Goal: Task Accomplishment & Management: Manage account settings

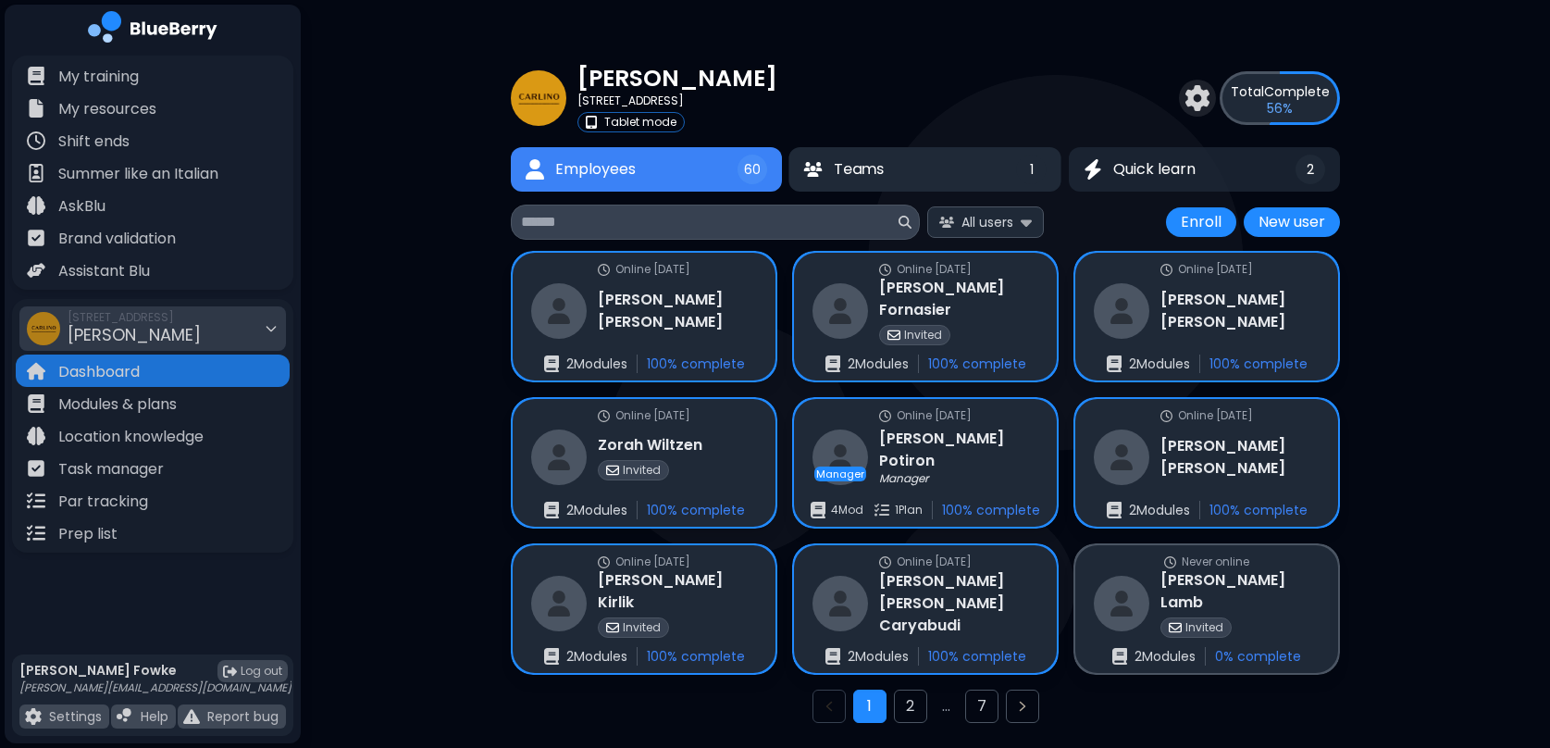
click at [998, 168] on button "Teams 1" at bounding box center [926, 169] width 273 height 44
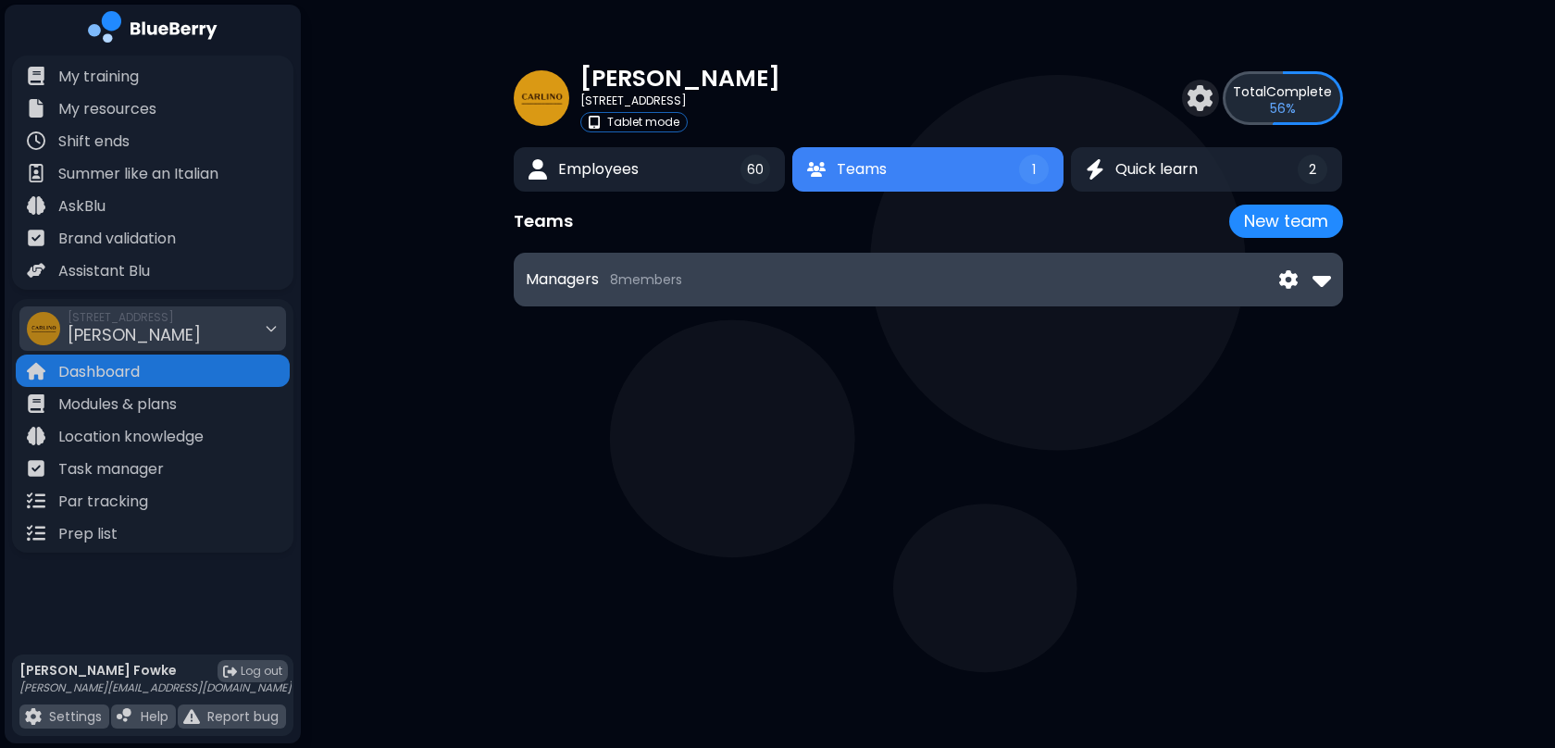
click at [569, 288] on h3 "Managers" at bounding box center [562, 279] width 73 height 22
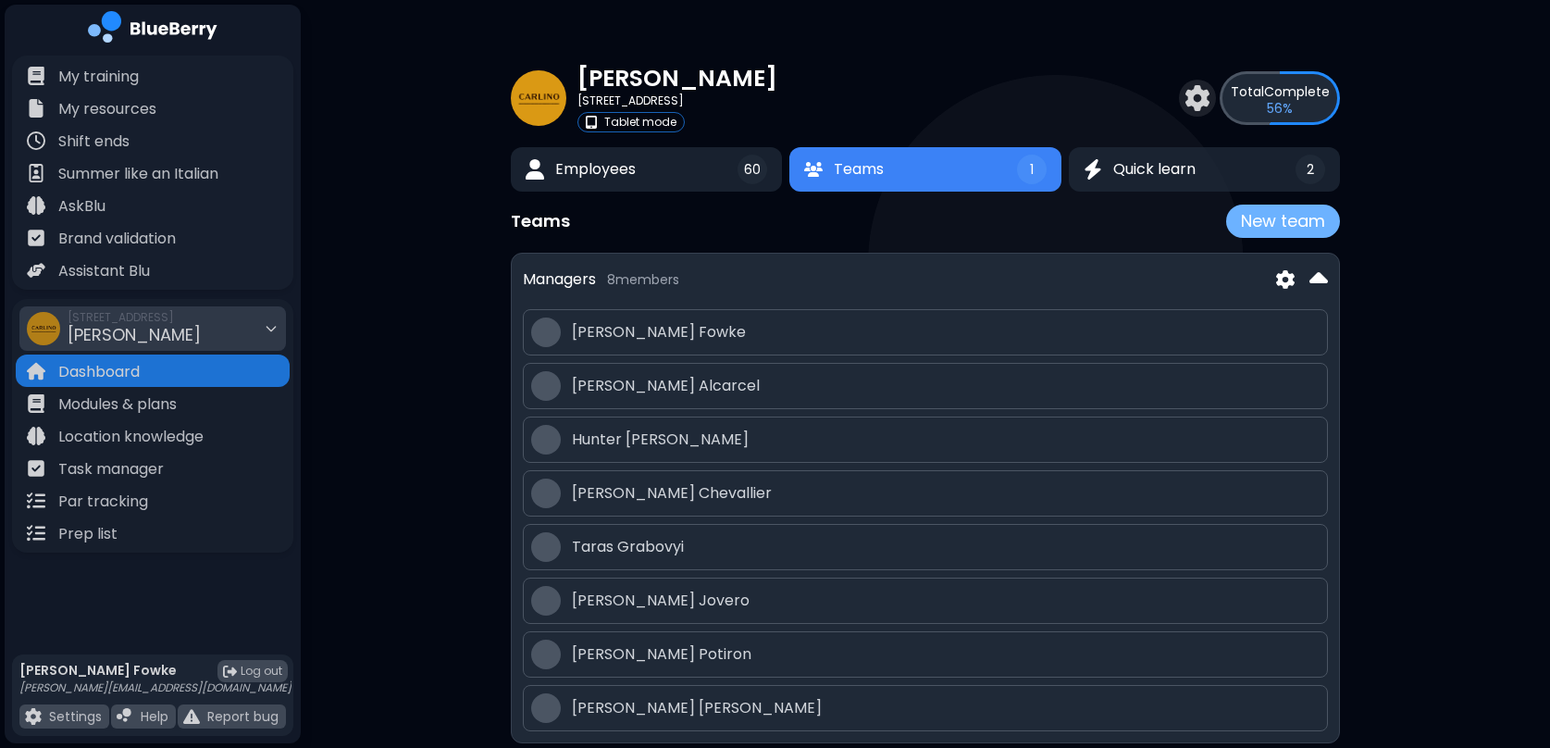
click at [1268, 215] on button "New team" at bounding box center [1283, 221] width 114 height 33
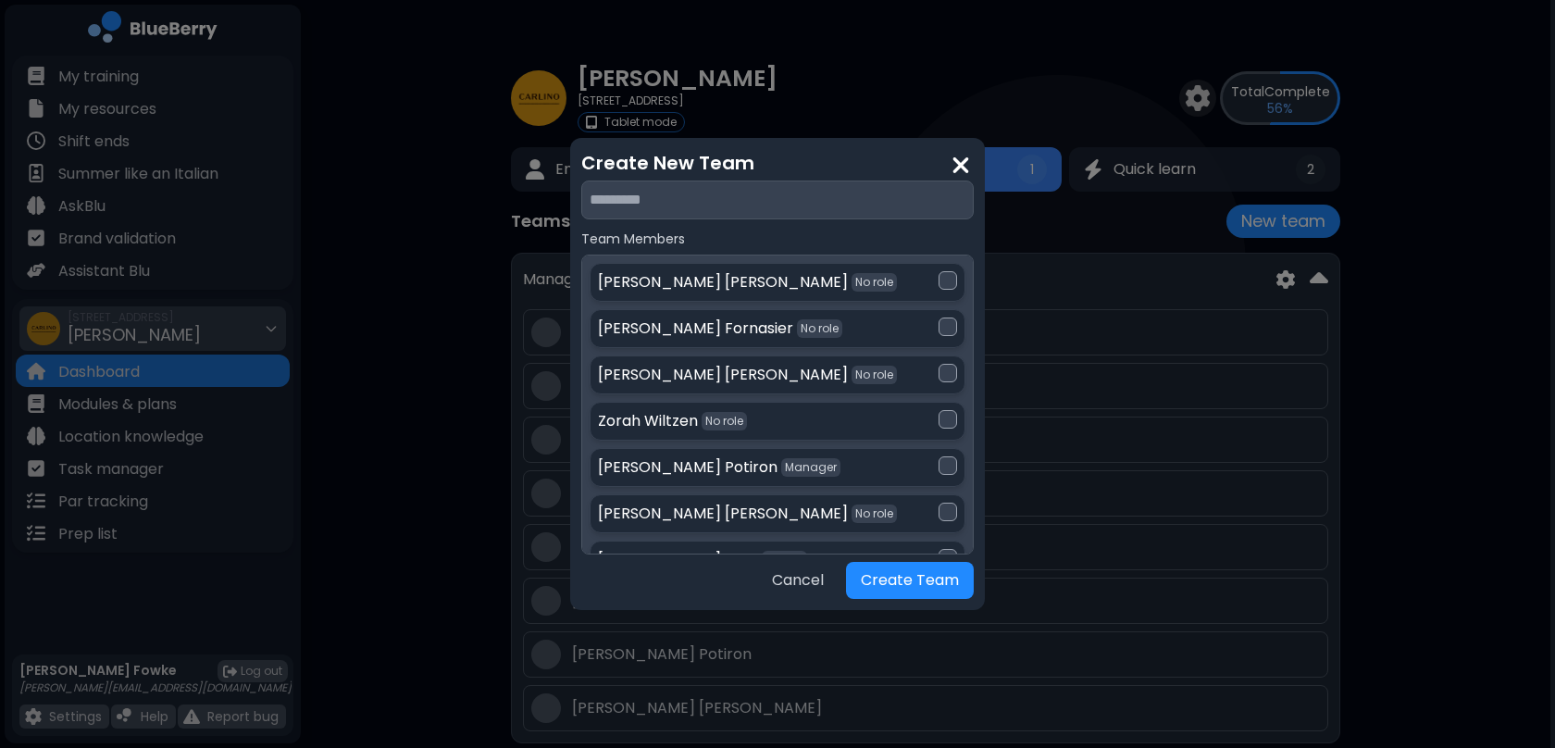
click at [658, 205] on input "text" at bounding box center [777, 199] width 392 height 39
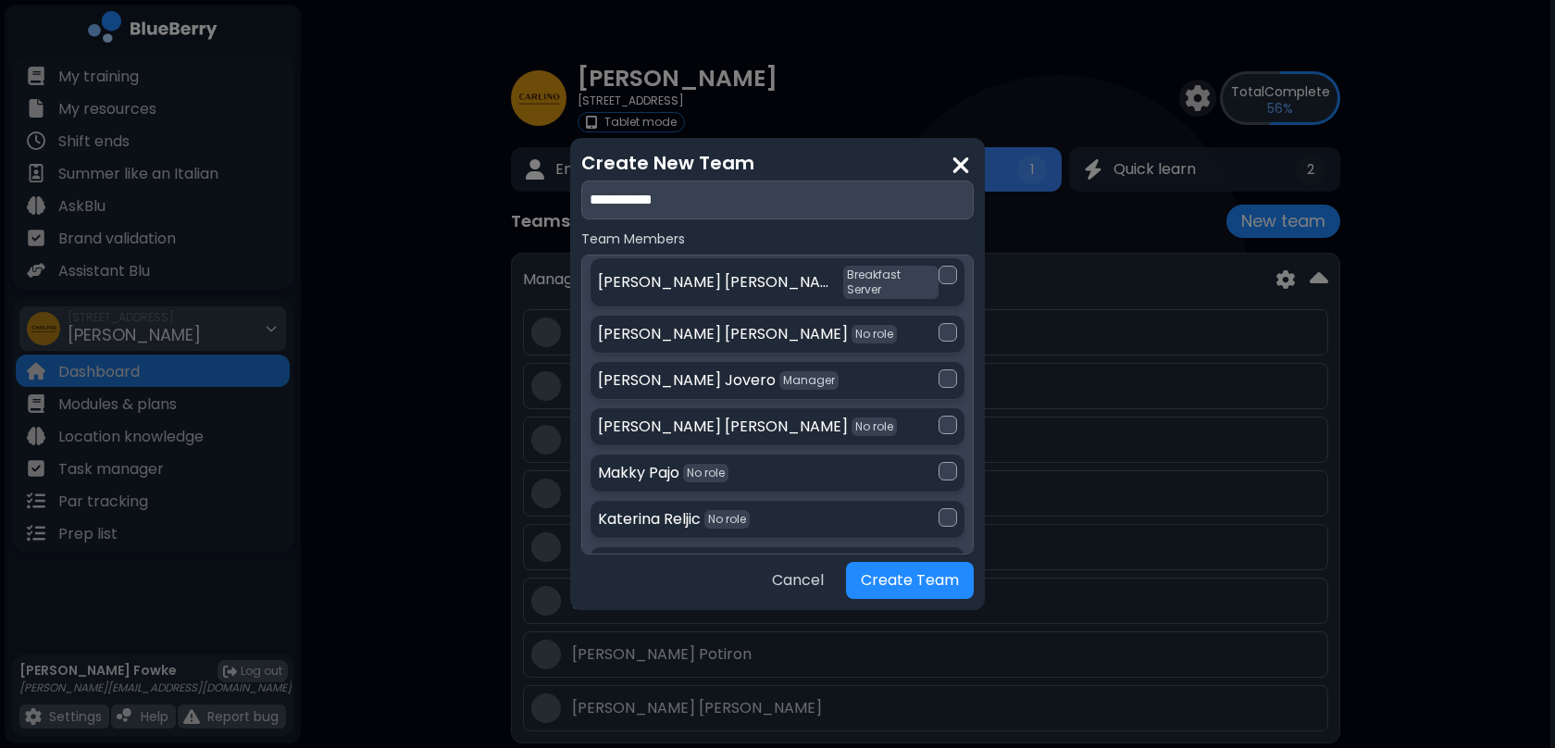
scroll to position [623, 0]
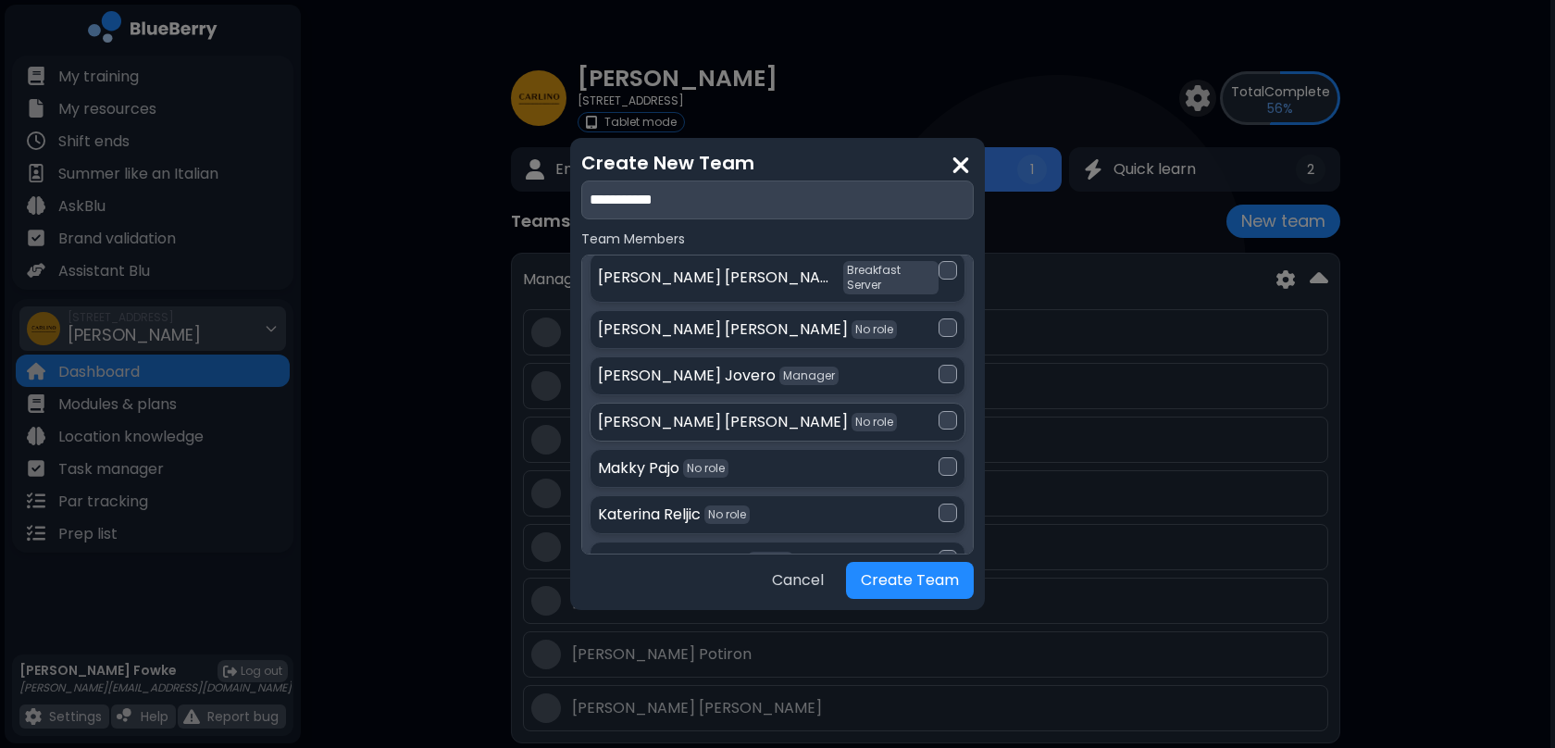
type input "**********"
click at [943, 411] on div at bounding box center [948, 420] width 19 height 19
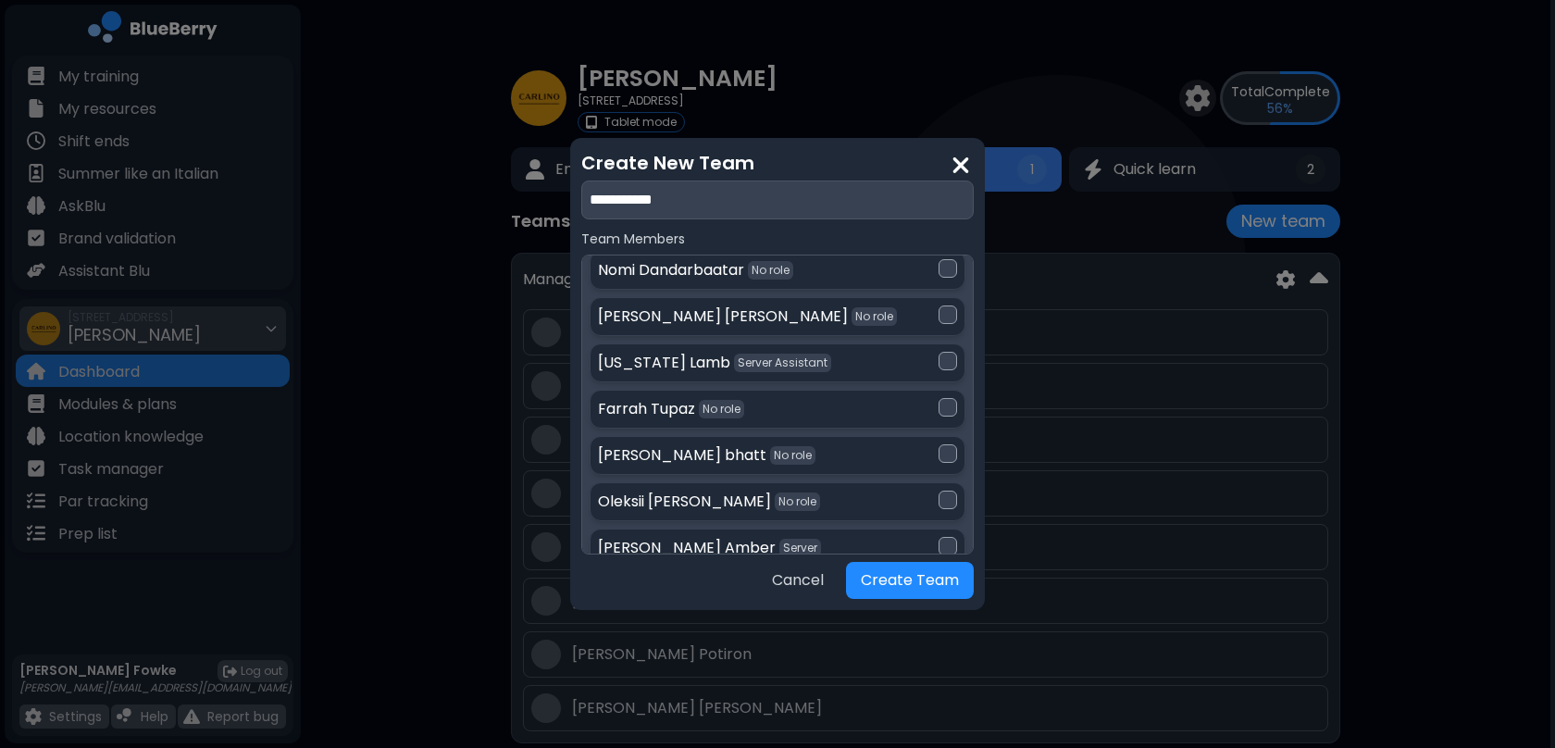
scroll to position [926, 0]
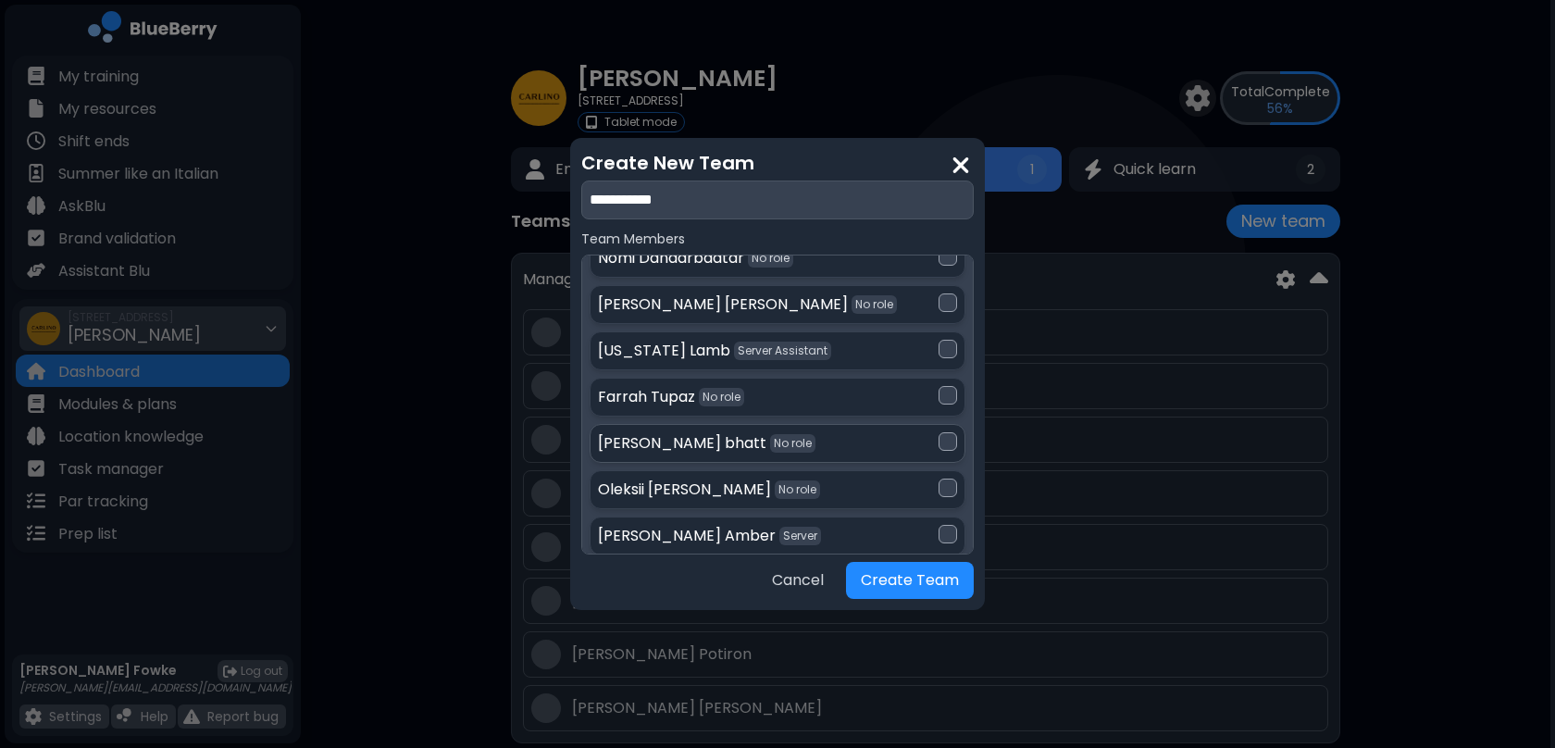
click at [939, 432] on div at bounding box center [948, 441] width 19 height 19
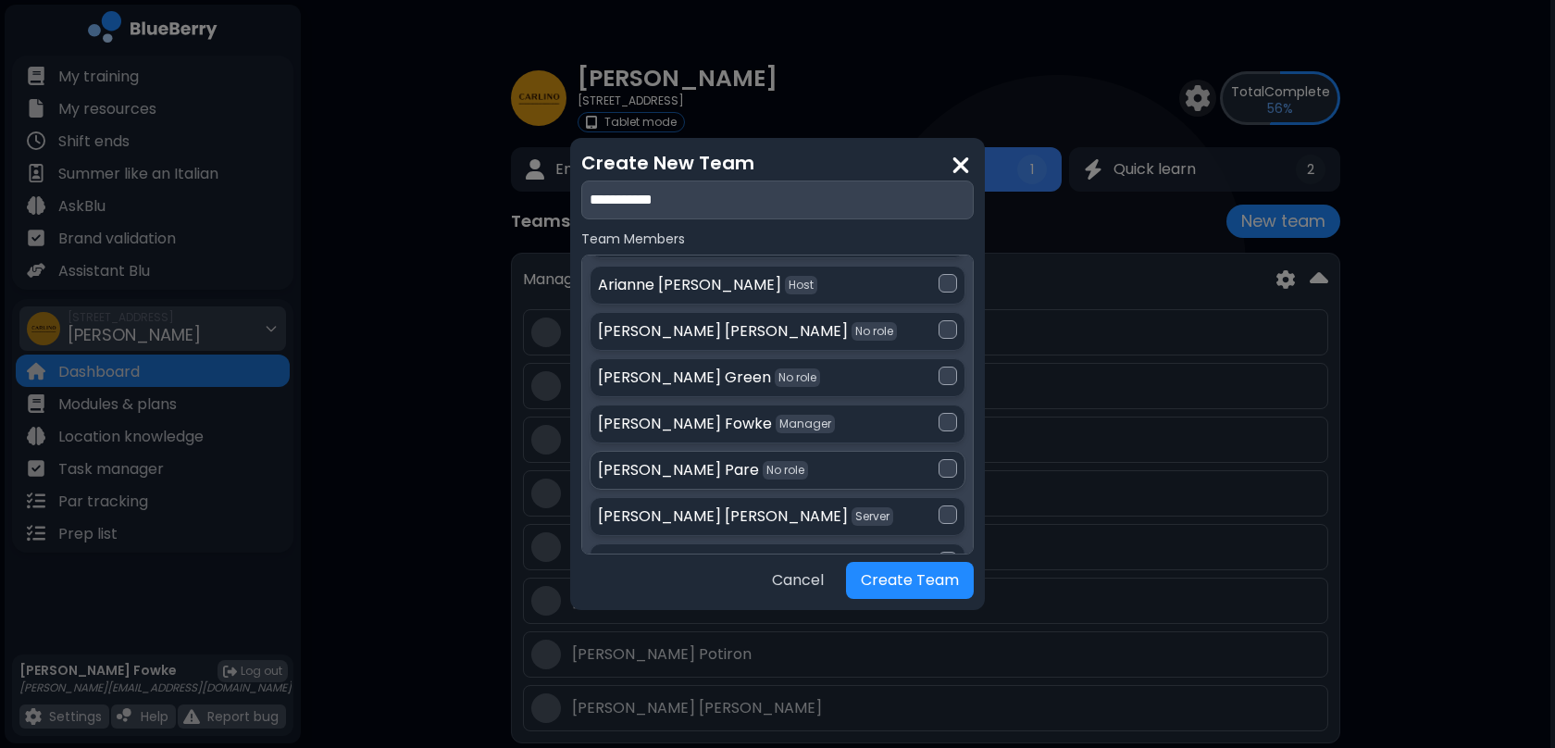
scroll to position [1649, 0]
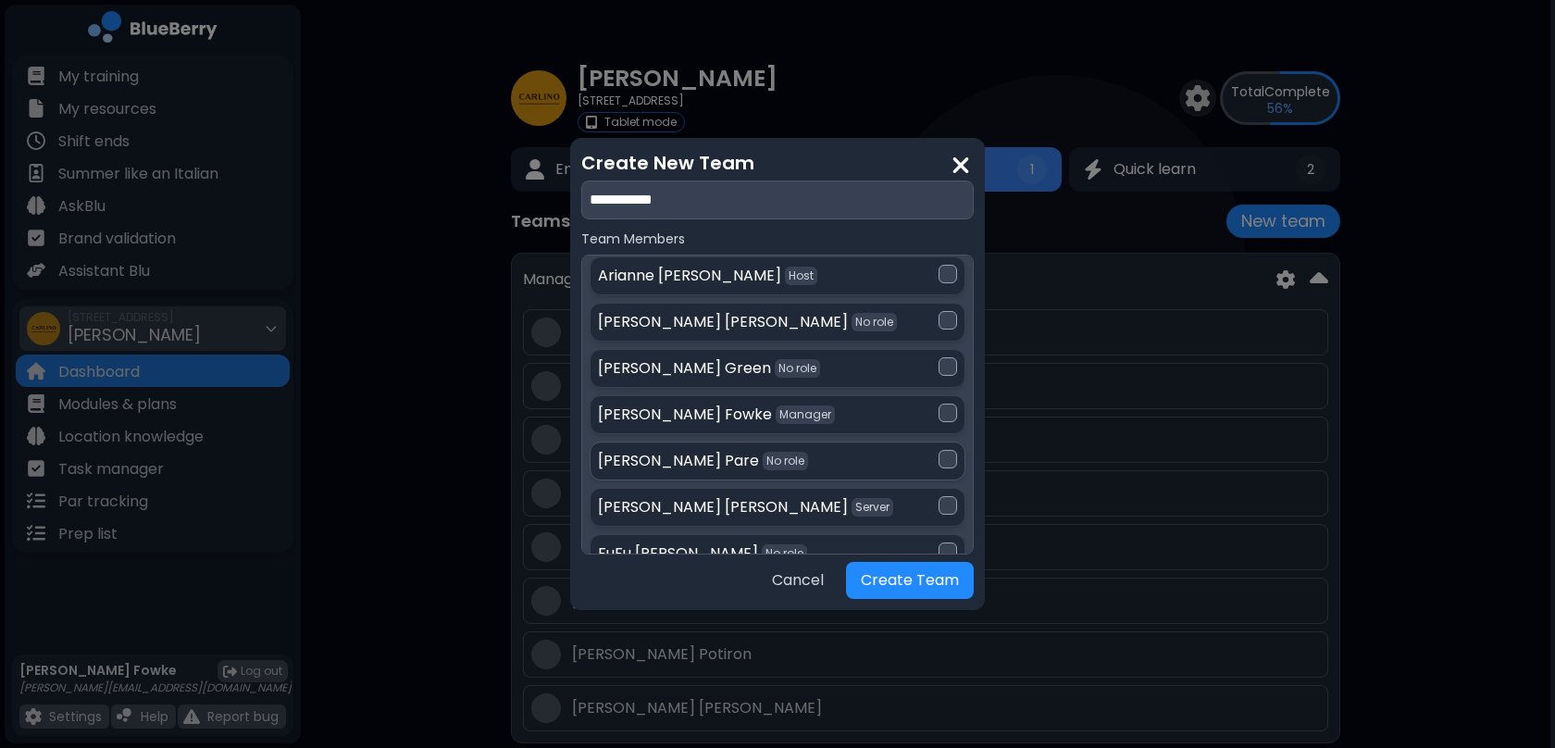
click at [940, 450] on div at bounding box center [948, 459] width 19 height 19
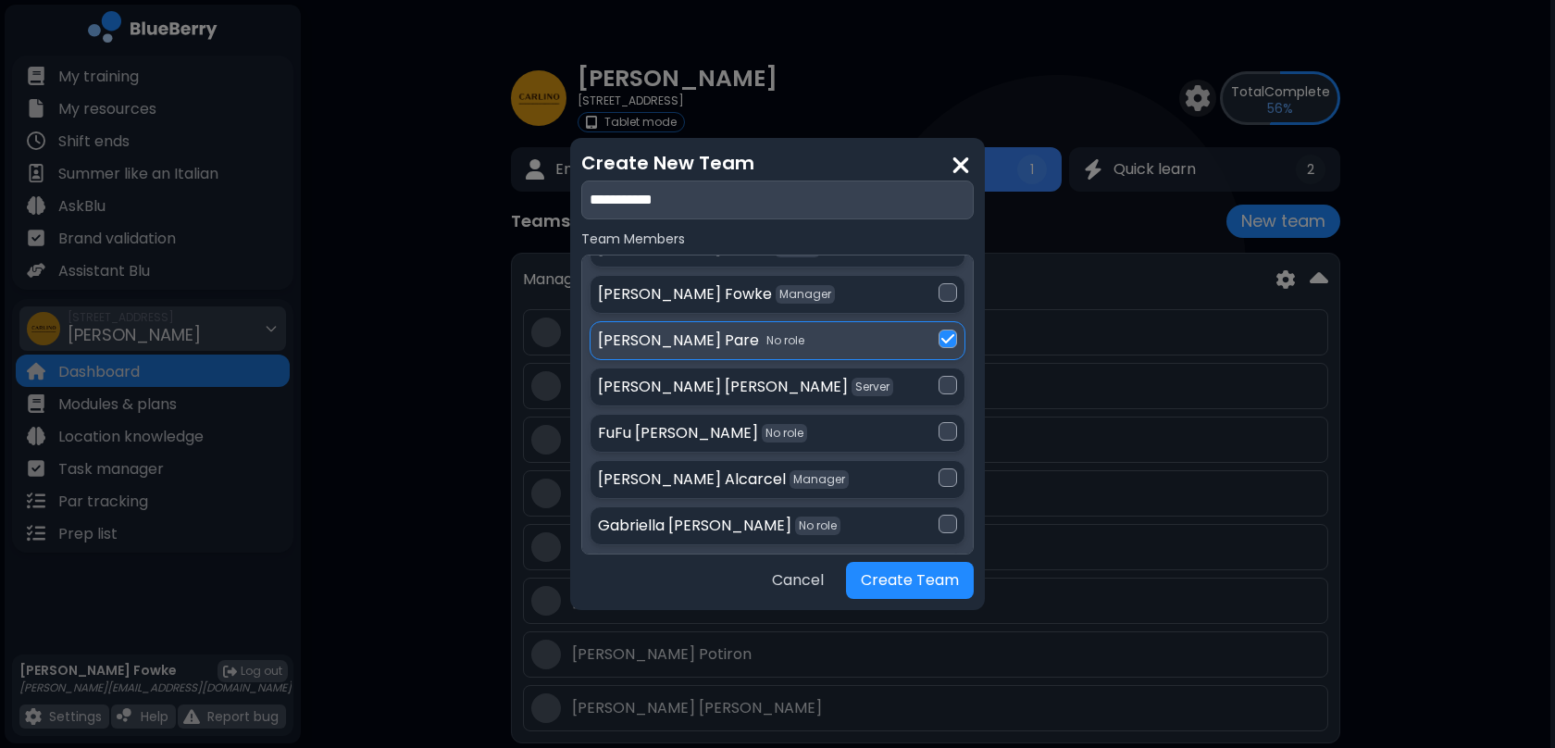
scroll to position [1786, 0]
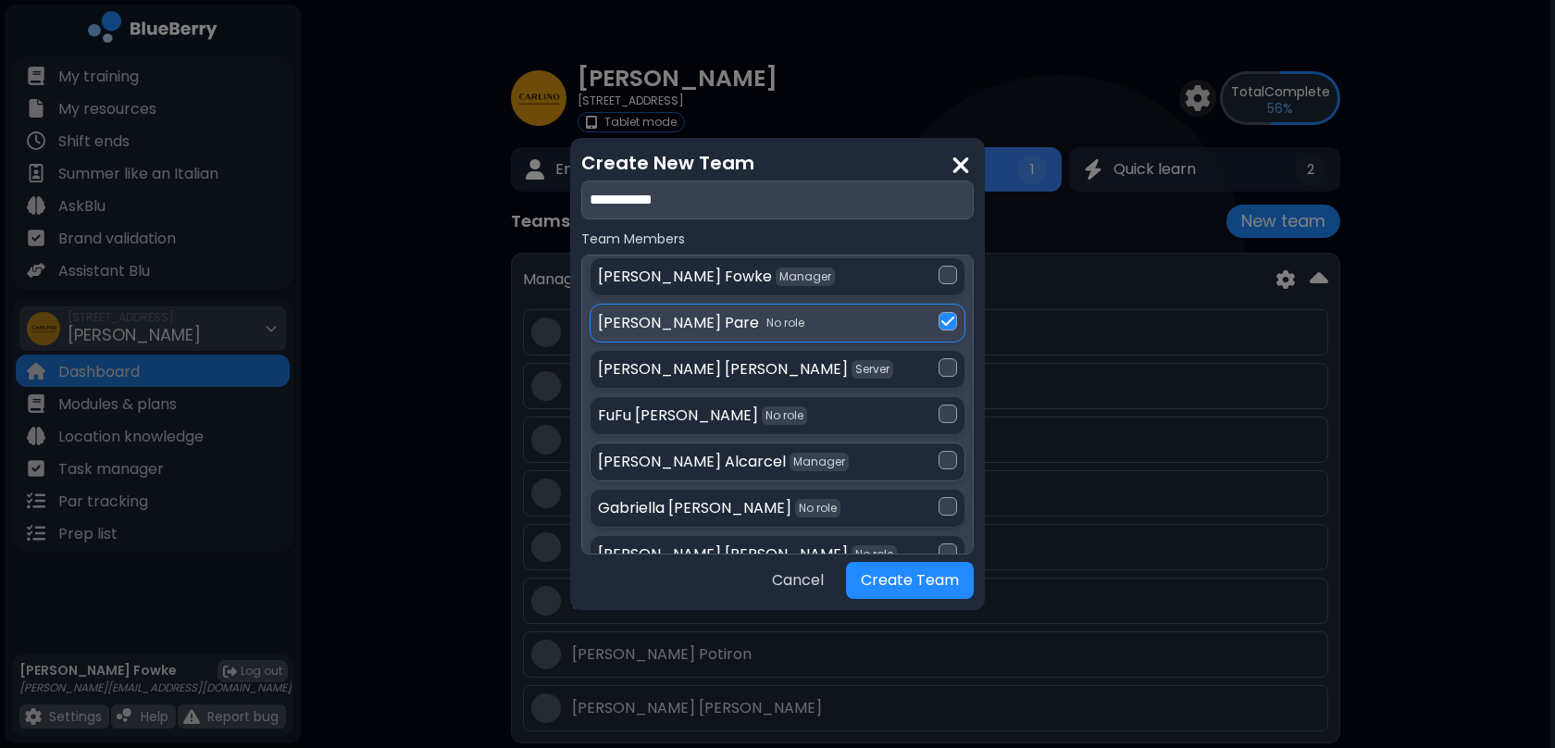
click at [939, 451] on div at bounding box center [948, 460] width 19 height 19
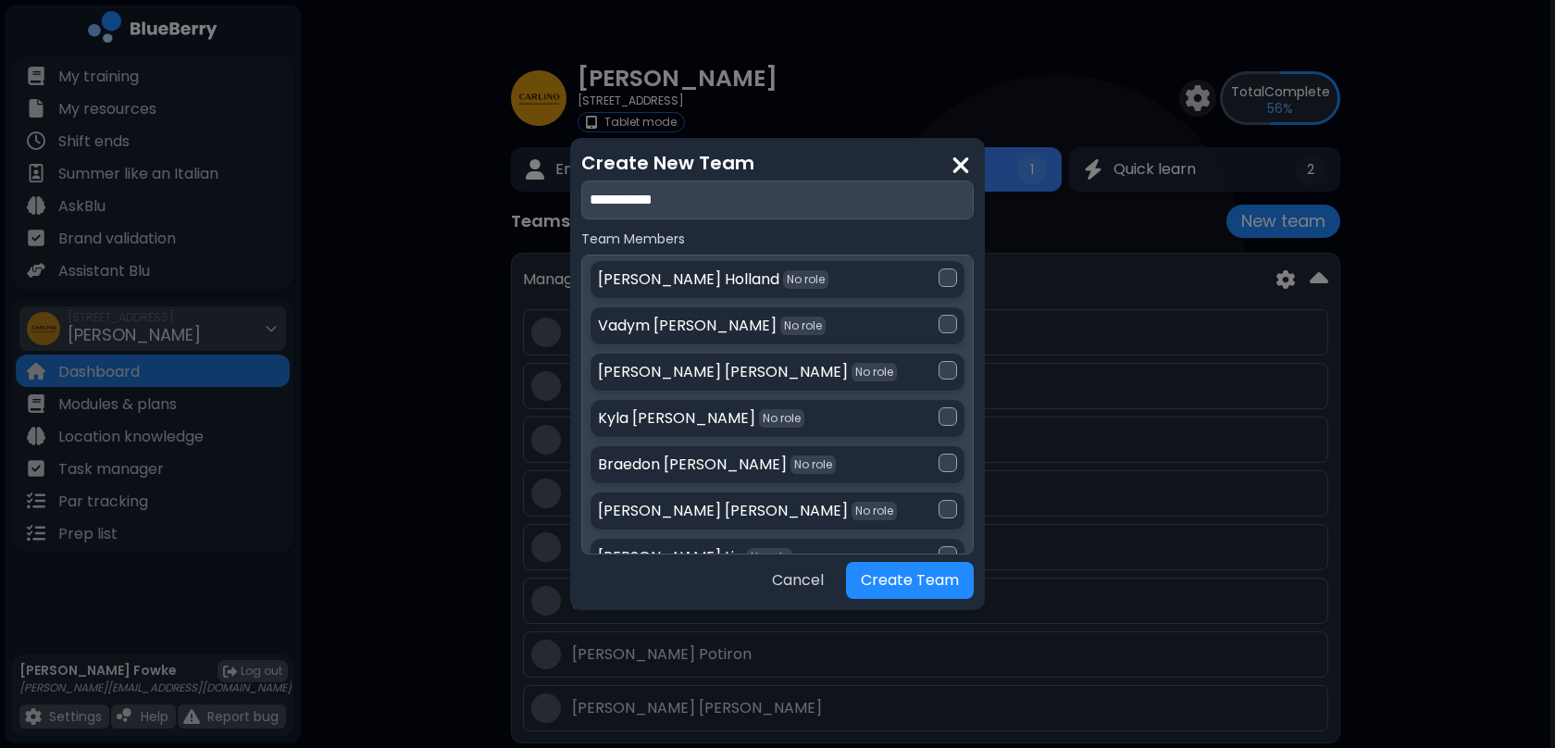
scroll to position [2487, 0]
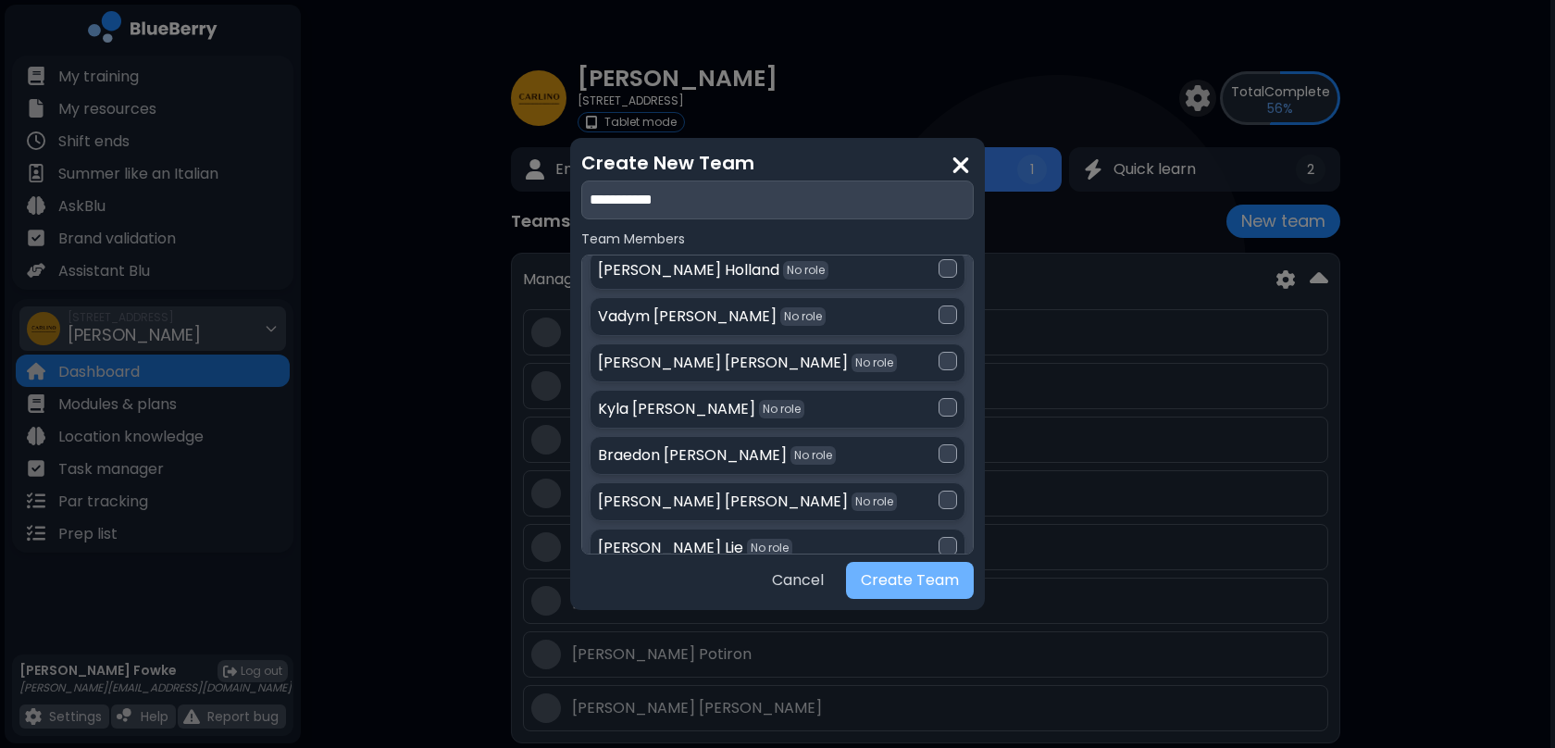
click at [913, 581] on button "Create Team" at bounding box center [910, 580] width 128 height 37
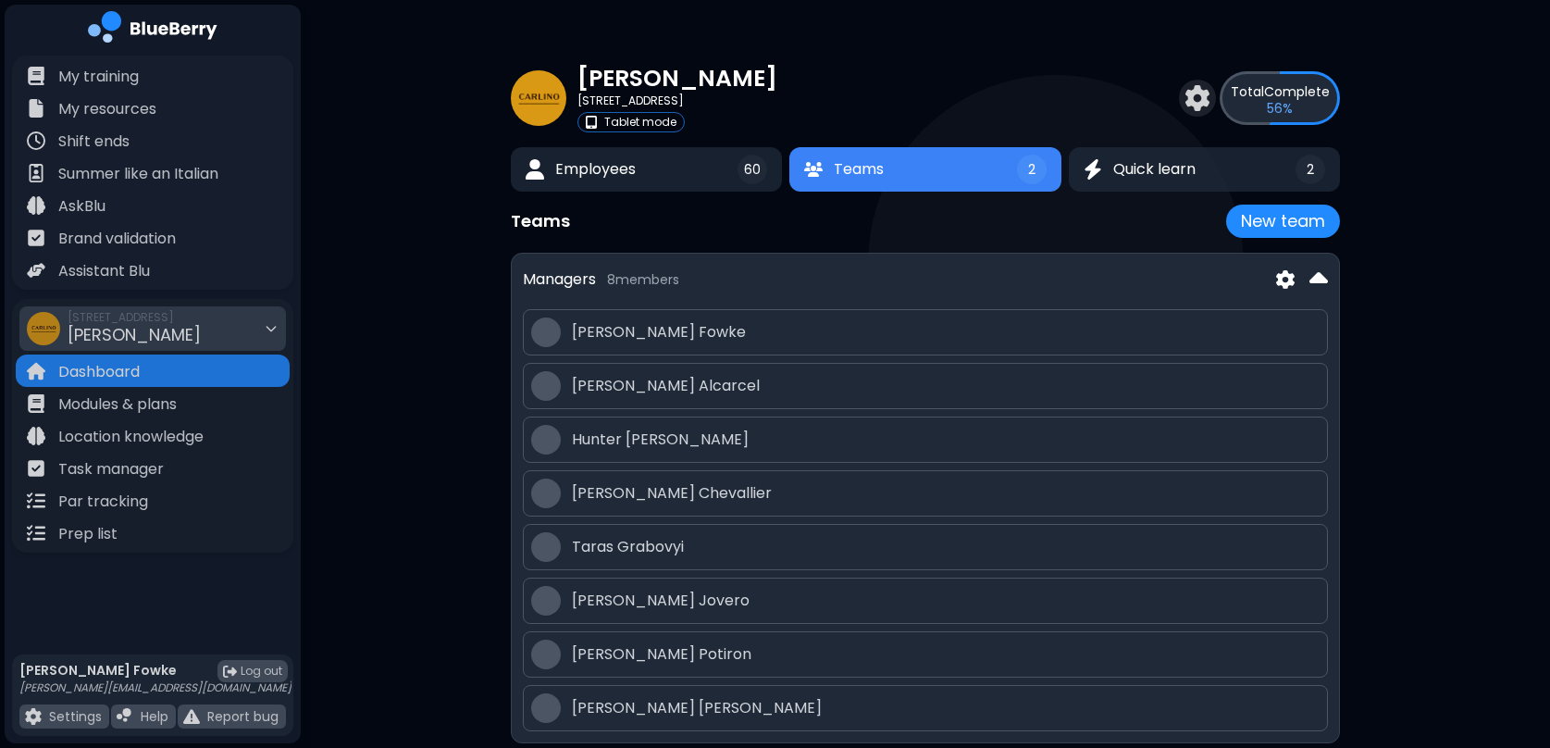
click at [888, 185] on button "Teams 2" at bounding box center [925, 169] width 271 height 44
click at [869, 167] on span "Teams" at bounding box center [860, 169] width 50 height 22
click at [867, 180] on button "Teams 2" at bounding box center [925, 169] width 271 height 44
click at [797, 243] on div "Teams New team Managers 8 member s [PERSON_NAME] [PERSON_NAME] [PERSON_NAME] [P…" at bounding box center [925, 505] width 829 height 600
click at [626, 168] on span "Employees" at bounding box center [595, 169] width 82 height 22
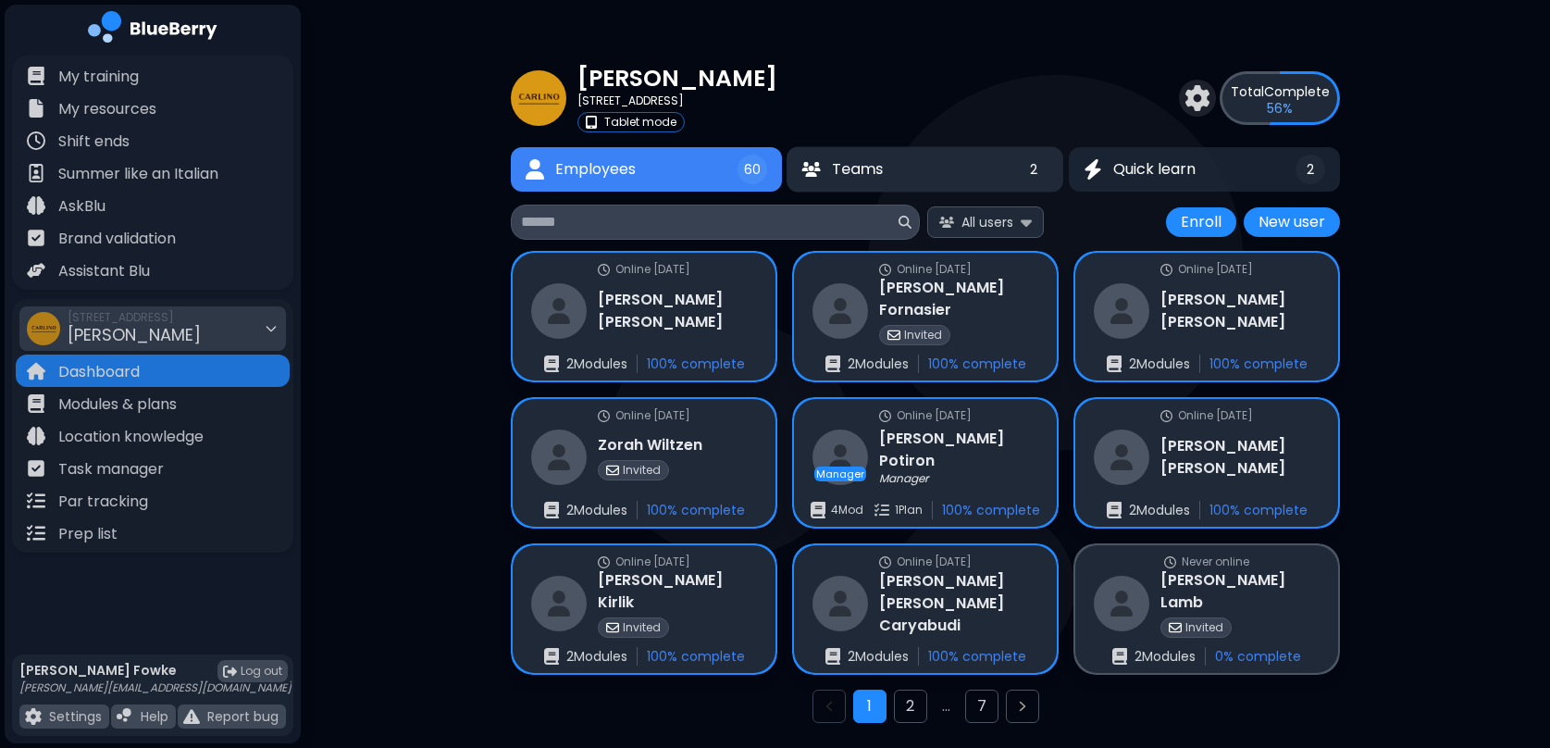
click at [866, 171] on span "Teams" at bounding box center [857, 169] width 51 height 22
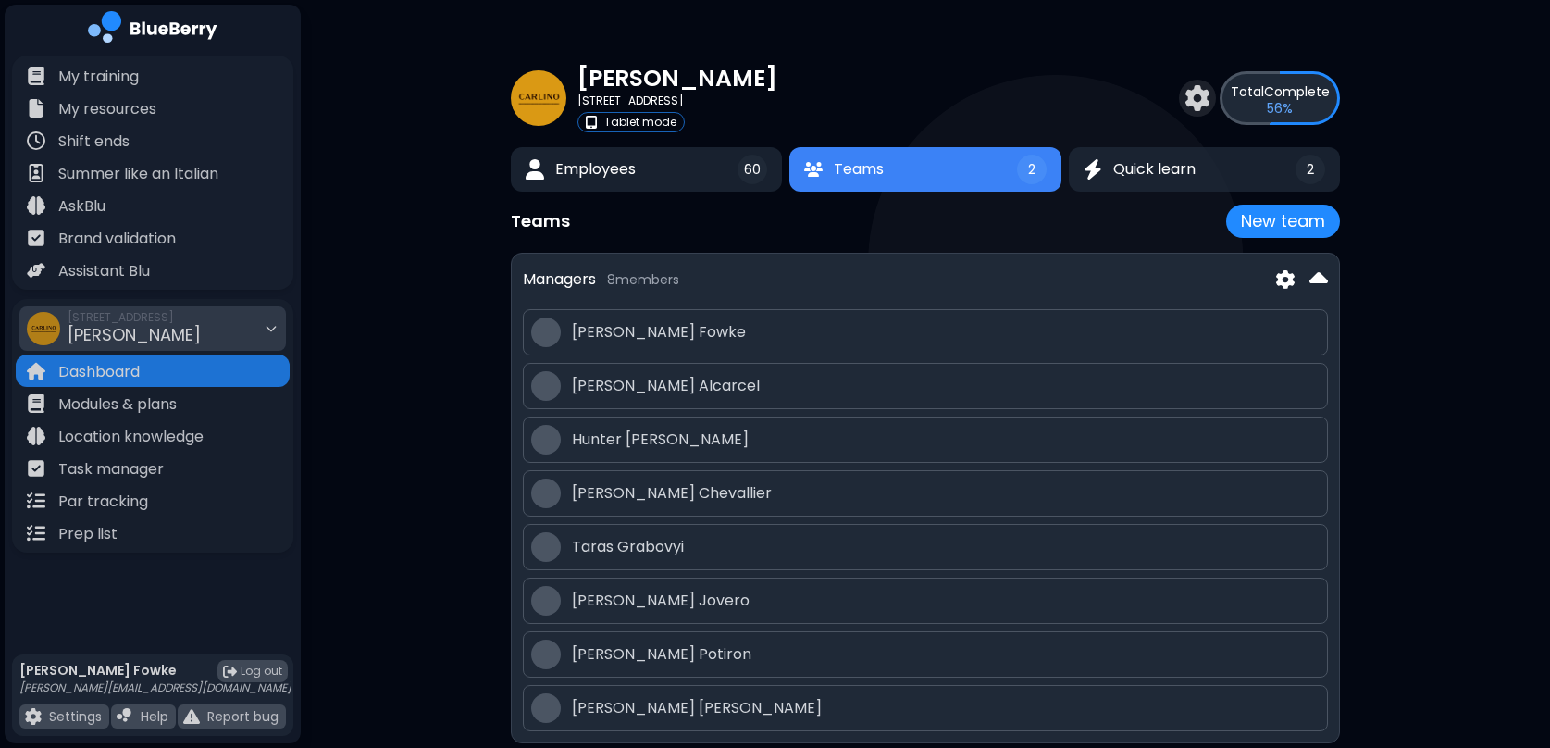
click at [1321, 276] on img at bounding box center [1319, 280] width 19 height 30
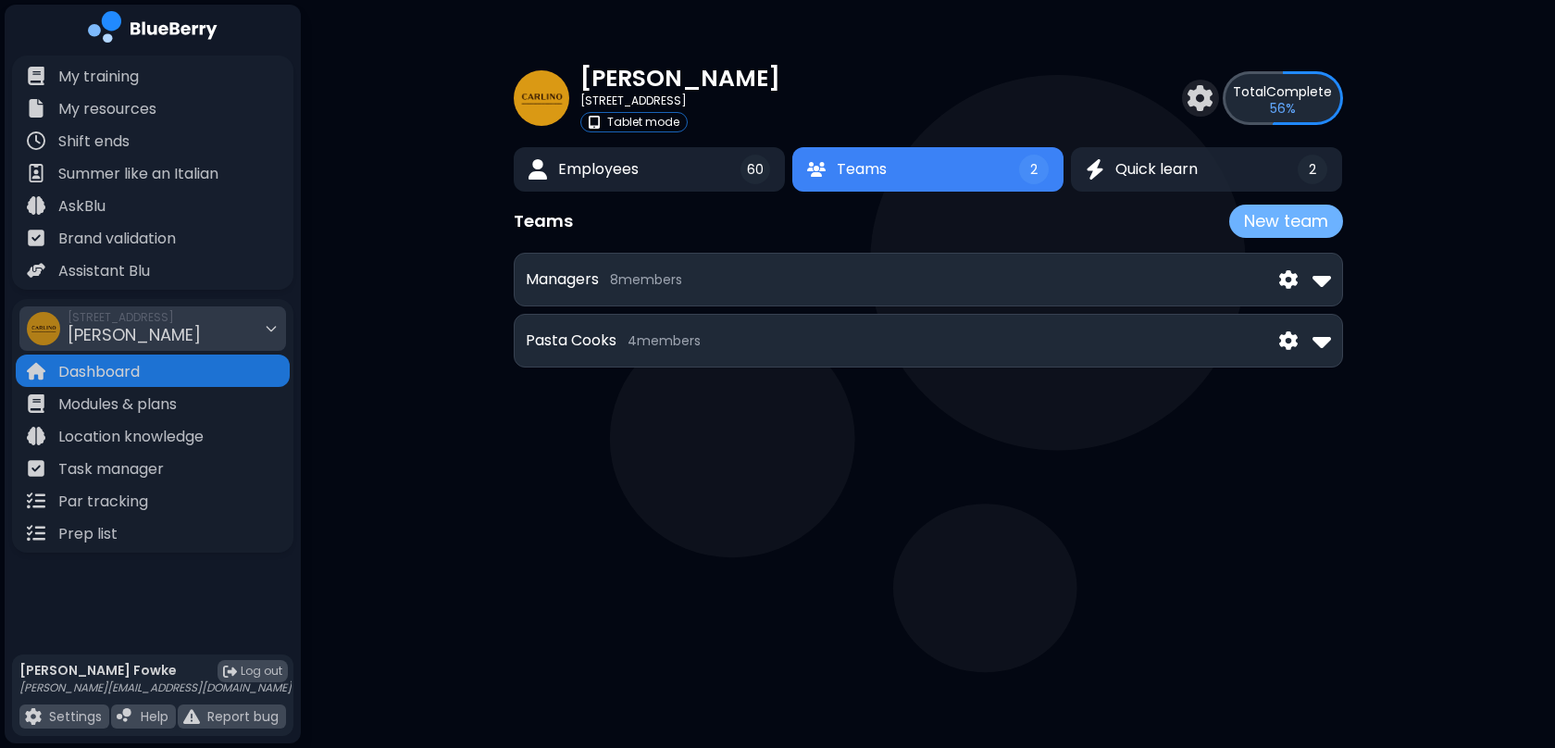
click at [1290, 227] on button "New team" at bounding box center [1286, 221] width 114 height 33
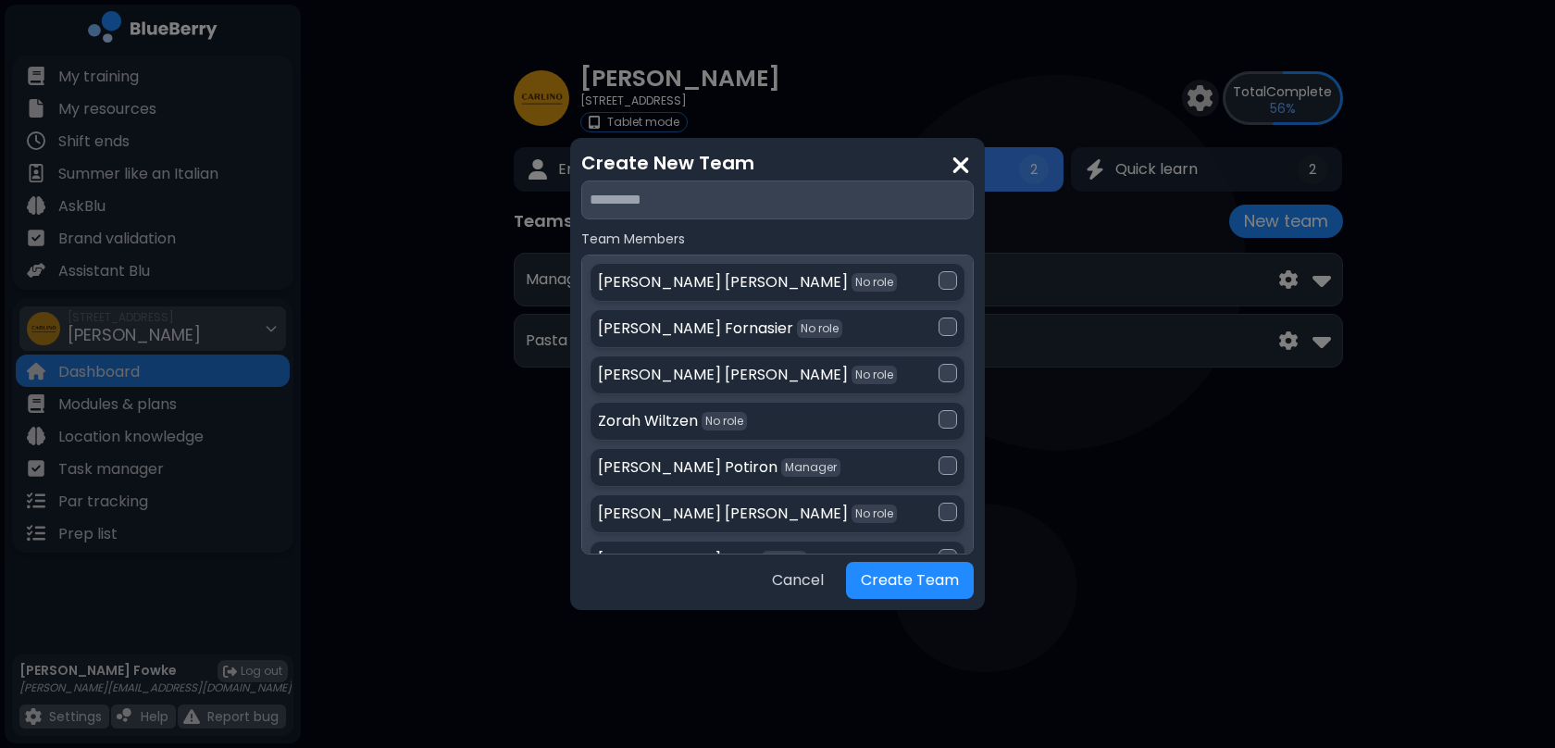
click at [672, 204] on input "text" at bounding box center [777, 199] width 392 height 39
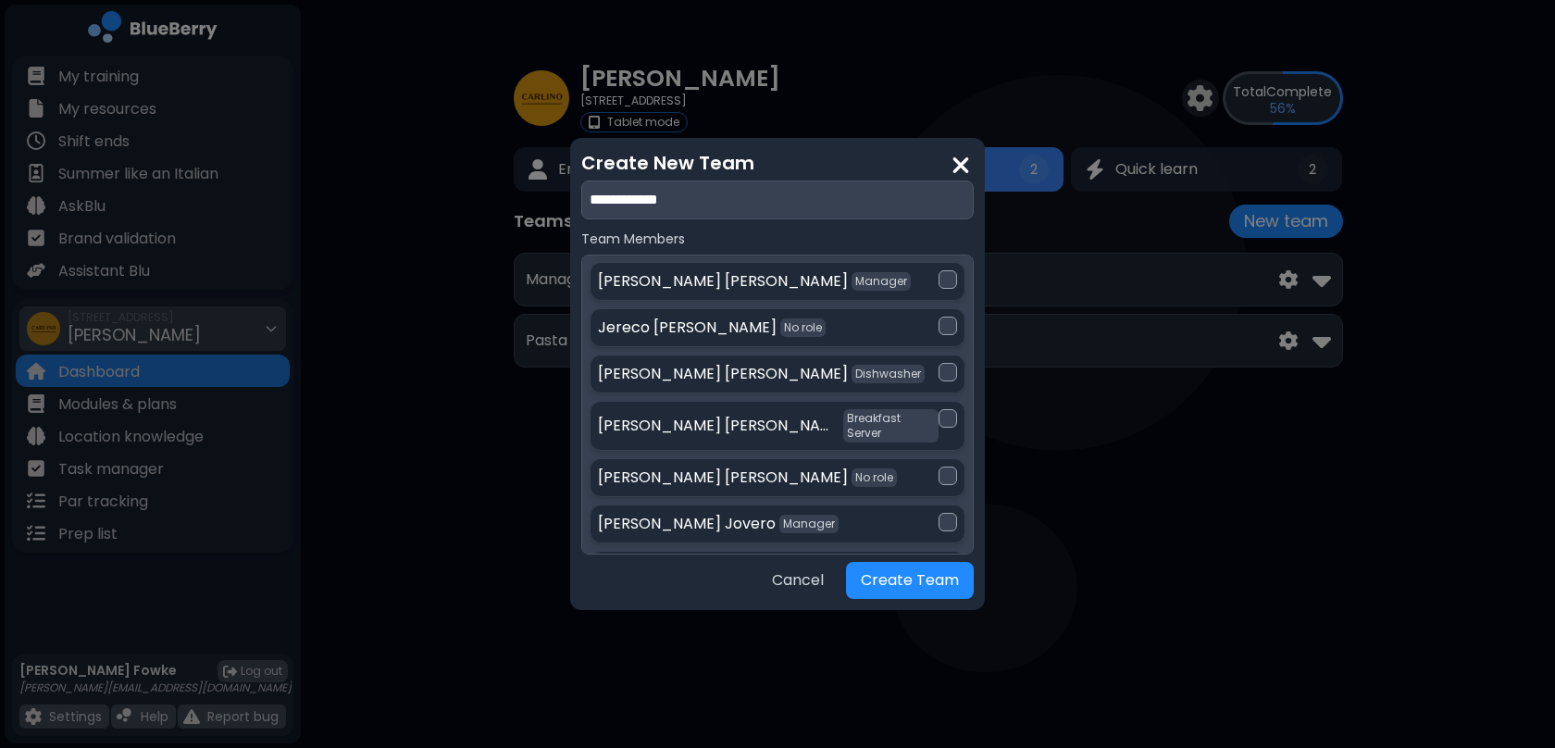
scroll to position [484, 0]
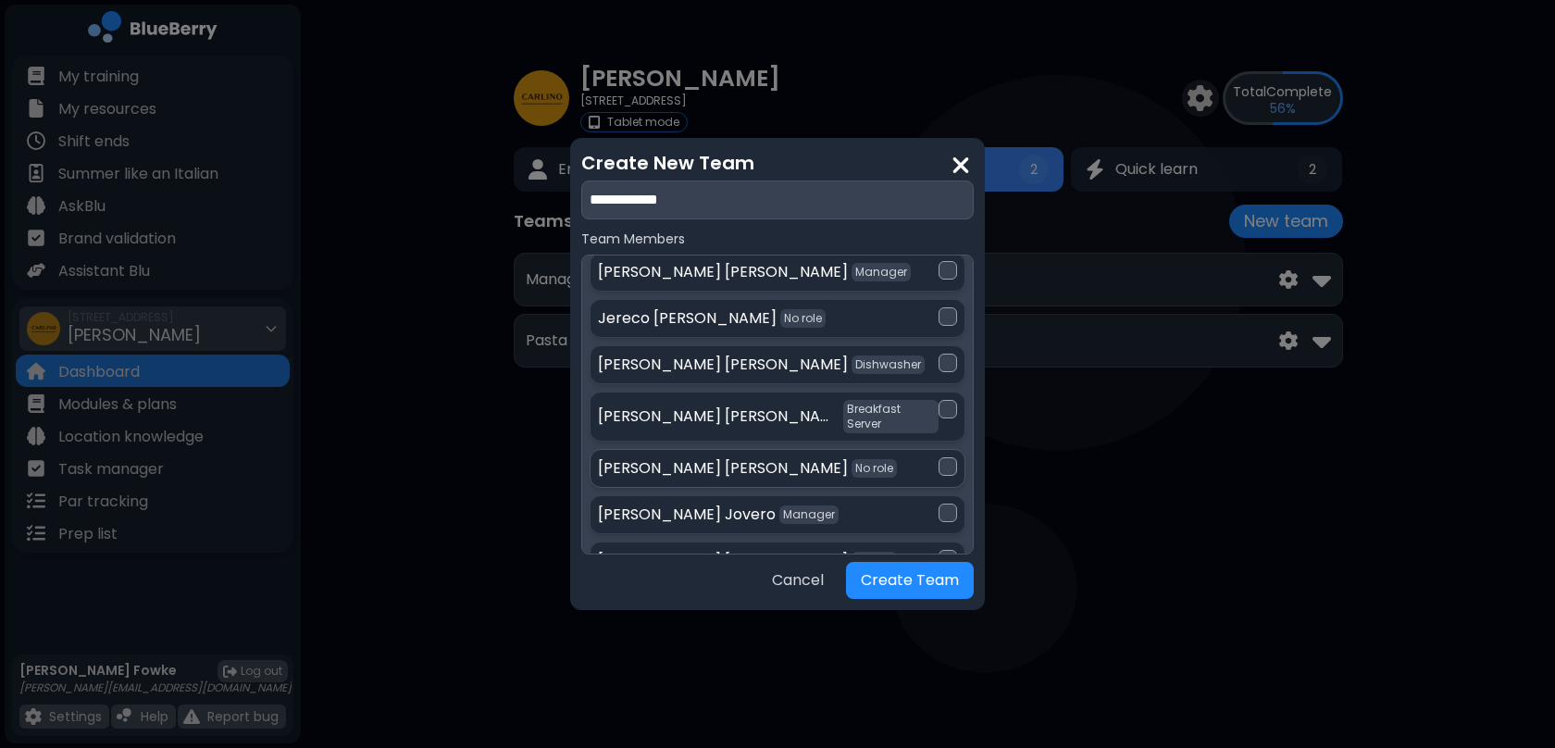
type input "**********"
click at [949, 457] on div at bounding box center [948, 466] width 19 height 19
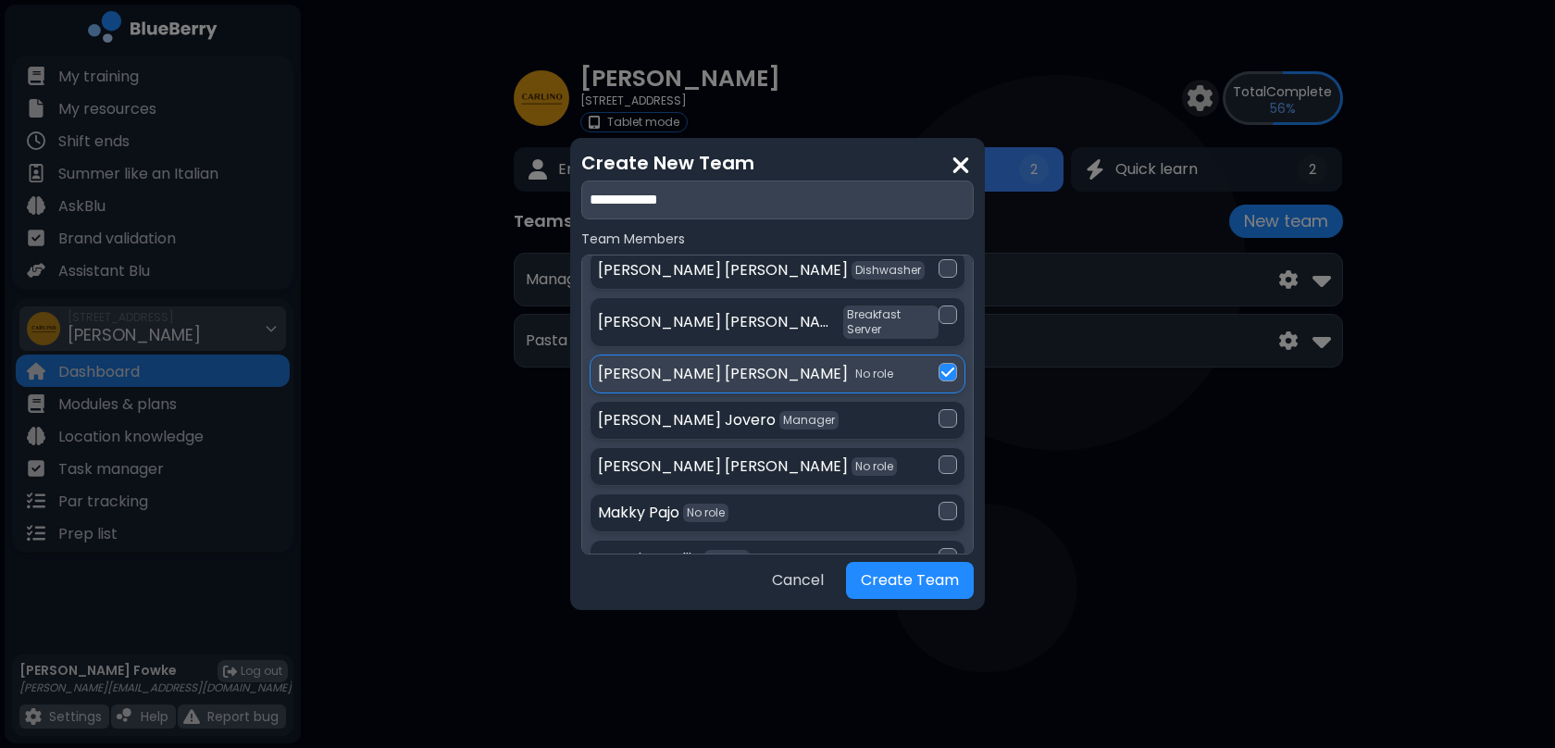
scroll to position [585, 0]
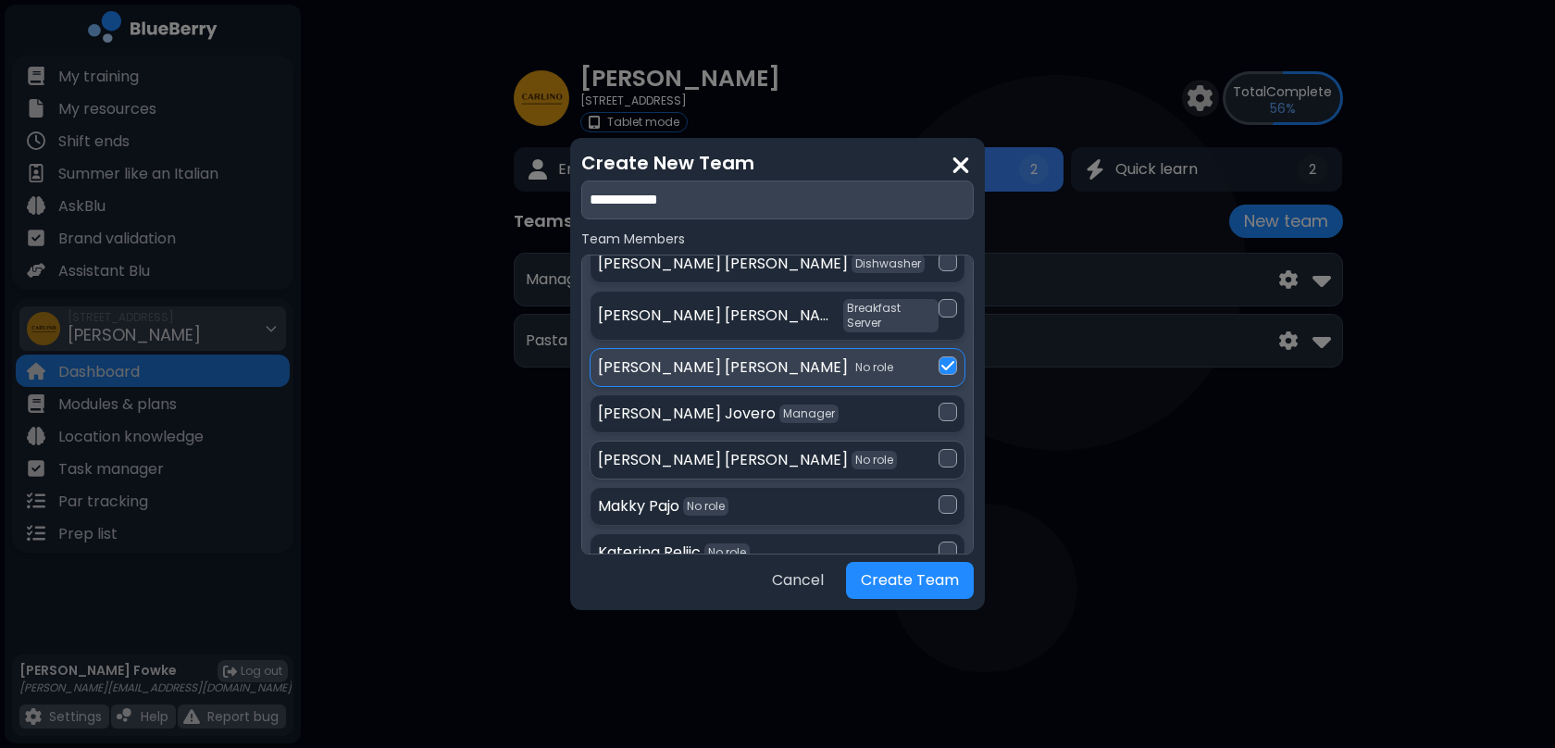
click at [949, 449] on div at bounding box center [948, 458] width 19 height 19
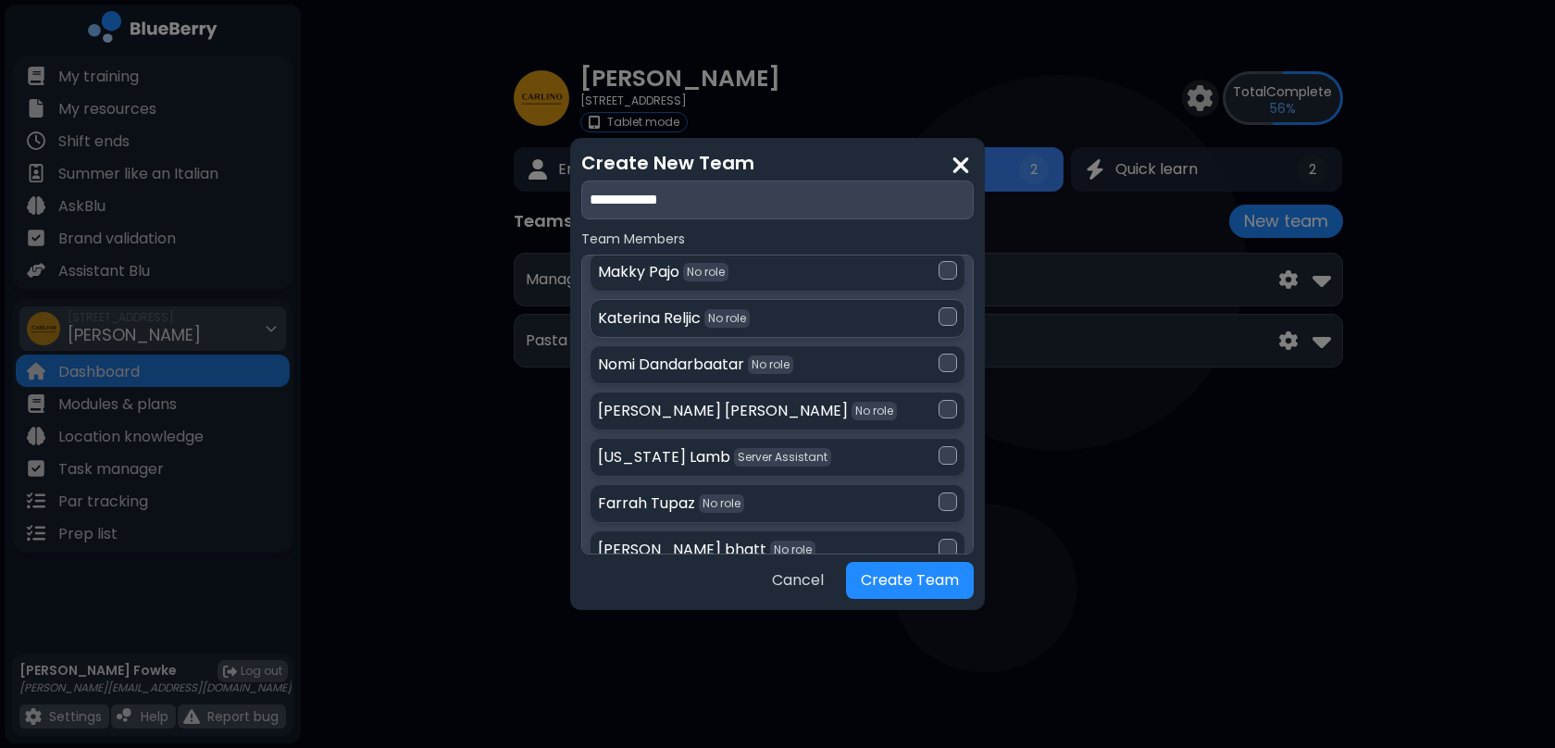
scroll to position [825, 0]
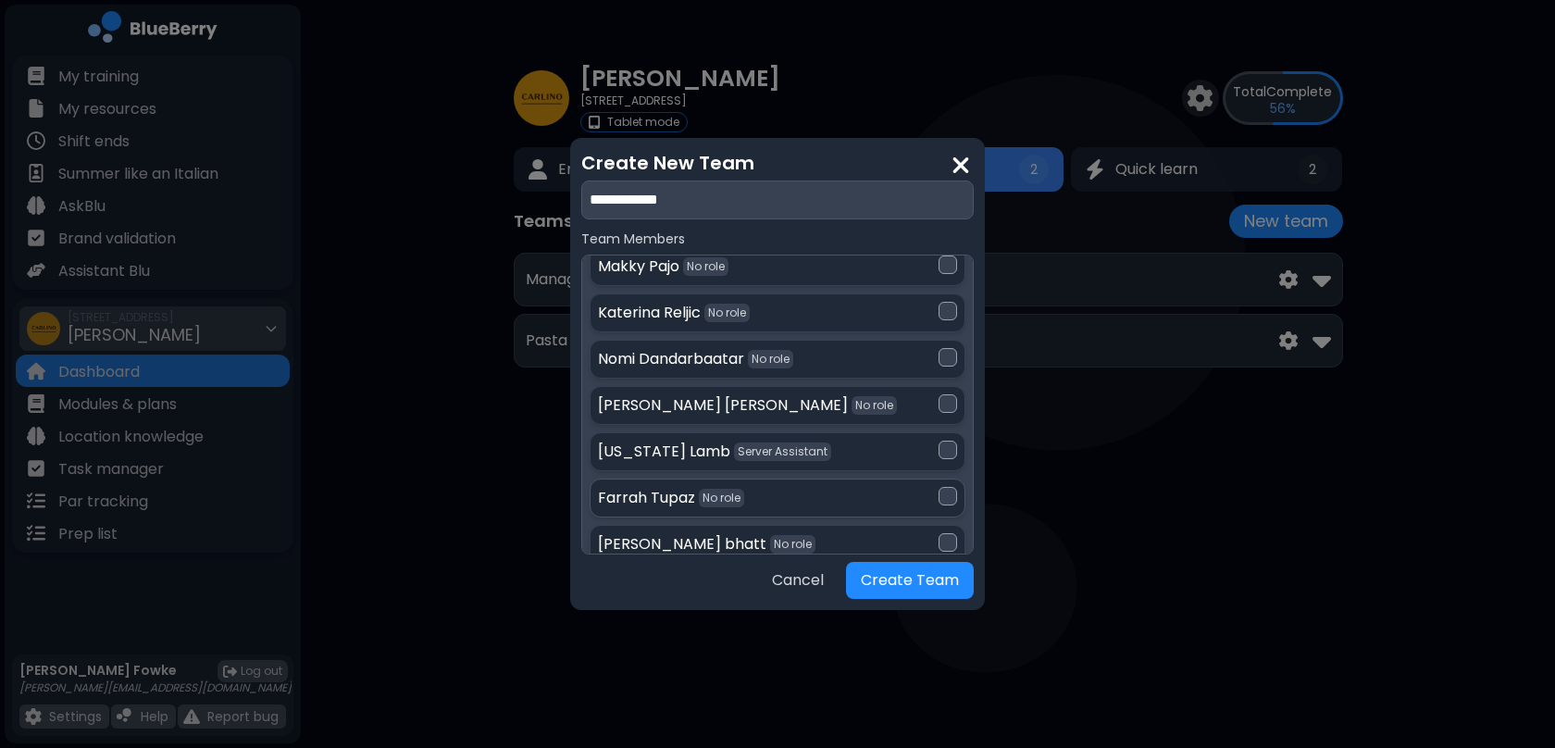
click at [946, 487] on div at bounding box center [948, 496] width 19 height 19
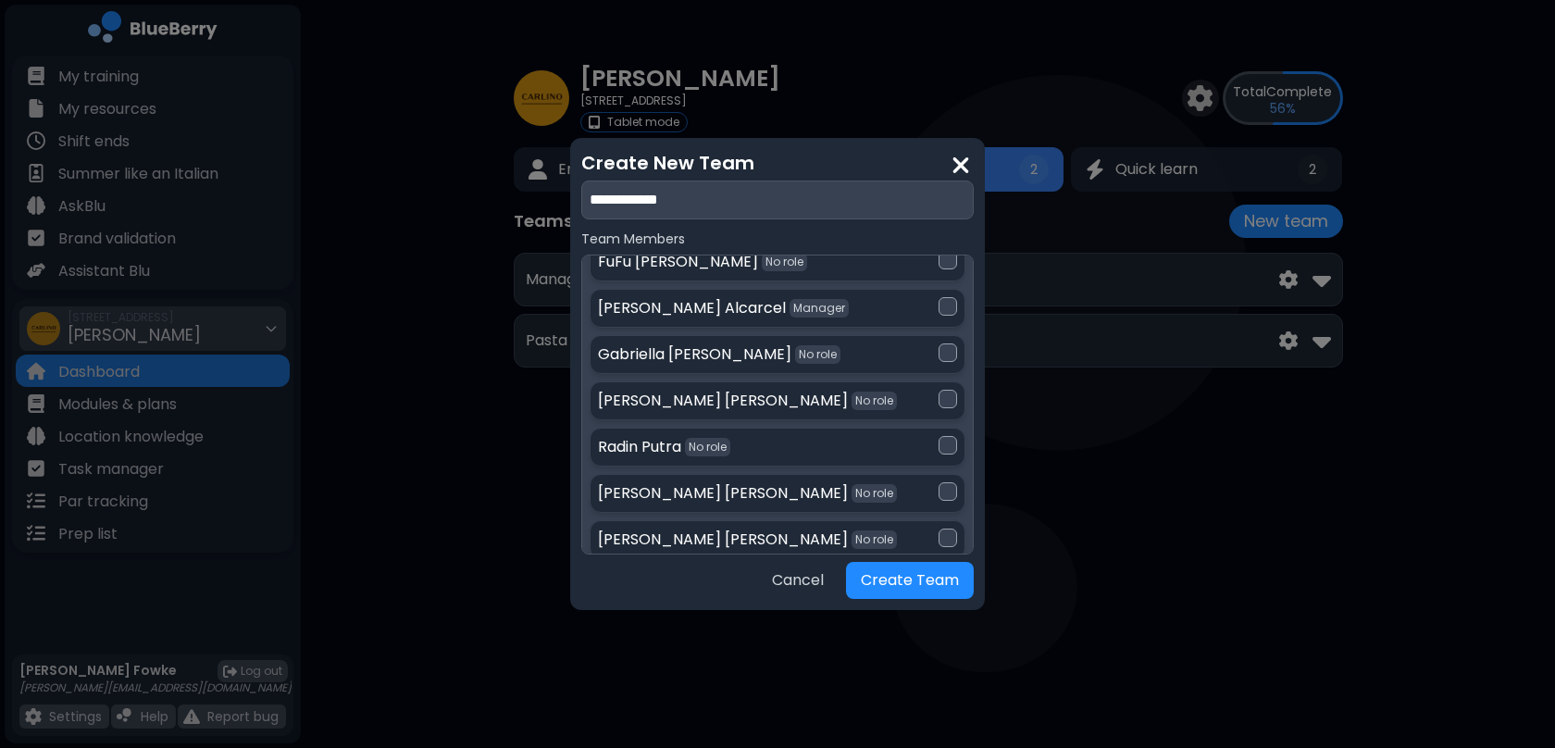
scroll to position [1947, 0]
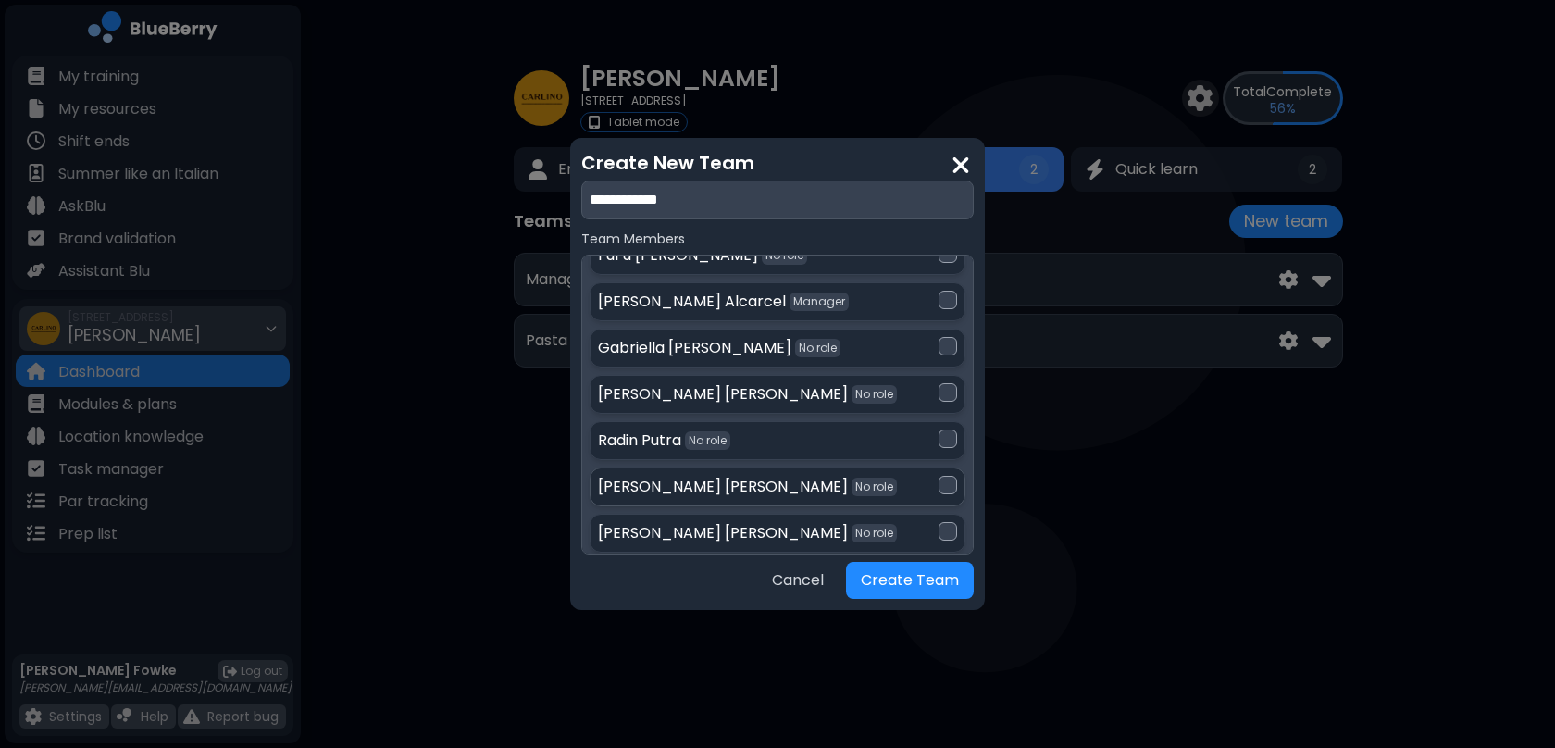
click at [951, 476] on div at bounding box center [948, 485] width 19 height 19
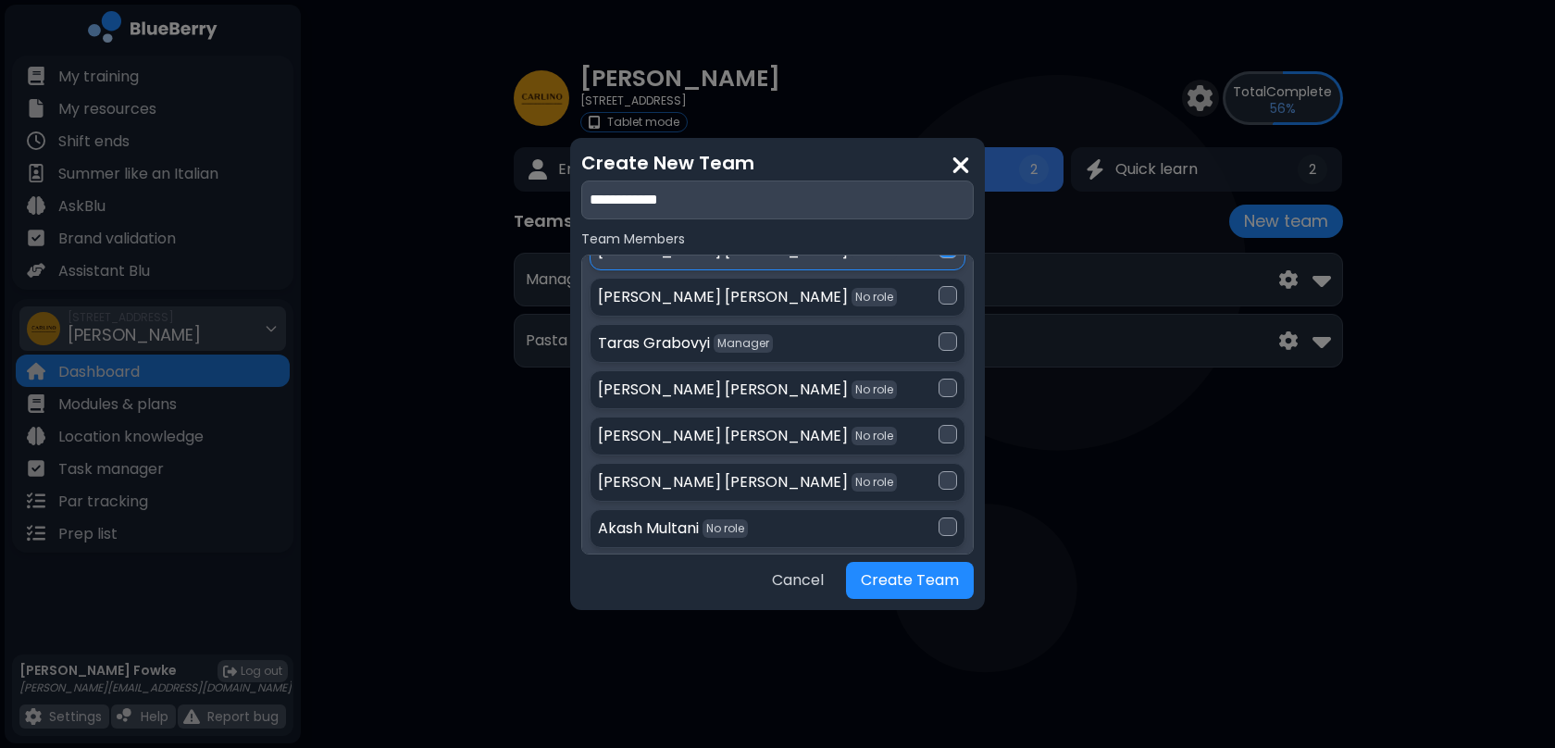
scroll to position [2192, 0]
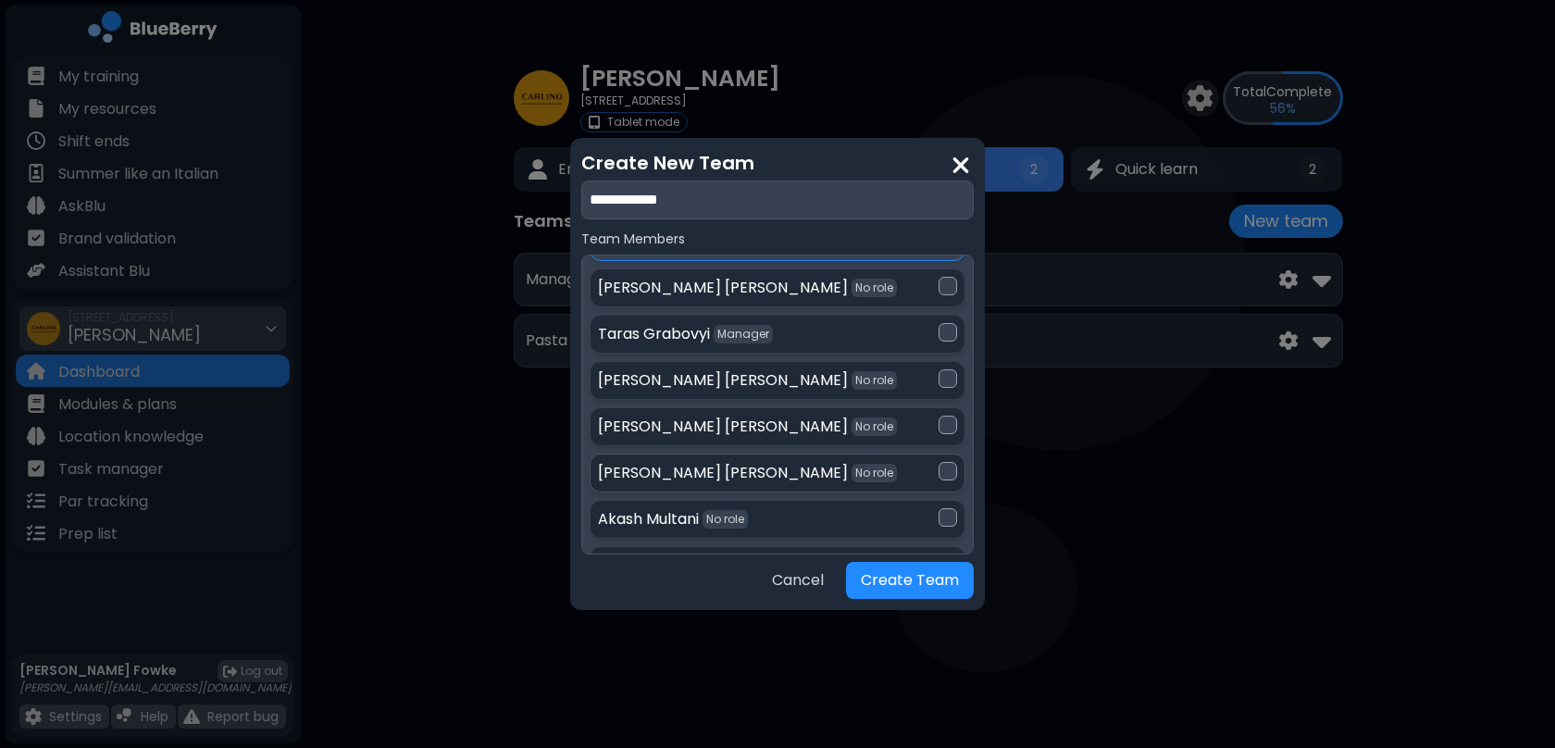
click at [940, 462] on div at bounding box center [948, 471] width 19 height 19
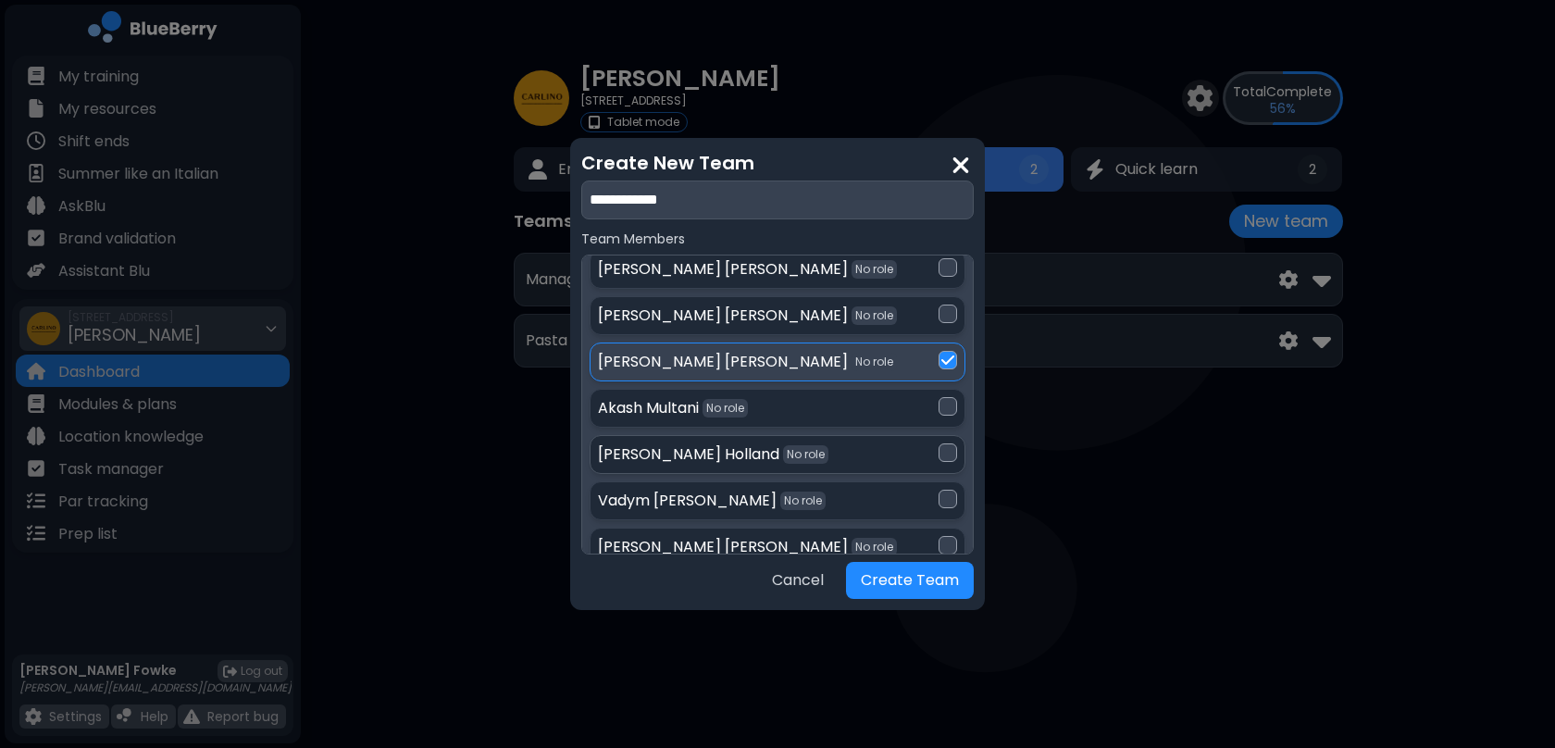
scroll to position [2307, 0]
click at [943, 486] on div at bounding box center [948, 495] width 19 height 19
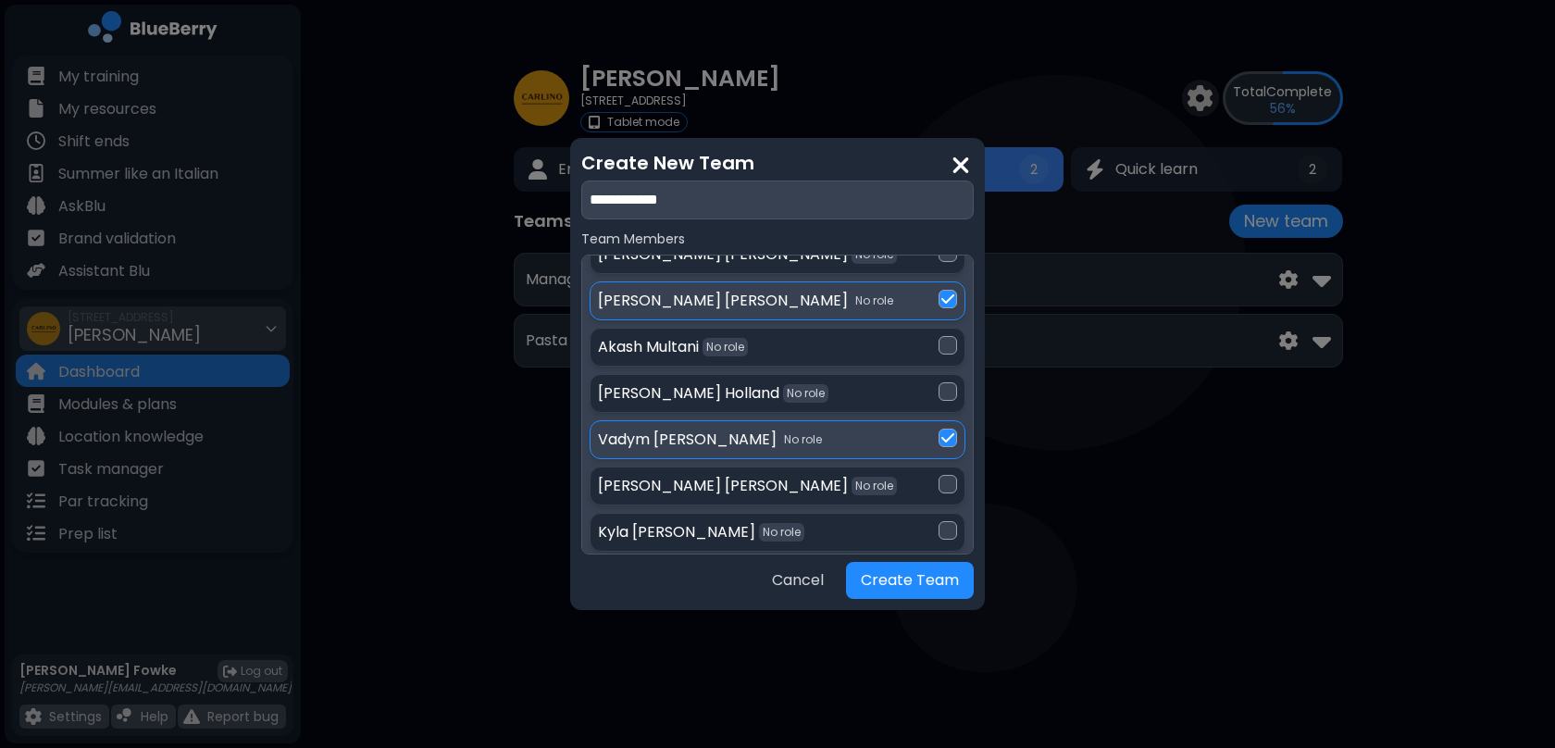
scroll to position [2377, 0]
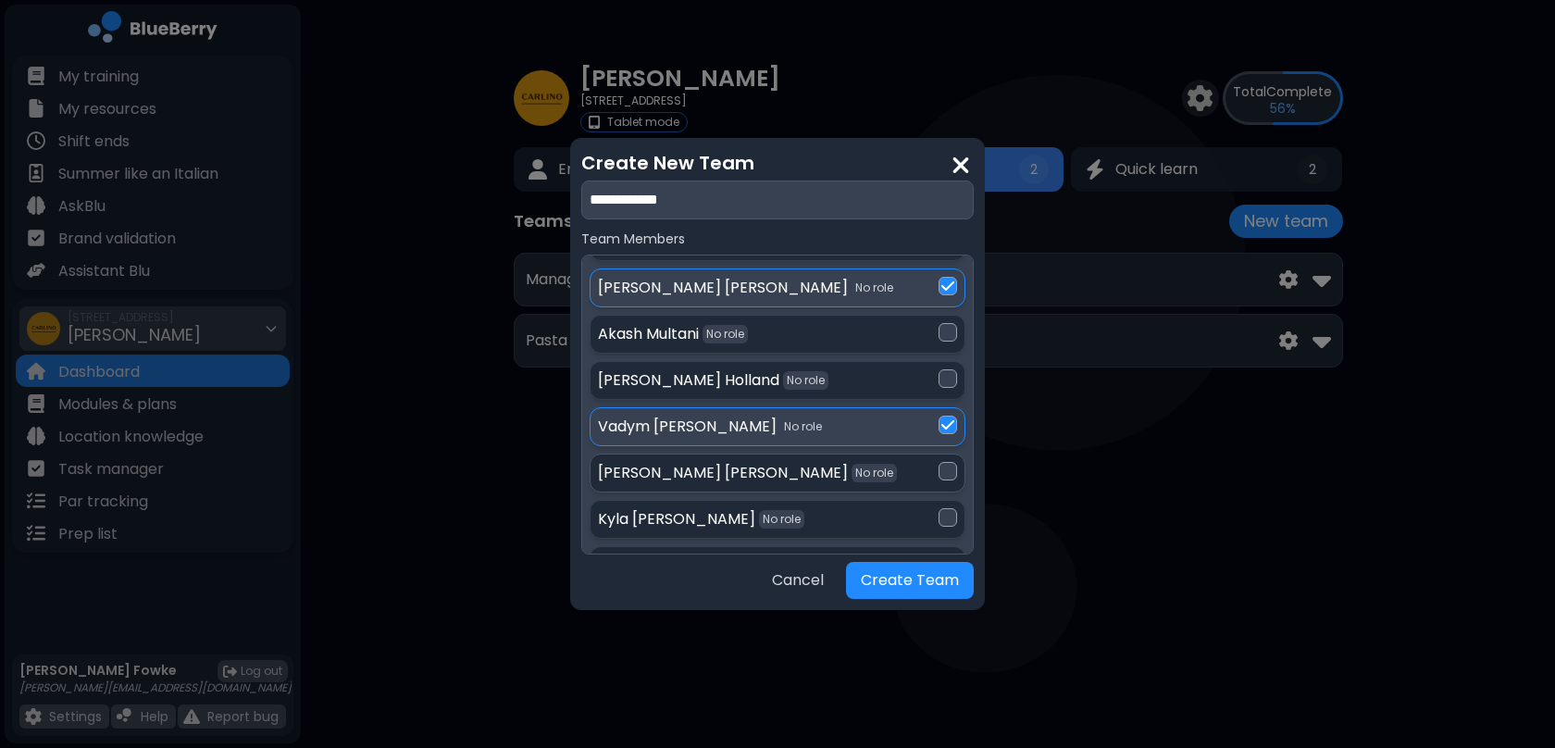
click at [943, 462] on div at bounding box center [948, 471] width 19 height 19
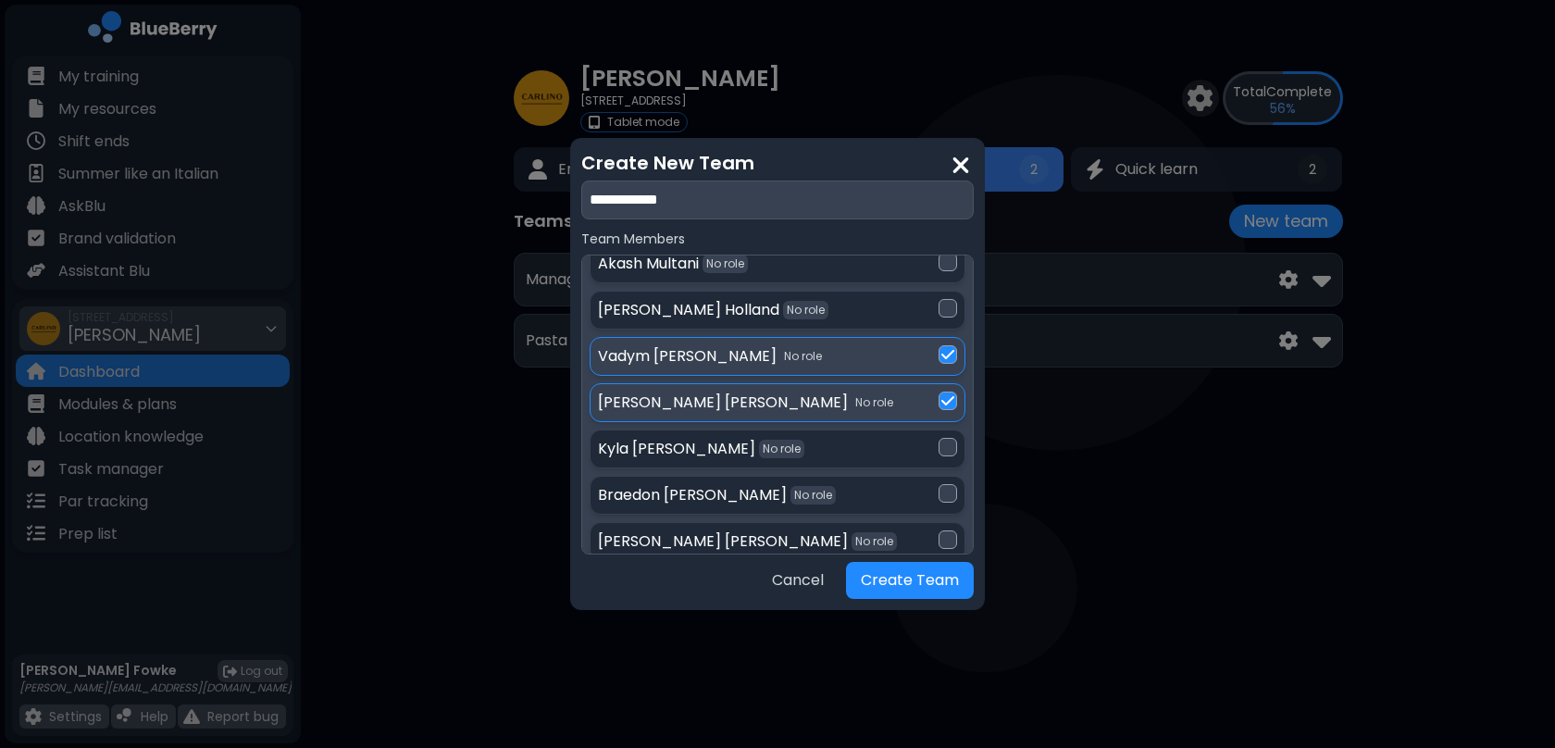
scroll to position [2487, 0]
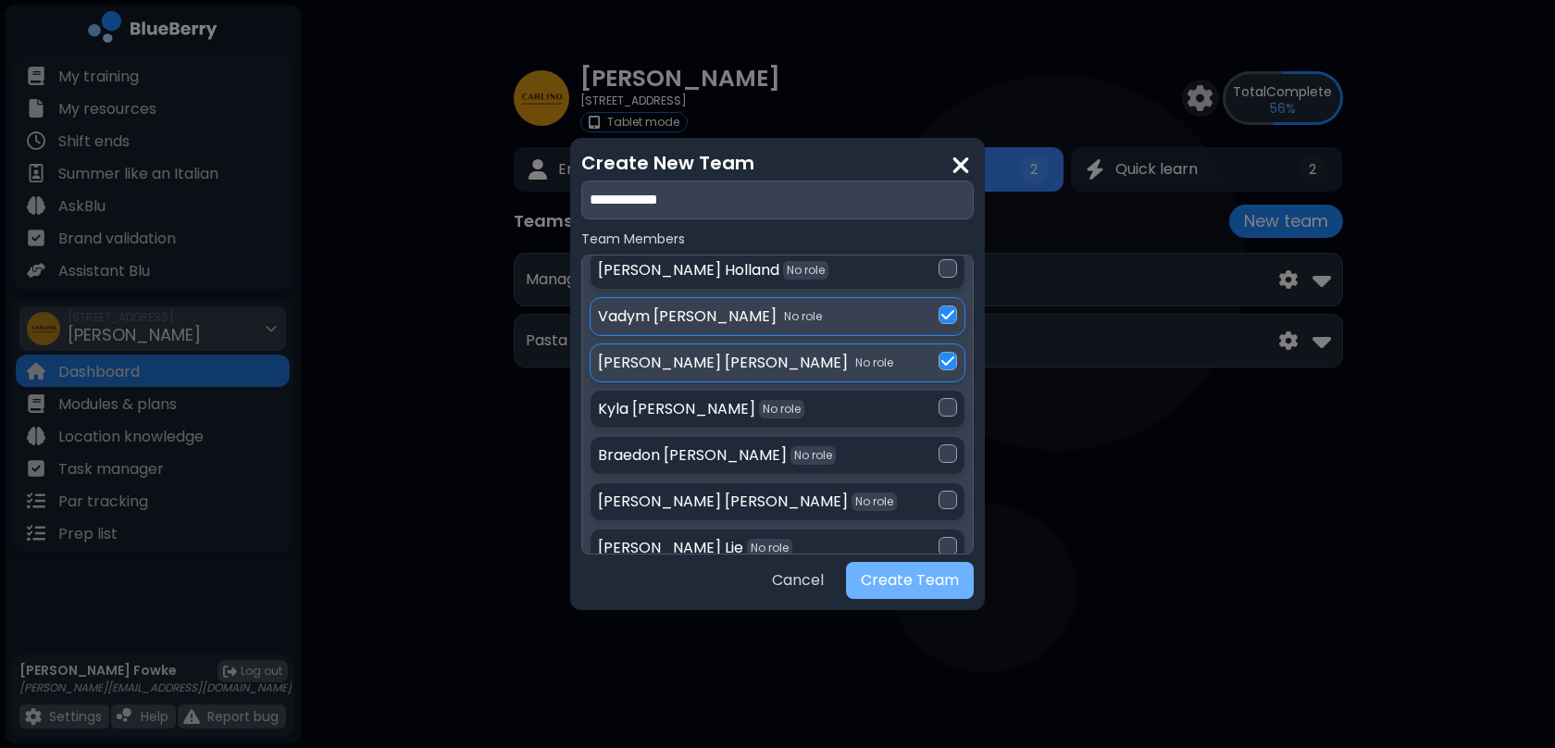
click at [894, 581] on button "Create Team" at bounding box center [910, 580] width 128 height 37
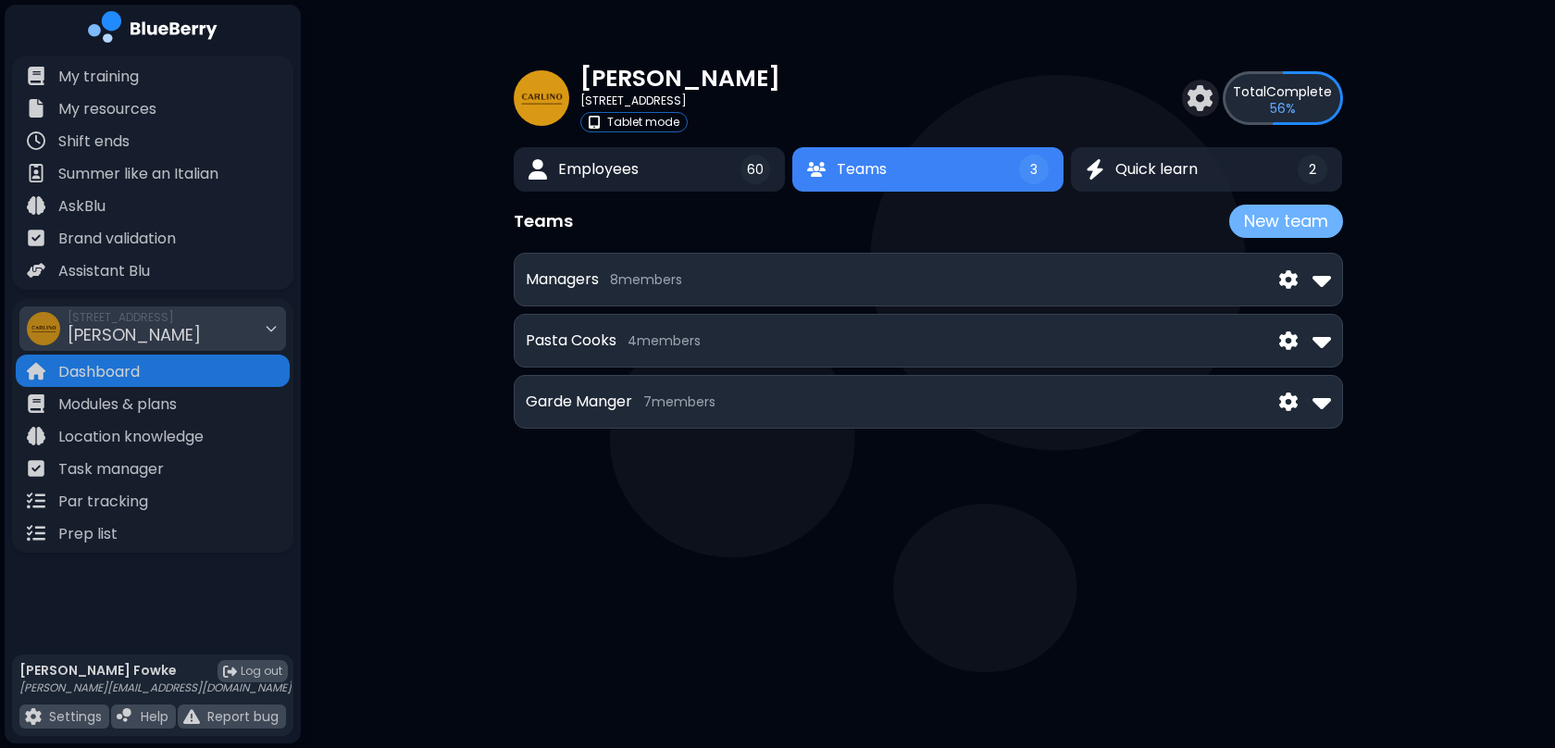
click at [1299, 220] on button "New team" at bounding box center [1286, 221] width 114 height 33
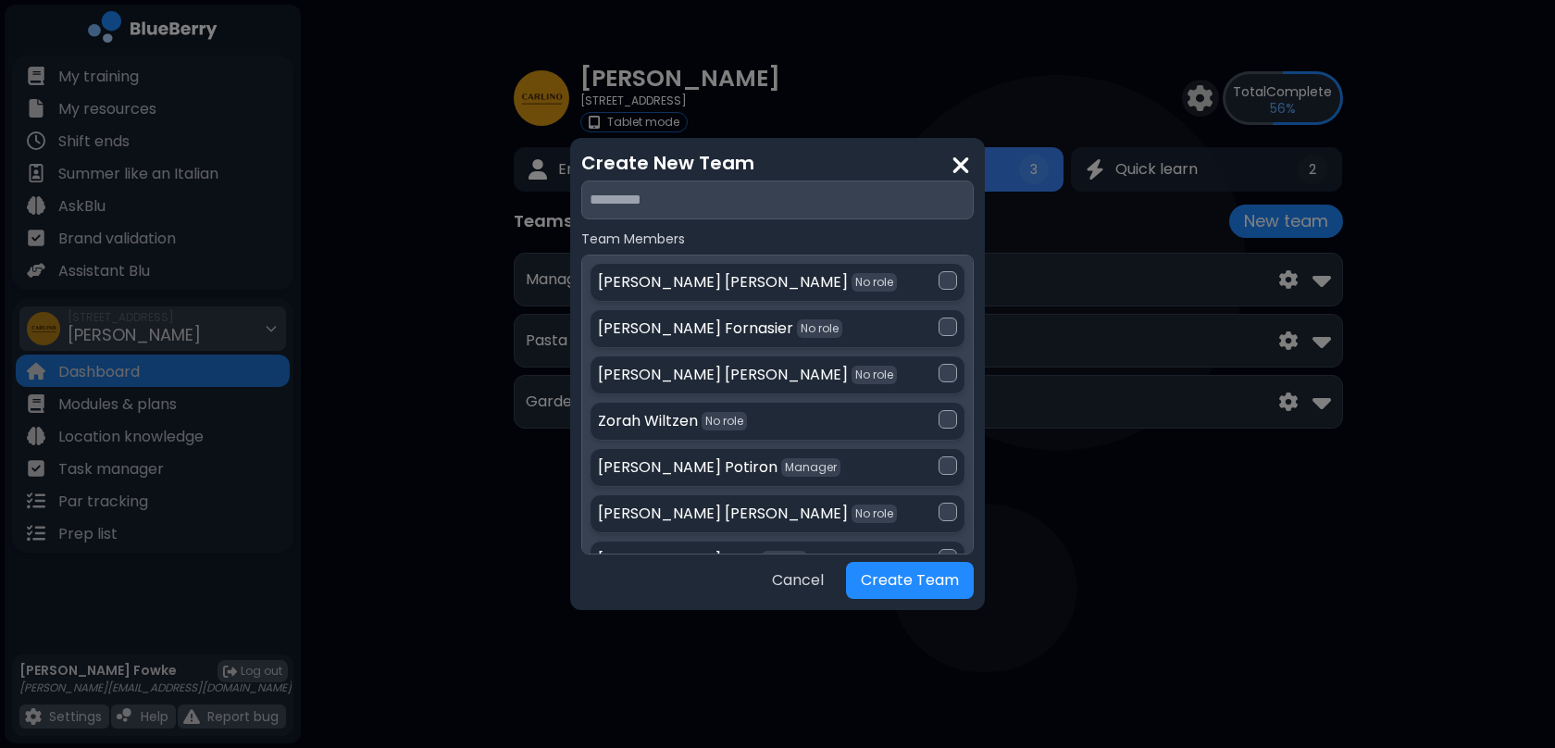
click at [725, 200] on input "text" at bounding box center [777, 199] width 392 height 39
type input "*********"
click at [921, 579] on button "Create Team" at bounding box center [910, 580] width 128 height 37
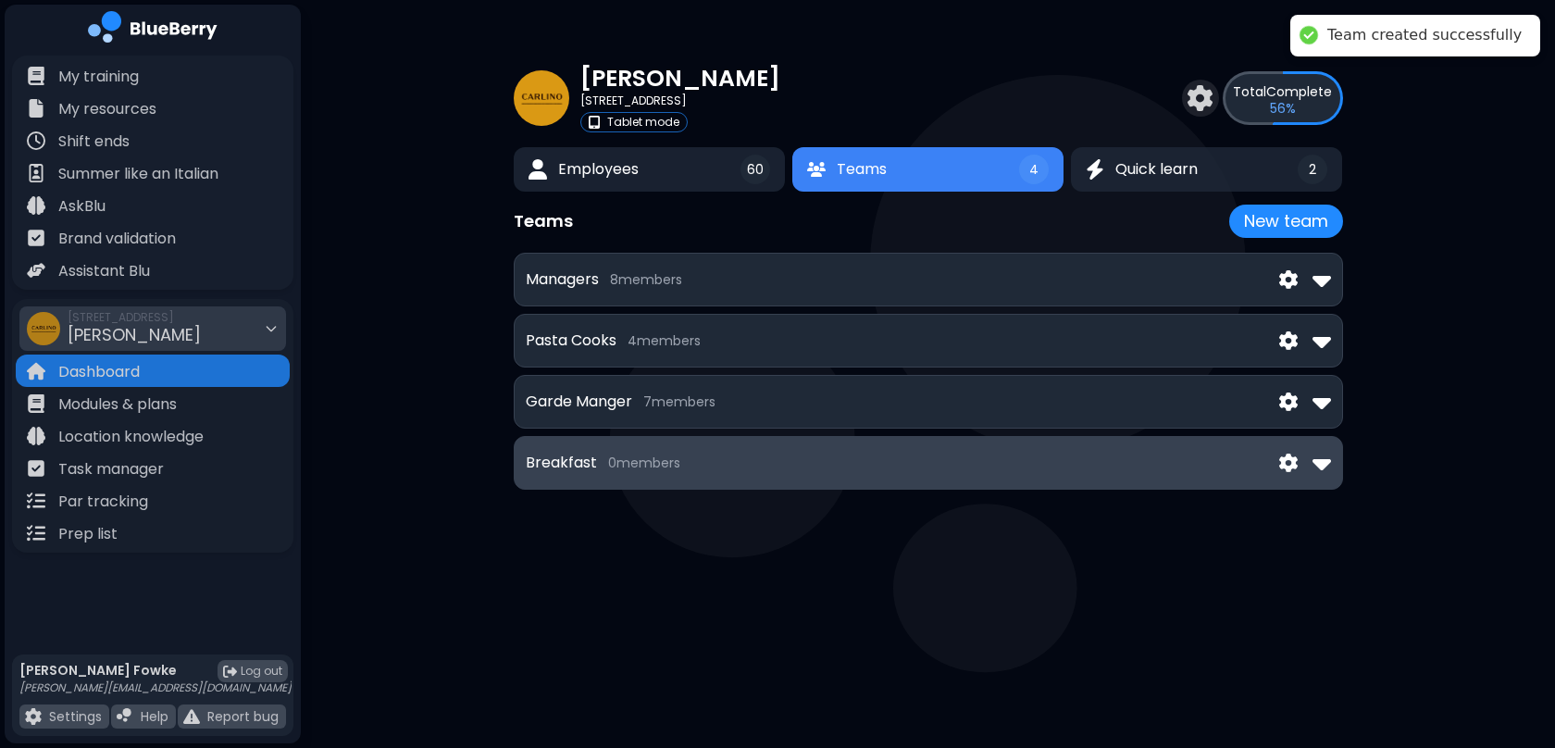
click at [844, 468] on div "Breakfast 0 member s" at bounding box center [928, 463] width 805 height 30
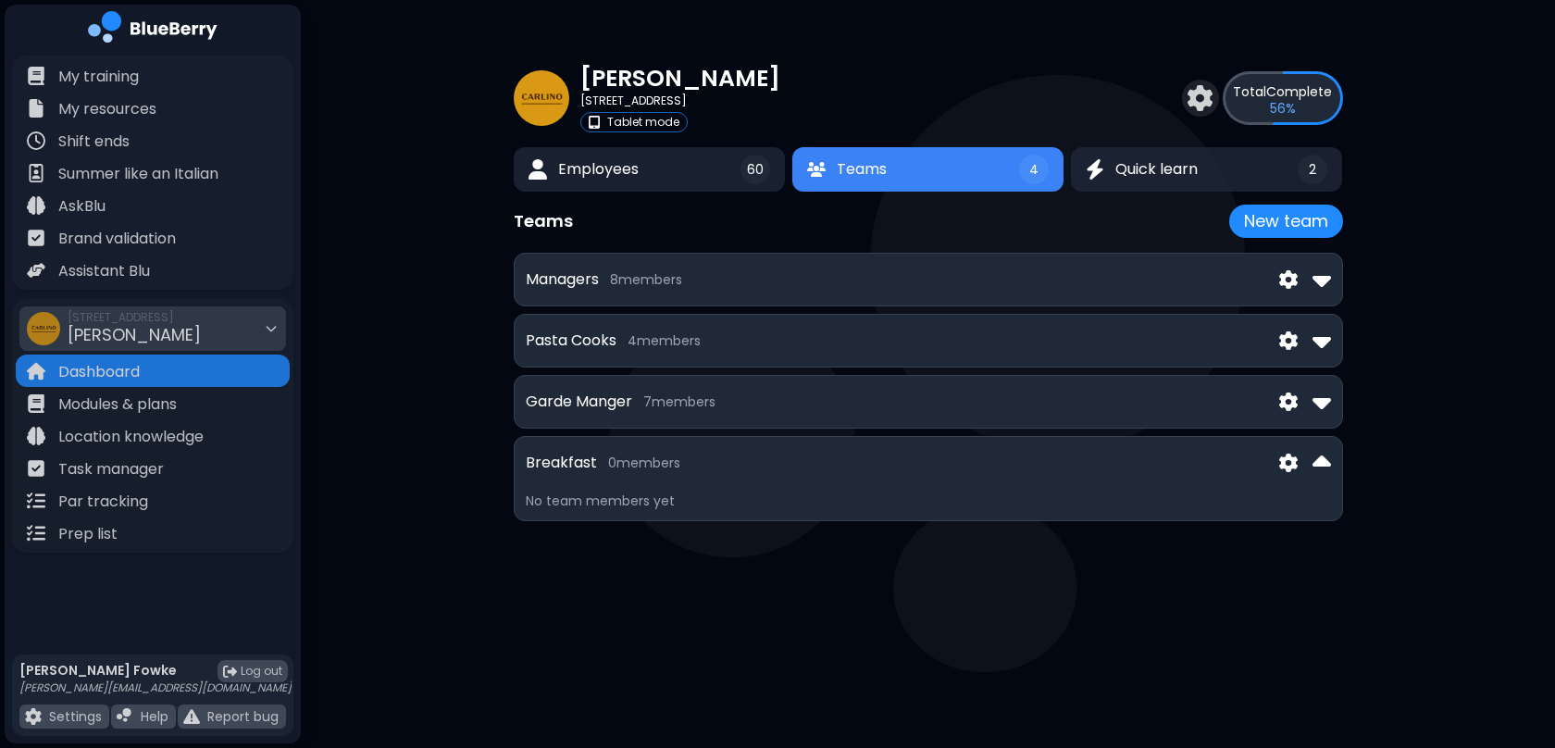
click at [1280, 458] on img at bounding box center [1288, 463] width 19 height 19
click at [1273, 496] on span "Edit" at bounding box center [1275, 506] width 29 height 22
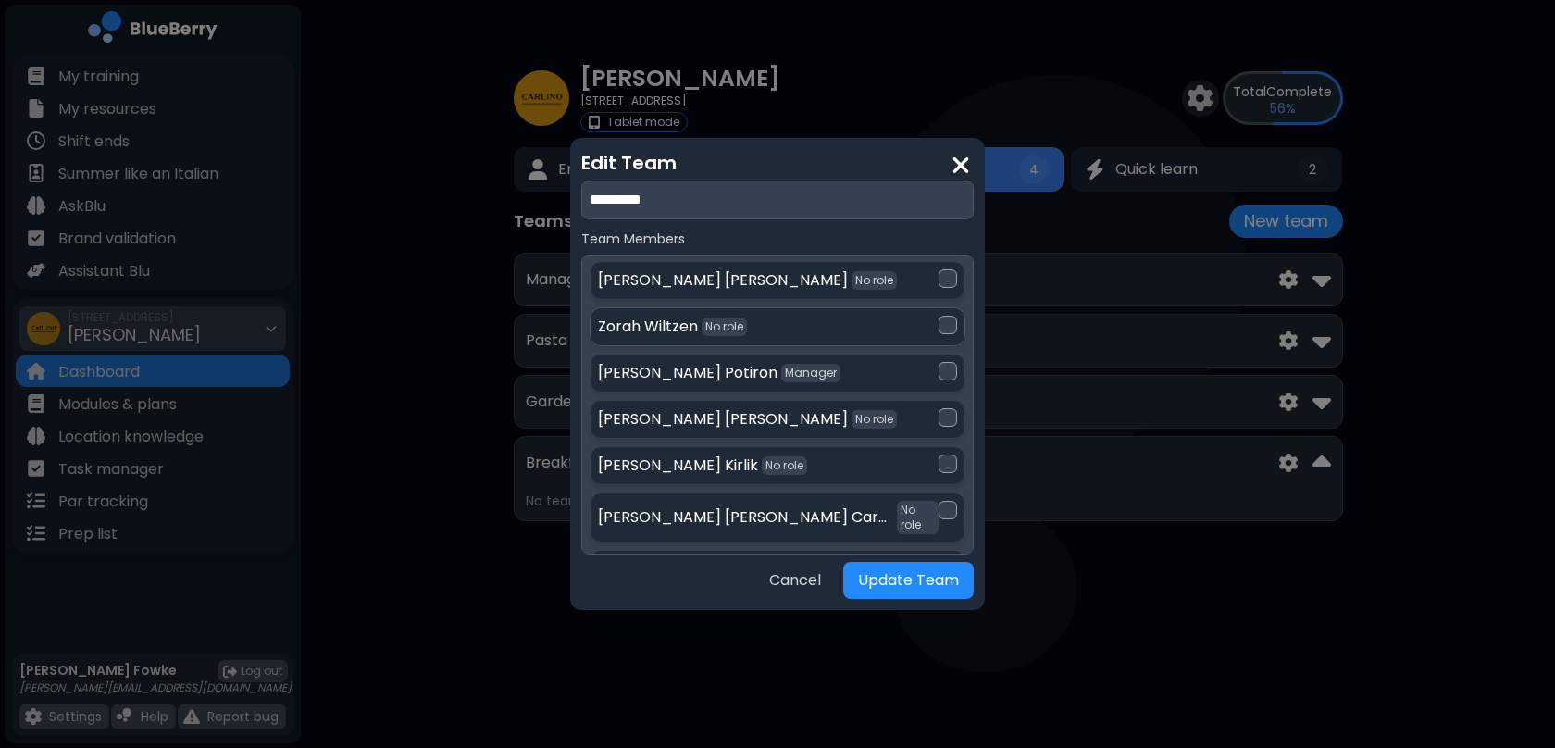
scroll to position [95, 0]
click at [945, 418] on div at bounding box center [948, 416] width 19 height 19
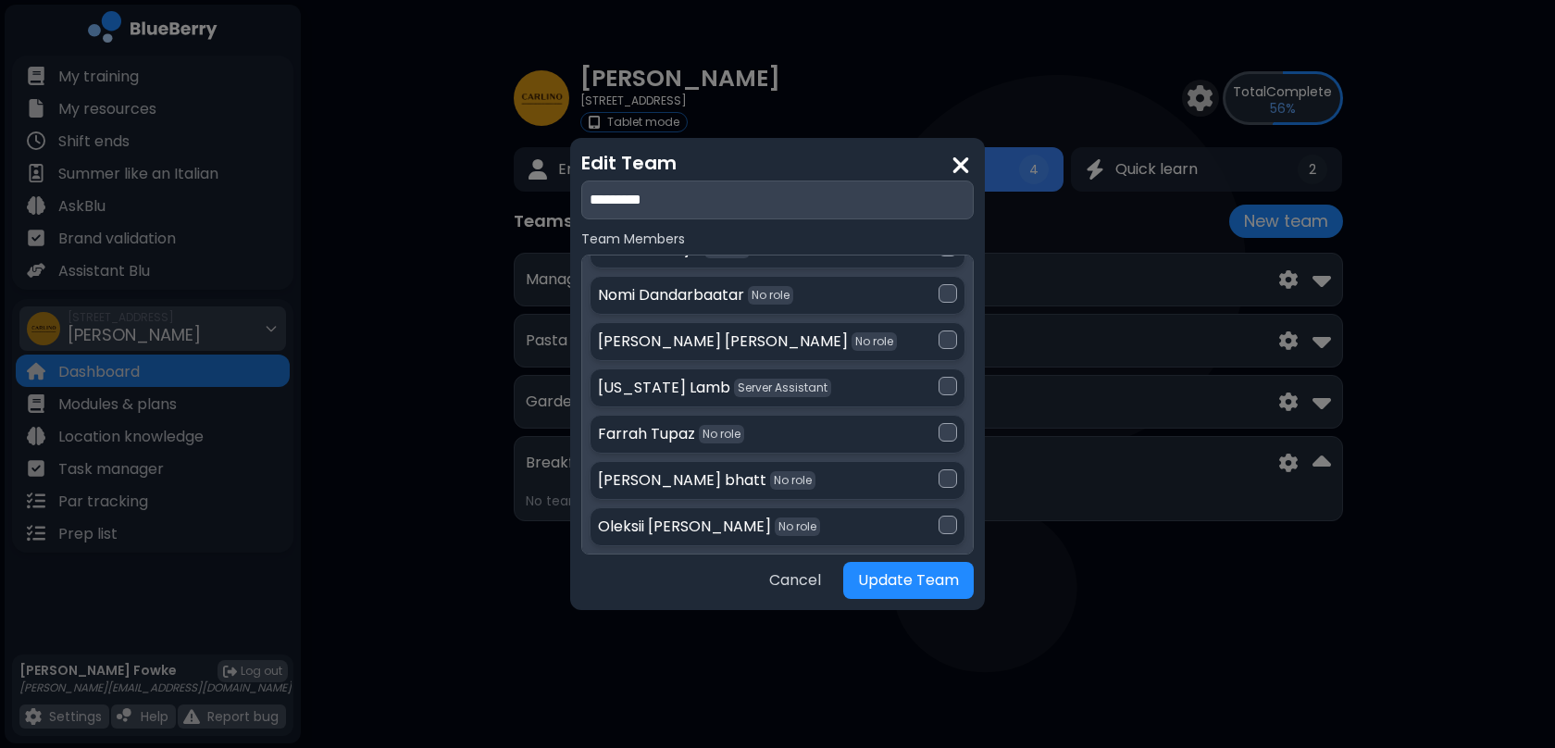
scroll to position [893, 0]
click at [939, 511] on div at bounding box center [948, 520] width 19 height 19
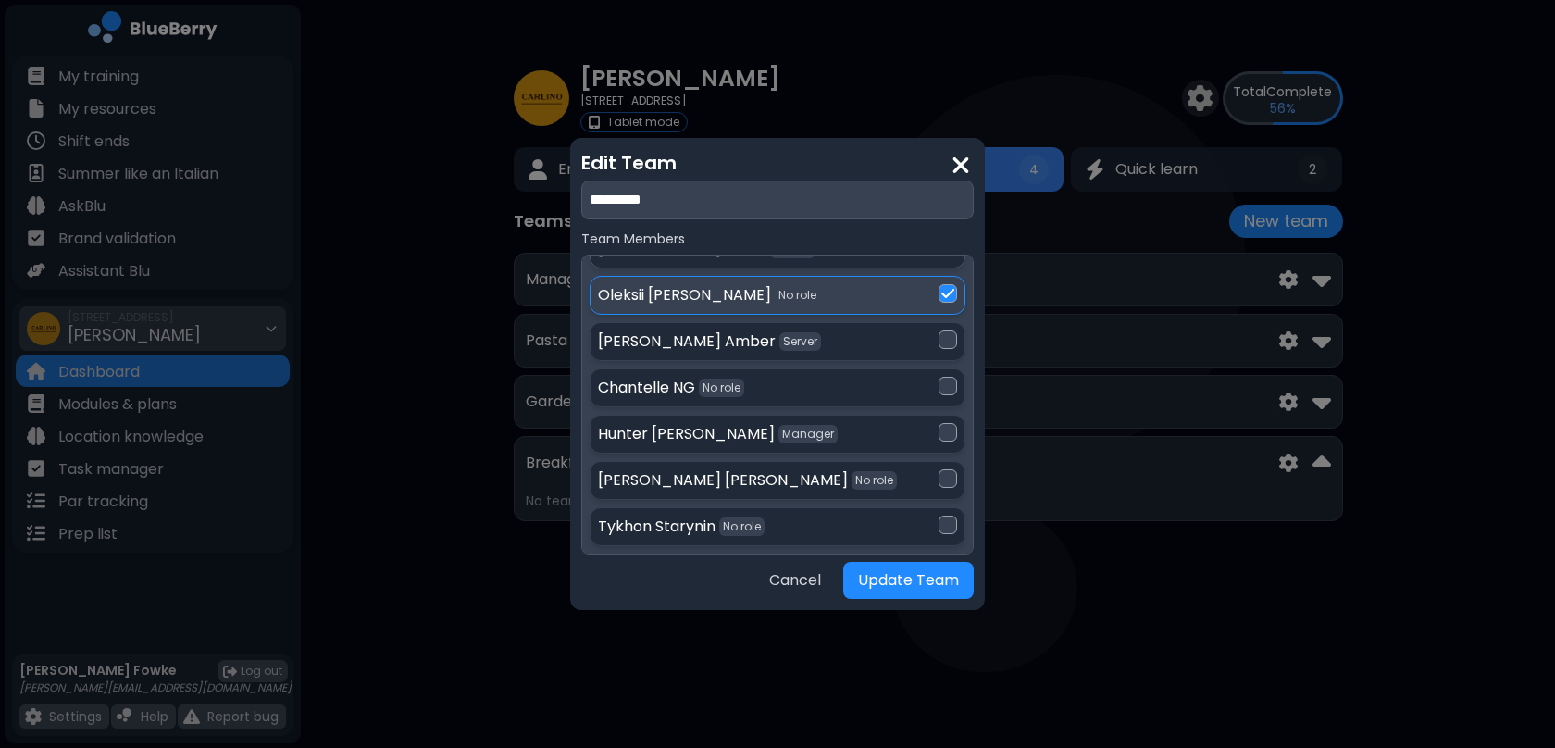
scroll to position [1125, 0]
click at [939, 511] on div at bounding box center [948, 520] width 19 height 19
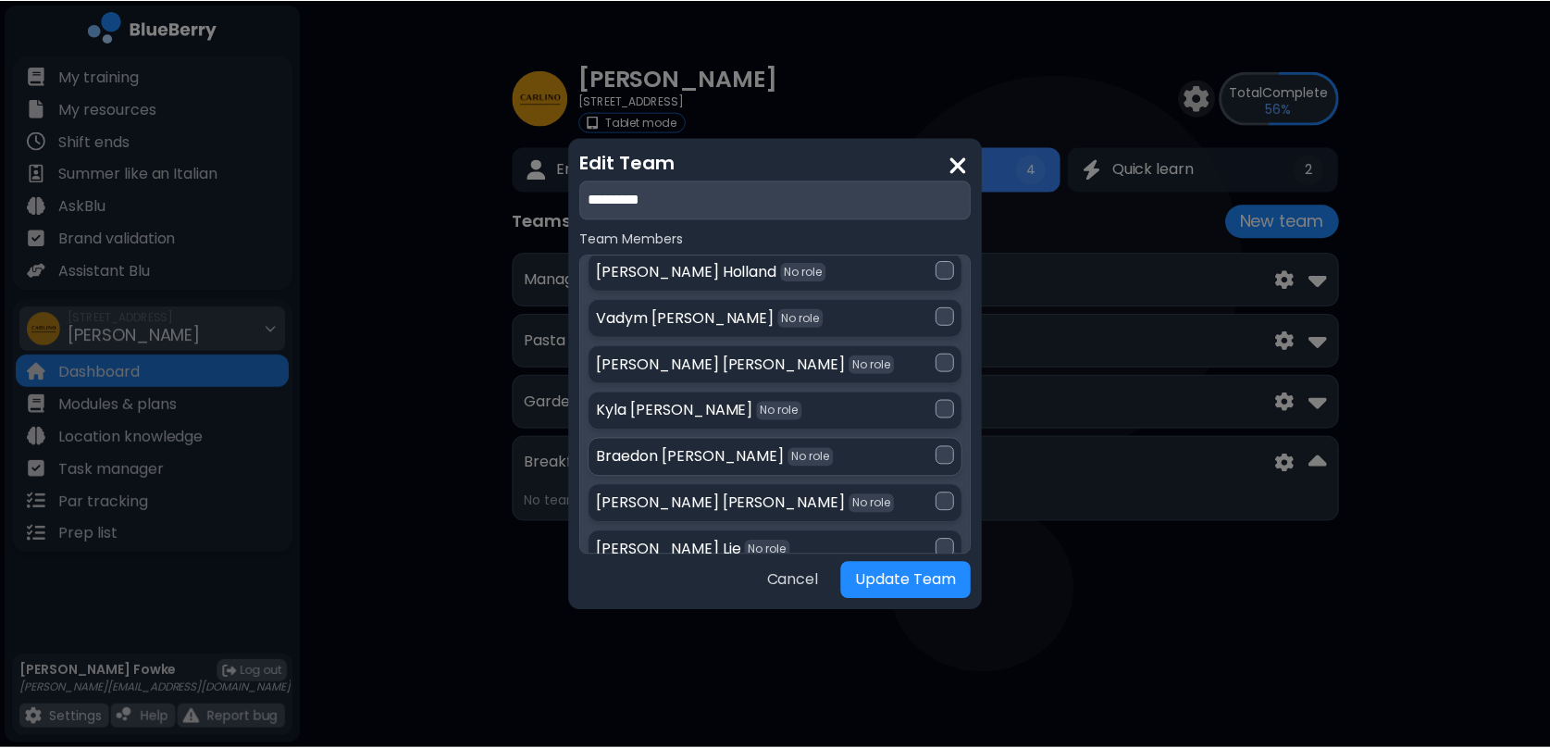
scroll to position [2487, 0]
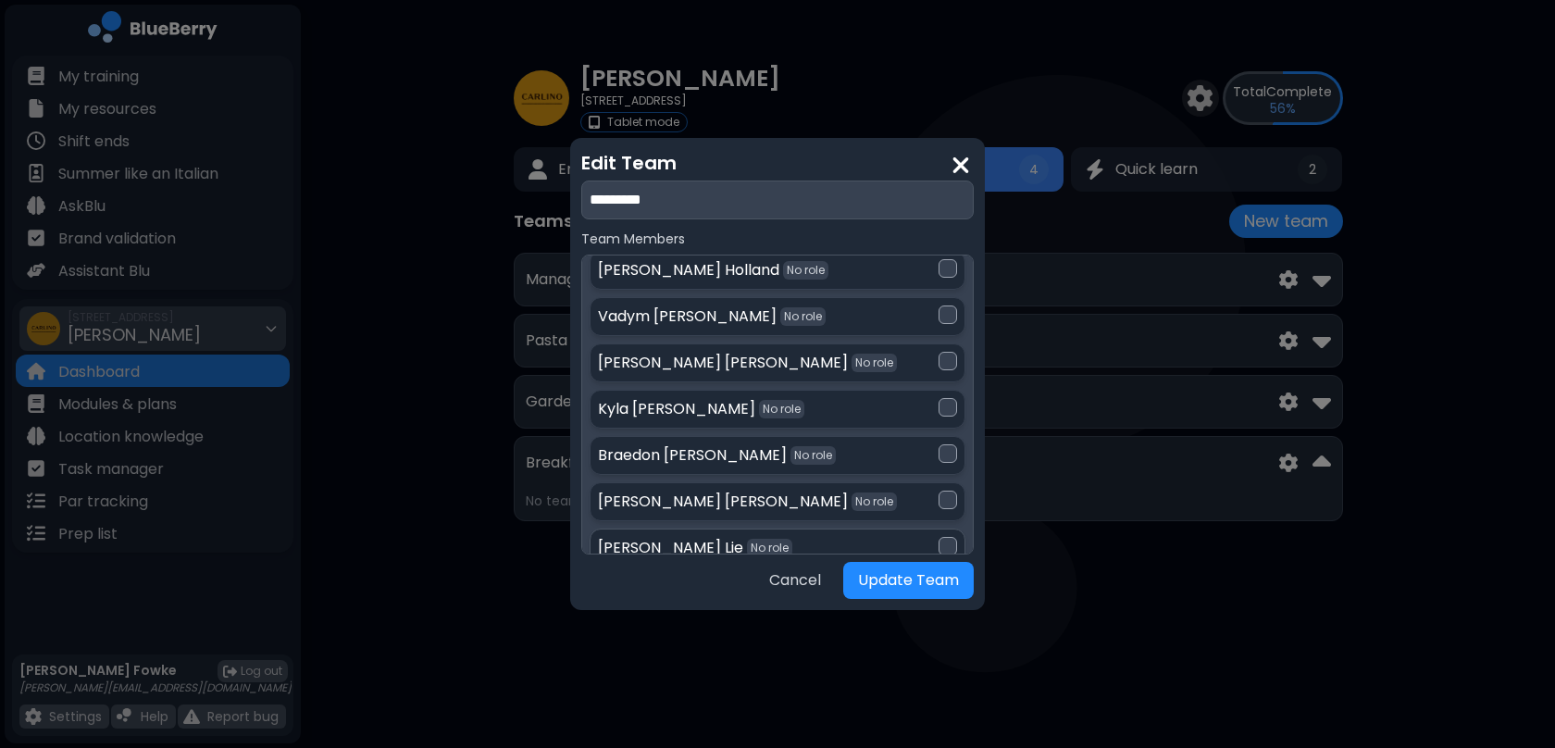
click at [942, 537] on div at bounding box center [948, 546] width 19 height 19
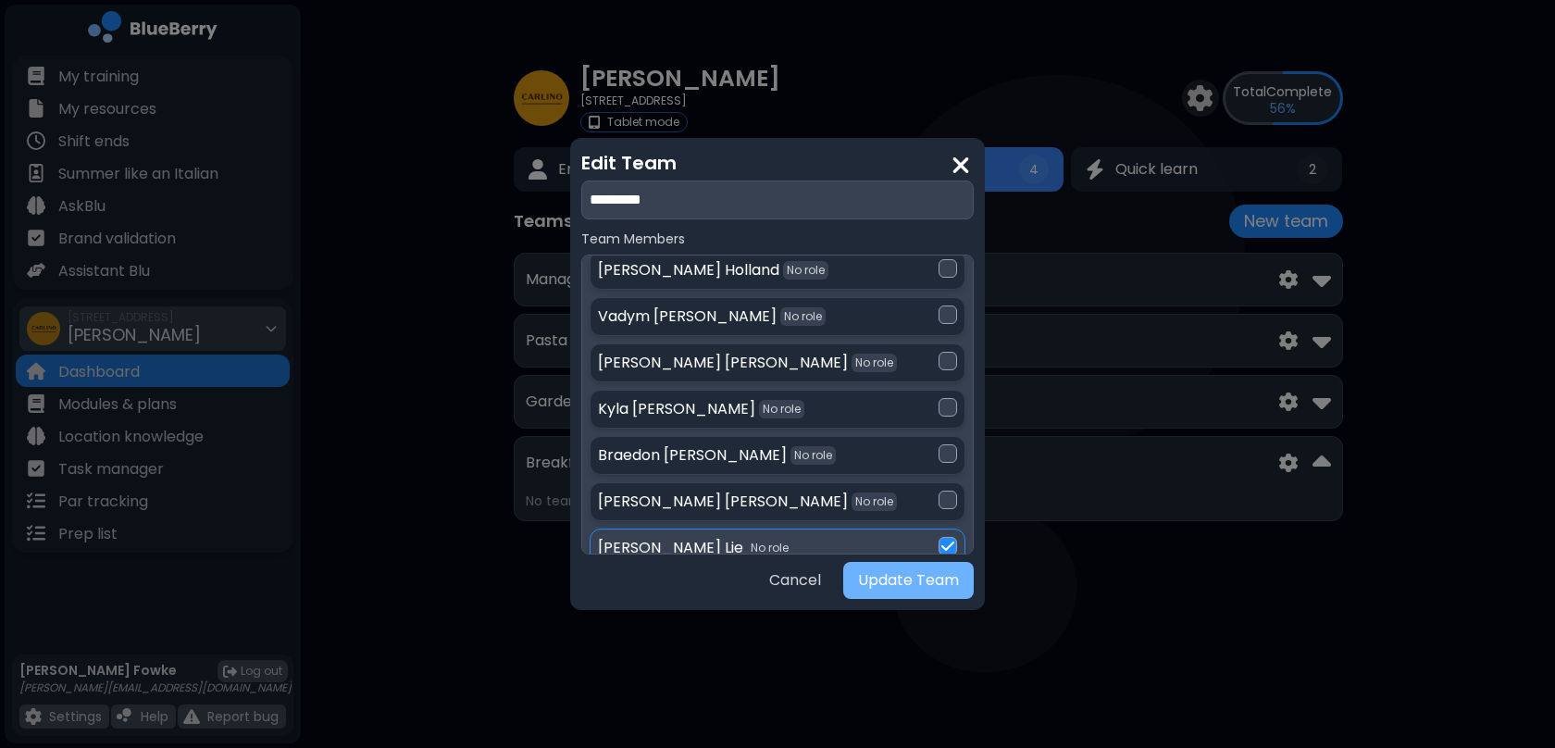
click at [920, 591] on button "Update Team" at bounding box center [908, 580] width 131 height 37
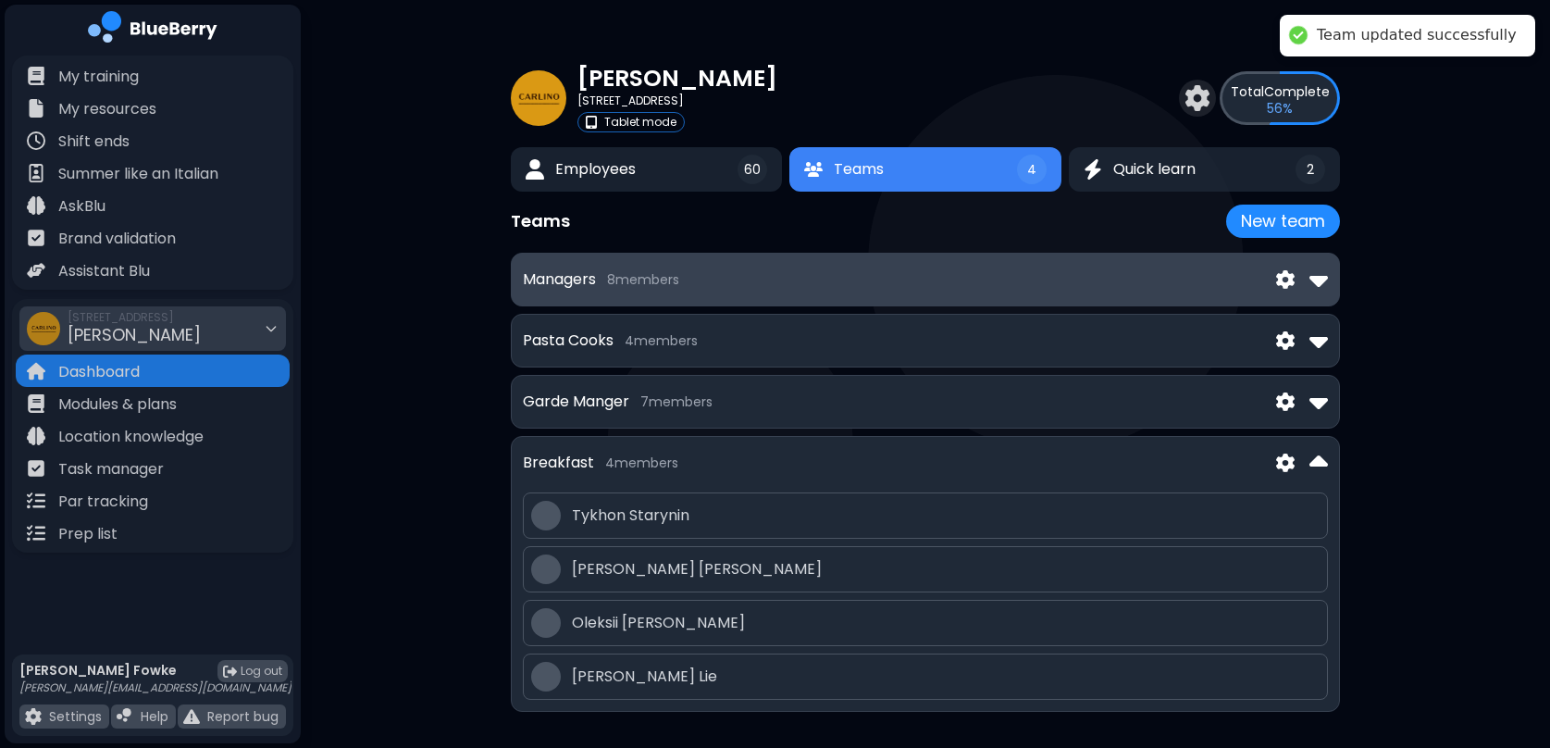
click at [668, 269] on div "Managers 8 member s" at bounding box center [601, 279] width 156 height 22
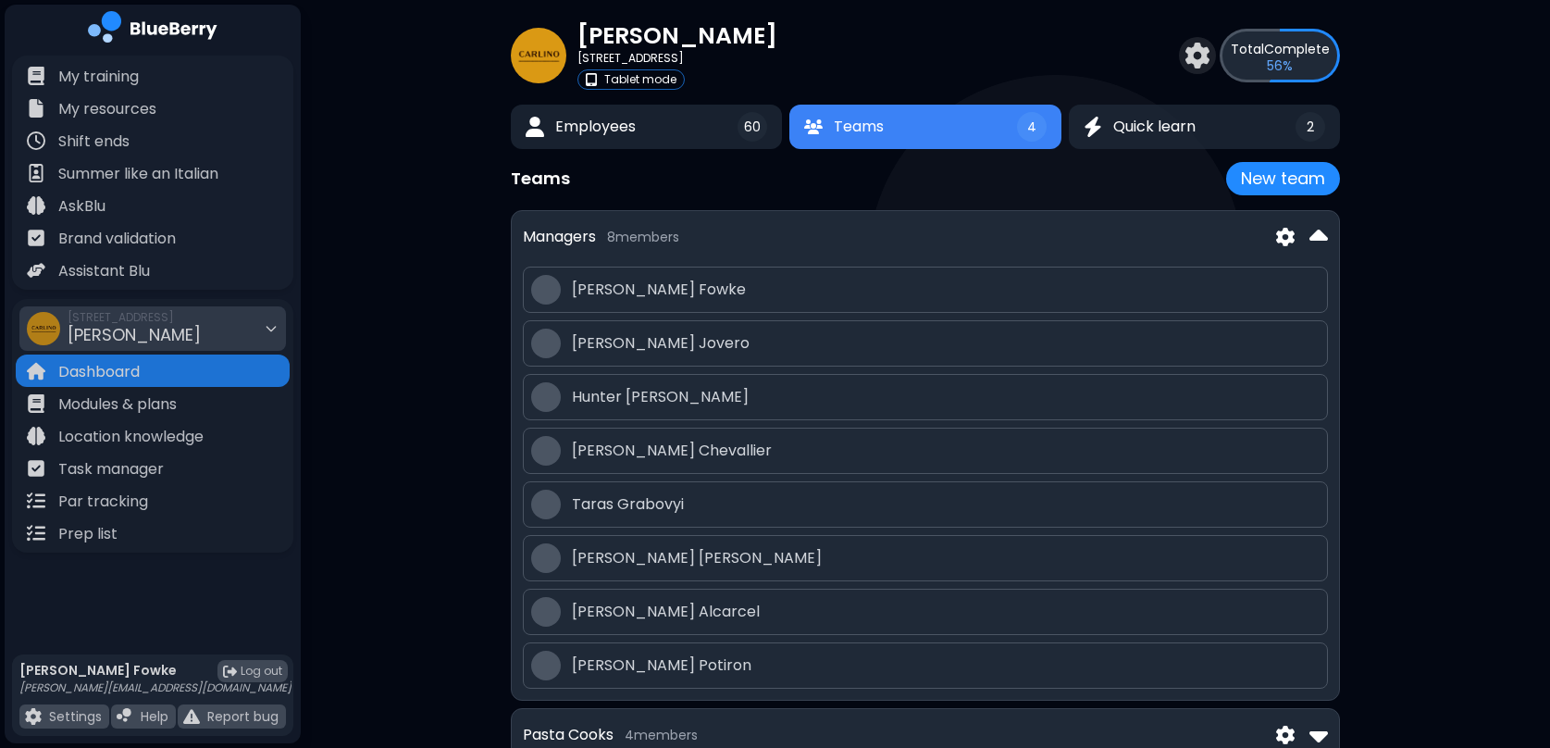
scroll to position [46, 0]
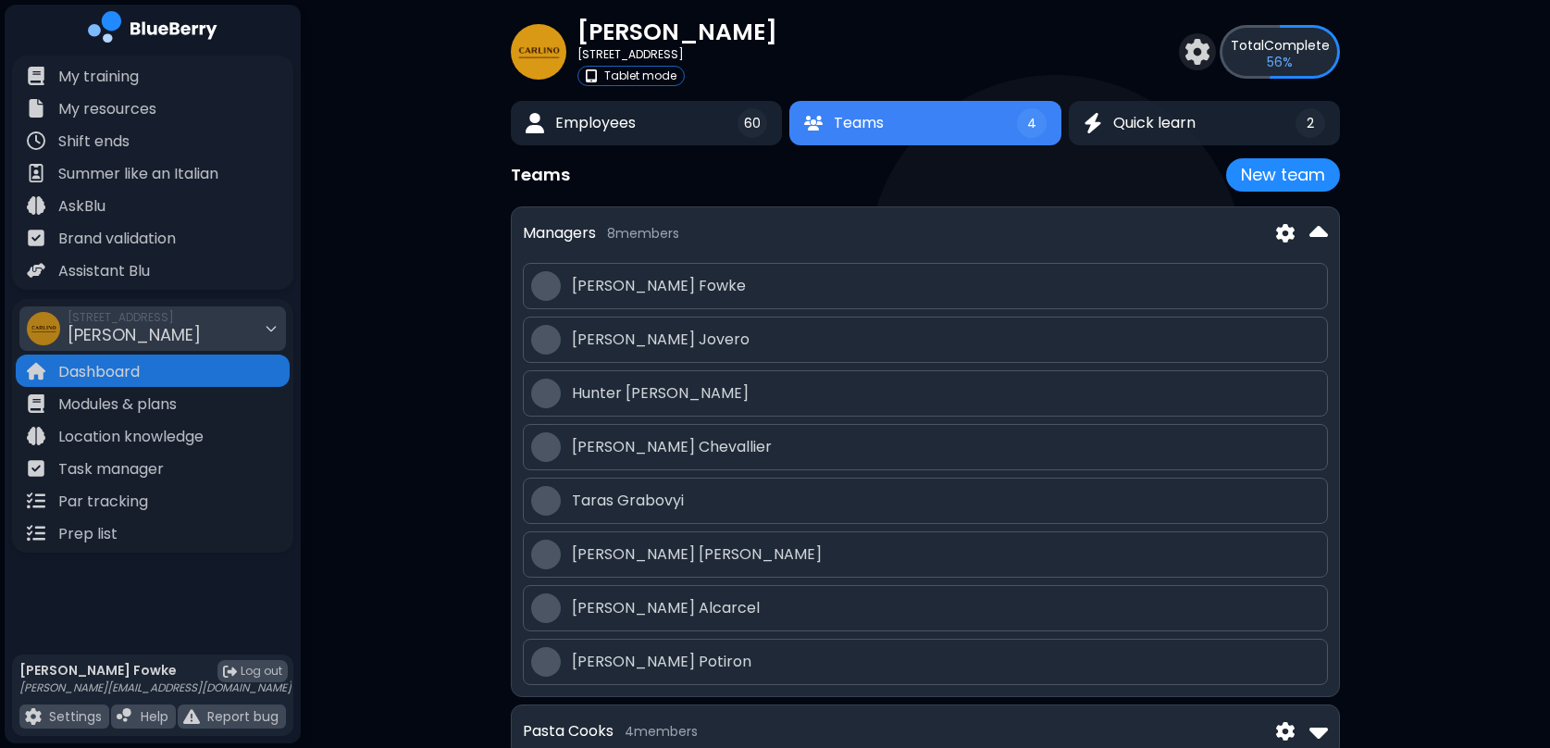
click at [654, 610] on span "[PERSON_NAME]" at bounding box center [666, 608] width 188 height 22
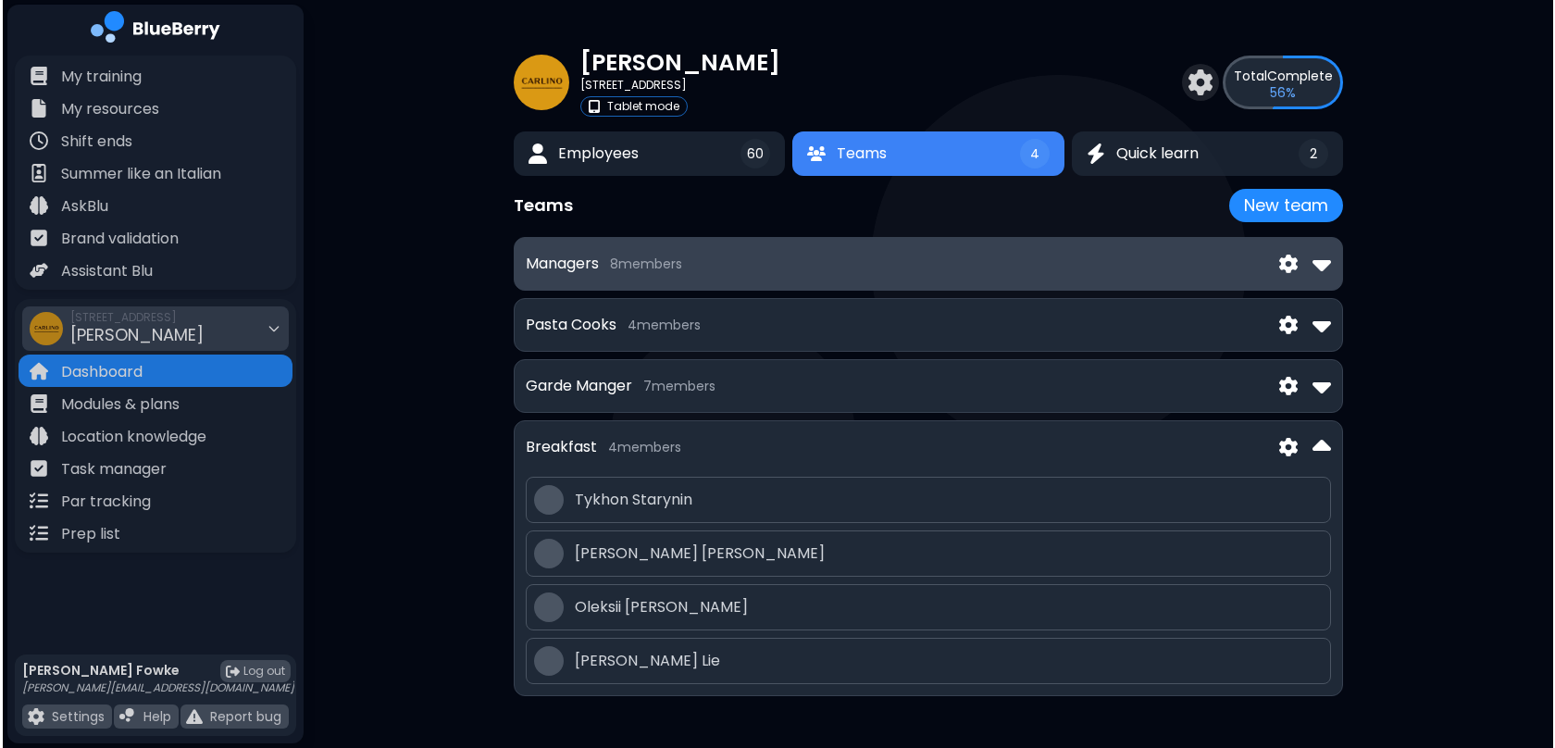
scroll to position [0, 0]
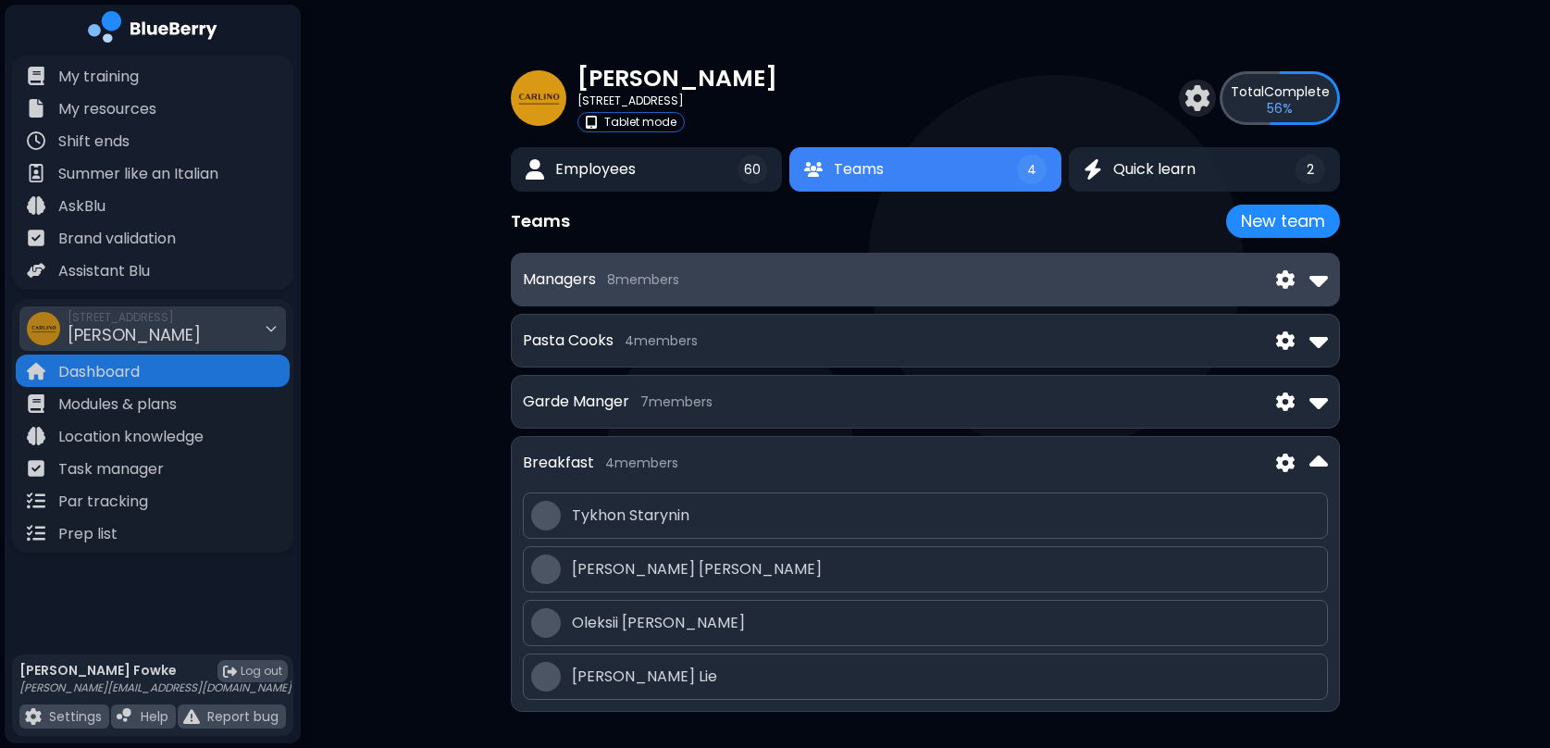
click at [1313, 463] on img at bounding box center [1319, 463] width 19 height 30
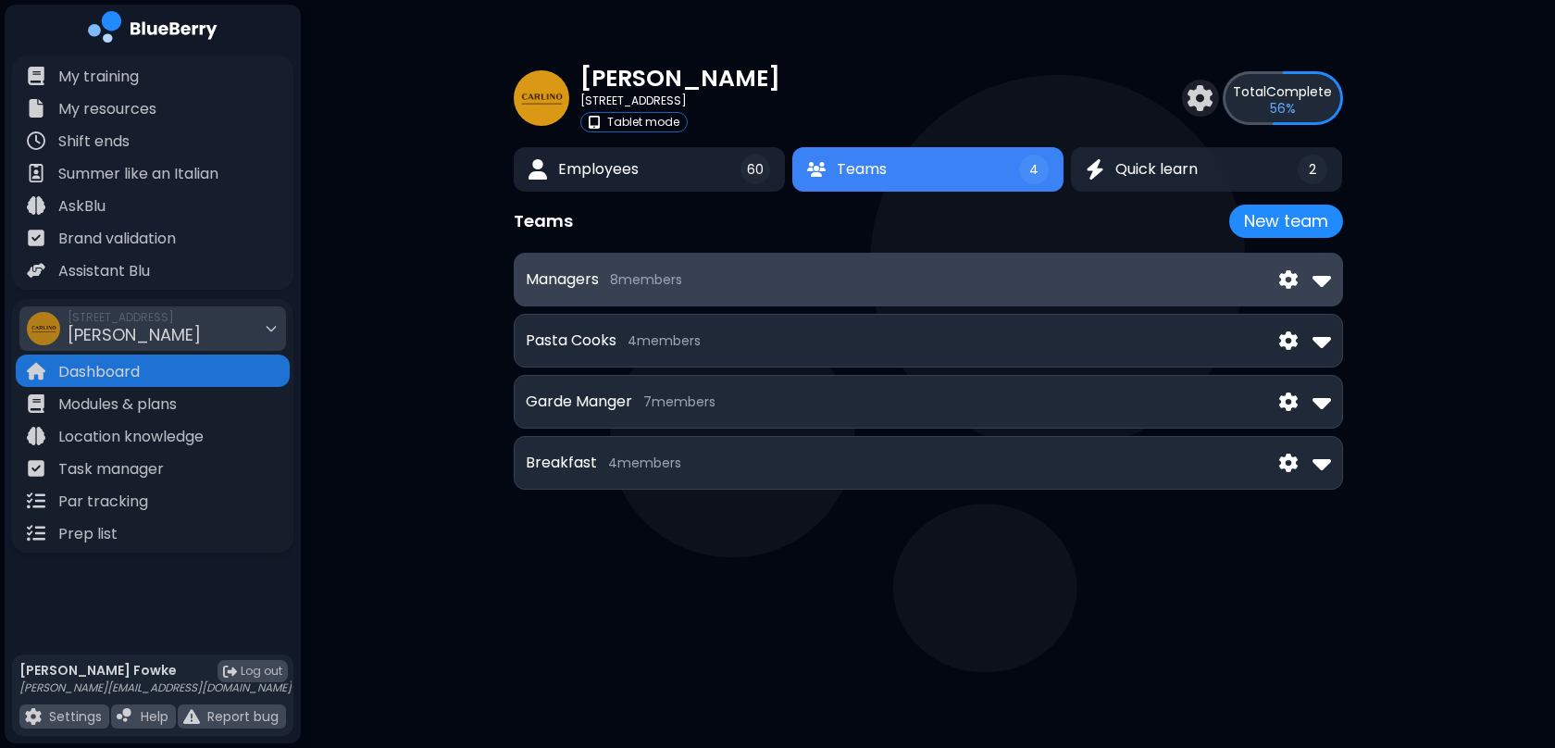
click at [933, 292] on div "Managers 8 member s" at bounding box center [928, 280] width 805 height 30
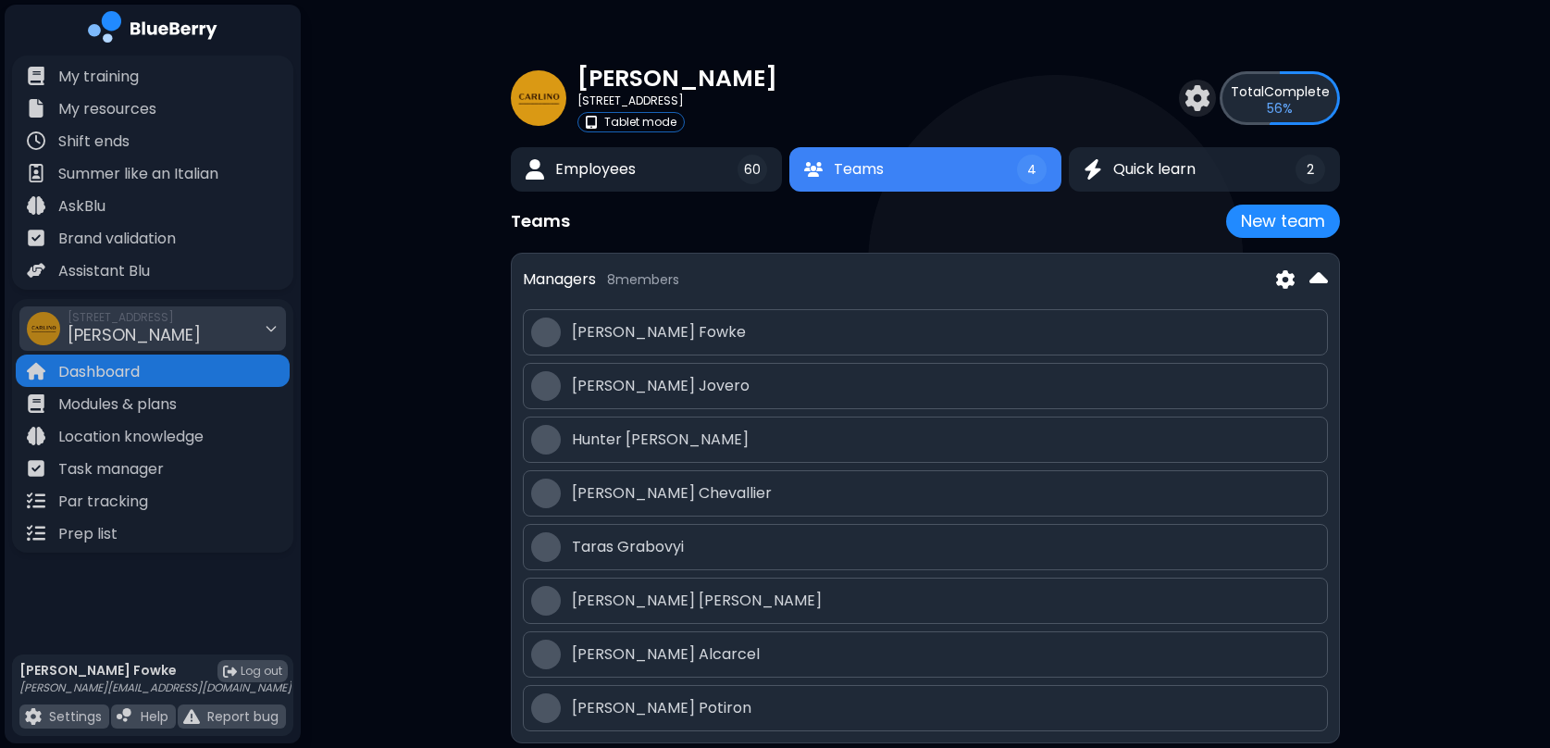
click at [1289, 283] on img at bounding box center [1285, 279] width 19 height 19
click at [1283, 328] on button "Edit" at bounding box center [1285, 323] width 137 height 37
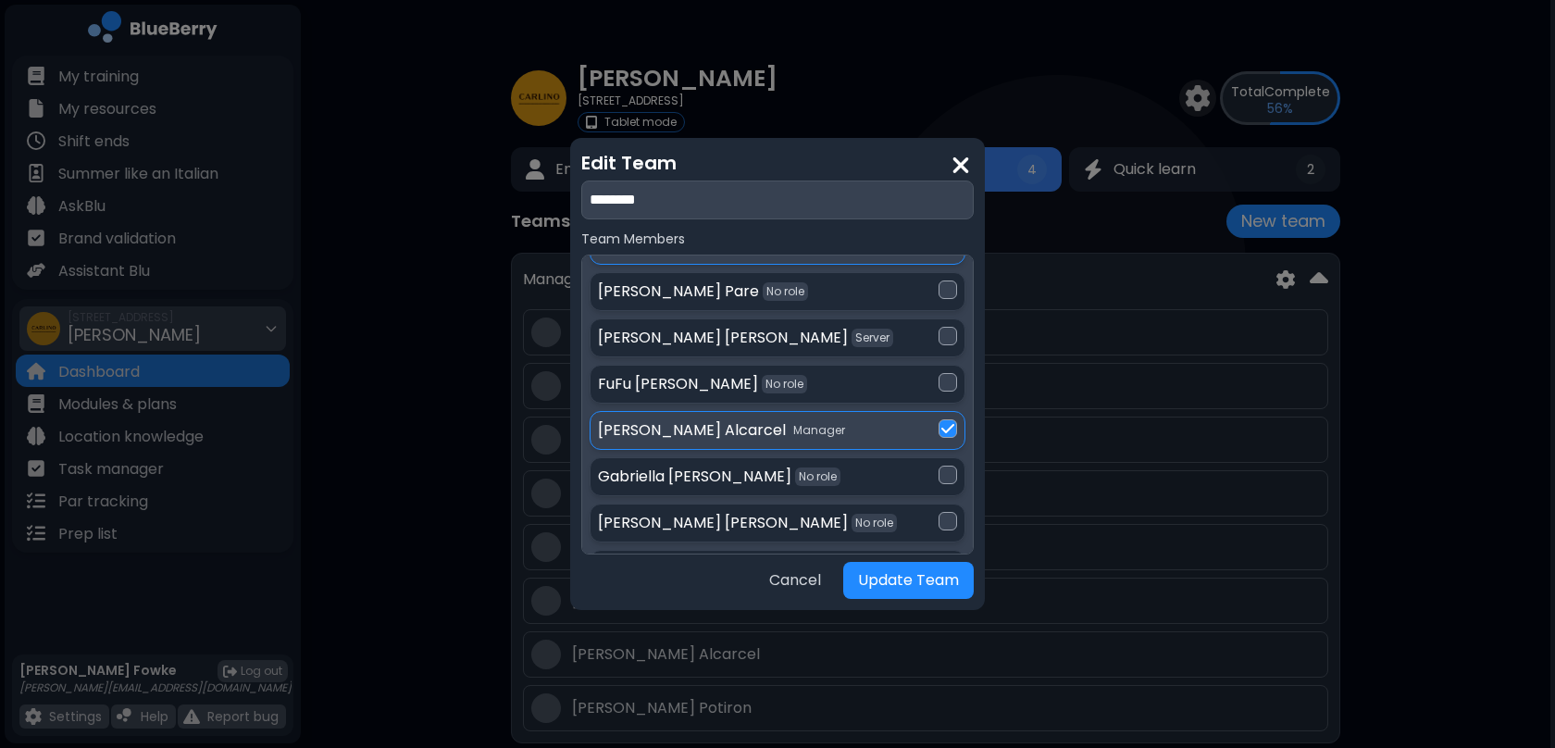
scroll to position [1820, 0]
click at [944, 419] on img at bounding box center [947, 426] width 13 height 15
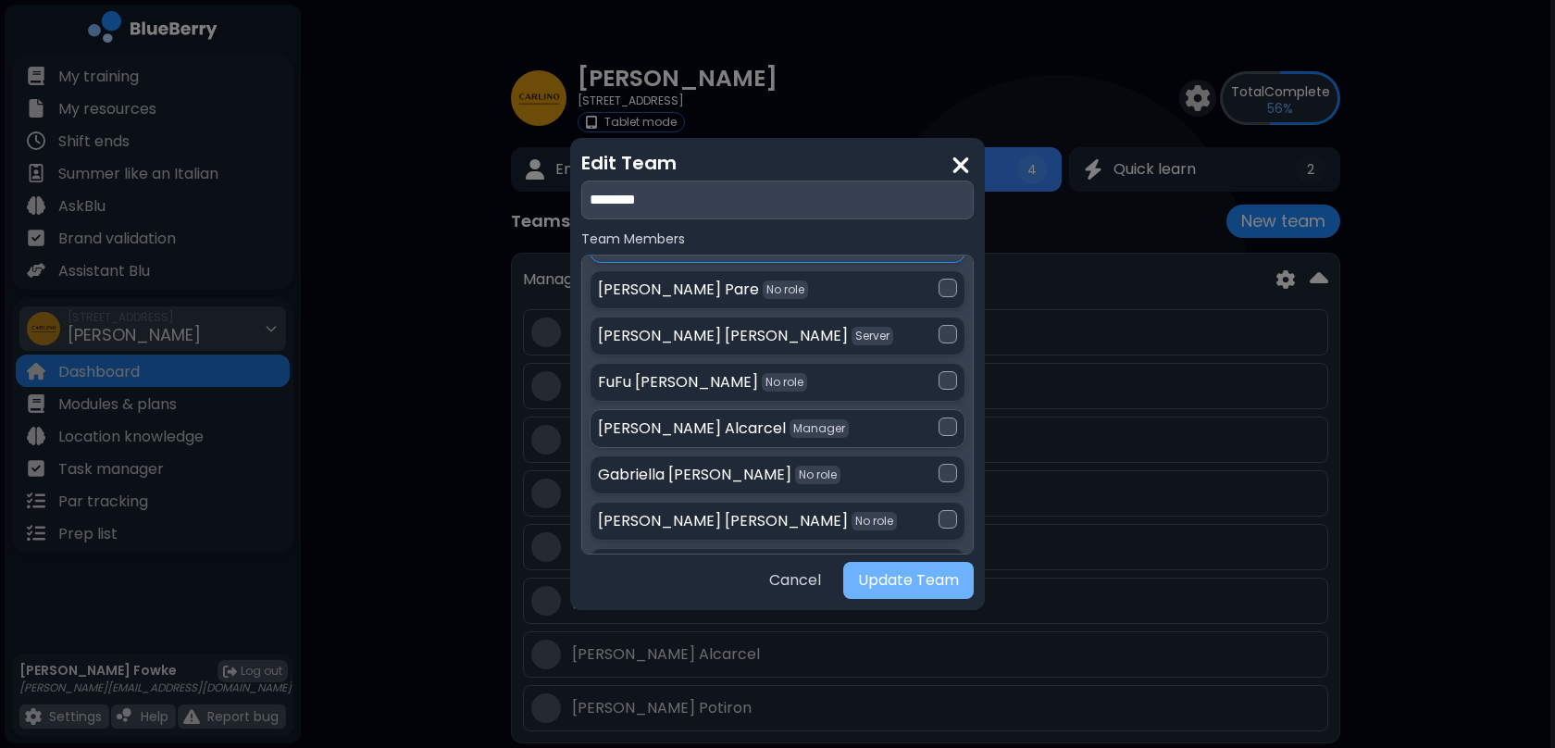
click at [906, 579] on button "Update Team" at bounding box center [908, 580] width 131 height 37
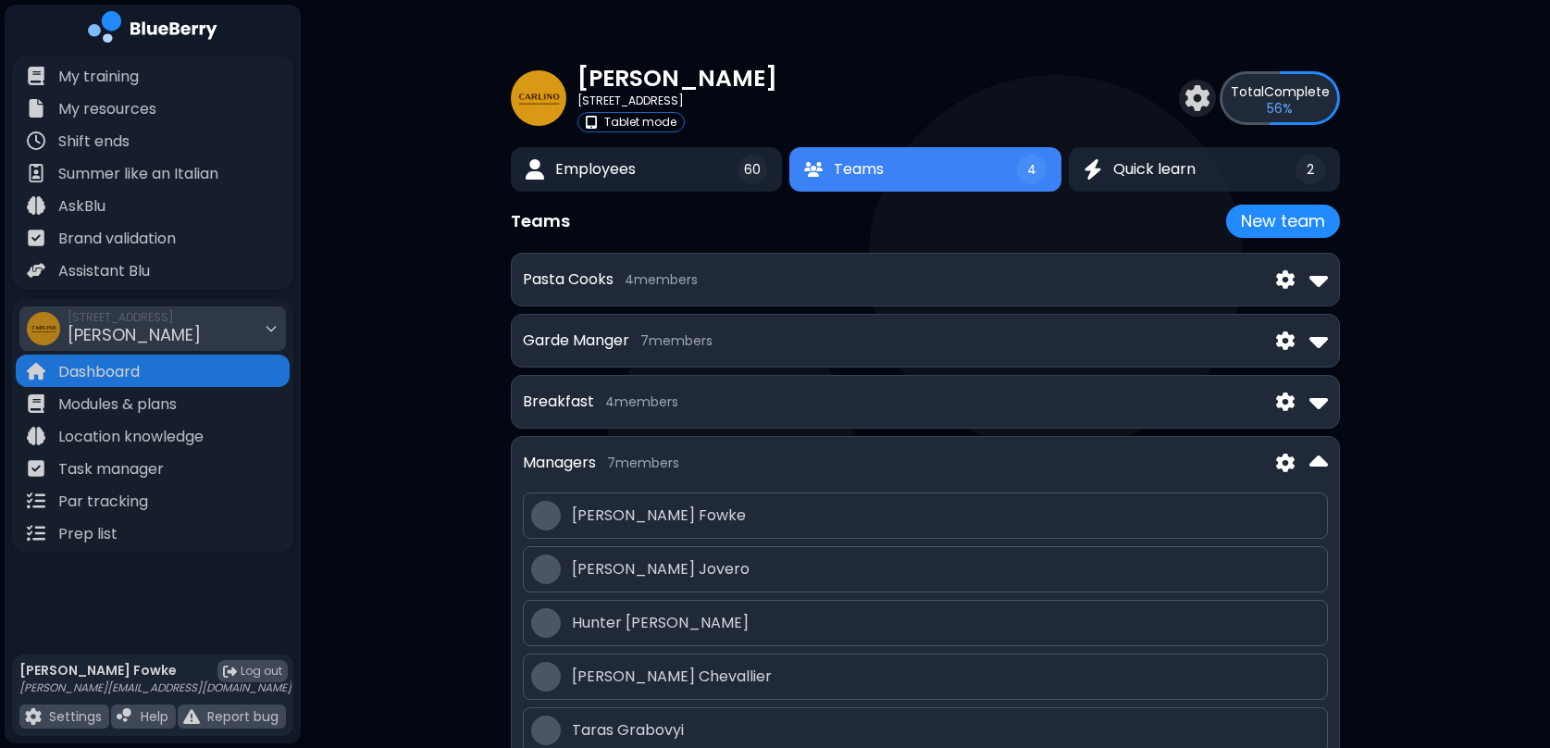
click at [1319, 462] on img at bounding box center [1319, 463] width 19 height 30
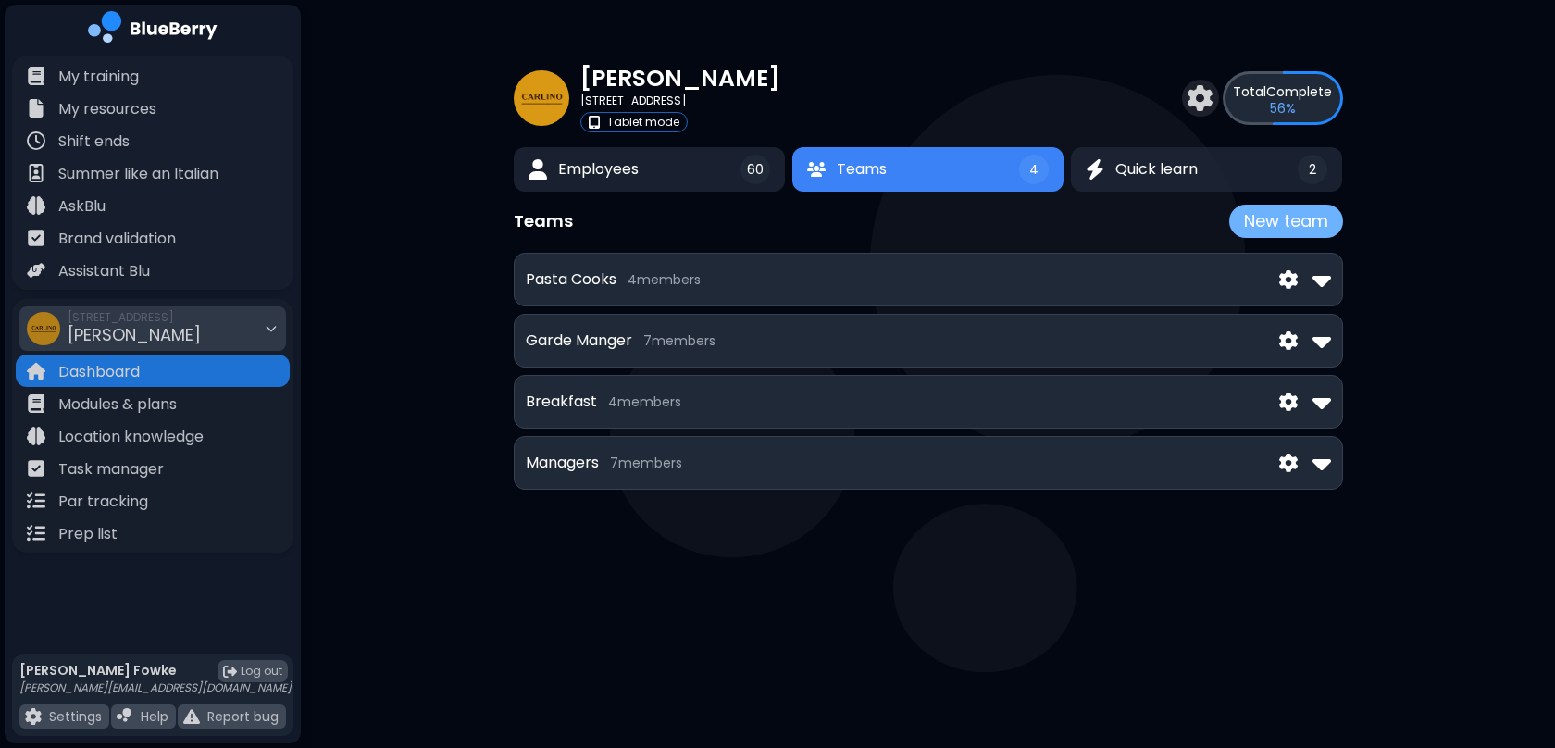
click at [1269, 227] on button "New team" at bounding box center [1286, 221] width 114 height 33
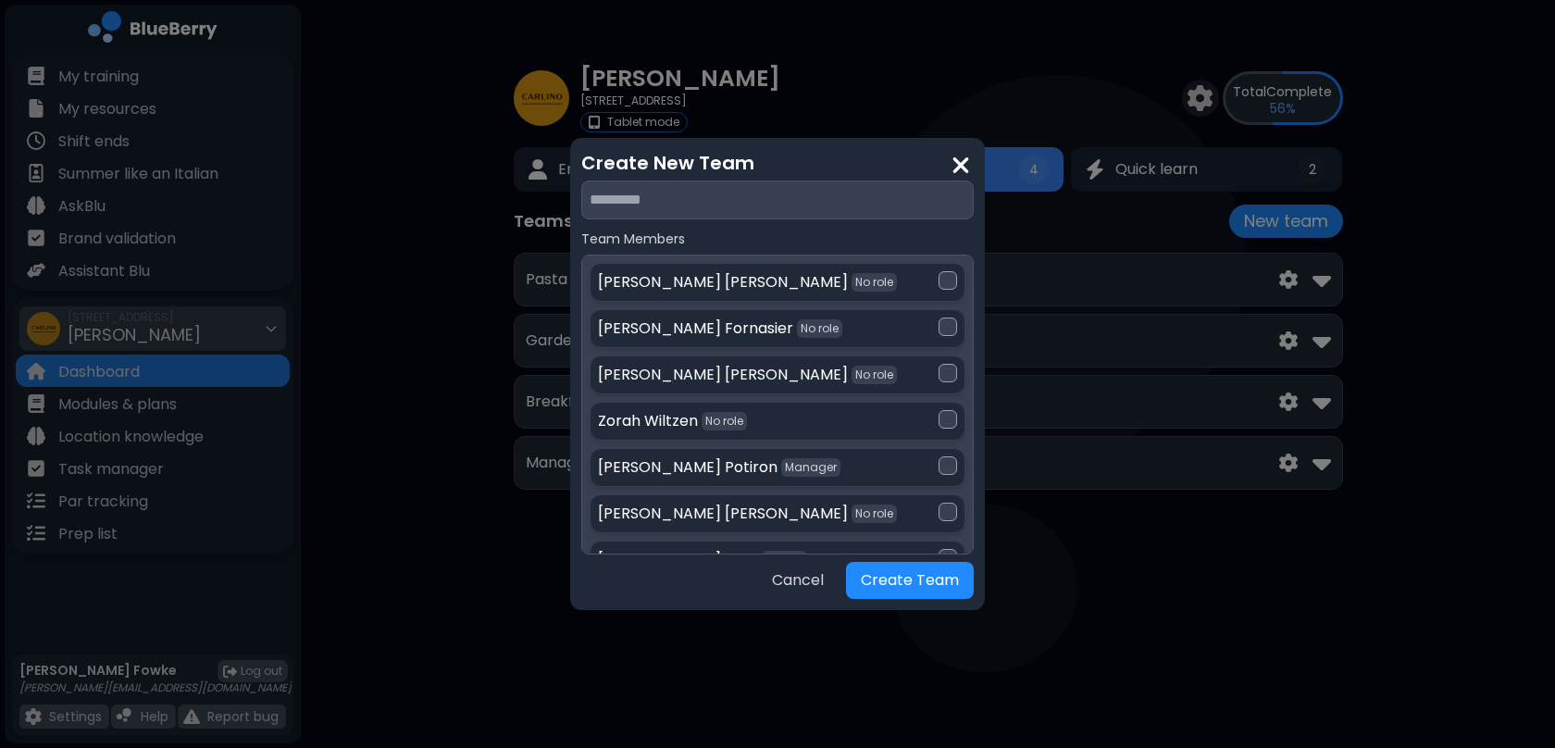
click at [754, 213] on input "text" at bounding box center [777, 199] width 392 height 39
type input "**********"
click at [917, 579] on button "Create Team" at bounding box center [910, 580] width 128 height 37
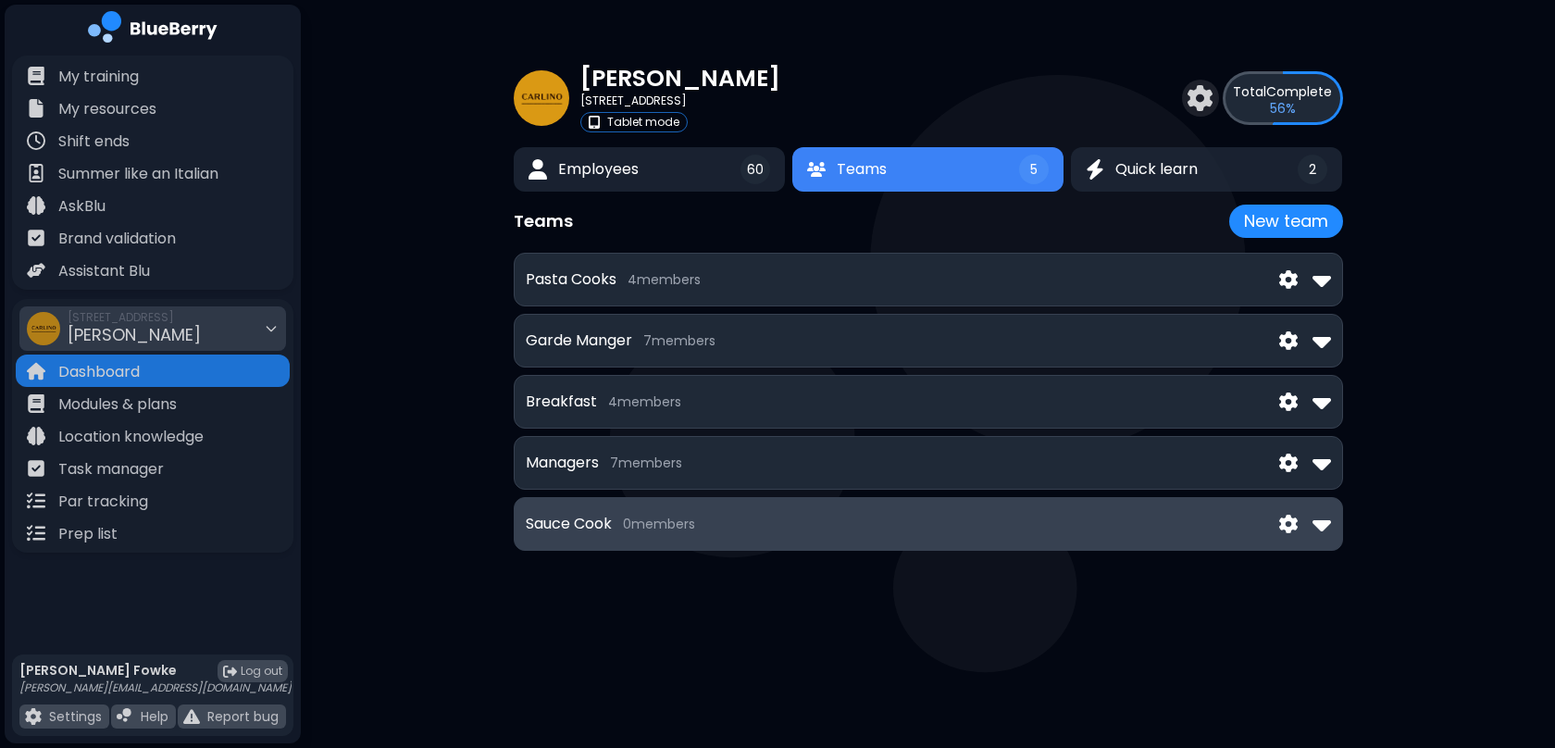
click at [1291, 522] on img at bounding box center [1288, 524] width 19 height 19
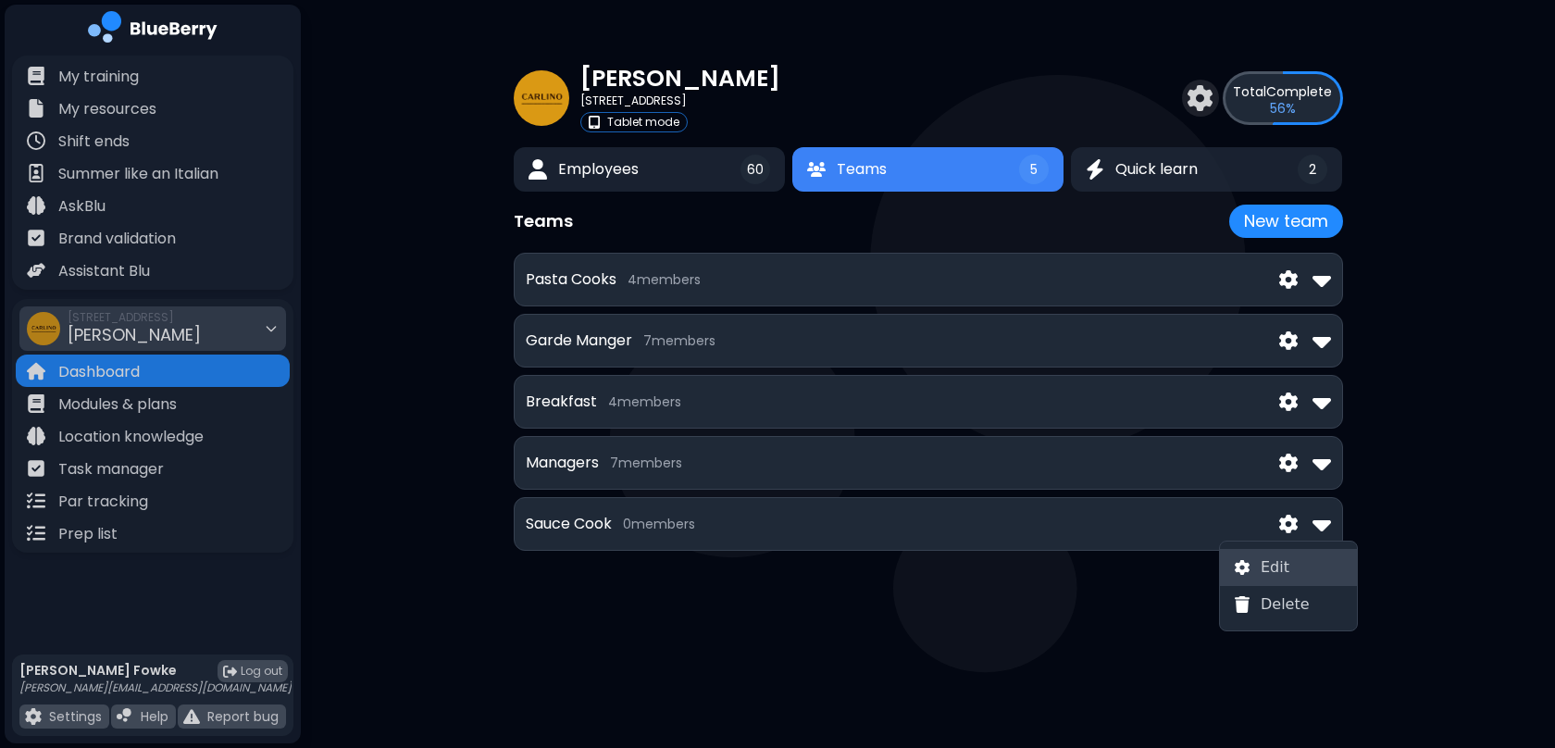
click at [1285, 575] on span "Edit" at bounding box center [1275, 567] width 29 height 22
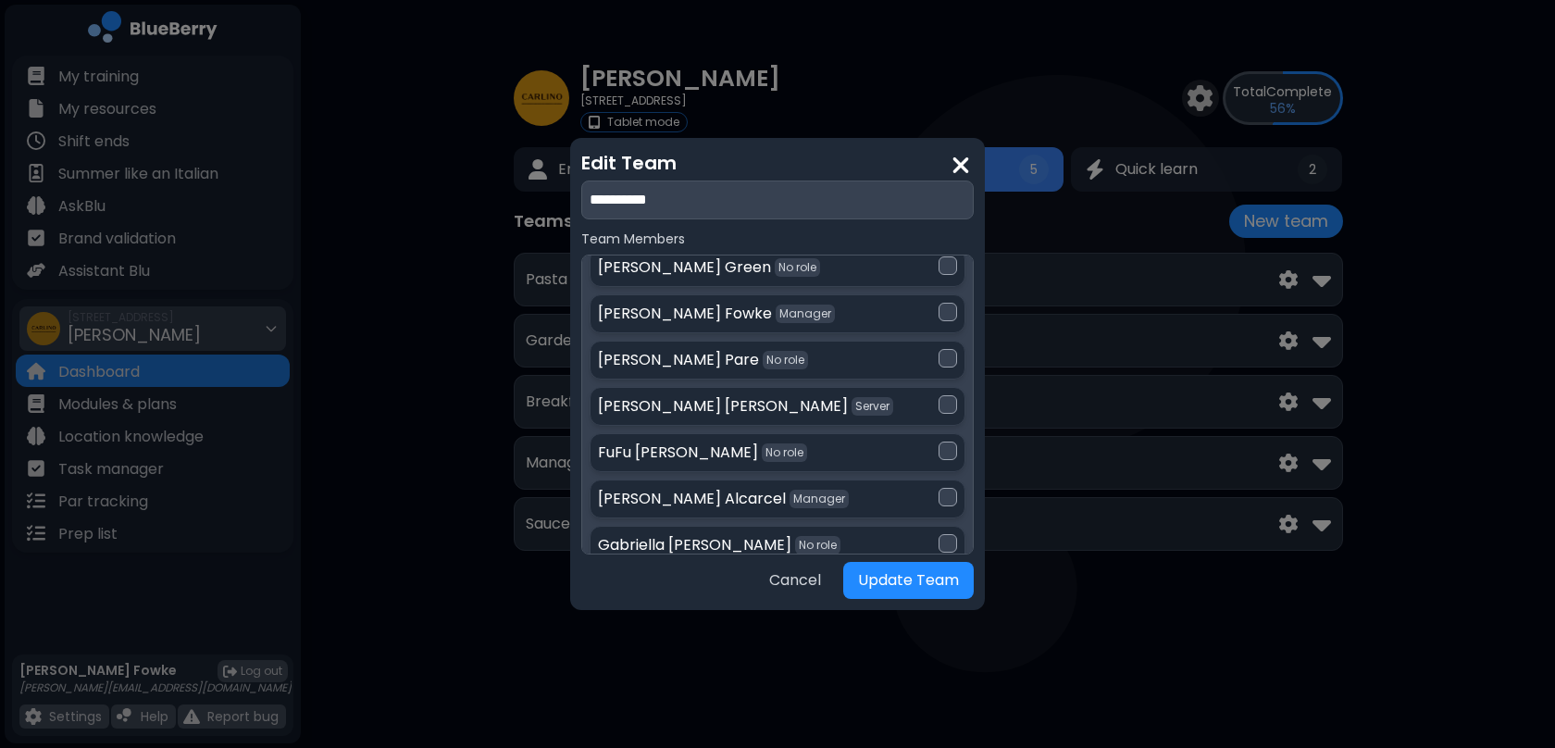
scroll to position [1751, 0]
click at [946, 486] on div at bounding box center [948, 495] width 19 height 19
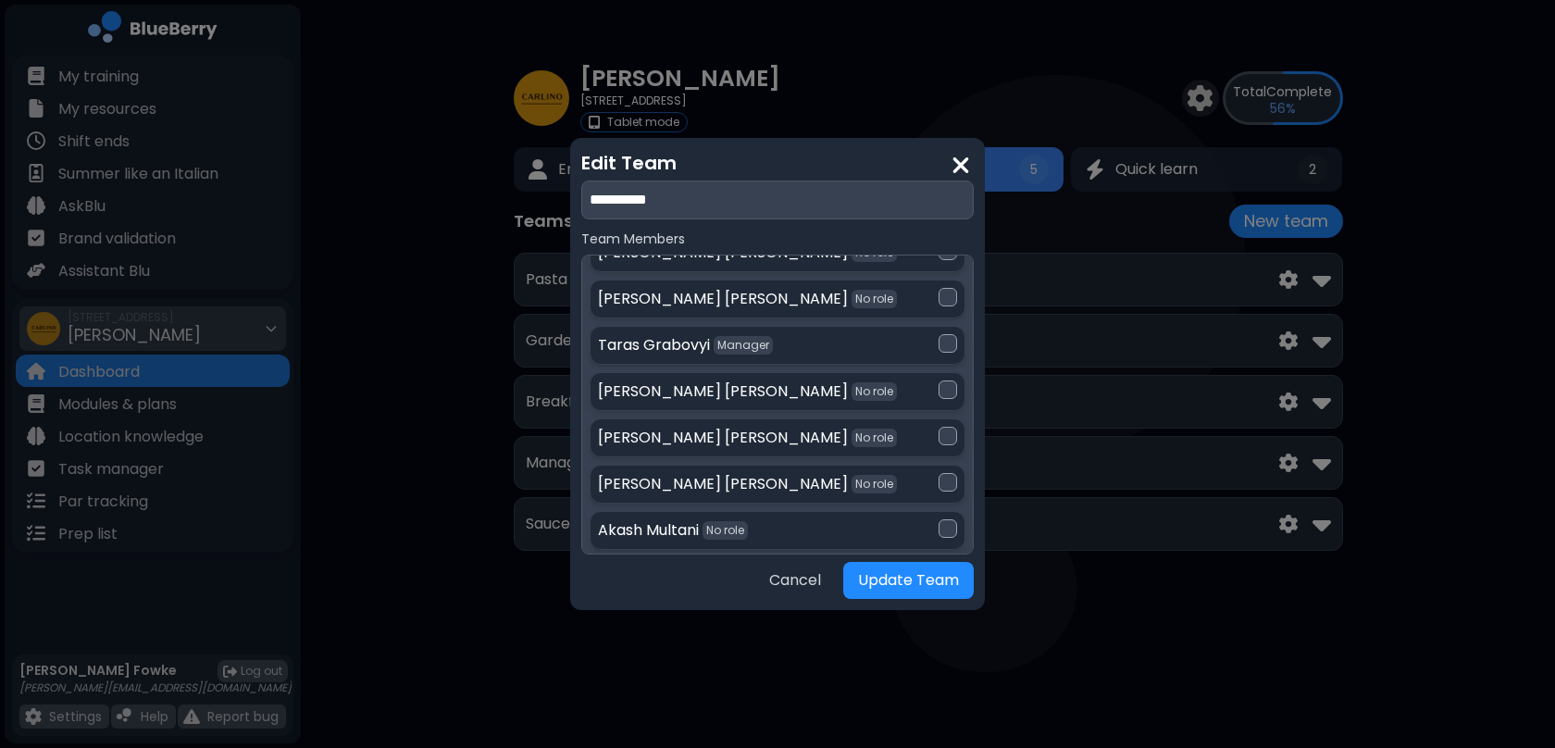
scroll to position [2188, 0]
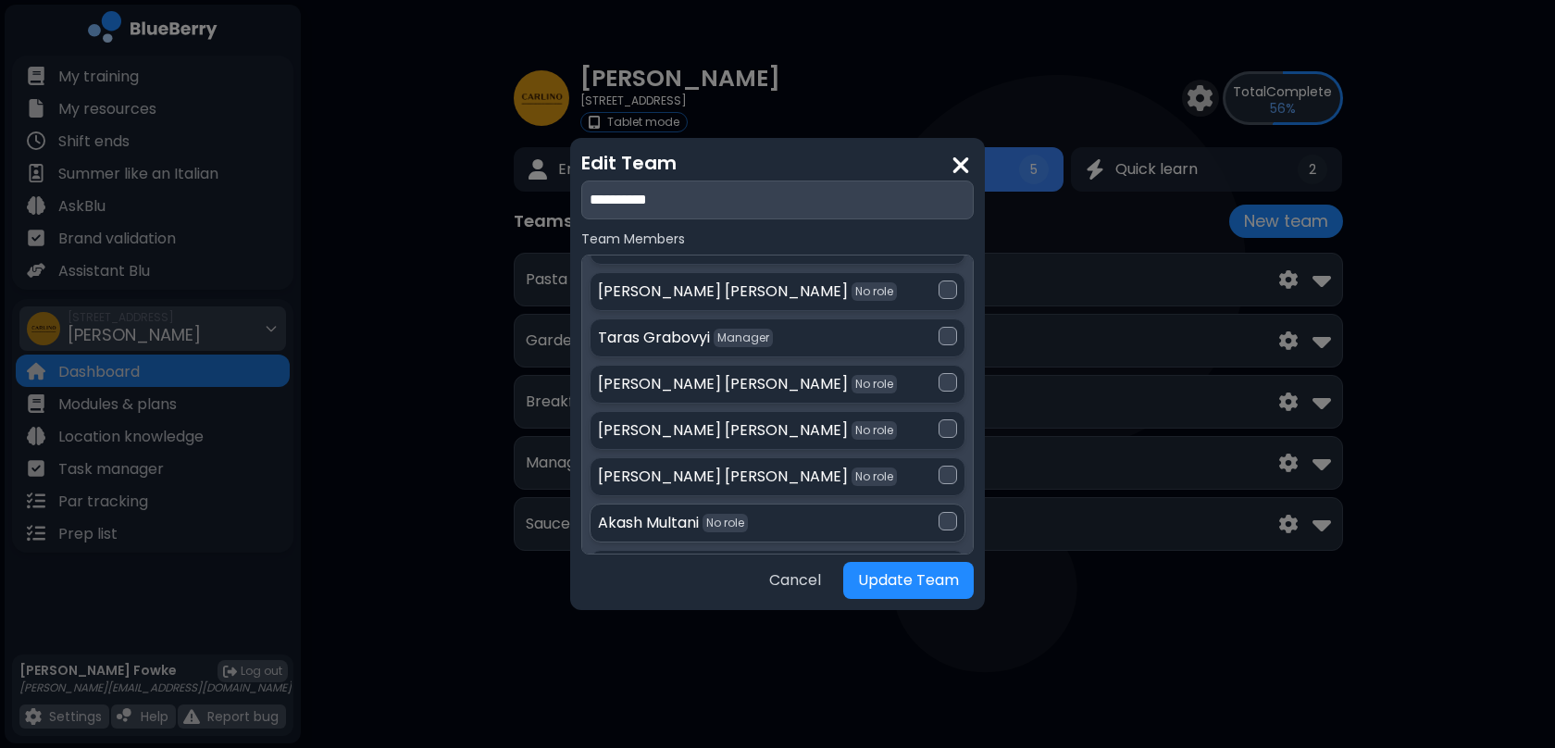
click at [944, 512] on div at bounding box center [948, 521] width 19 height 19
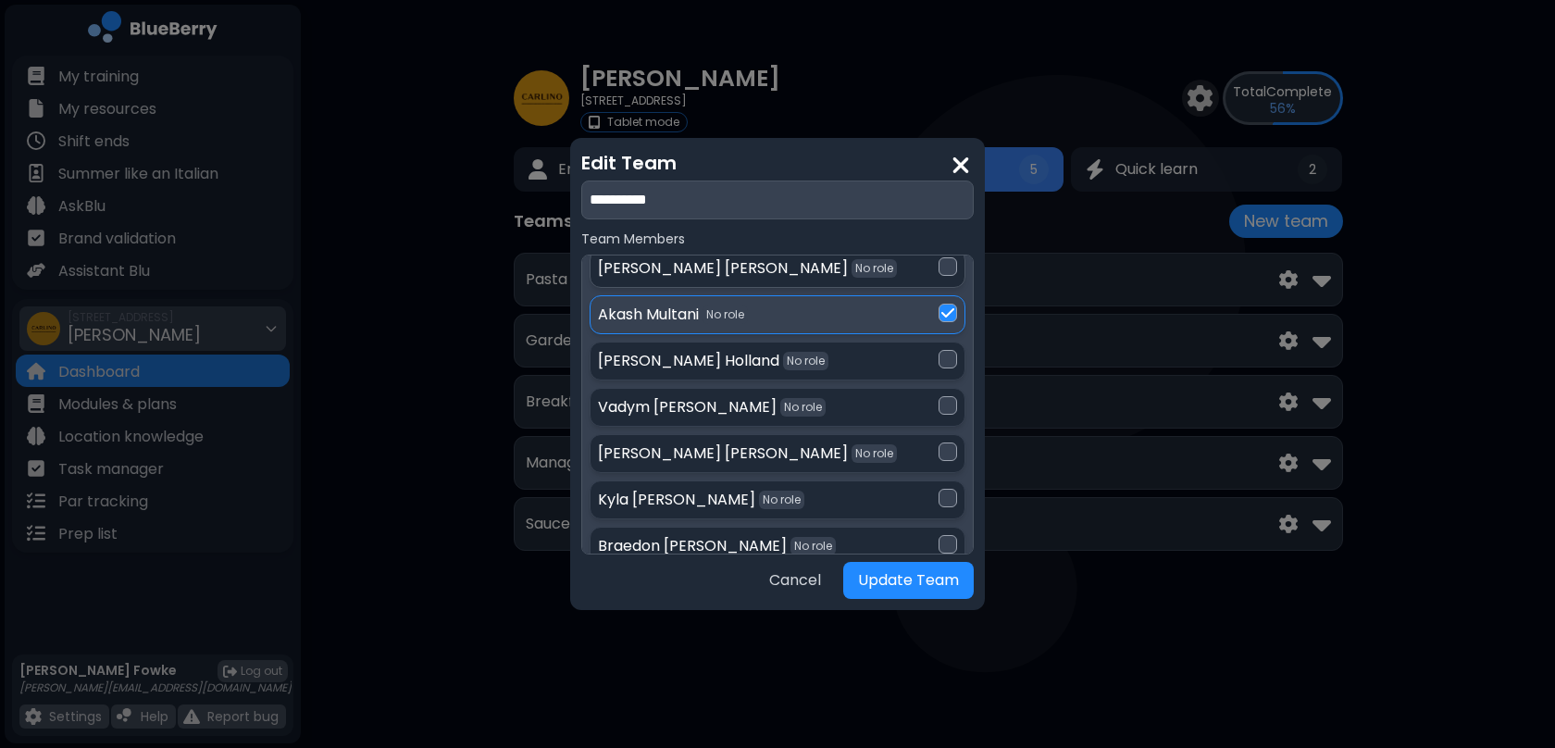
scroll to position [2402, 0]
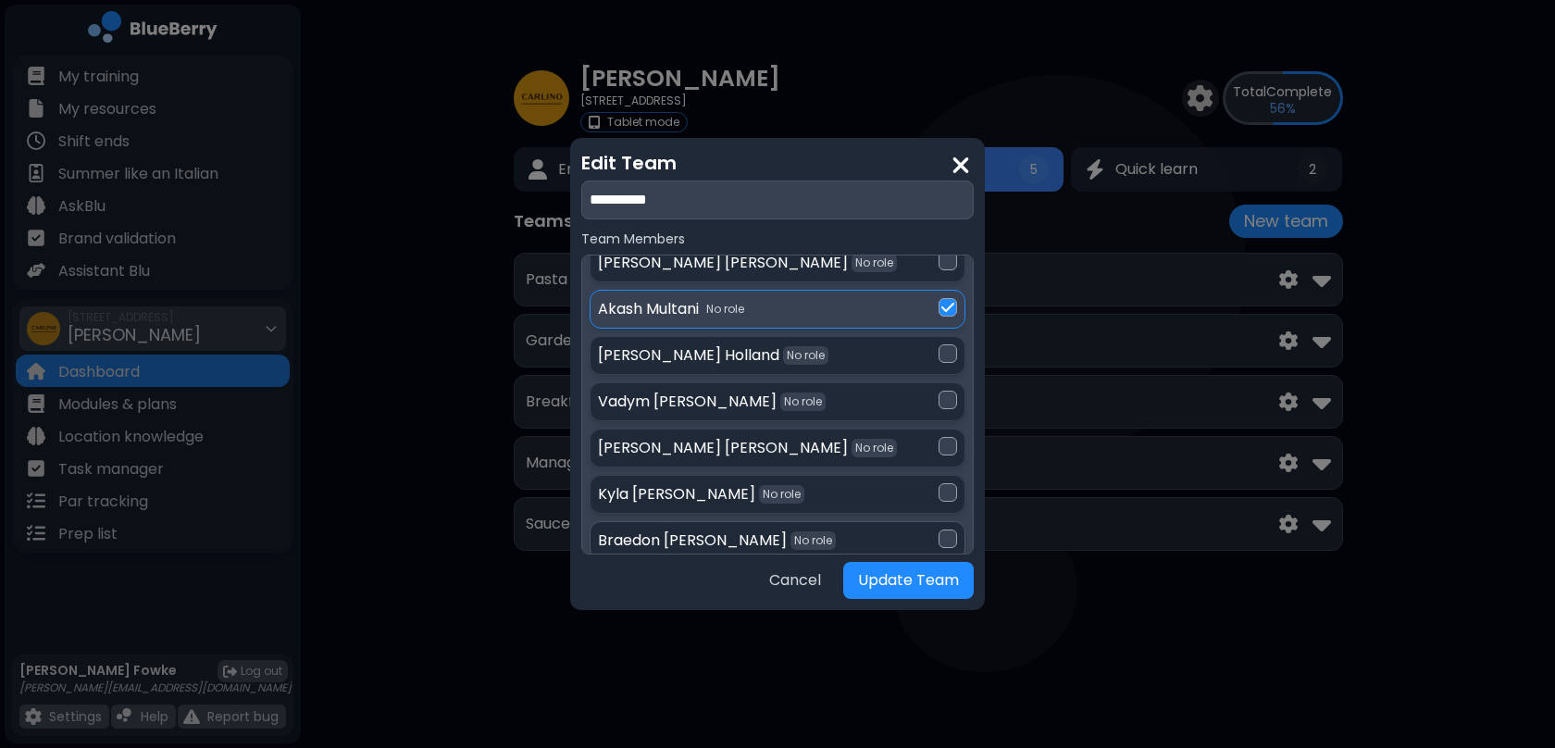
click at [942, 529] on div at bounding box center [948, 538] width 19 height 19
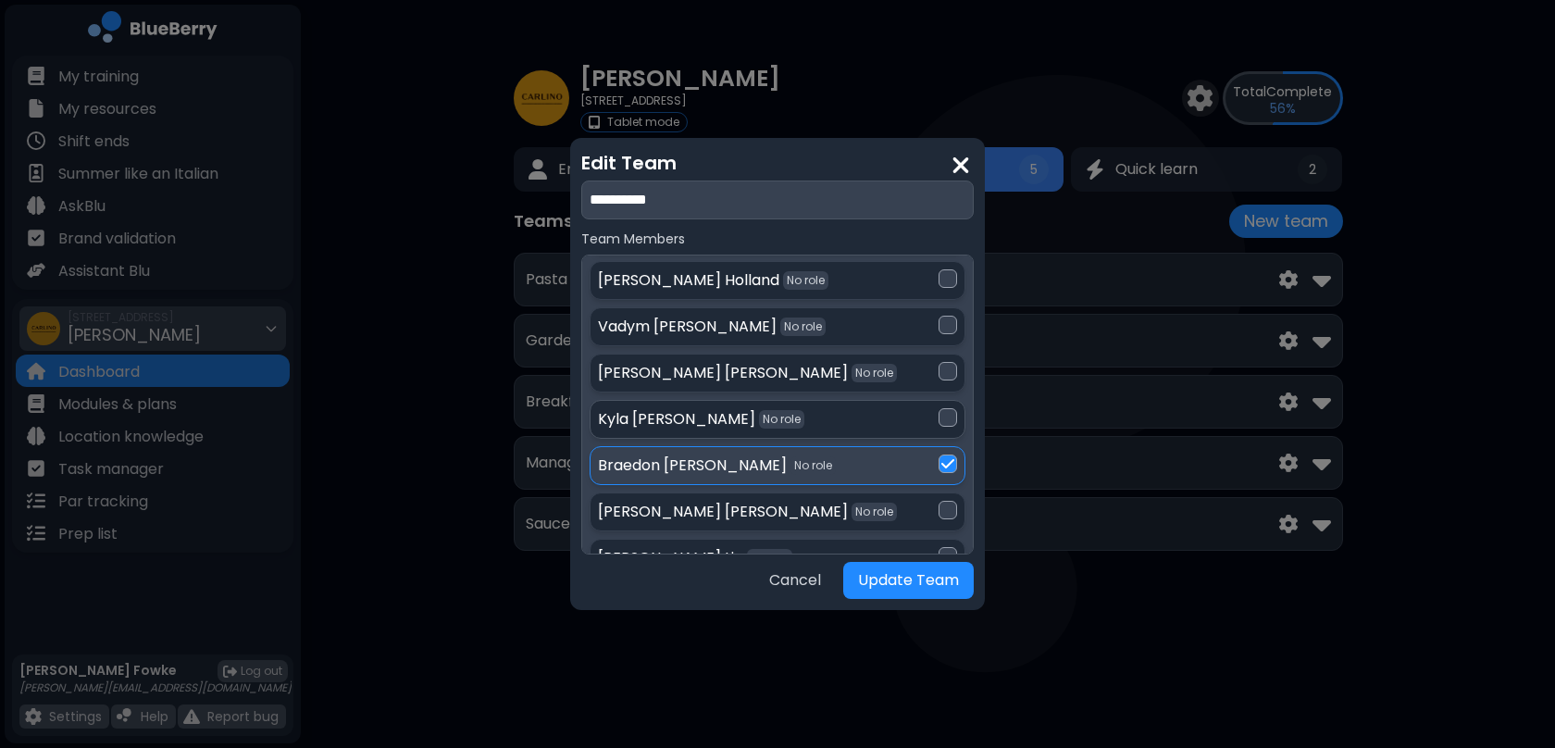
scroll to position [2487, 0]
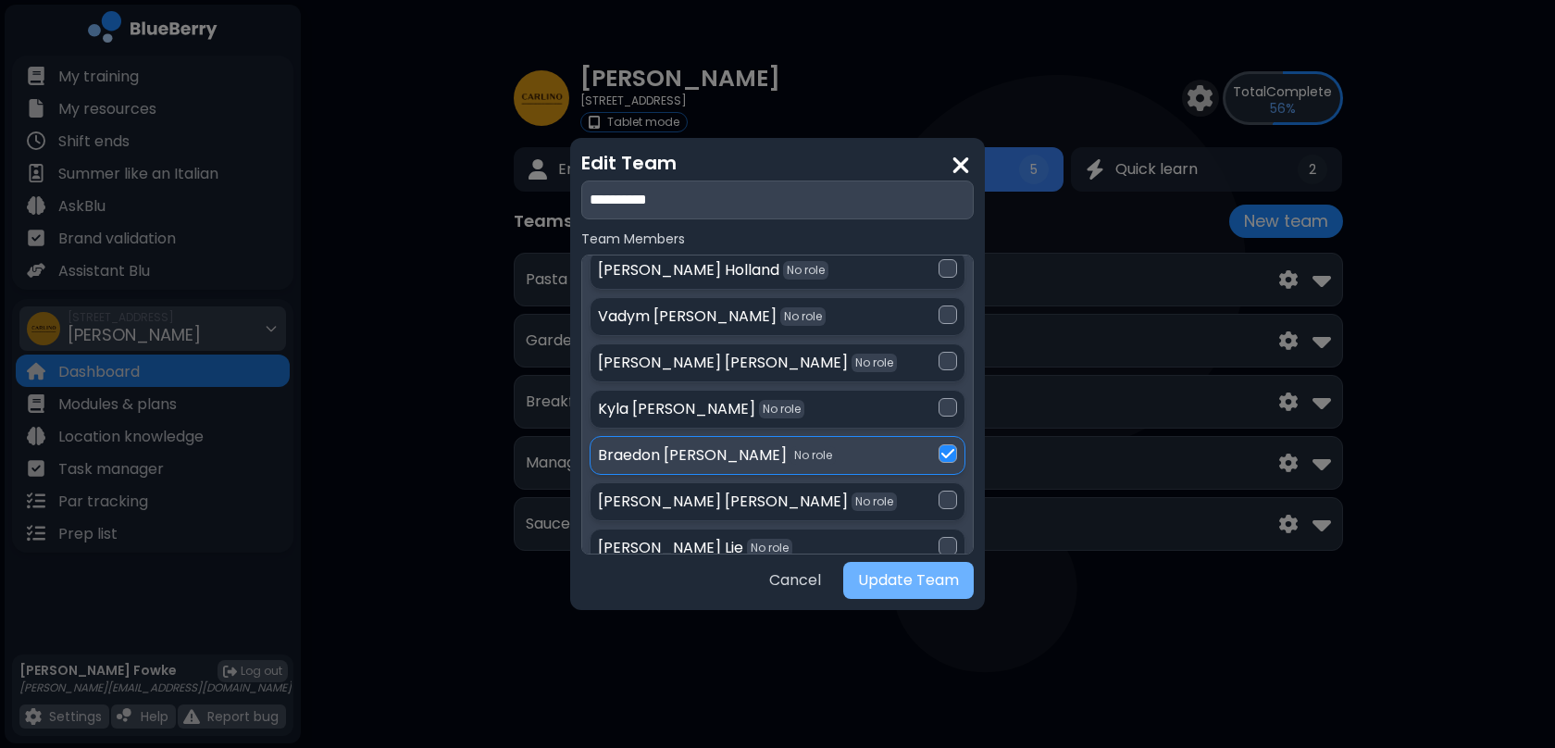
click at [907, 584] on button "Update Team" at bounding box center [908, 580] width 131 height 37
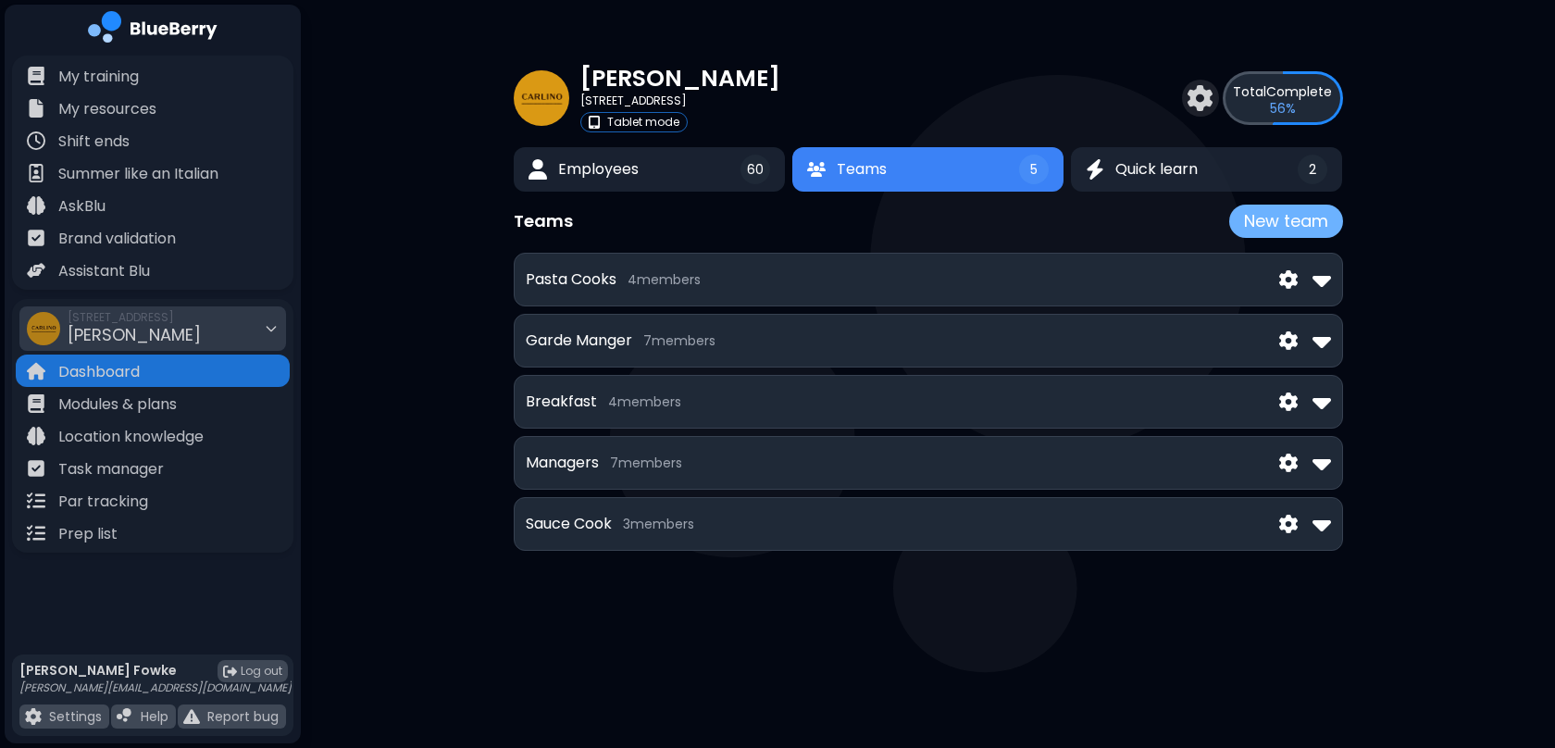
click at [1297, 220] on button "New team" at bounding box center [1286, 221] width 114 height 33
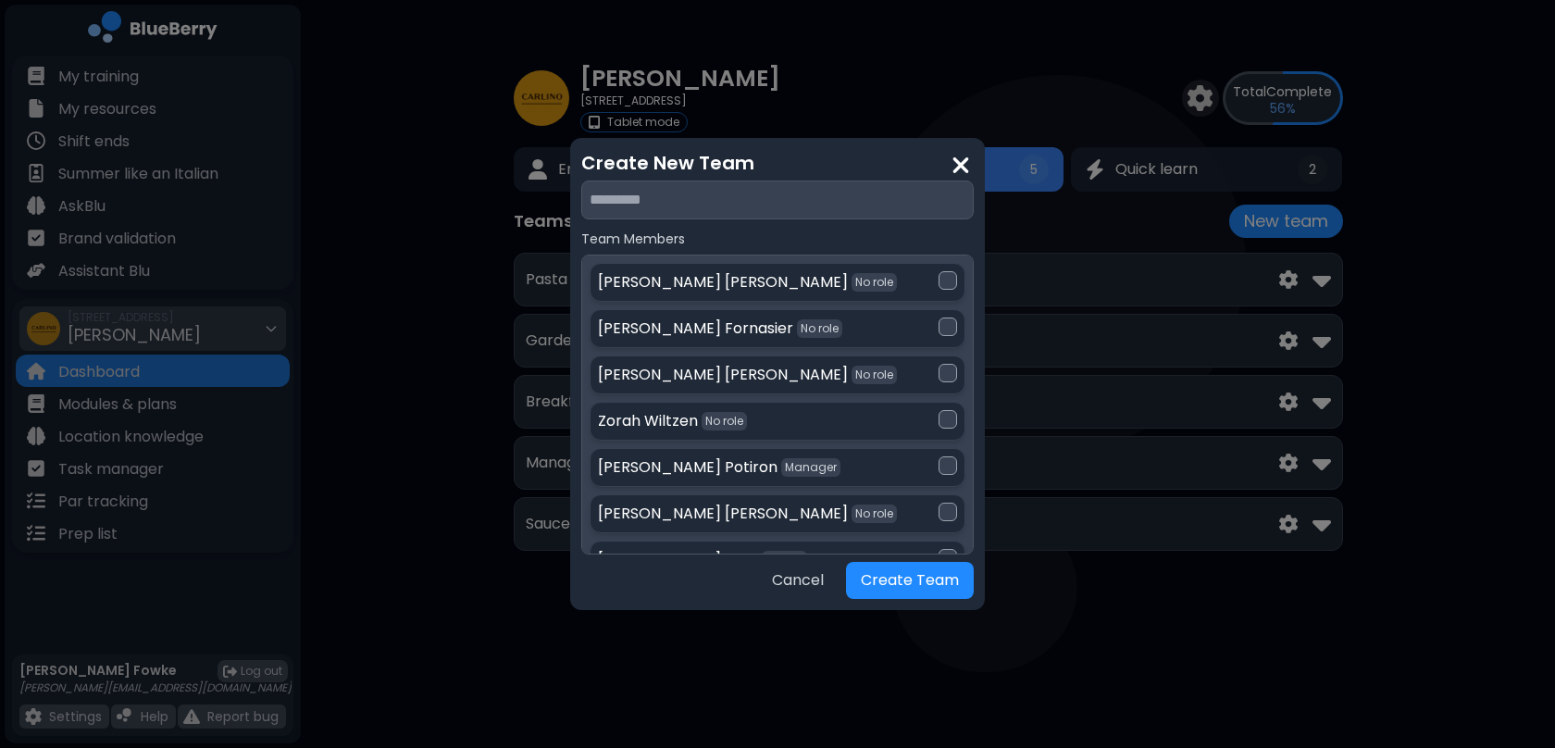
click at [702, 205] on input "text" at bounding box center [777, 199] width 392 height 39
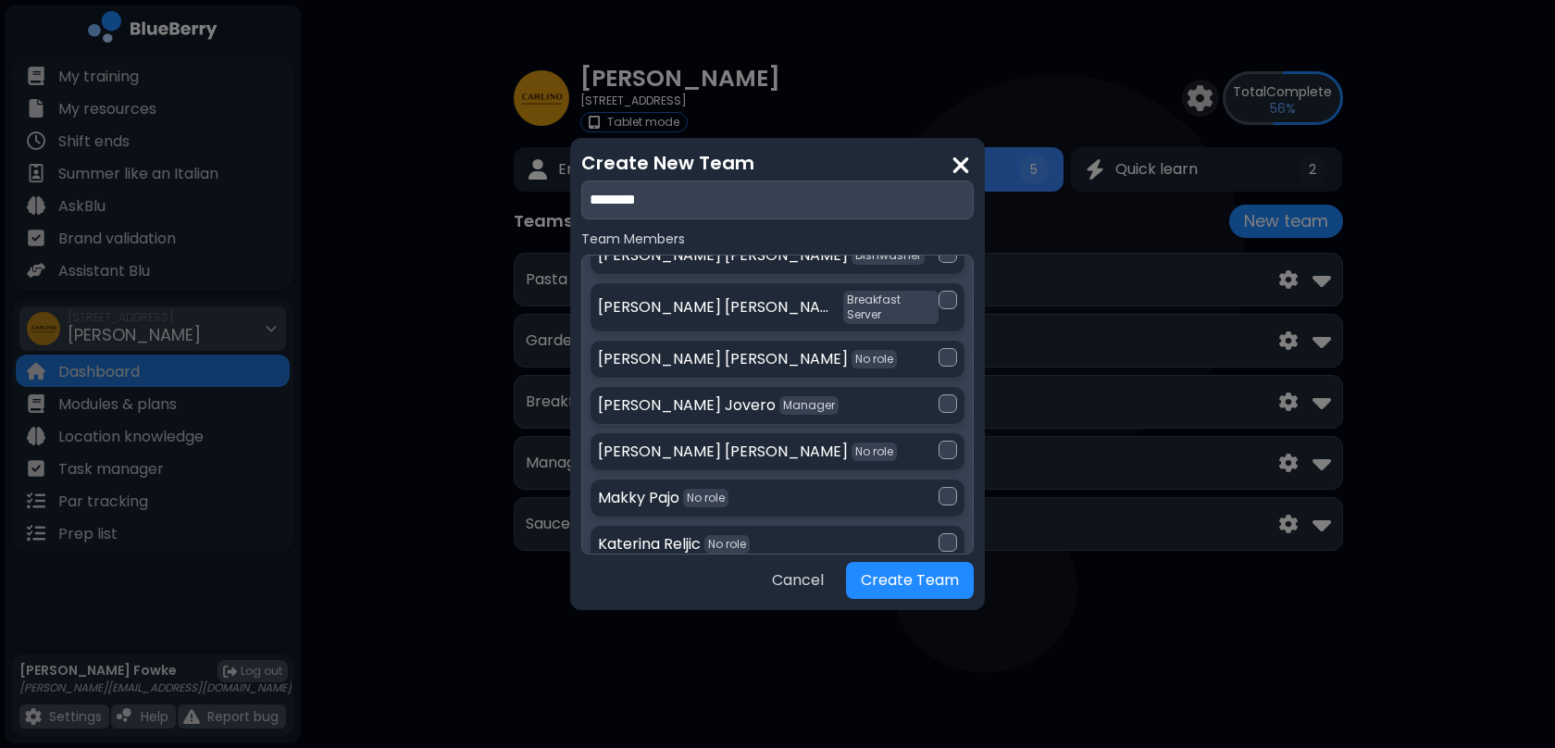
scroll to position [596, 0]
type input "********"
click at [948, 484] on div at bounding box center [948, 493] width 19 height 19
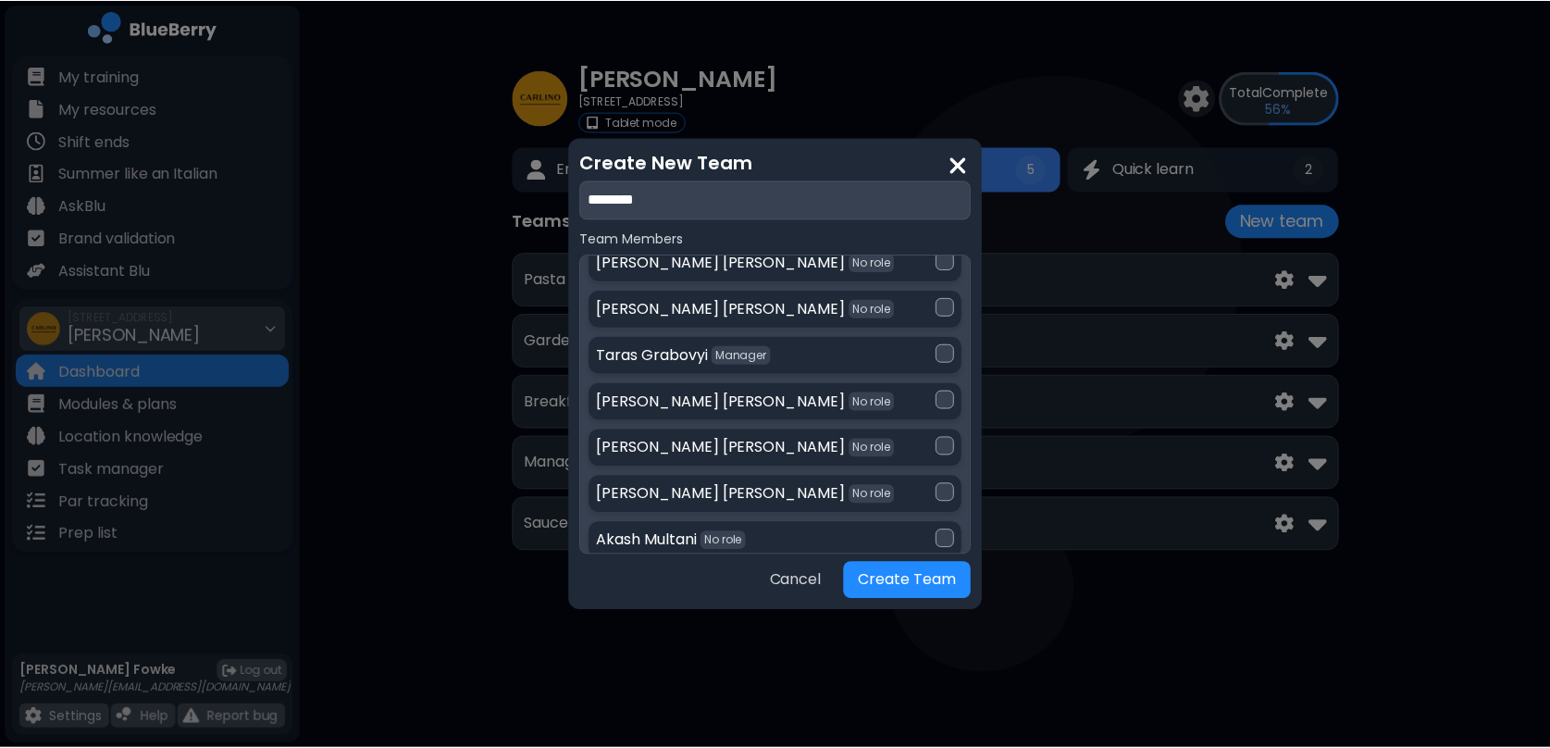
scroll to position [2170, 0]
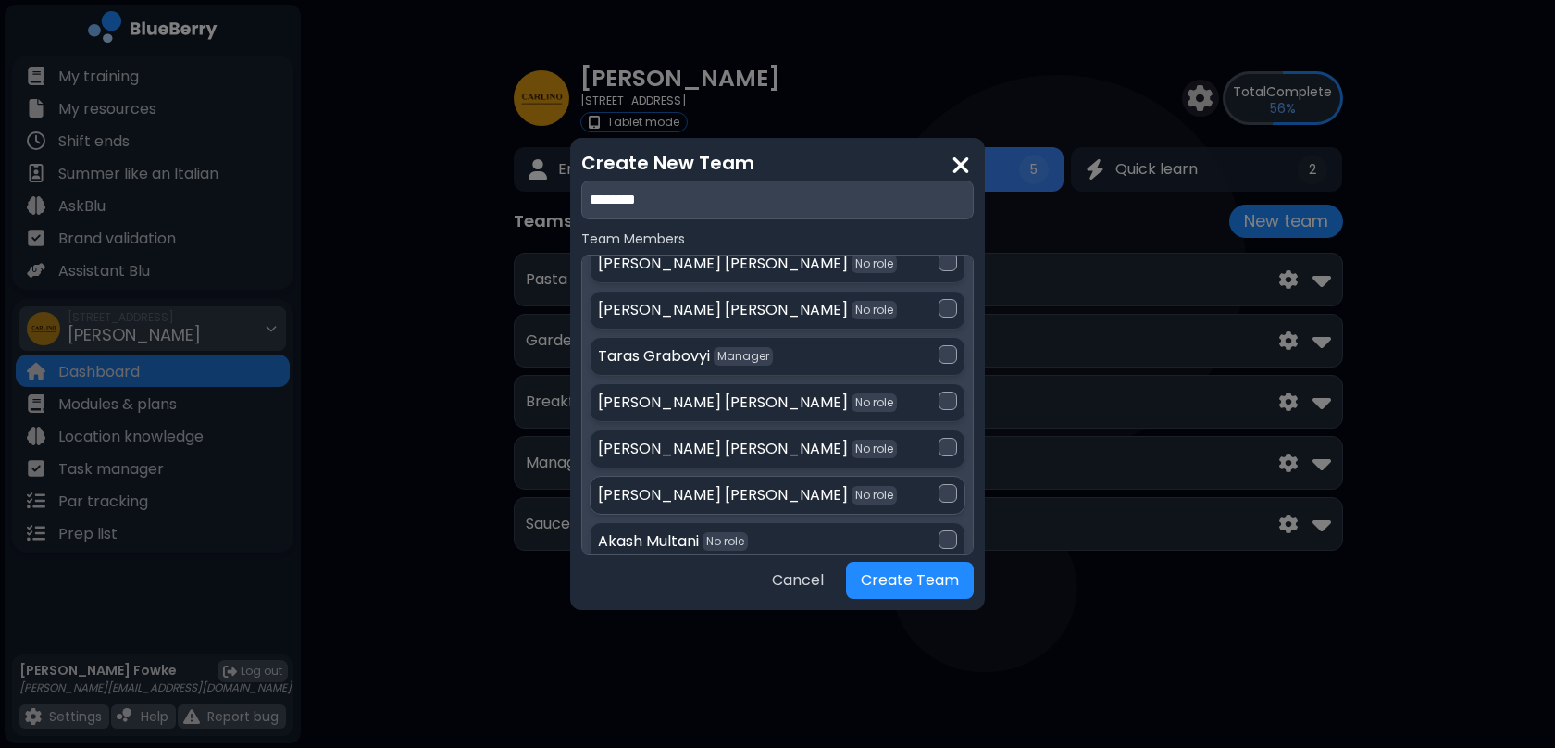
click at [939, 484] on div at bounding box center [948, 493] width 19 height 19
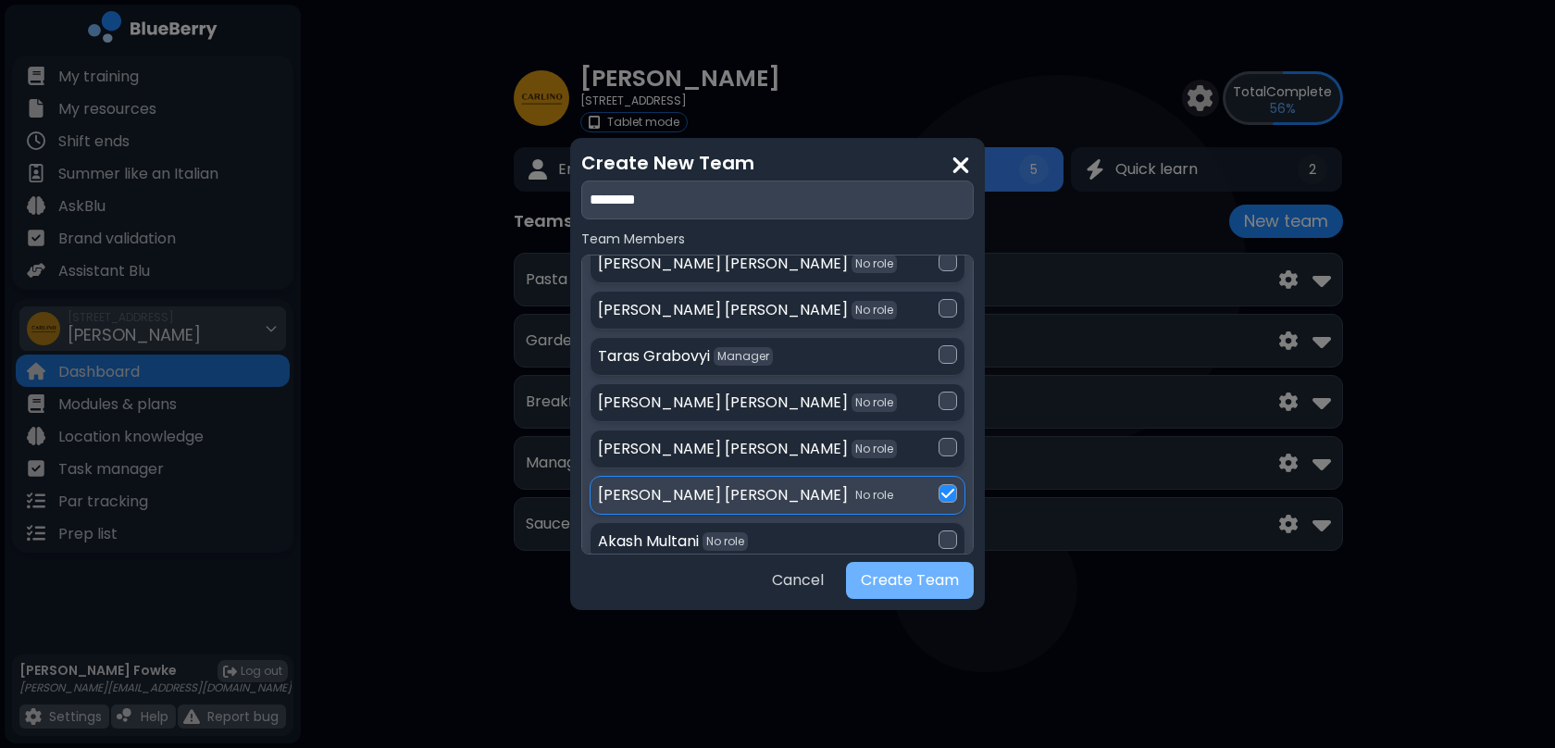
click at [915, 576] on button "Create Team" at bounding box center [910, 580] width 128 height 37
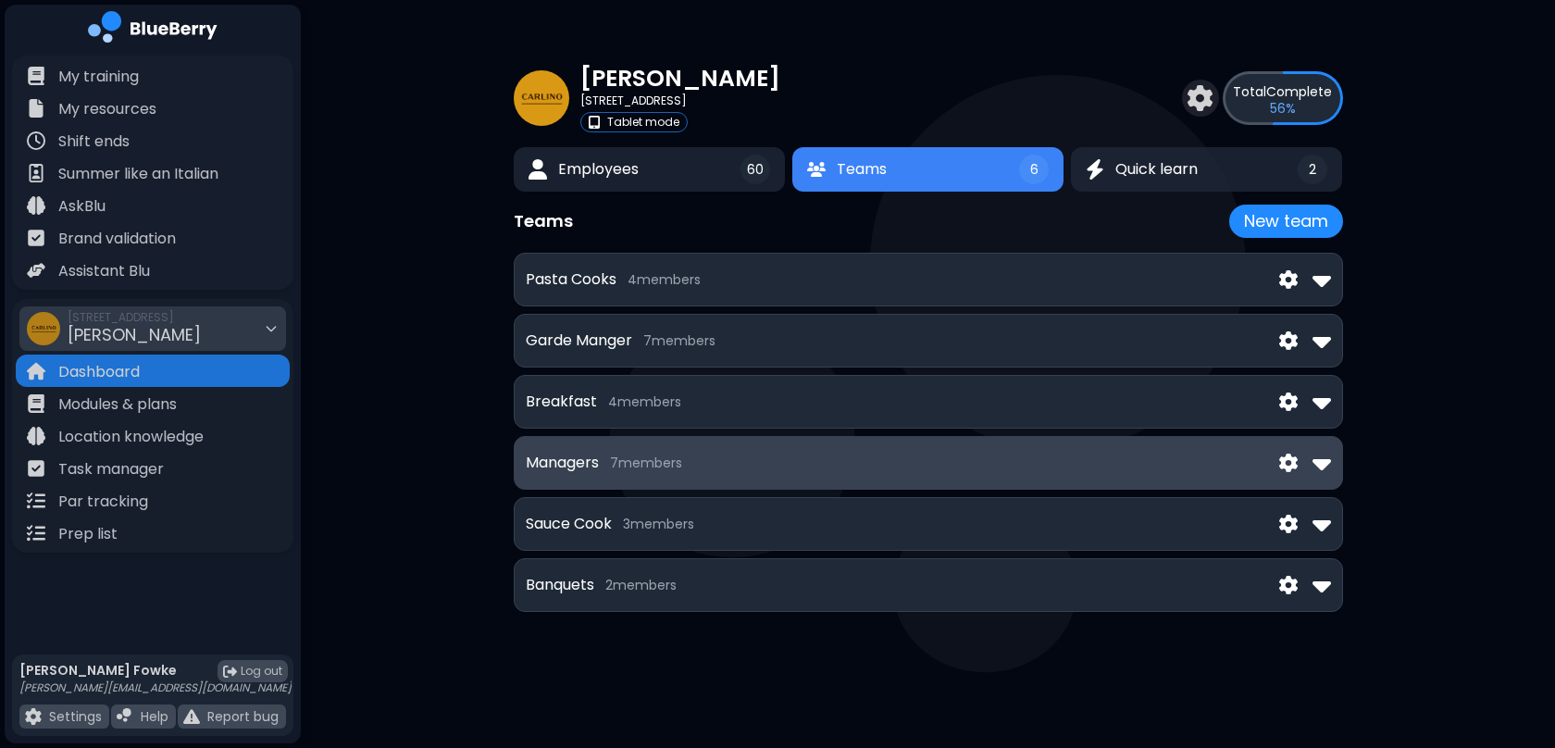
click at [644, 457] on span "7 member s" at bounding box center [646, 462] width 72 height 17
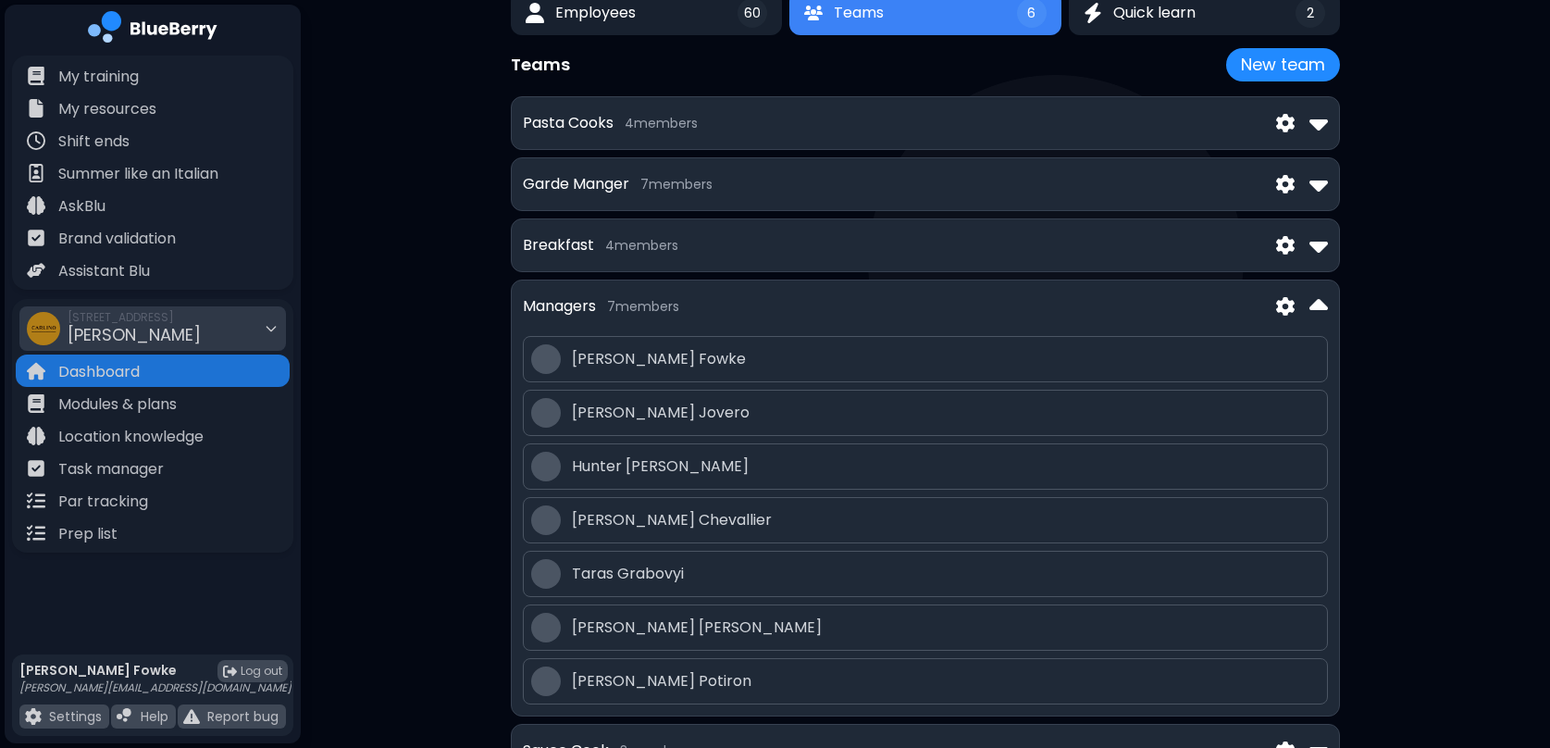
scroll to position [139, 0]
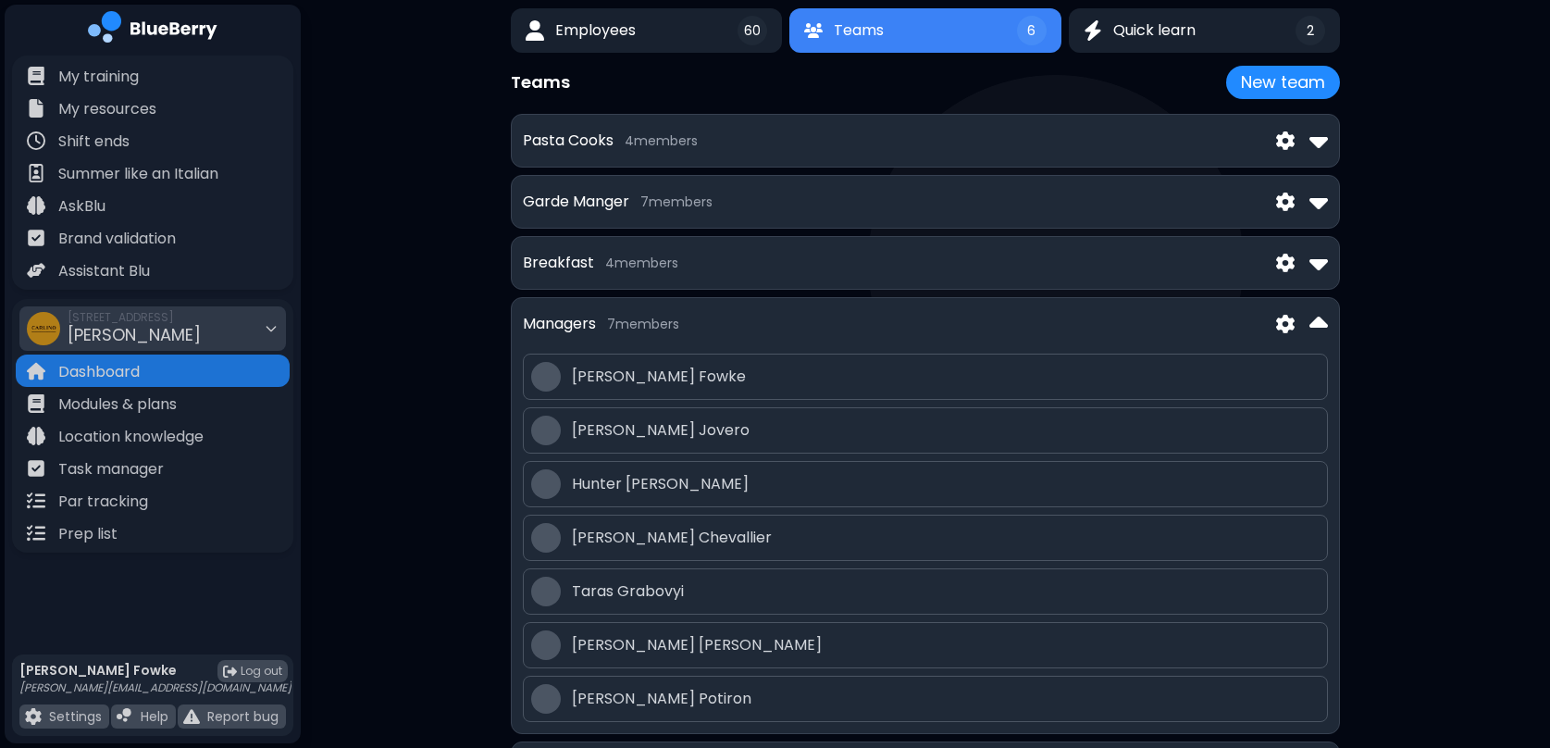
click at [1279, 321] on img at bounding box center [1285, 324] width 19 height 19
click at [1263, 368] on span "Edit" at bounding box center [1272, 367] width 29 height 22
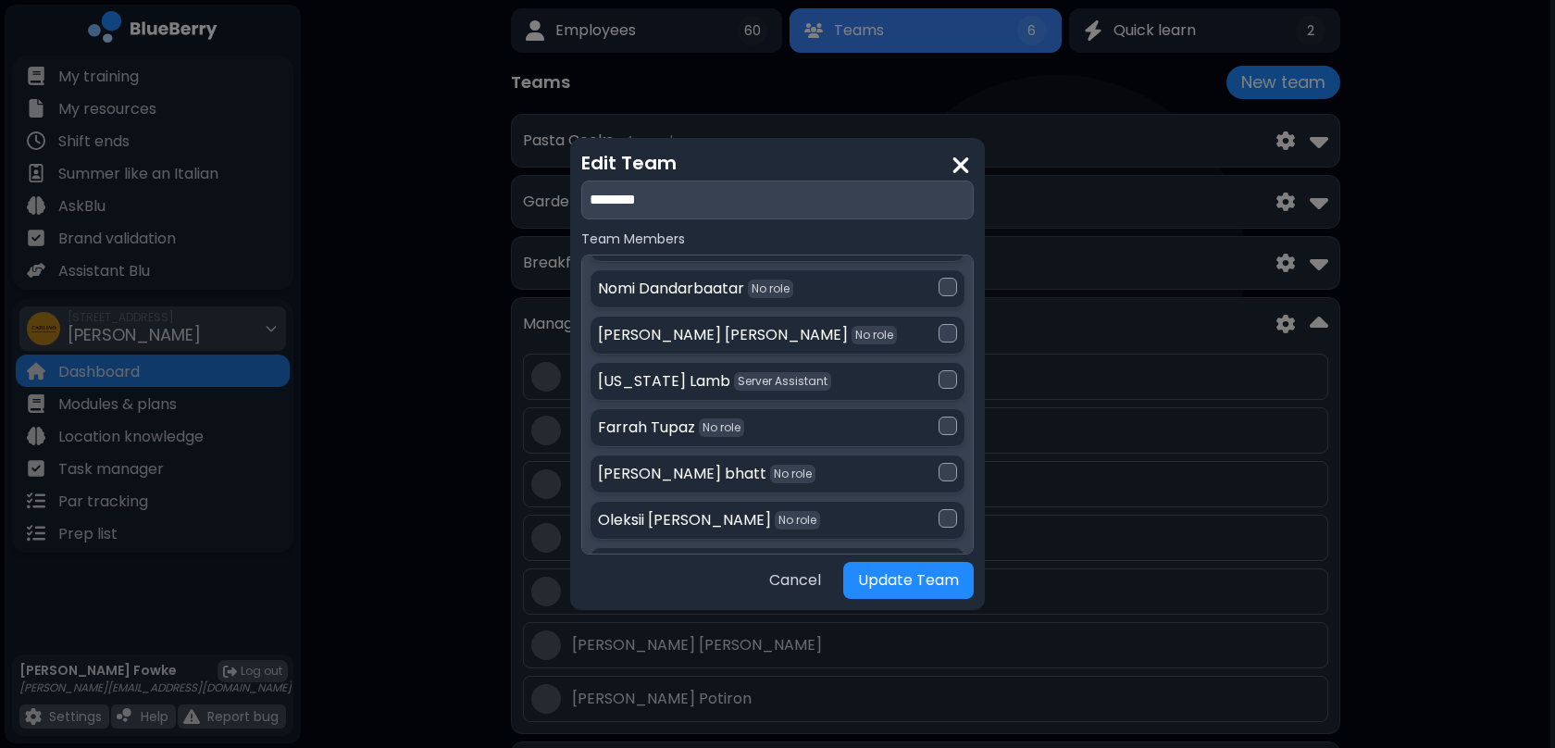
scroll to position [900, 0]
click at [940, 458] on div at bounding box center [948, 467] width 19 height 19
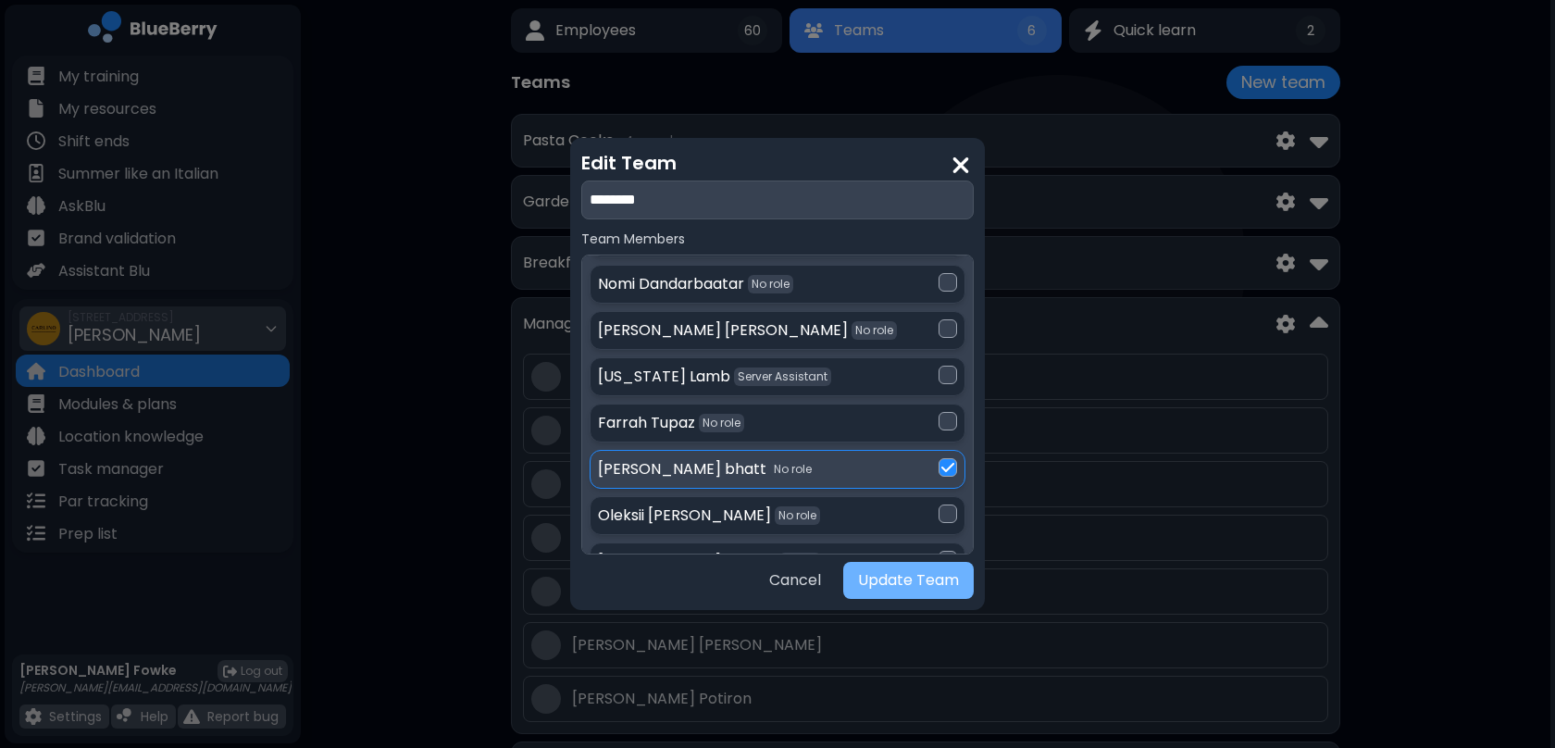
click at [924, 576] on button "Update Team" at bounding box center [908, 580] width 131 height 37
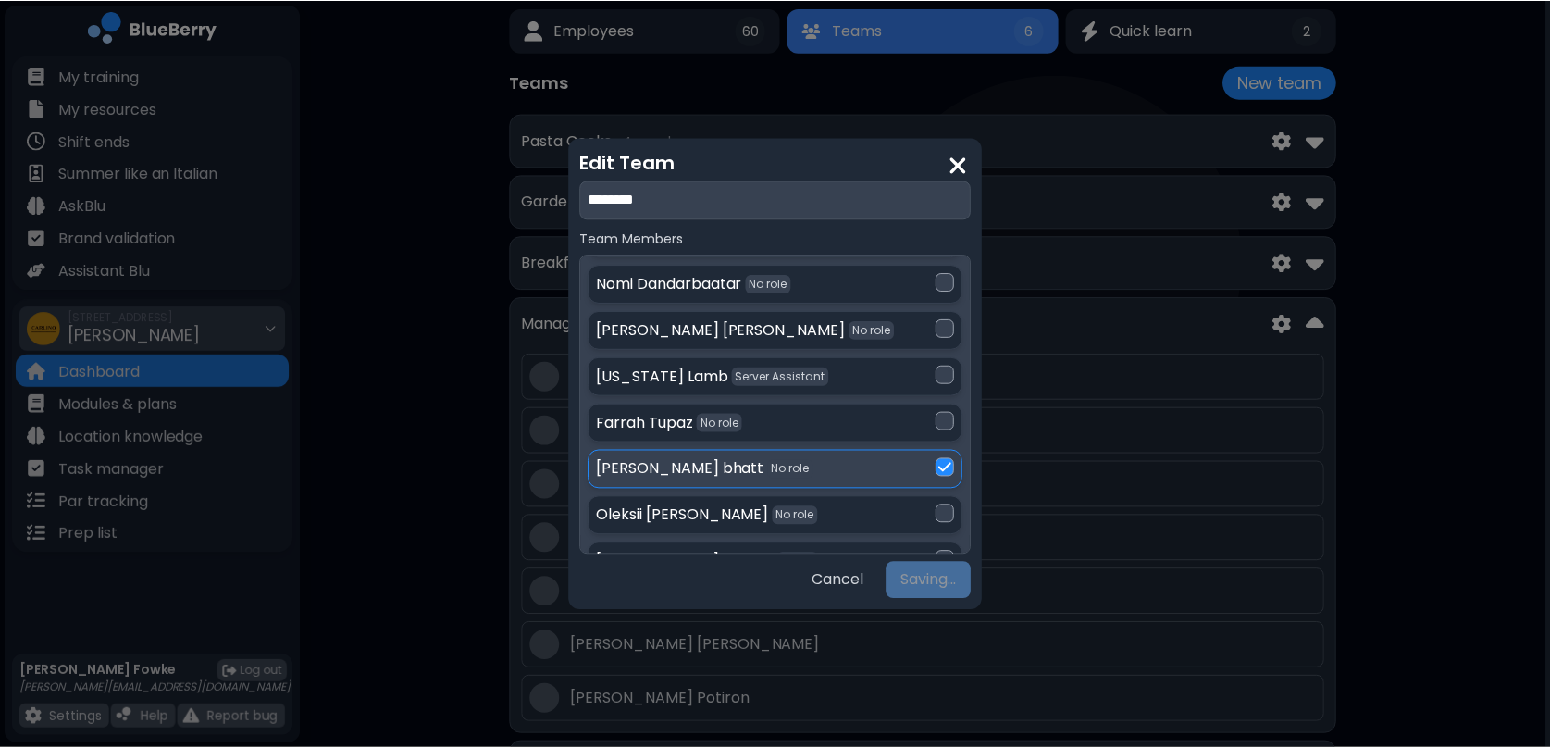
scroll to position [139, 0]
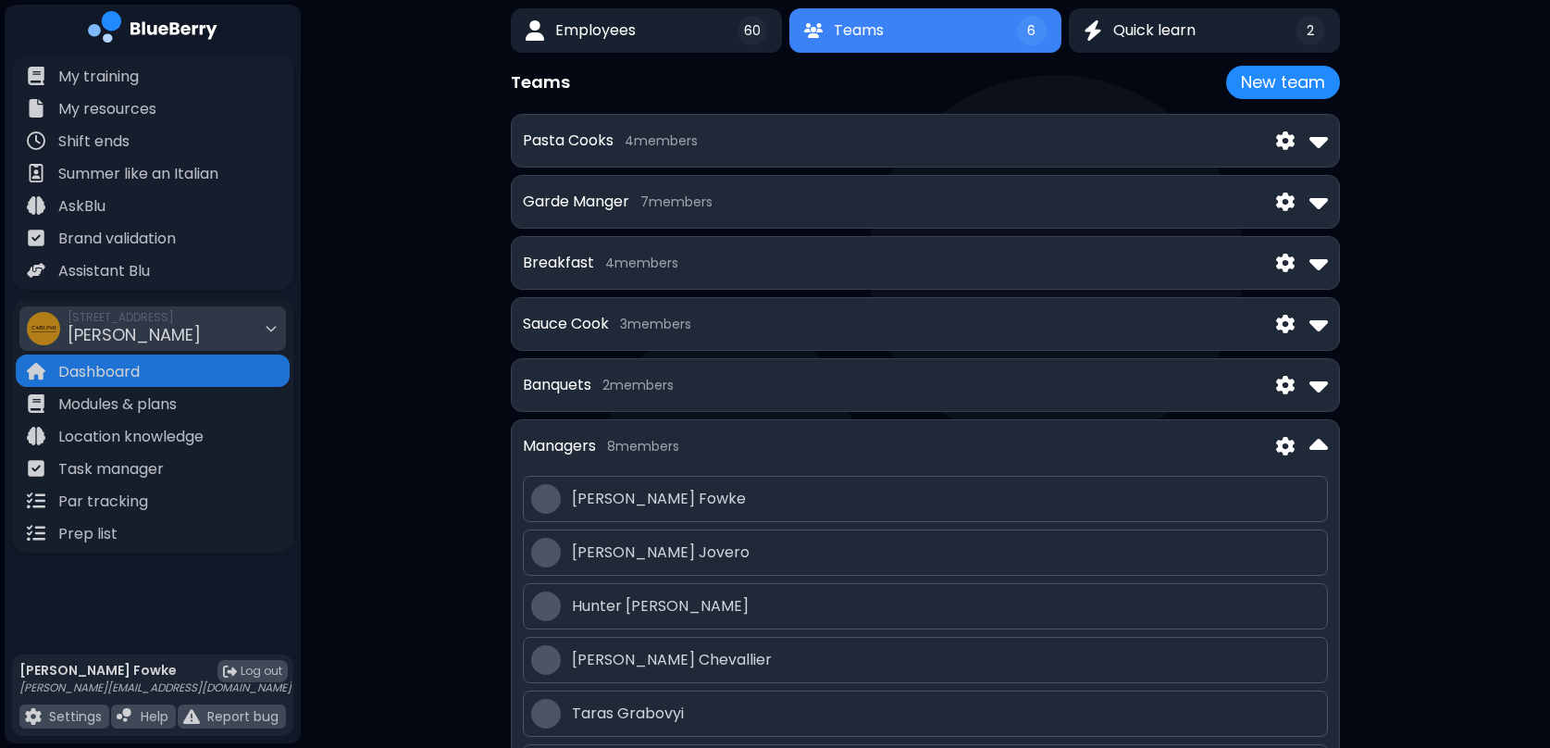
click at [1322, 444] on img at bounding box center [1319, 446] width 19 height 30
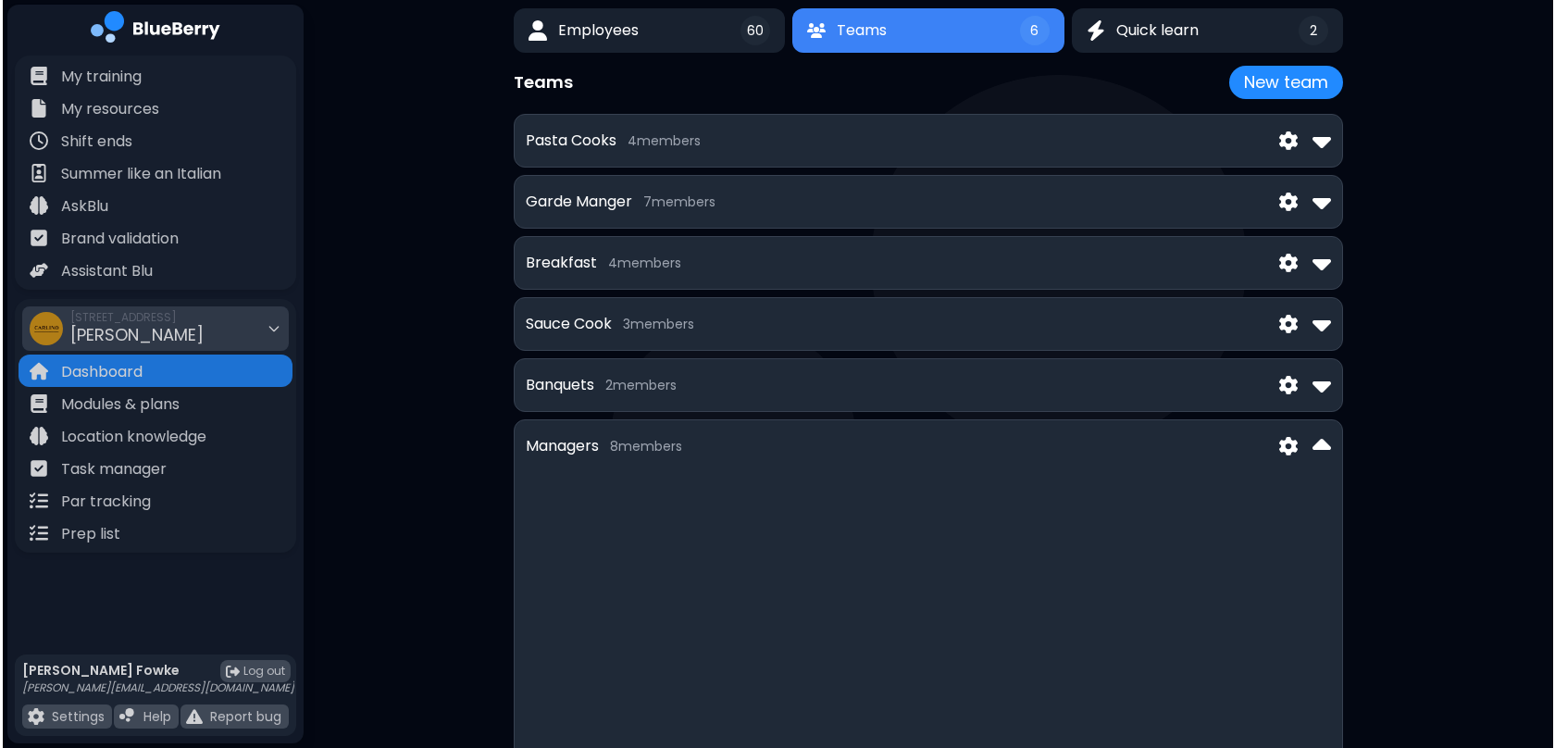
scroll to position [0, 0]
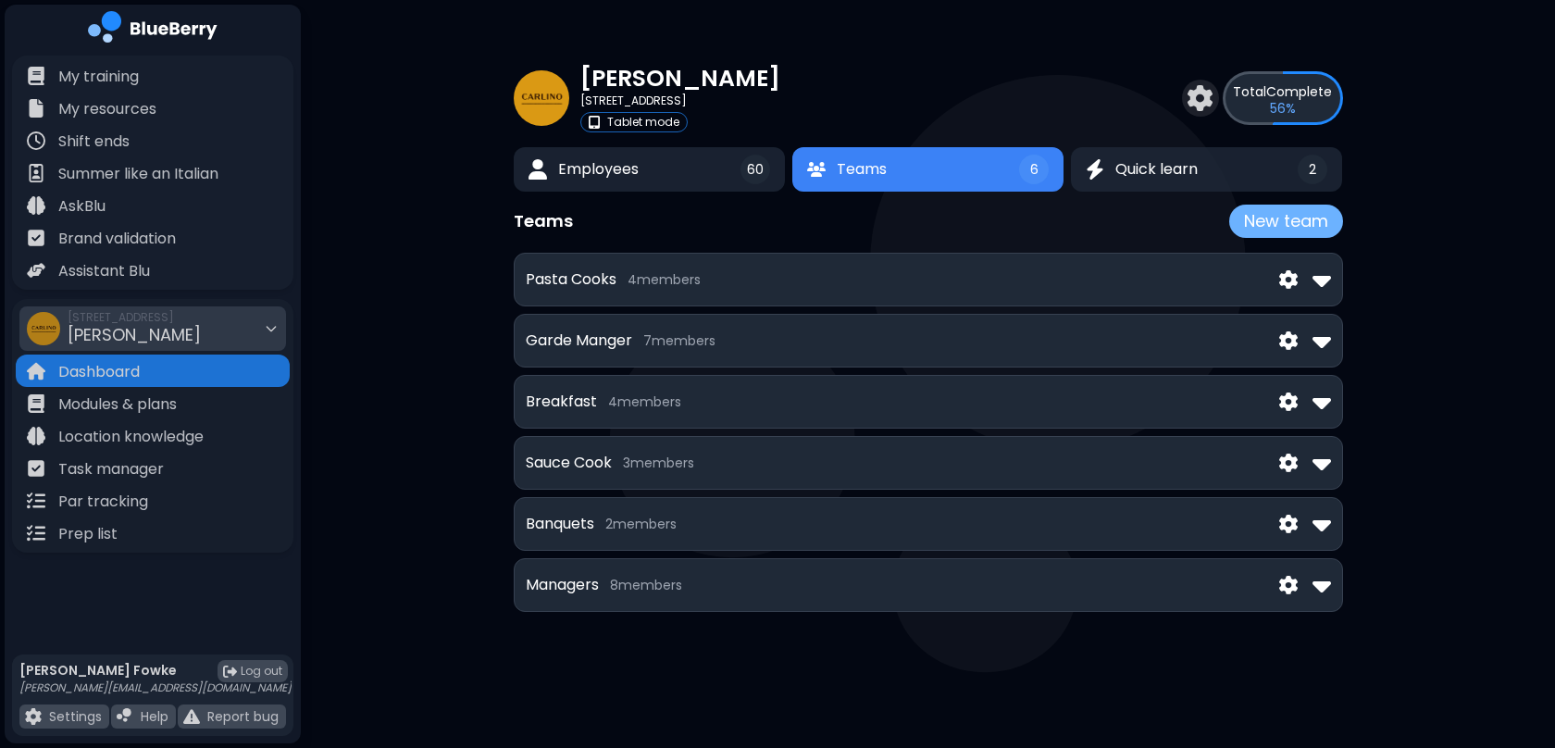
click at [1291, 221] on button "New team" at bounding box center [1286, 221] width 114 height 33
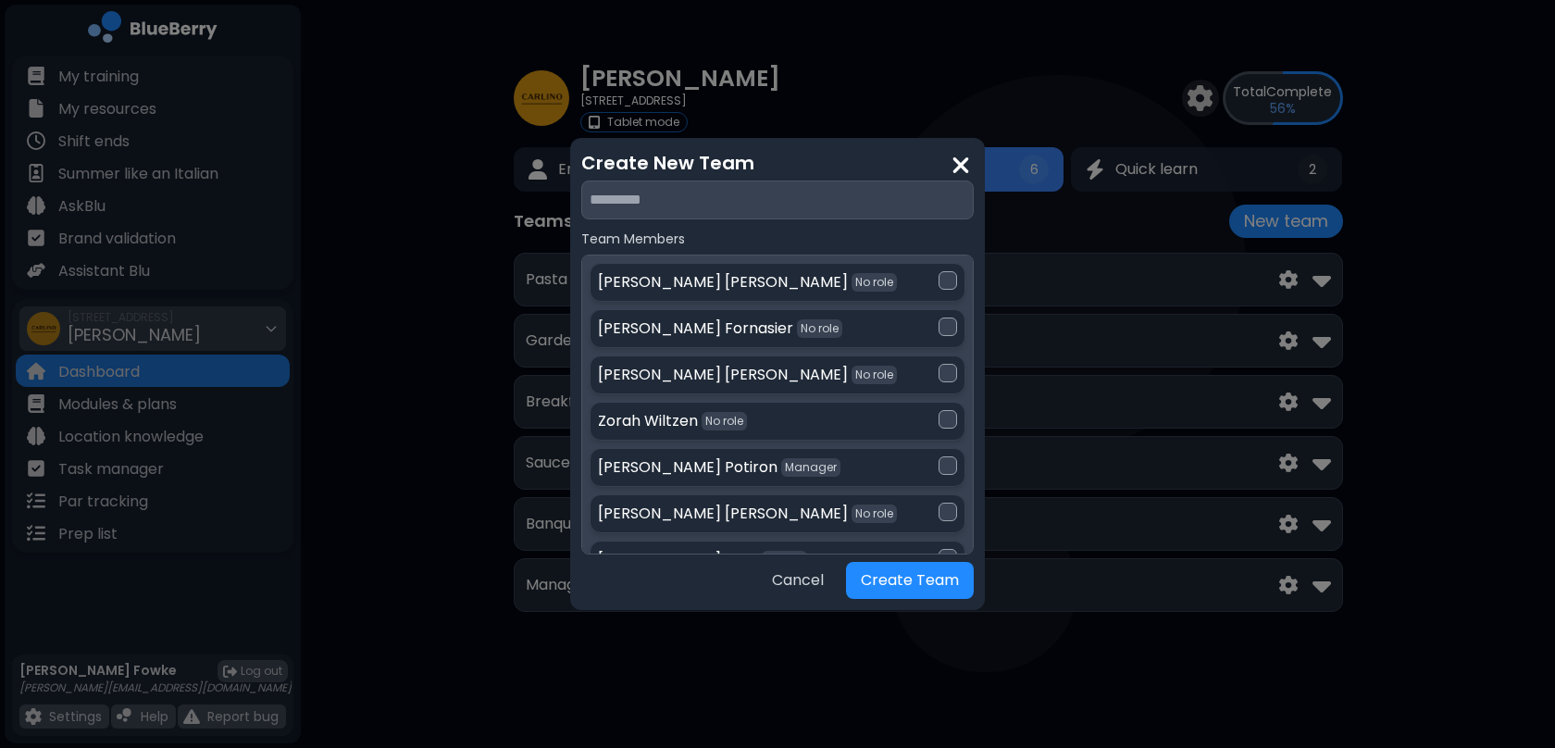
click at [769, 193] on input "text" at bounding box center [777, 199] width 392 height 39
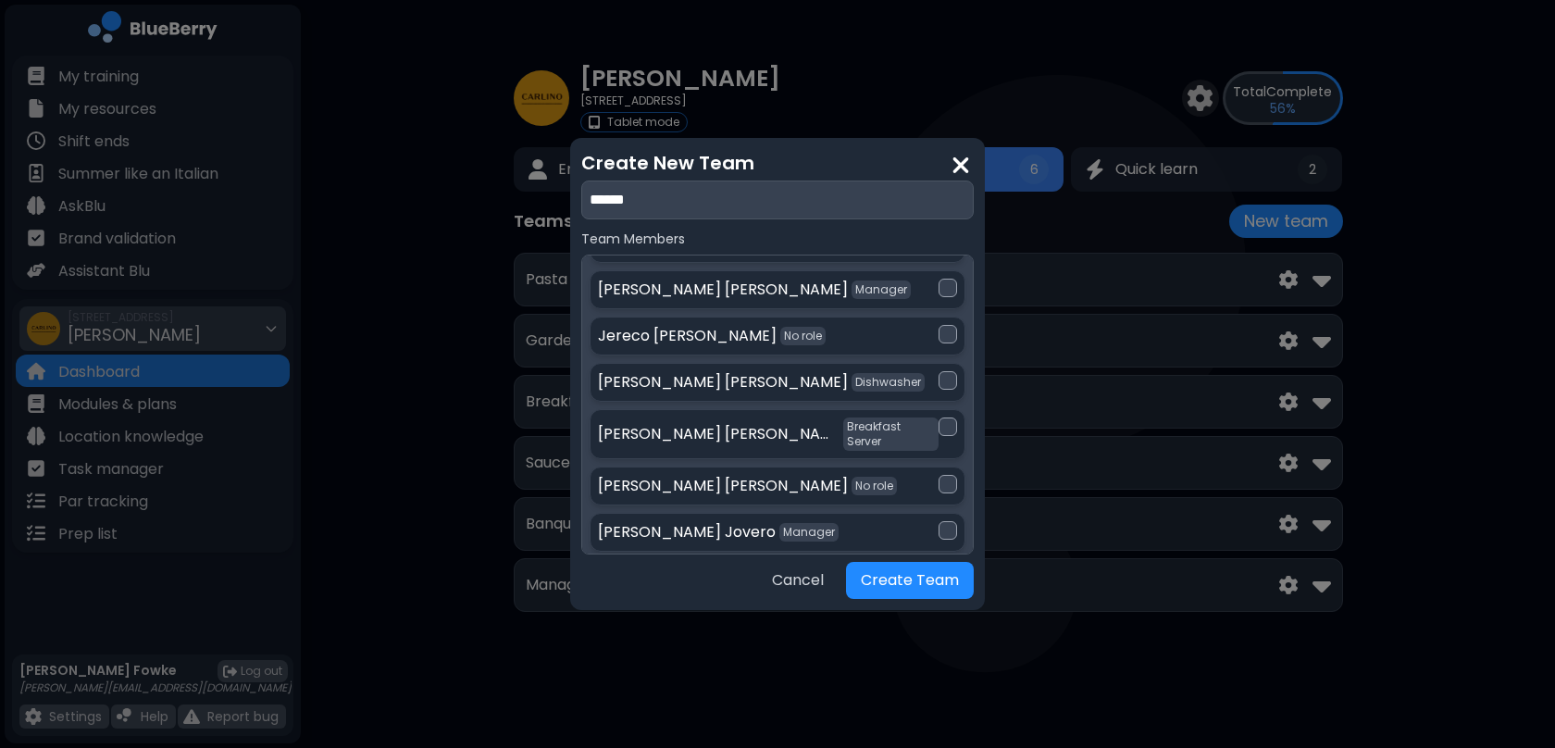
scroll to position [470, 0]
type input "******"
click at [940, 471] on div at bounding box center [948, 480] width 19 height 19
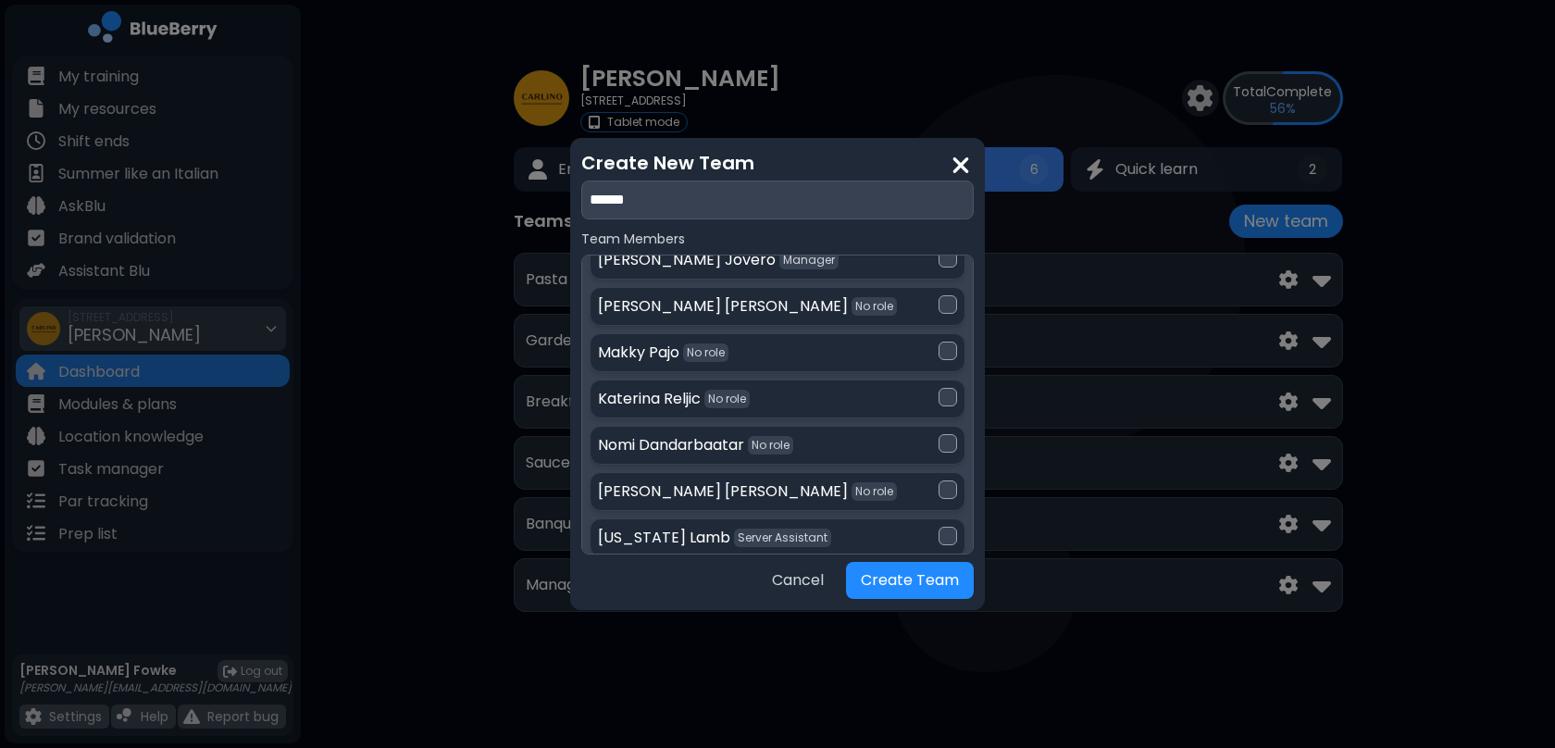
scroll to position [740, 0]
click at [950, 479] on div at bounding box center [948, 488] width 19 height 19
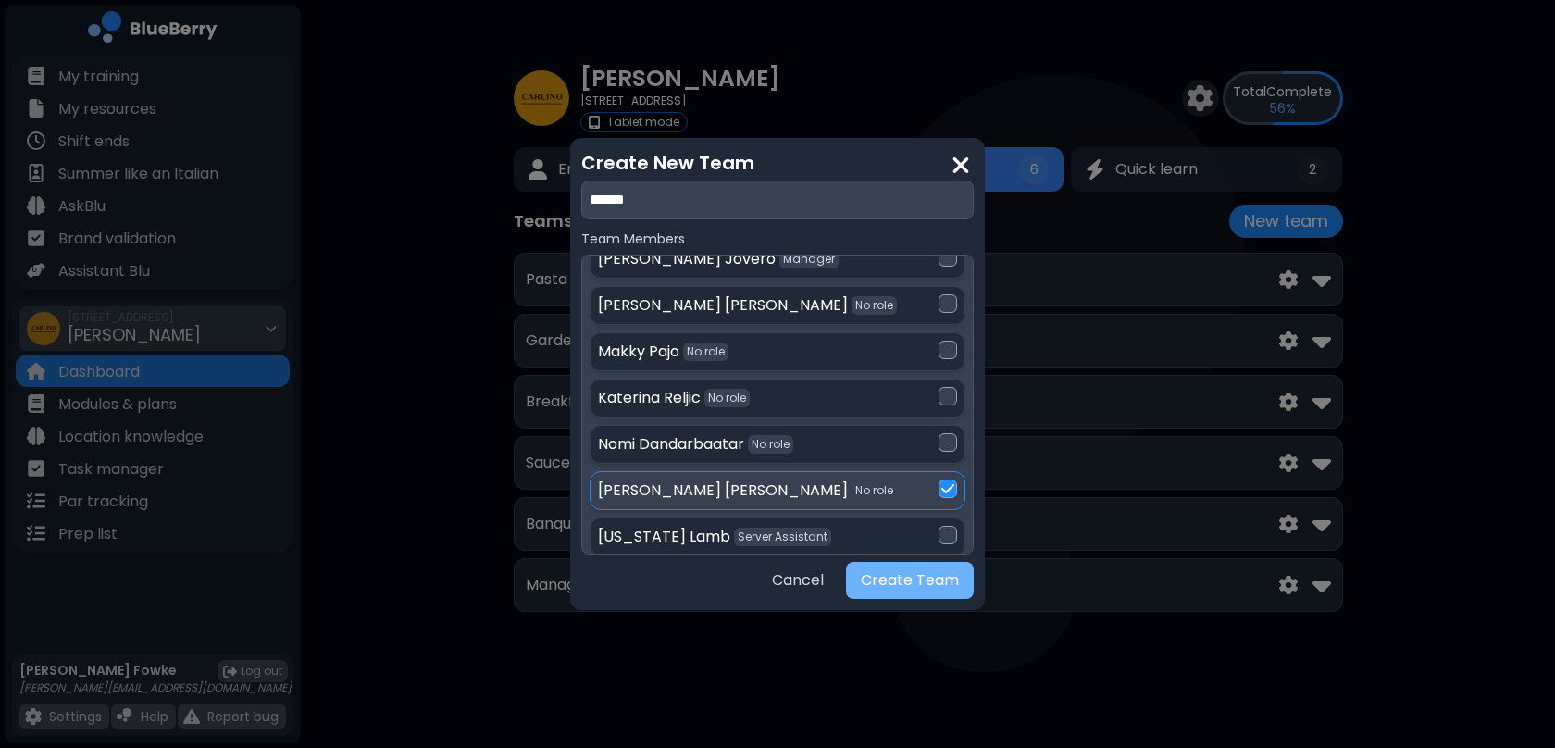
click at [939, 585] on button "Create Team" at bounding box center [910, 580] width 128 height 37
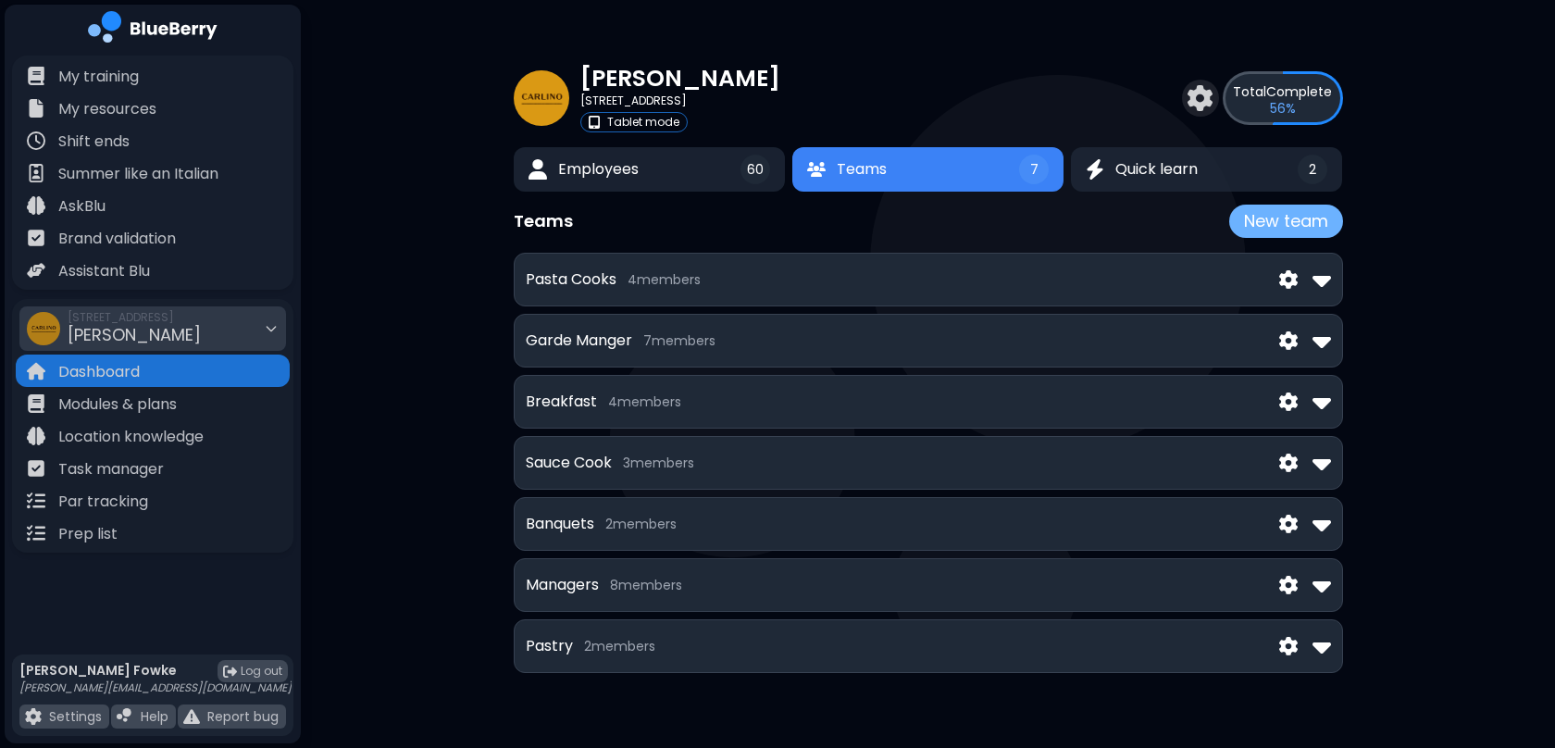
click at [1291, 219] on button "New team" at bounding box center [1286, 221] width 114 height 33
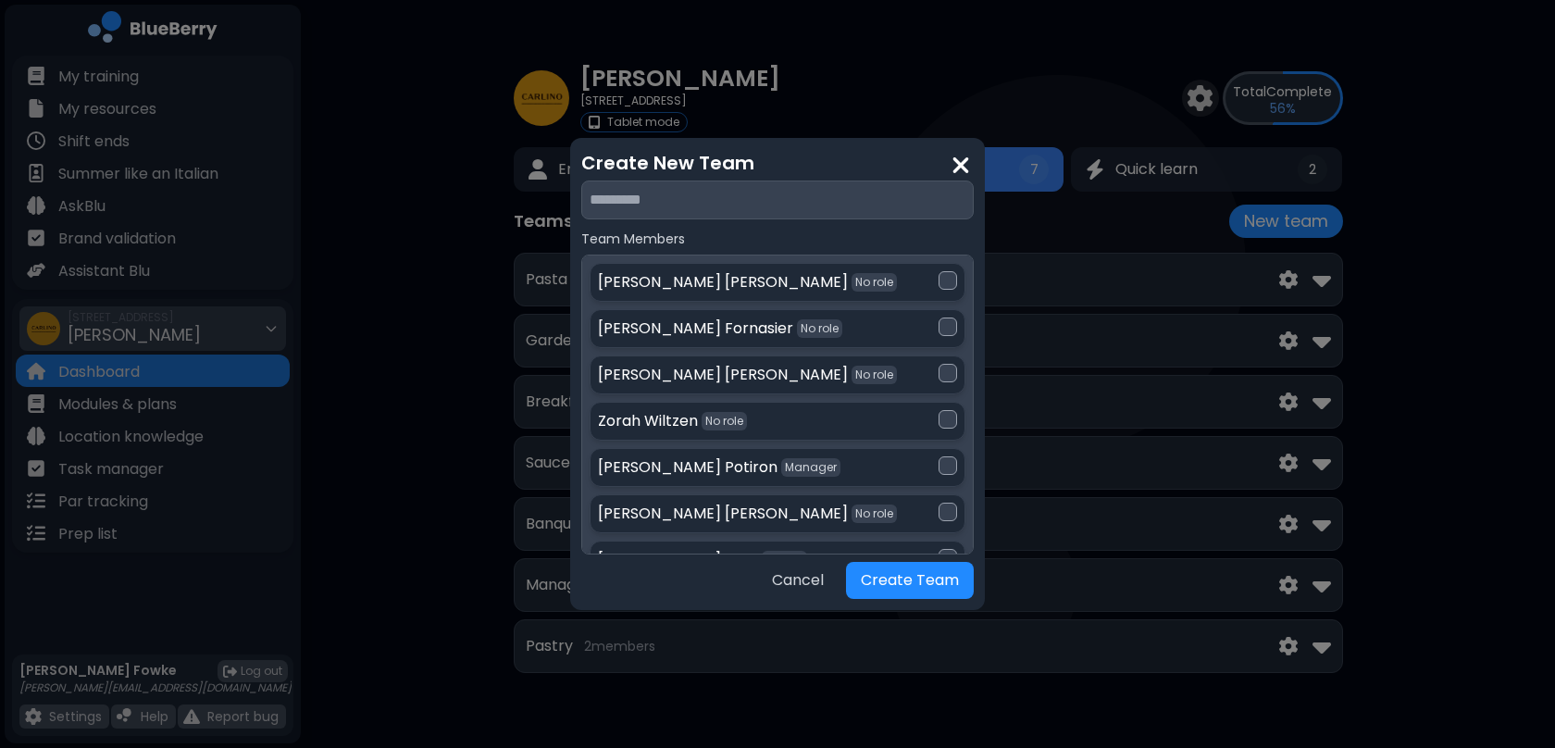
click at [697, 195] on input "text" at bounding box center [777, 199] width 392 height 39
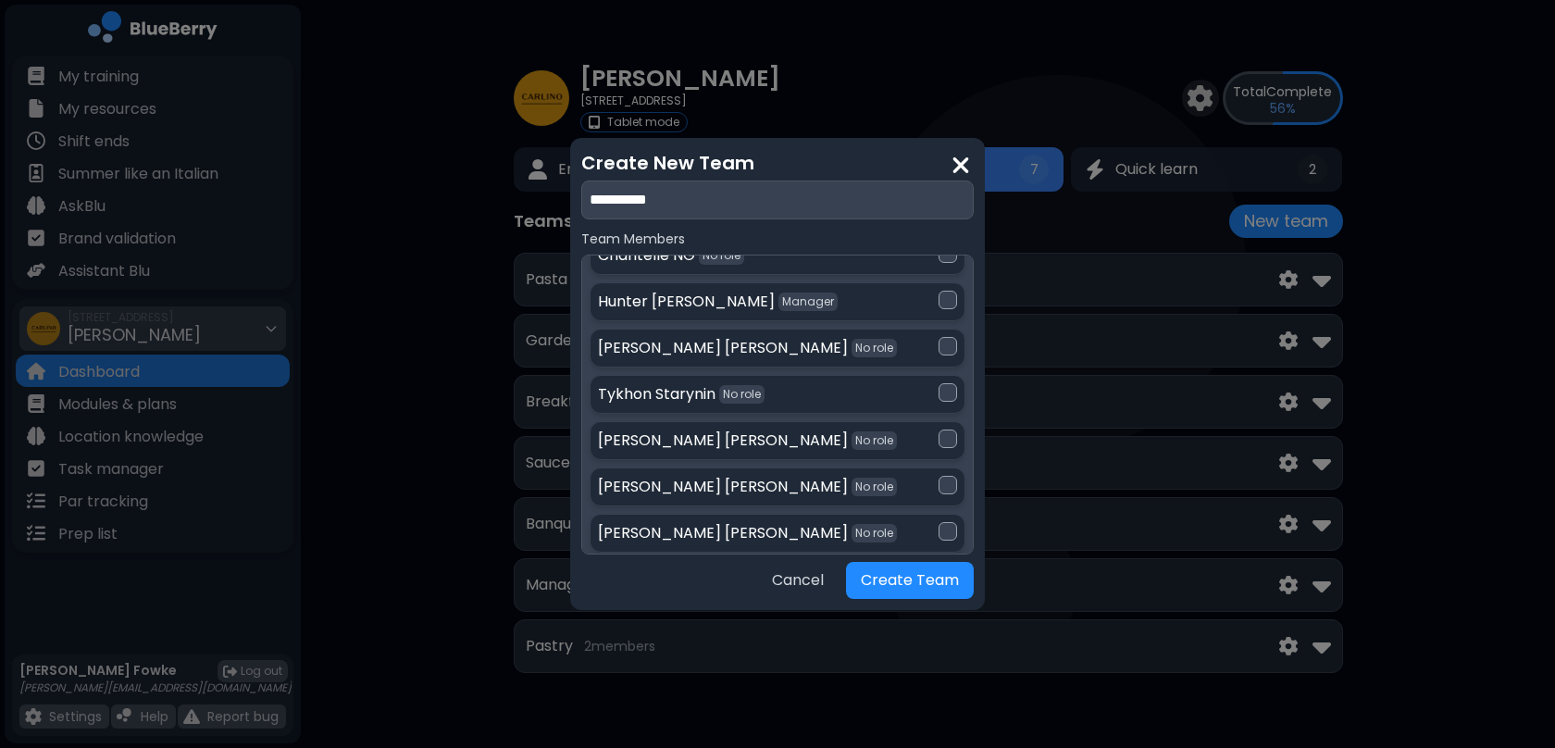
scroll to position [1263, 0]
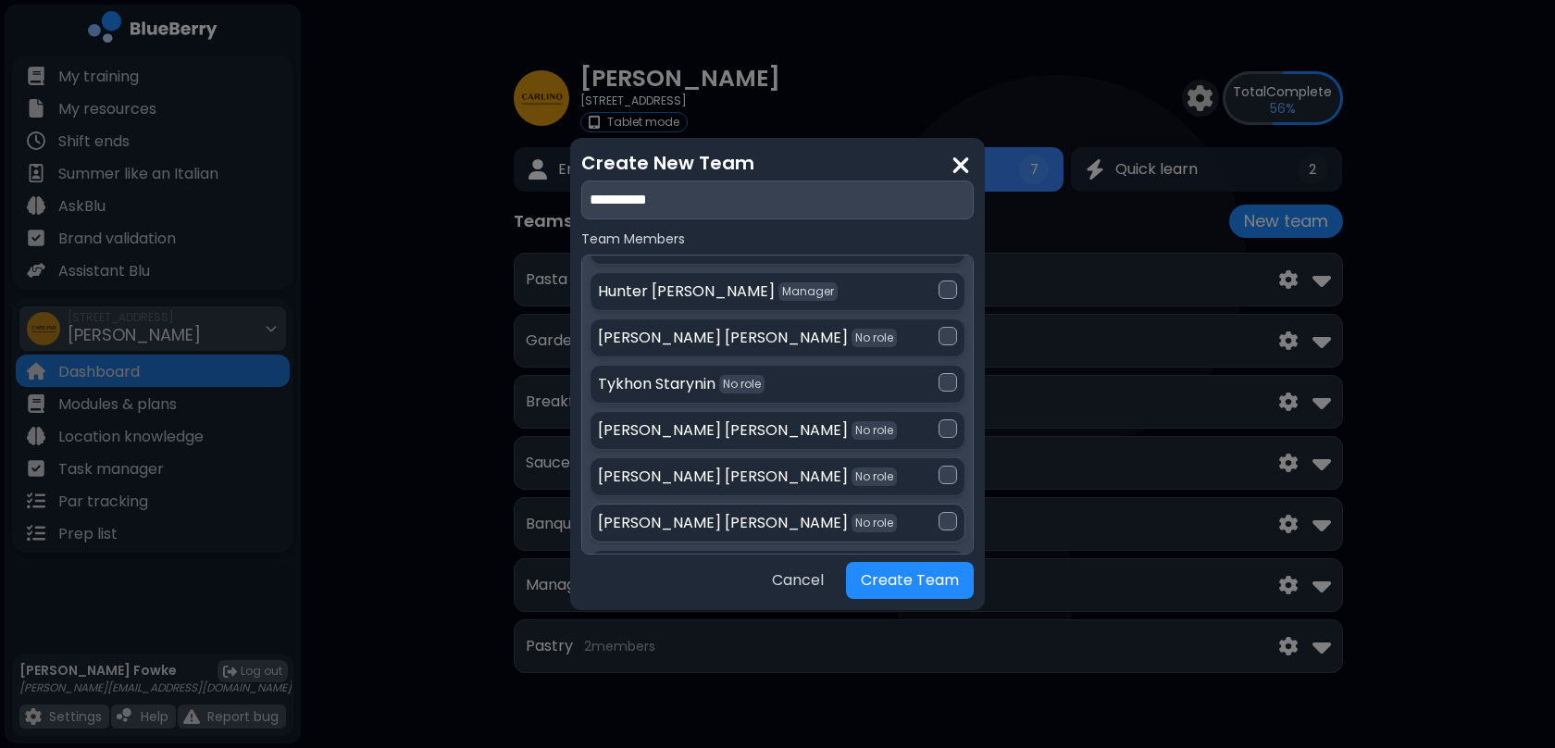
type input "**********"
click at [945, 512] on div at bounding box center [948, 521] width 19 height 19
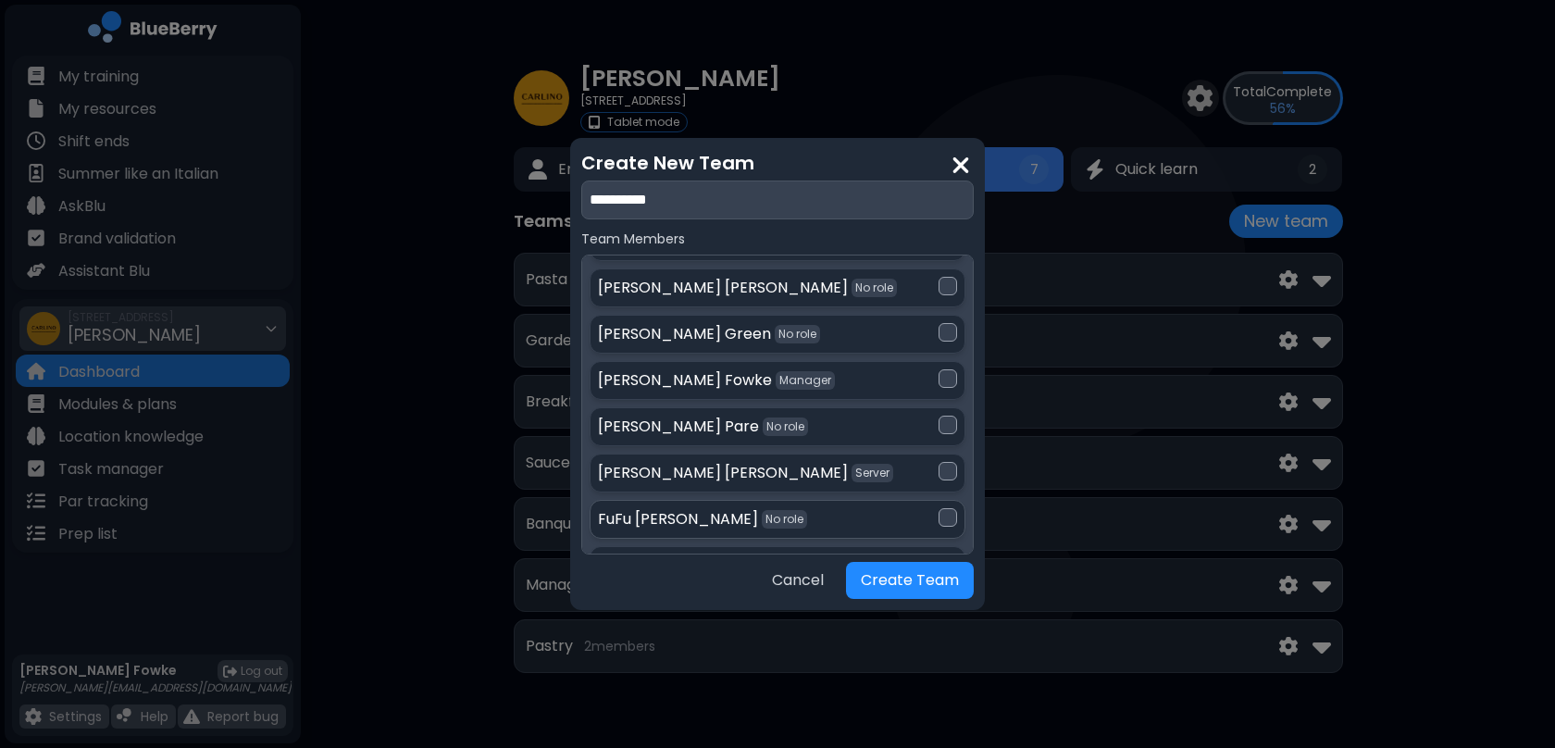
click at [939, 508] on div at bounding box center [948, 517] width 19 height 19
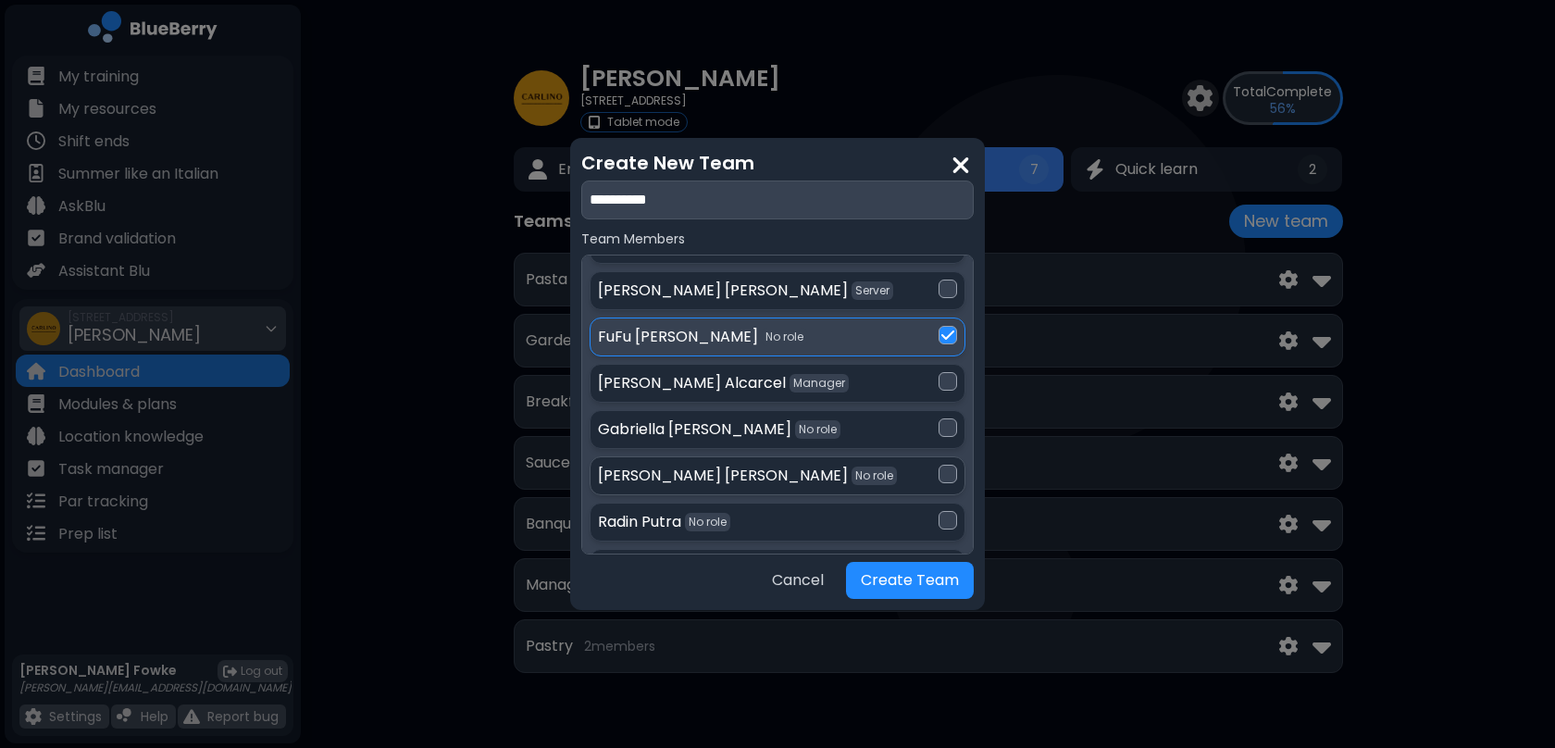
scroll to position [1869, 0]
click at [946, 507] on div at bounding box center [948, 516] width 19 height 19
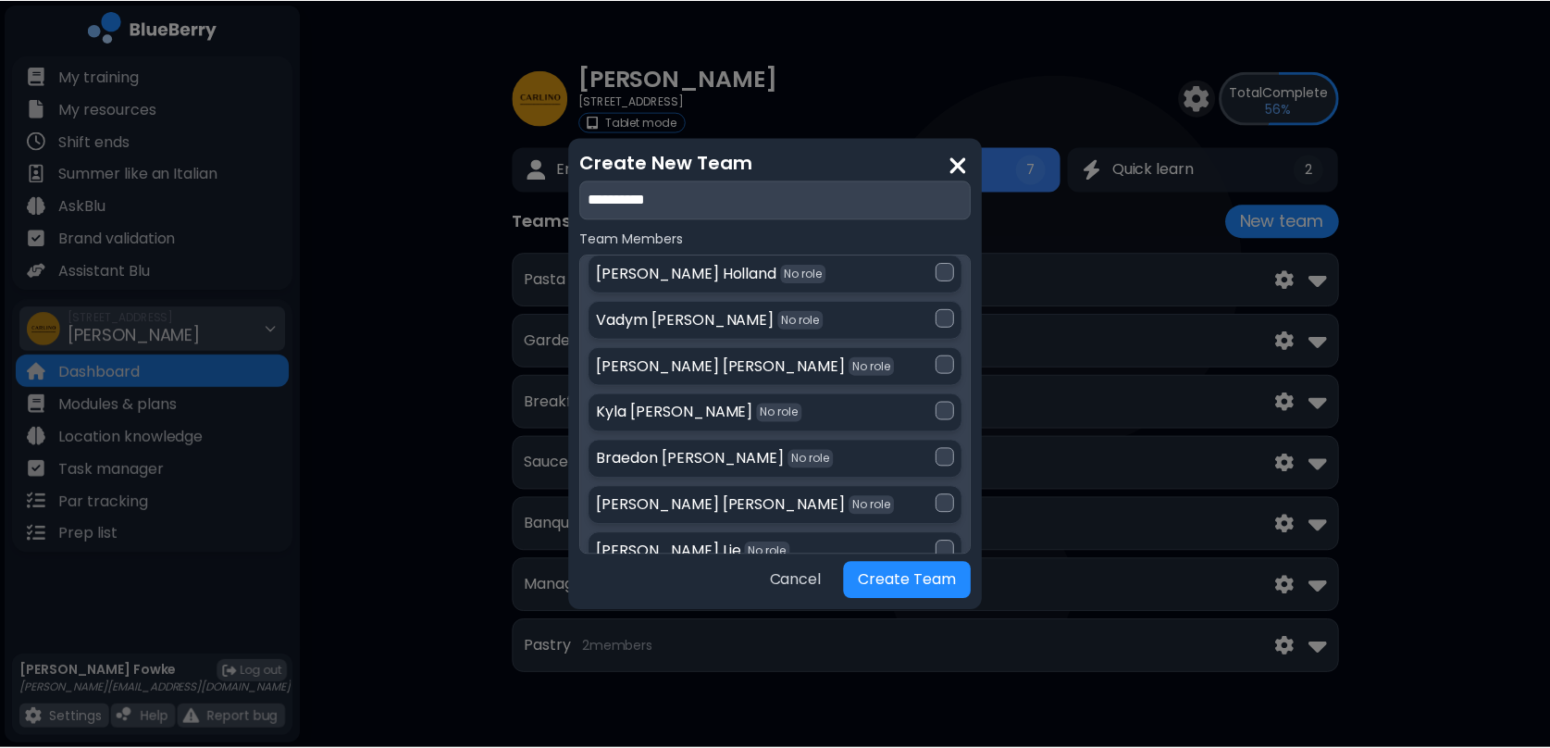
scroll to position [2487, 0]
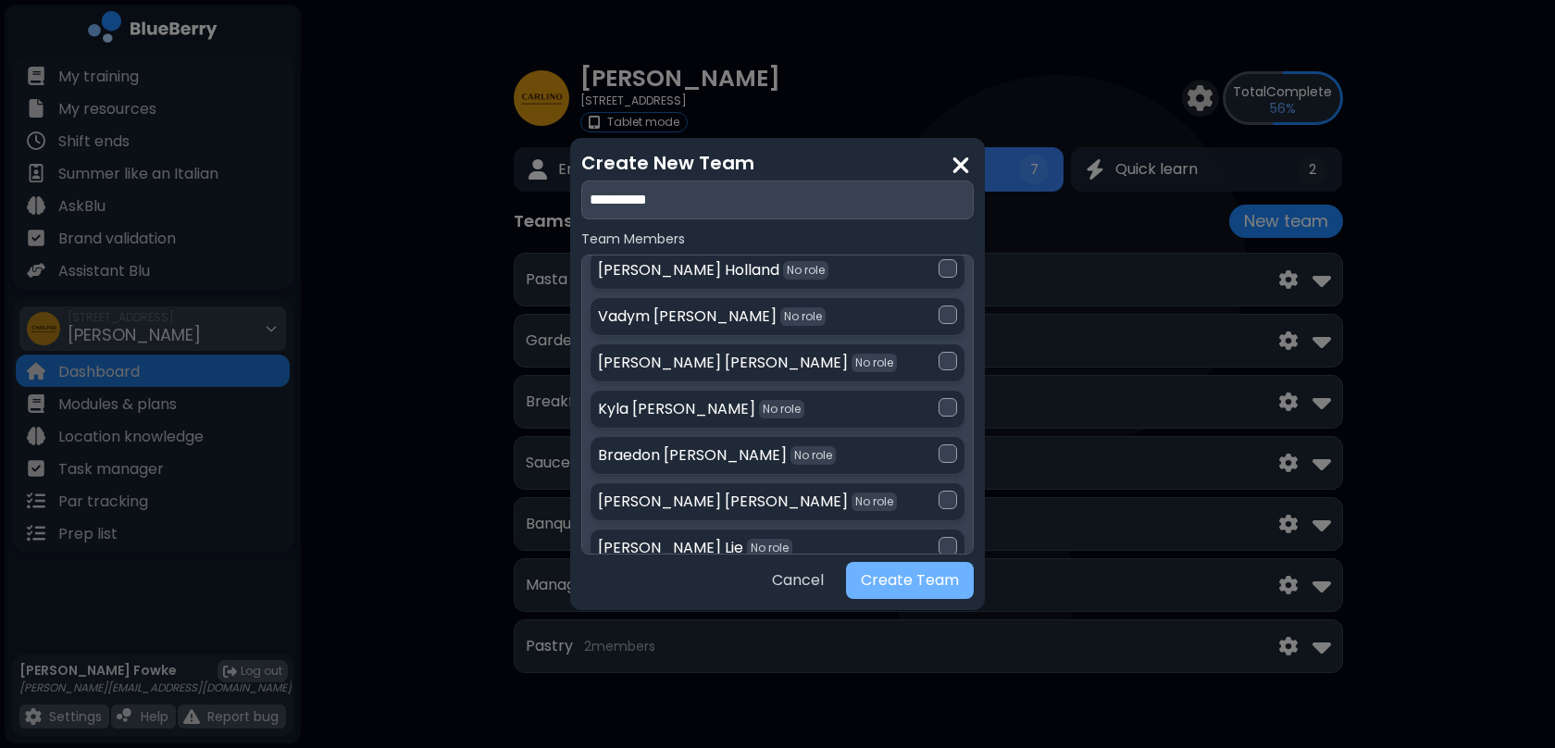
click at [901, 577] on button "Create Team" at bounding box center [910, 580] width 128 height 37
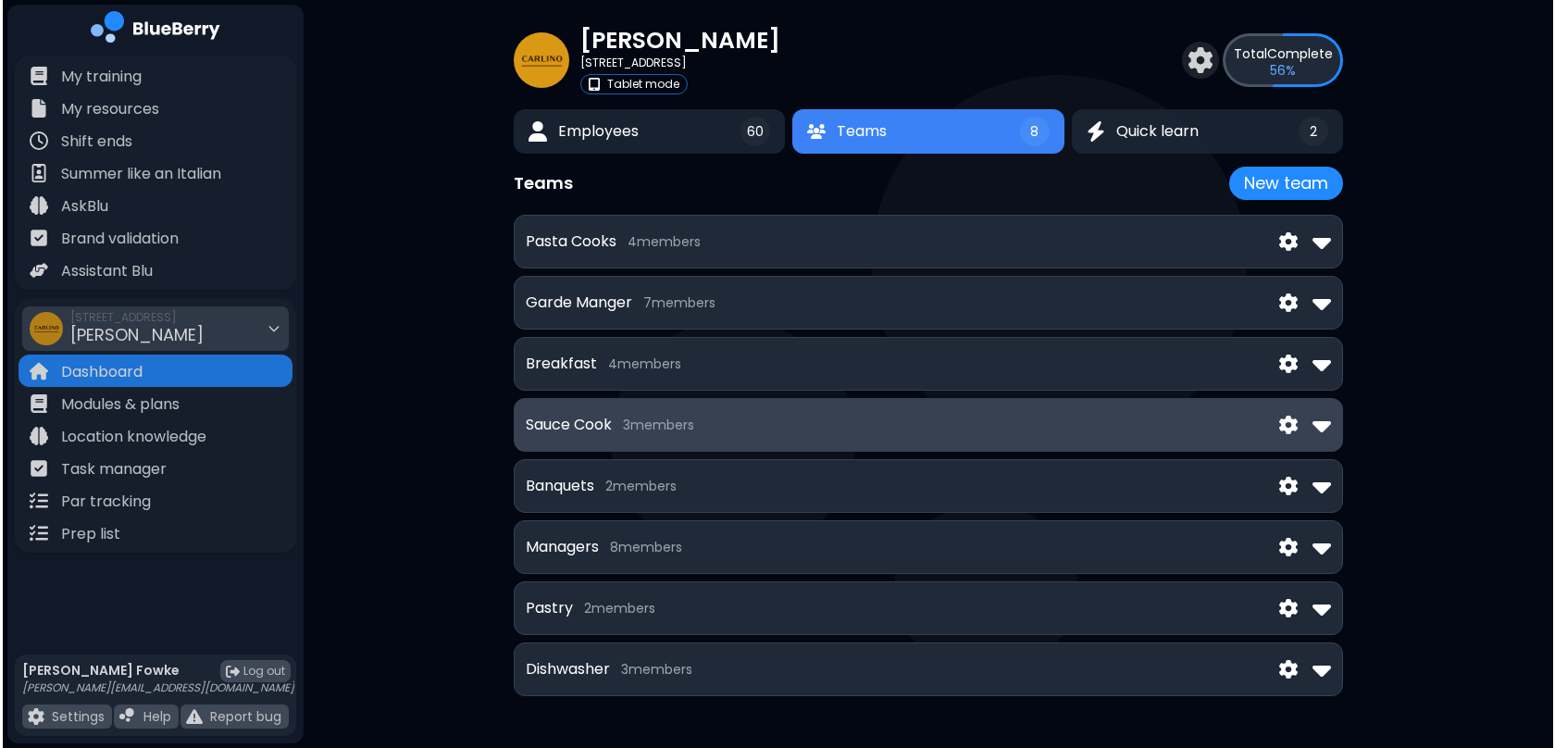
scroll to position [0, 0]
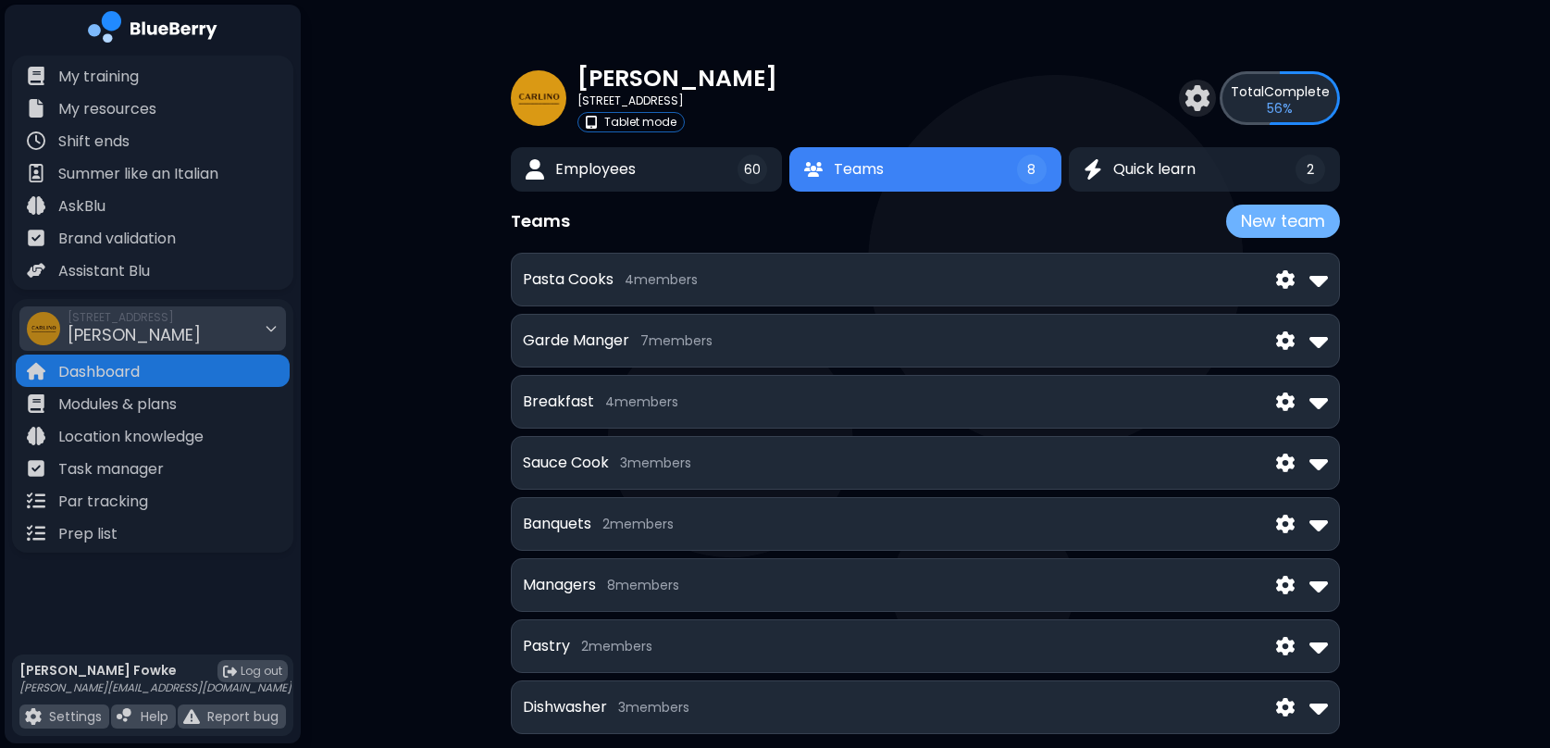
click at [1289, 230] on button "New team" at bounding box center [1283, 221] width 114 height 33
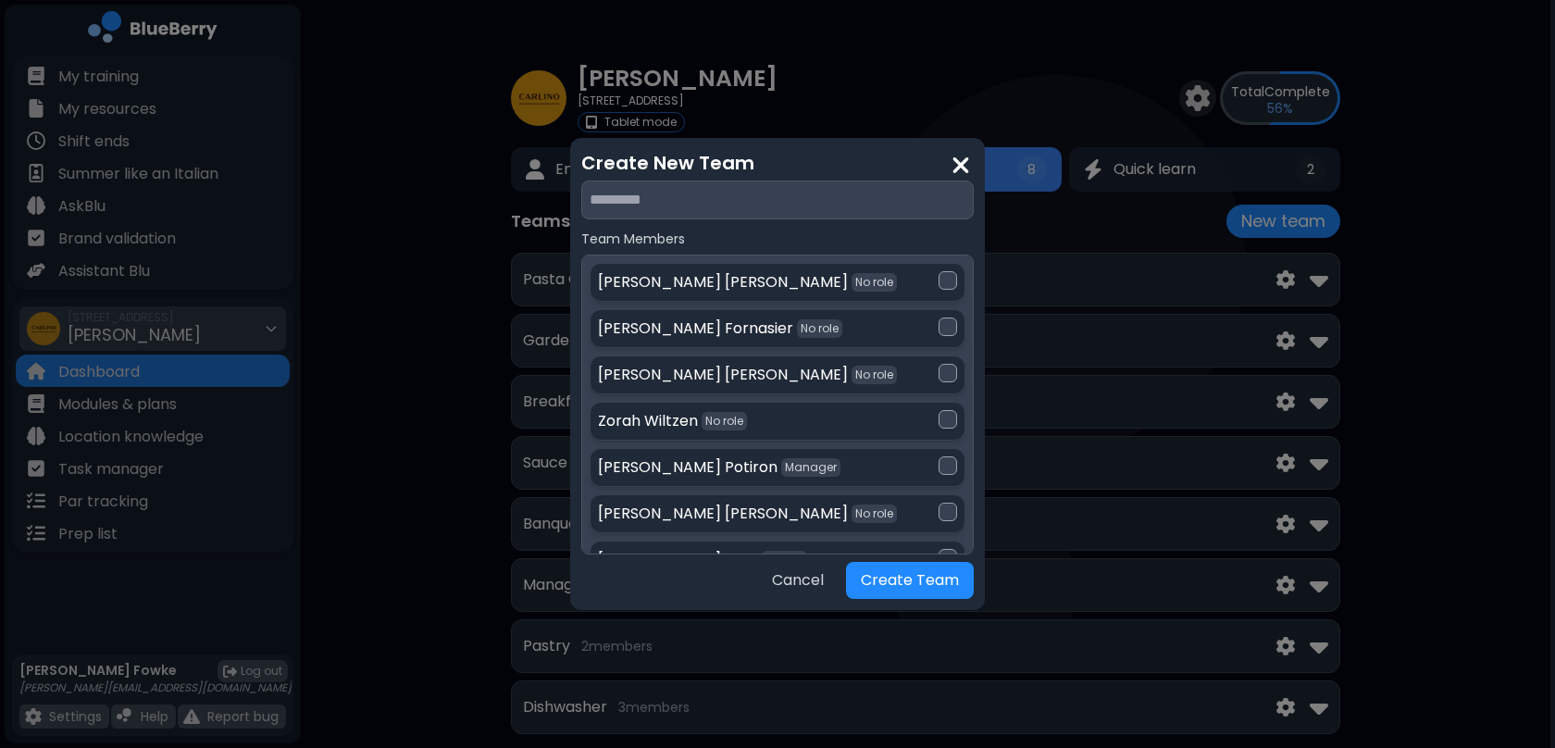
click at [684, 201] on input "text" at bounding box center [777, 199] width 392 height 39
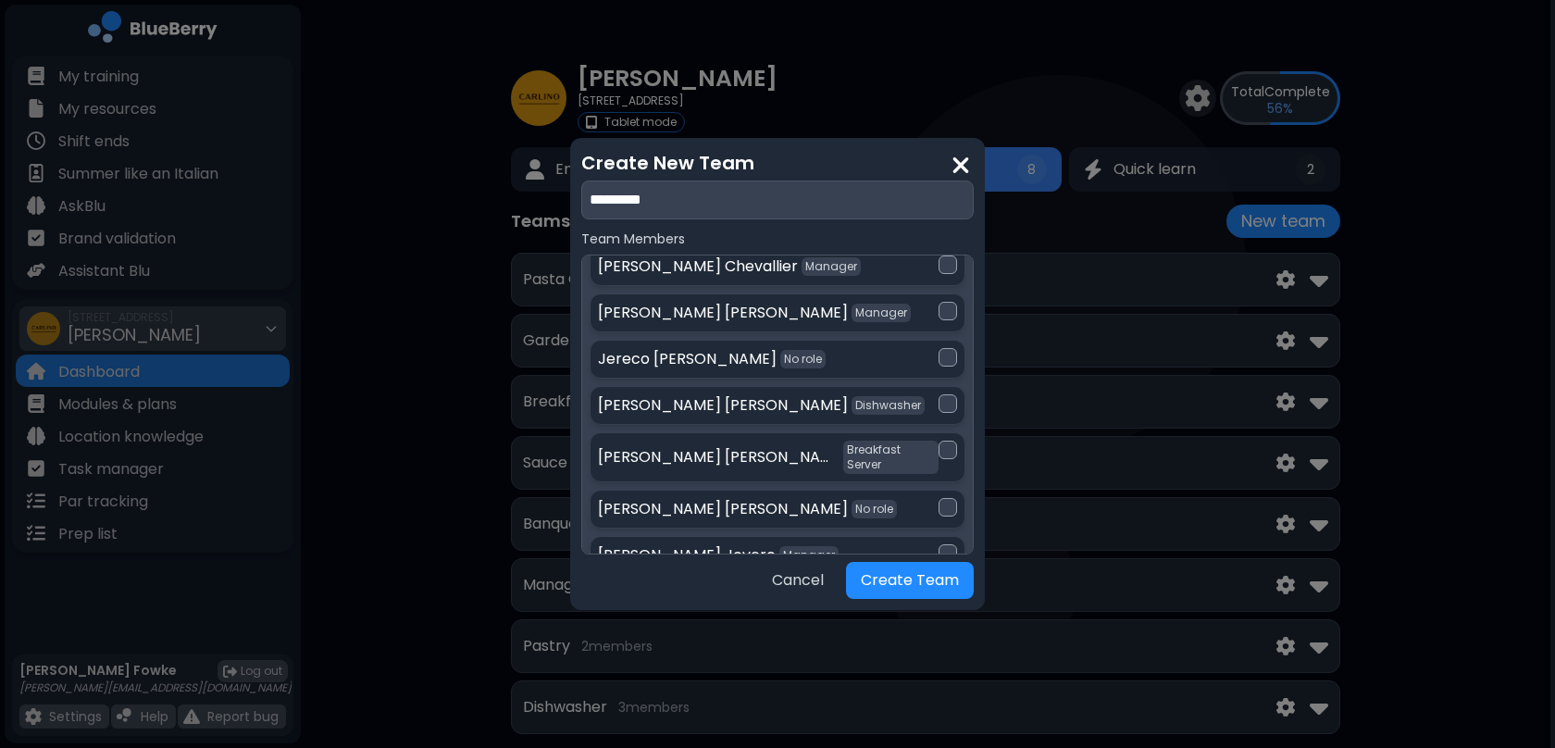
scroll to position [479, 0]
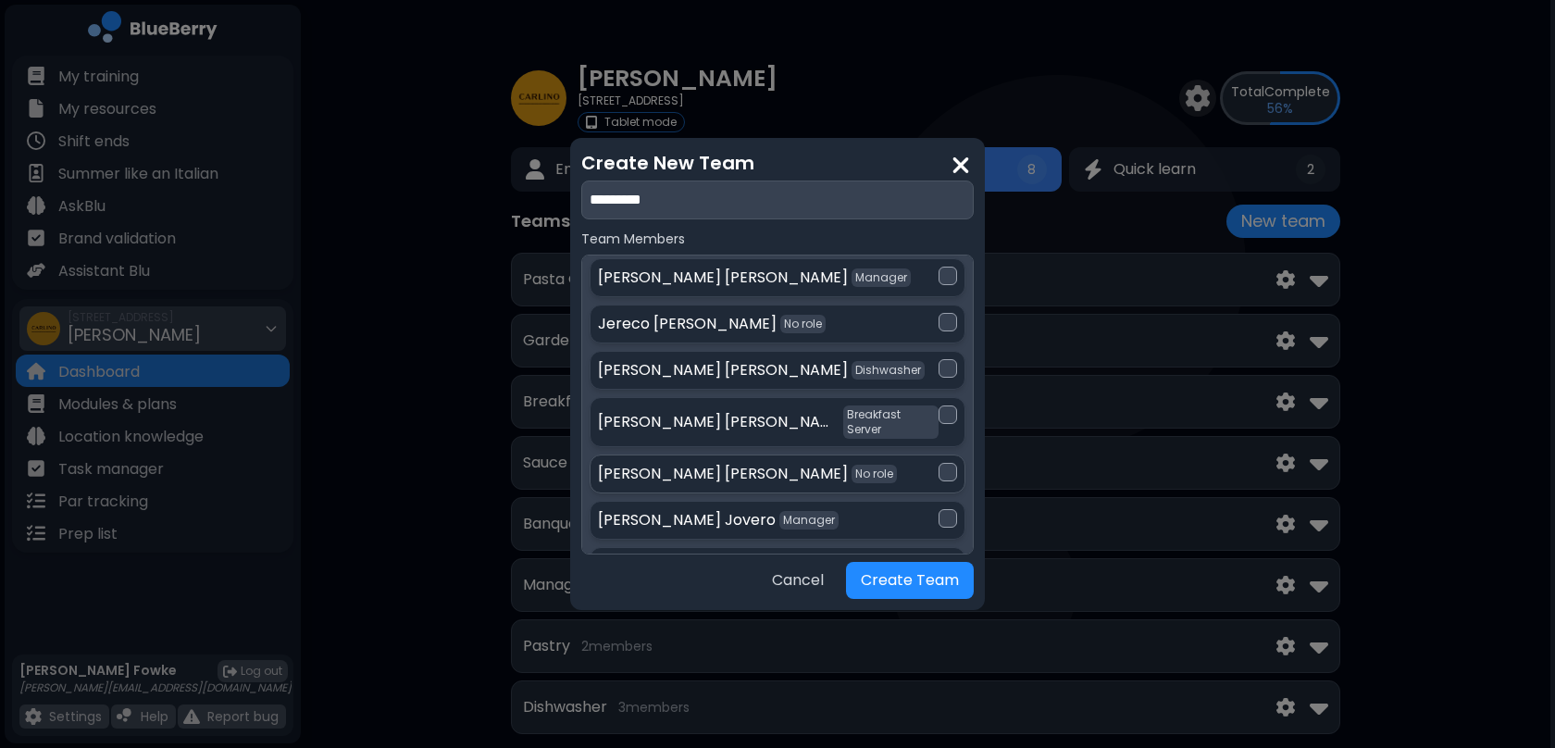
type input "*********"
click at [949, 463] on div at bounding box center [948, 472] width 19 height 19
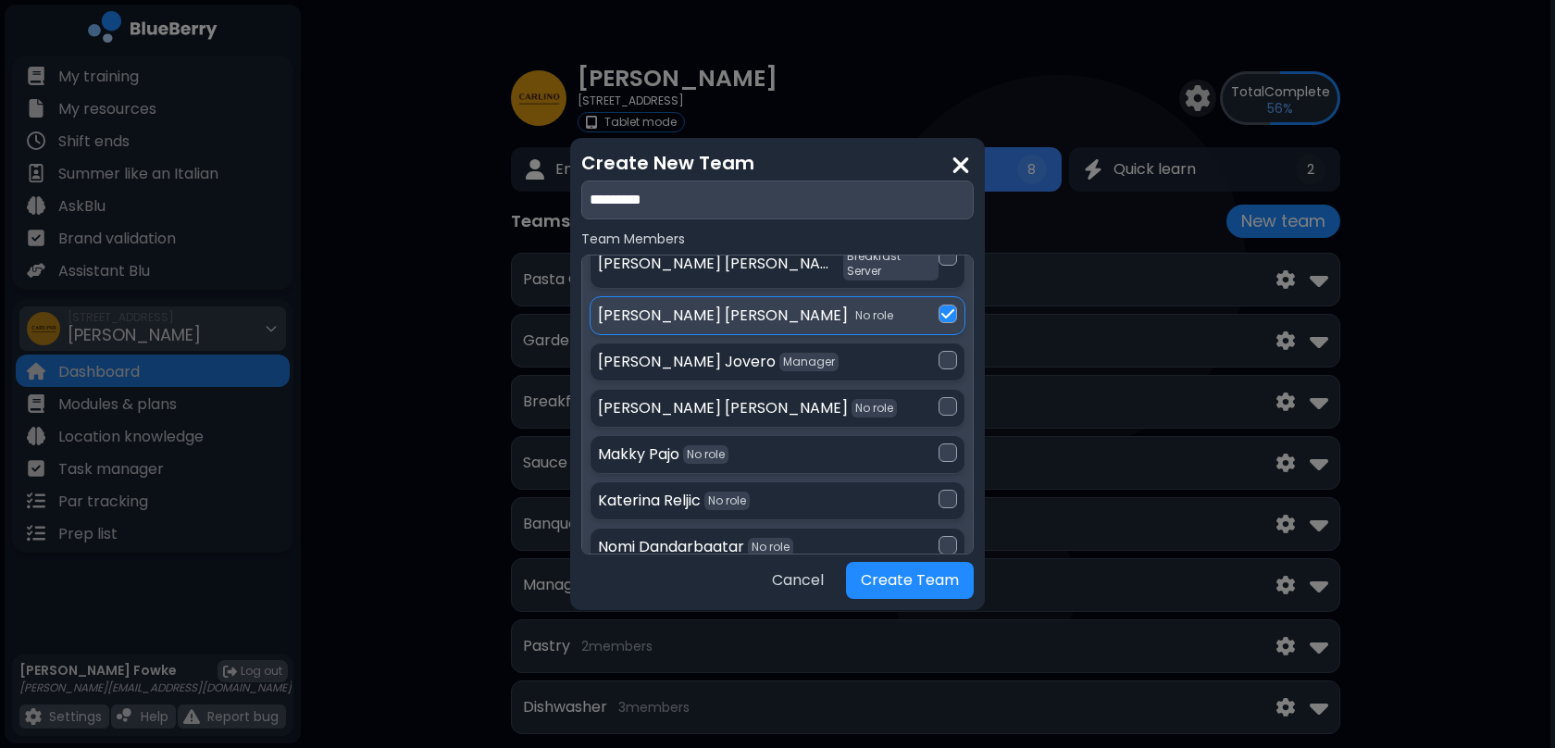
scroll to position [639, 0]
click at [939, 442] on div at bounding box center [948, 451] width 19 height 19
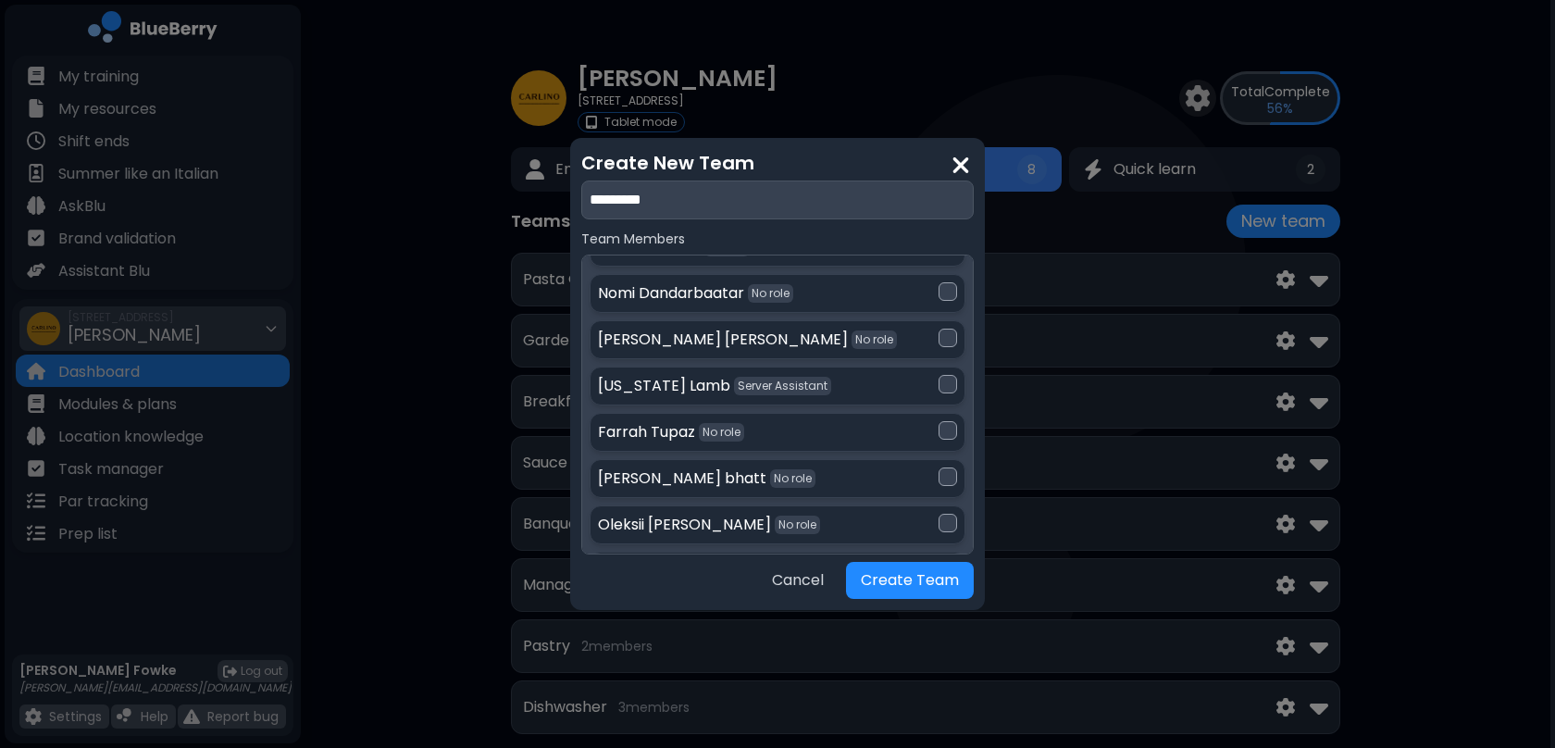
scroll to position [902, 0]
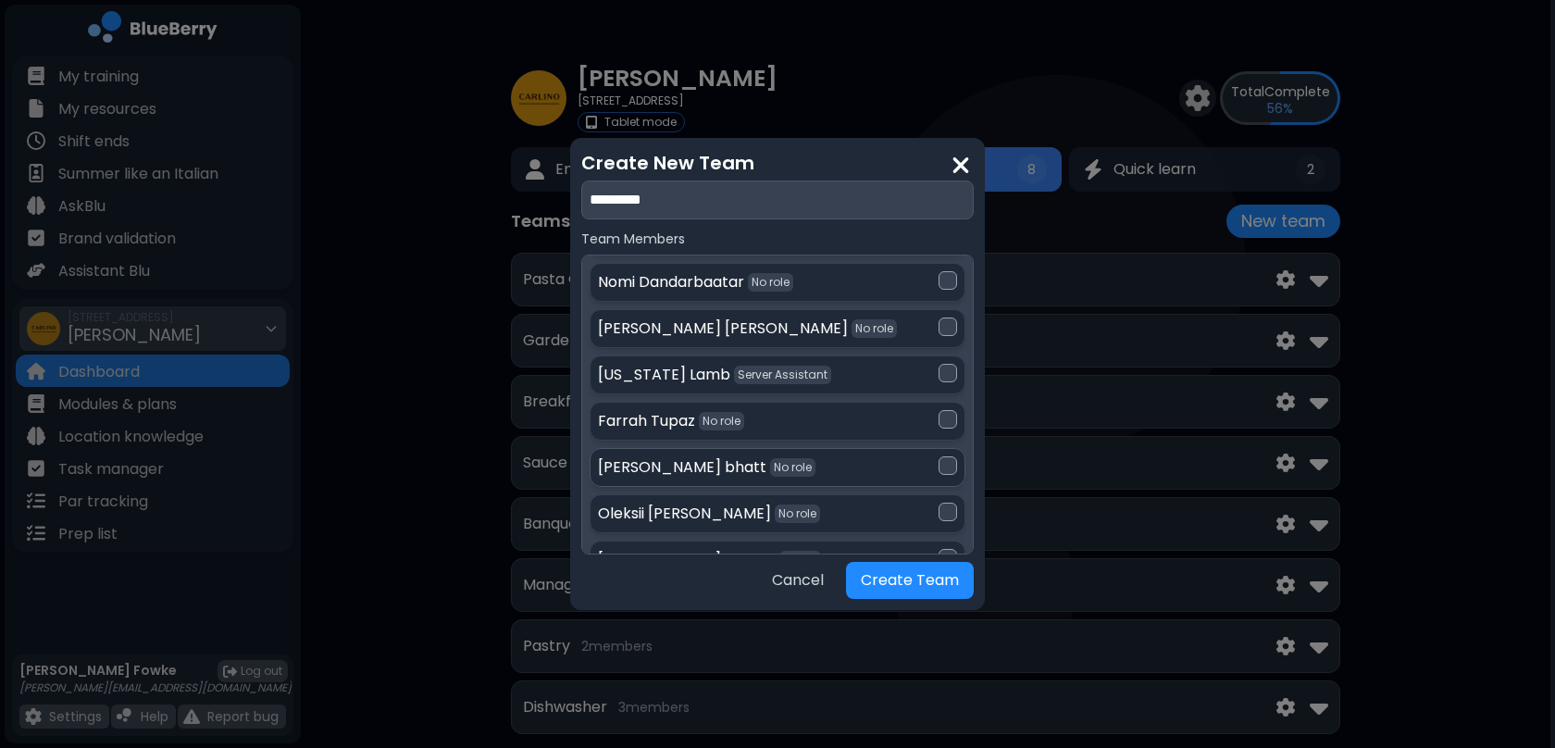
click at [945, 456] on div at bounding box center [948, 465] width 19 height 19
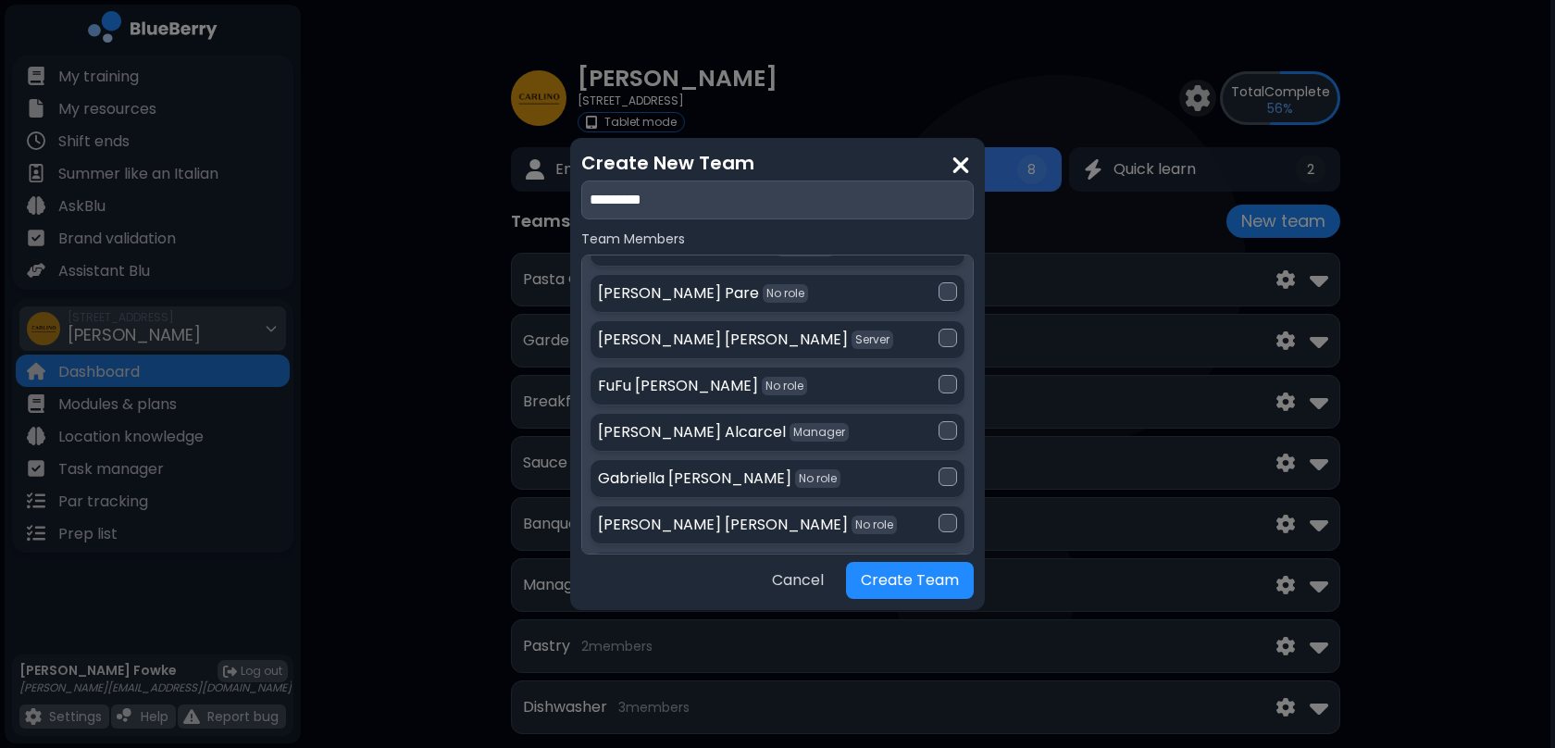
scroll to position [1815, 0]
click at [941, 422] on div at bounding box center [948, 431] width 19 height 19
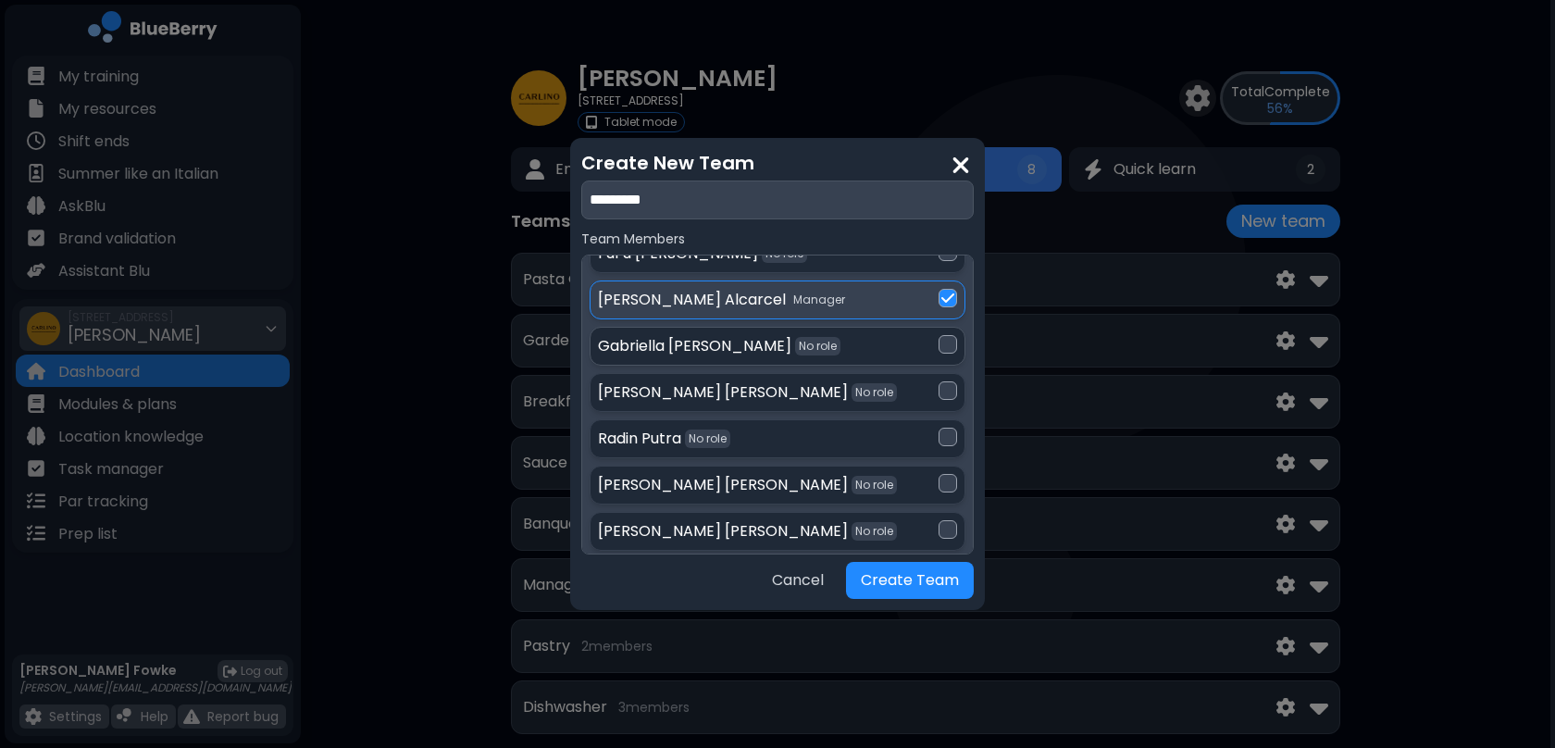
scroll to position [1956, 0]
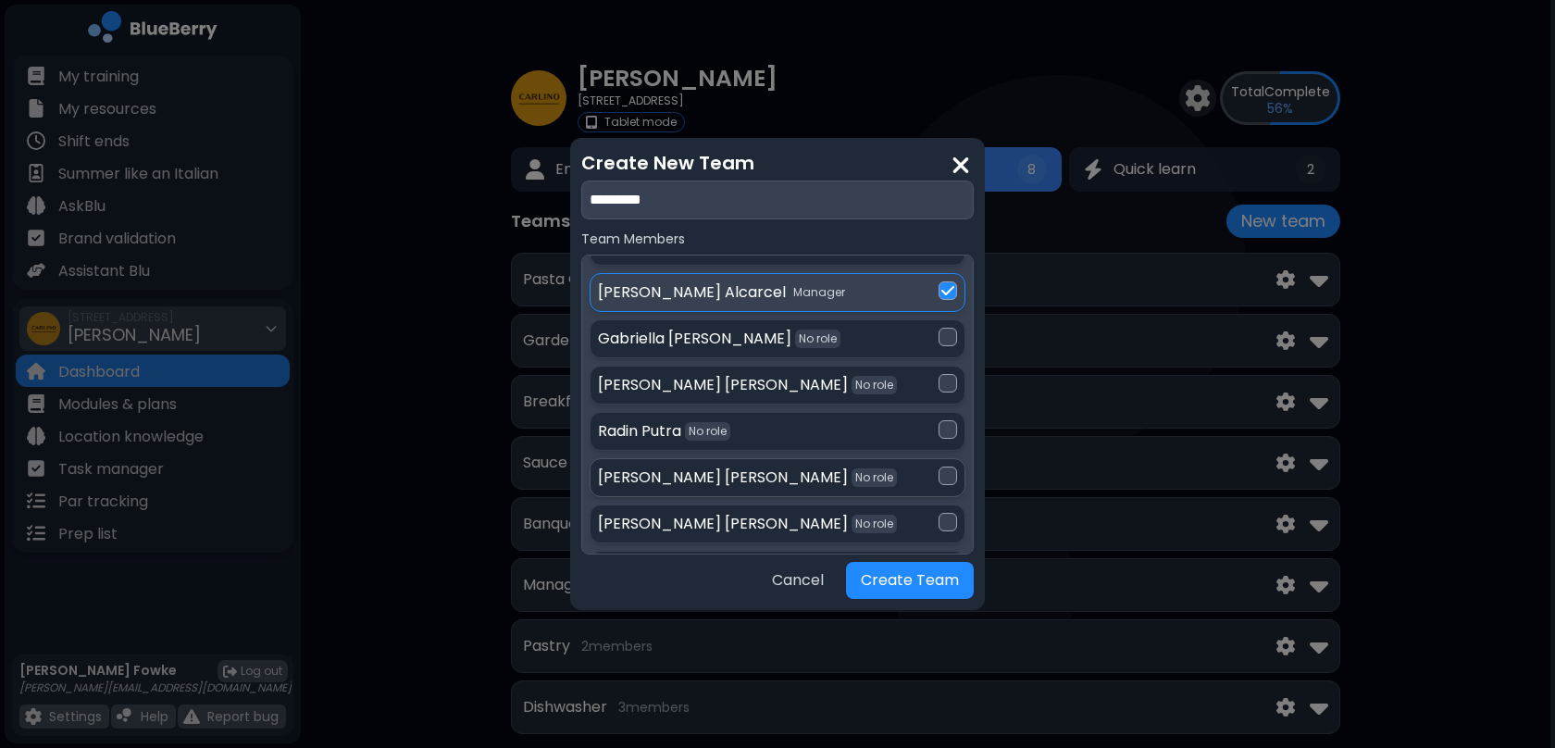
click at [940, 467] on div at bounding box center [948, 476] width 19 height 19
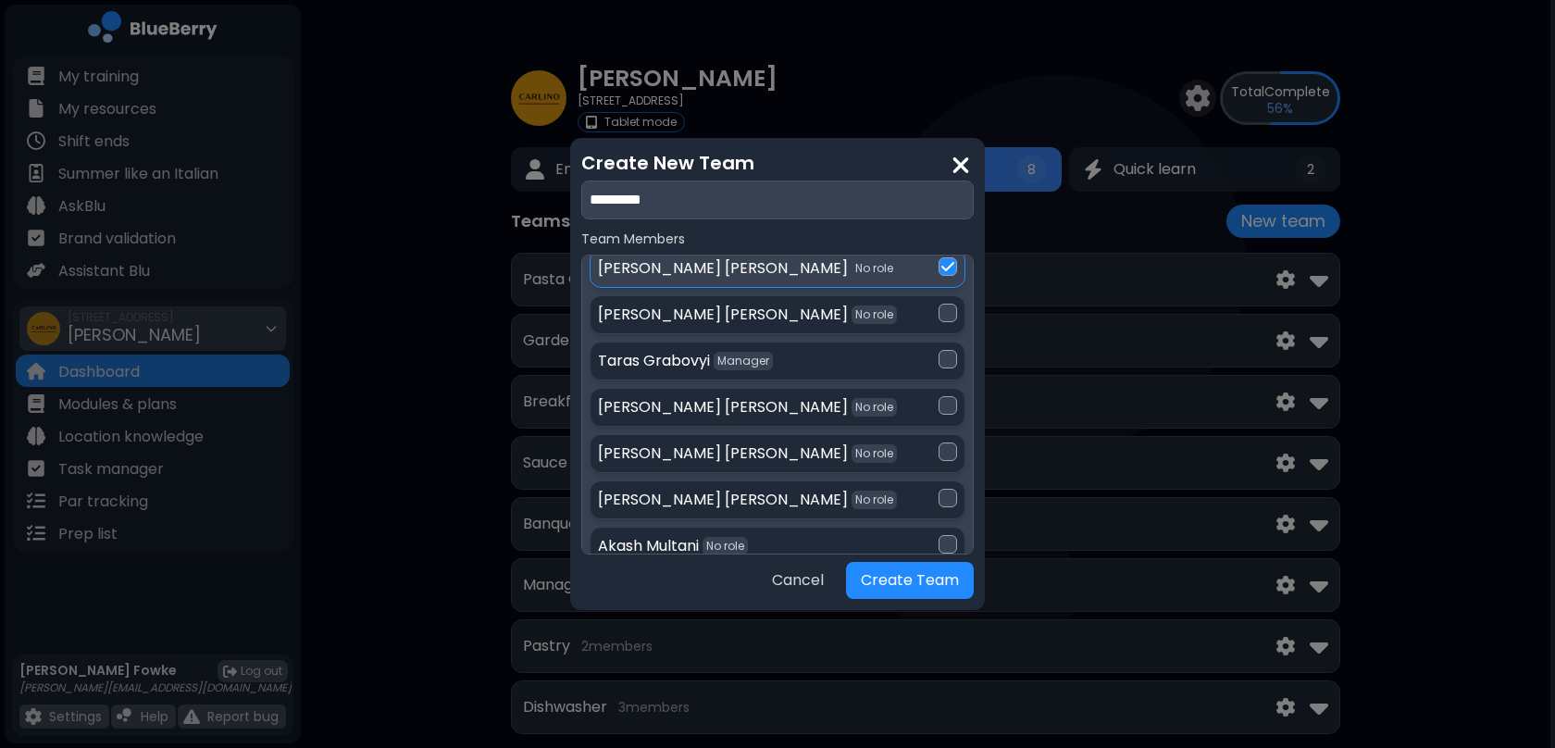
scroll to position [2168, 0]
click at [945, 486] on div at bounding box center [948, 495] width 19 height 19
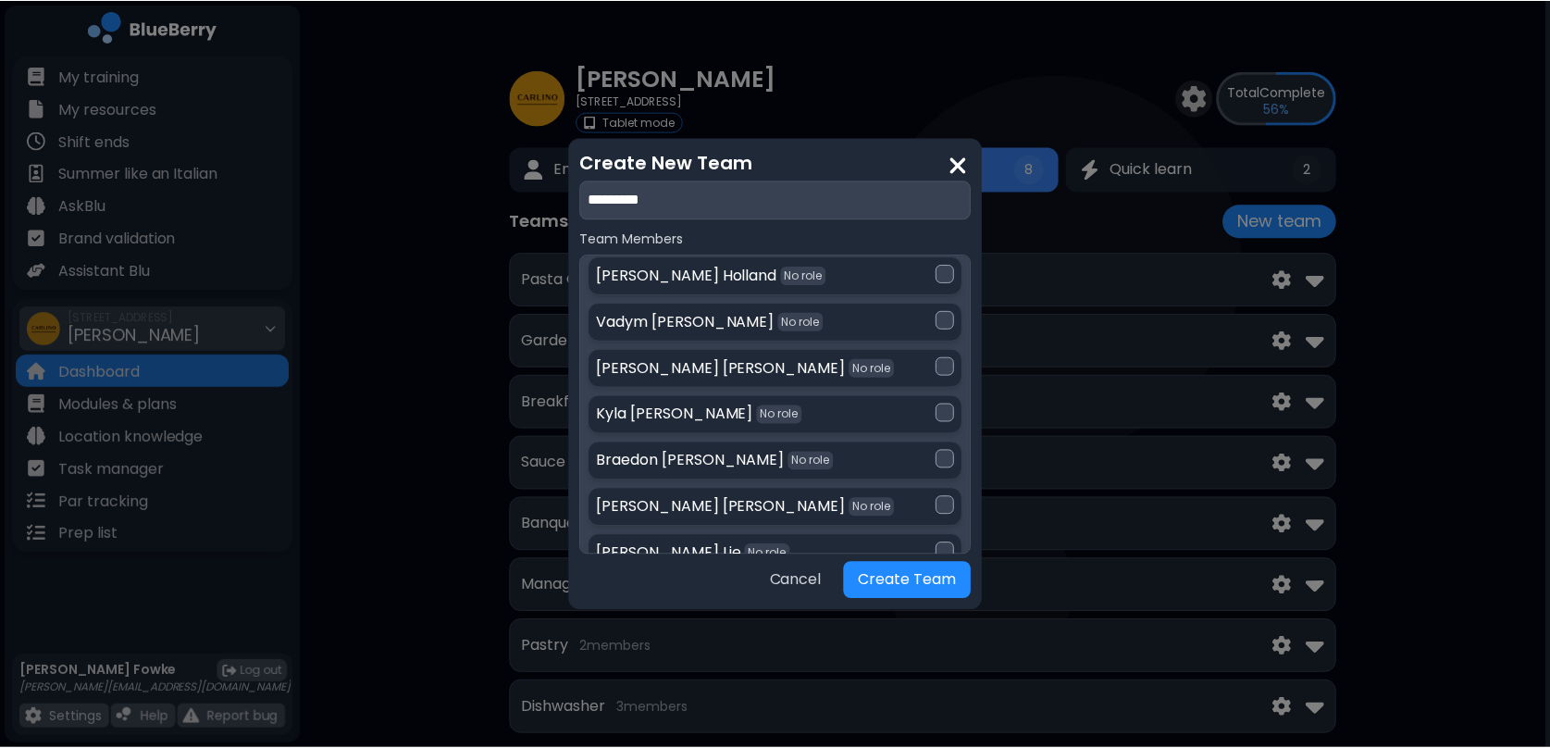
scroll to position [2487, 0]
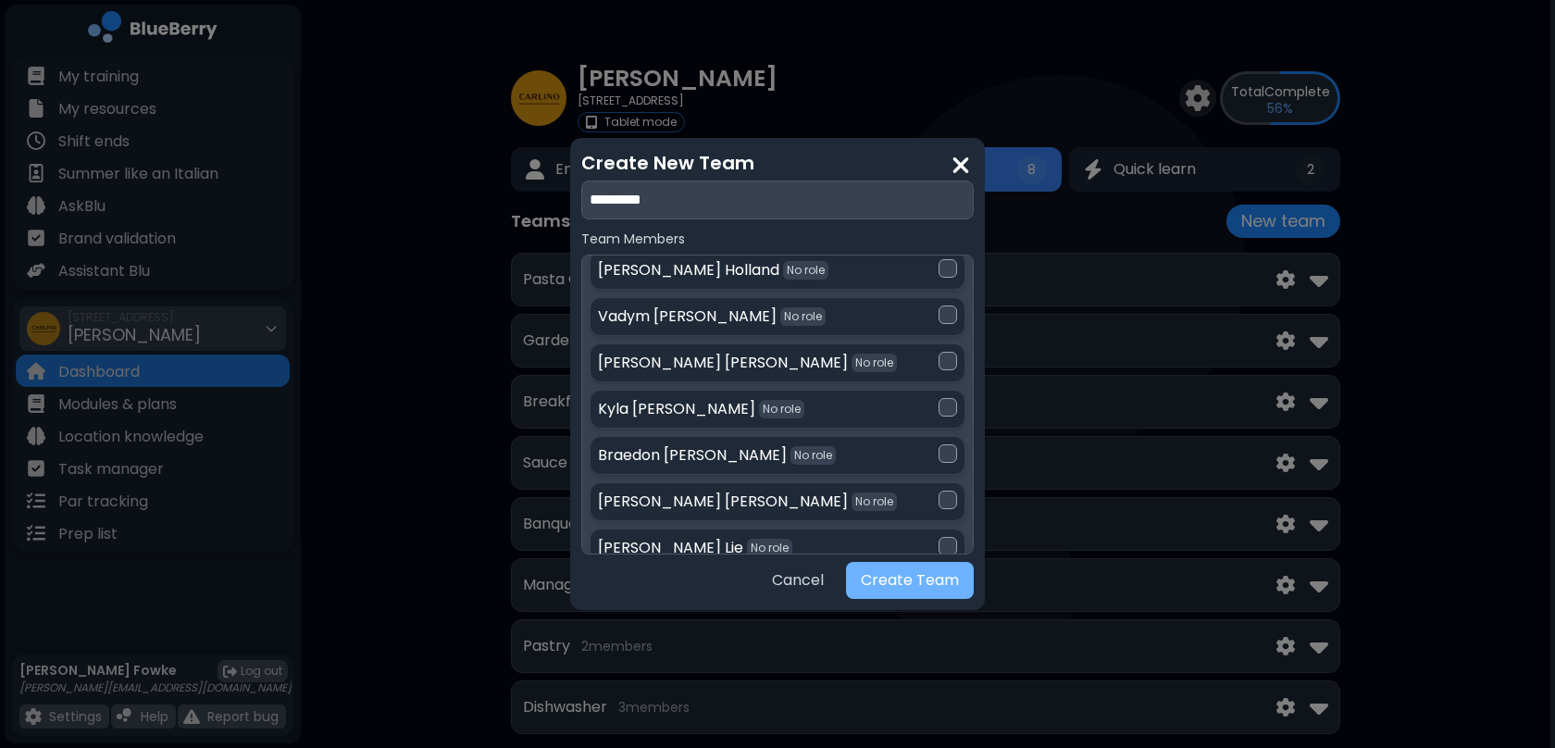
click at [899, 591] on button "Create Team" at bounding box center [910, 580] width 128 height 37
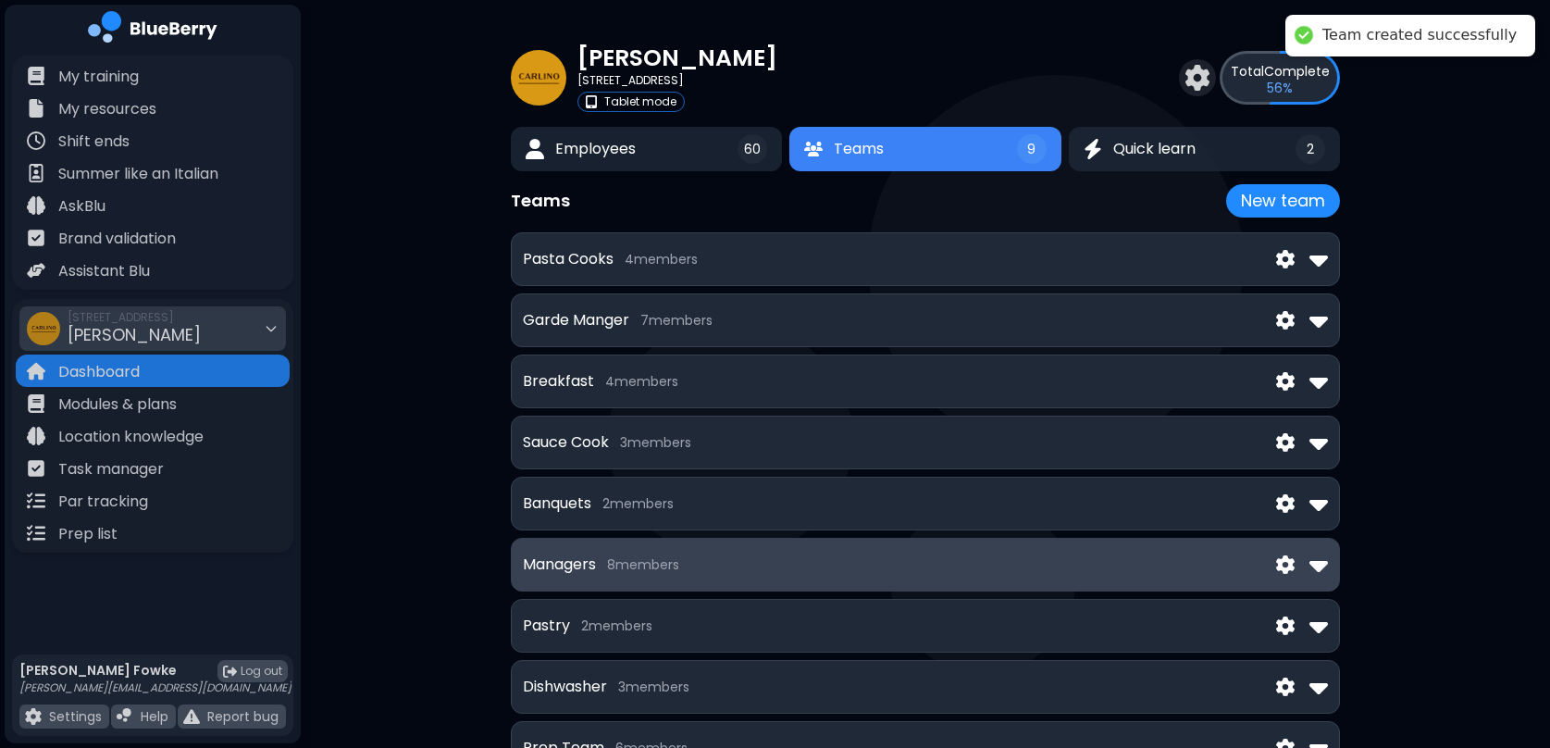
scroll to position [0, 0]
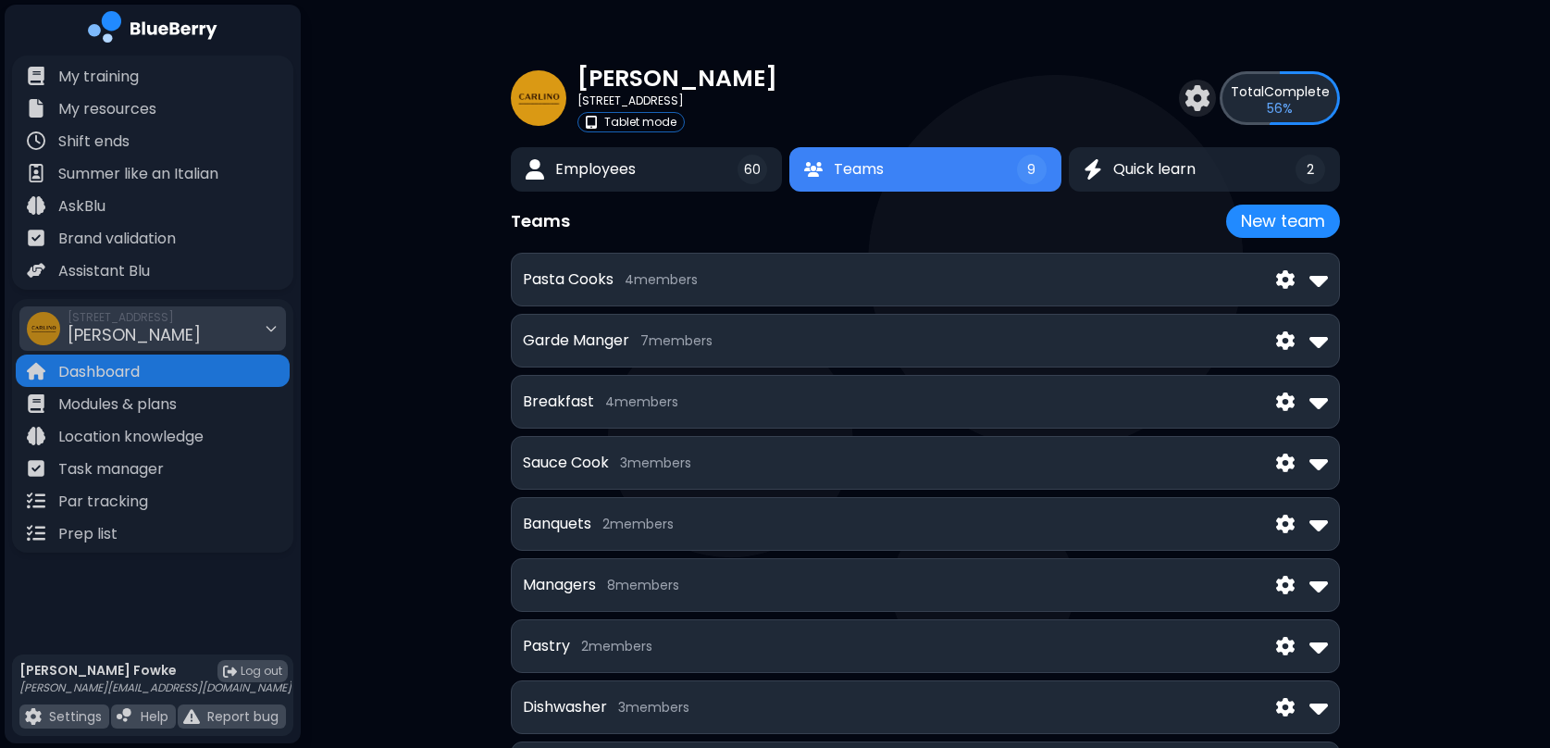
click at [1295, 97] on p "Total Complete" at bounding box center [1280, 91] width 99 height 17
click at [1050, 127] on div "[PERSON_NAME] [STREET_ADDRESS] Tablet mode Total Complete 56 %" at bounding box center [925, 97] width 829 height 69
click at [455, 424] on div "[PERSON_NAME] [STREET_ADDRESS] Tablet mode Total Complete 56 % Employees 60 Tea…" at bounding box center [926, 423] width 1250 height 847
click at [447, 361] on div "[PERSON_NAME] [STREET_ADDRESS] Tablet mode Total Complete 56 % Employees 60 Tea…" at bounding box center [926, 423] width 1250 height 847
click at [534, 92] on img at bounding box center [539, 98] width 56 height 56
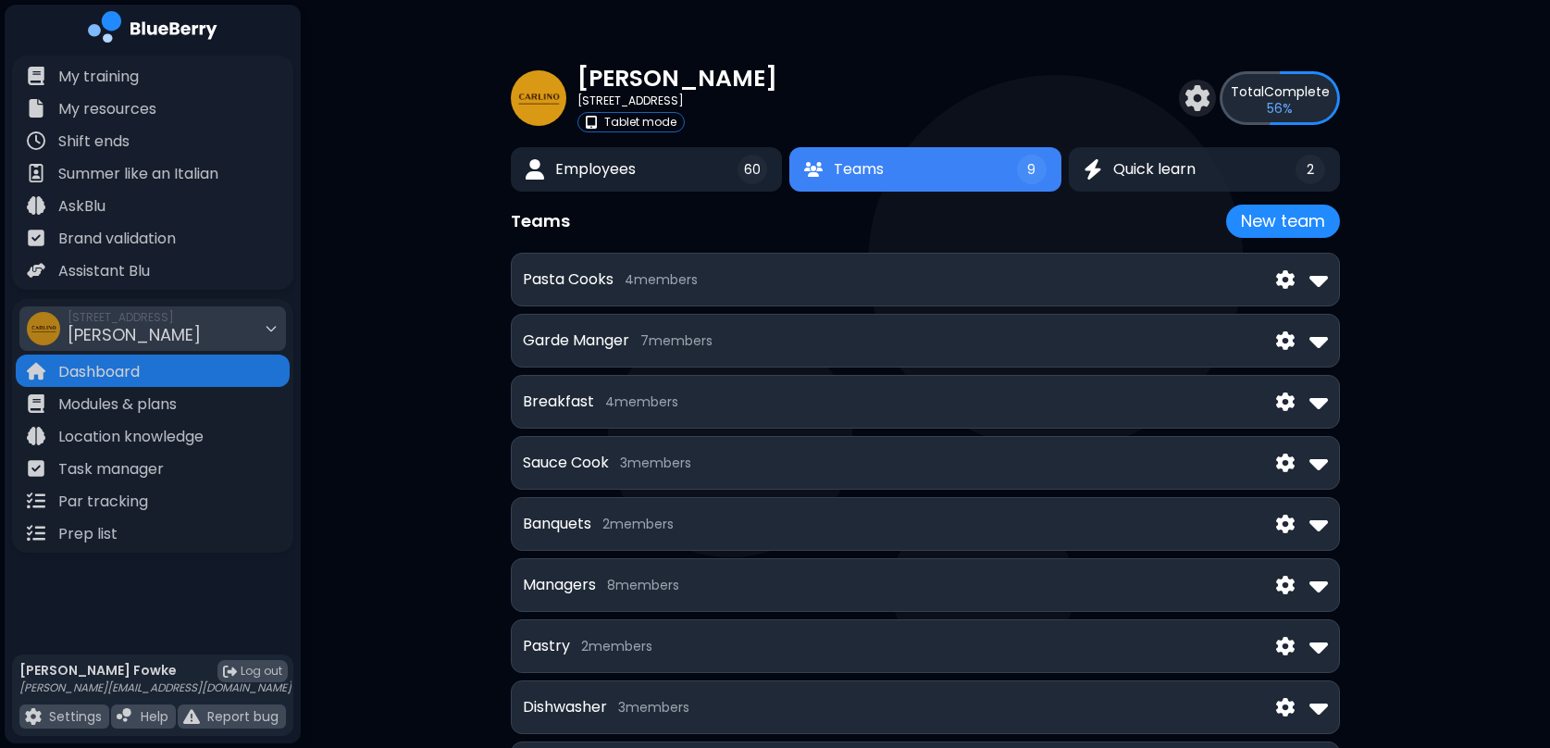
click at [409, 271] on div "[PERSON_NAME] [STREET_ADDRESS] Tablet mode Total Complete 56 % Employees 60 Tea…" at bounding box center [926, 423] width 1250 height 847
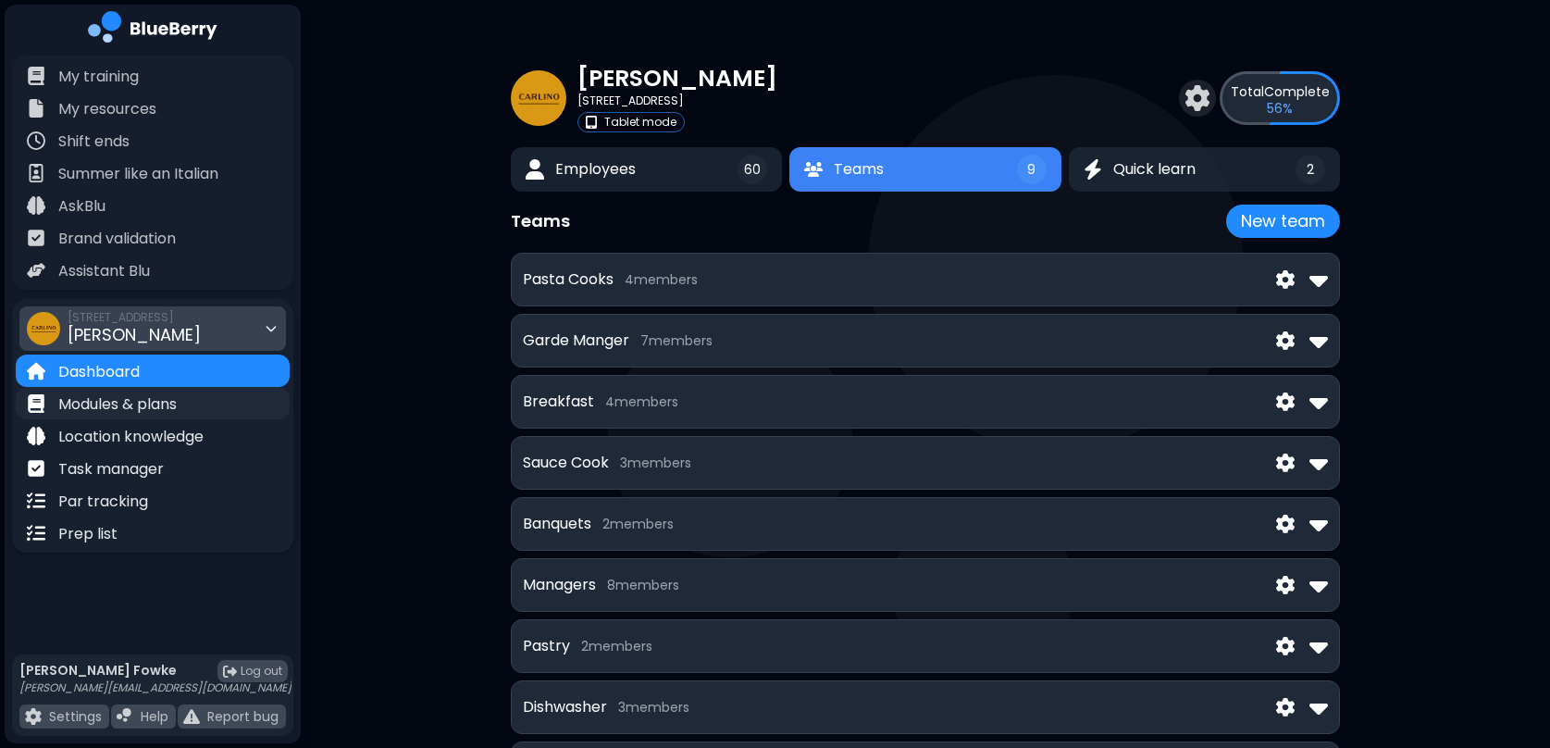
click at [158, 404] on p "Modules & plans" at bounding box center [117, 404] width 118 height 22
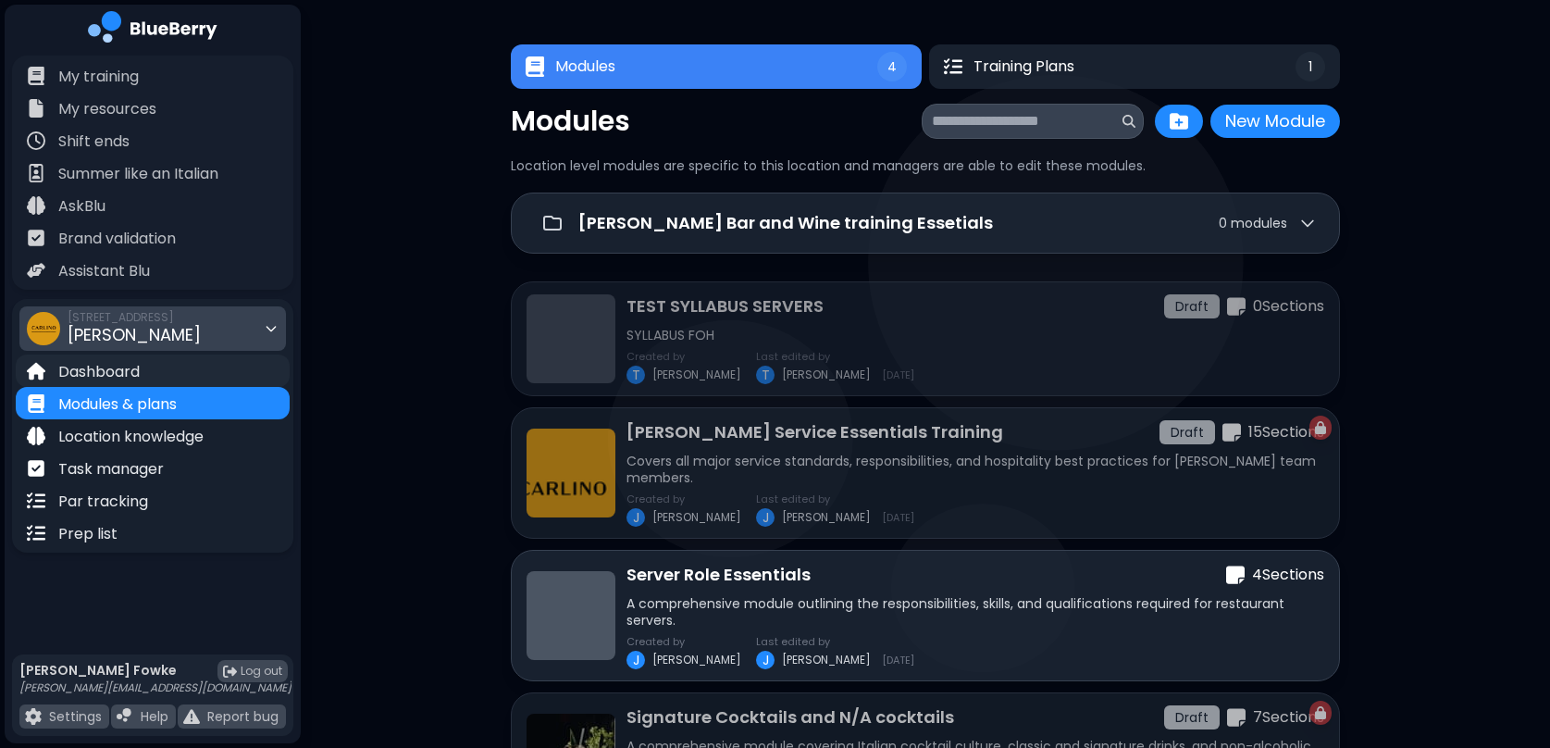
click at [120, 372] on p "Dashboard" at bounding box center [98, 372] width 81 height 22
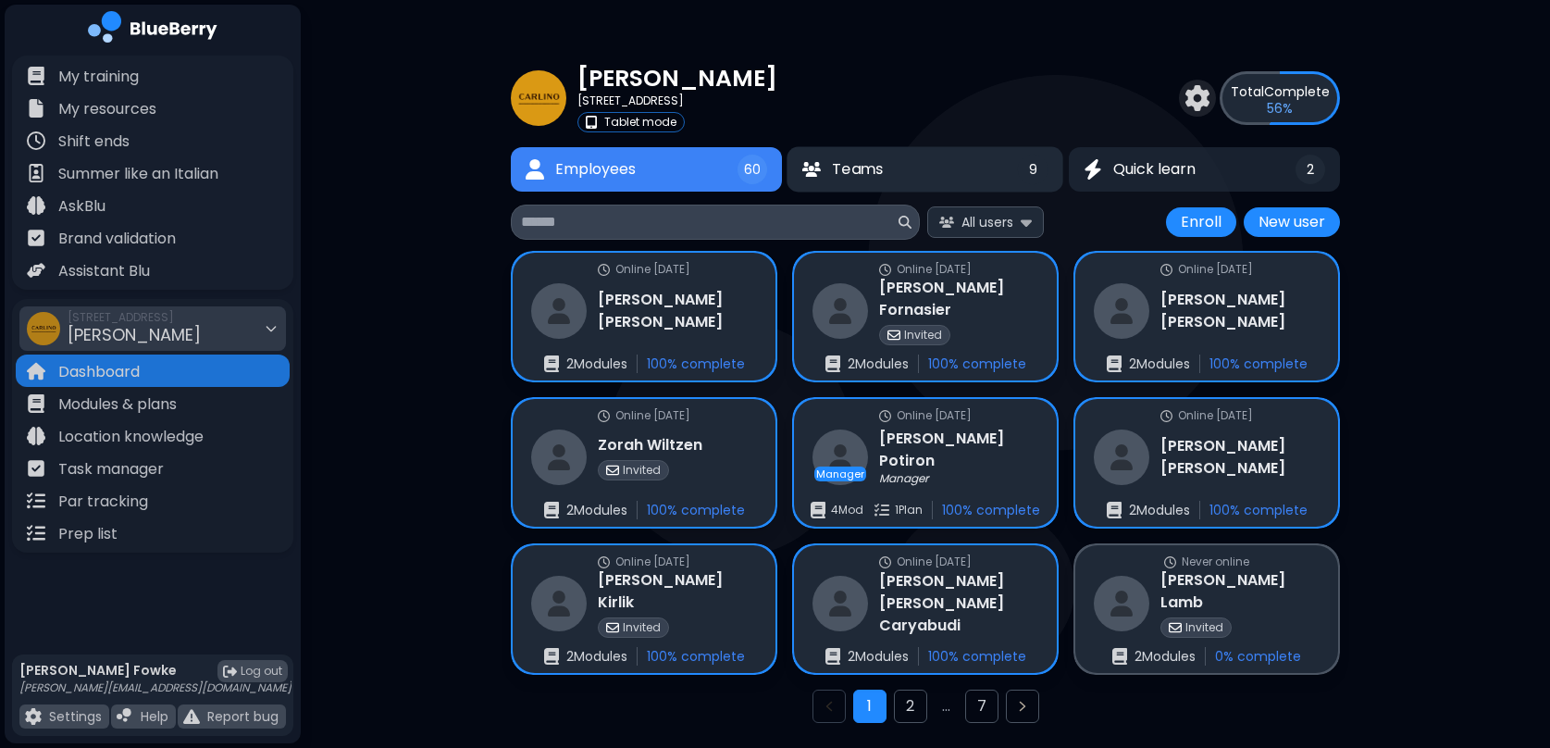
click at [907, 170] on button "Teams 9" at bounding box center [926, 169] width 277 height 45
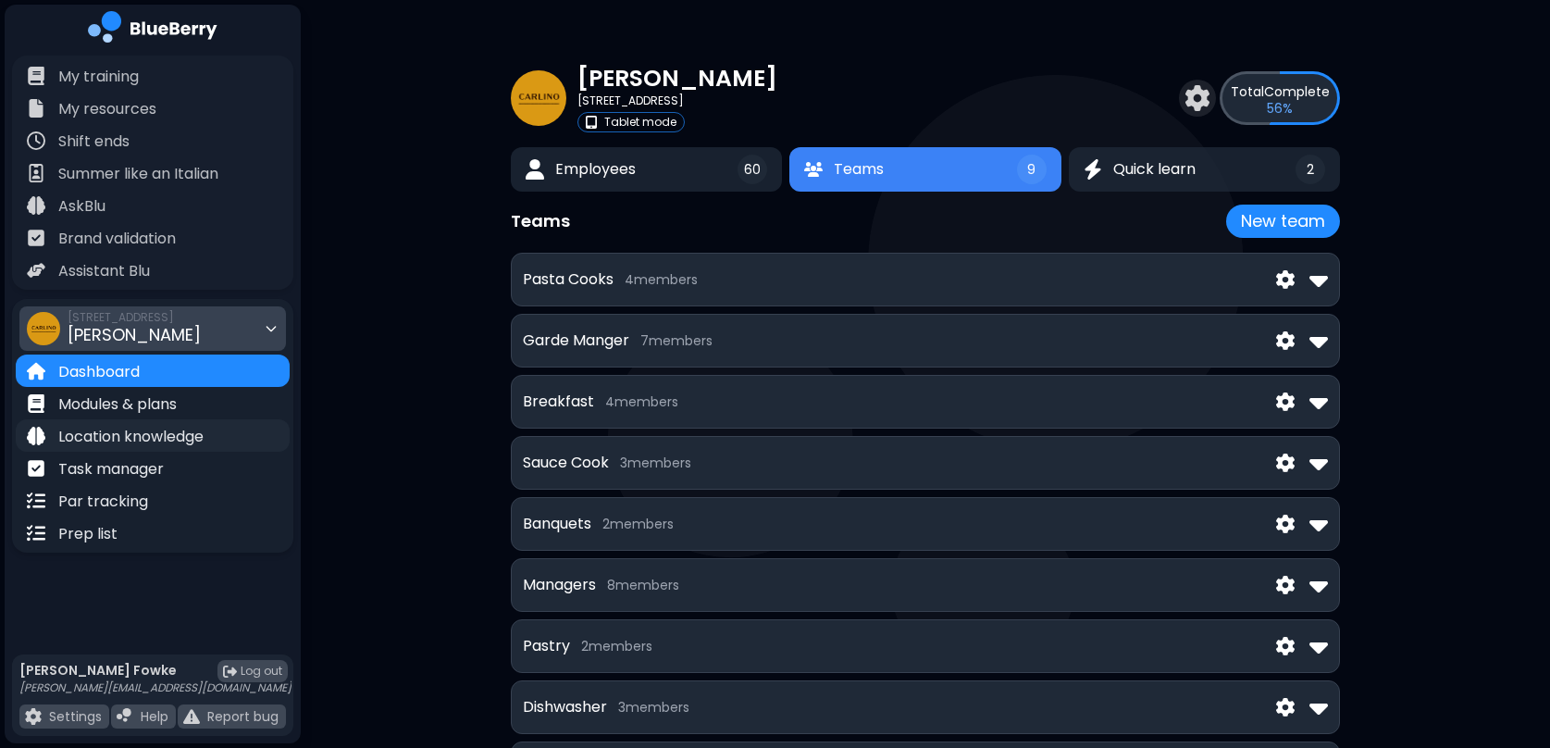
click at [128, 440] on p "Location knowledge" at bounding box center [130, 437] width 145 height 22
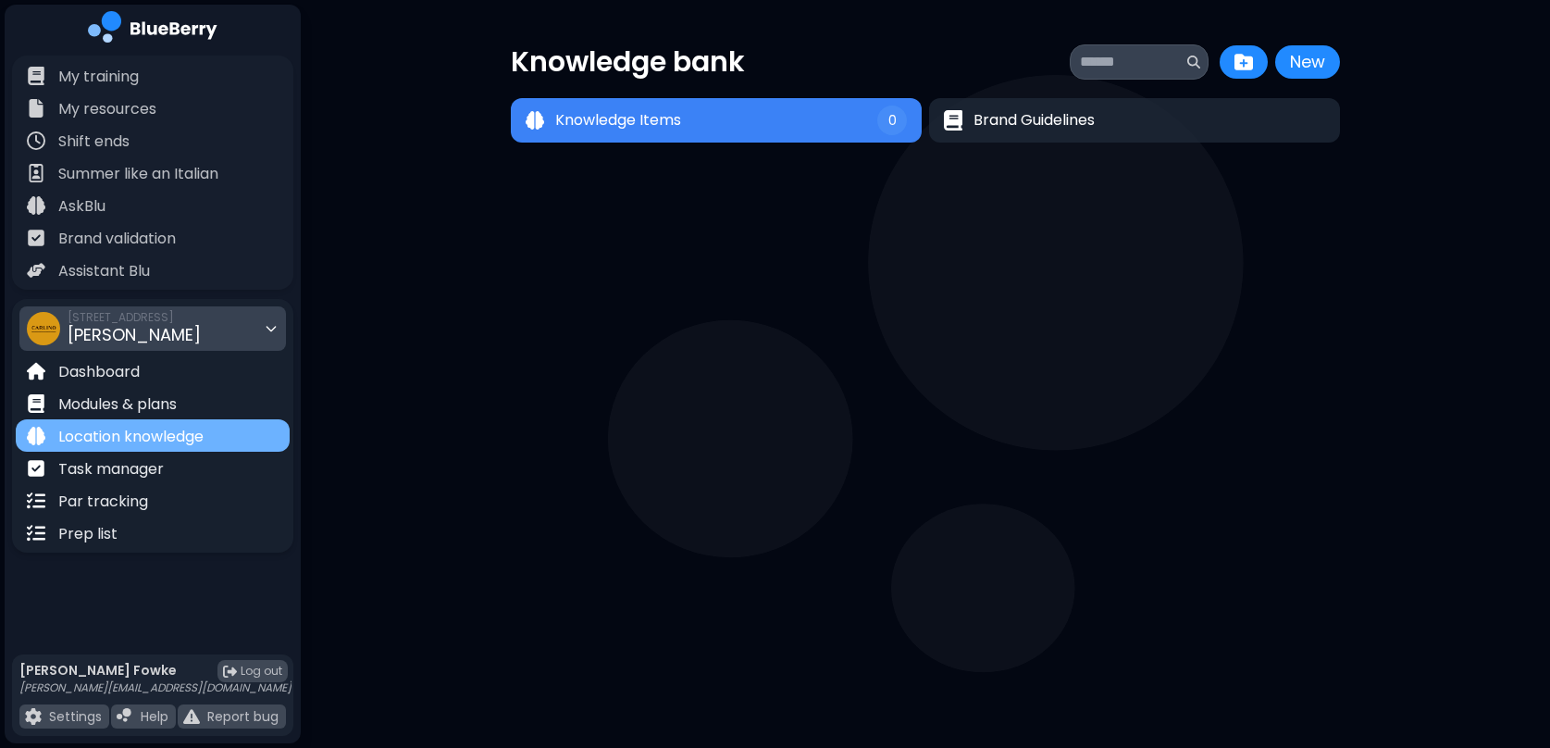
click at [111, 437] on p "Location knowledge" at bounding box center [130, 437] width 145 height 22
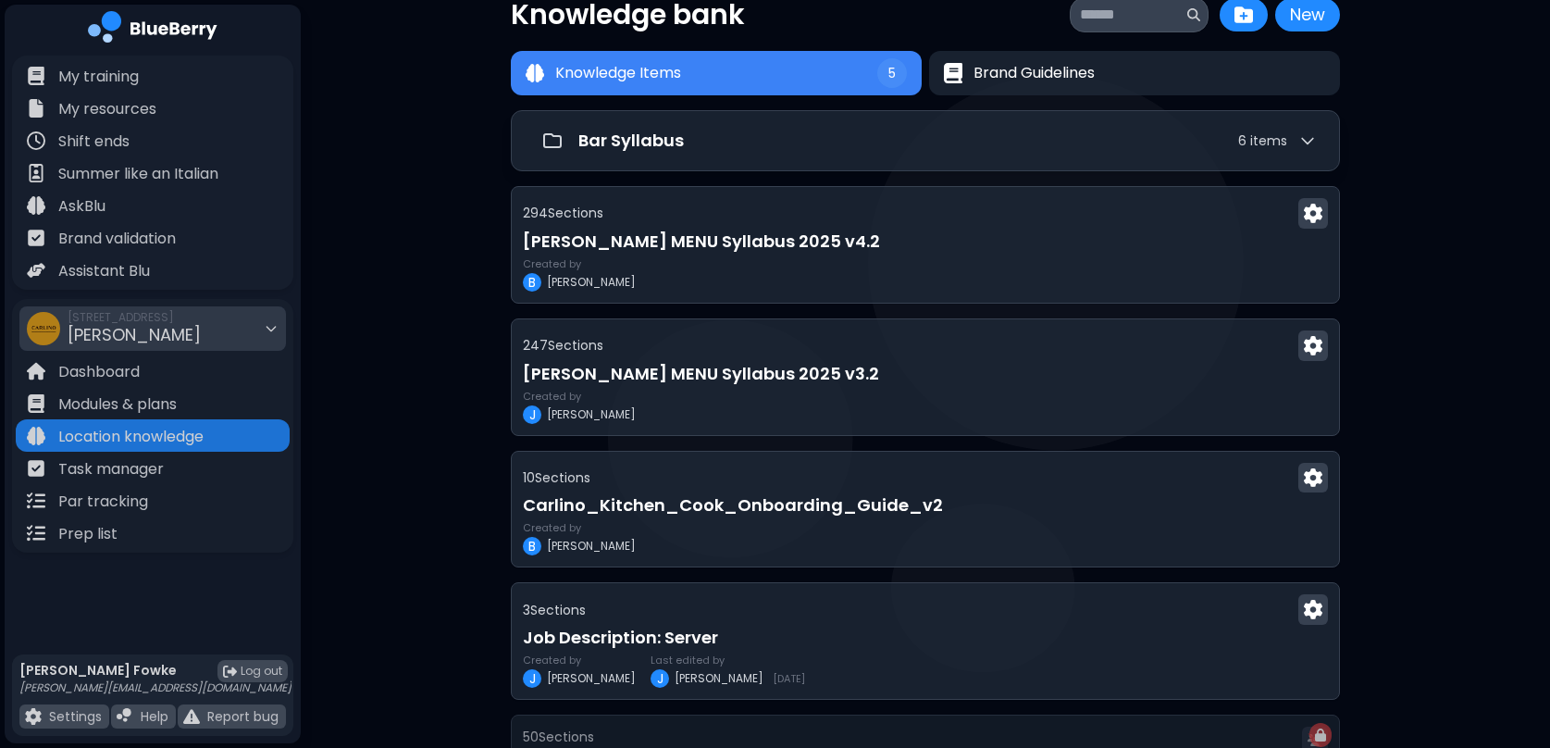
scroll to position [49, 0]
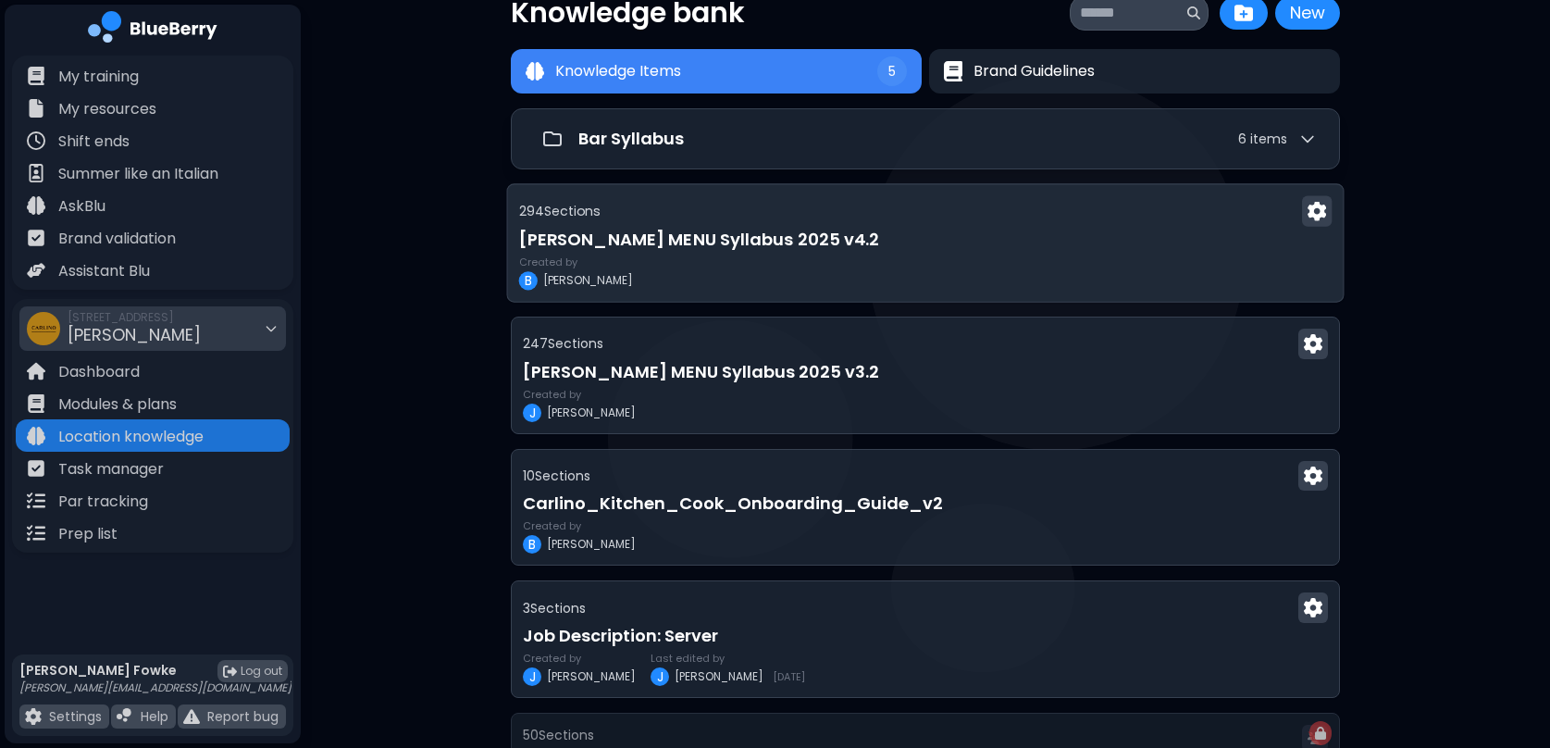
click at [754, 231] on h3 "[PERSON_NAME] MENU Syllabus 2025 v4.2" at bounding box center [926, 240] width 814 height 26
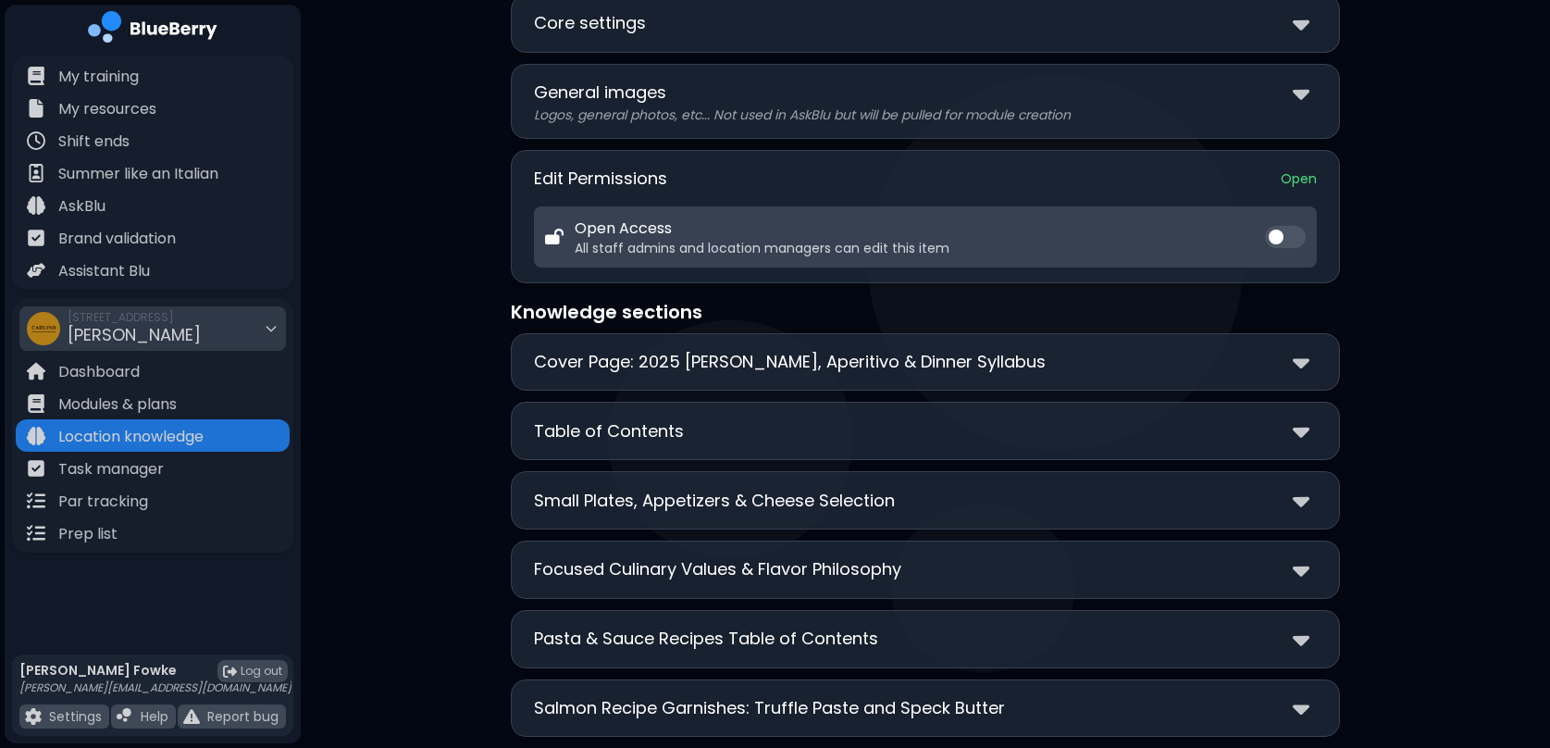
scroll to position [114, 0]
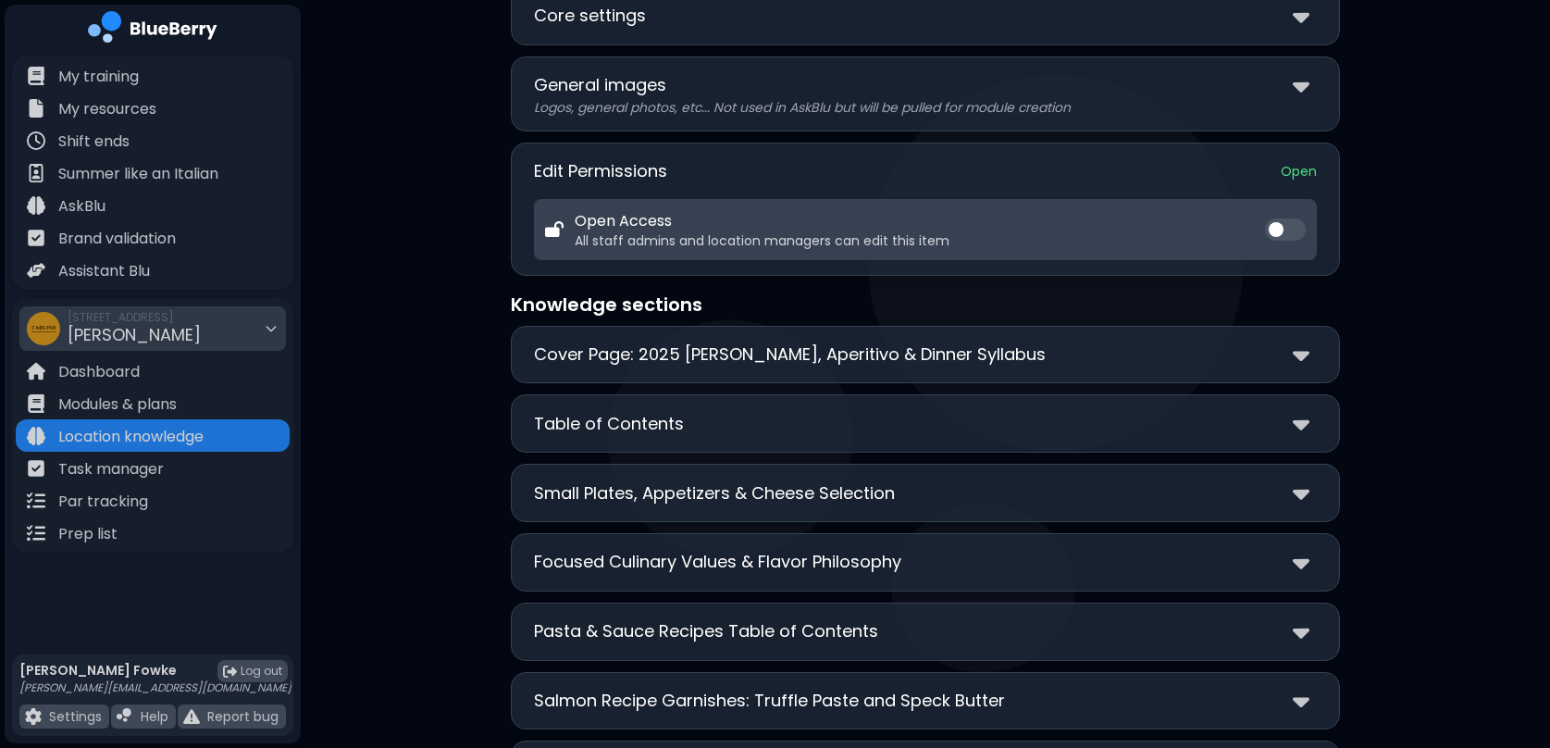
click at [1019, 421] on div "Table of Contents" at bounding box center [925, 423] width 783 height 27
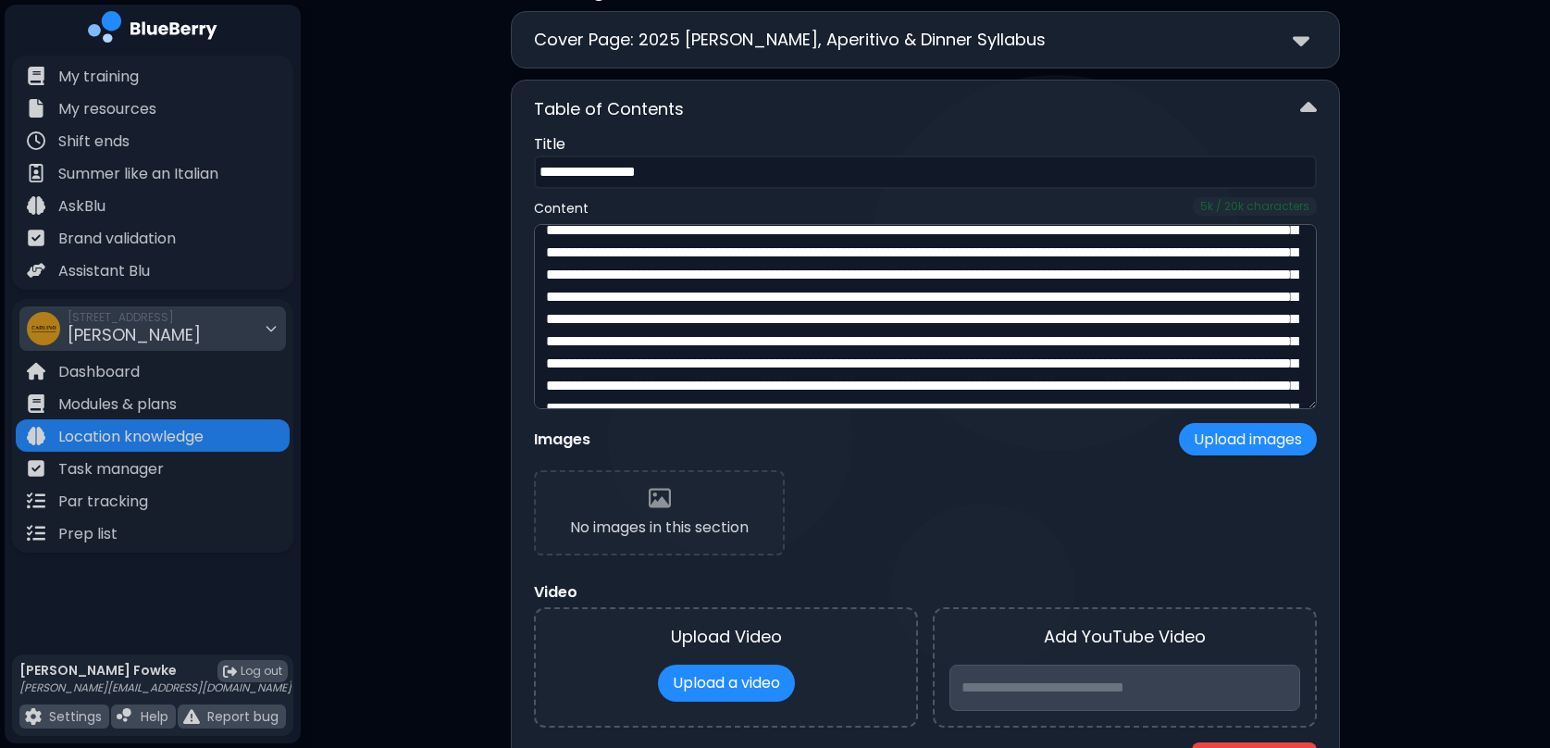
scroll to position [628, 0]
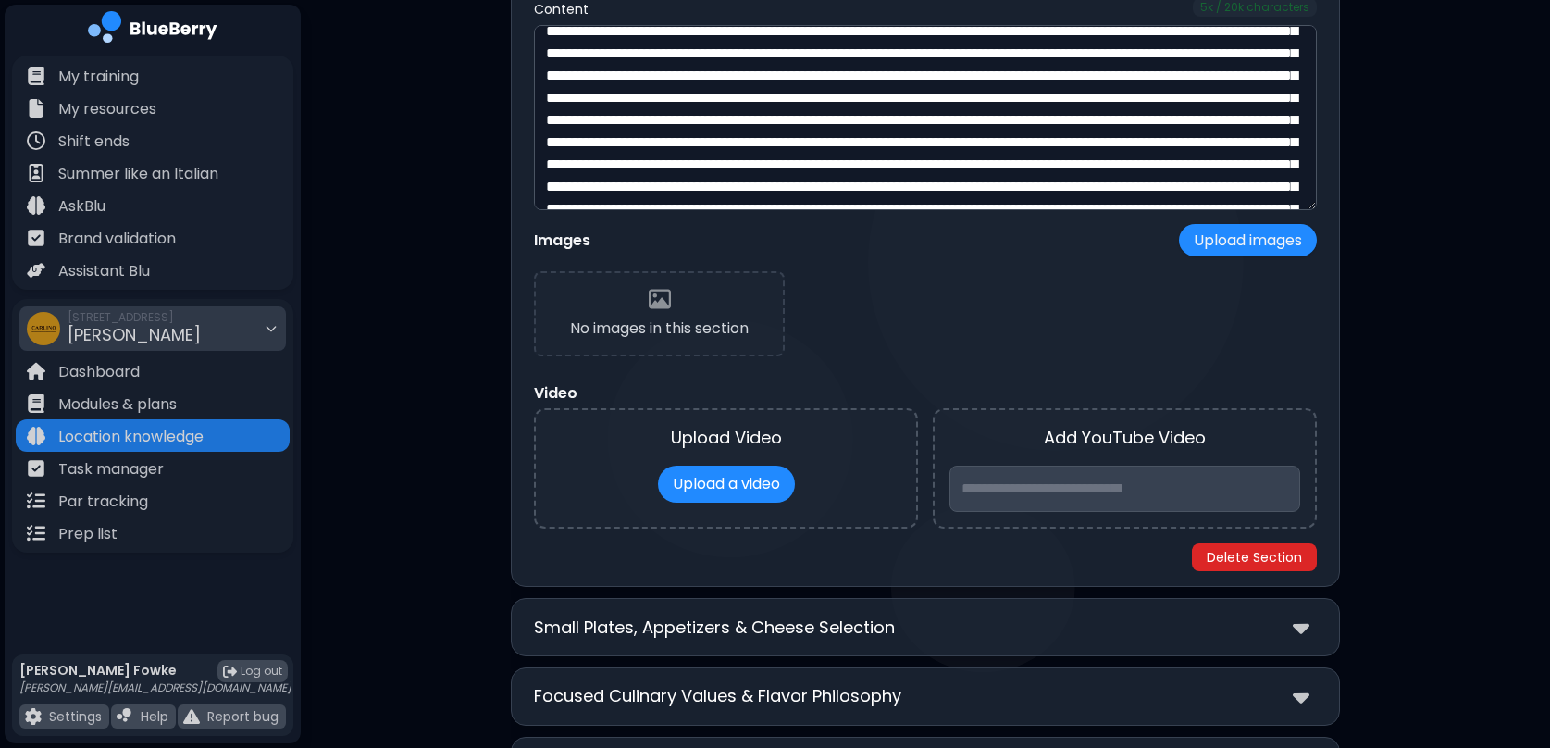
click at [1275, 562] on button "Delete Section" at bounding box center [1254, 557] width 125 height 28
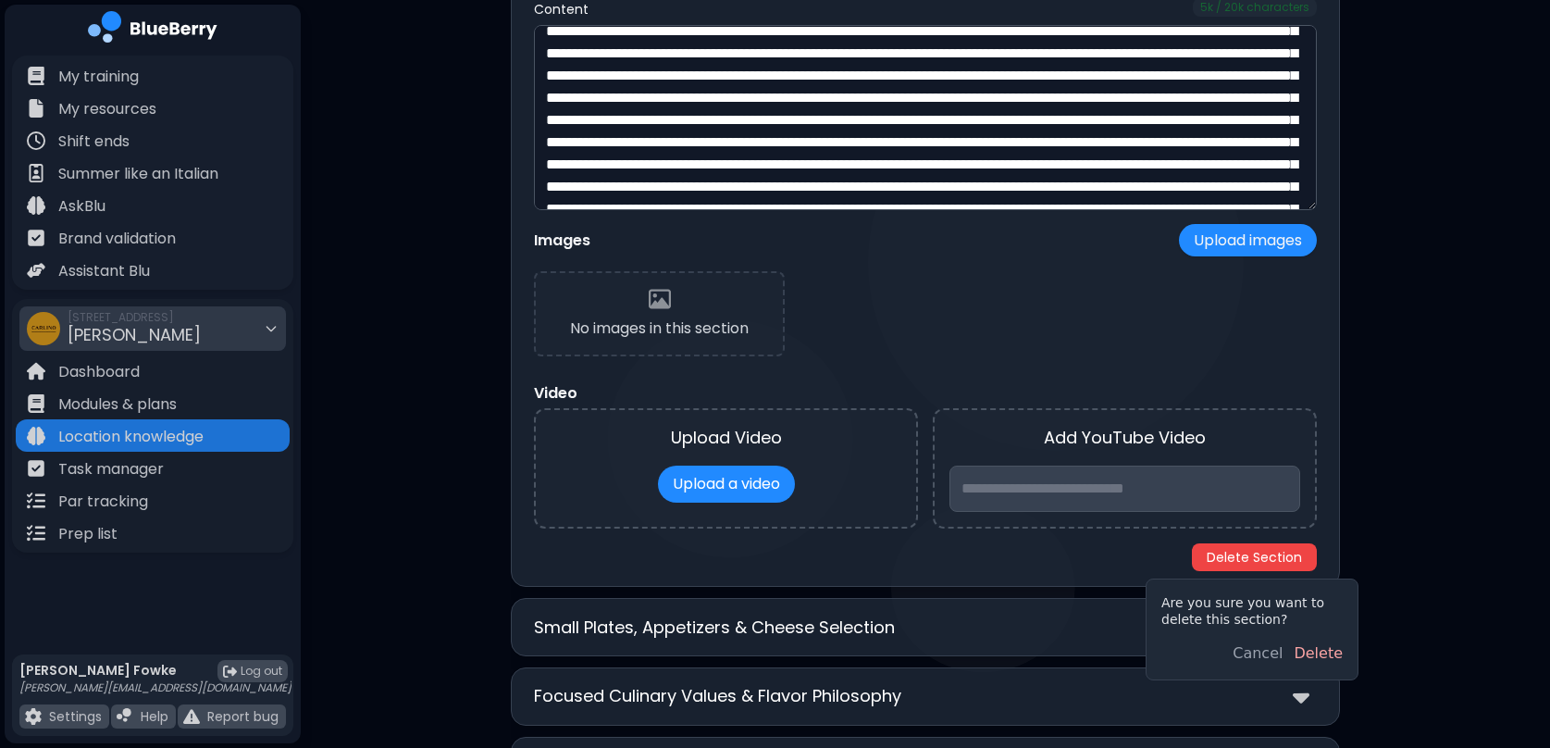
click at [1338, 656] on button "Delete" at bounding box center [1318, 653] width 49 height 22
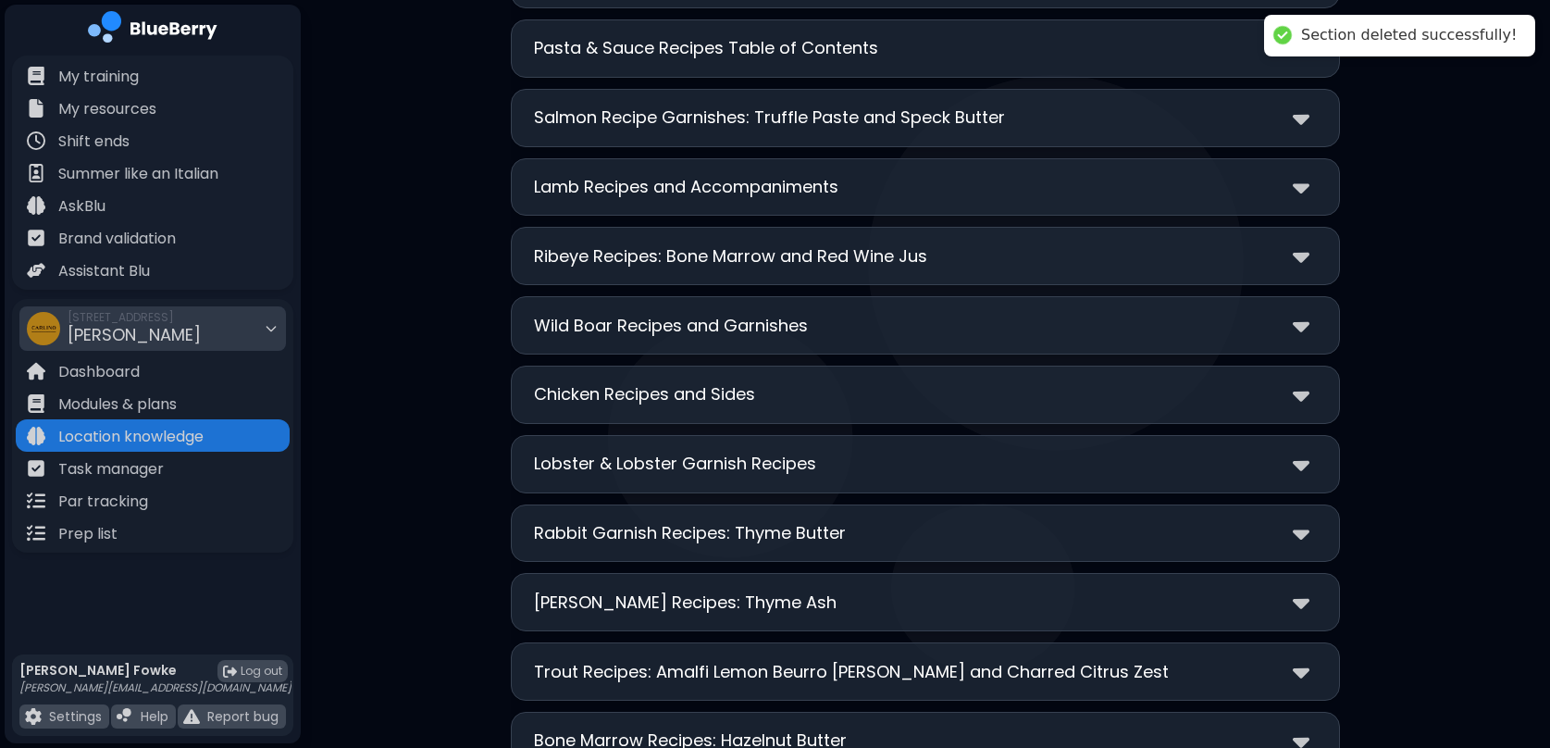
scroll to position [0, 0]
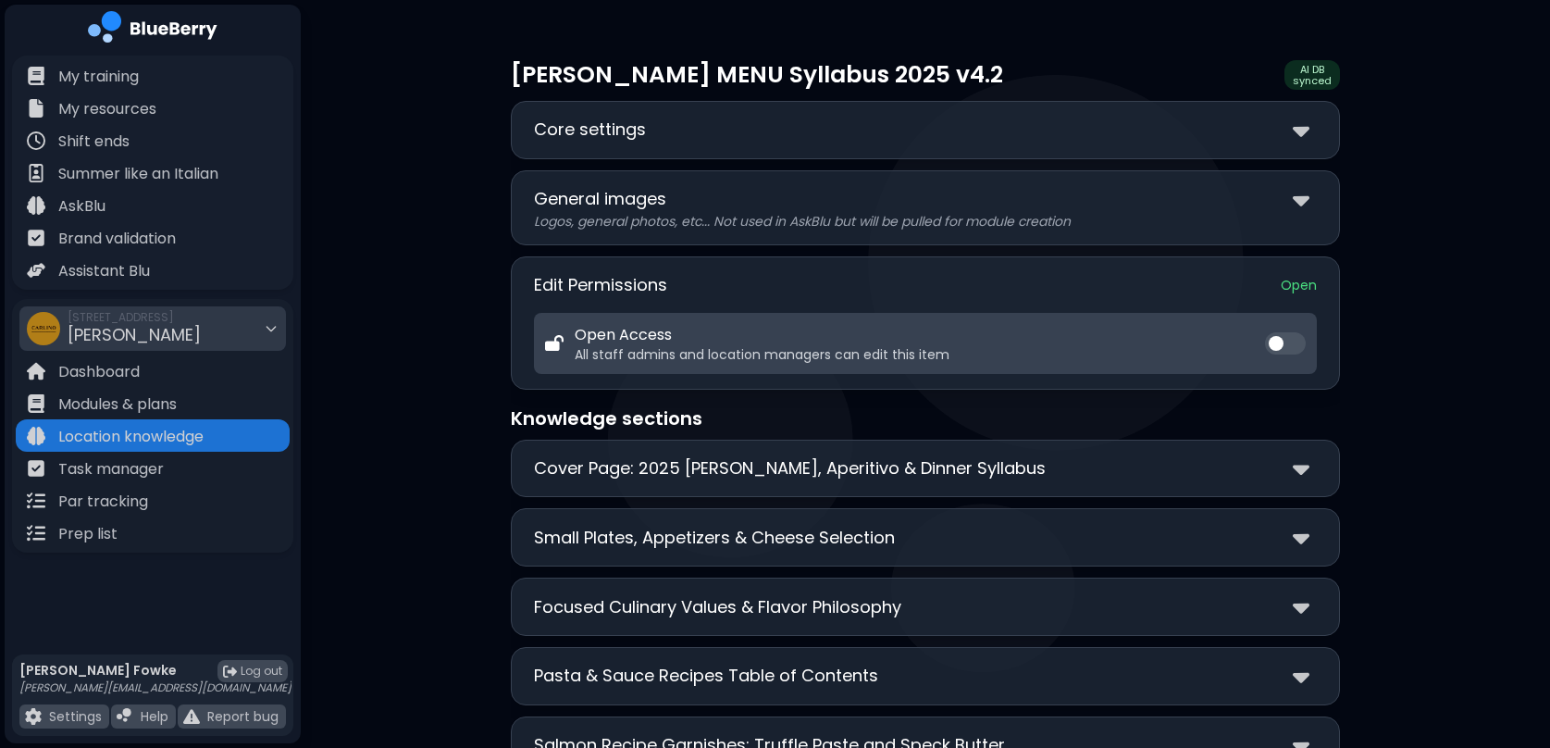
click at [944, 475] on p "Cover Page: 2025 [PERSON_NAME], Aperitivo & Dinner Syllabus" at bounding box center [790, 468] width 512 height 26
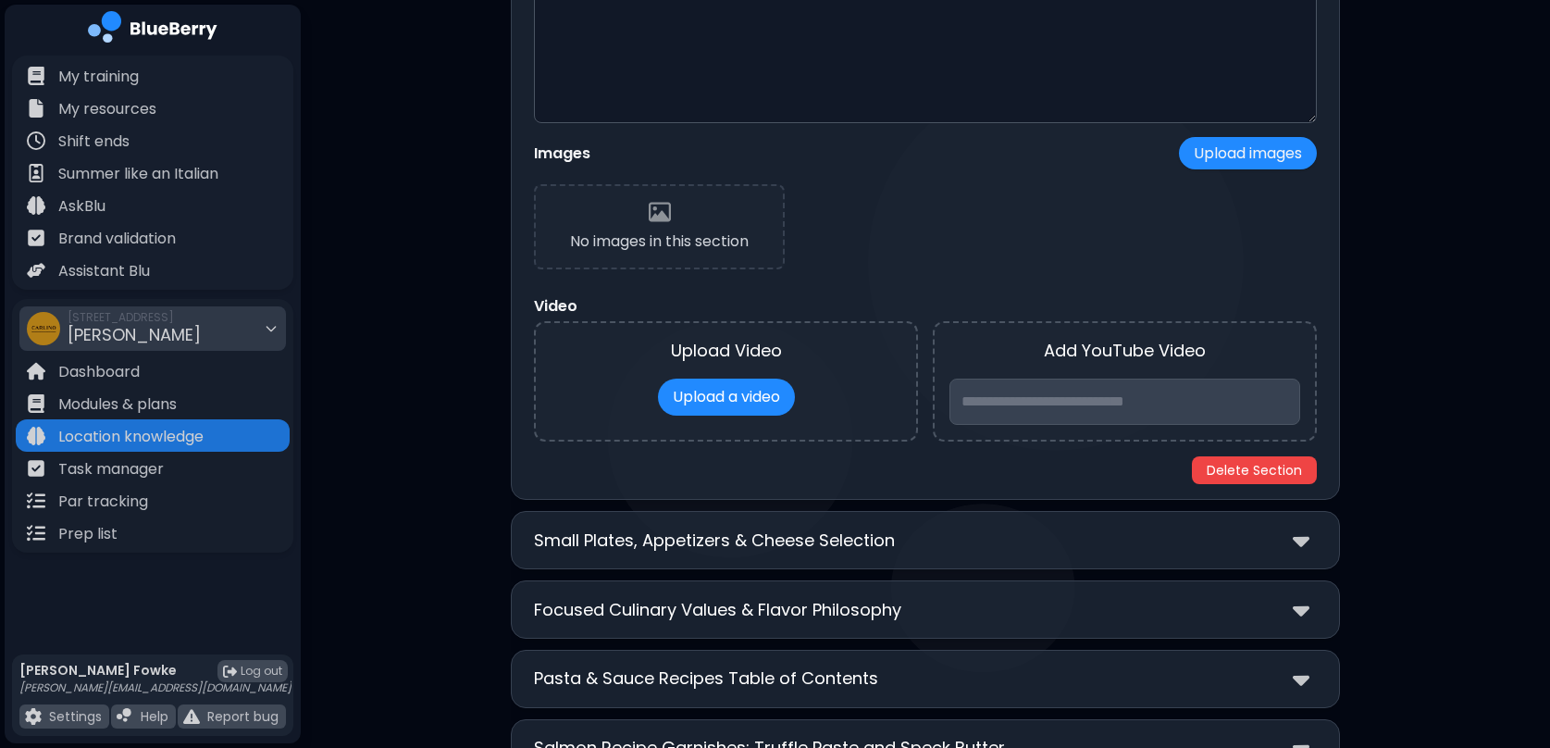
scroll to position [650, 0]
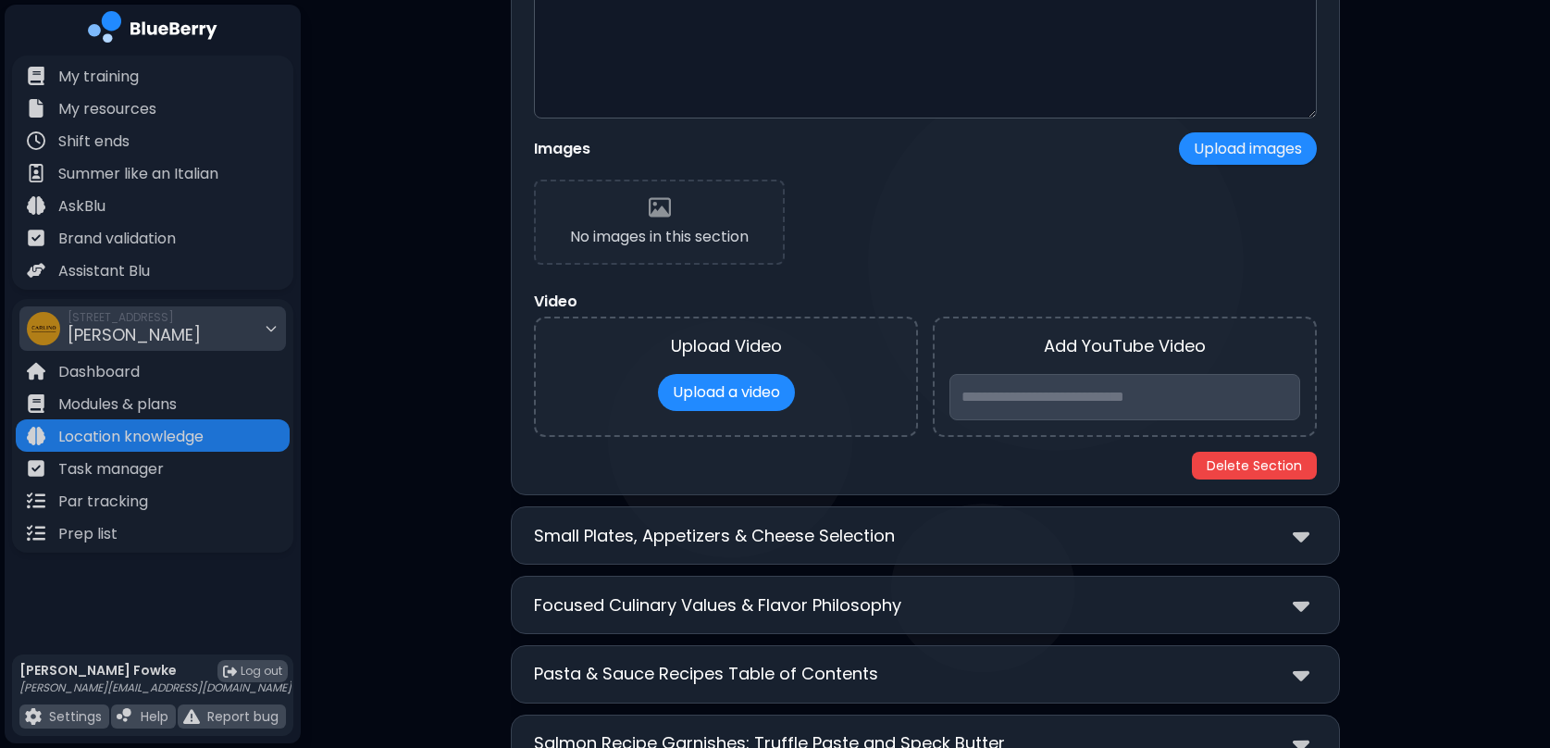
click at [876, 528] on p "Small Plates, Appetizers & Cheese Selection" at bounding box center [714, 536] width 361 height 26
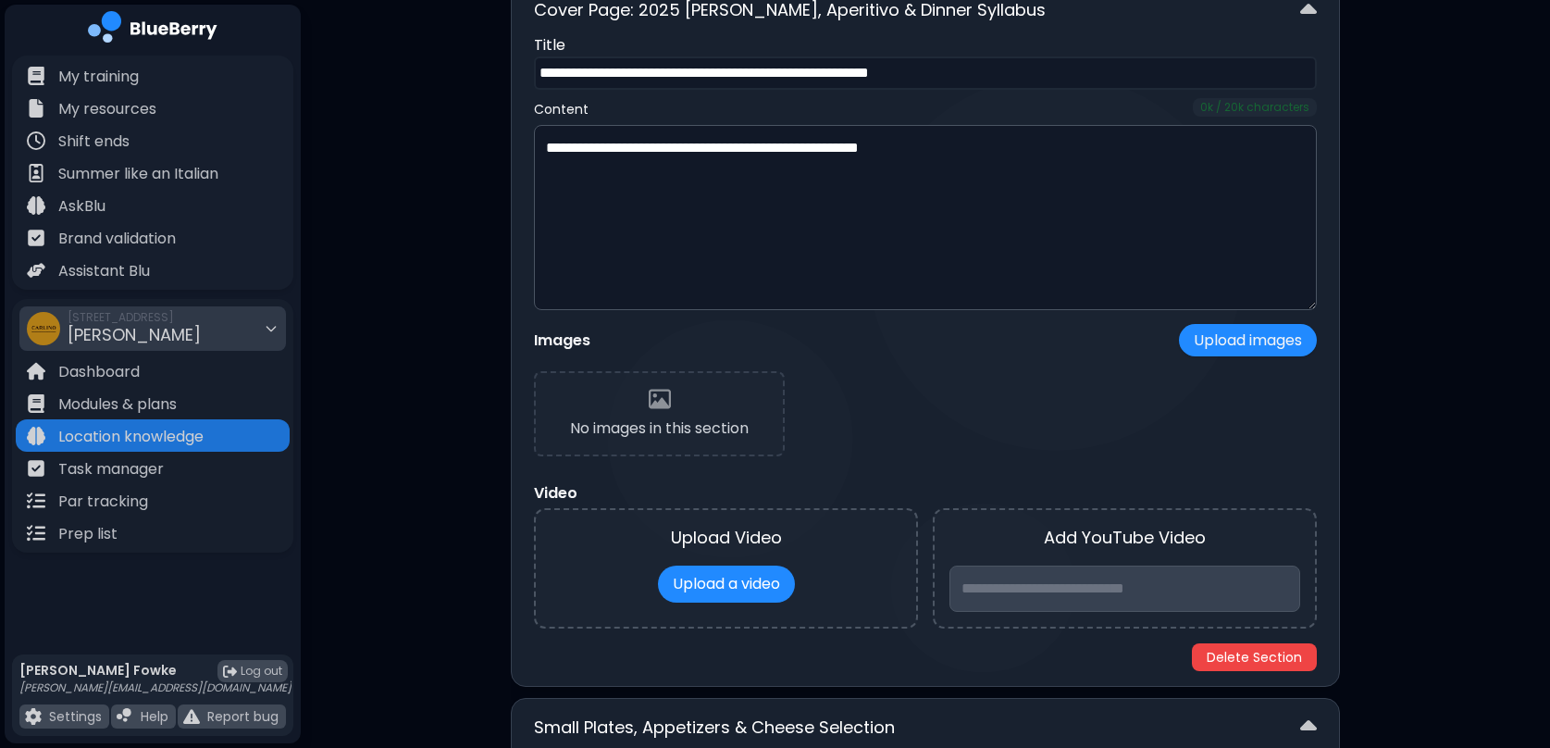
scroll to position [465, 0]
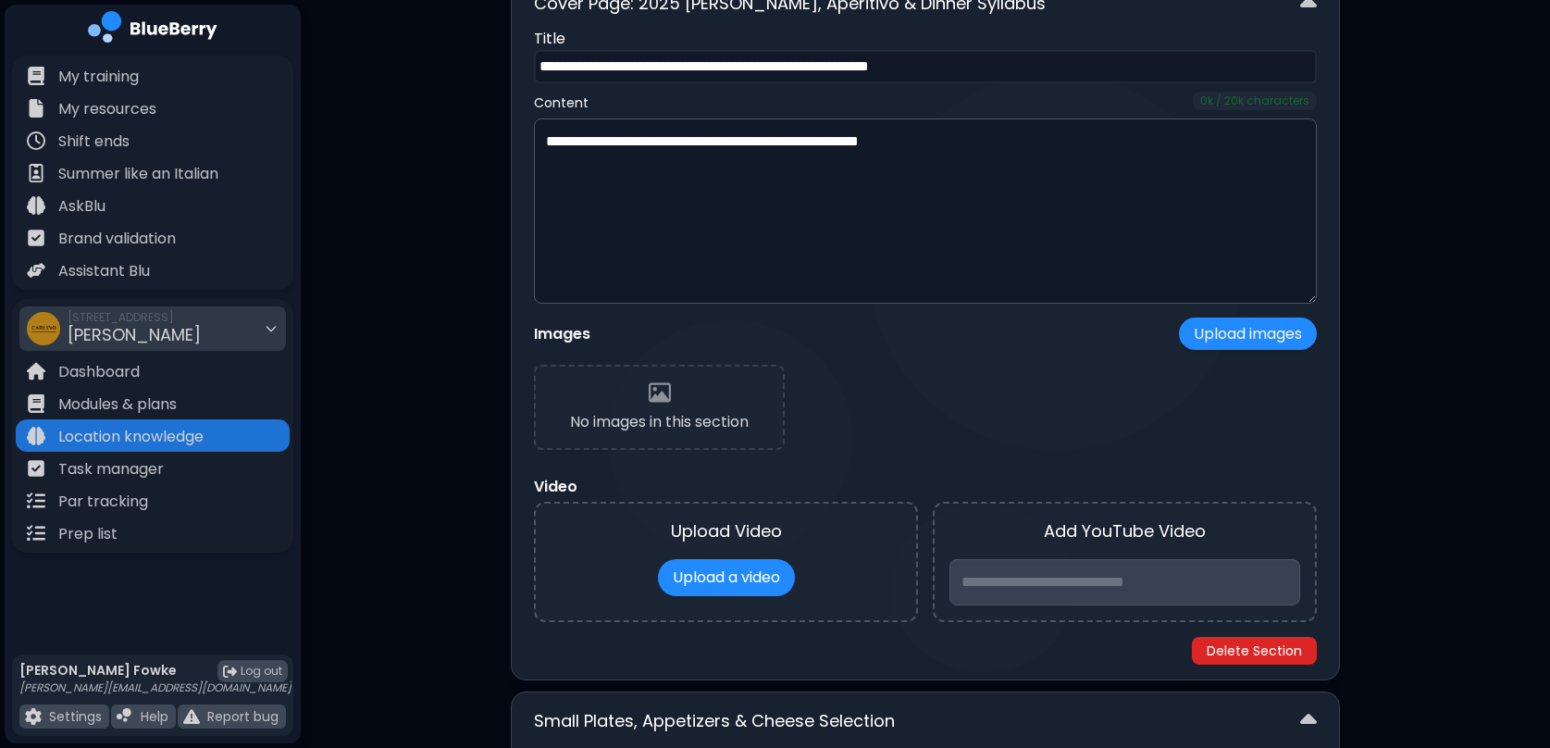
click at [1269, 653] on button "Delete Section" at bounding box center [1254, 651] width 125 height 28
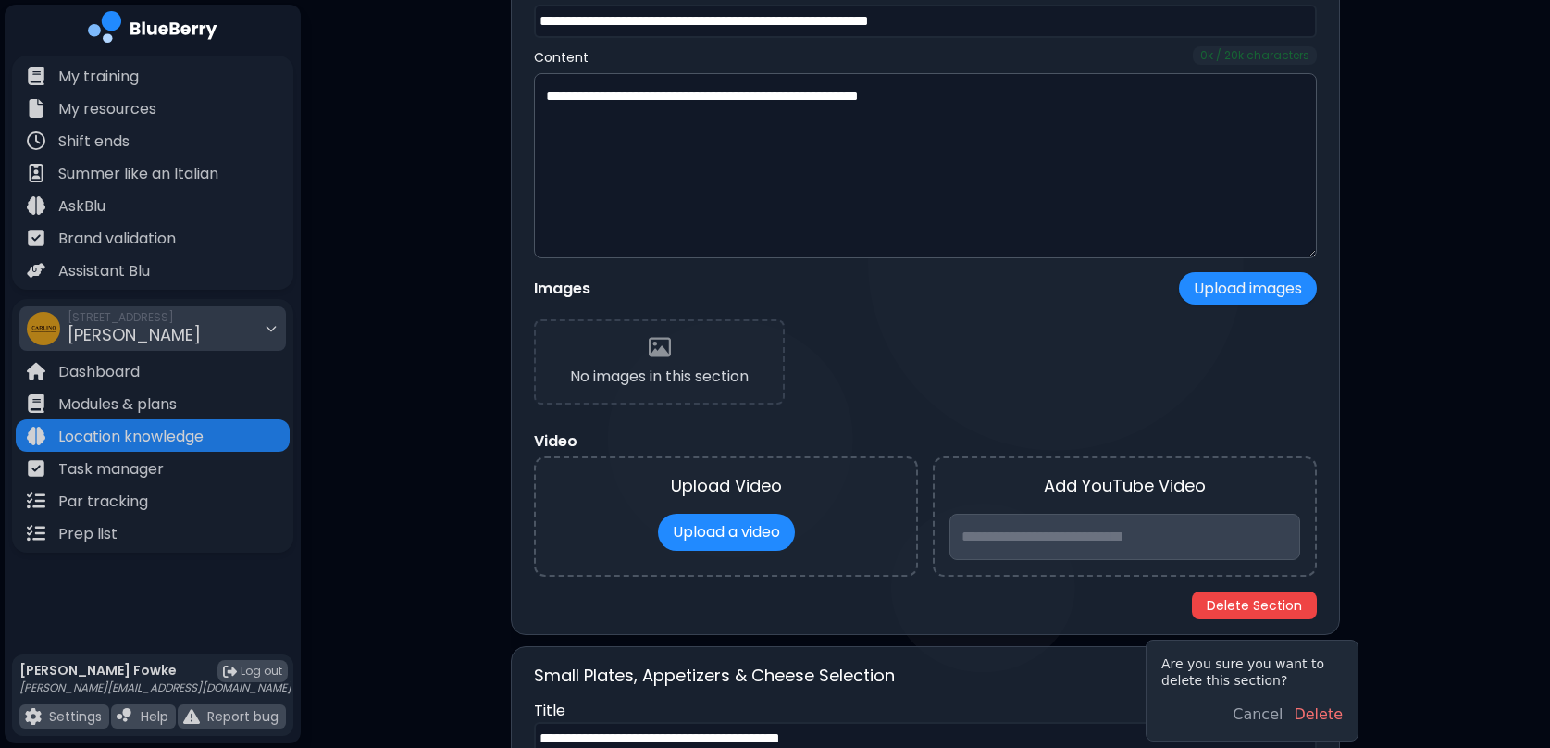
scroll to position [527, 0]
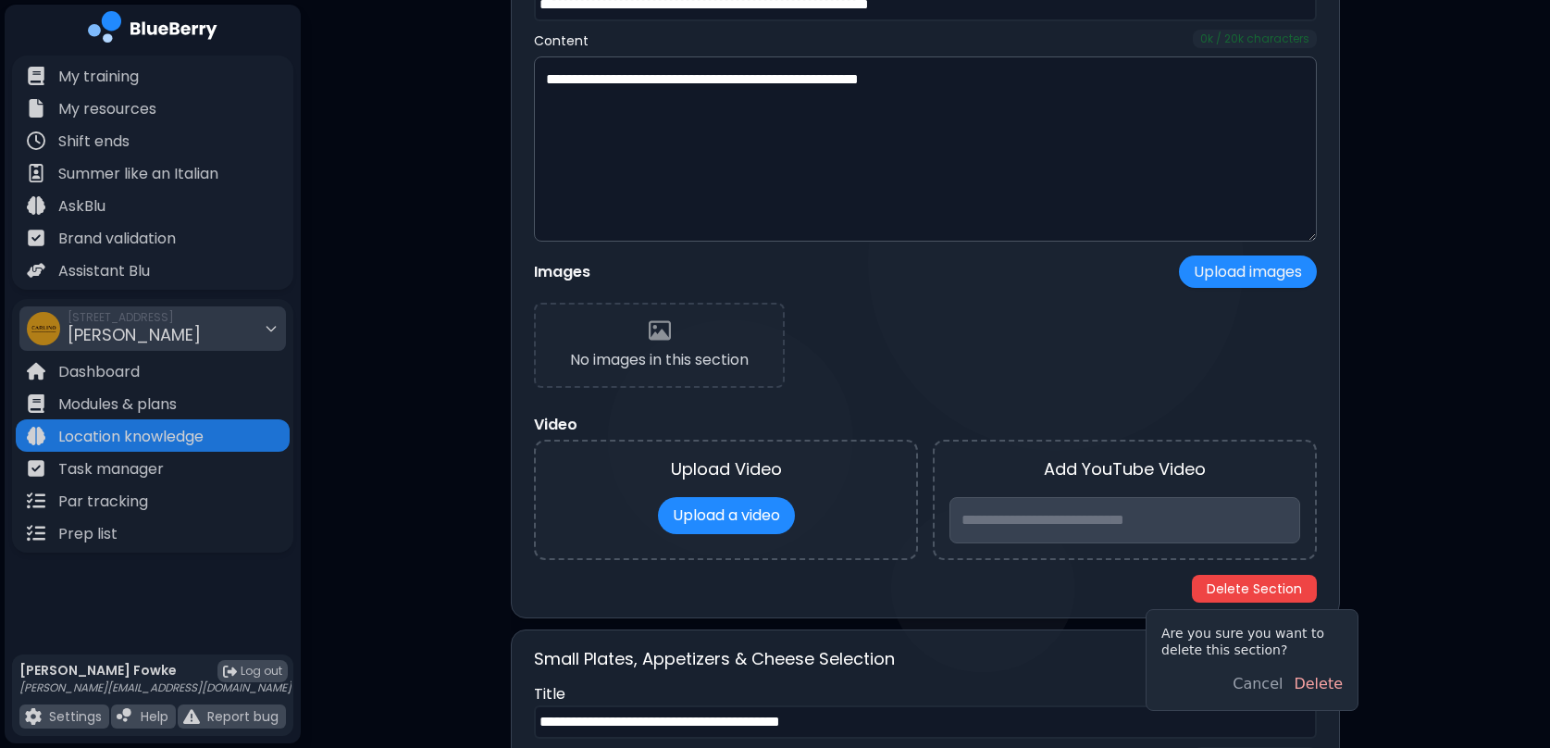
click at [1313, 684] on button "Delete" at bounding box center [1318, 684] width 49 height 22
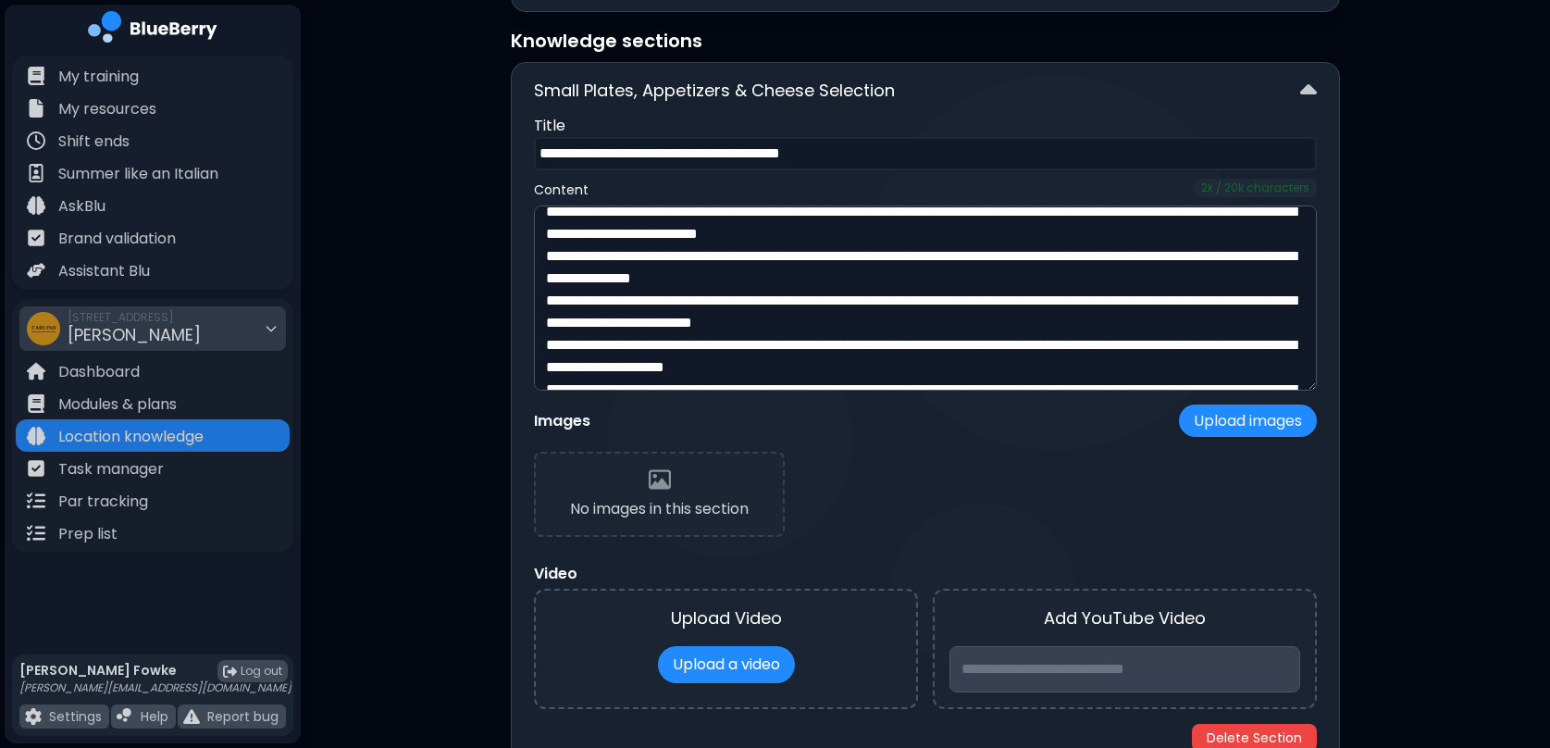
scroll to position [384, 0]
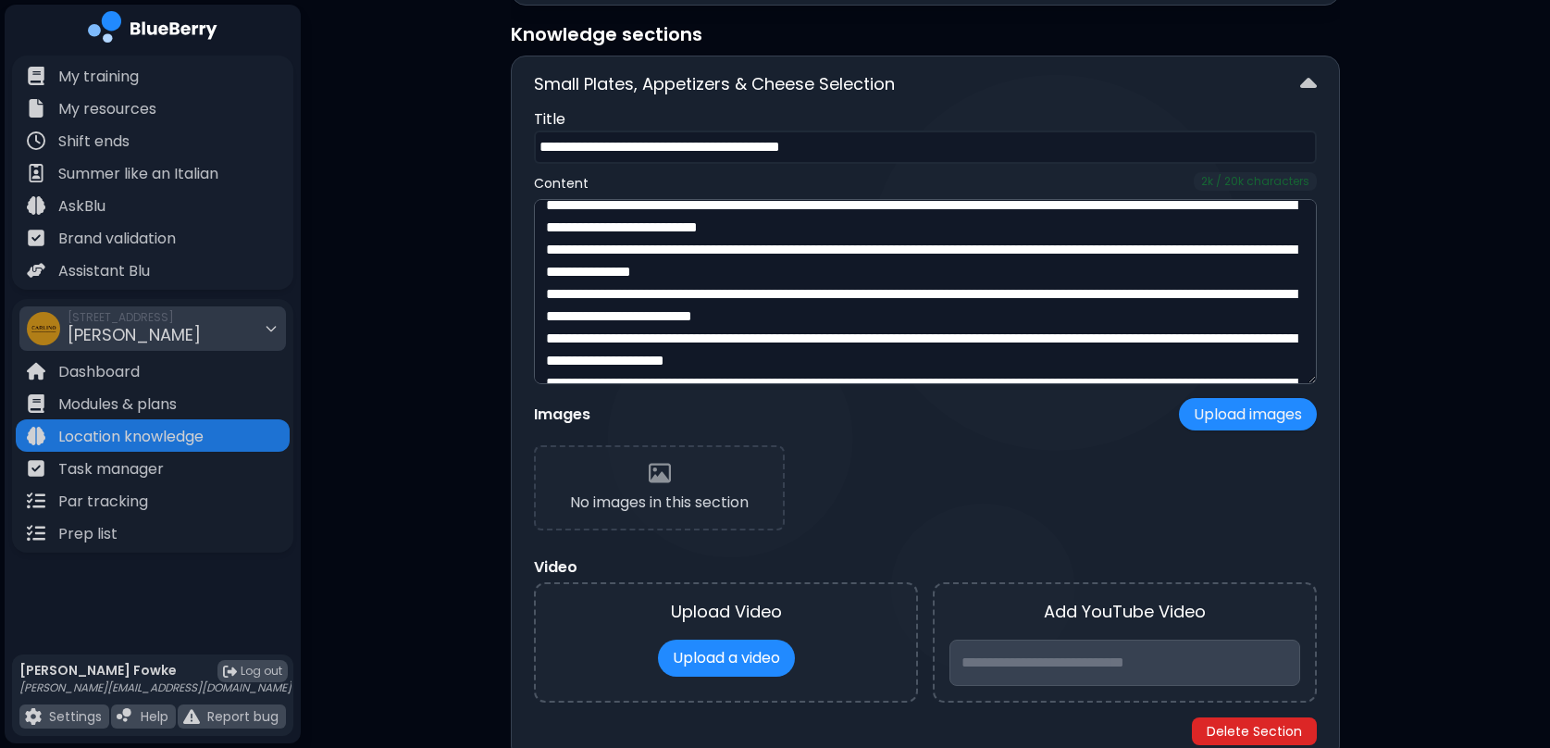
click at [1248, 724] on button "Delete Section" at bounding box center [1254, 731] width 125 height 28
click at [1241, 729] on button "Delete Section" at bounding box center [1254, 731] width 125 height 28
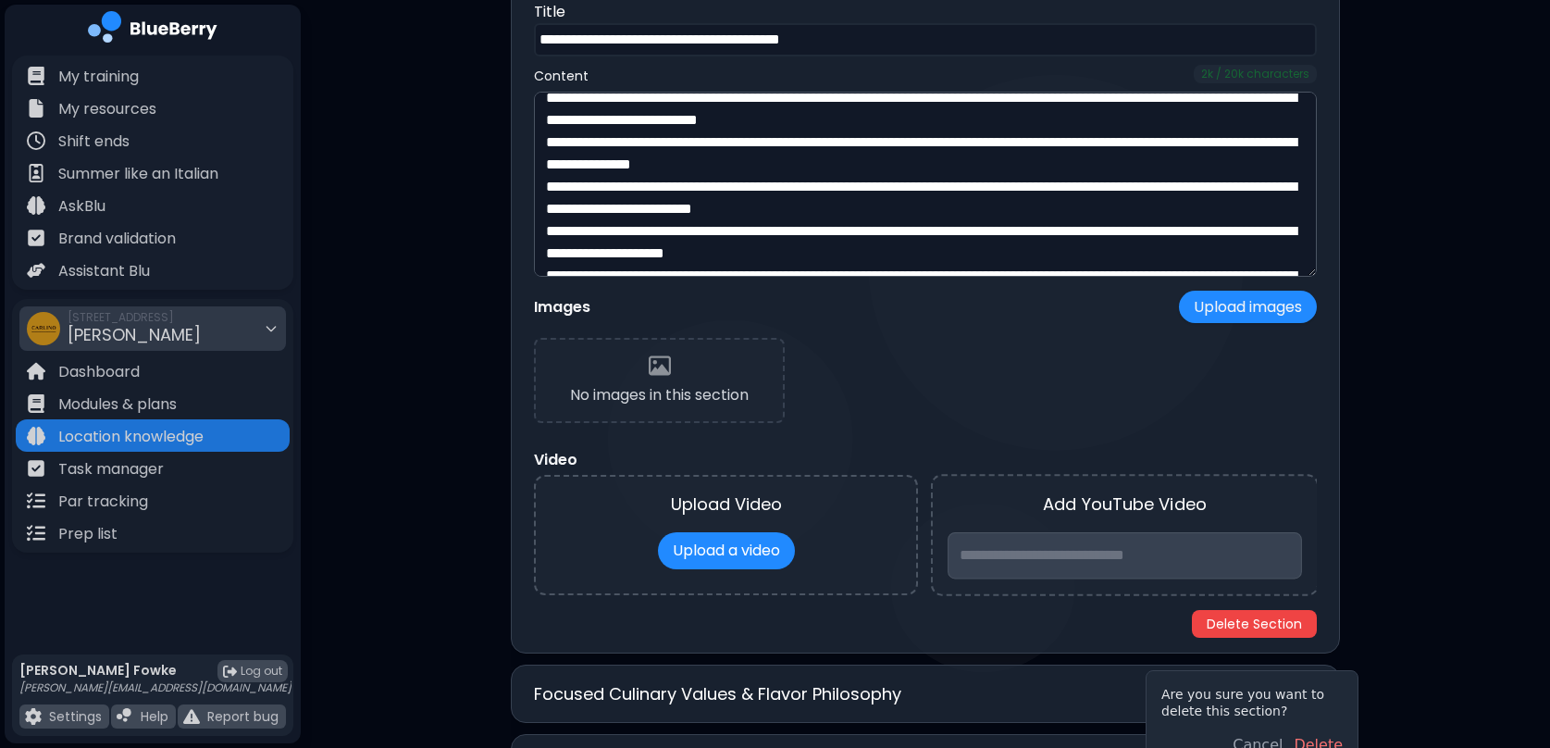
scroll to position [498, 0]
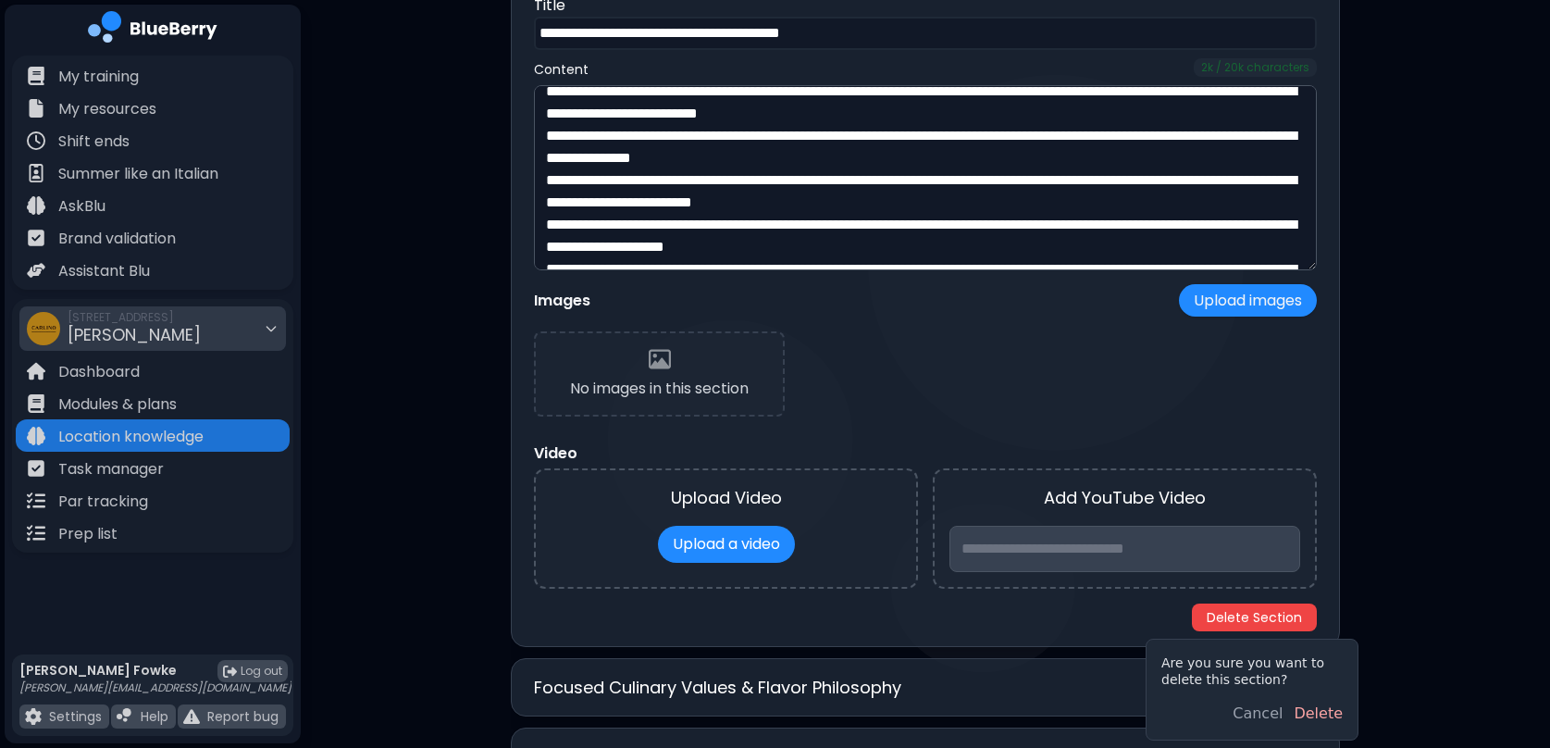
click at [1327, 717] on button "Delete" at bounding box center [1318, 714] width 49 height 22
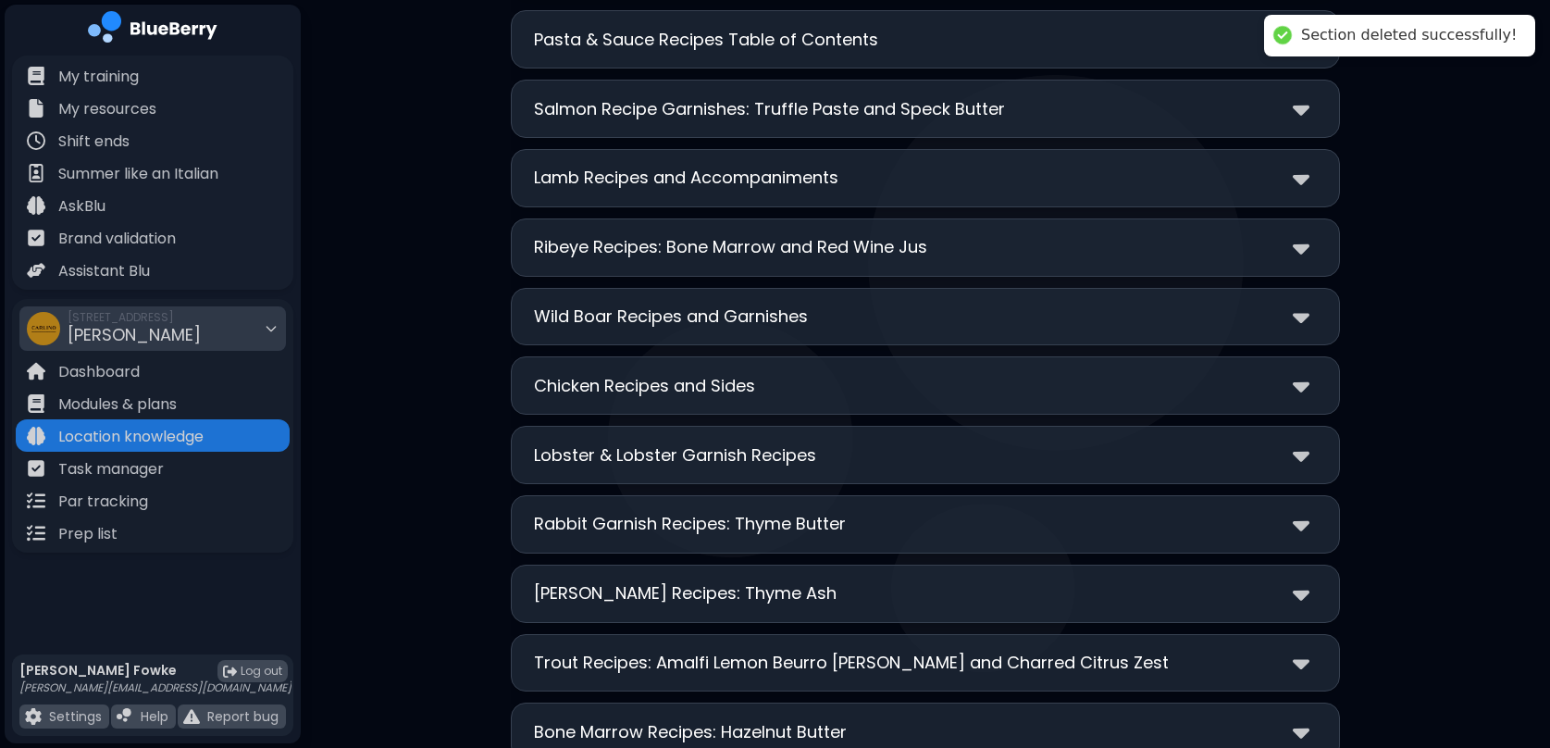
scroll to position [0, 0]
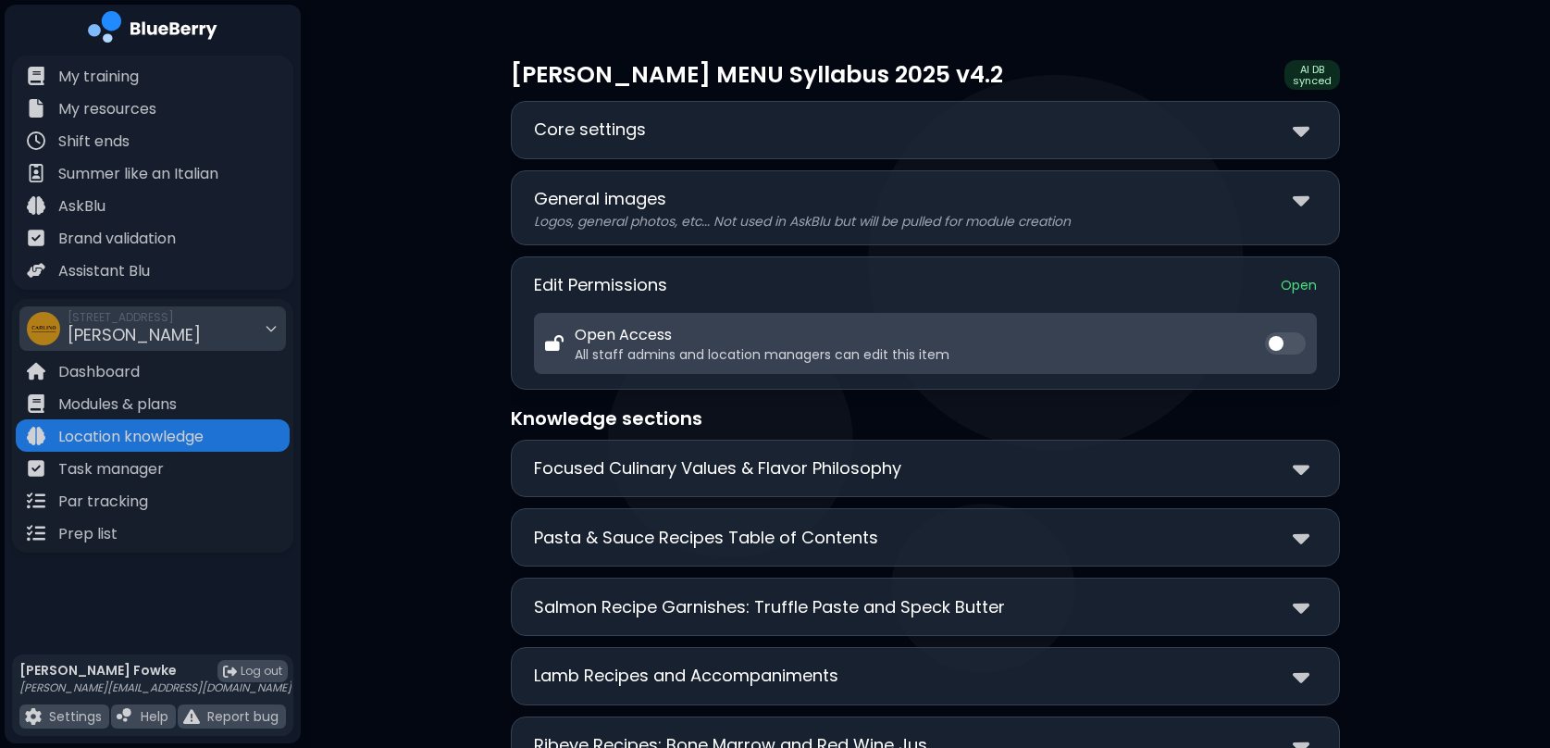
click at [915, 157] on div "**********" at bounding box center [925, 130] width 829 height 58
click at [616, 137] on p "Core settings" at bounding box center [590, 130] width 112 height 26
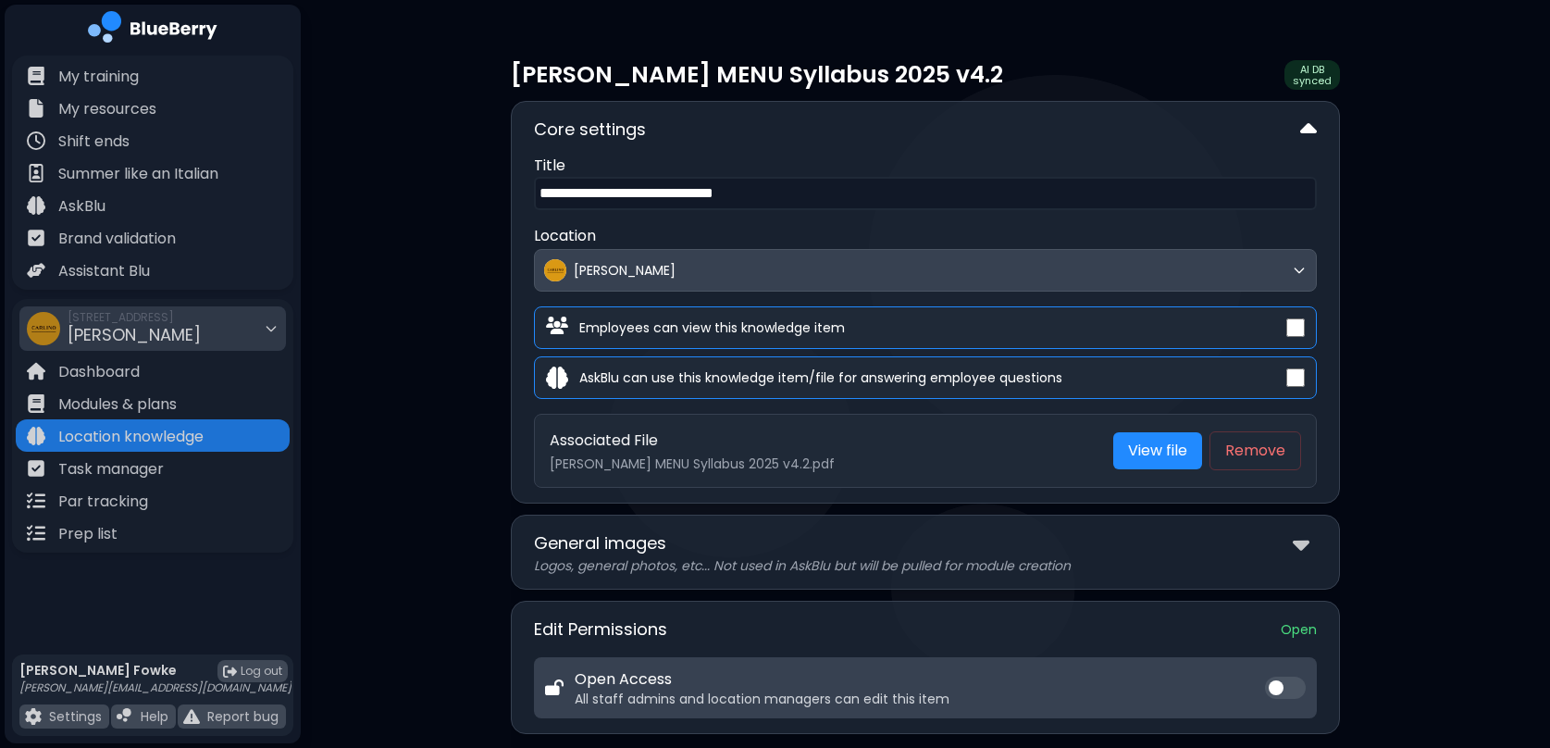
click at [1310, 127] on img at bounding box center [1309, 130] width 17 height 27
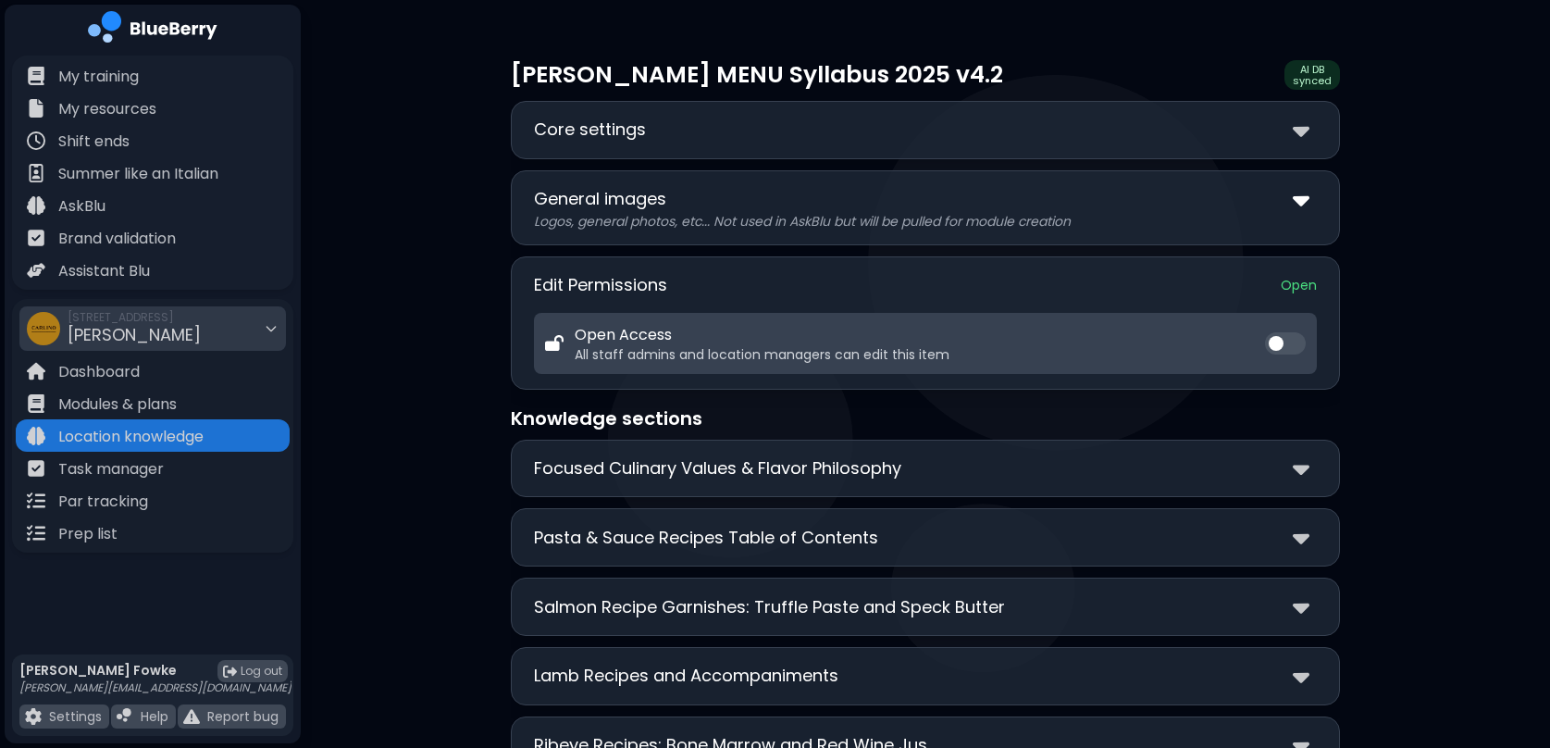
click at [1305, 200] on img at bounding box center [1301, 199] width 17 height 27
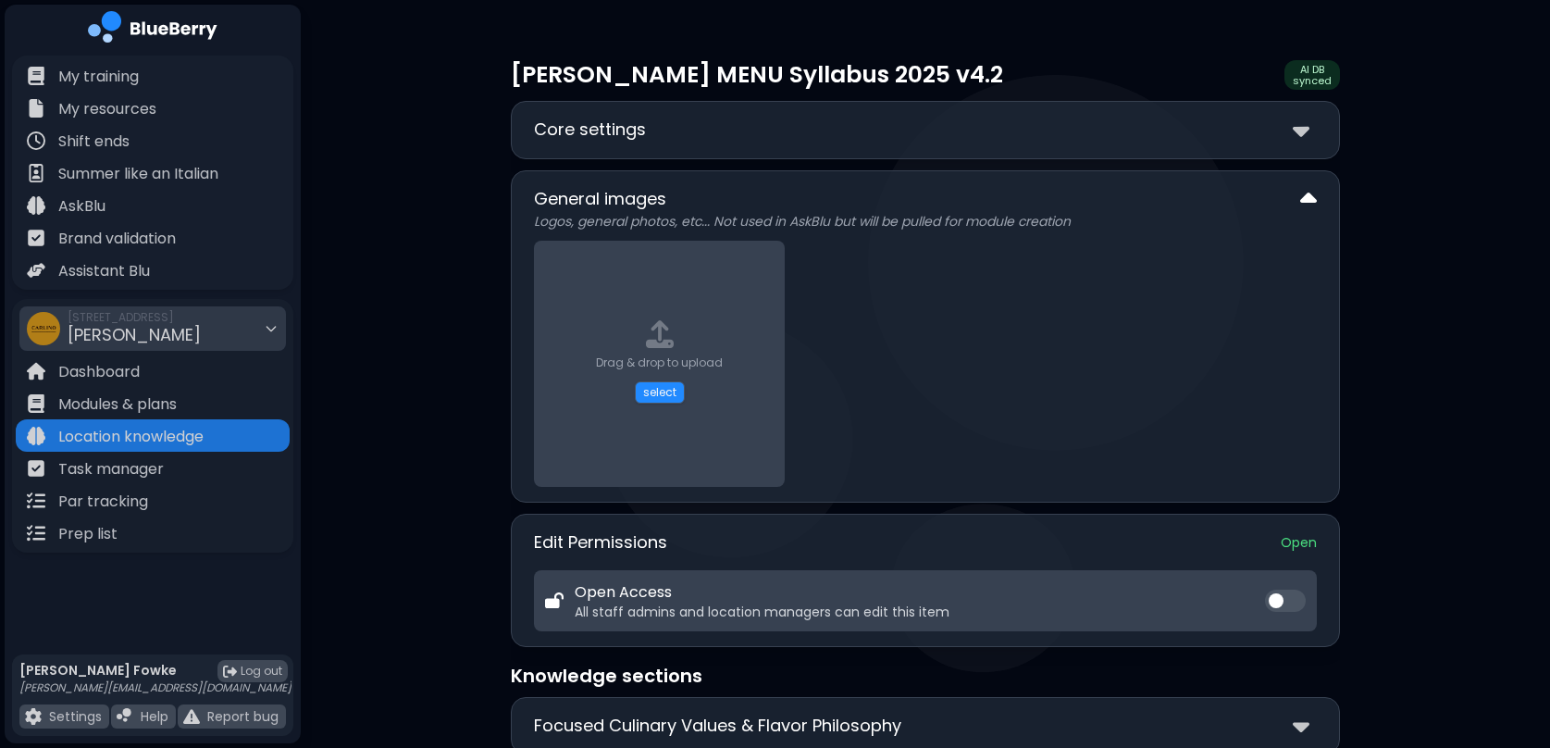
click at [1305, 200] on img at bounding box center [1309, 199] width 17 height 27
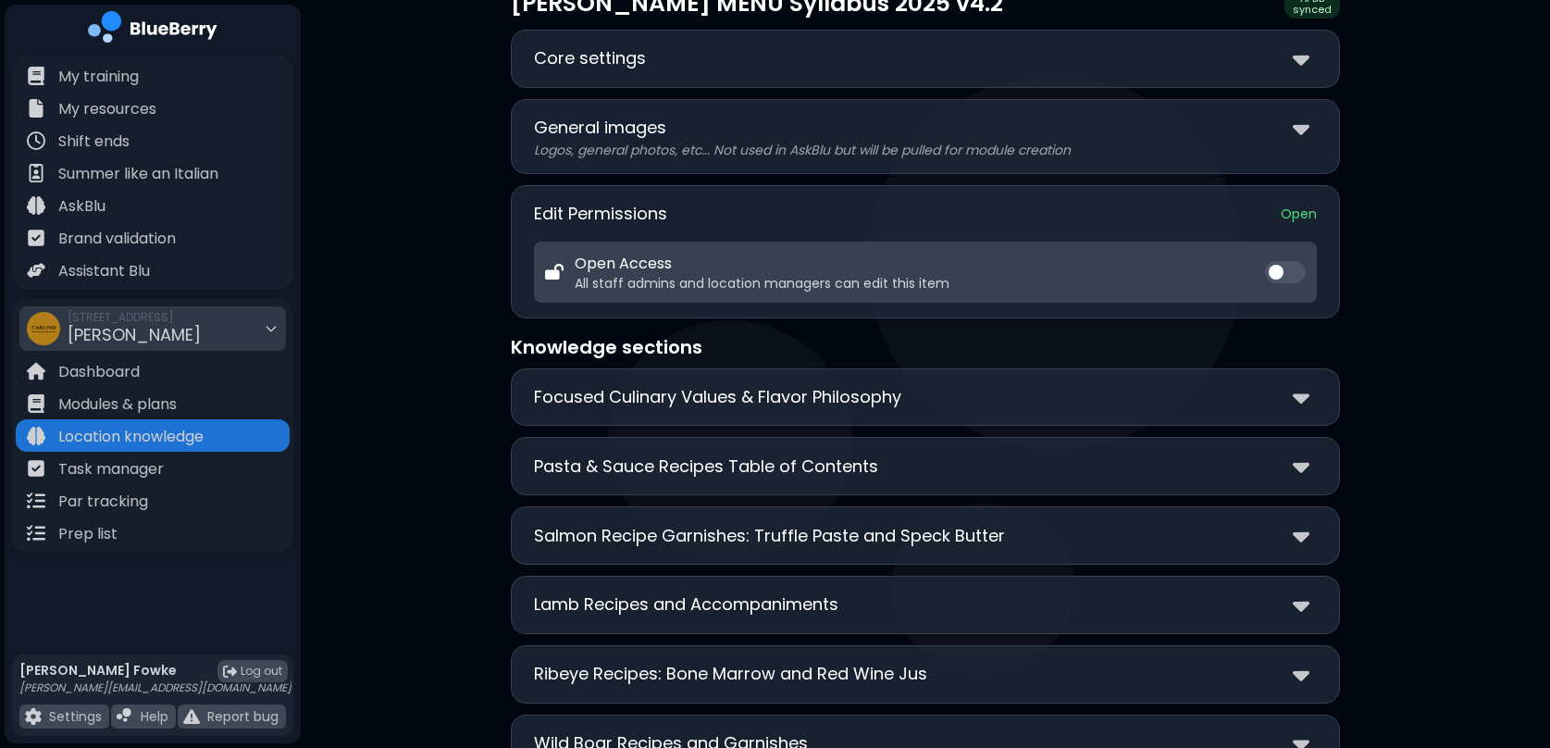
scroll to position [78, 0]
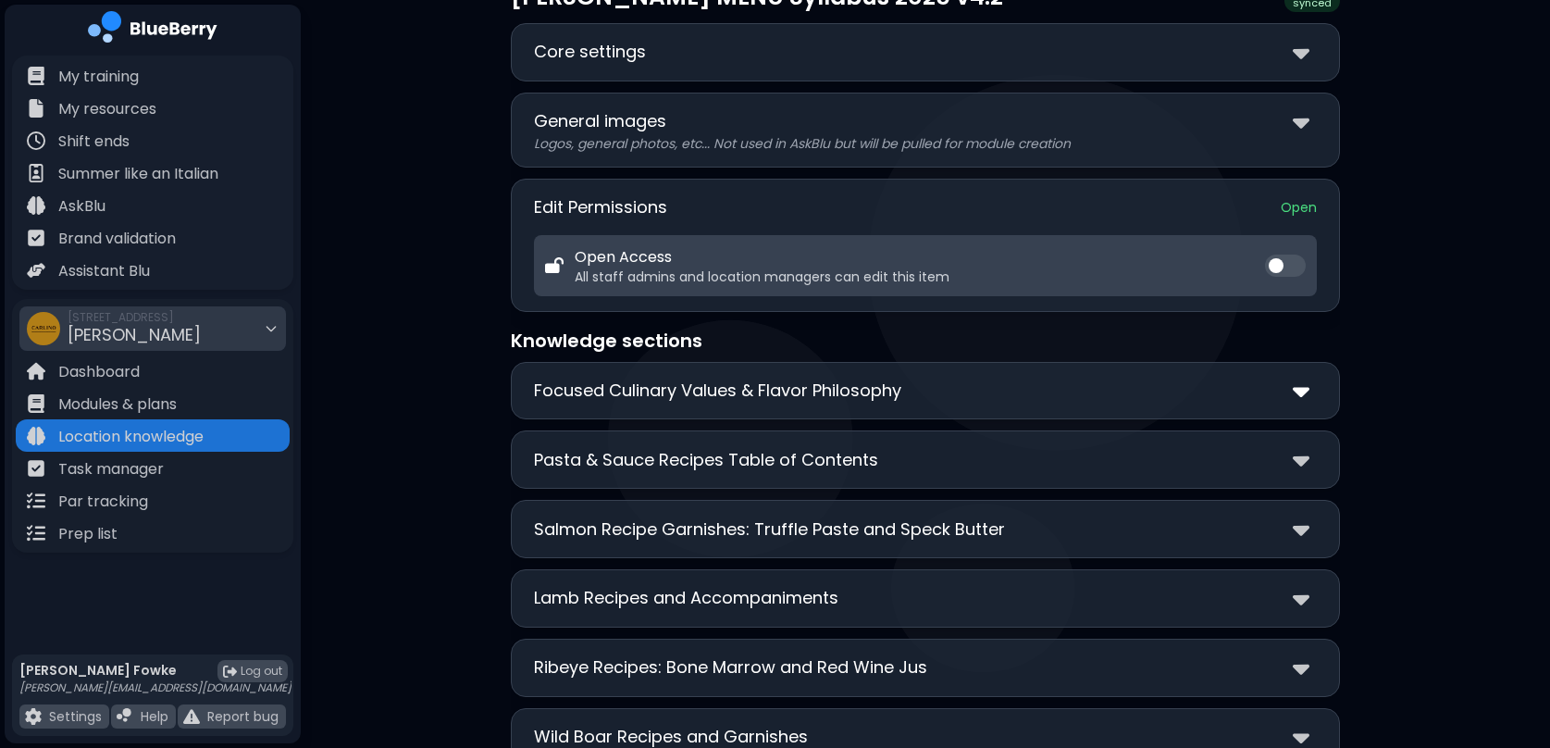
click at [1298, 396] on img at bounding box center [1301, 391] width 17 height 27
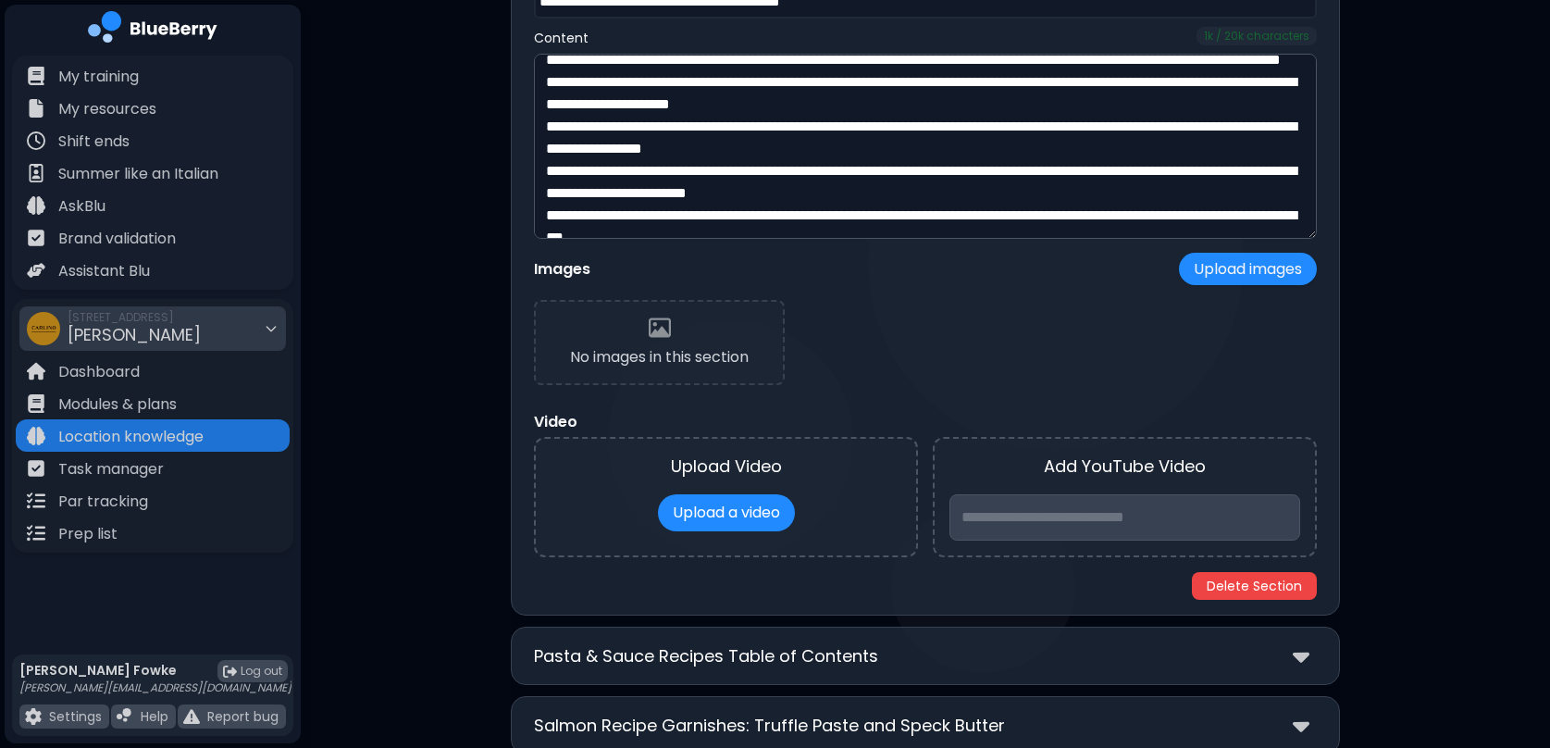
scroll to position [533, 0]
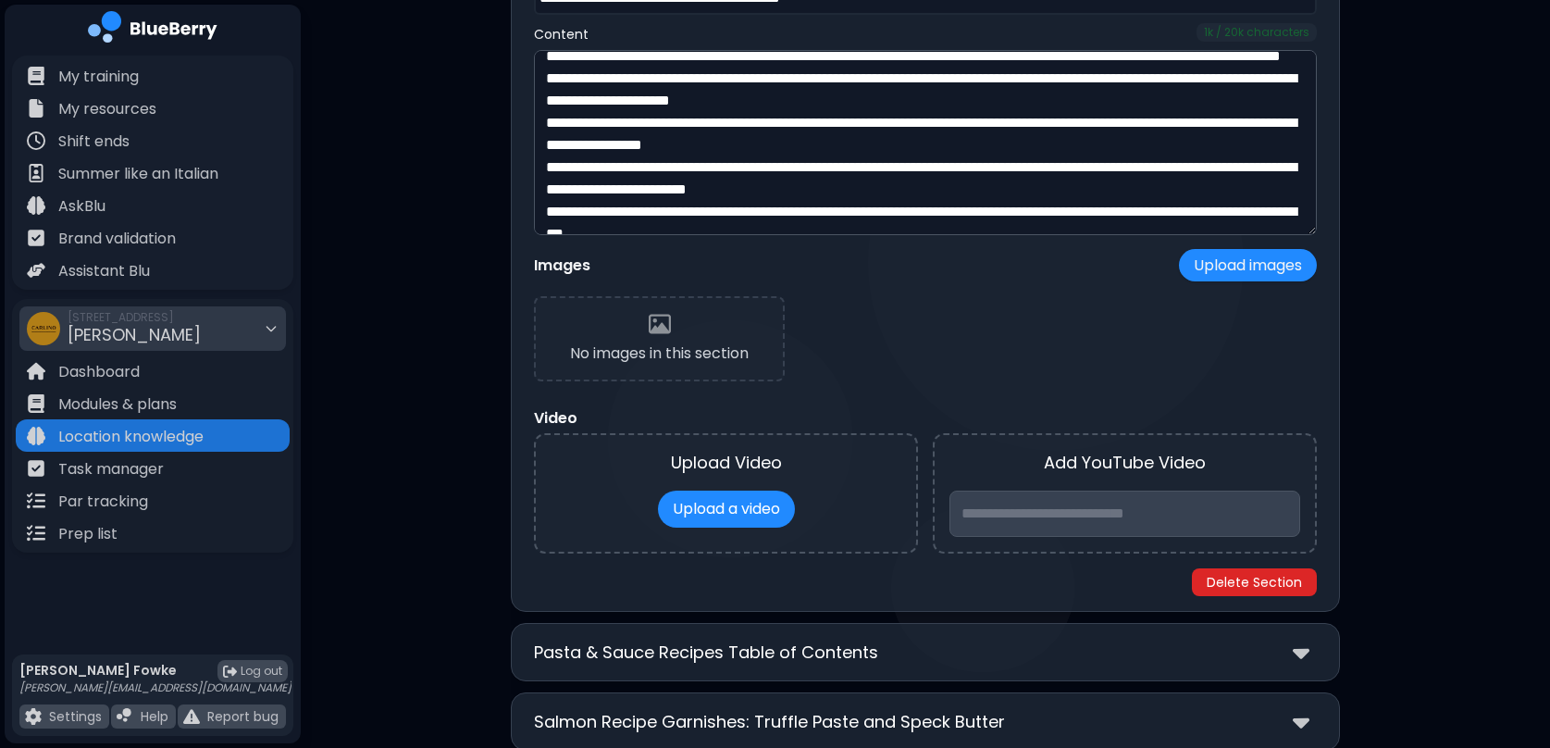
click at [1260, 582] on button "Delete Section" at bounding box center [1254, 582] width 125 height 28
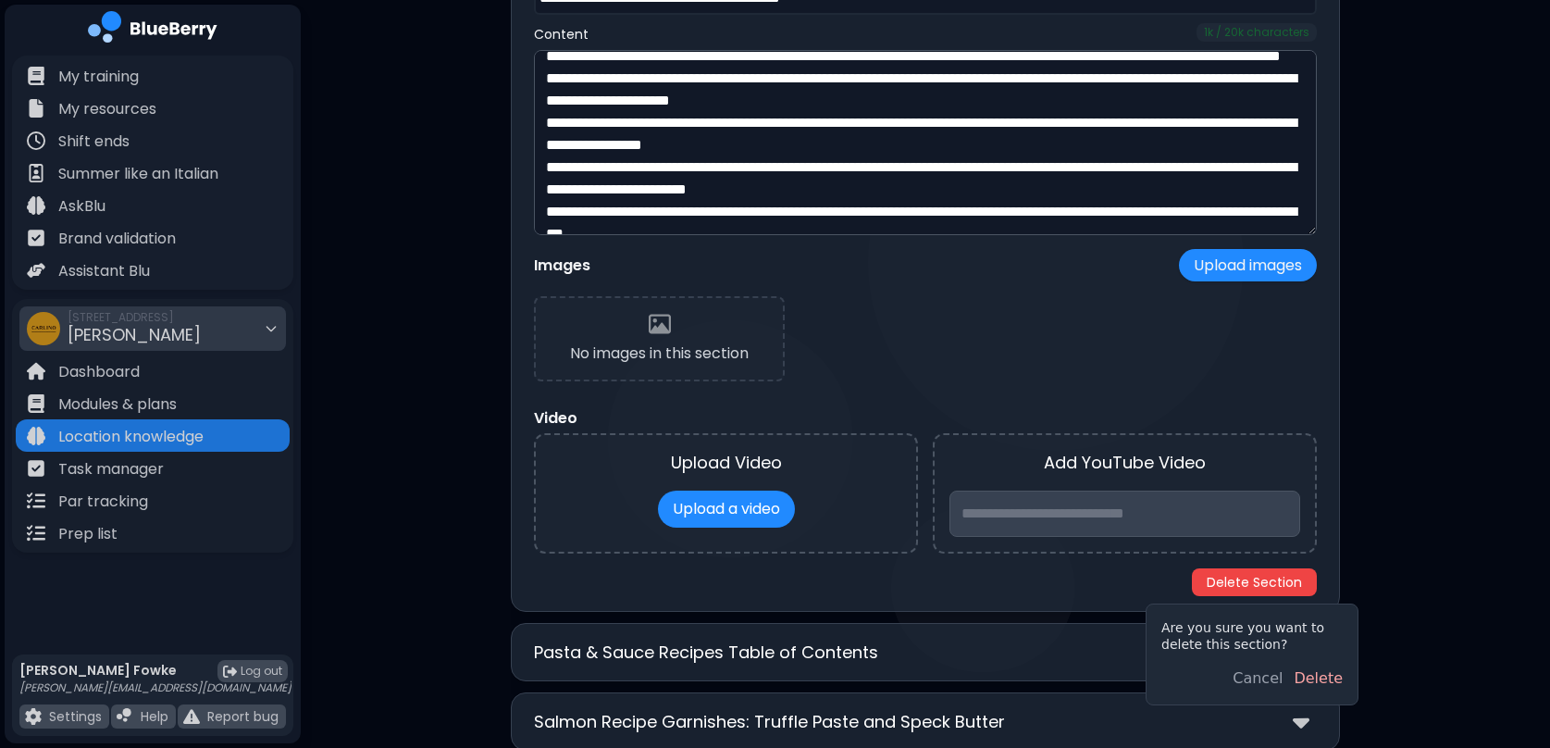
click at [1330, 682] on button "Delete" at bounding box center [1318, 678] width 49 height 22
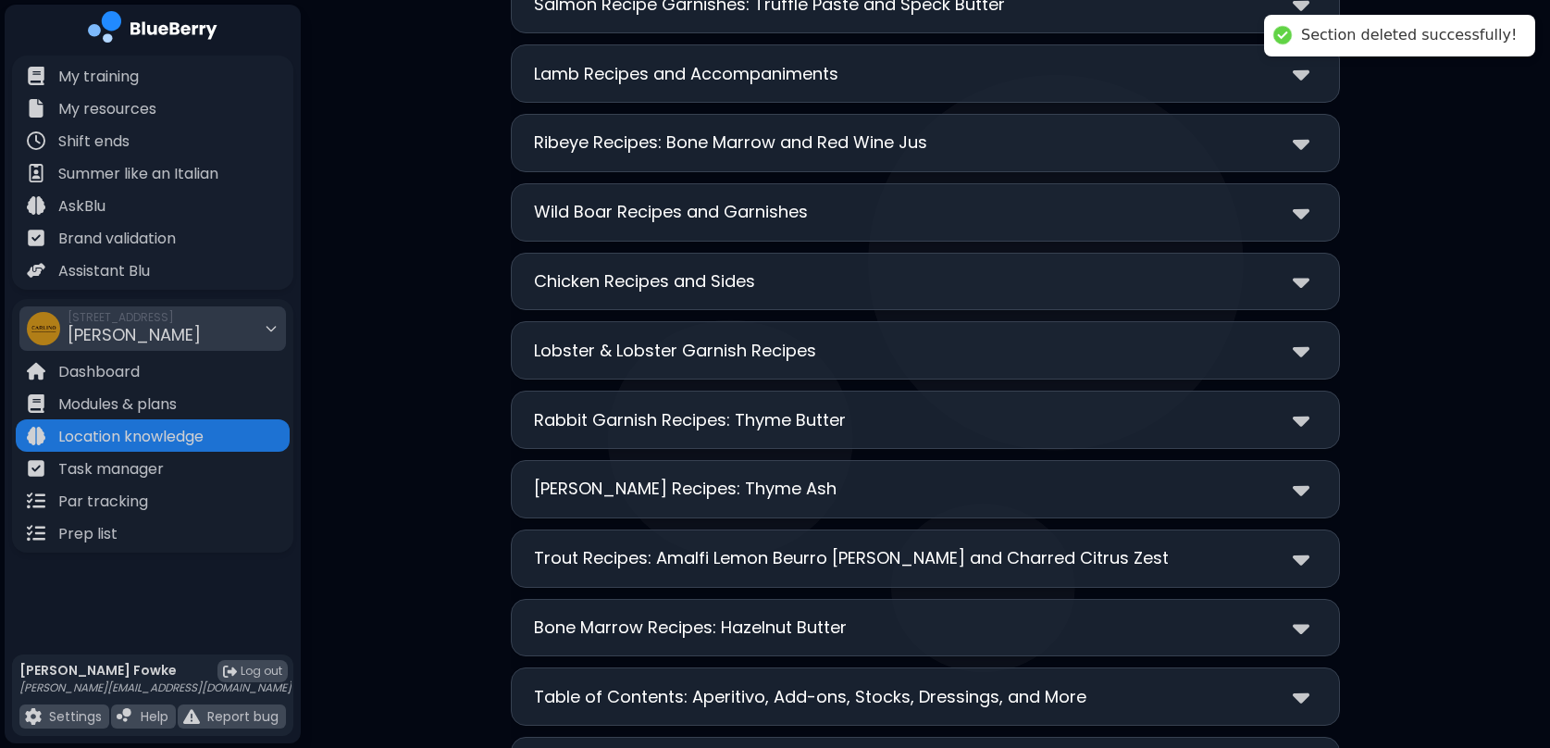
scroll to position [0, 0]
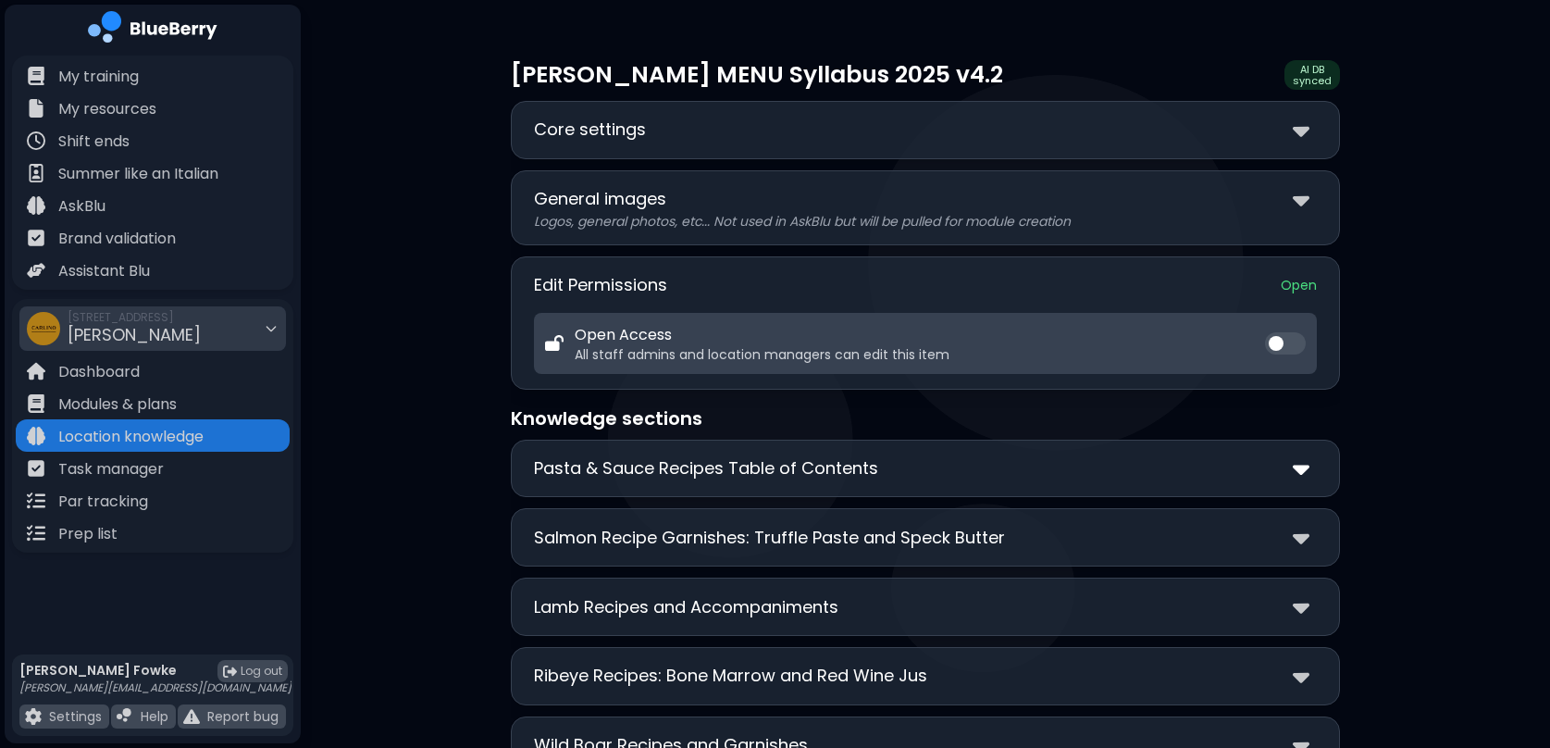
click at [1300, 469] on img at bounding box center [1301, 468] width 17 height 27
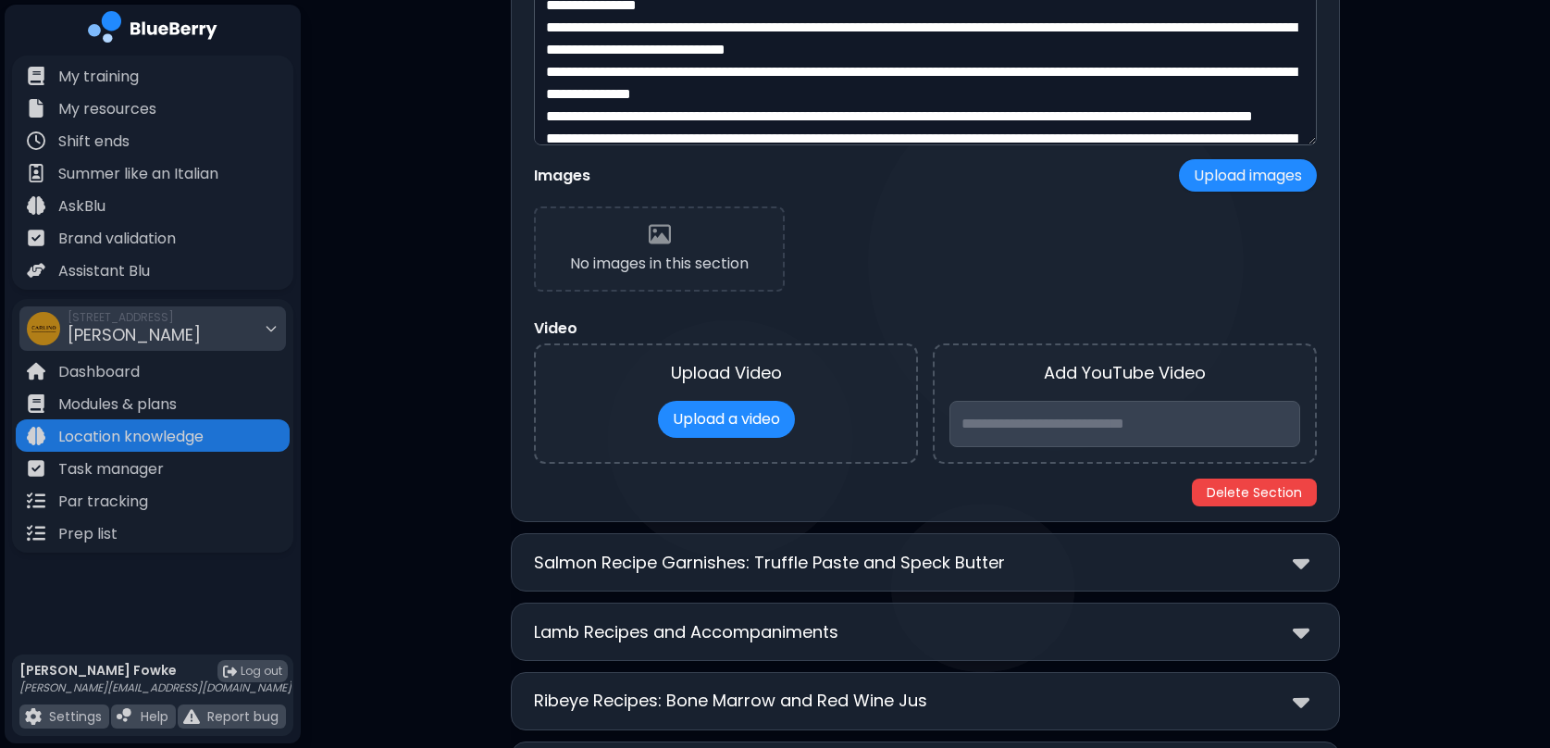
scroll to position [646, 0]
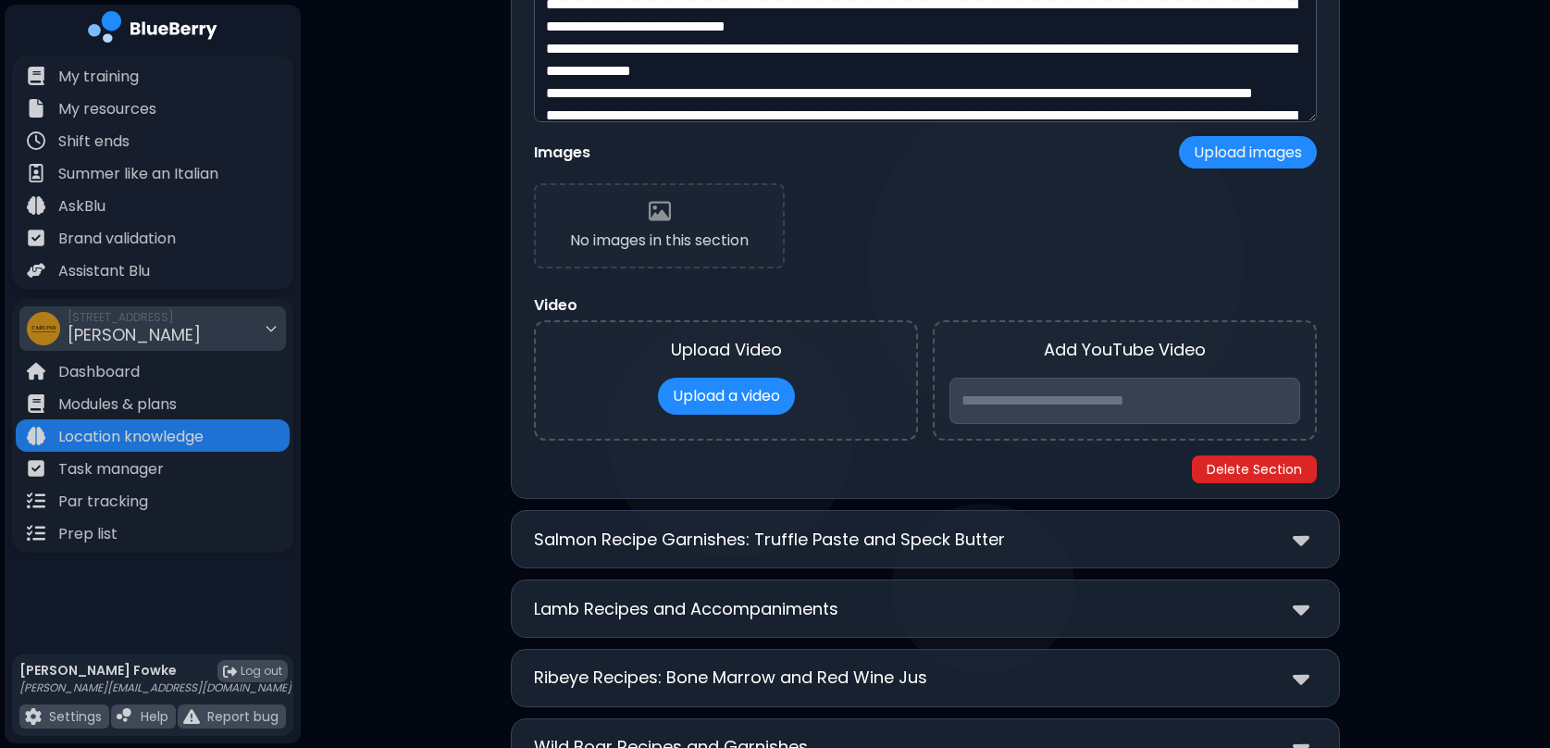
click at [1263, 469] on button "Delete Section" at bounding box center [1254, 469] width 125 height 28
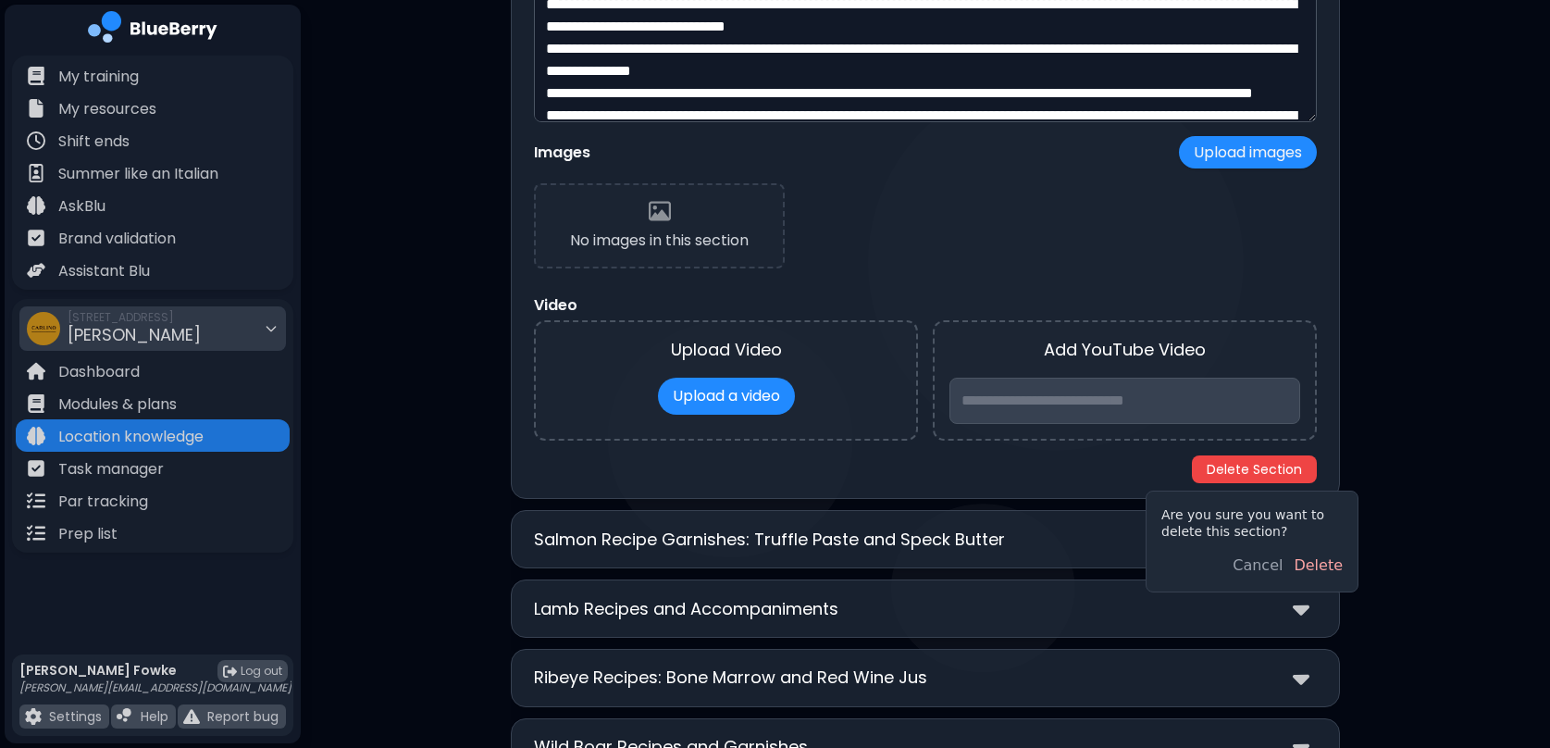
click at [1325, 568] on button "Delete" at bounding box center [1318, 565] width 49 height 22
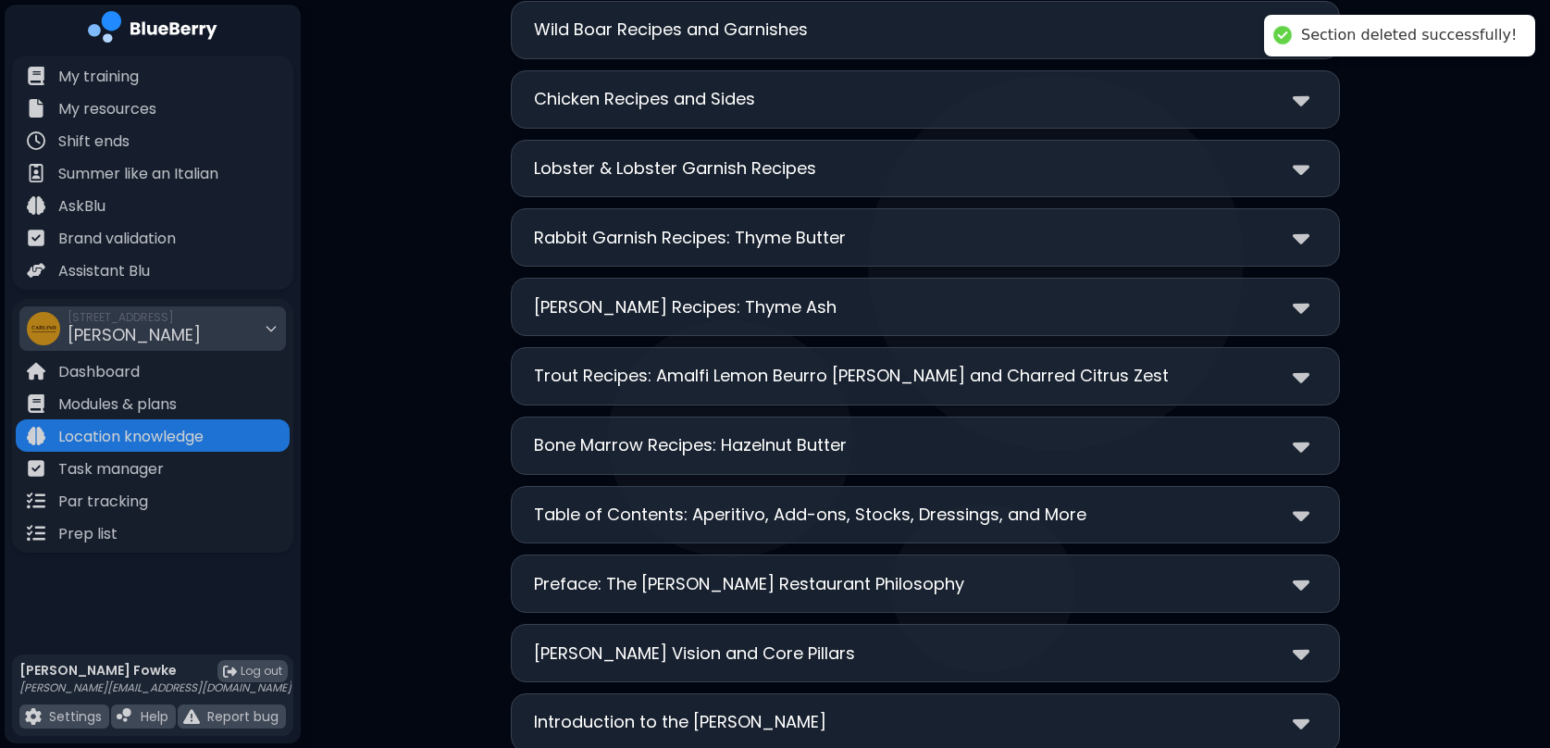
scroll to position [0, 0]
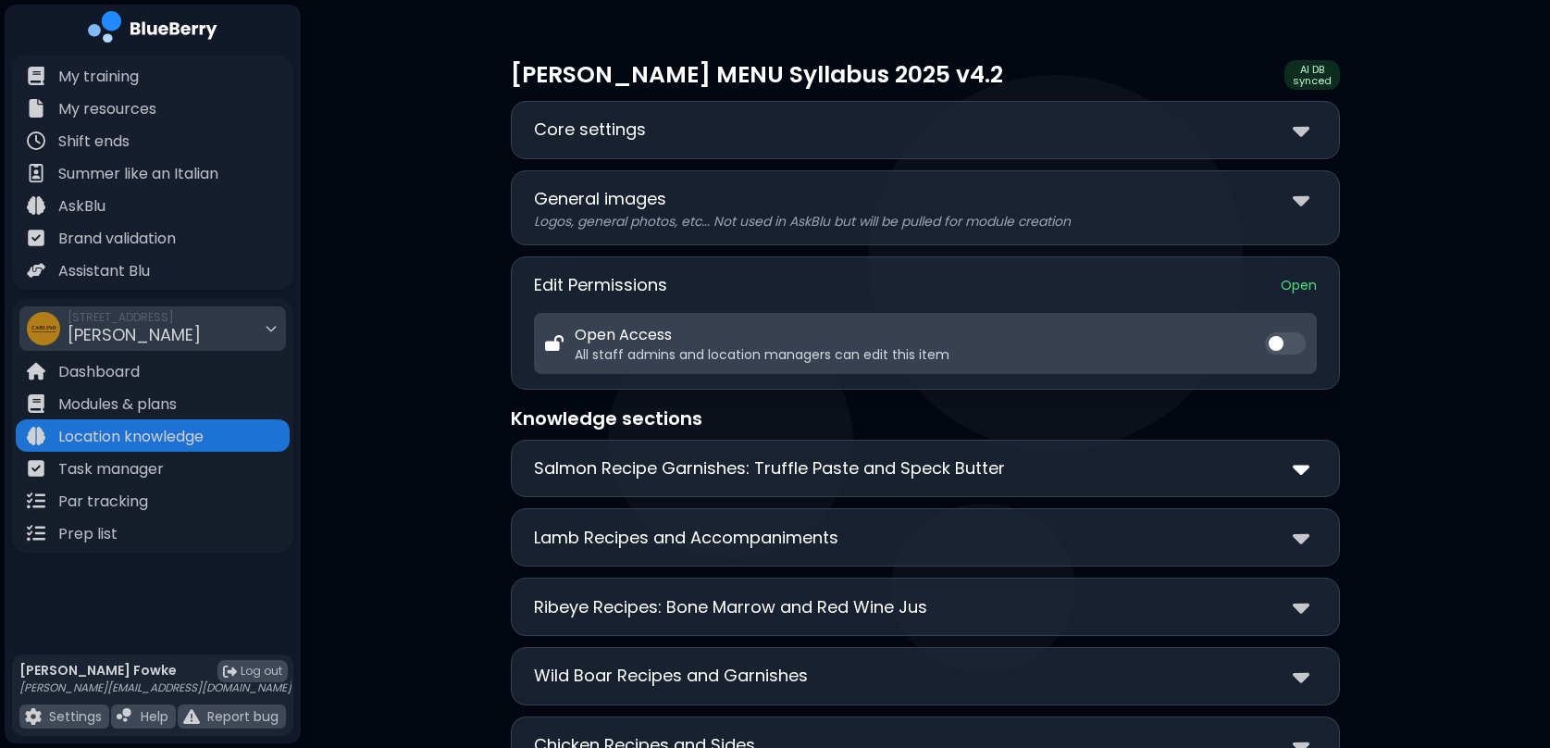
click at [1304, 473] on img at bounding box center [1301, 468] width 17 height 27
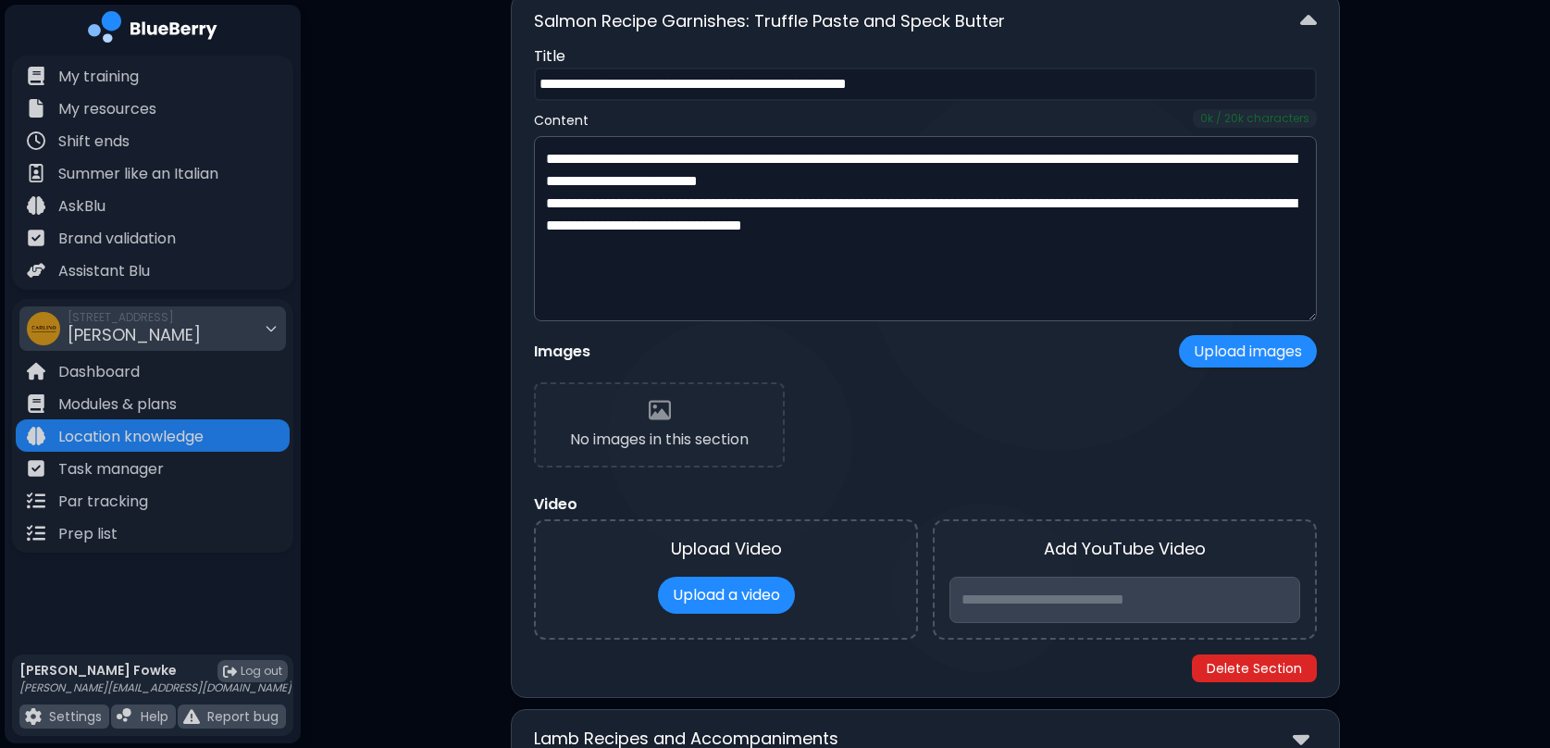
scroll to position [455, 0]
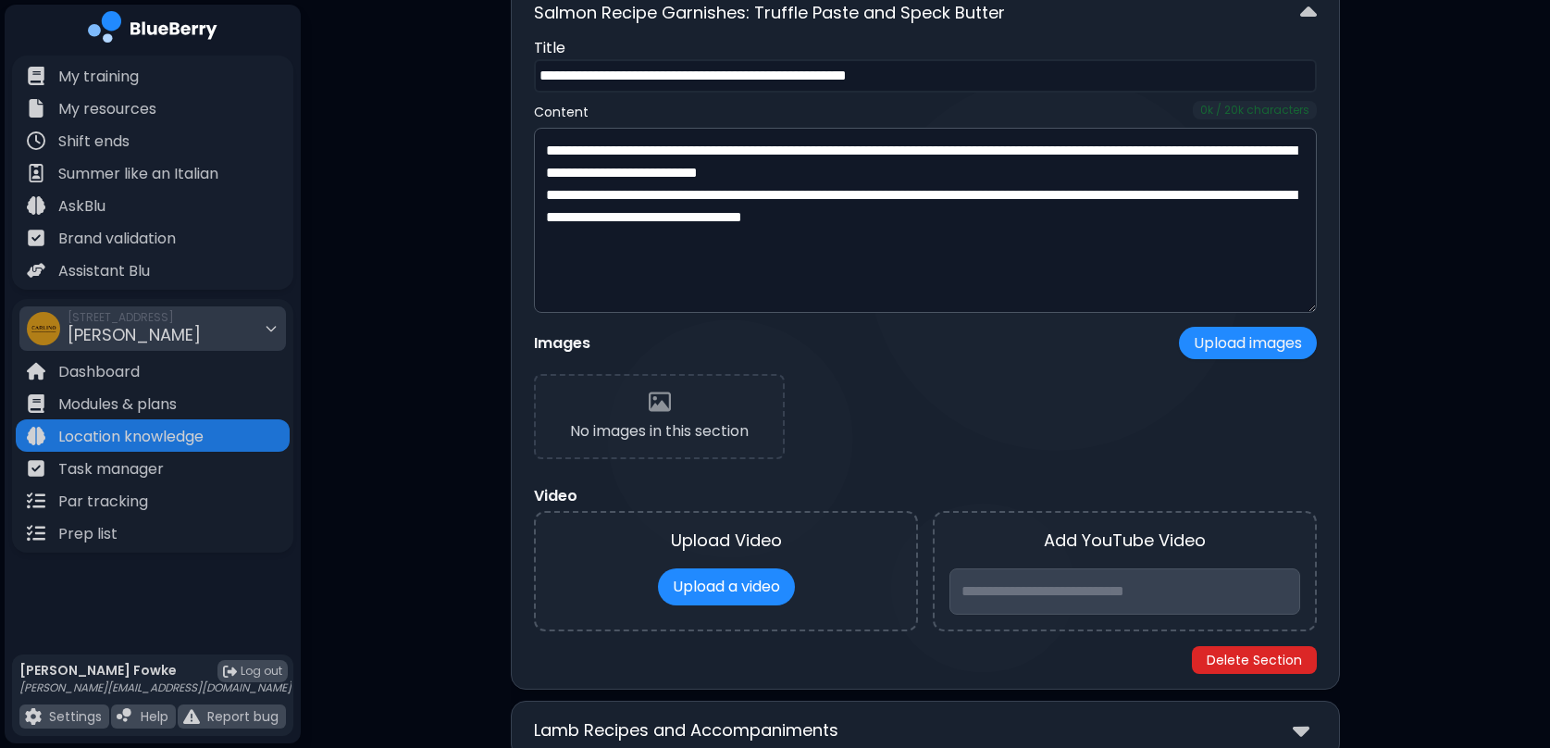
click at [1270, 659] on button "Delete Section" at bounding box center [1254, 660] width 125 height 28
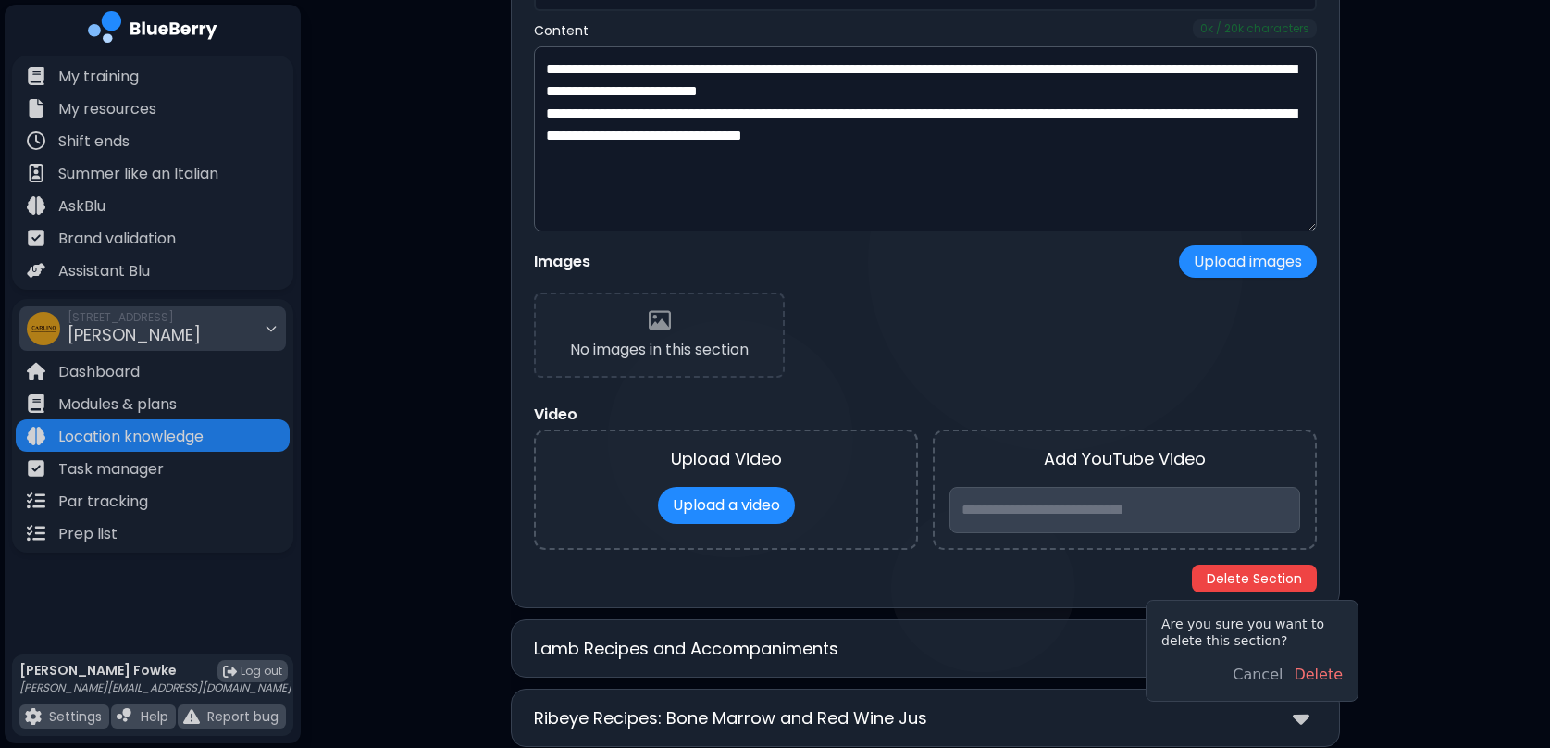
scroll to position [596, 0]
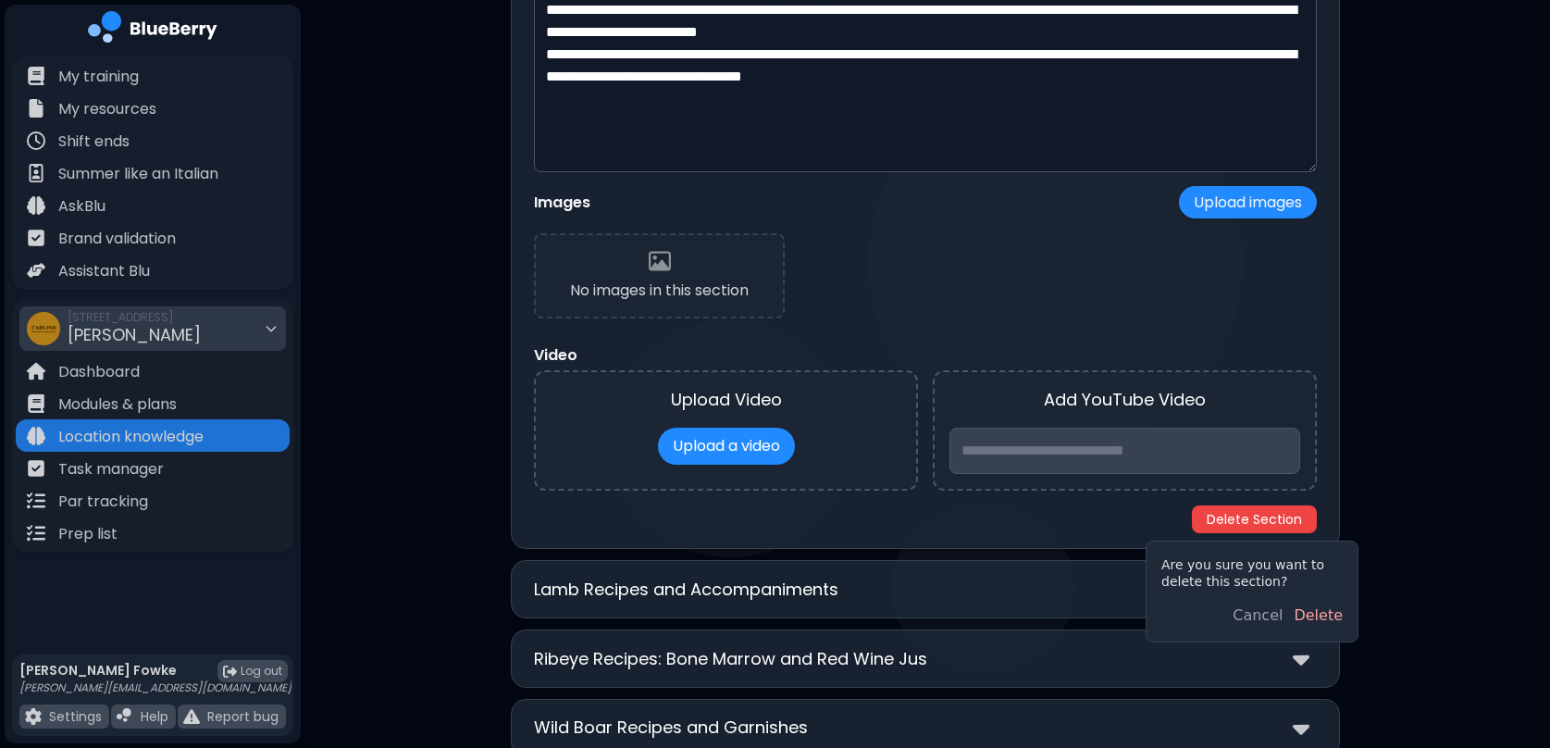
click at [1320, 621] on button "Delete" at bounding box center [1318, 615] width 49 height 22
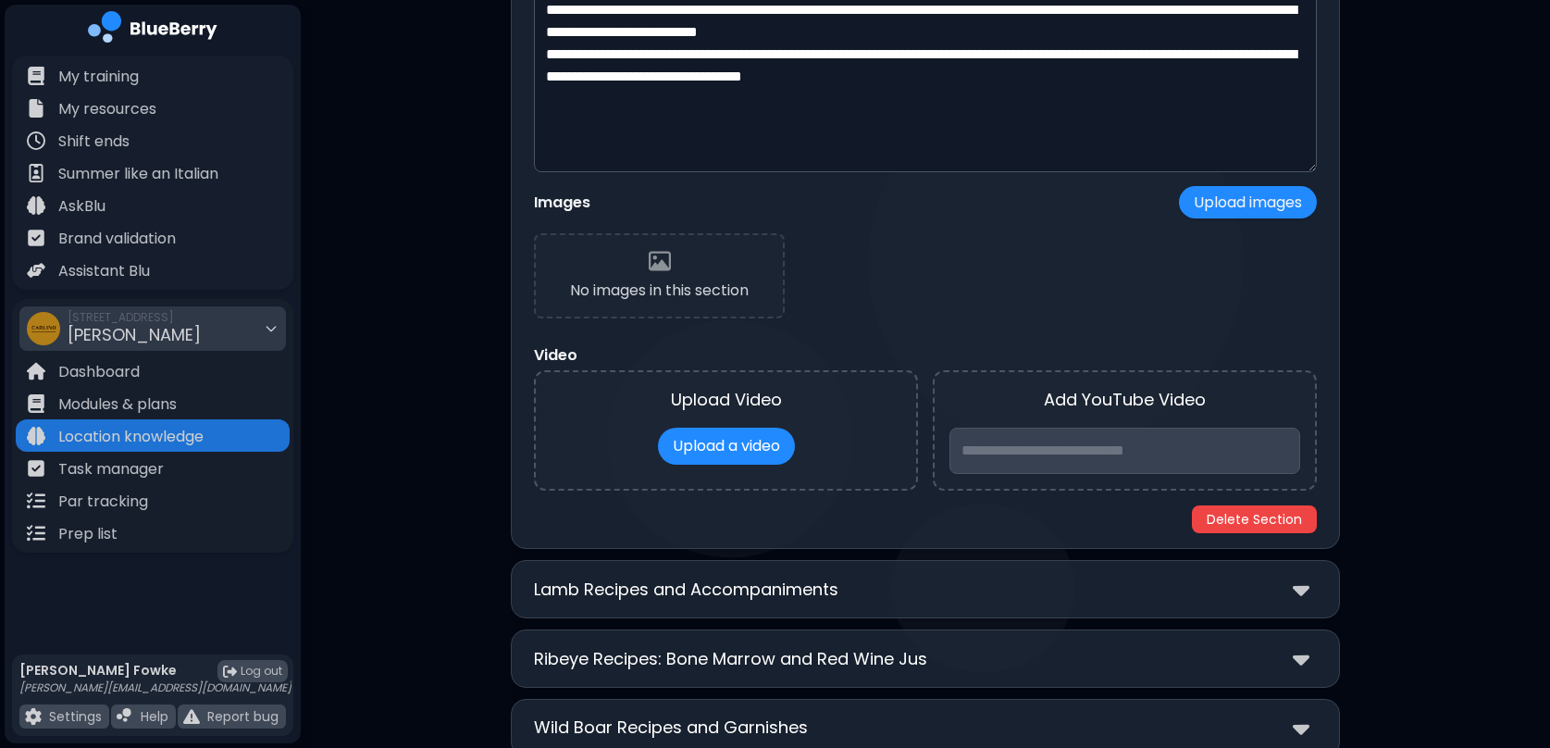
scroll to position [0, 0]
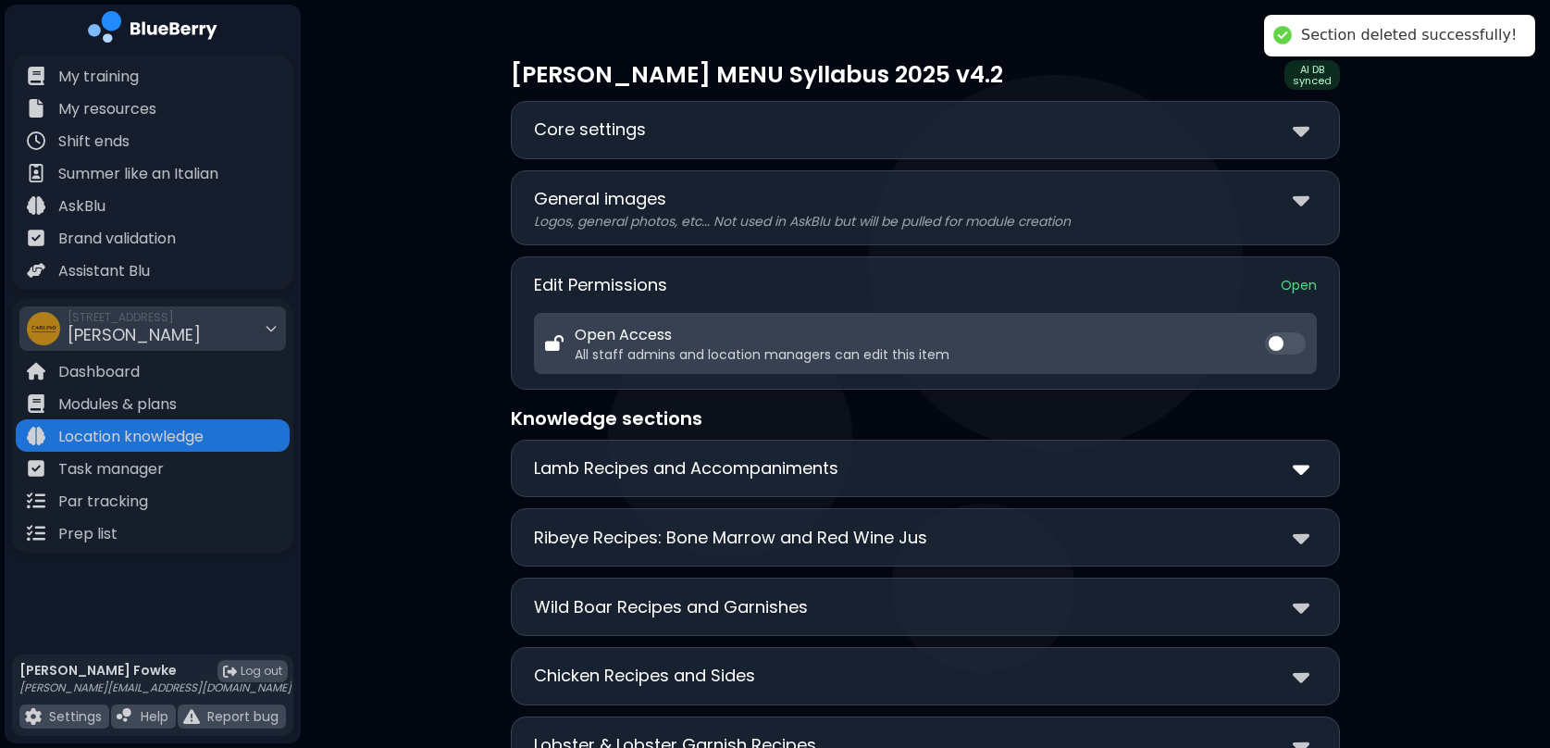
click at [1304, 467] on img at bounding box center [1301, 468] width 17 height 27
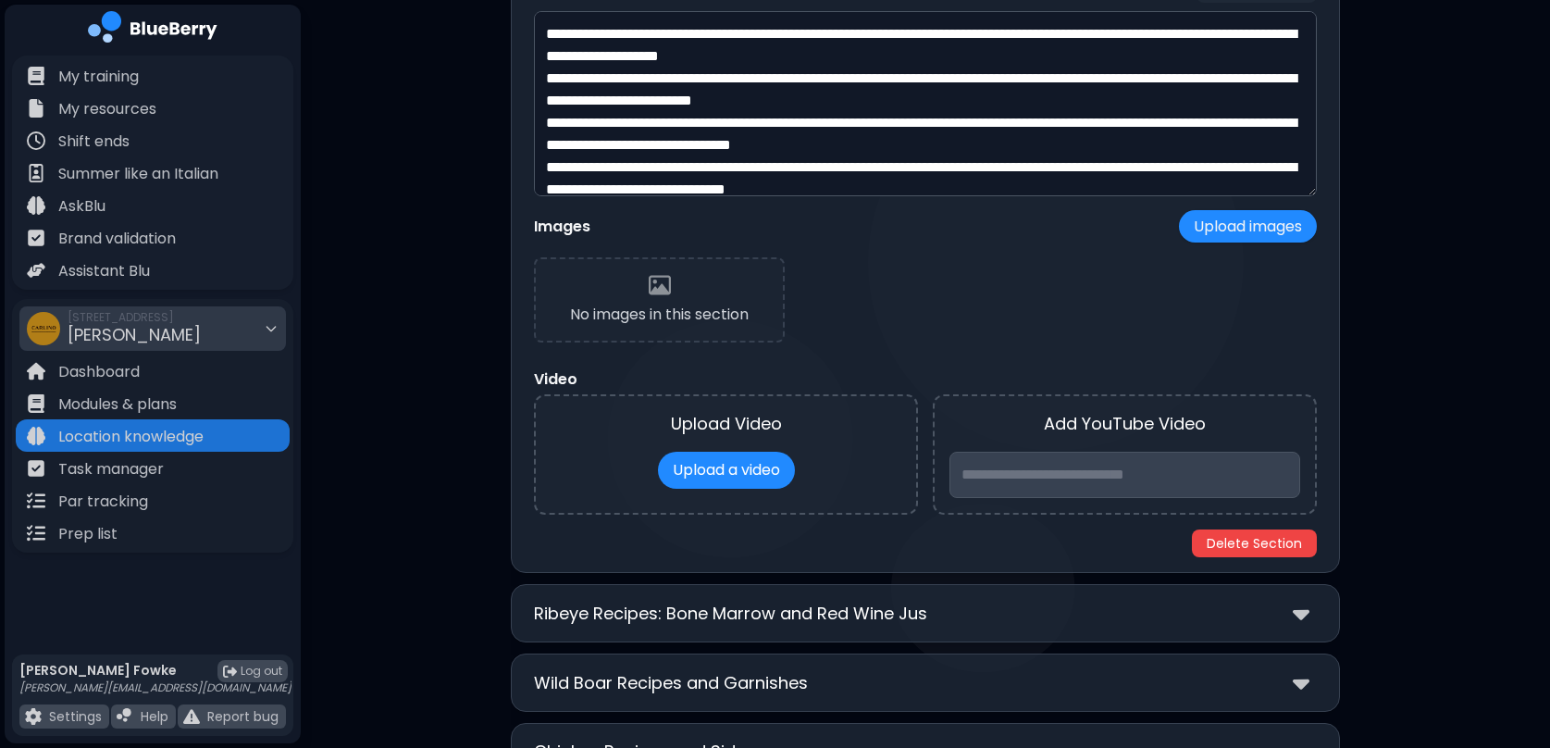
scroll to position [579, 0]
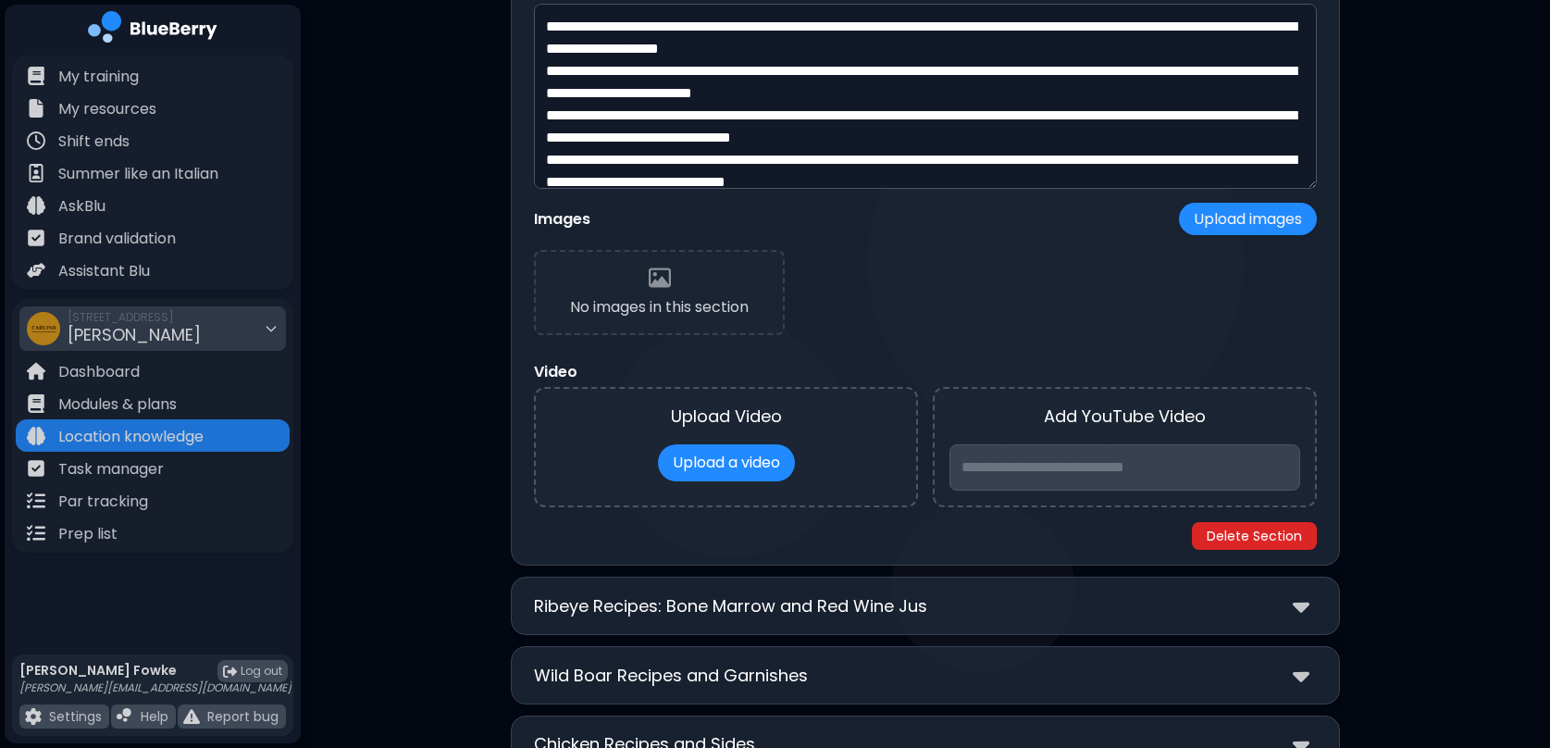
click at [1263, 542] on button "Delete Section" at bounding box center [1254, 536] width 125 height 28
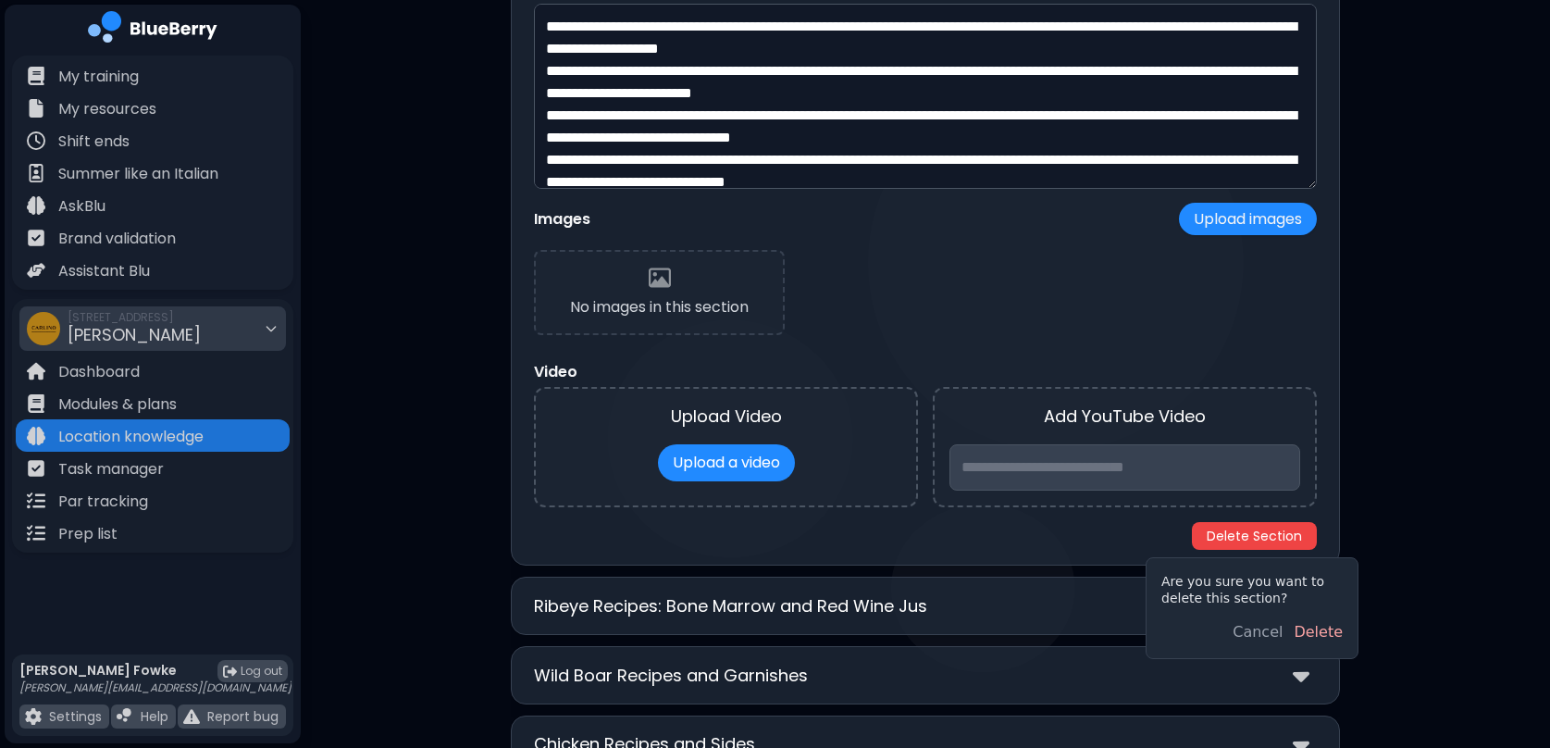
click at [1328, 637] on button "Delete" at bounding box center [1318, 632] width 49 height 22
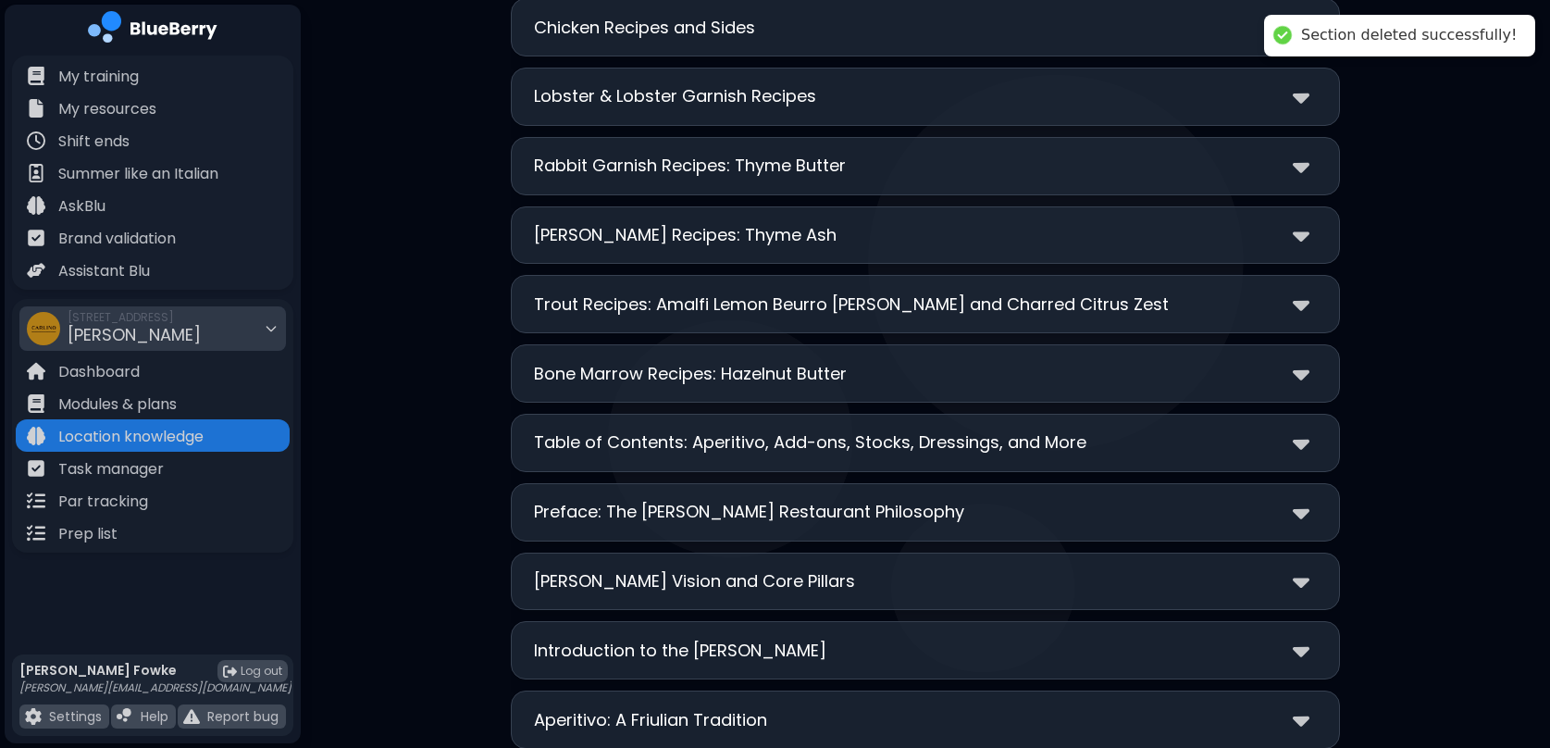
scroll to position [0, 0]
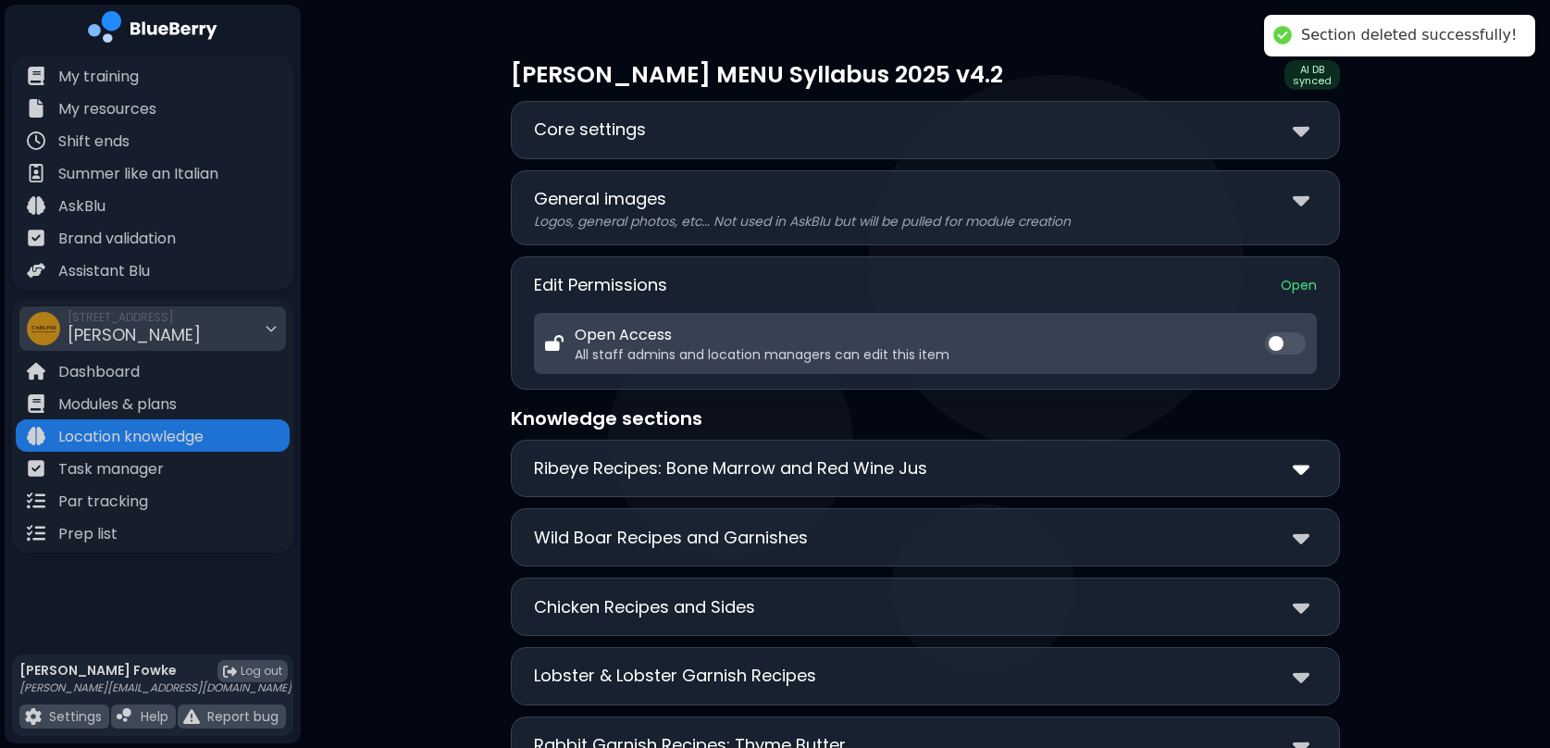
click at [1300, 471] on img at bounding box center [1301, 468] width 17 height 27
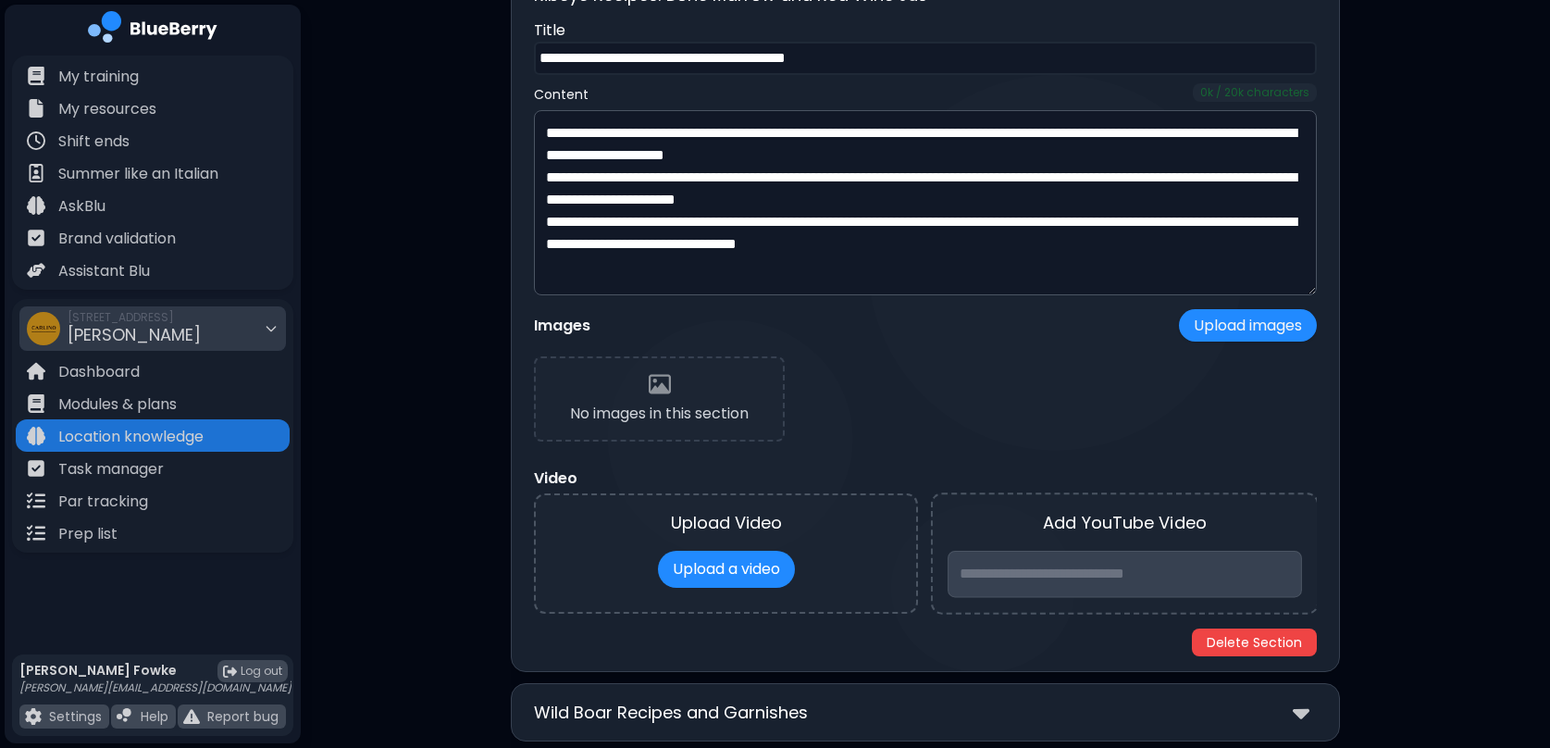
scroll to position [479, 0]
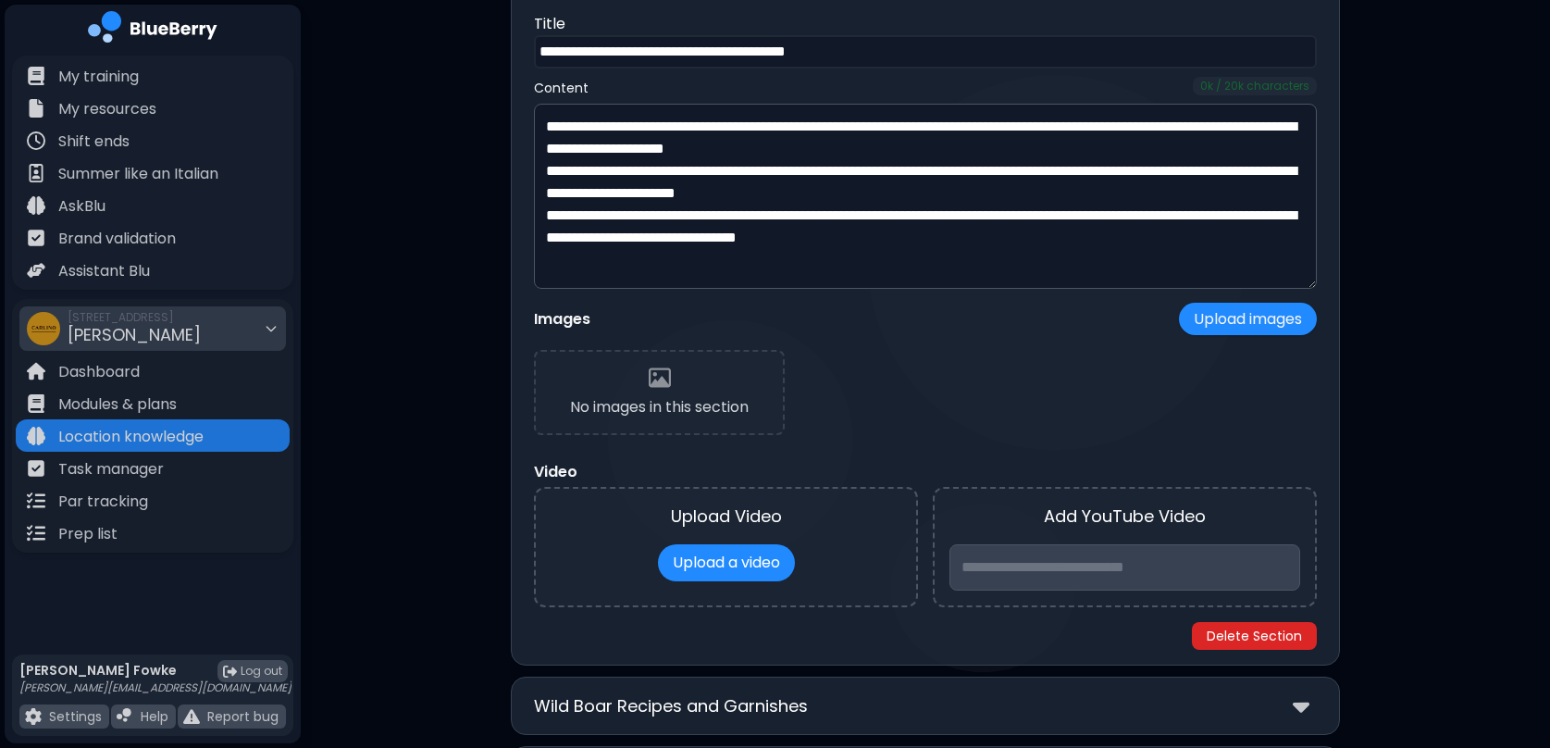
click at [1268, 638] on button "Delete Section" at bounding box center [1254, 636] width 125 height 28
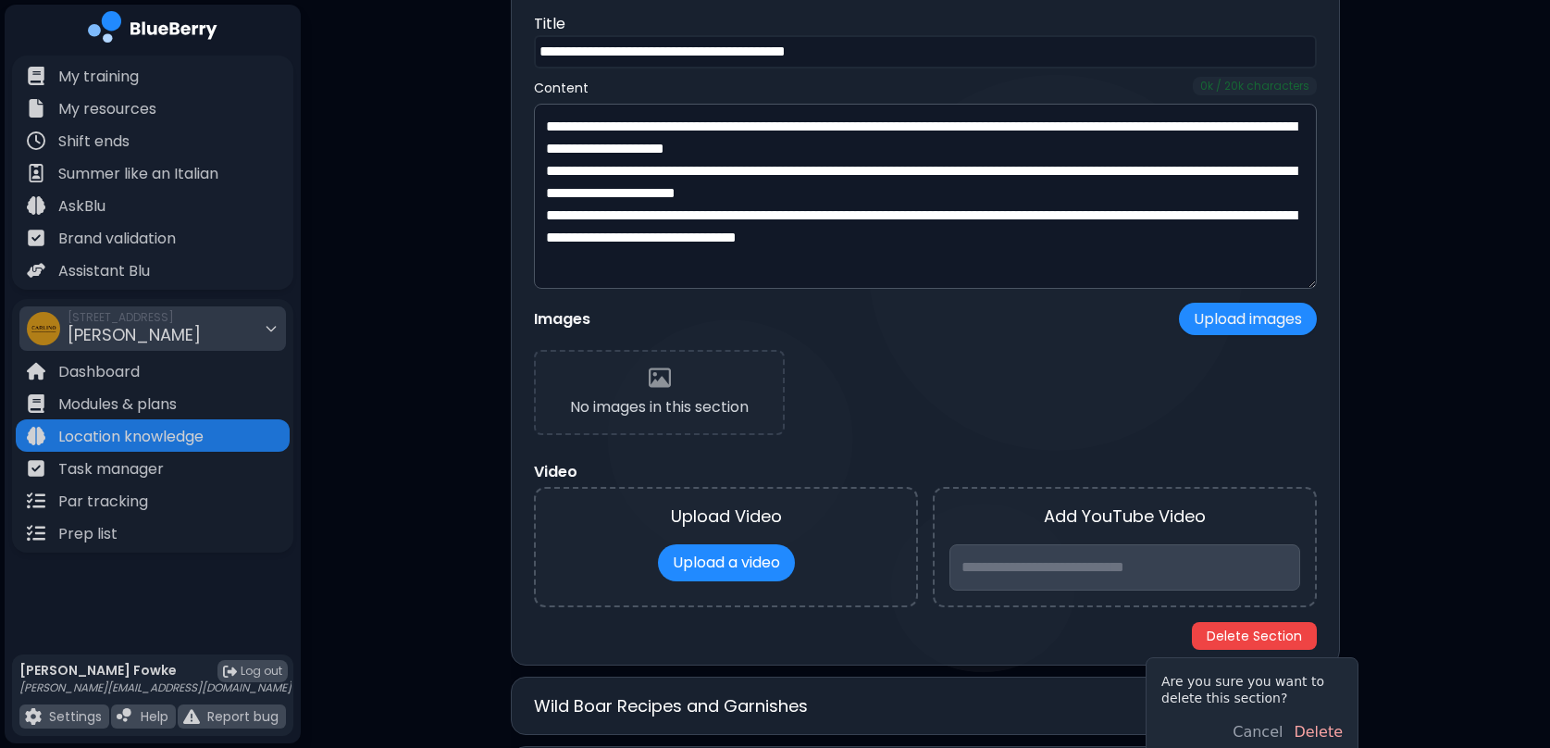
click at [1311, 728] on button "Delete" at bounding box center [1318, 732] width 49 height 22
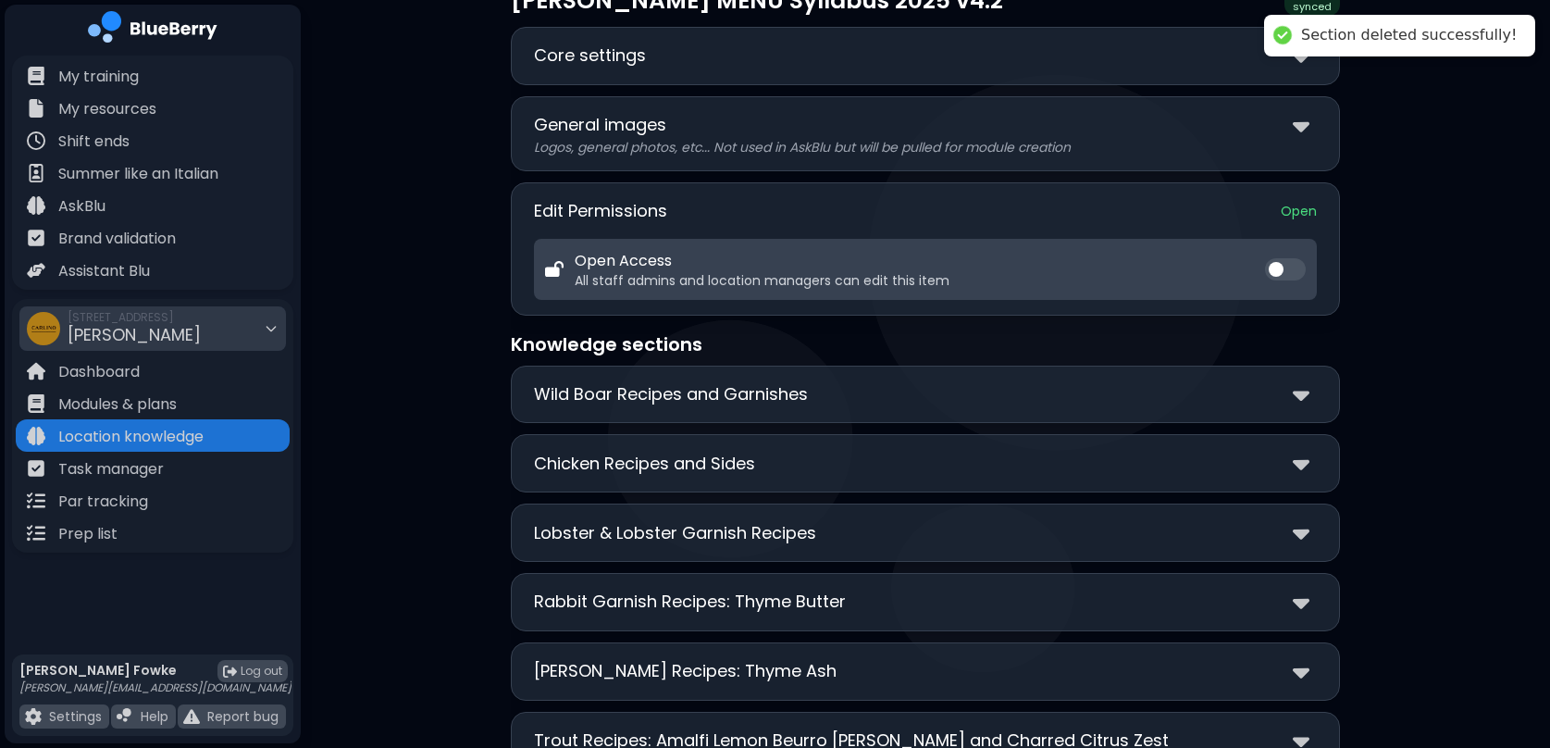
scroll to position [118, 0]
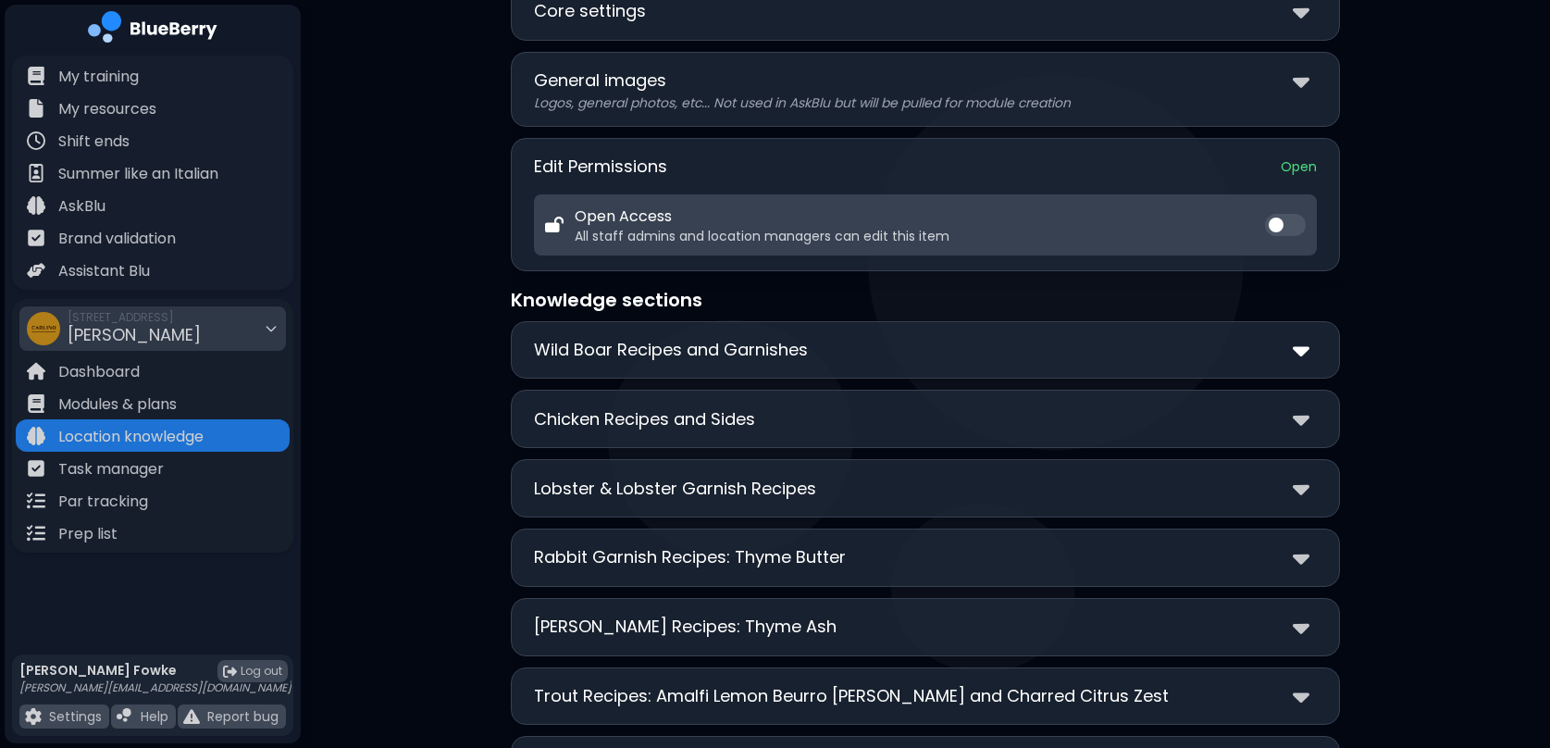
click at [1301, 351] on img at bounding box center [1301, 350] width 17 height 27
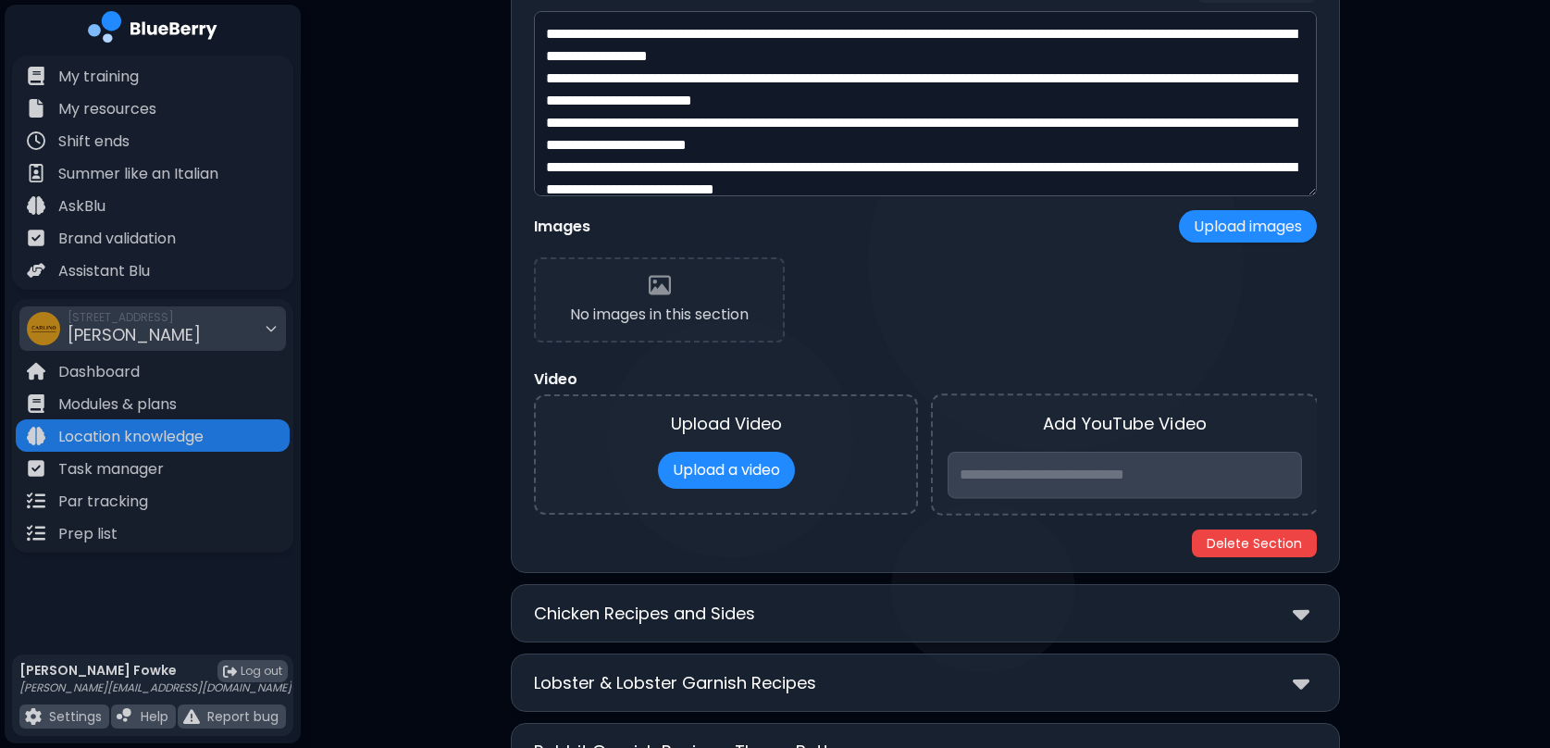
scroll to position [615, 0]
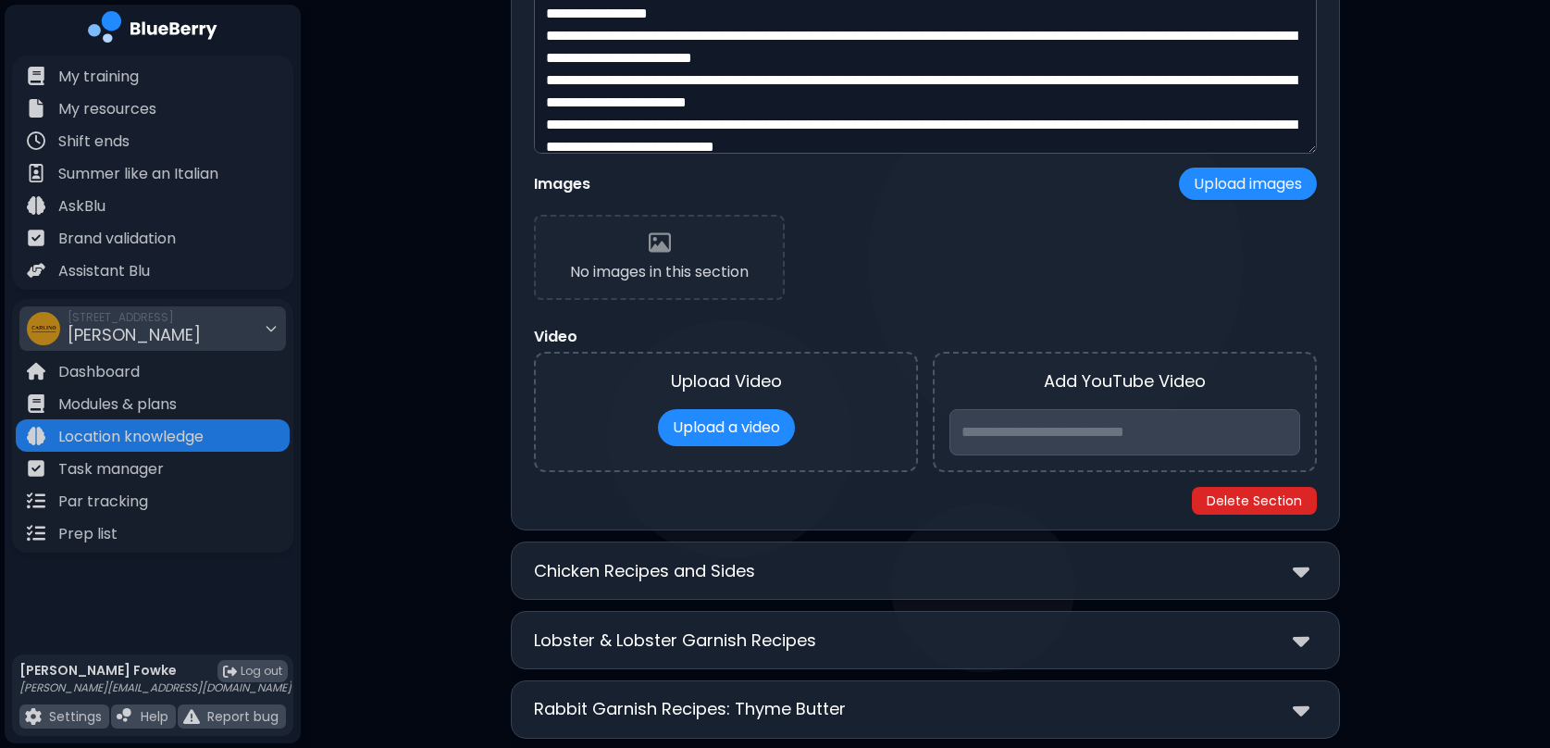
click at [1260, 511] on button "Delete Section" at bounding box center [1254, 501] width 125 height 28
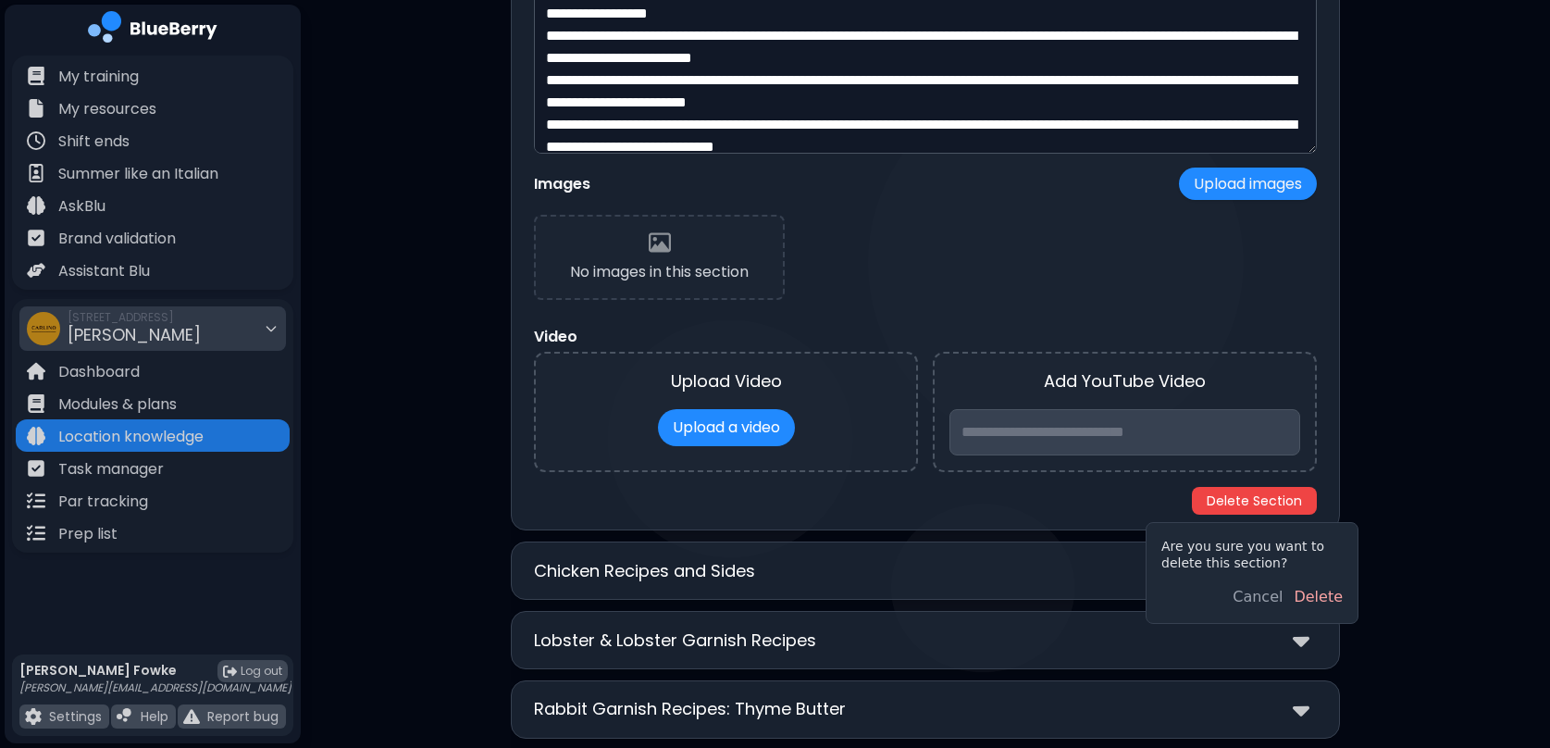
click at [1325, 606] on button "Delete" at bounding box center [1318, 597] width 49 height 22
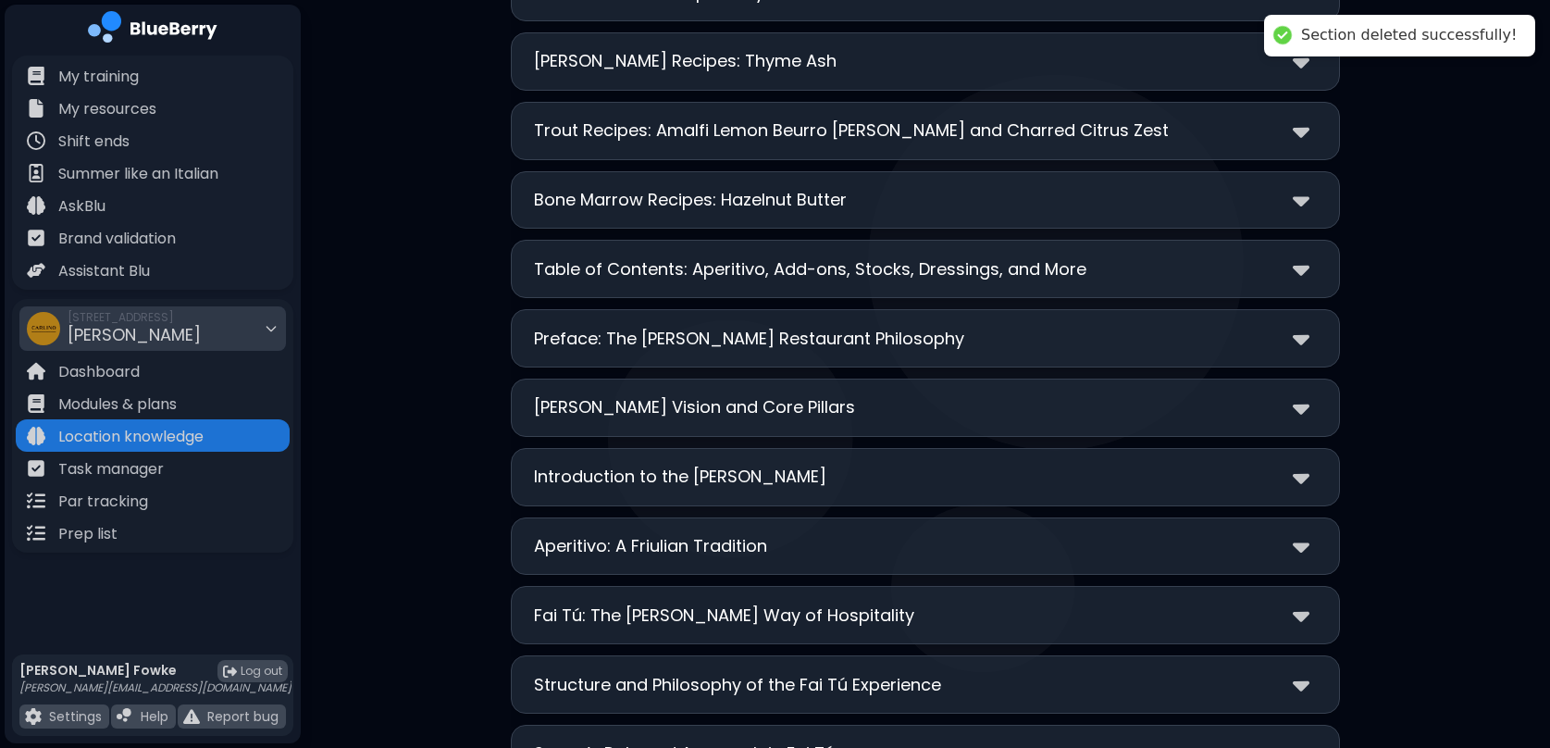
scroll to position [0, 0]
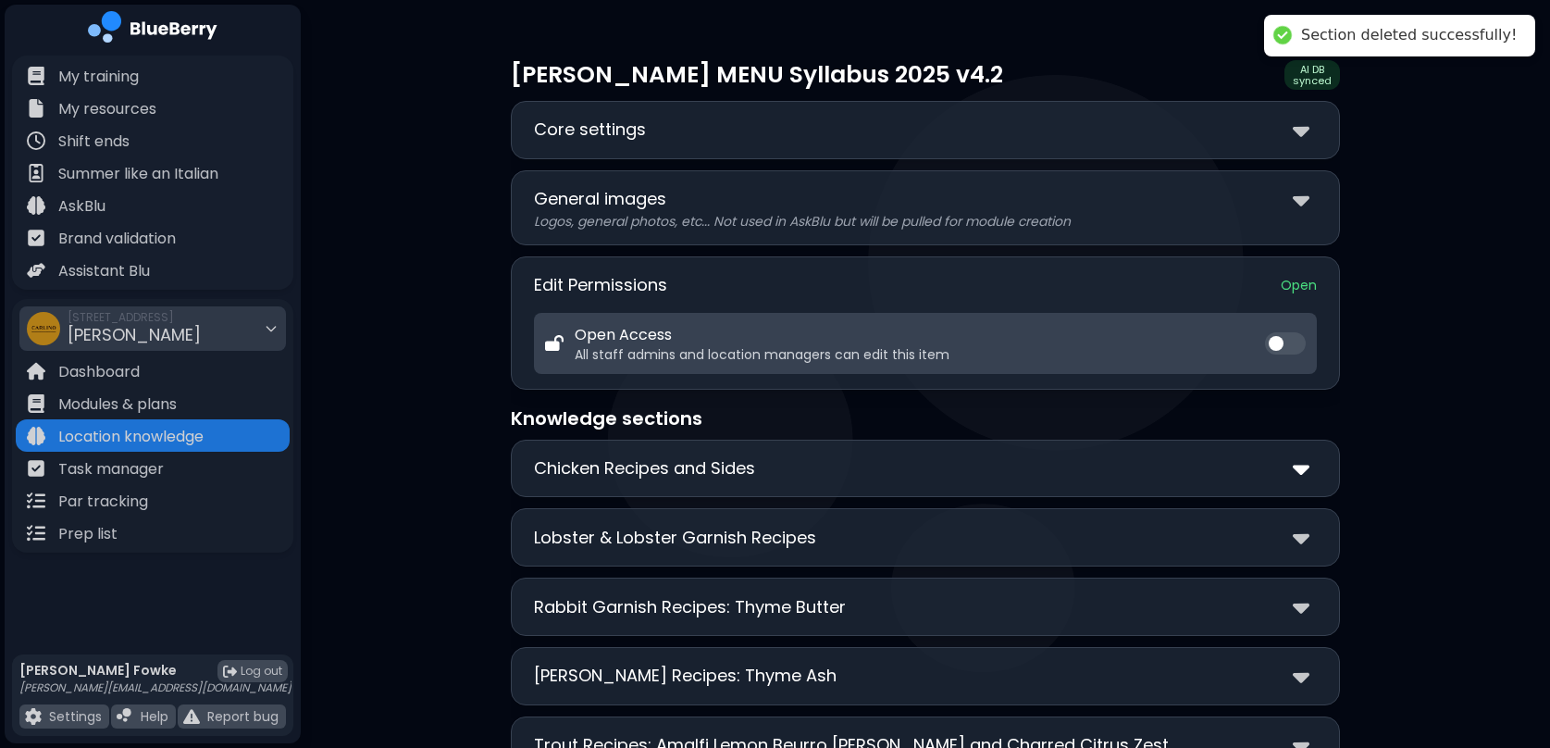
click at [1304, 469] on img at bounding box center [1301, 468] width 17 height 27
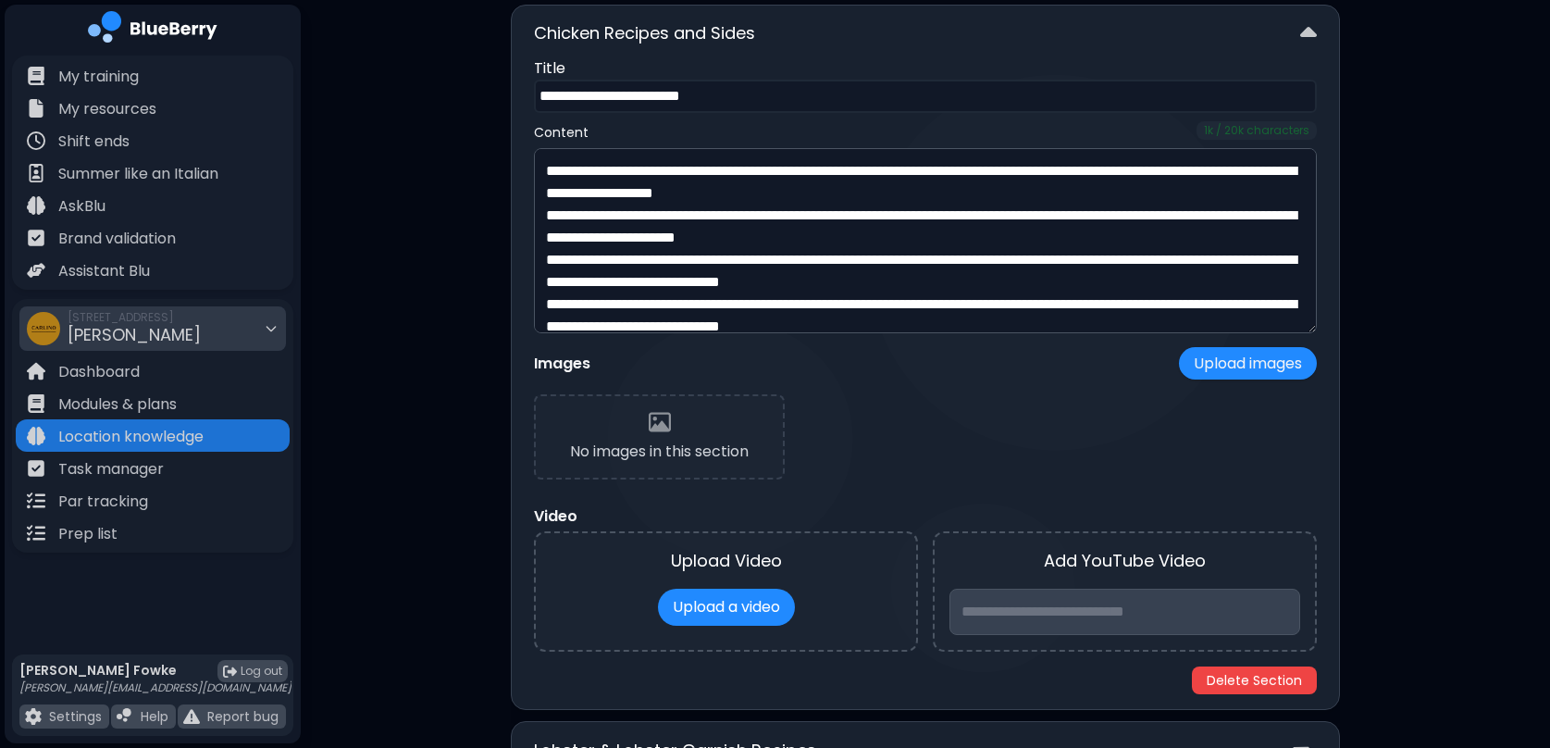
scroll to position [769, 0]
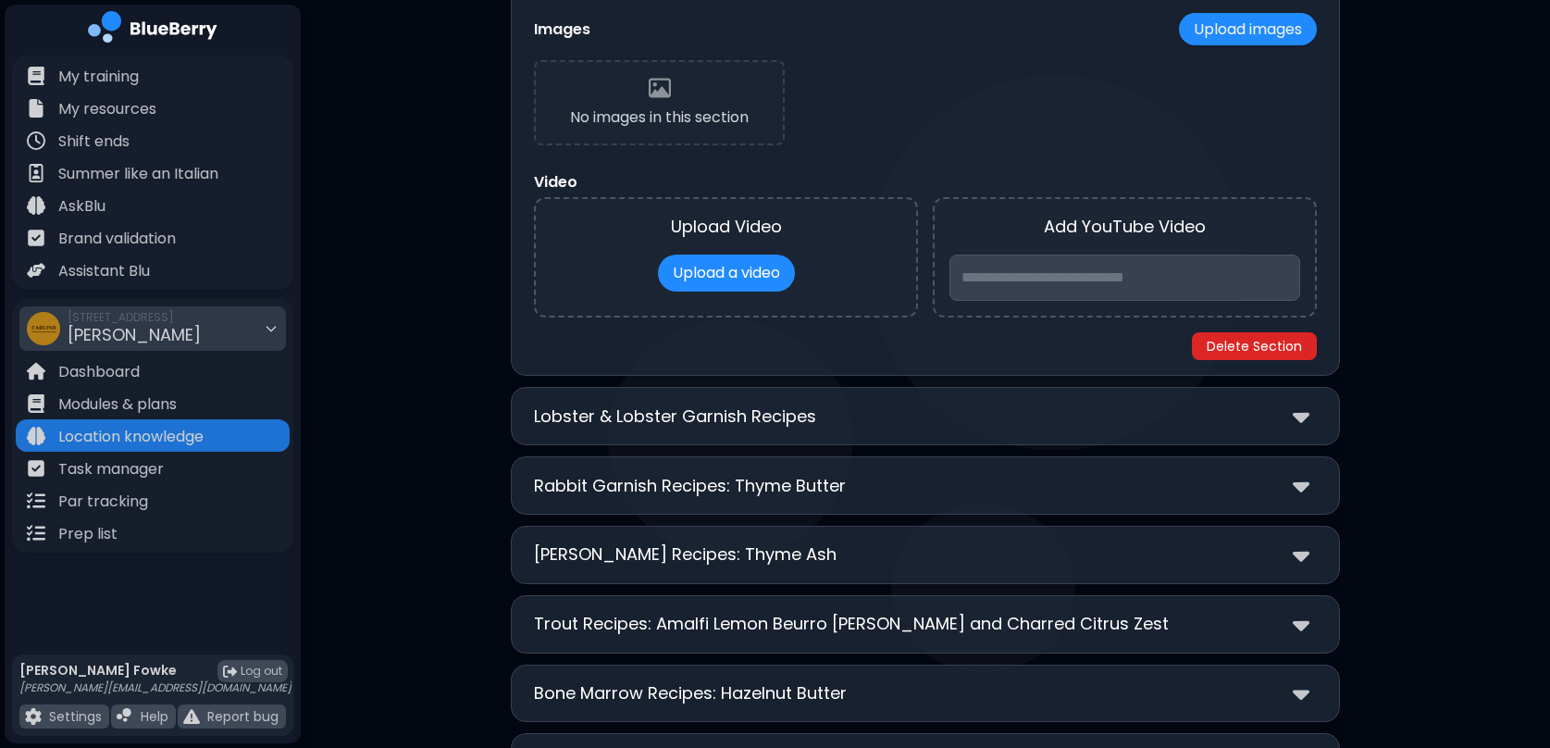
click at [1263, 340] on button "Delete Section" at bounding box center [1254, 346] width 125 height 28
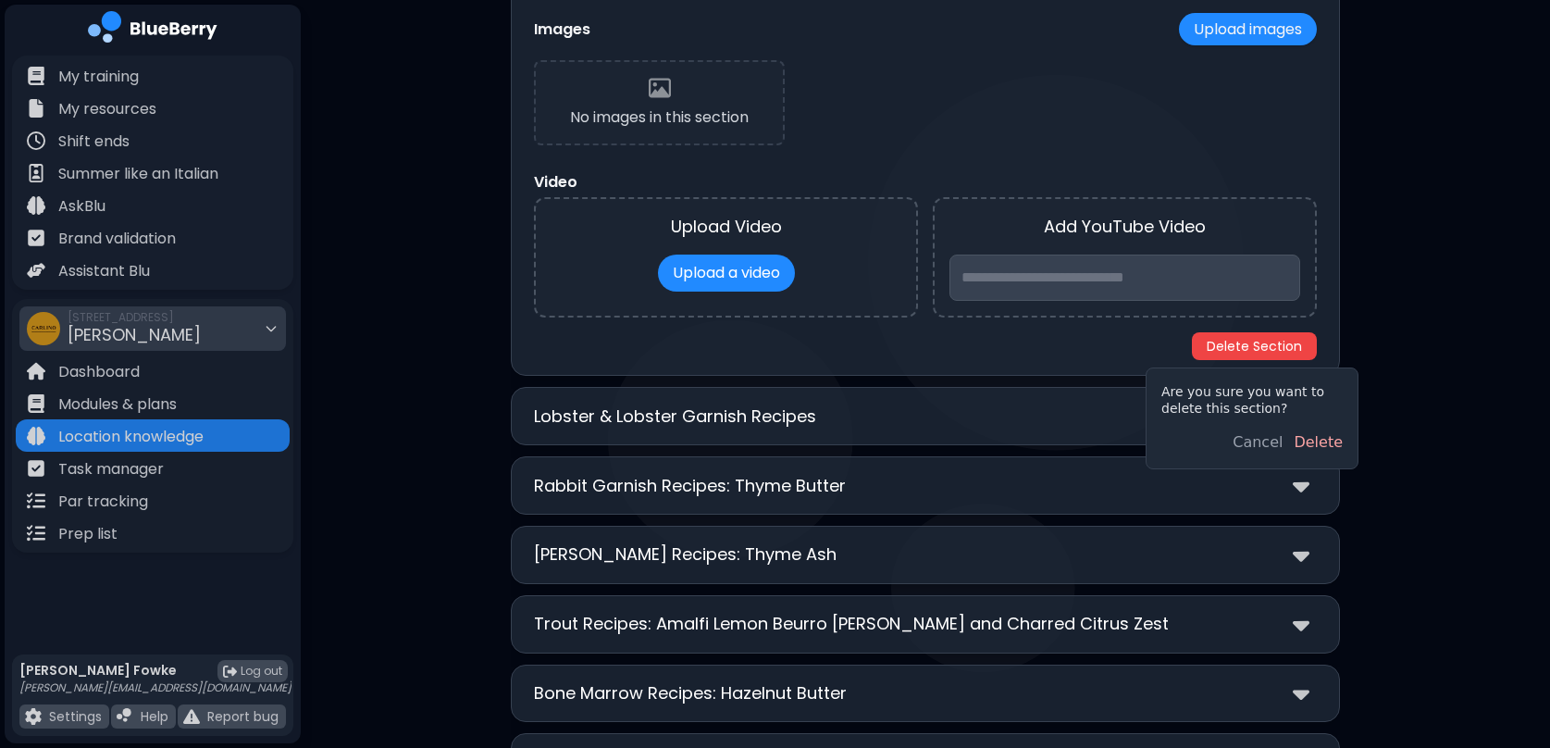
click at [1316, 443] on button "Delete" at bounding box center [1318, 442] width 49 height 22
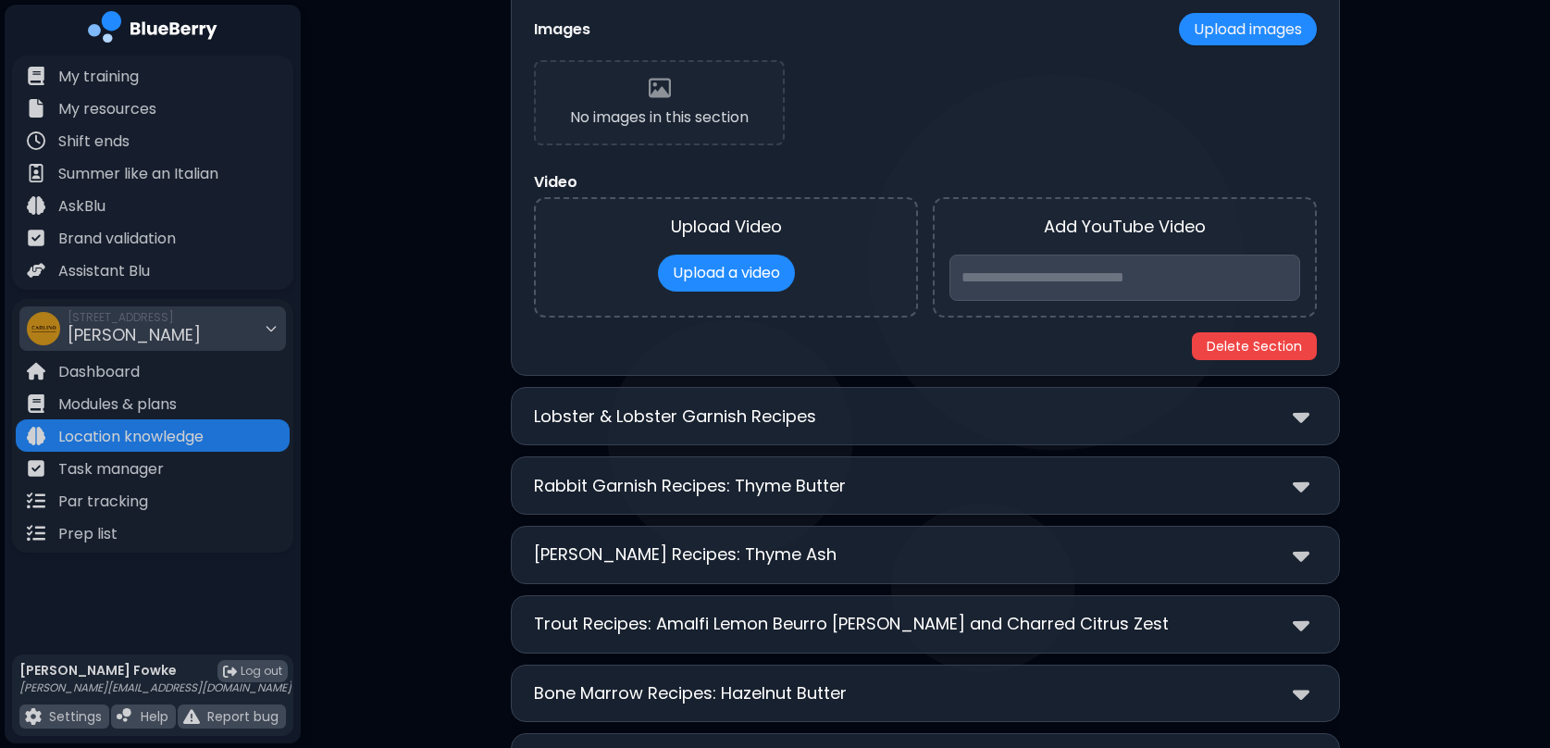
scroll to position [52, 0]
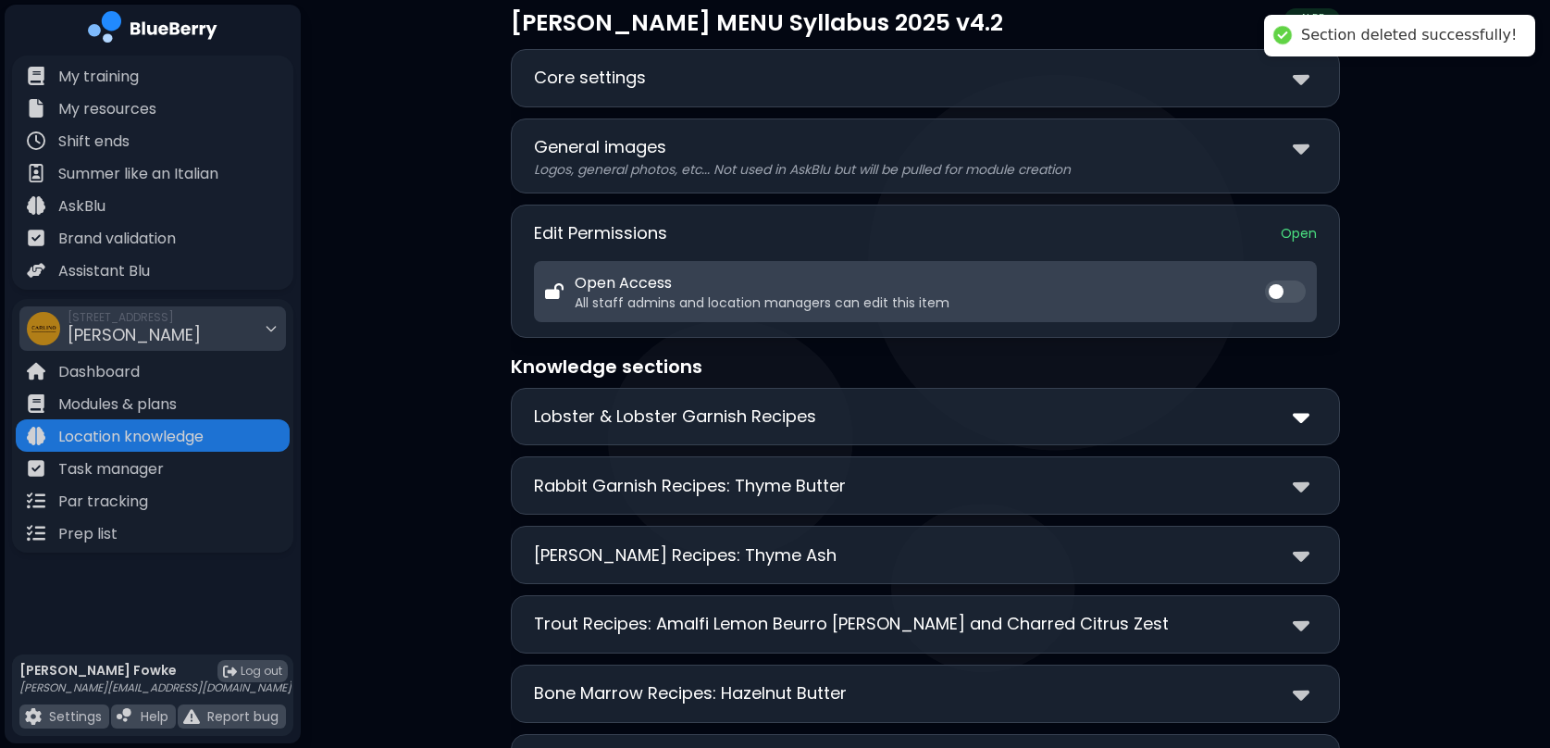
click at [1298, 408] on img at bounding box center [1301, 417] width 17 height 27
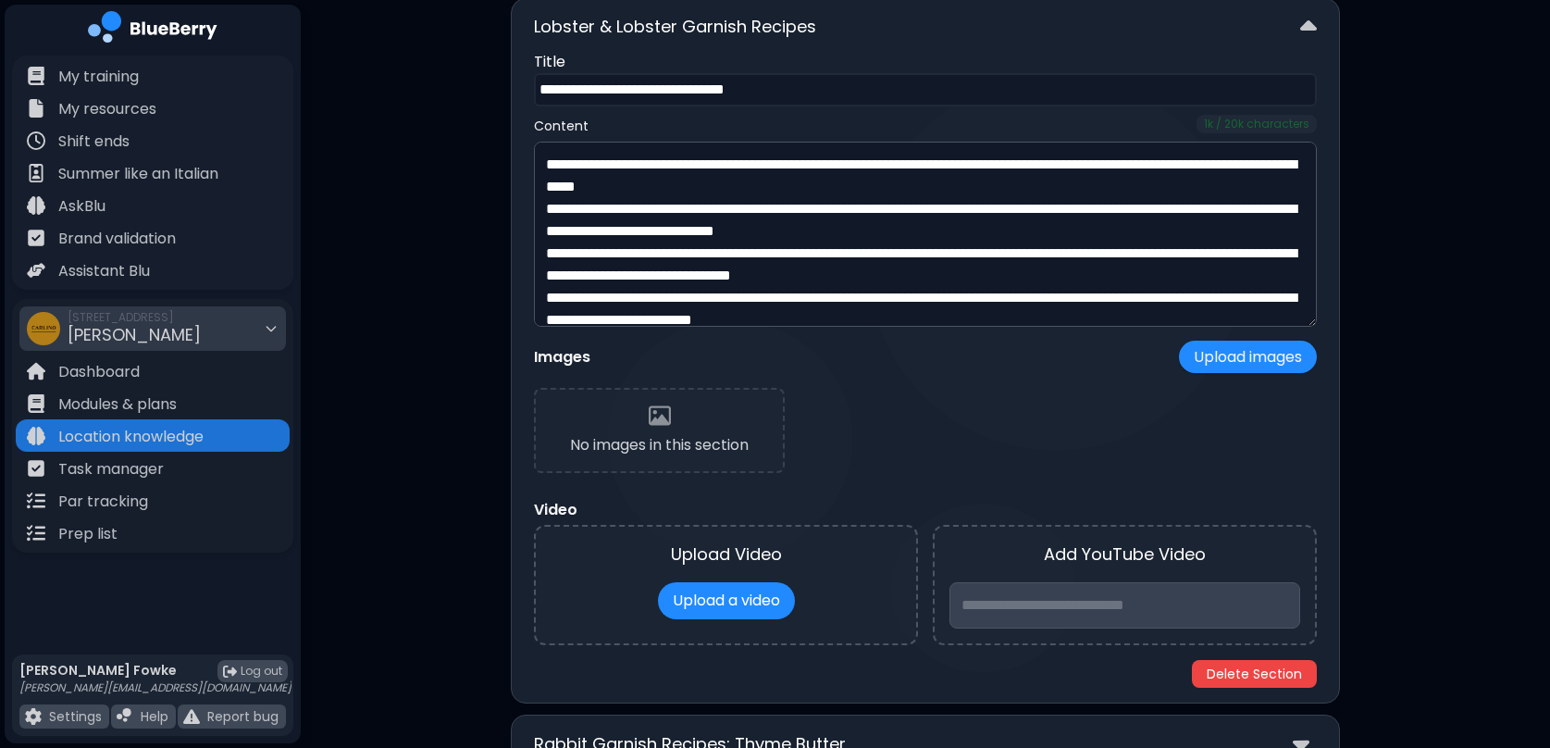
scroll to position [488, 0]
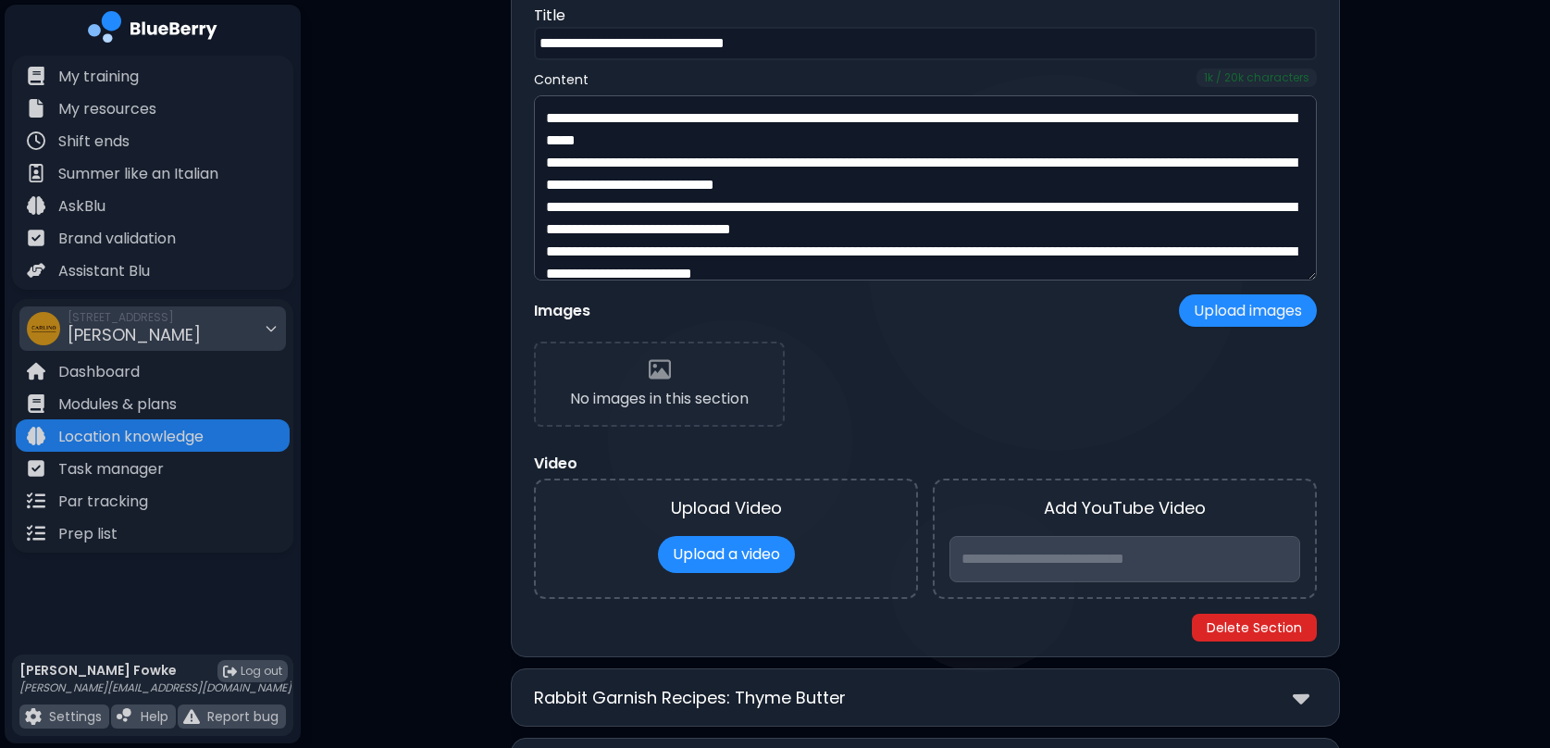
click at [1264, 625] on button "Delete Section" at bounding box center [1254, 628] width 125 height 28
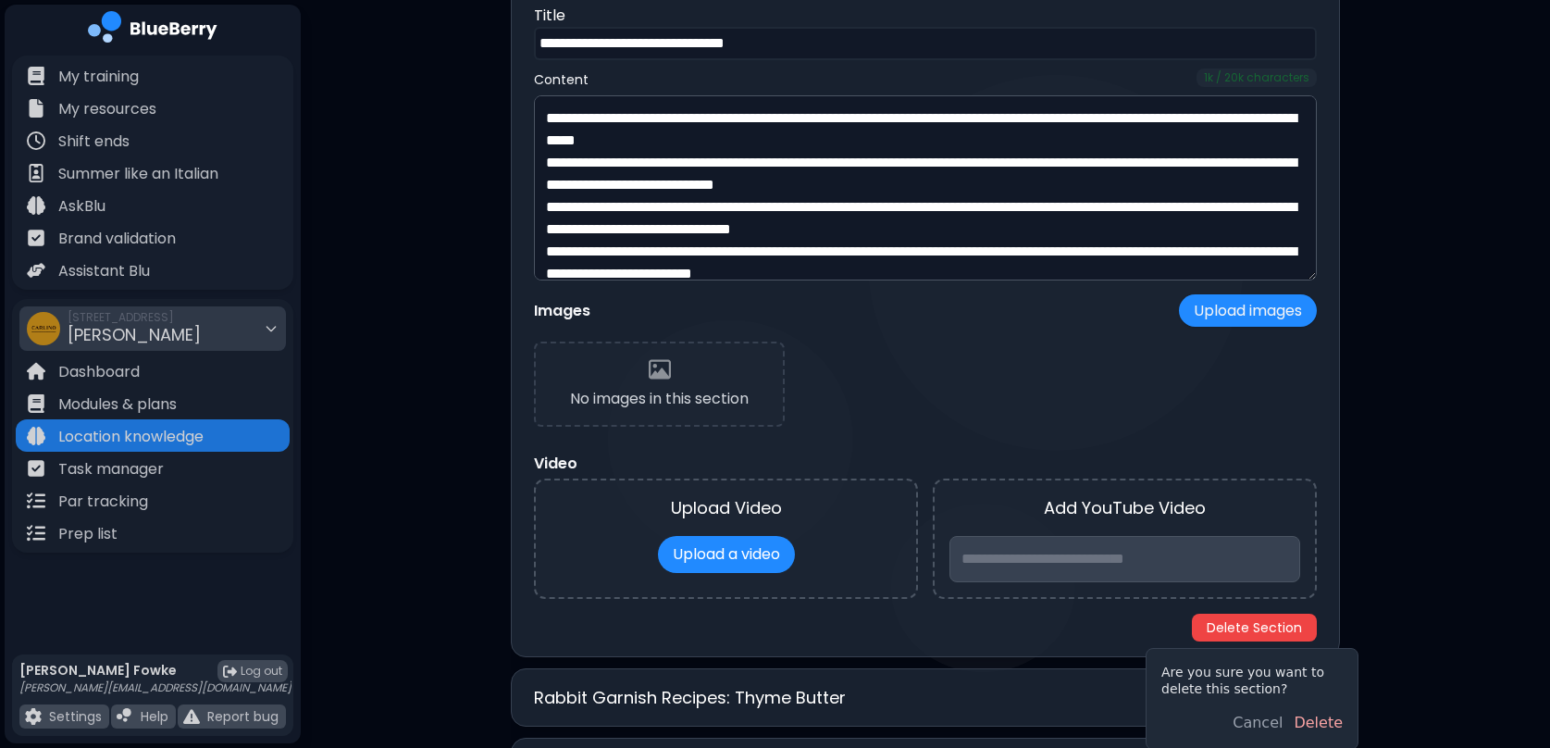
click at [1317, 719] on button "Delete" at bounding box center [1318, 723] width 49 height 22
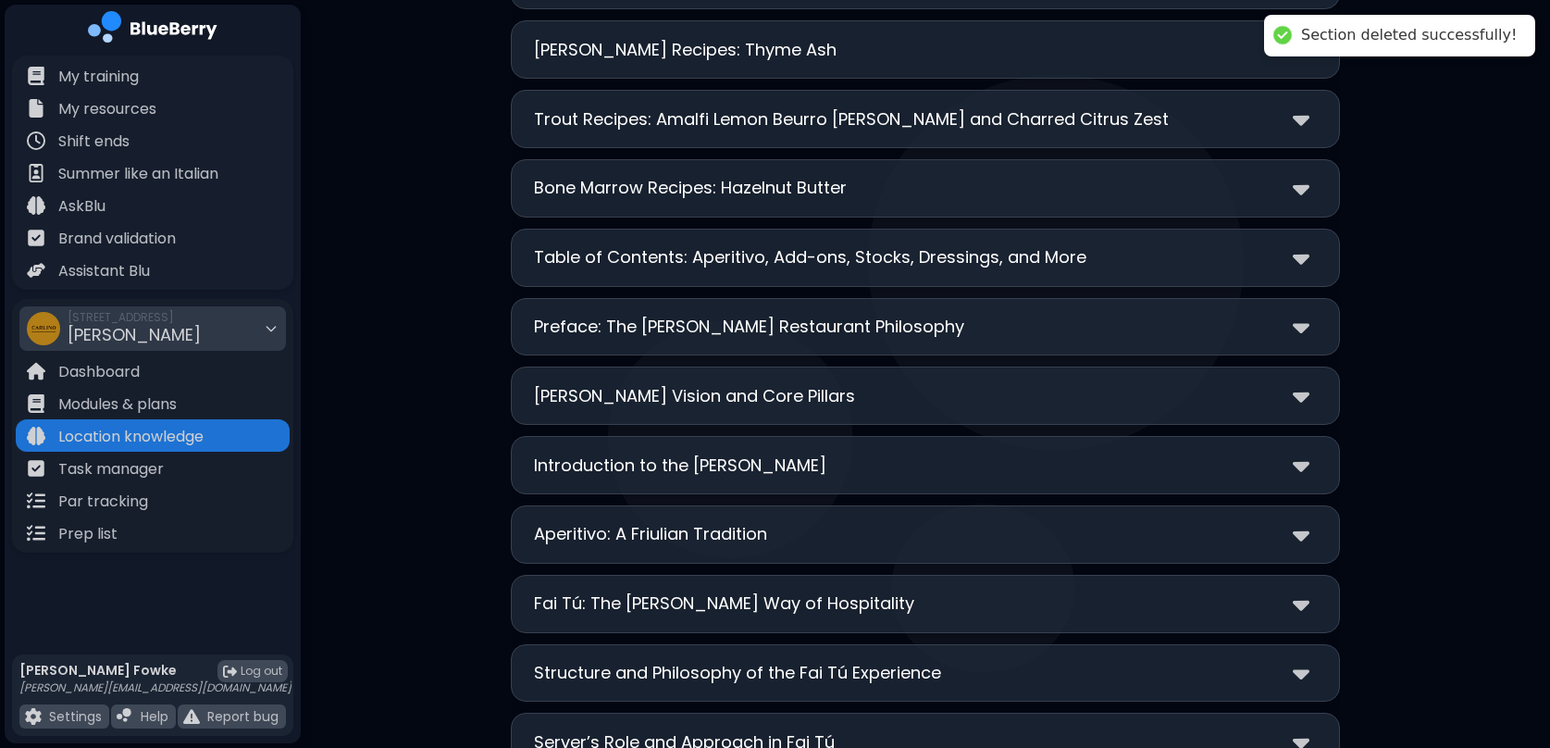
scroll to position [0, 0]
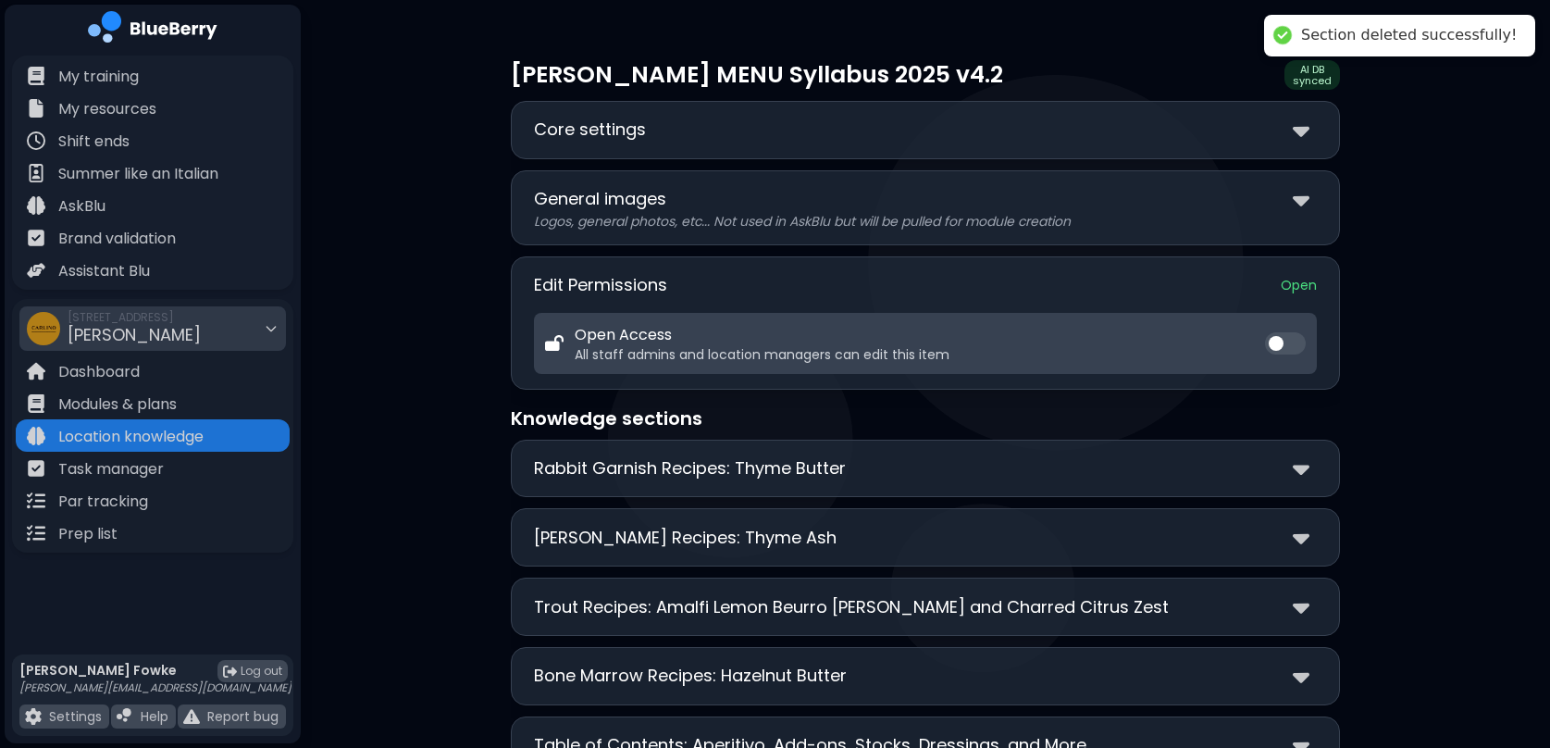
click at [1306, 482] on div "**********" at bounding box center [925, 469] width 829 height 58
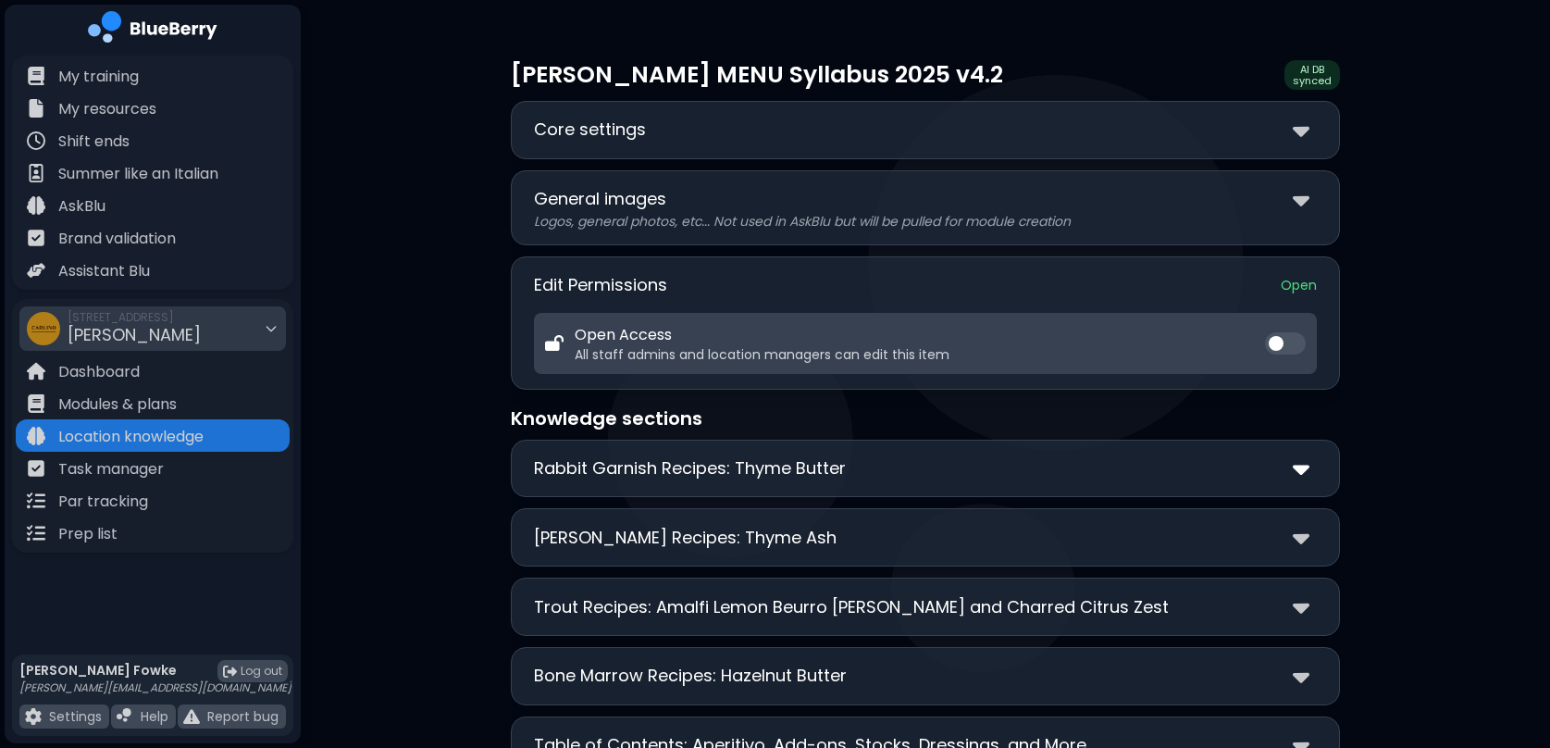
click at [1306, 465] on img at bounding box center [1301, 468] width 17 height 27
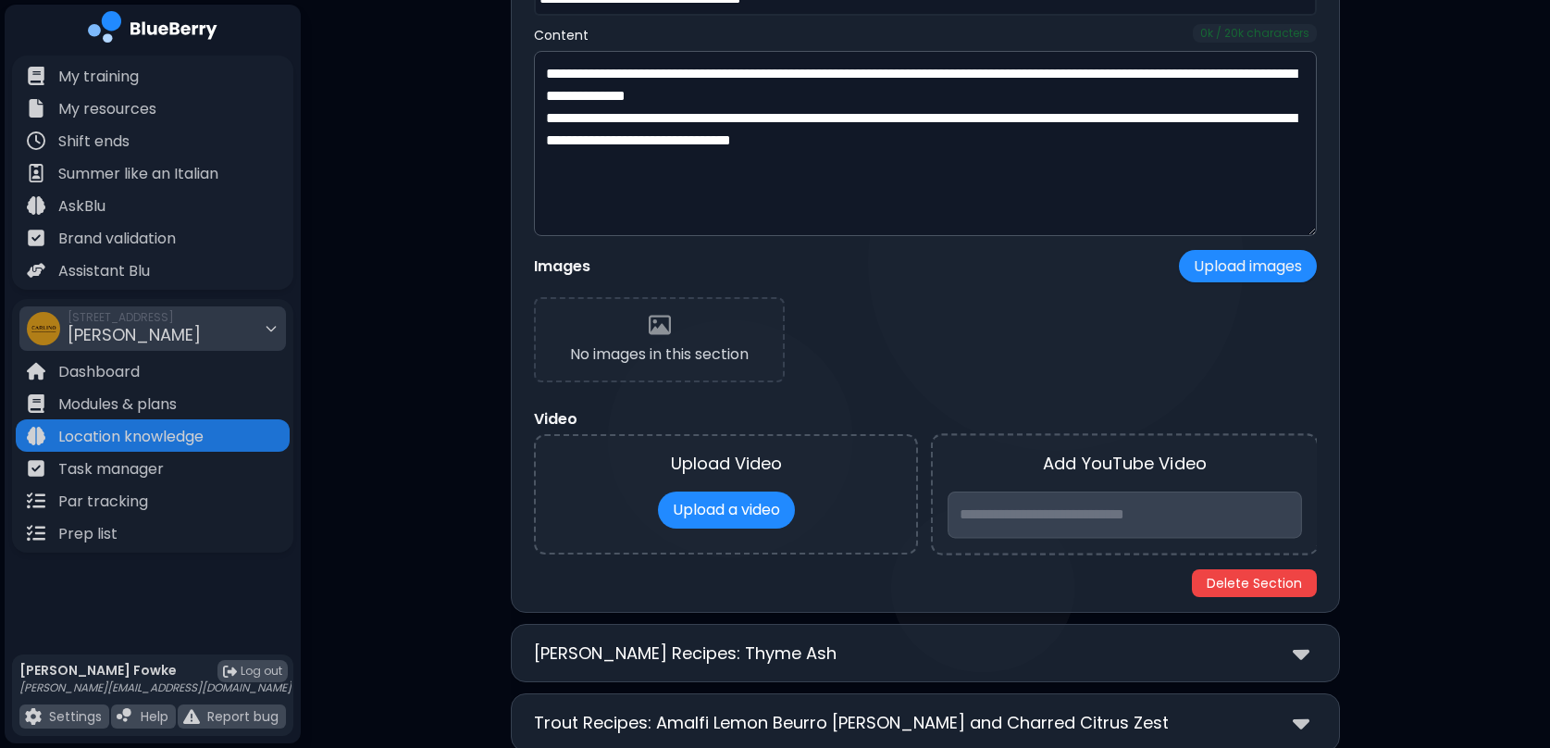
scroll to position [565, 0]
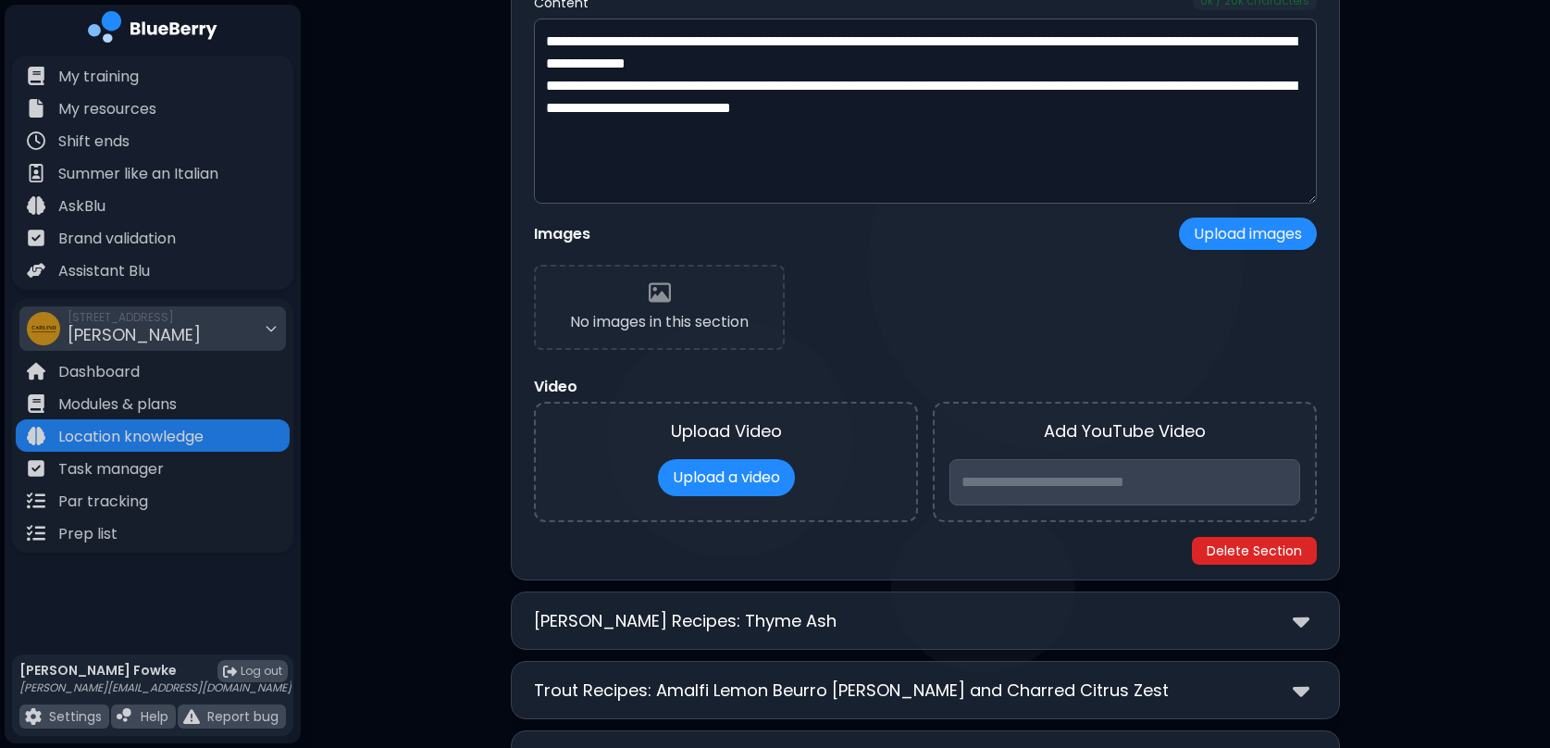
click at [1273, 556] on button "Delete Section" at bounding box center [1254, 551] width 125 height 28
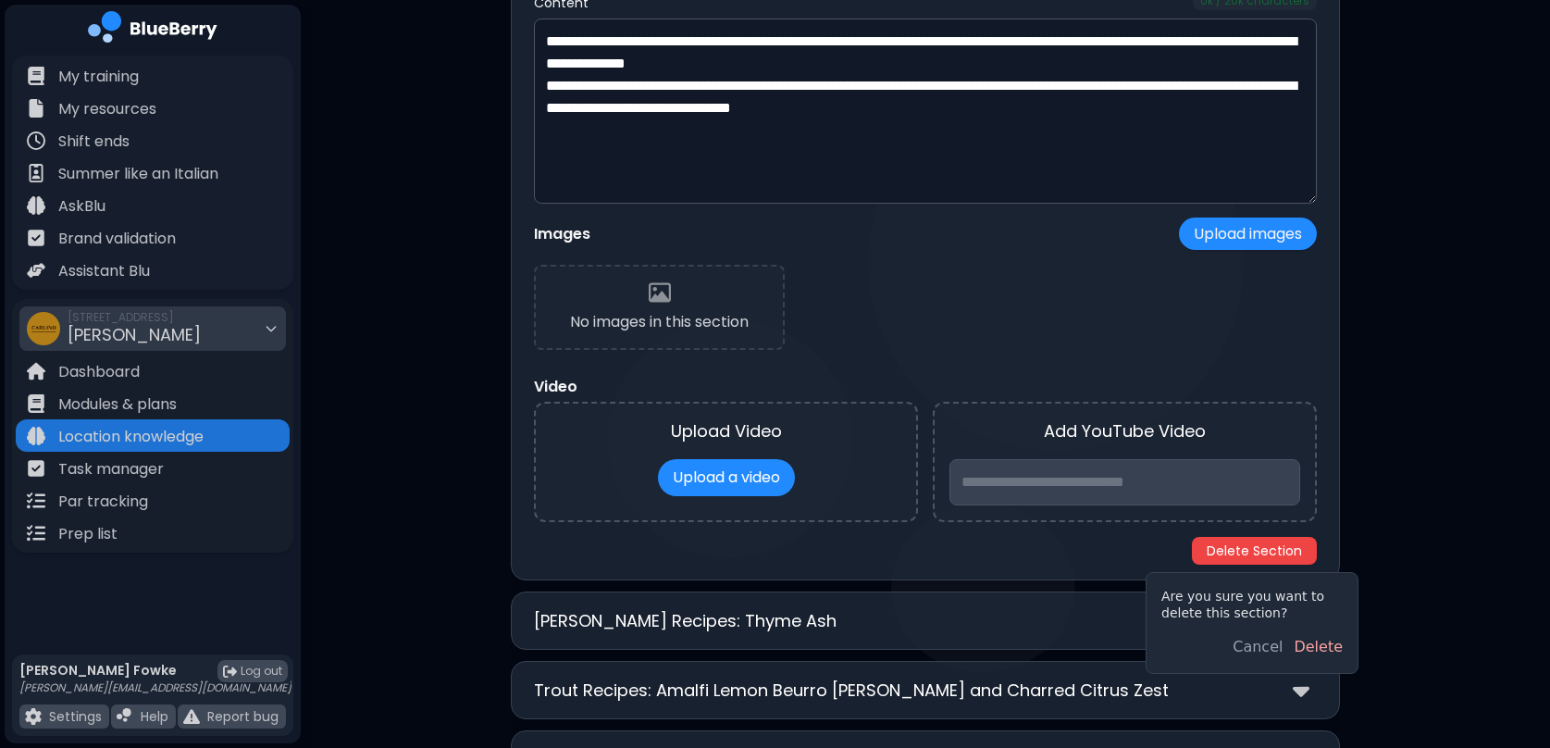
click at [1310, 646] on button "Delete" at bounding box center [1318, 647] width 49 height 22
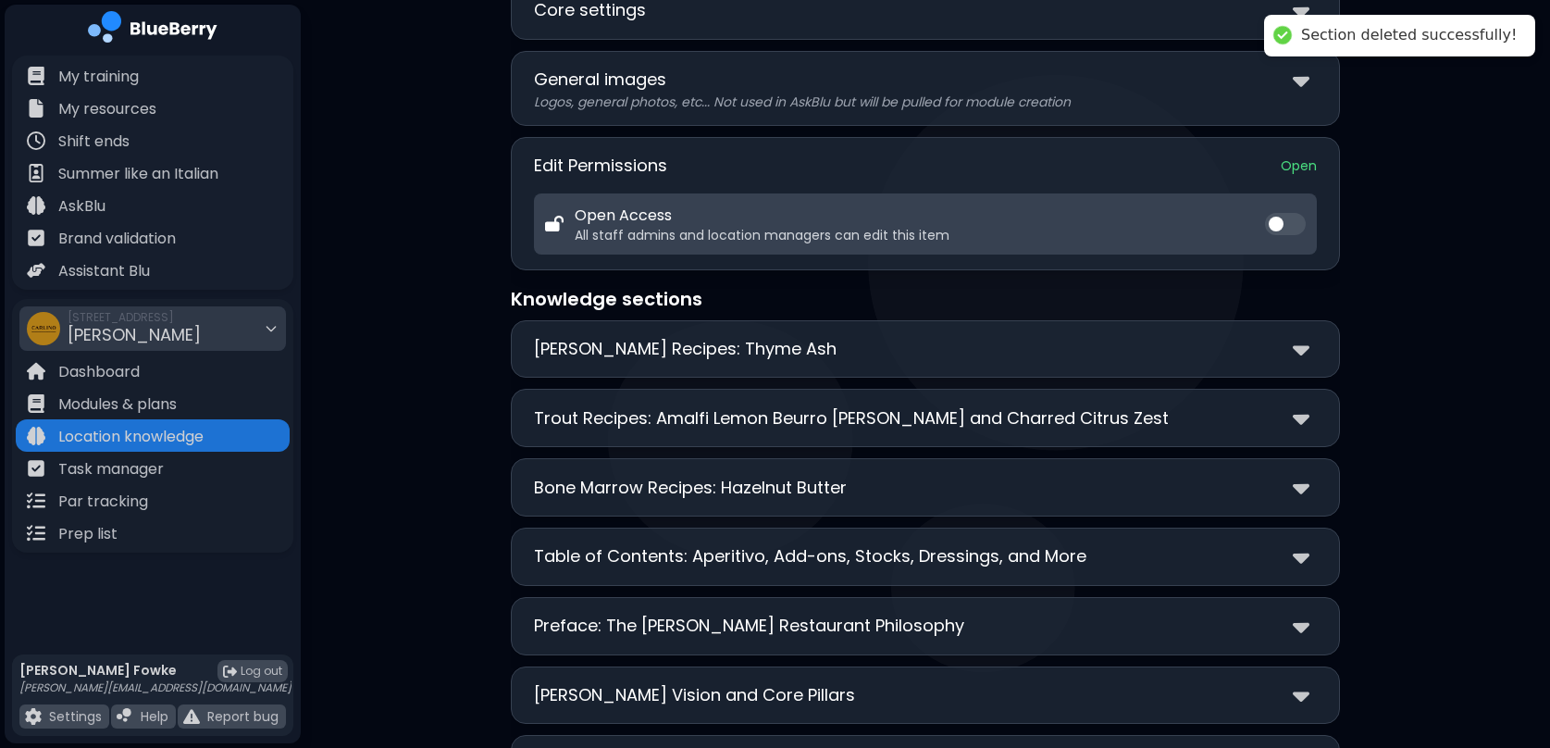
scroll to position [124, 0]
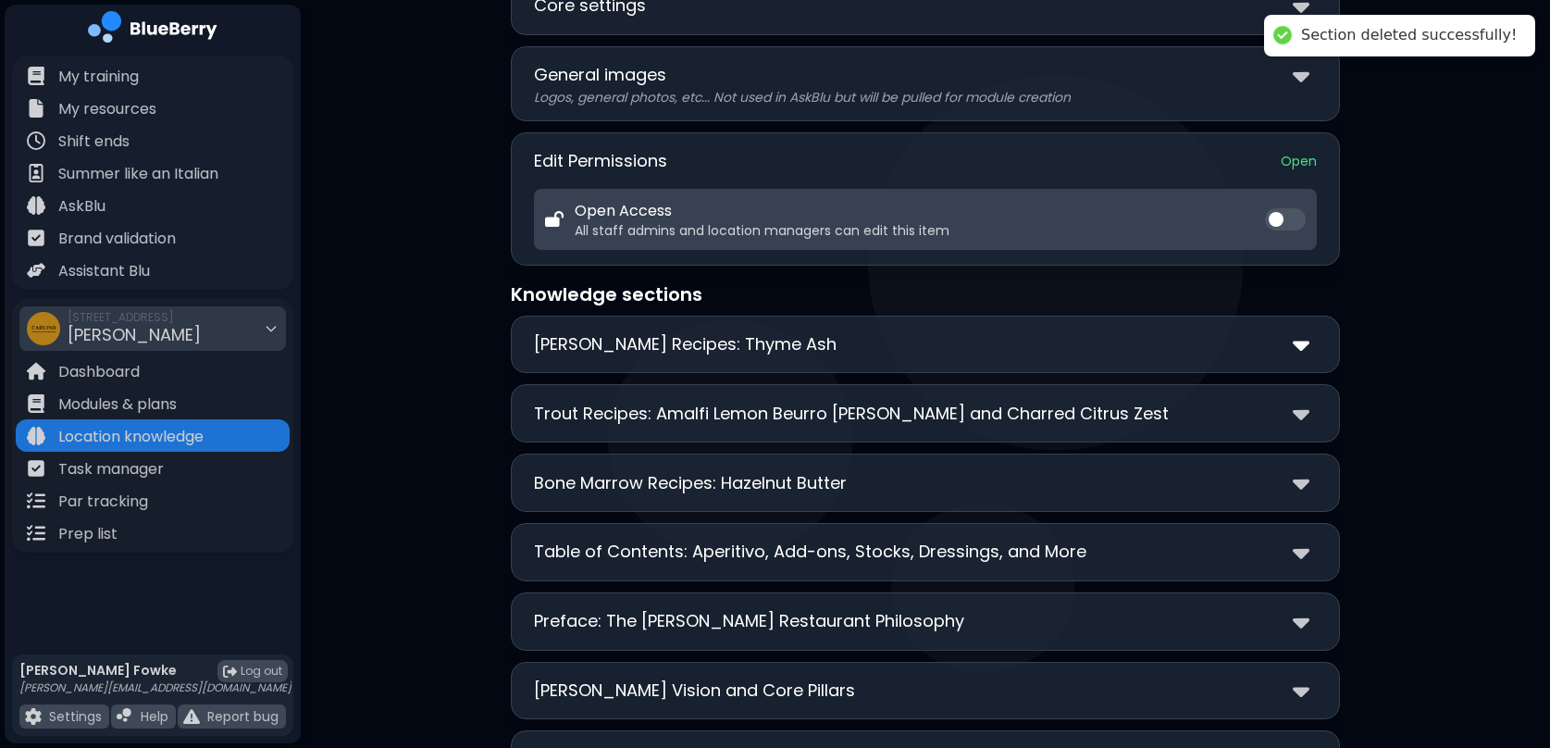
click at [1300, 339] on img at bounding box center [1301, 344] width 17 height 27
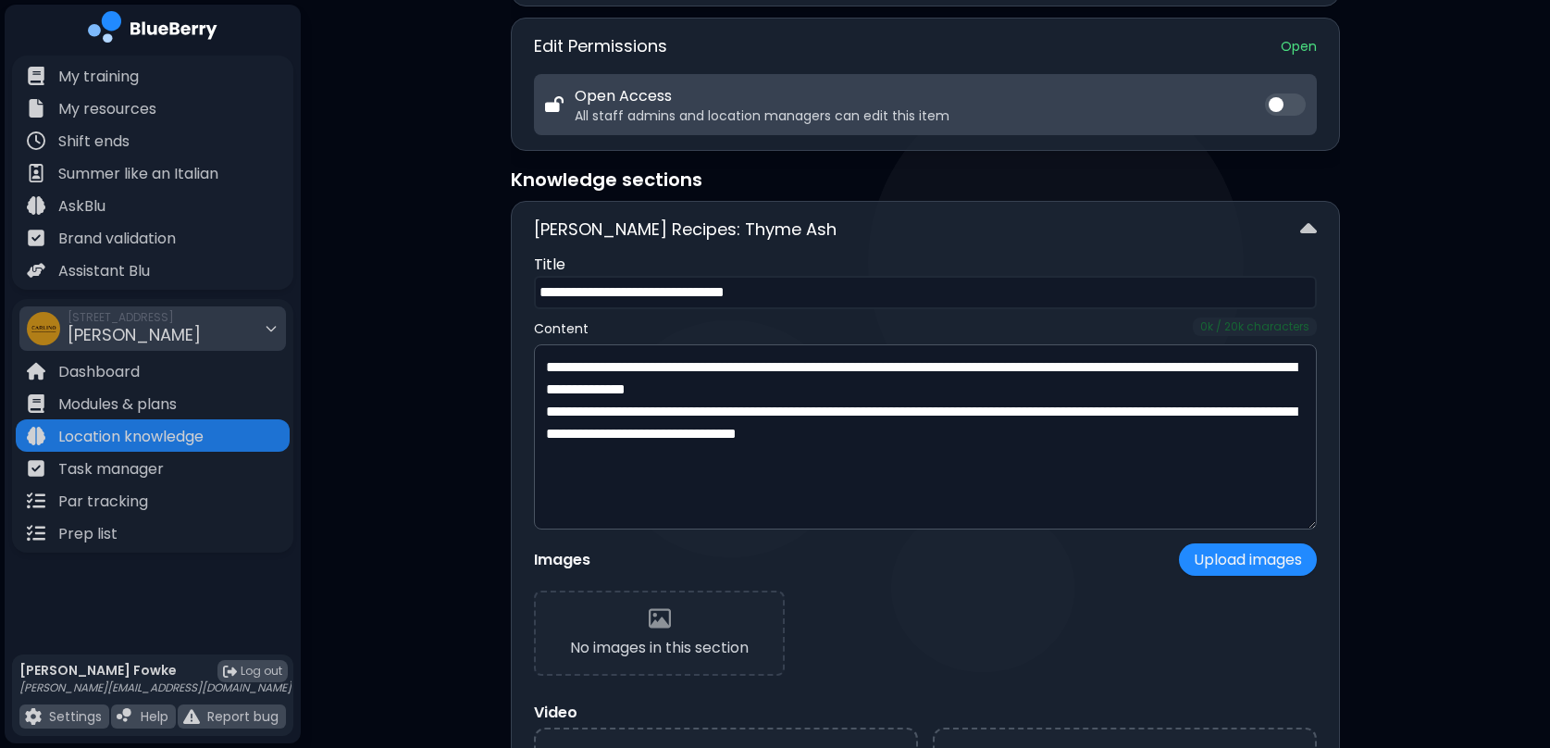
scroll to position [389, 0]
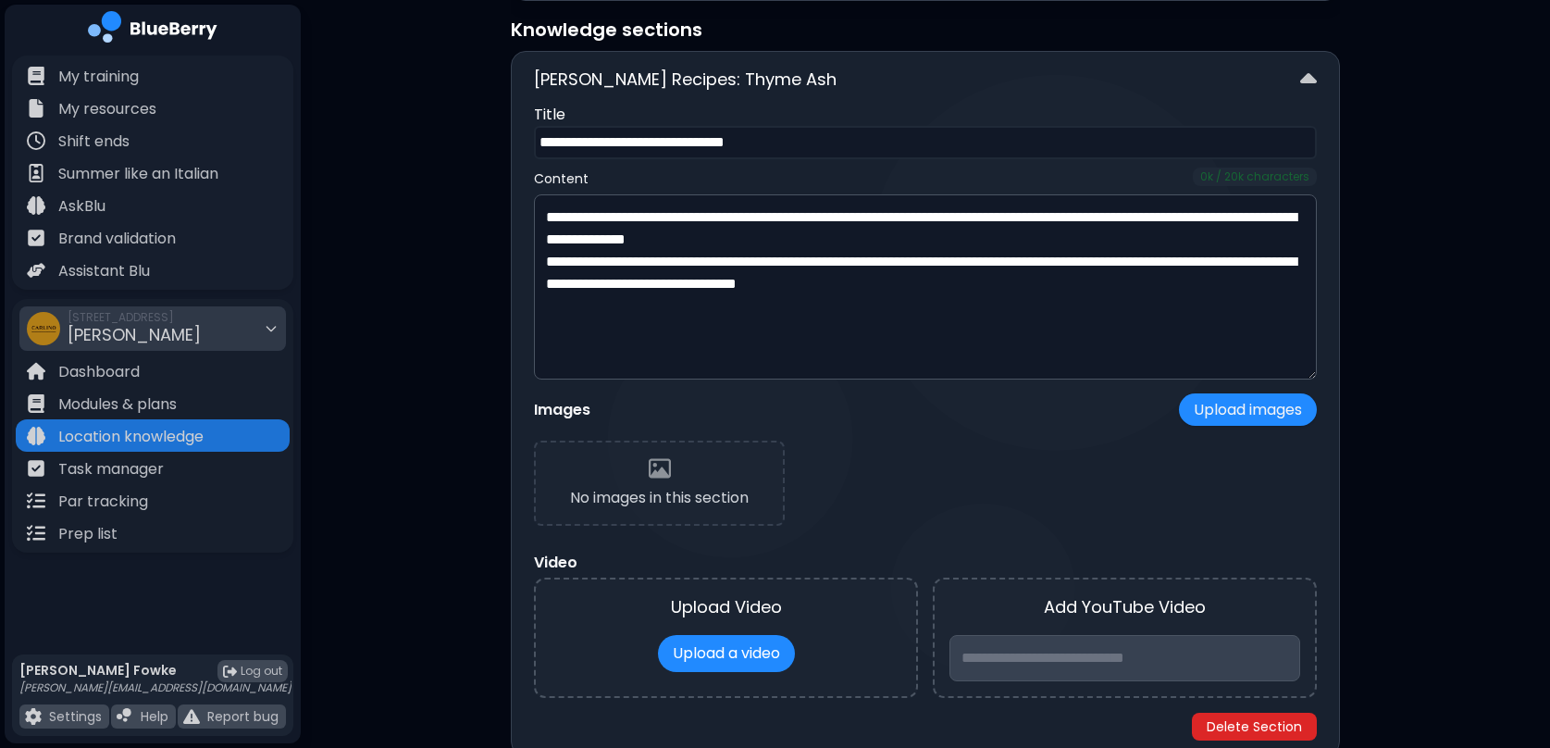
click at [1277, 720] on button "Delete Section" at bounding box center [1254, 727] width 125 height 28
click at [1277, 727] on button "Delete Section" at bounding box center [1254, 727] width 125 height 28
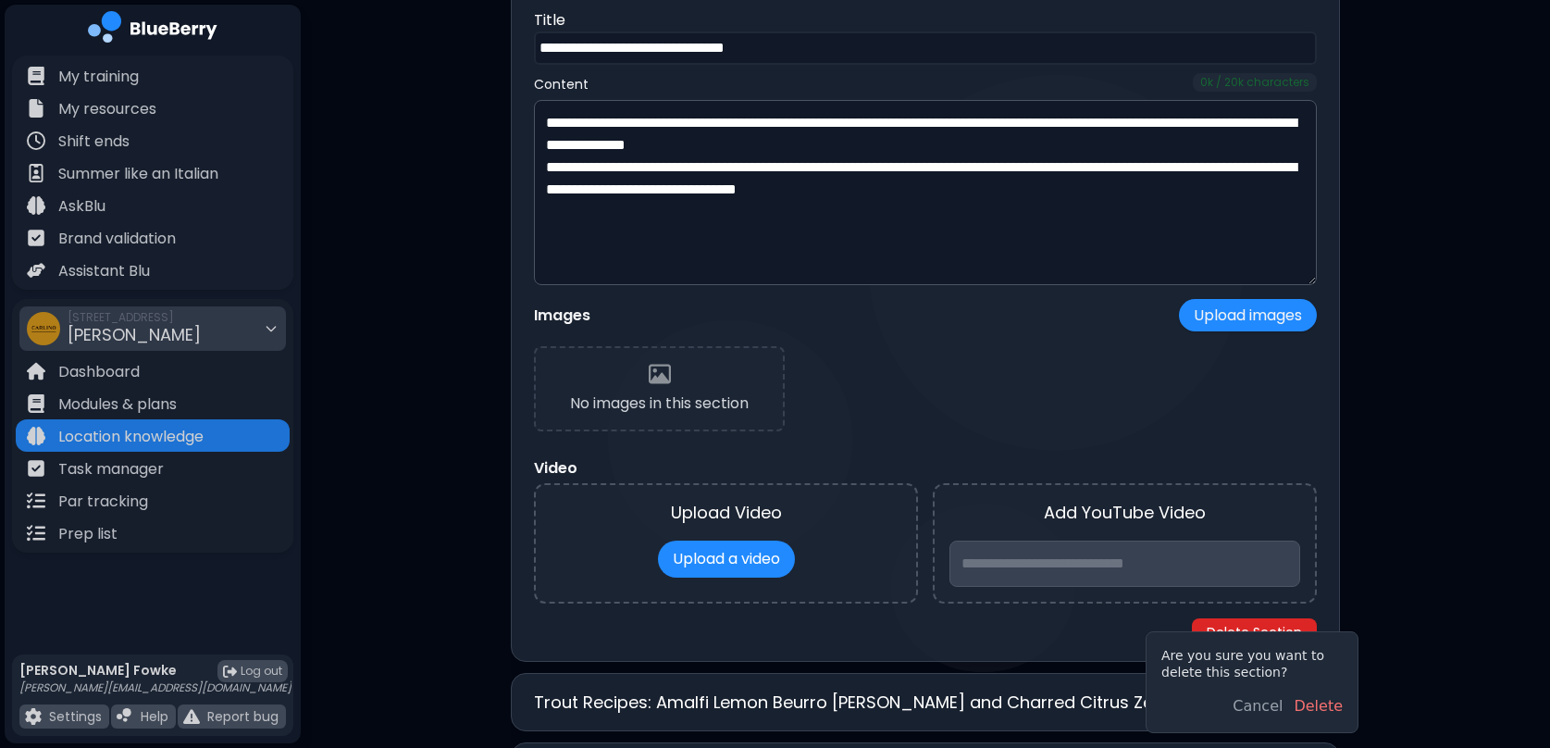
scroll to position [529, 0]
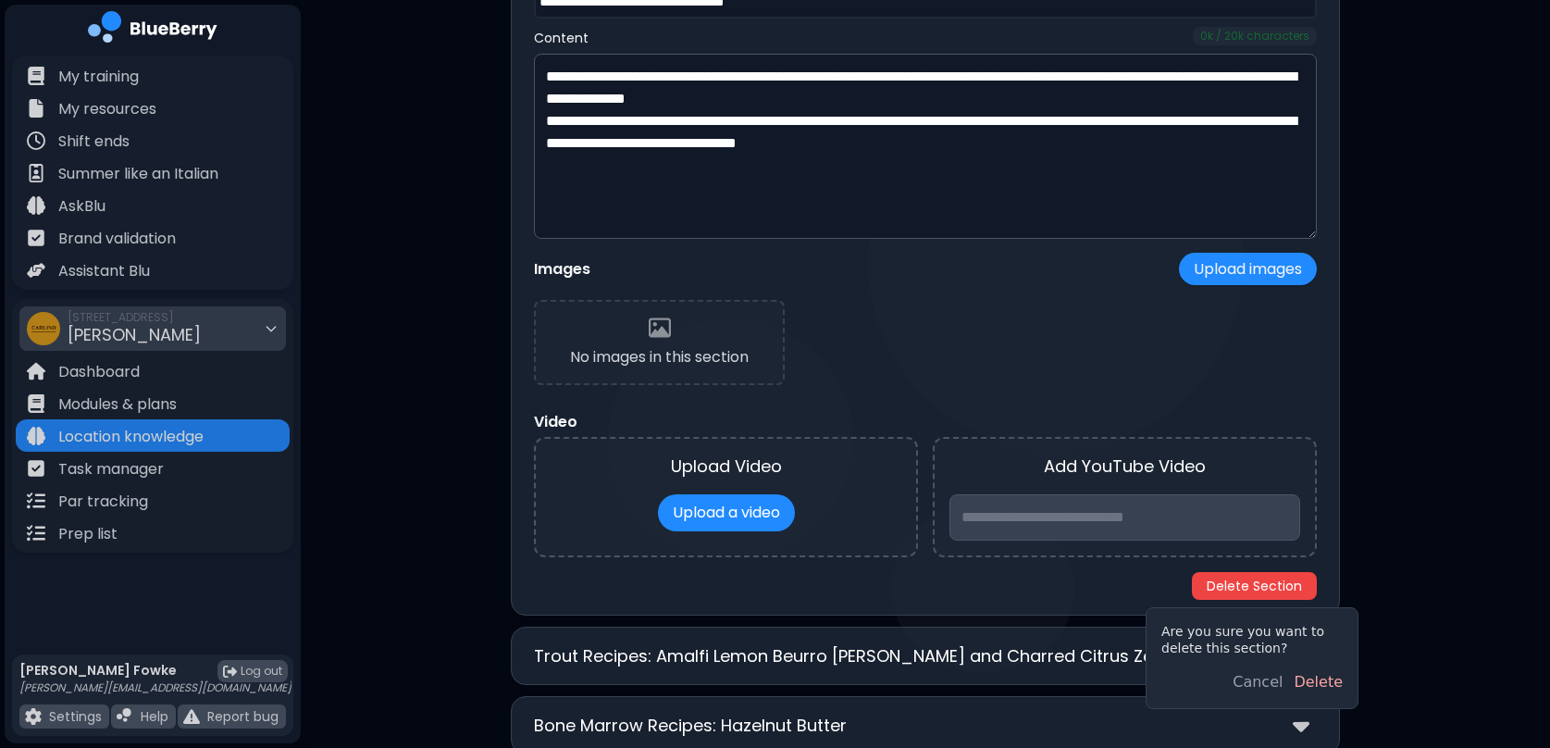
click at [1310, 677] on button "Delete" at bounding box center [1318, 682] width 49 height 22
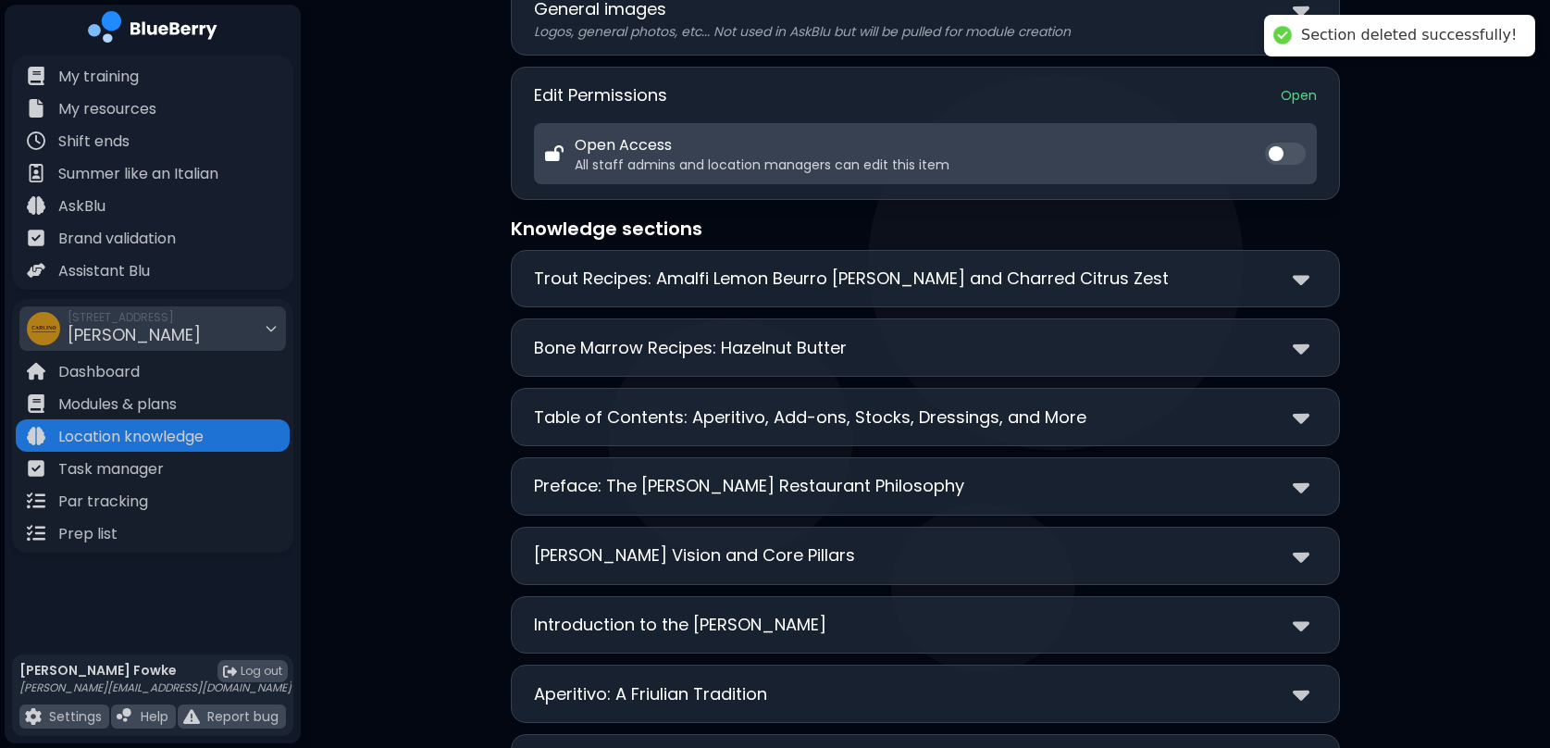
scroll to position [195, 0]
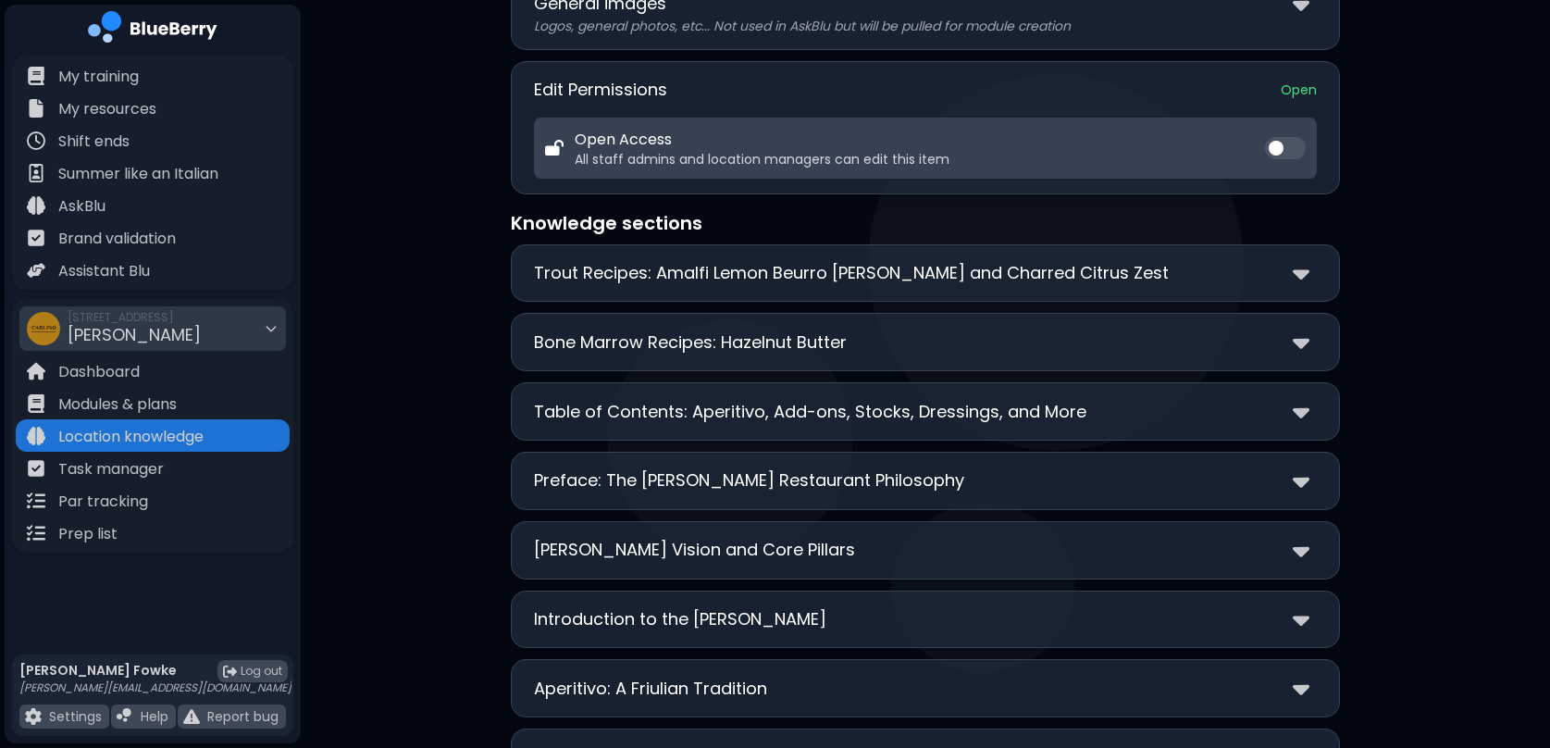
click at [1310, 269] on div at bounding box center [1305, 273] width 24 height 27
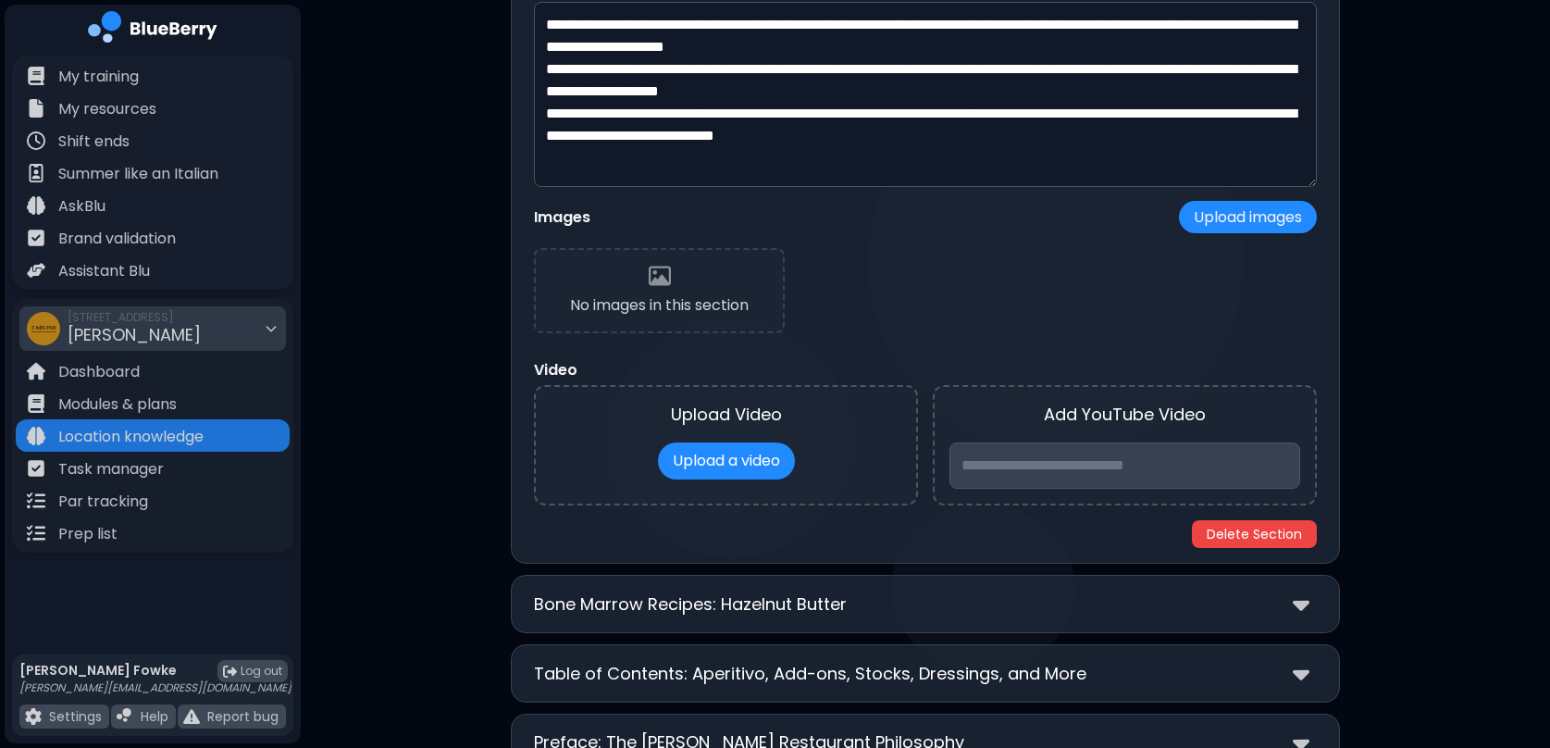
scroll to position [606, 0]
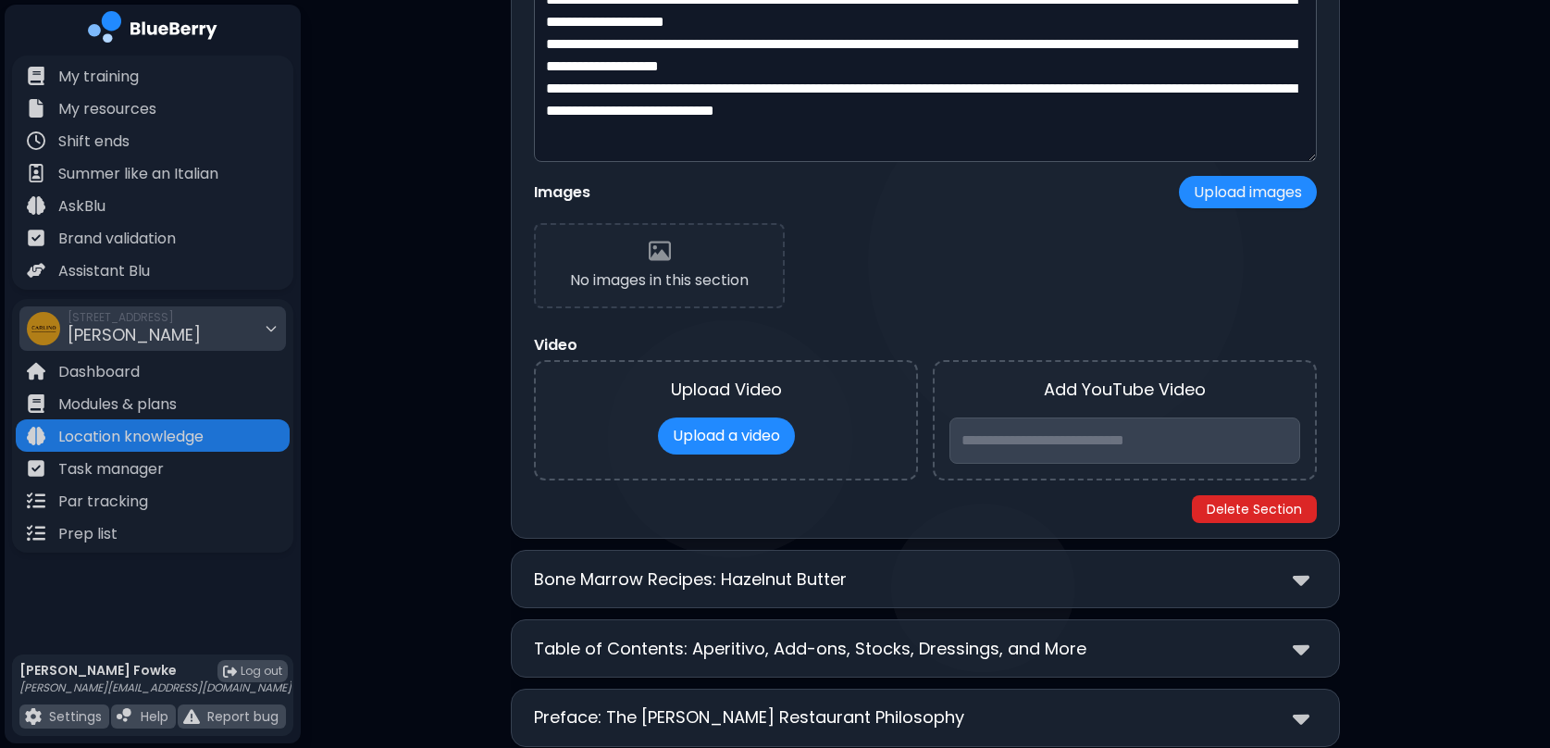
click at [1259, 515] on button "Delete Section" at bounding box center [1254, 509] width 125 height 28
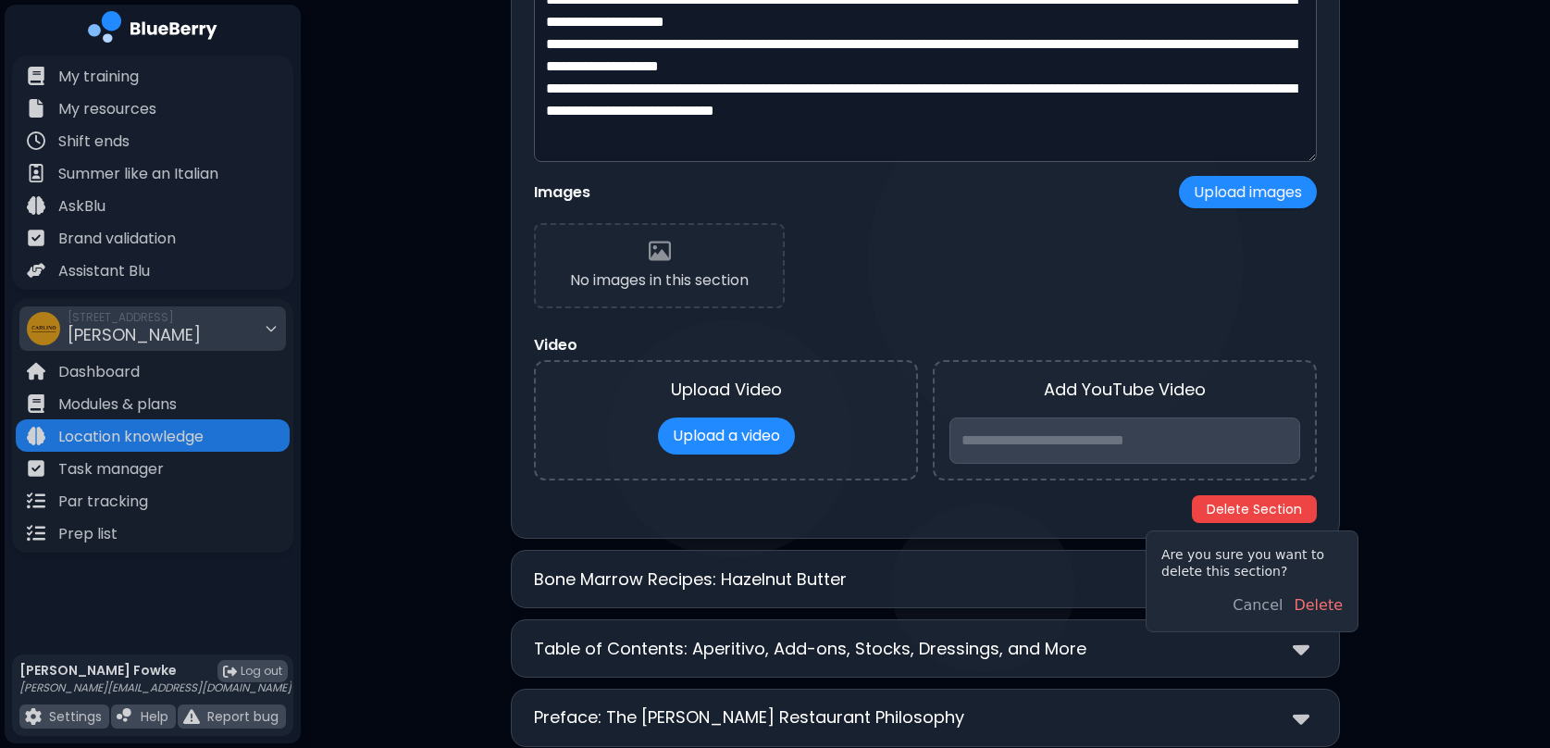
click at [1327, 620] on div "Cancel Delete" at bounding box center [1252, 605] width 211 height 37
click at [1326, 613] on button "Delete" at bounding box center [1318, 605] width 49 height 22
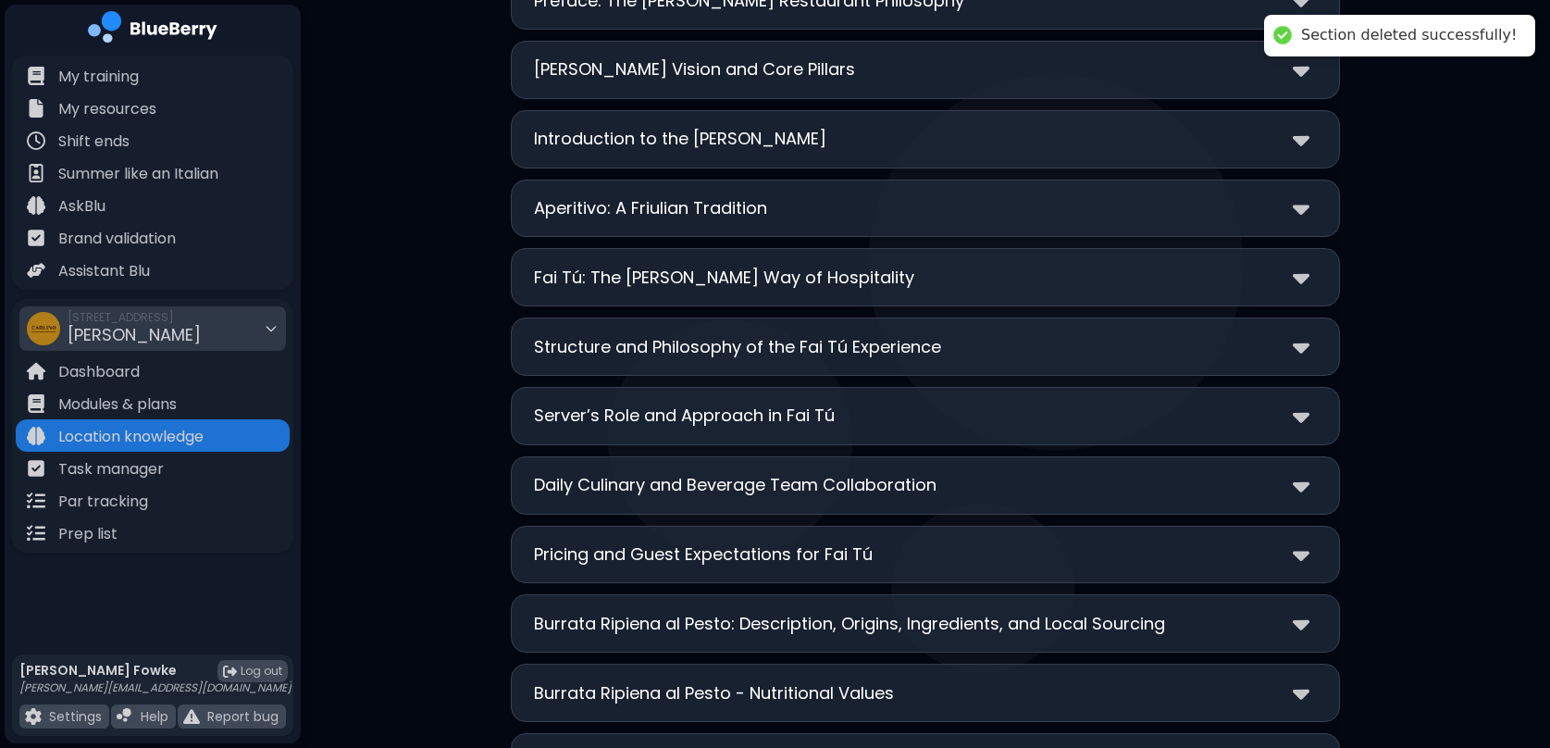
scroll to position [0, 0]
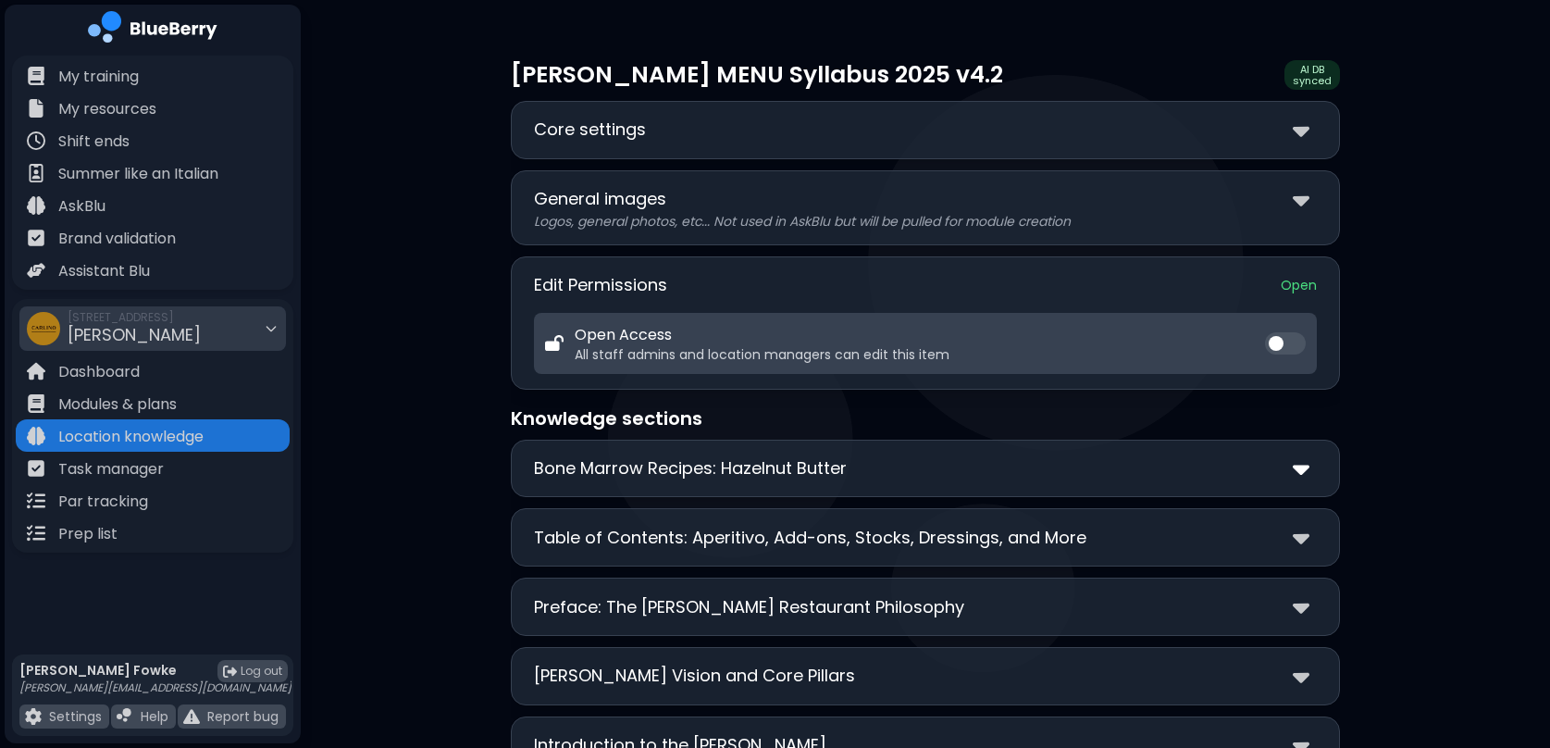
click at [1306, 467] on img at bounding box center [1301, 468] width 17 height 27
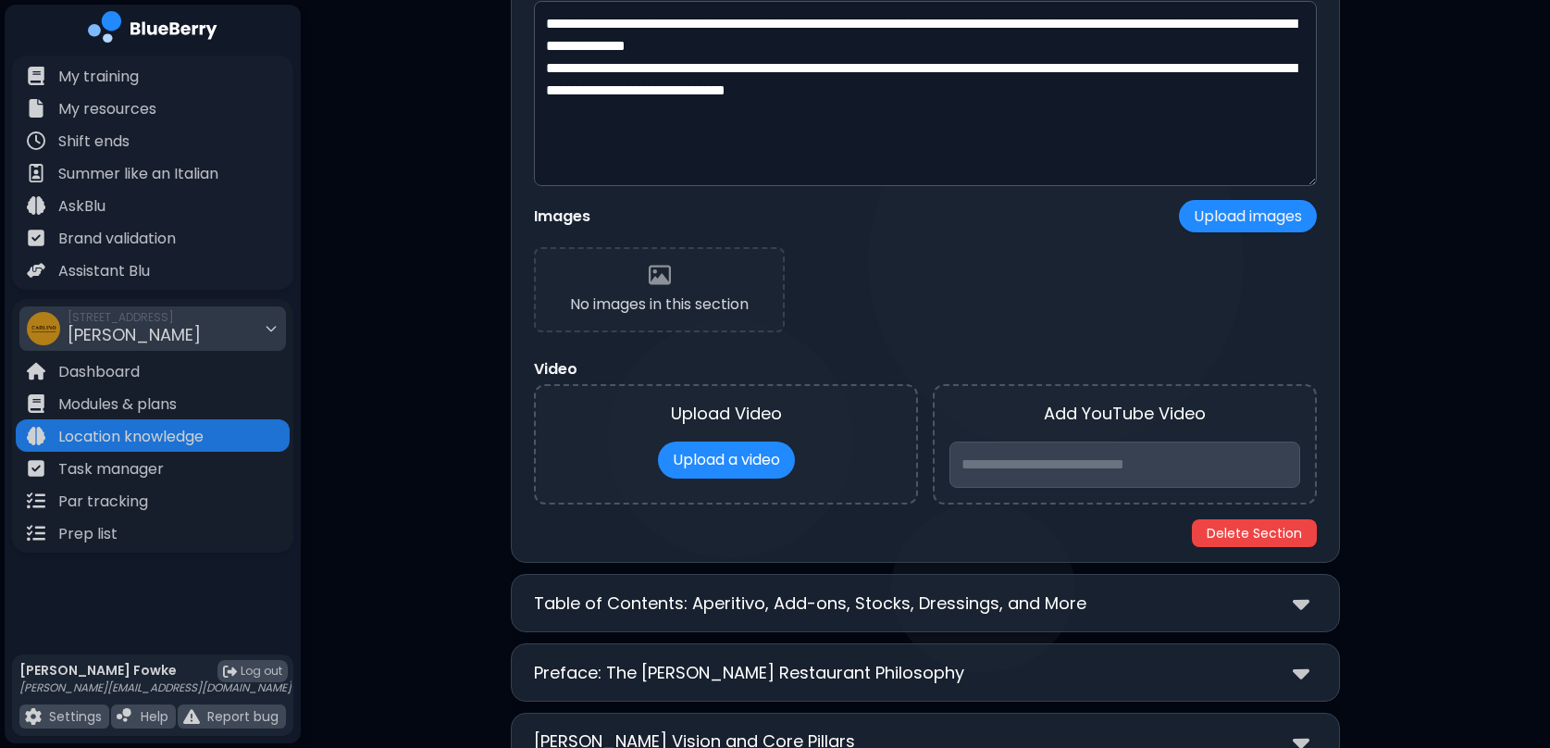
scroll to position [597, 0]
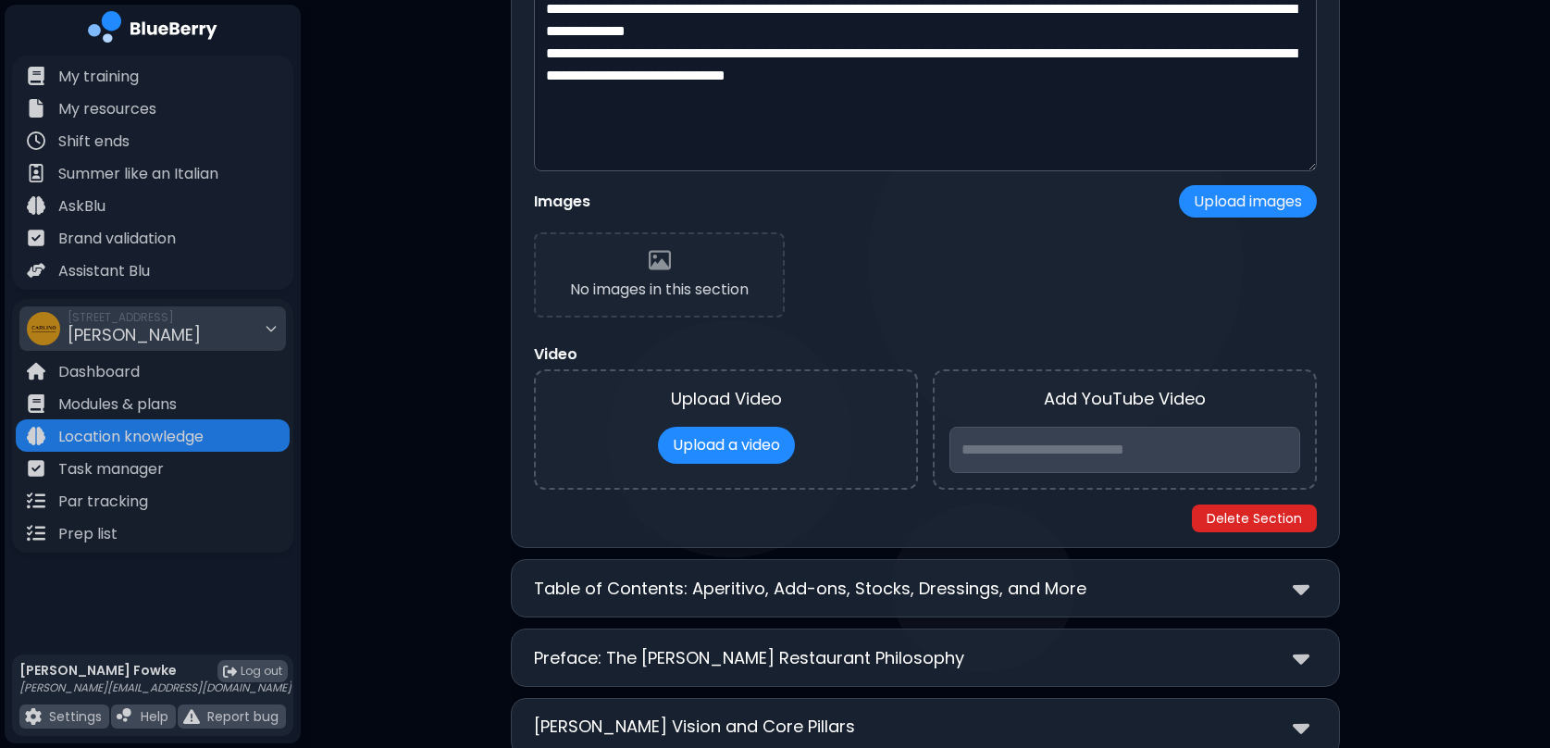
click at [1264, 526] on button "Delete Section" at bounding box center [1254, 518] width 125 height 28
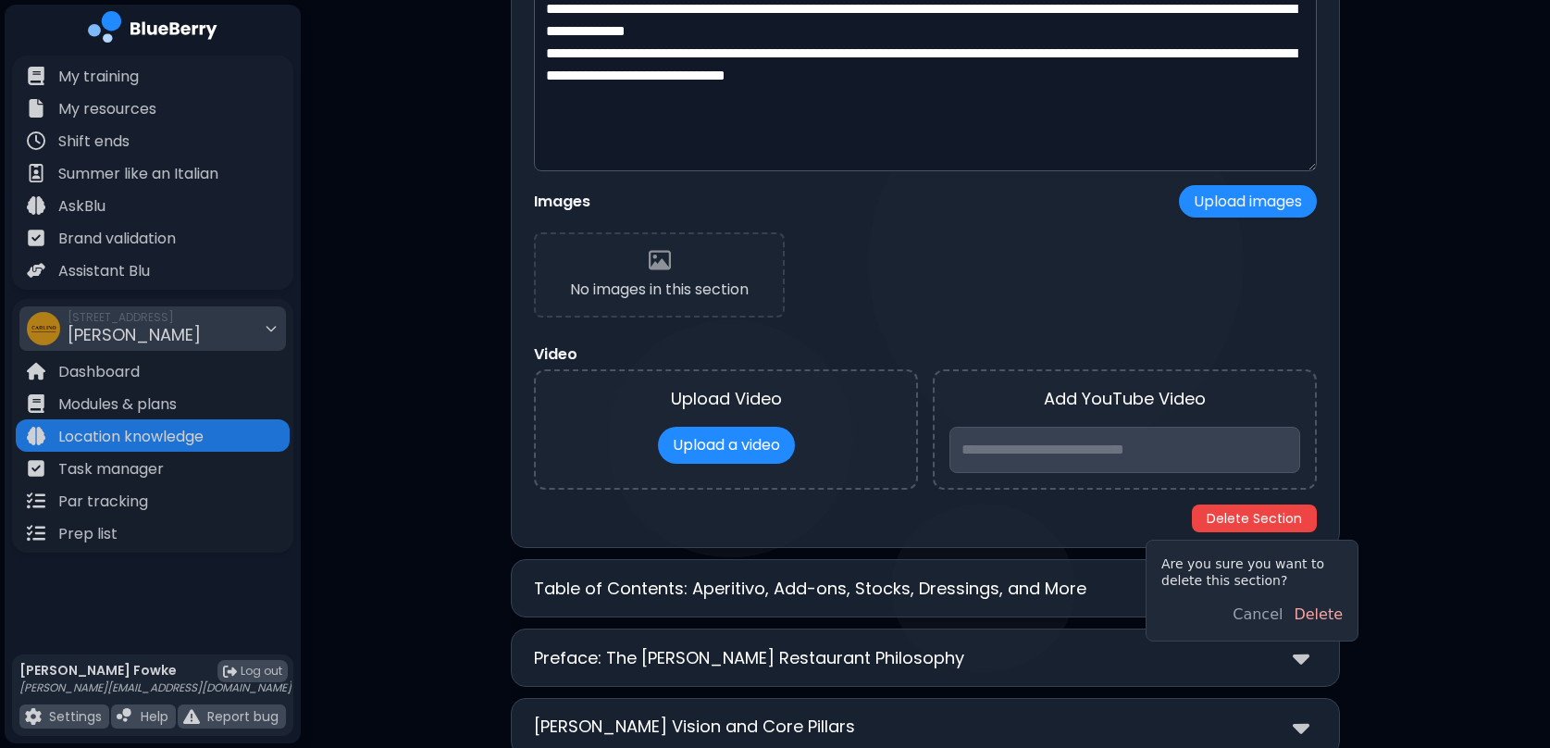
click at [1319, 616] on button "Delete" at bounding box center [1318, 615] width 49 height 22
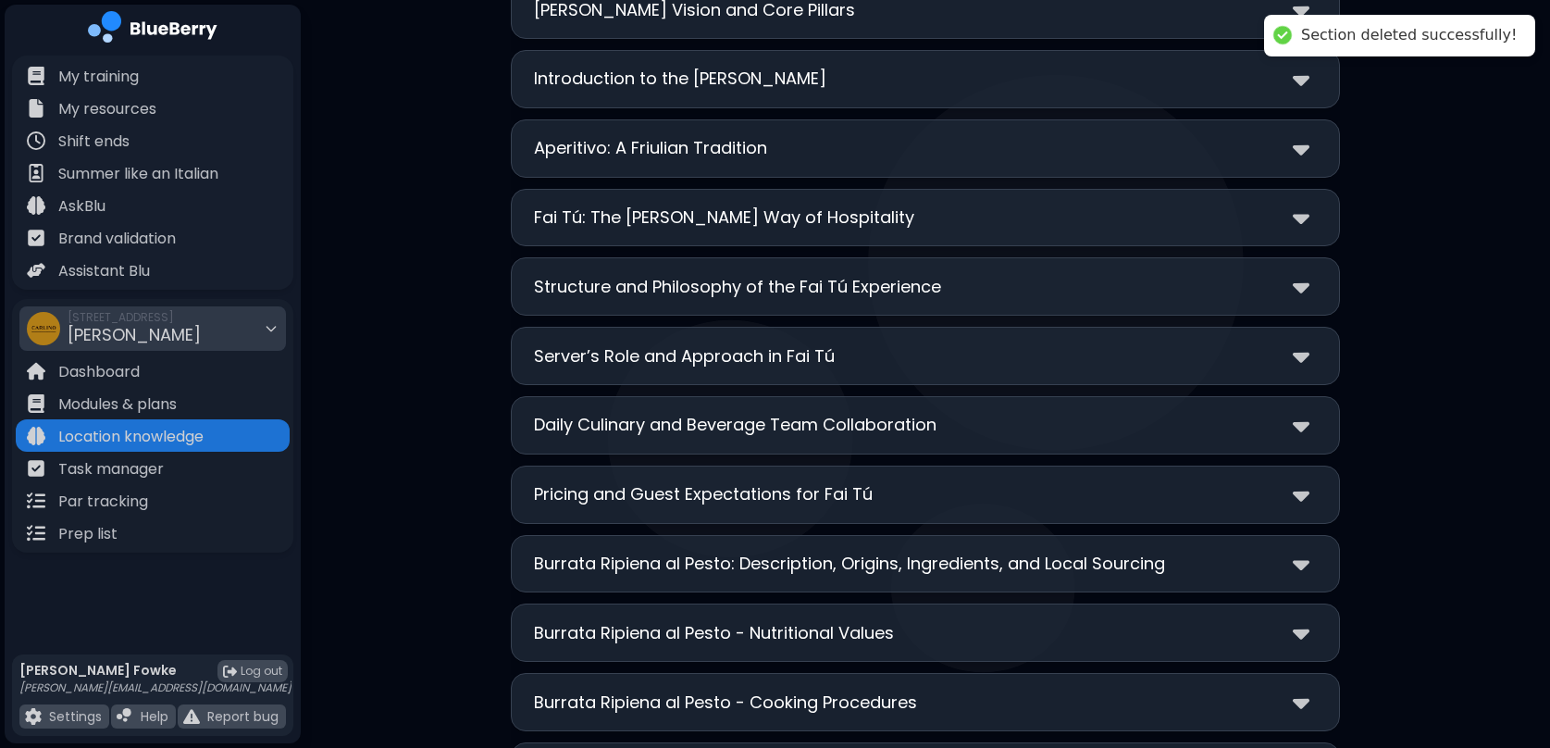
scroll to position [0, 0]
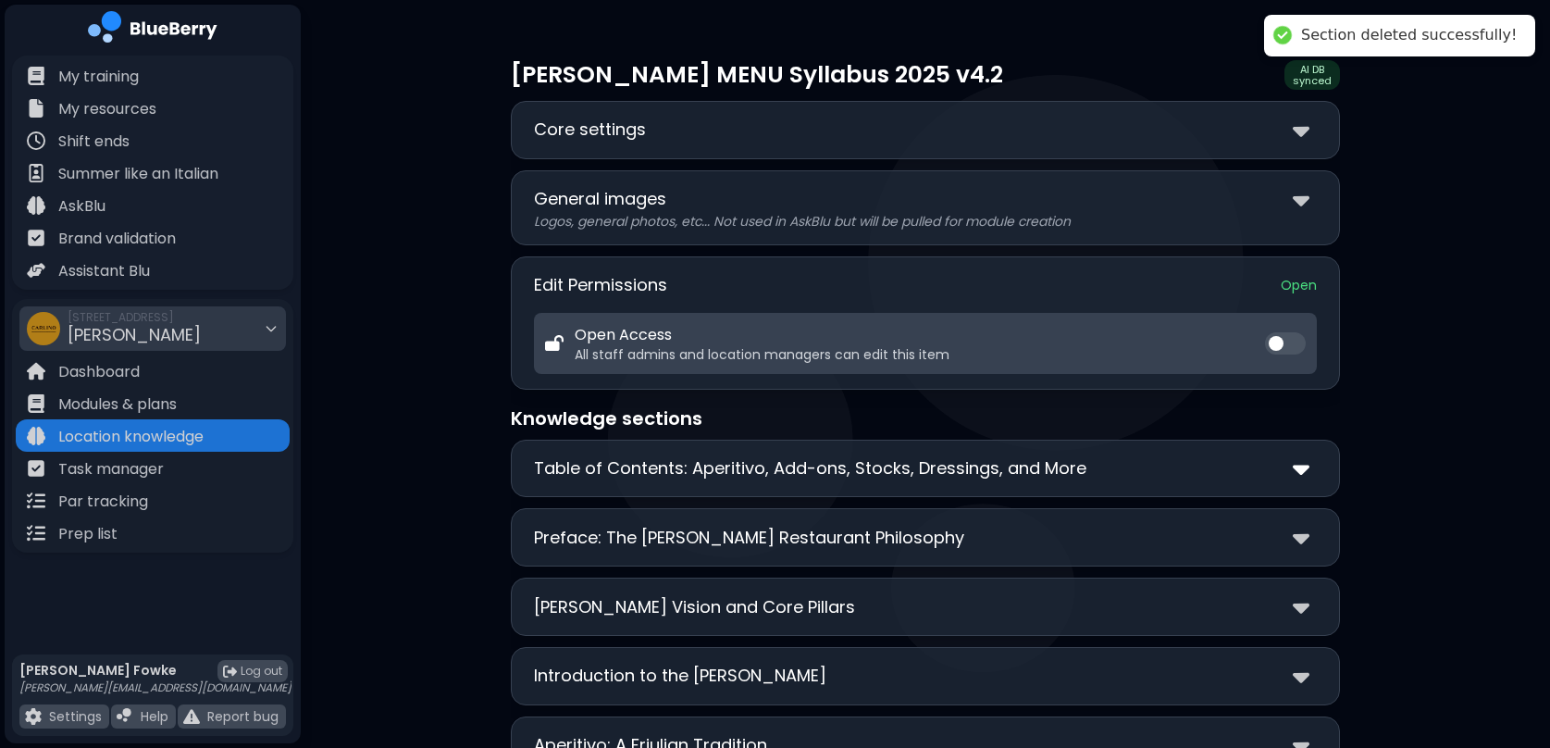
click at [1307, 474] on img at bounding box center [1301, 468] width 17 height 27
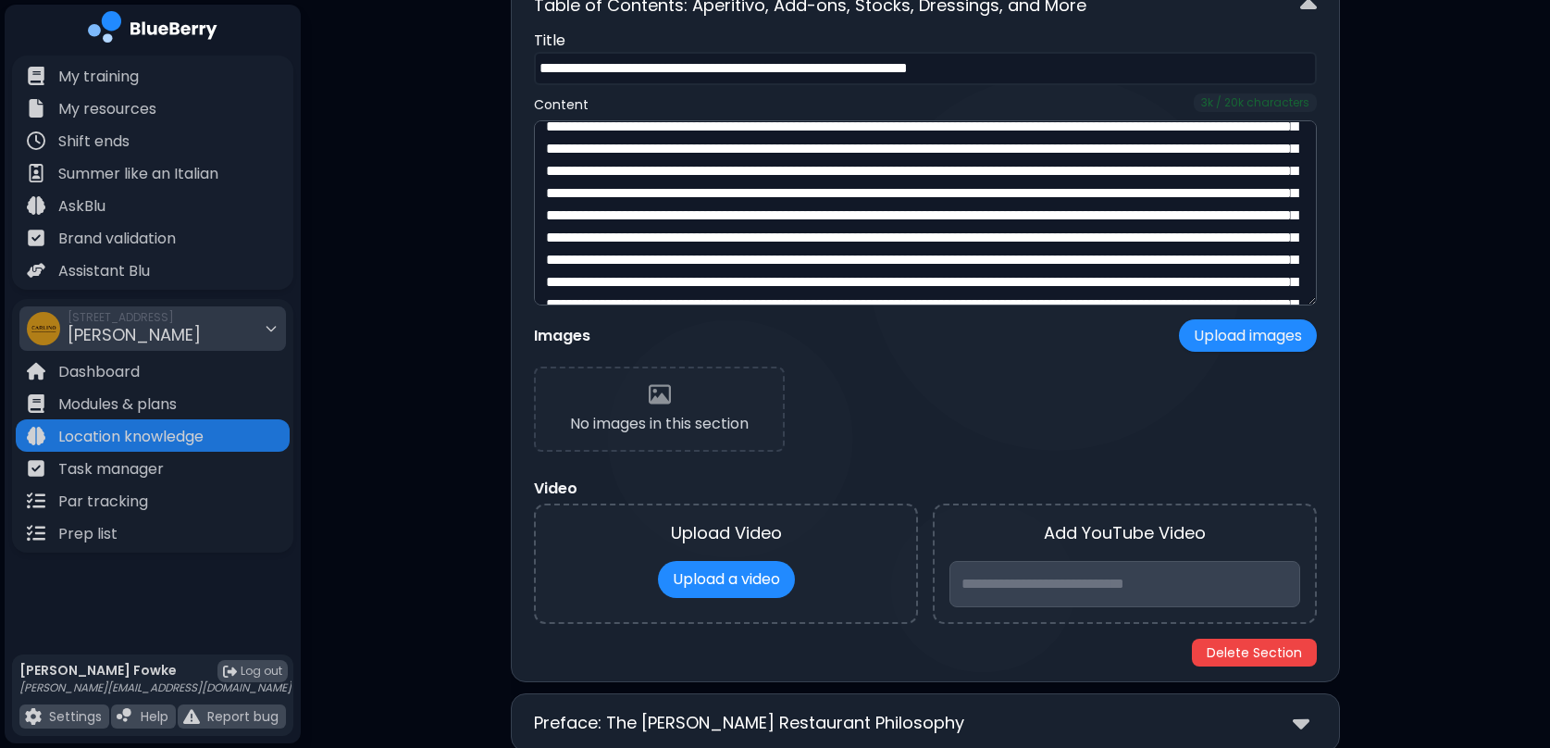
scroll to position [564, 0]
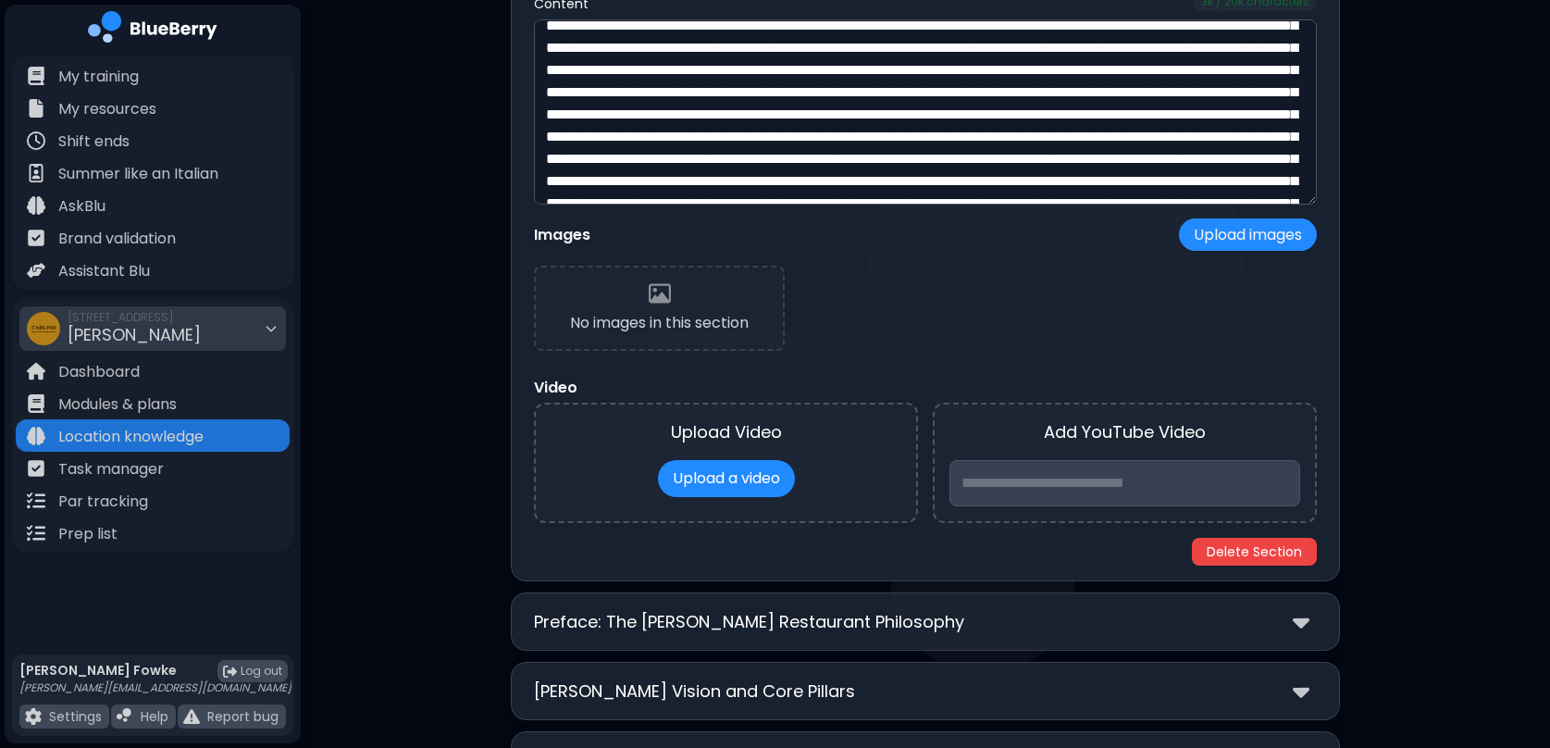
click at [1264, 566] on div "**********" at bounding box center [925, 229] width 829 height 706
click at [1264, 561] on button "Delete Section" at bounding box center [1254, 552] width 125 height 28
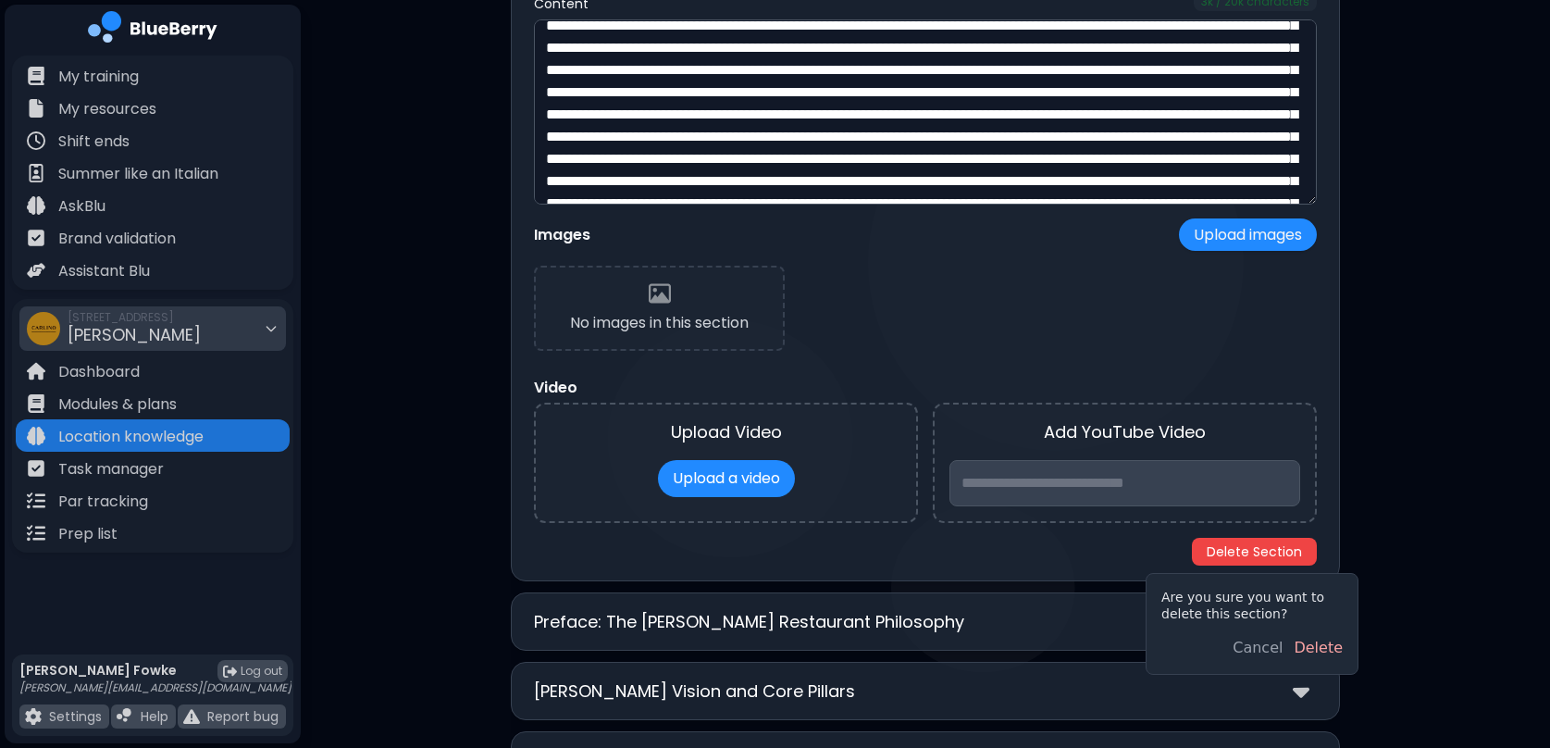
click at [1313, 644] on button "Delete" at bounding box center [1318, 648] width 49 height 22
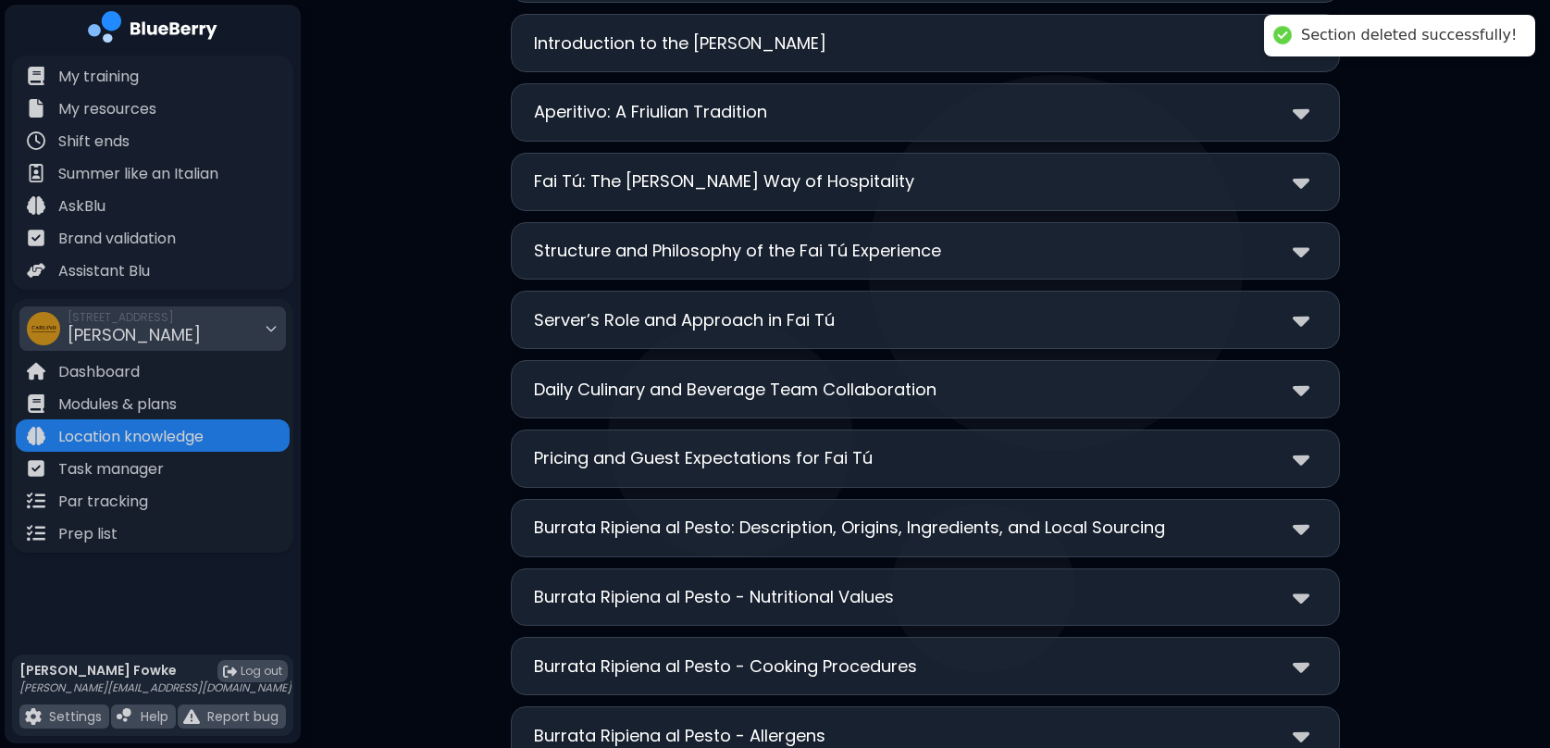
scroll to position [0, 0]
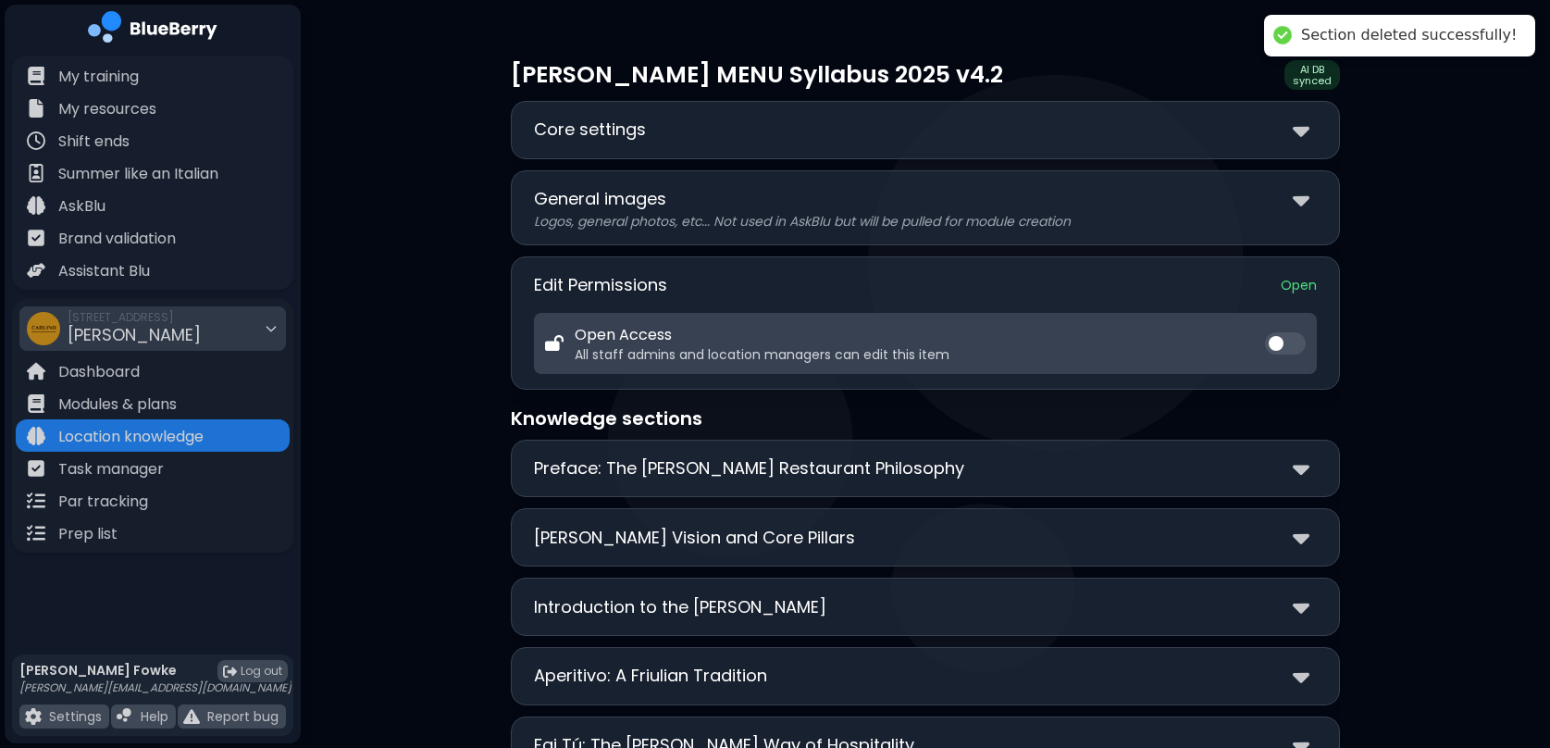
click at [1291, 473] on div "Preface: The [PERSON_NAME] Restaurant Philosophy" at bounding box center [925, 468] width 783 height 27
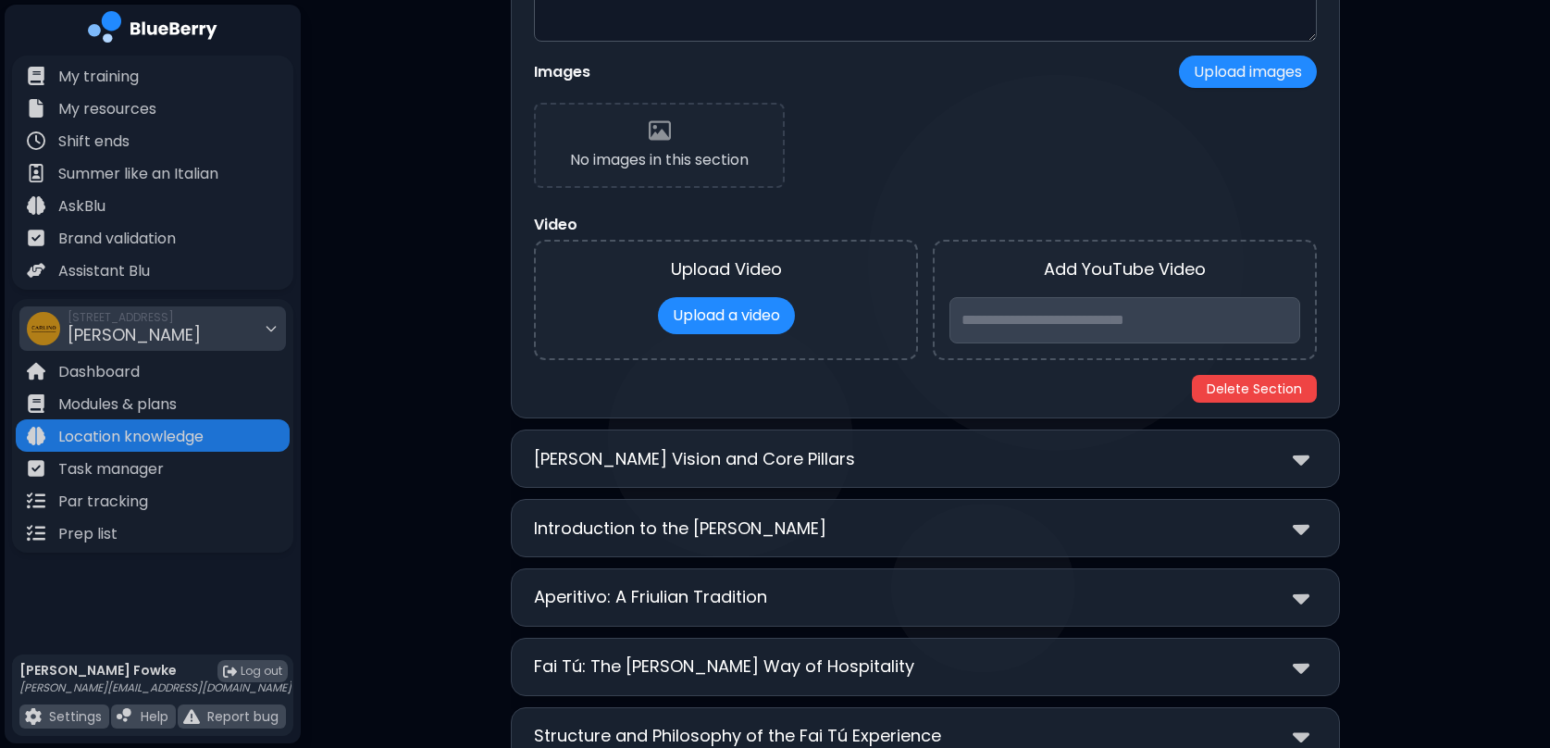
scroll to position [805, 0]
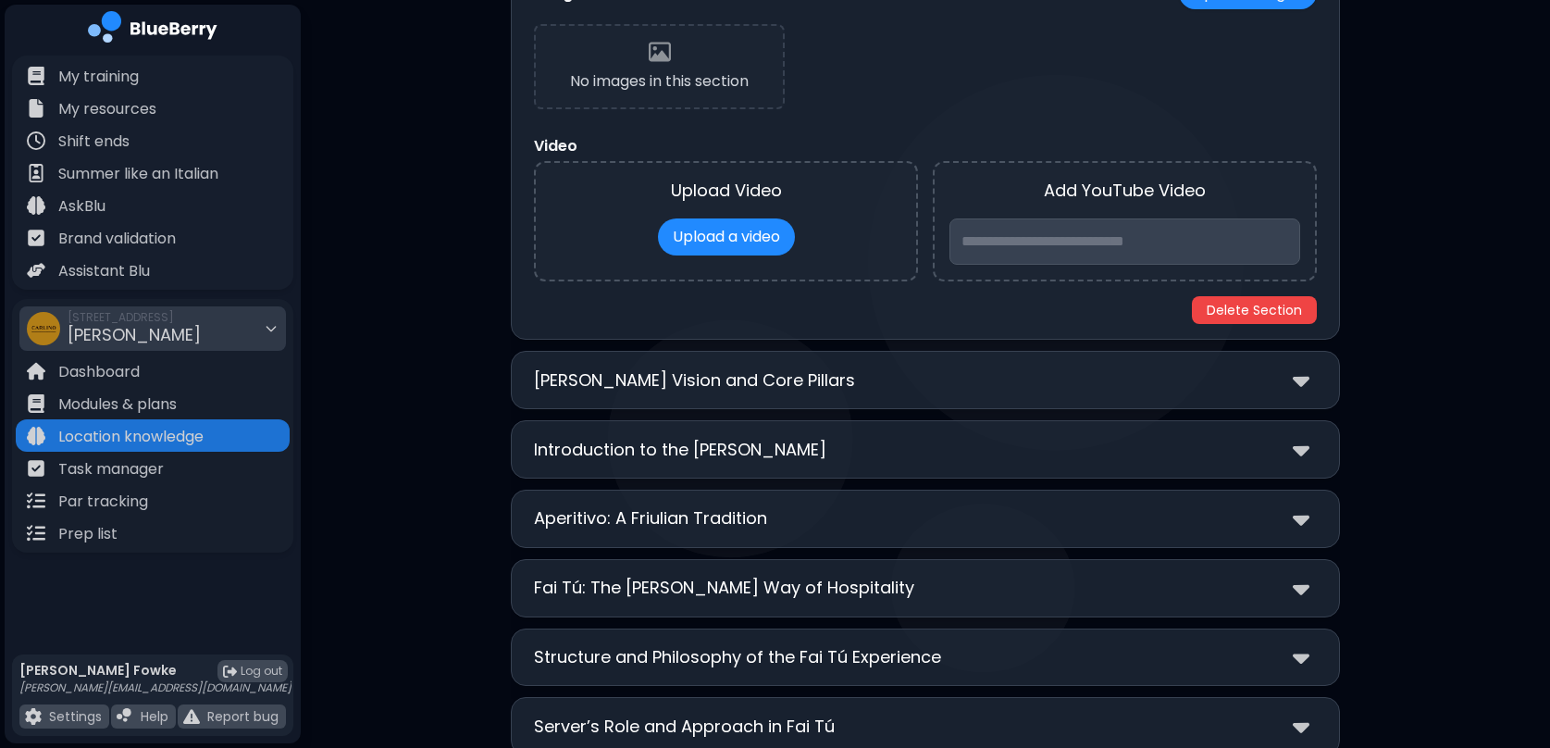
click at [1291, 387] on div "[PERSON_NAME] Vision and Core Pillars" at bounding box center [925, 380] width 783 height 27
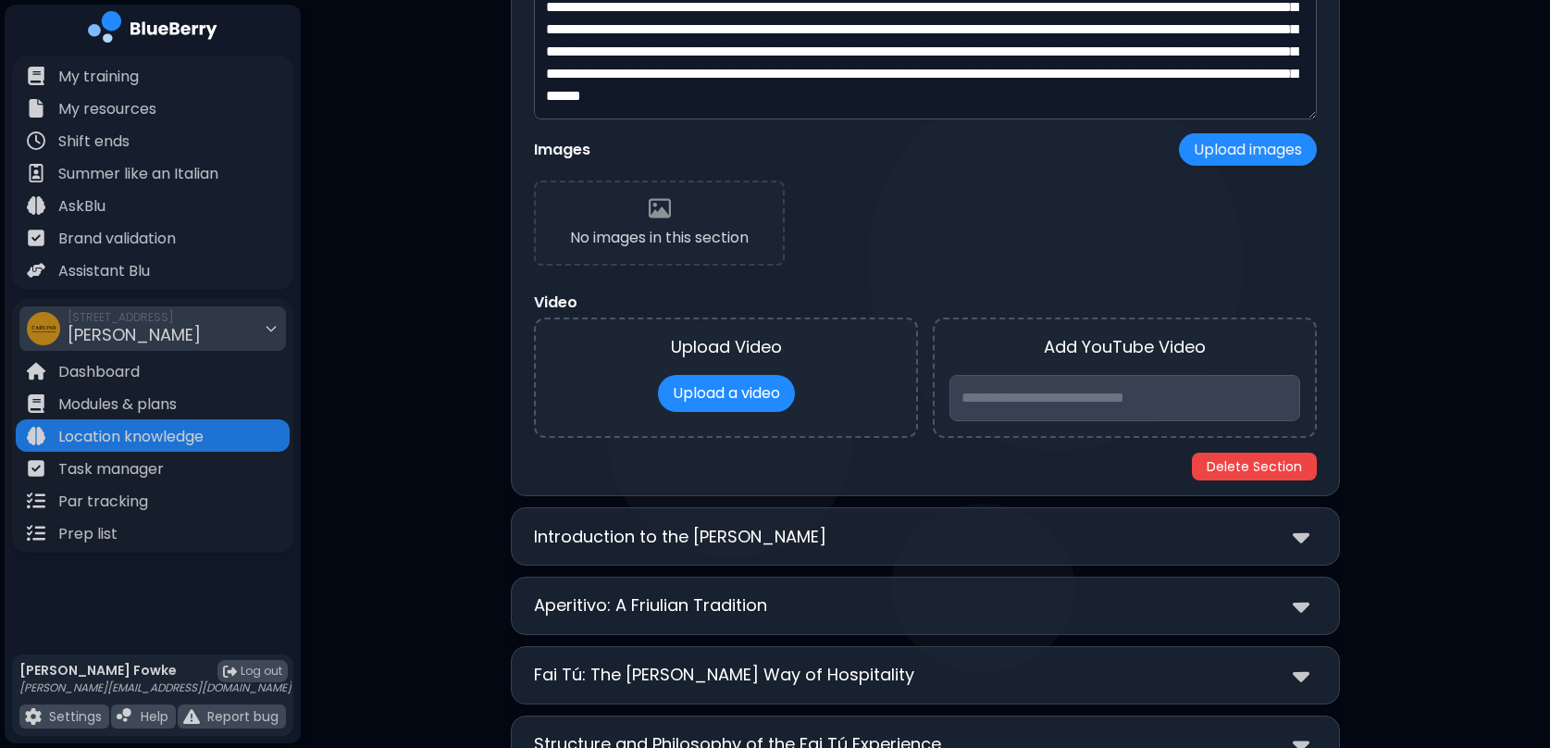
scroll to position [1400, 0]
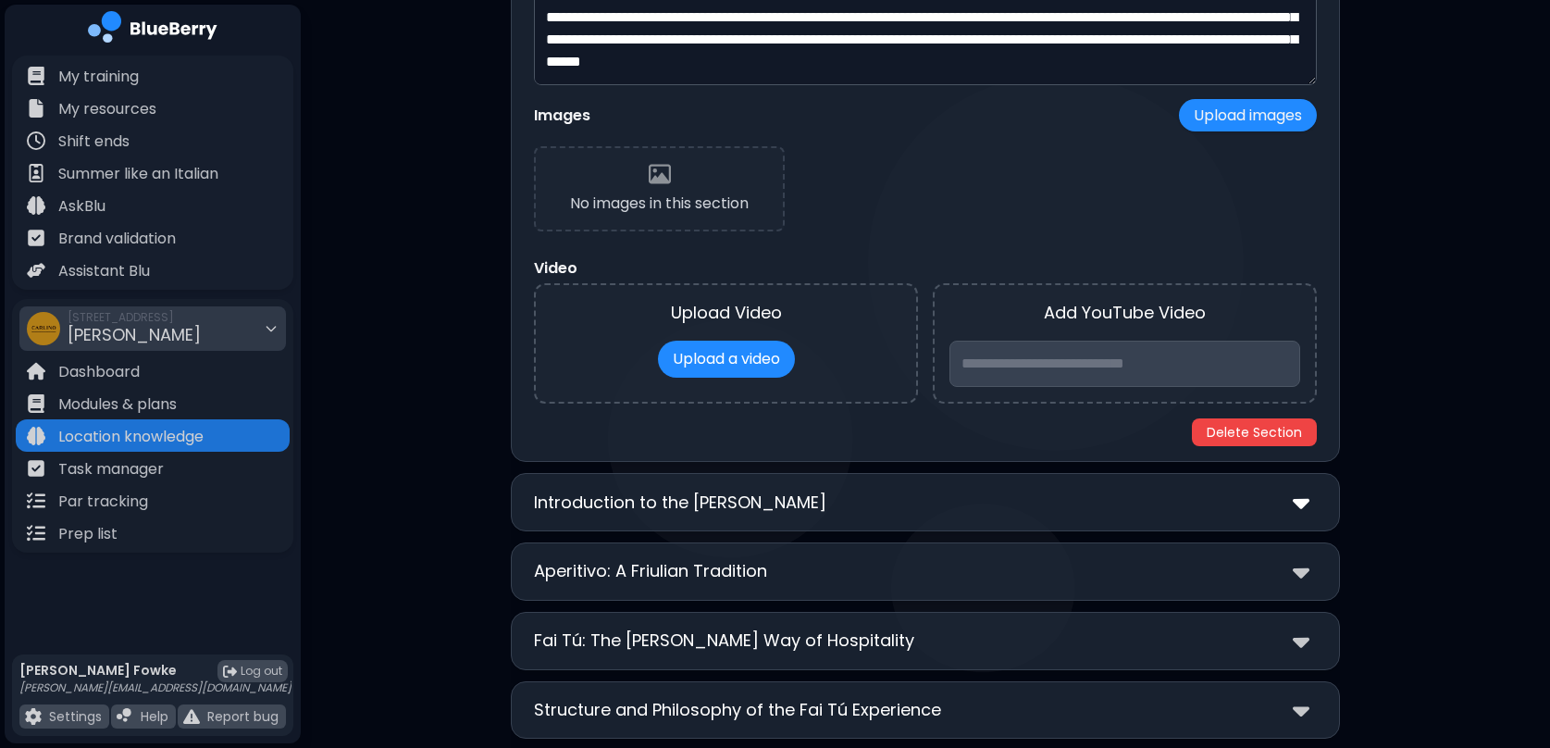
click at [1298, 504] on img at bounding box center [1301, 502] width 17 height 27
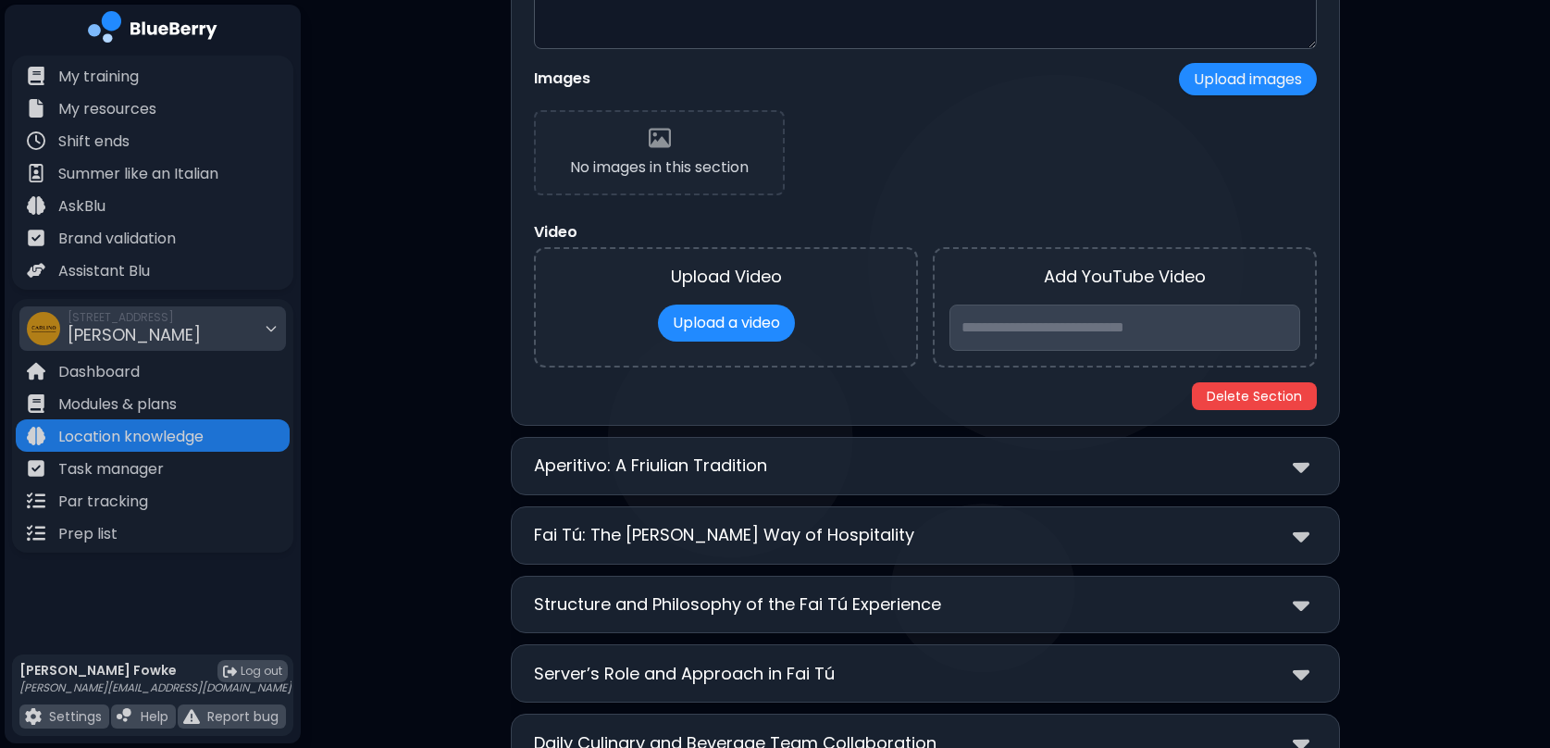
scroll to position [2156, 0]
click at [1308, 467] on img at bounding box center [1301, 464] width 17 height 27
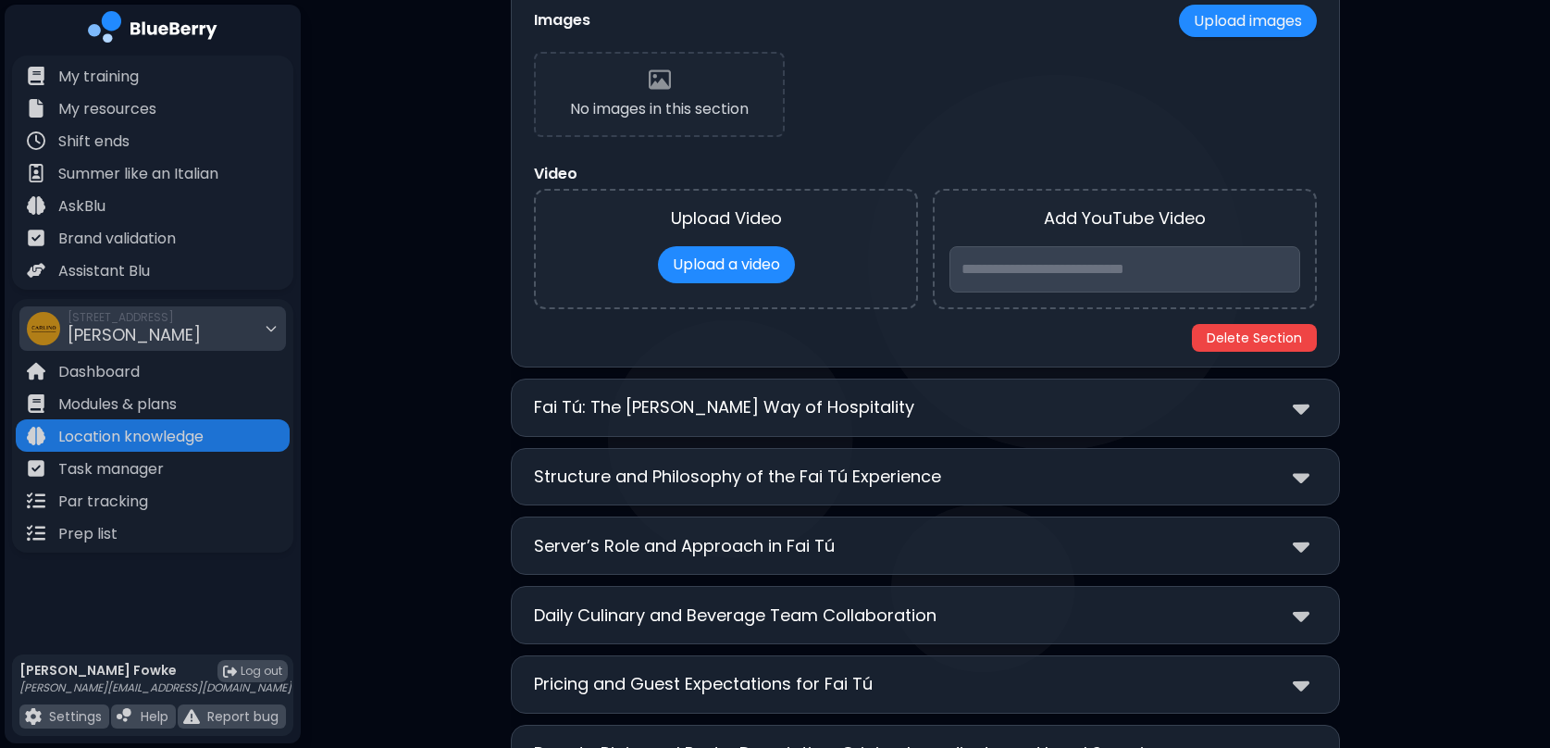
scroll to position [2941, 0]
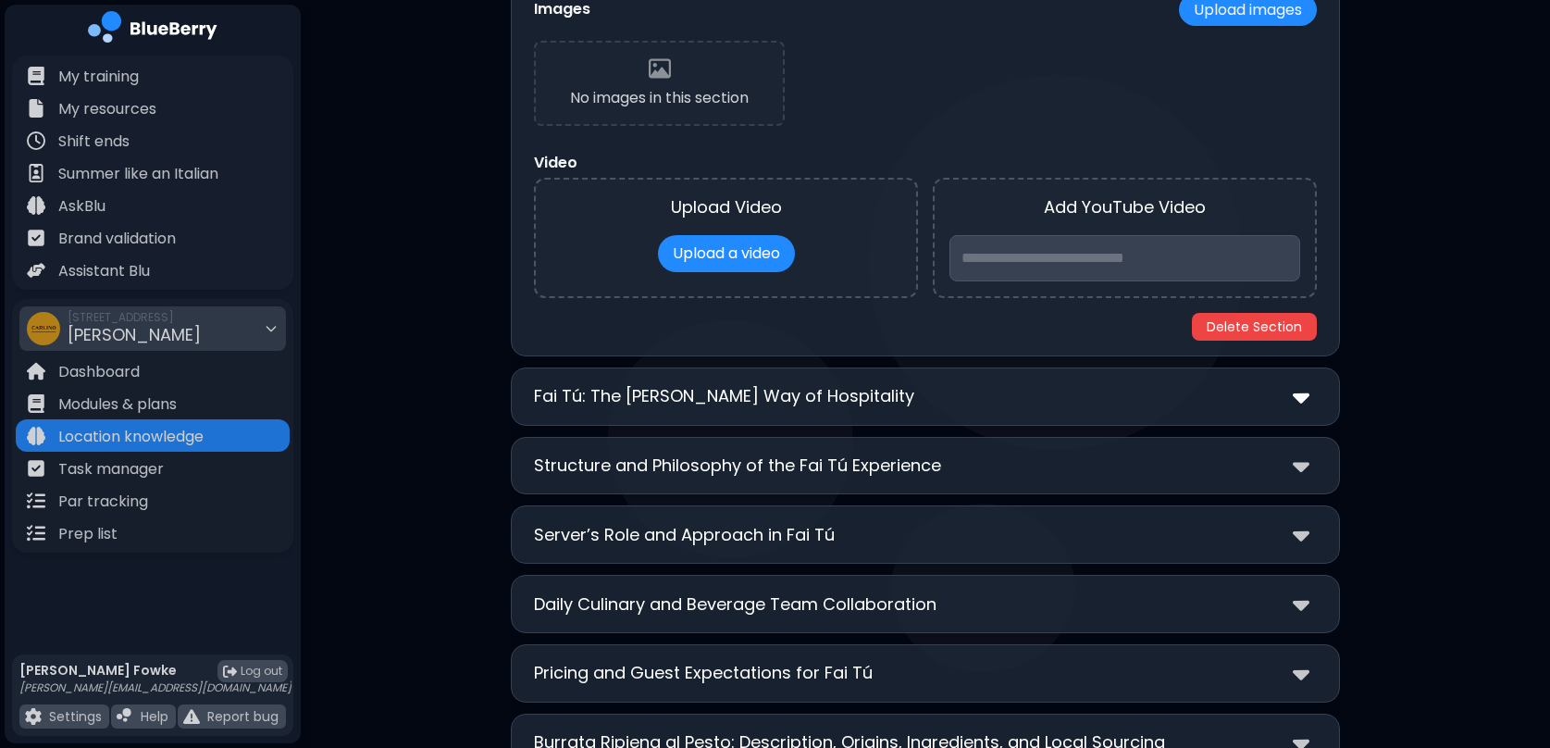
click at [1301, 391] on img at bounding box center [1301, 396] width 17 height 27
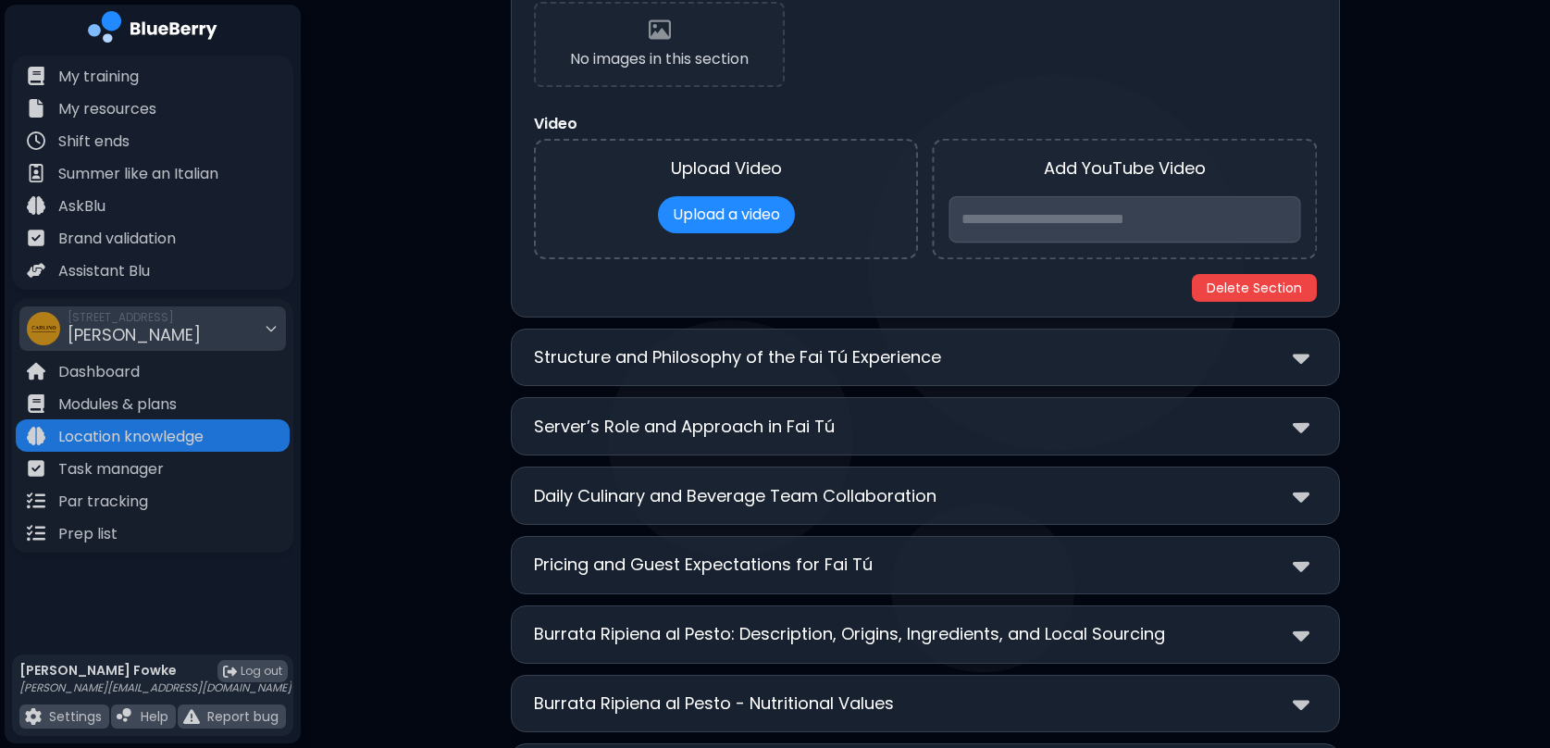
scroll to position [3710, 0]
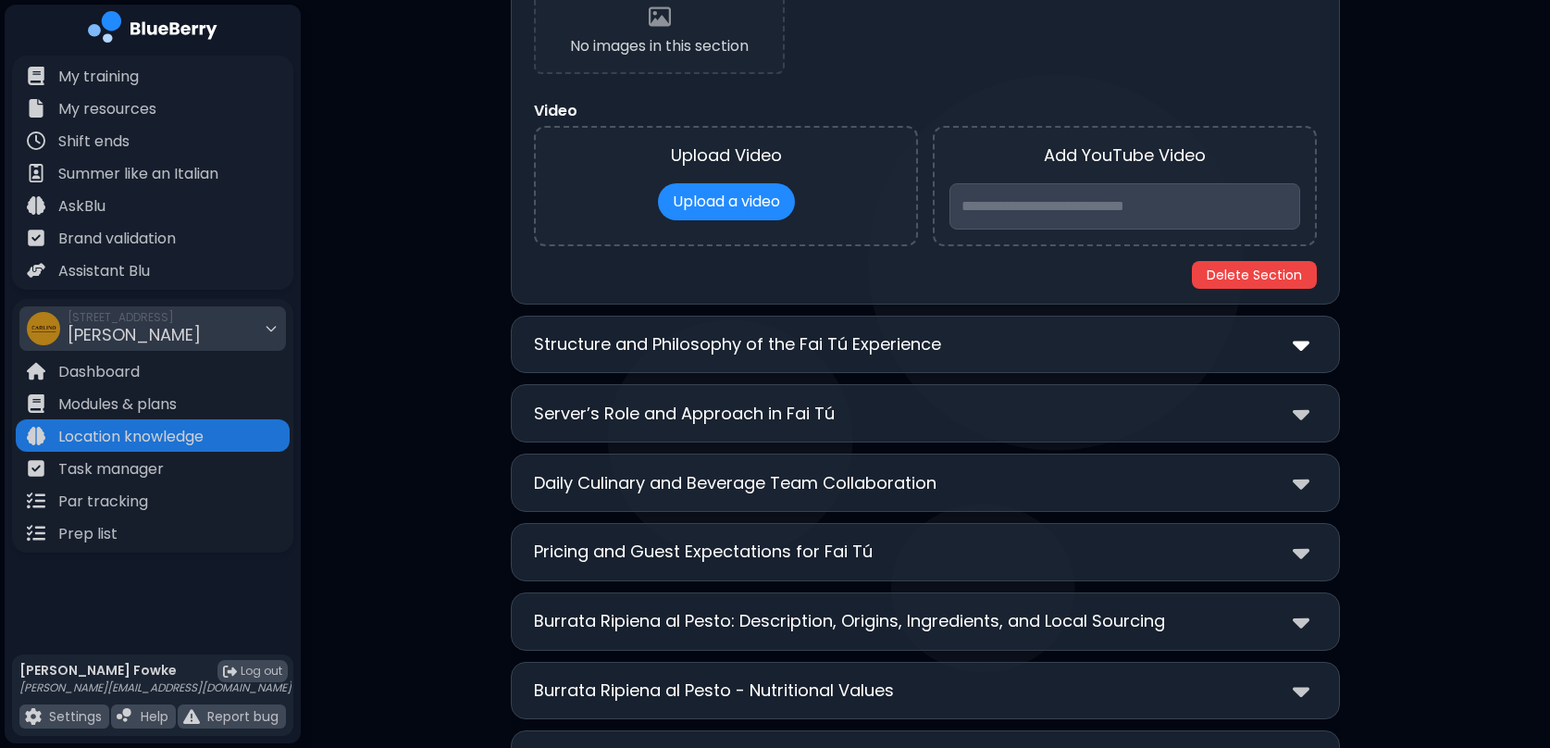
click at [1303, 349] on img at bounding box center [1301, 344] width 17 height 27
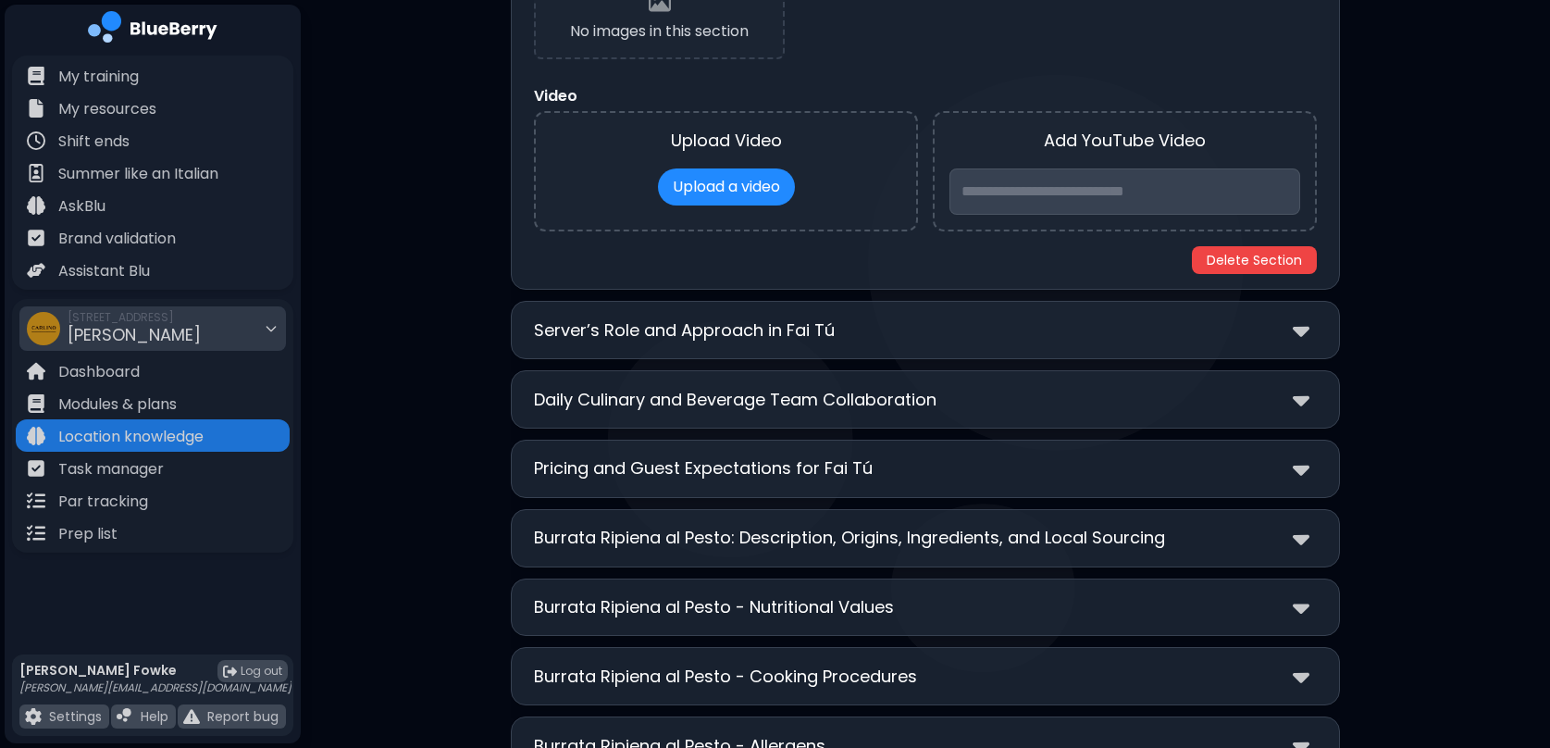
scroll to position [4455, 0]
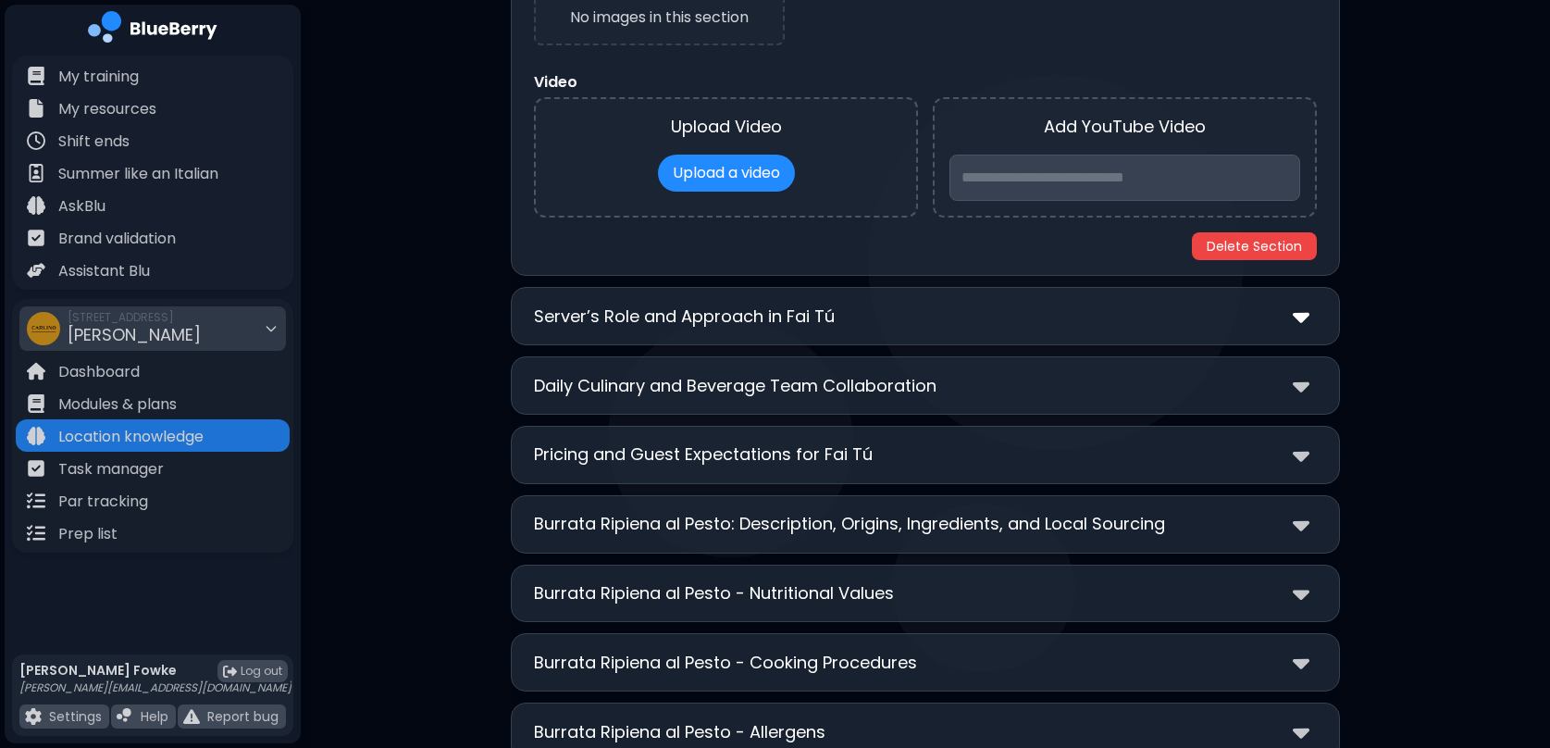
click at [1297, 322] on img at bounding box center [1301, 316] width 17 height 27
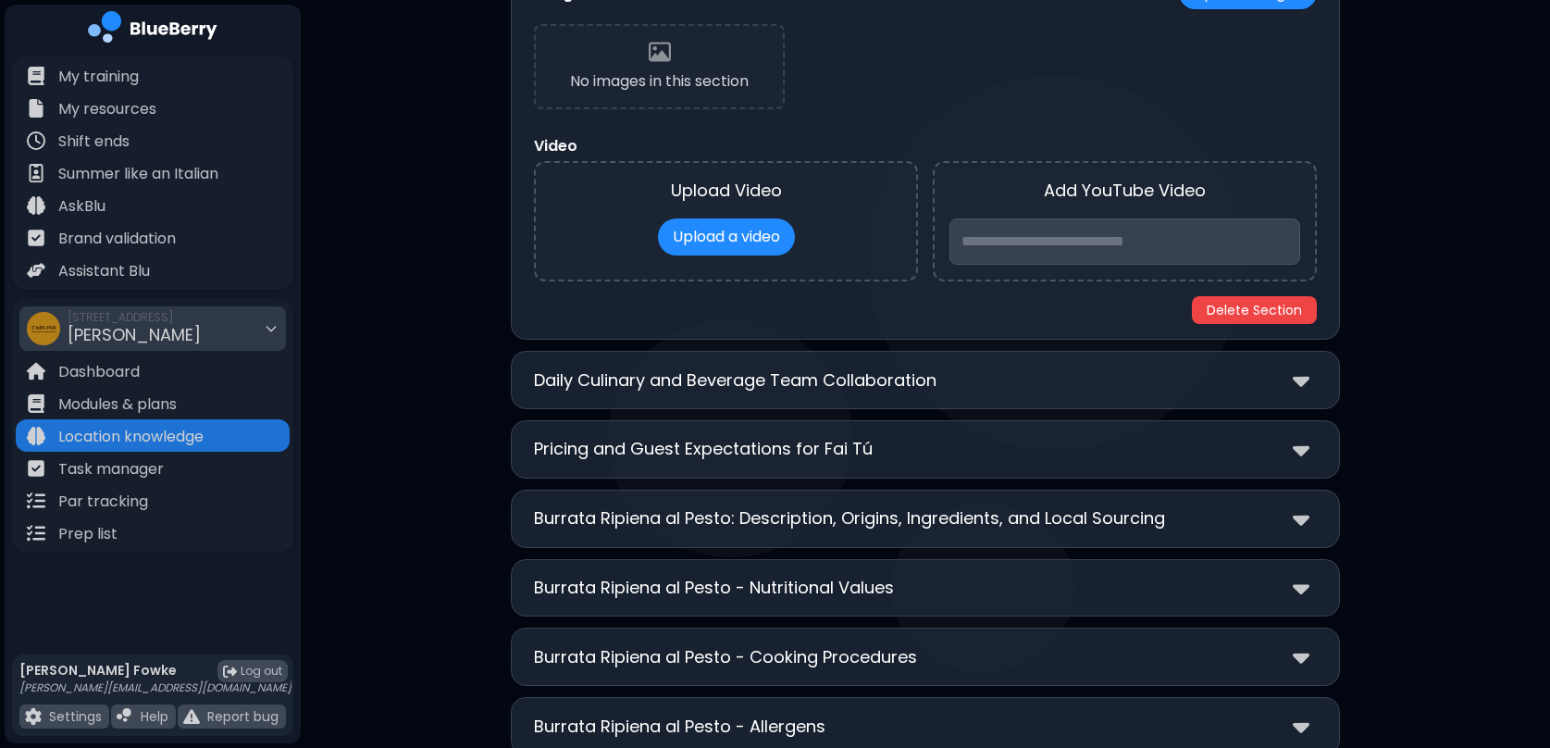
scroll to position [5144, 0]
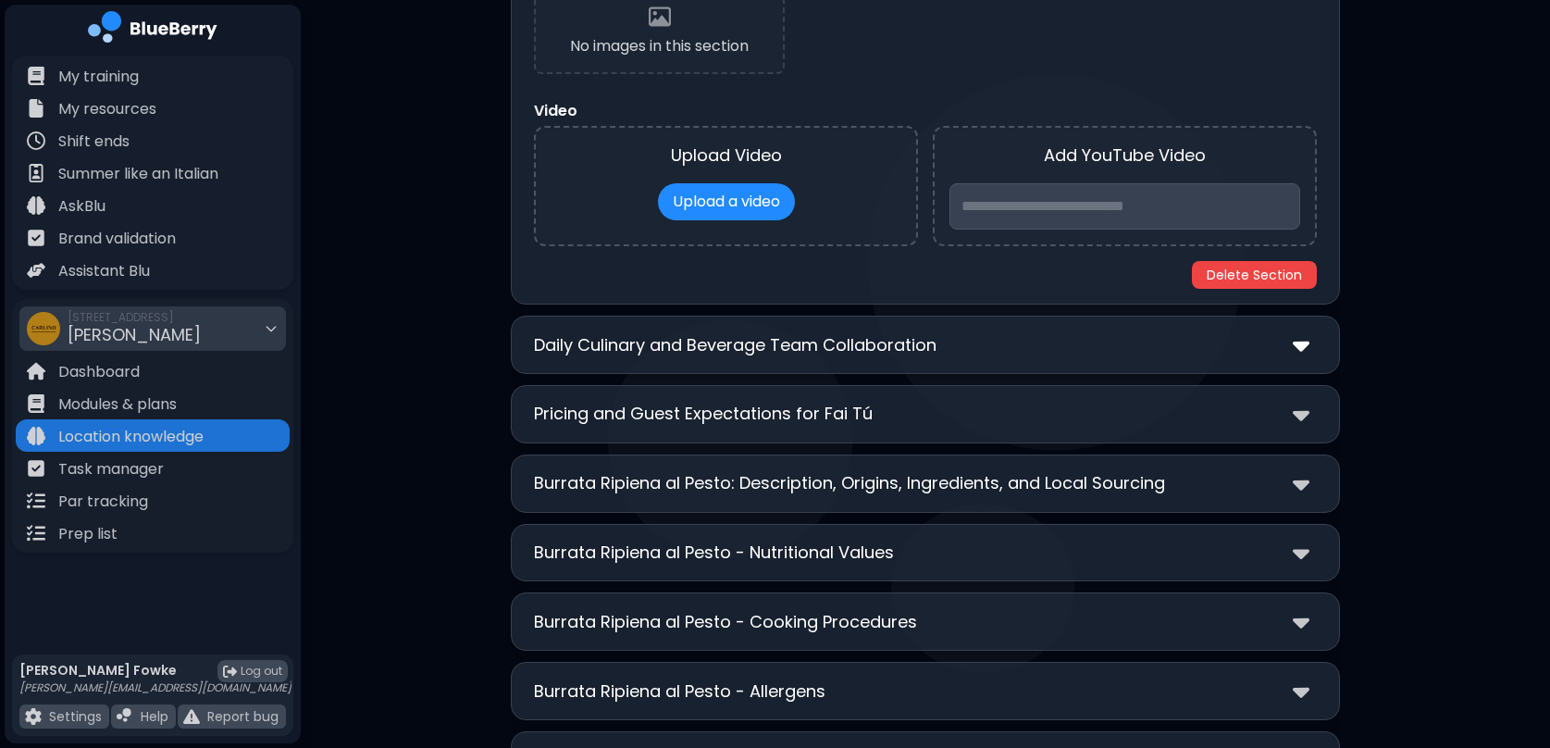
click at [1305, 345] on img at bounding box center [1301, 344] width 17 height 27
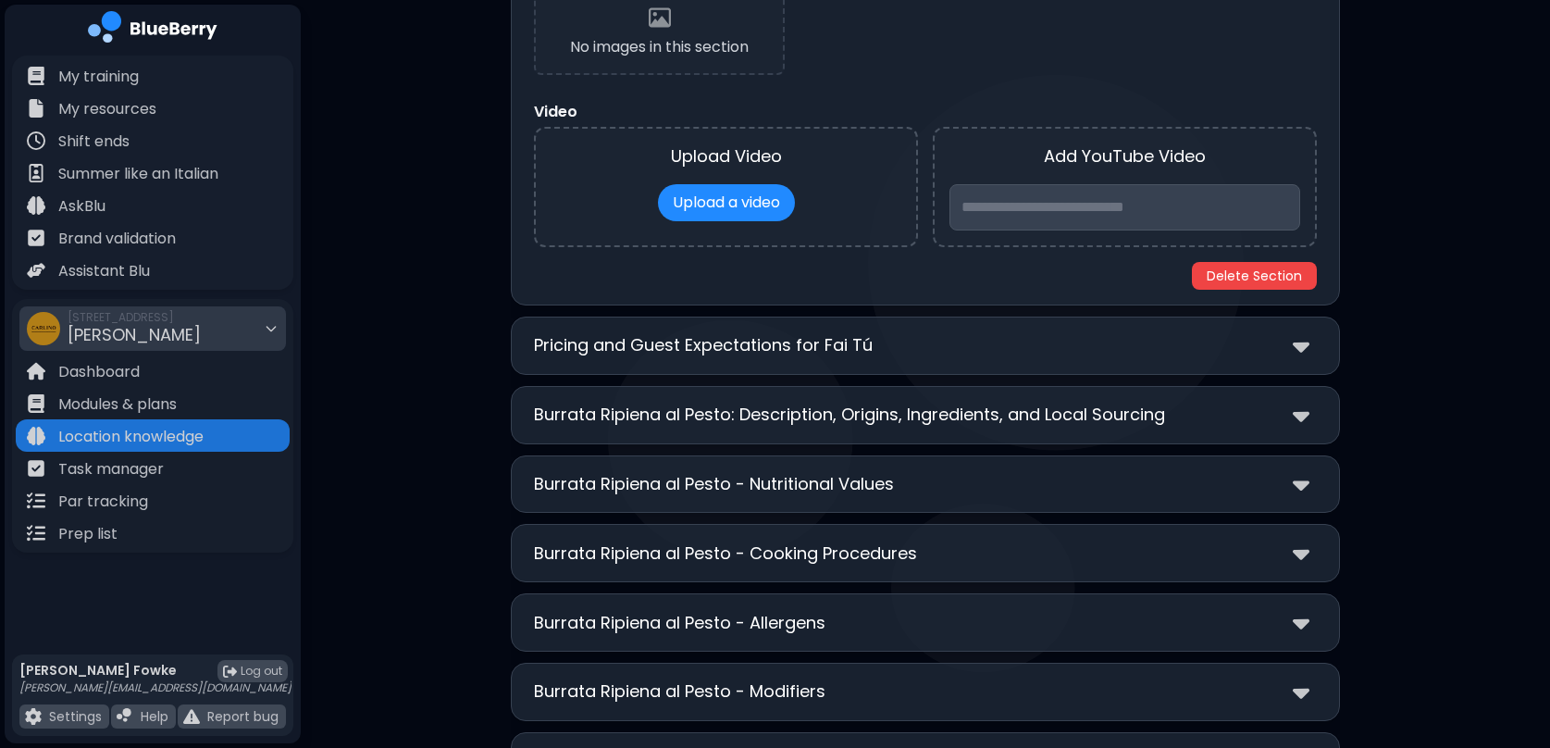
scroll to position [5863, 0]
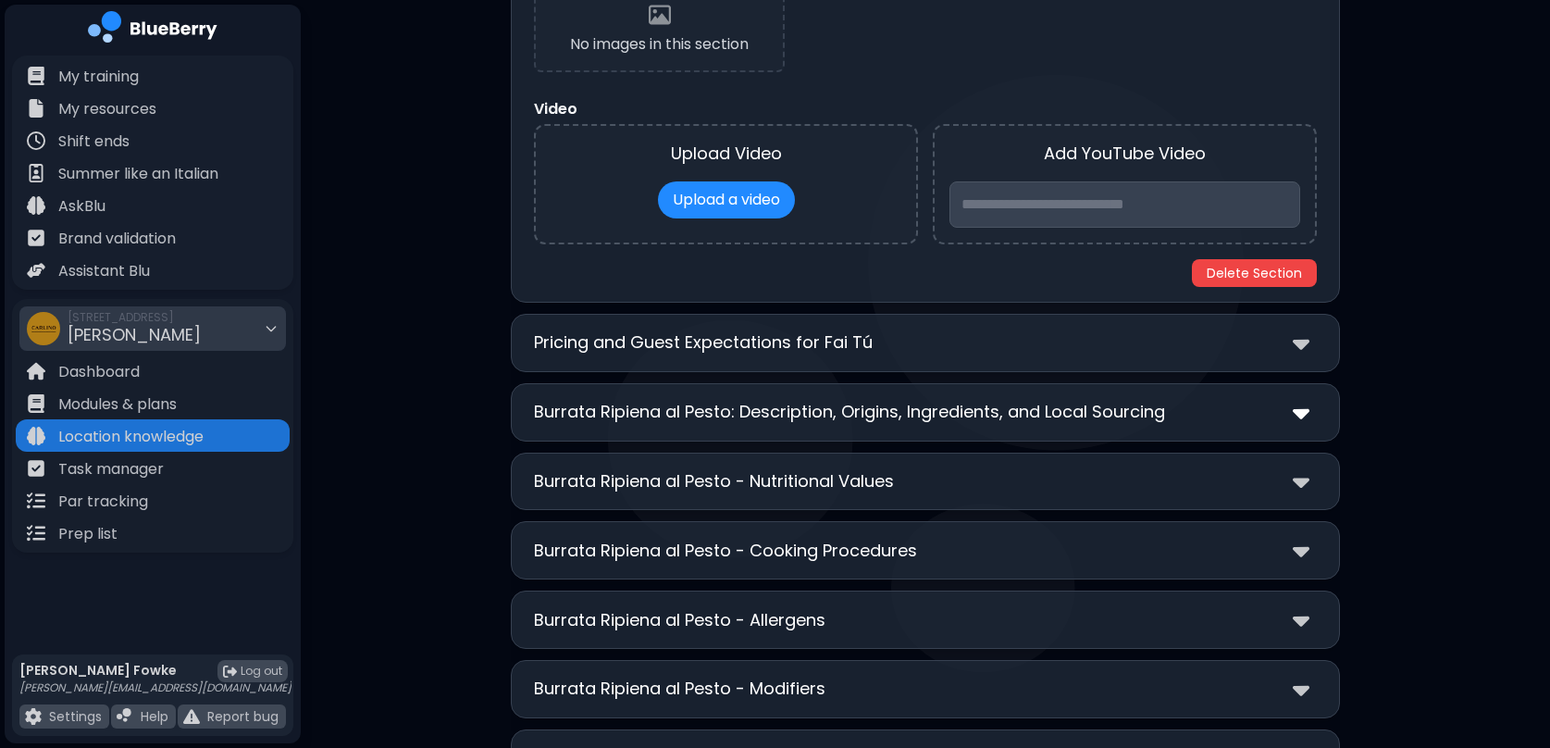
click at [1304, 415] on img at bounding box center [1301, 412] width 17 height 27
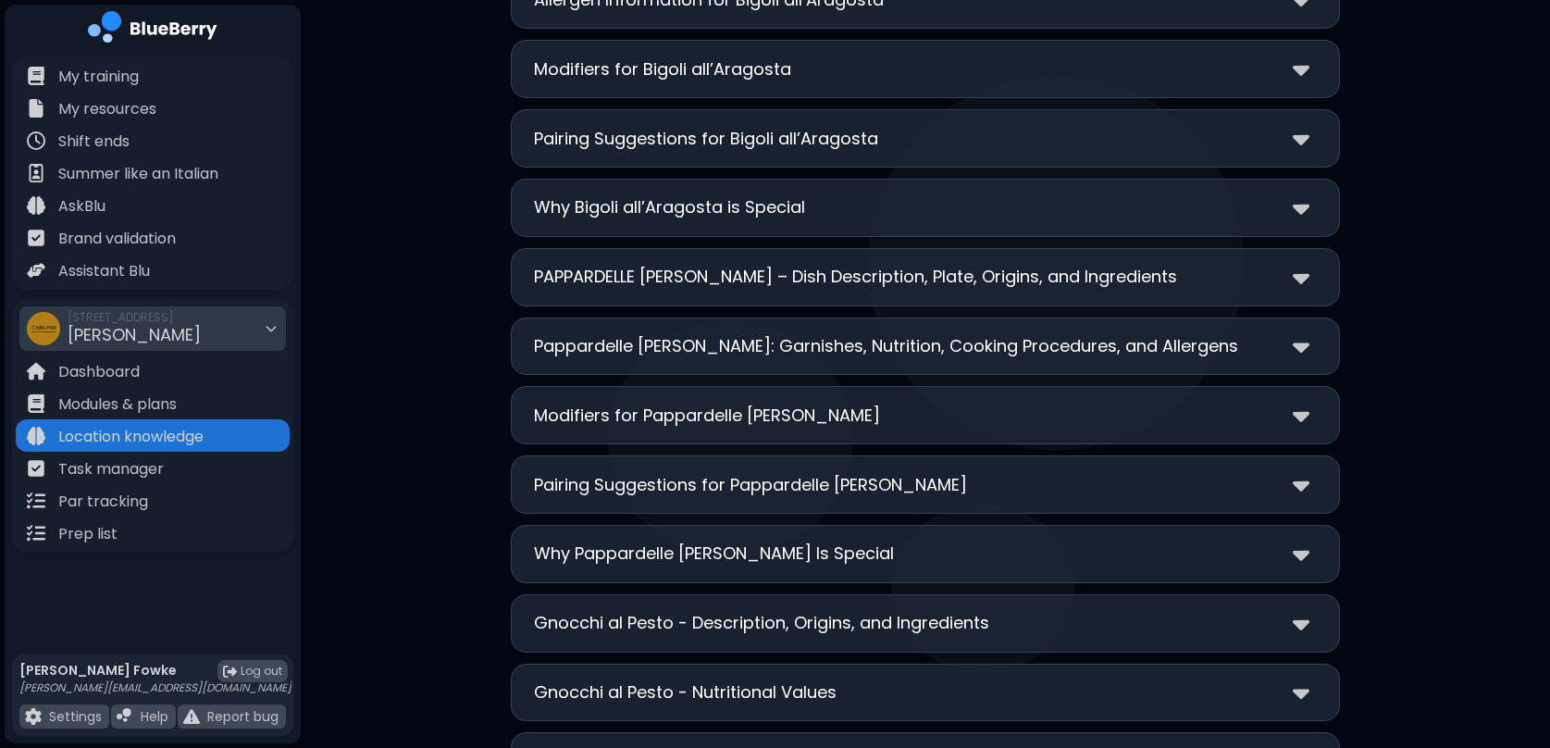
scroll to position [10481, 0]
click at [821, 480] on p "Pairing Suggestions for Pappardelle [PERSON_NAME]" at bounding box center [750, 483] width 433 height 26
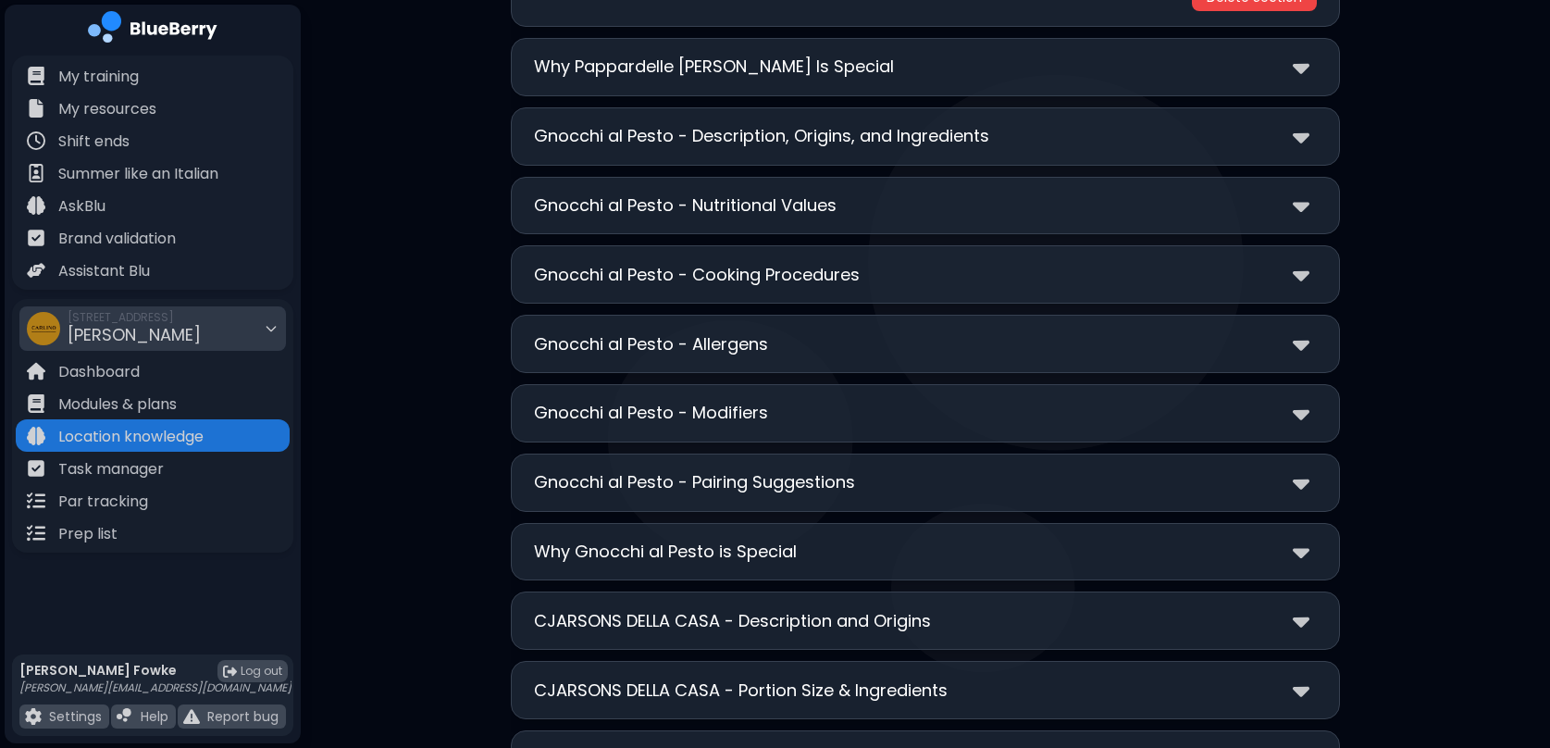
scroll to position [11632, 0]
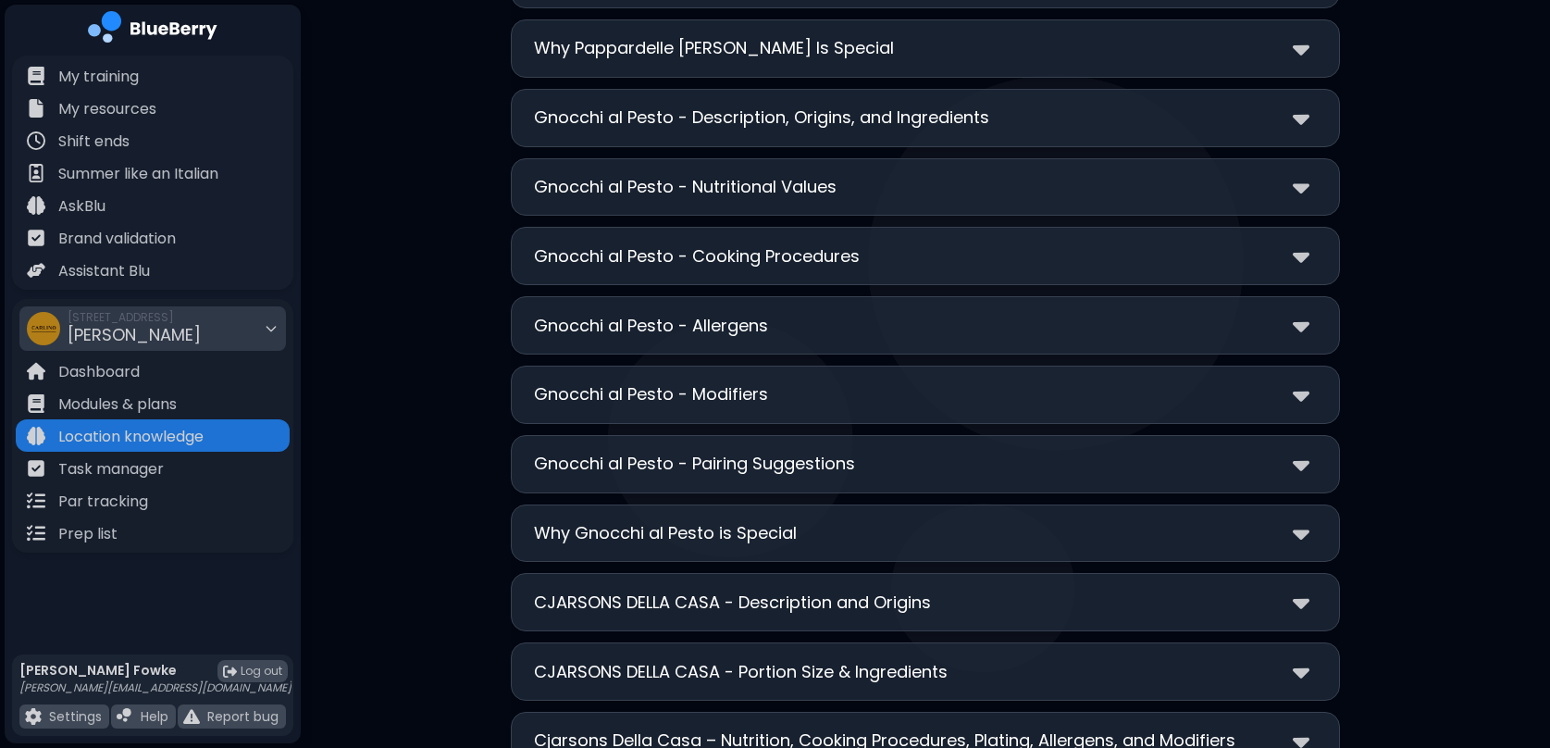
click at [756, 531] on p "Why Gnocchi al Pesto is Special" at bounding box center [665, 533] width 263 height 26
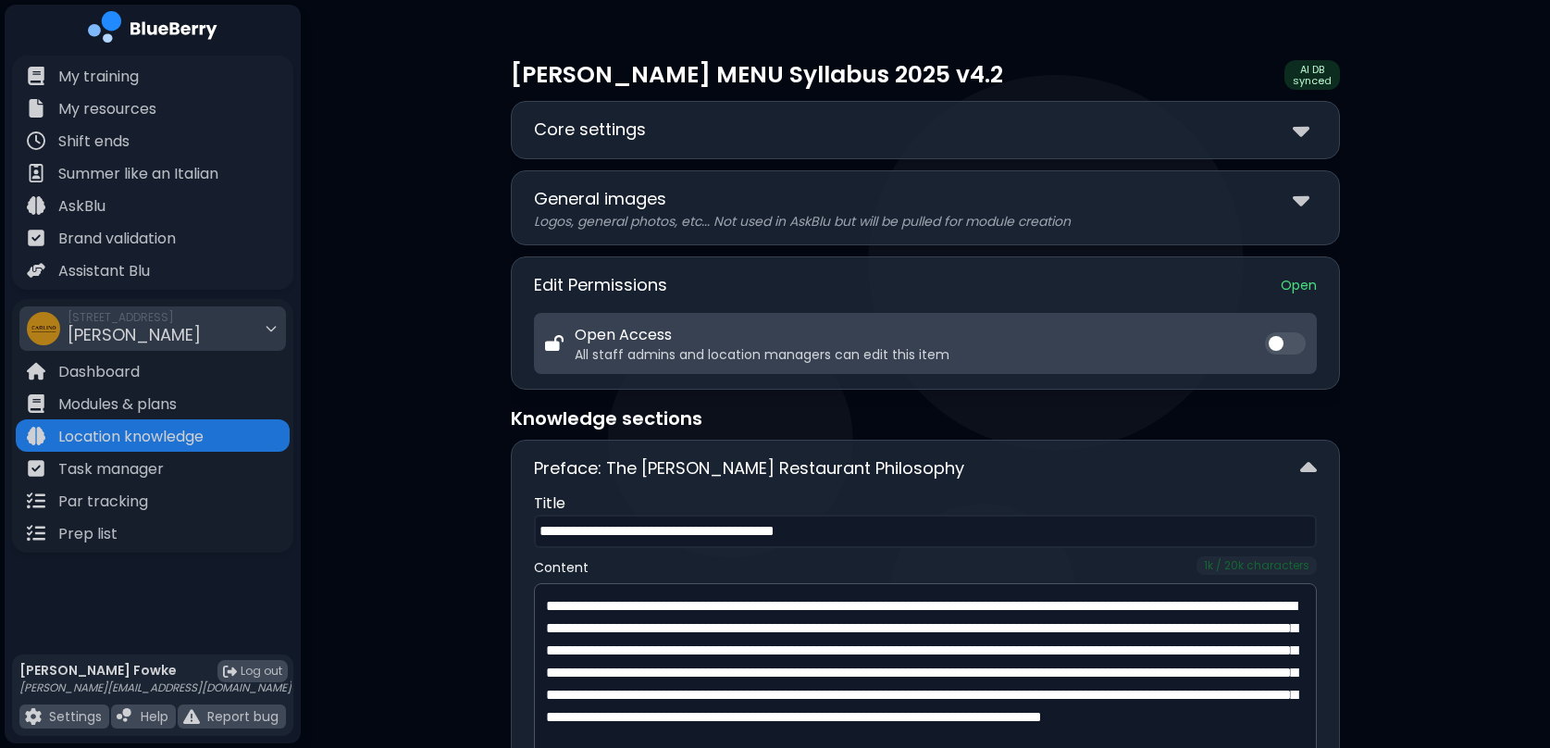
scroll to position [0, 0]
click at [1320, 75] on div "AI DB synced" at bounding box center [1313, 75] width 56 height 30
click at [1315, 467] on img at bounding box center [1309, 468] width 17 height 27
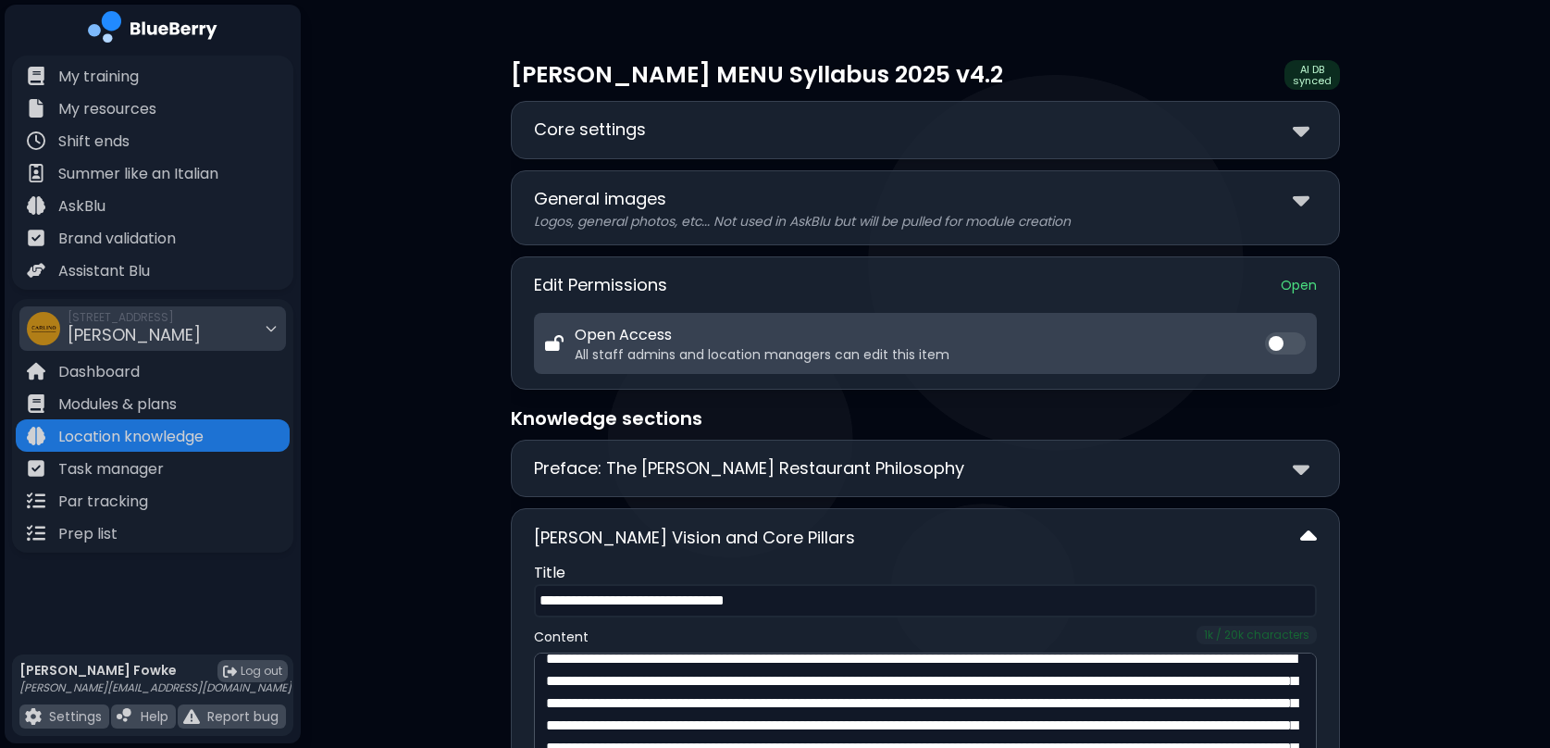
click at [1314, 533] on img at bounding box center [1309, 537] width 17 height 27
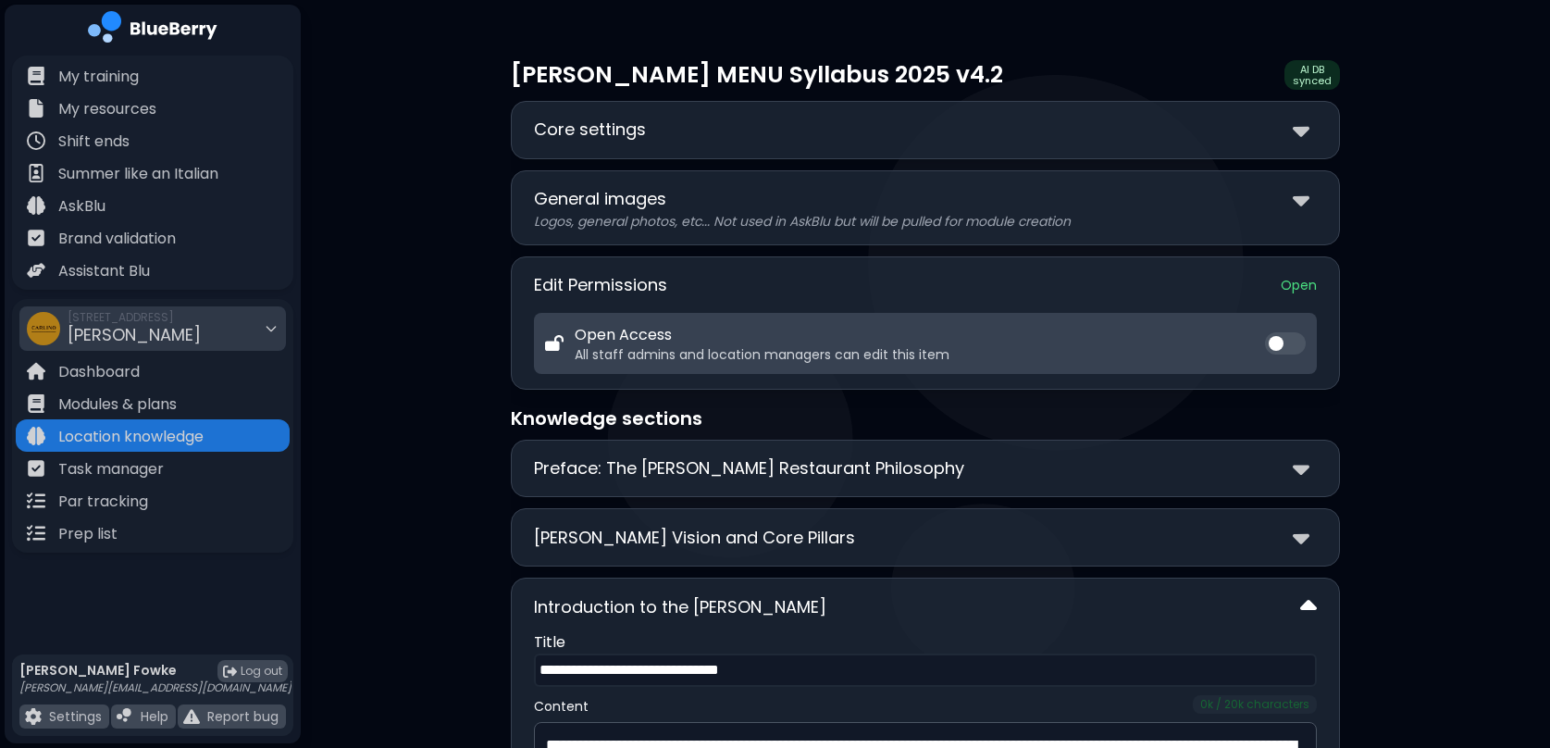
click at [1312, 602] on img at bounding box center [1309, 606] width 17 height 27
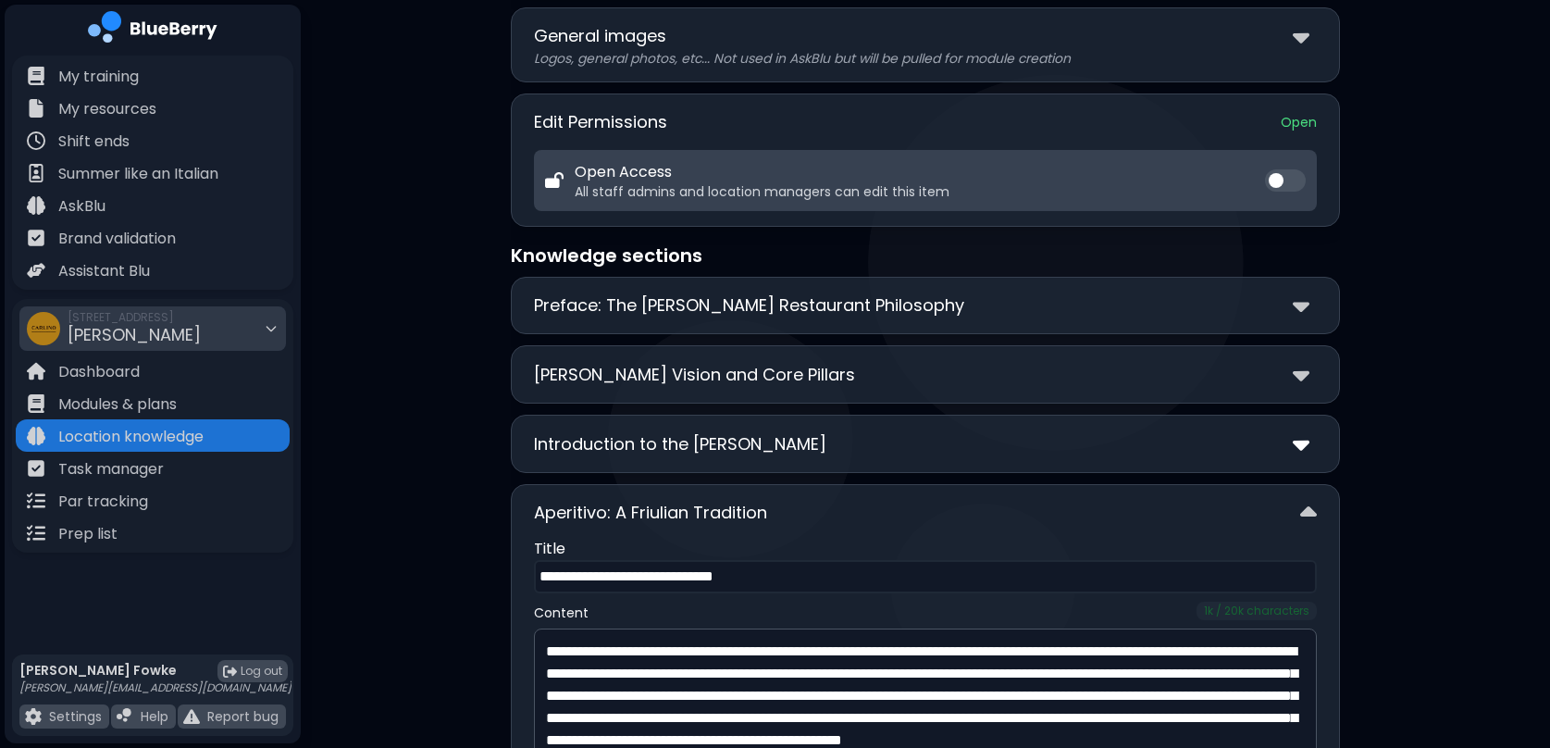
scroll to position [194, 0]
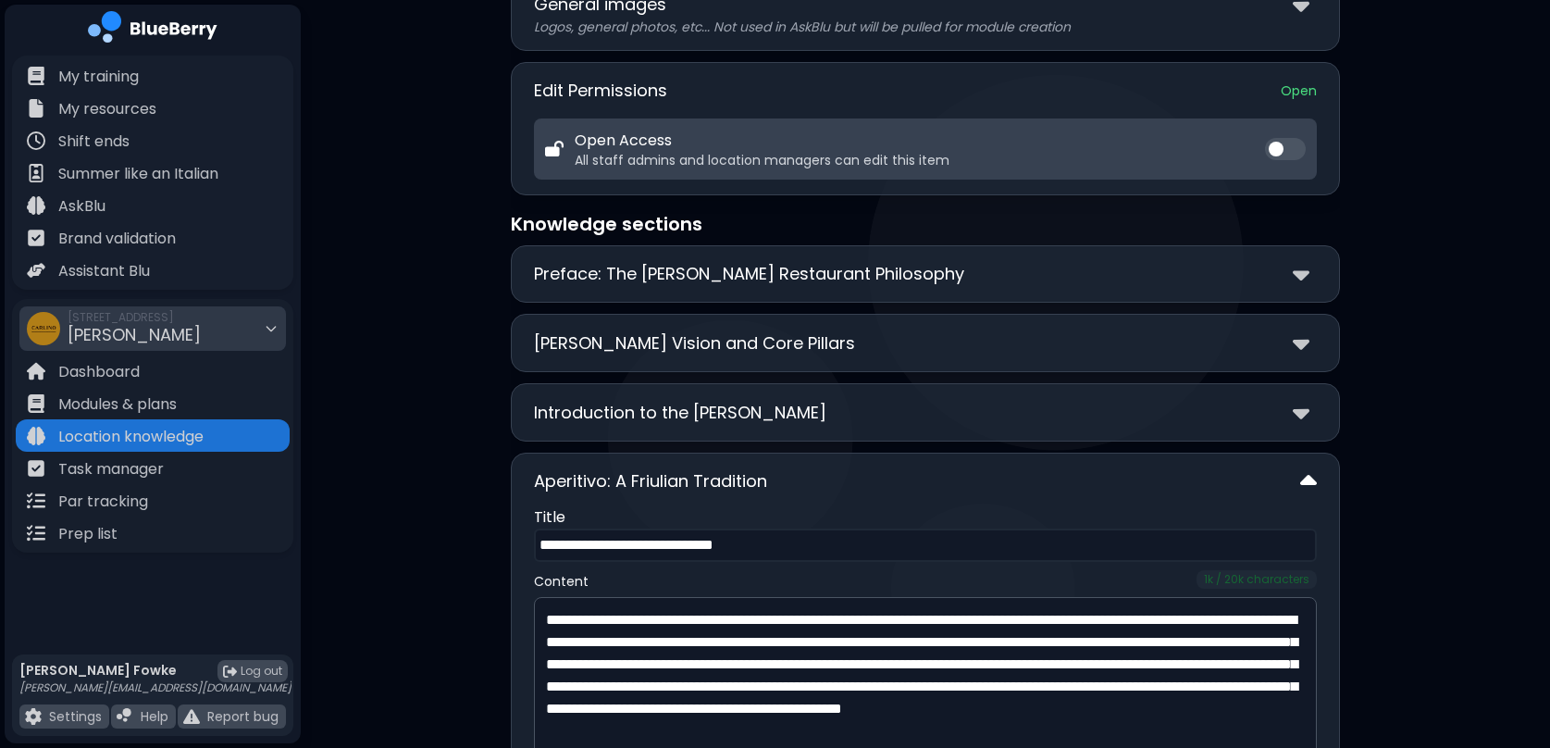
click at [1315, 484] on img at bounding box center [1309, 481] width 17 height 27
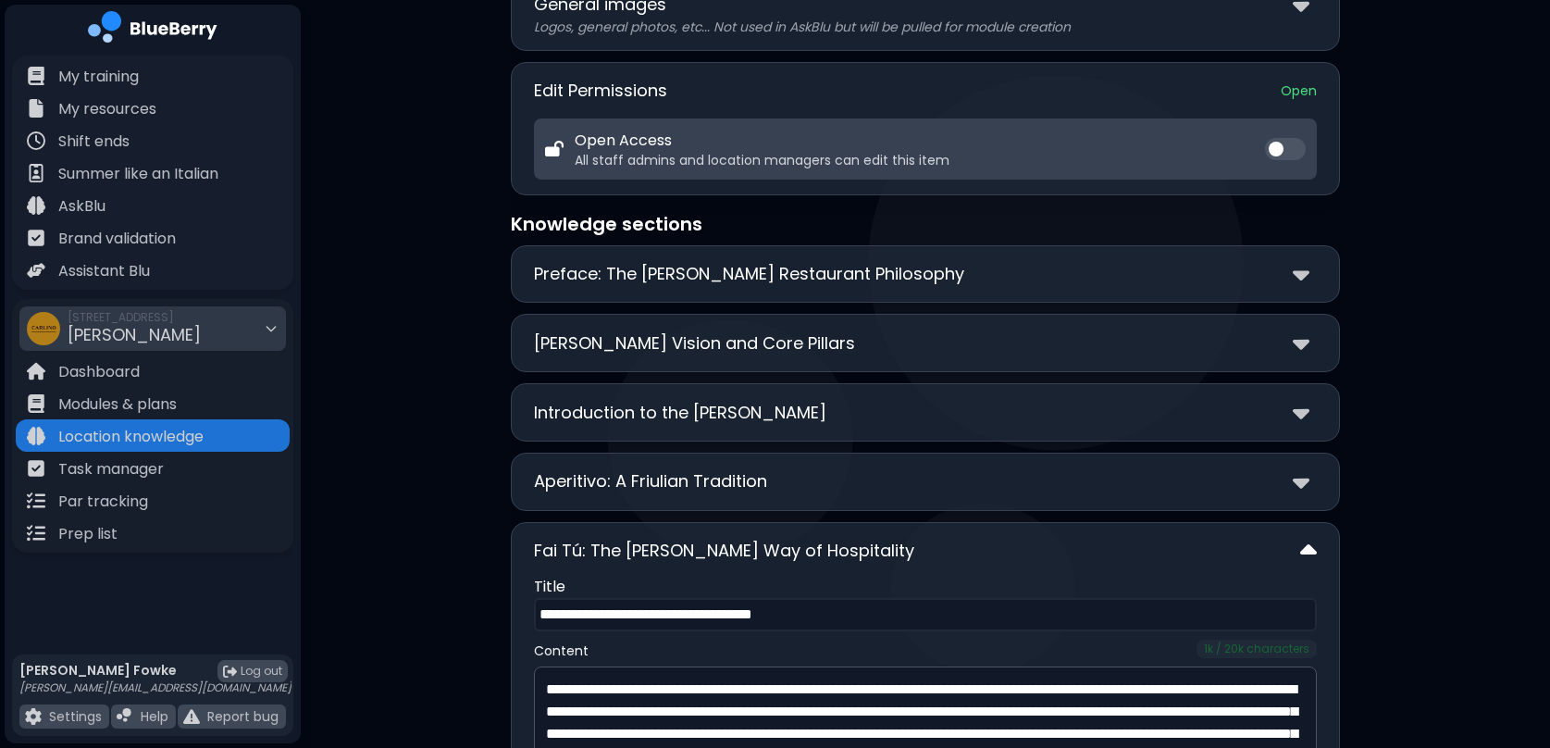
click at [1316, 549] on img at bounding box center [1309, 551] width 17 height 27
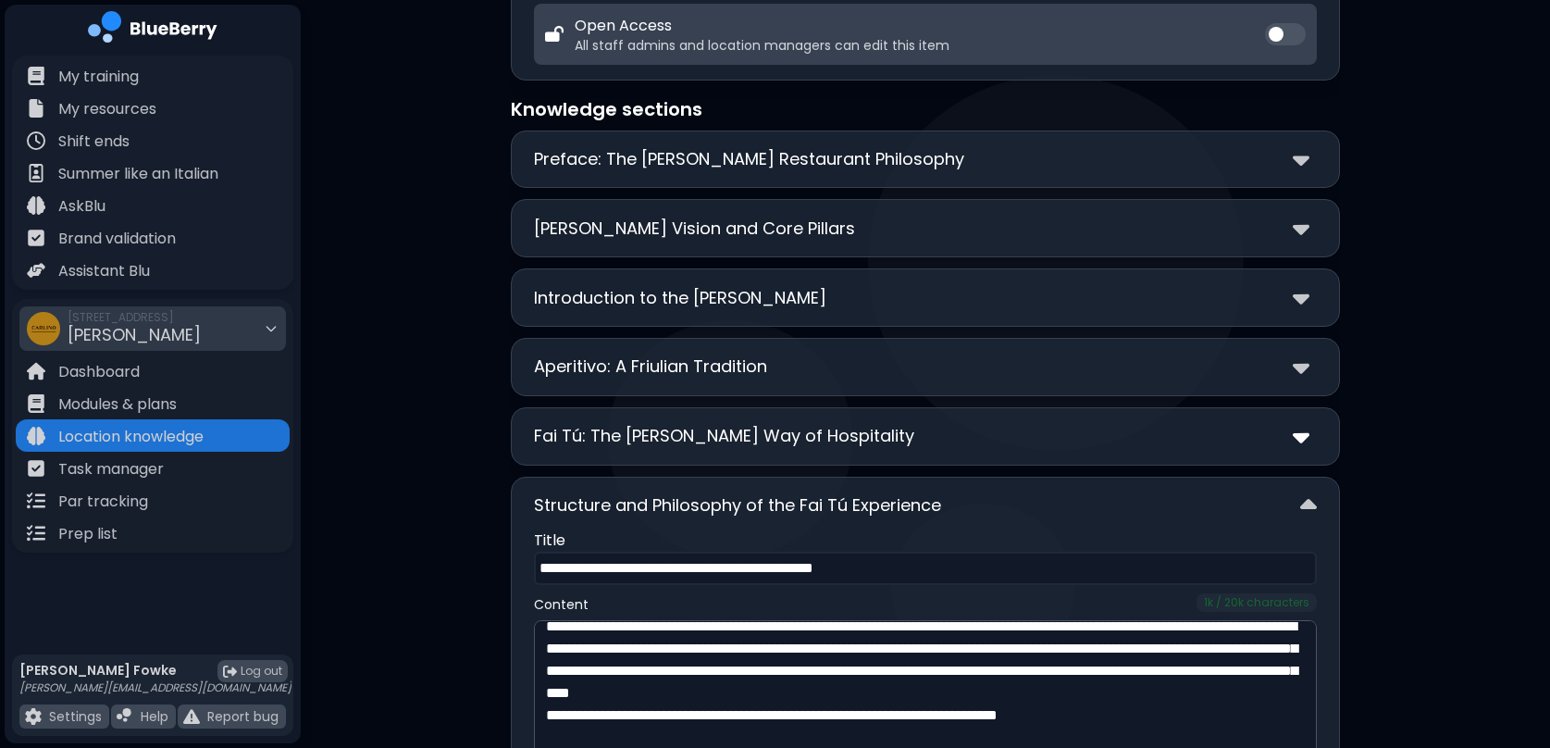
scroll to position [335, 0]
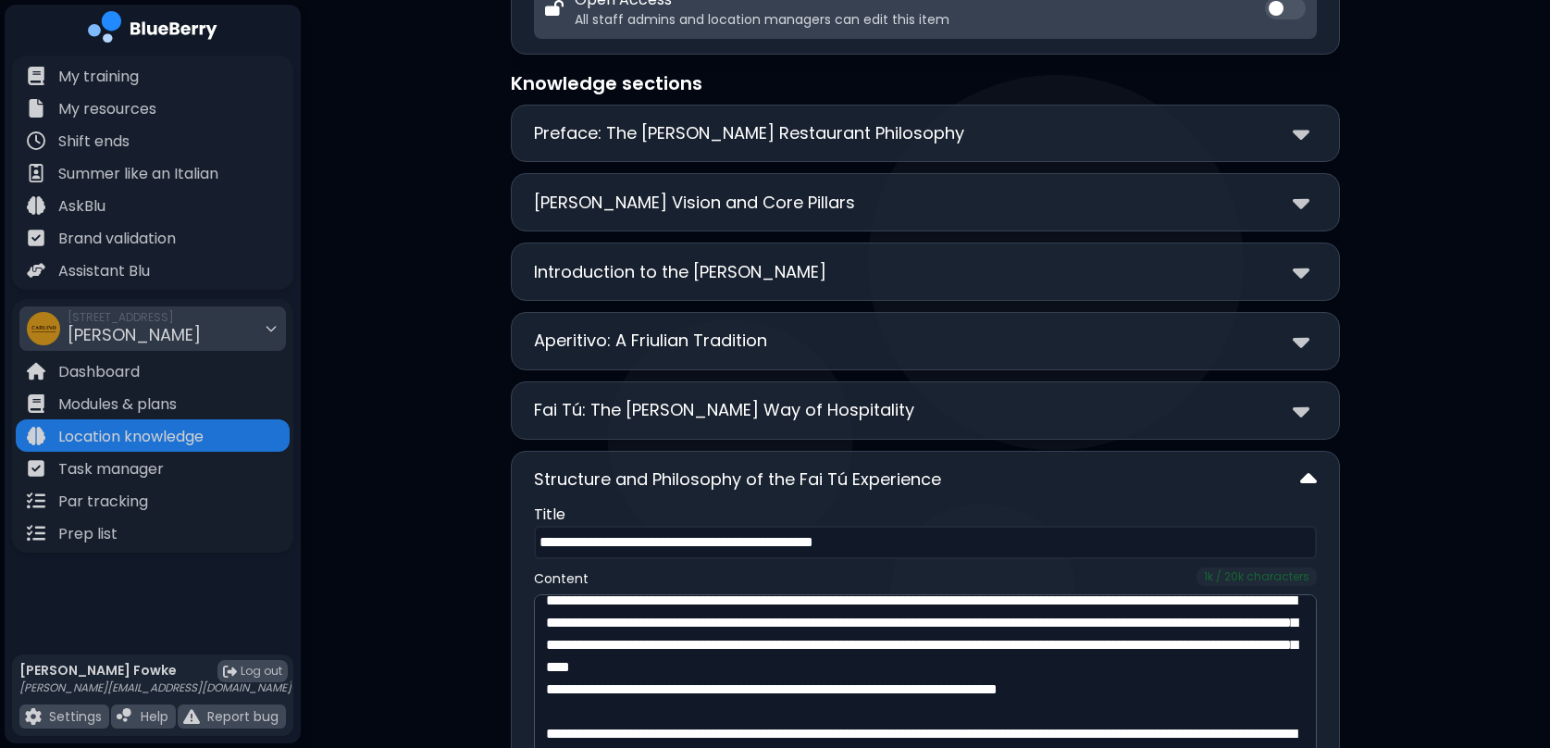
click at [1309, 481] on img at bounding box center [1309, 480] width 17 height 27
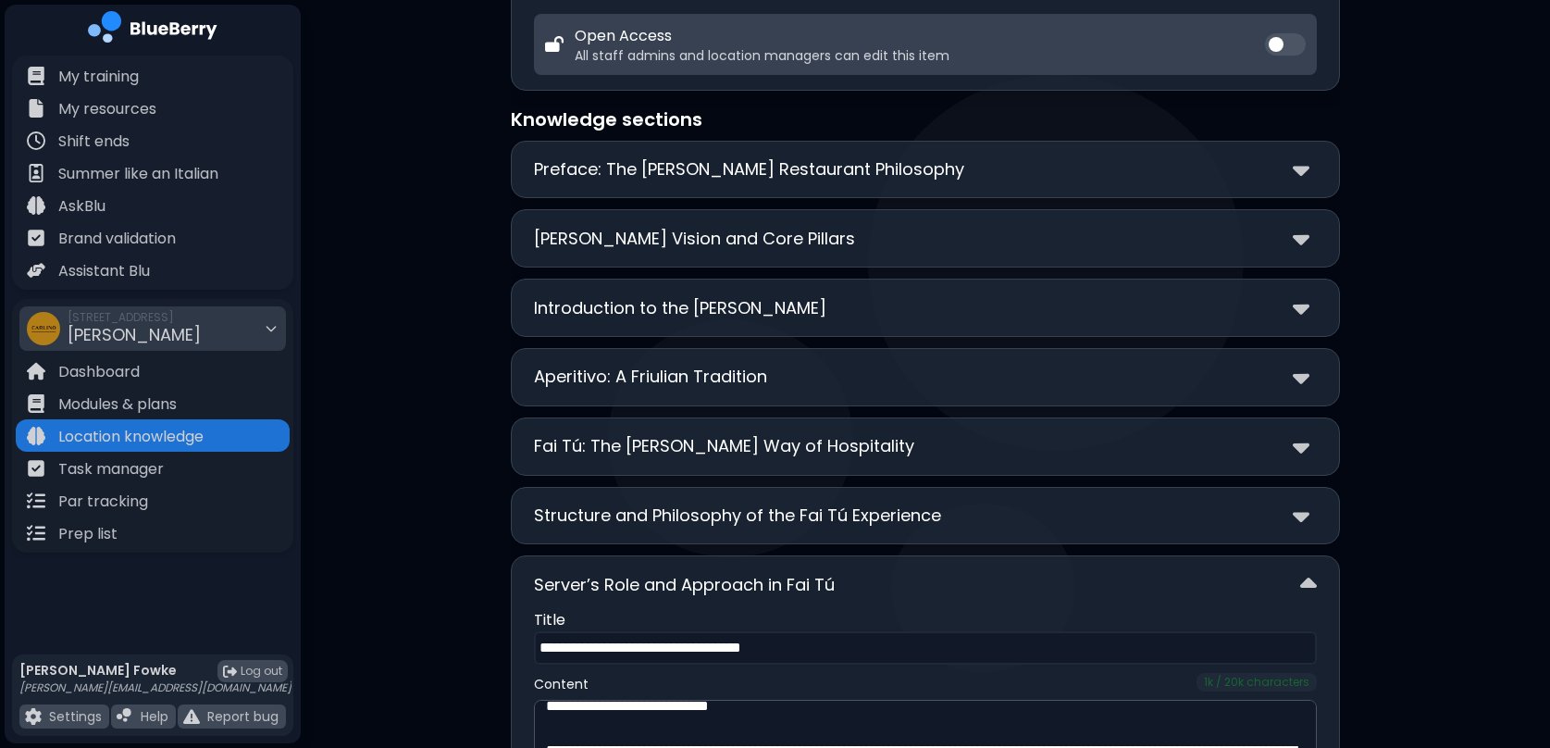
scroll to position [0, 0]
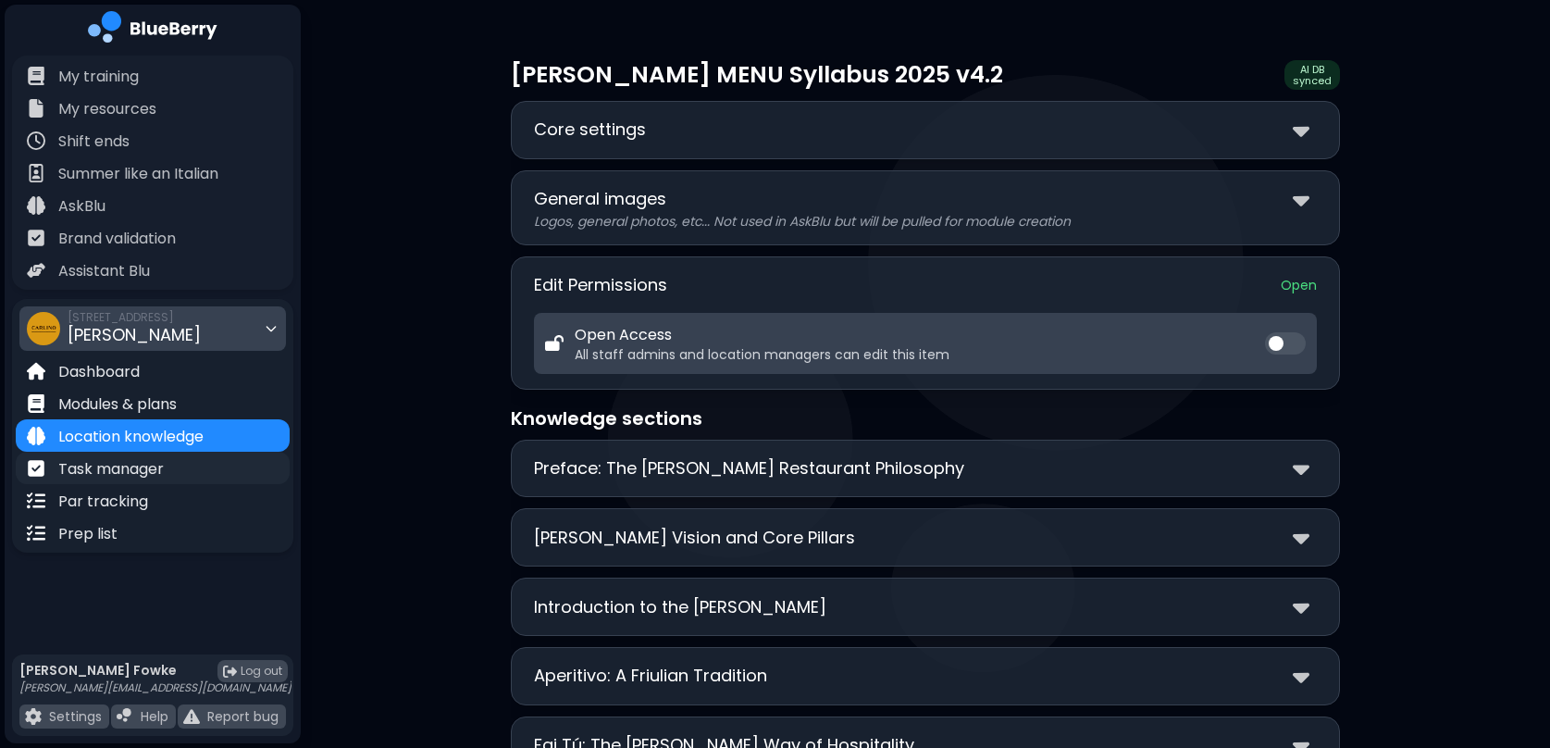
click at [144, 465] on p "Task manager" at bounding box center [111, 469] width 106 height 22
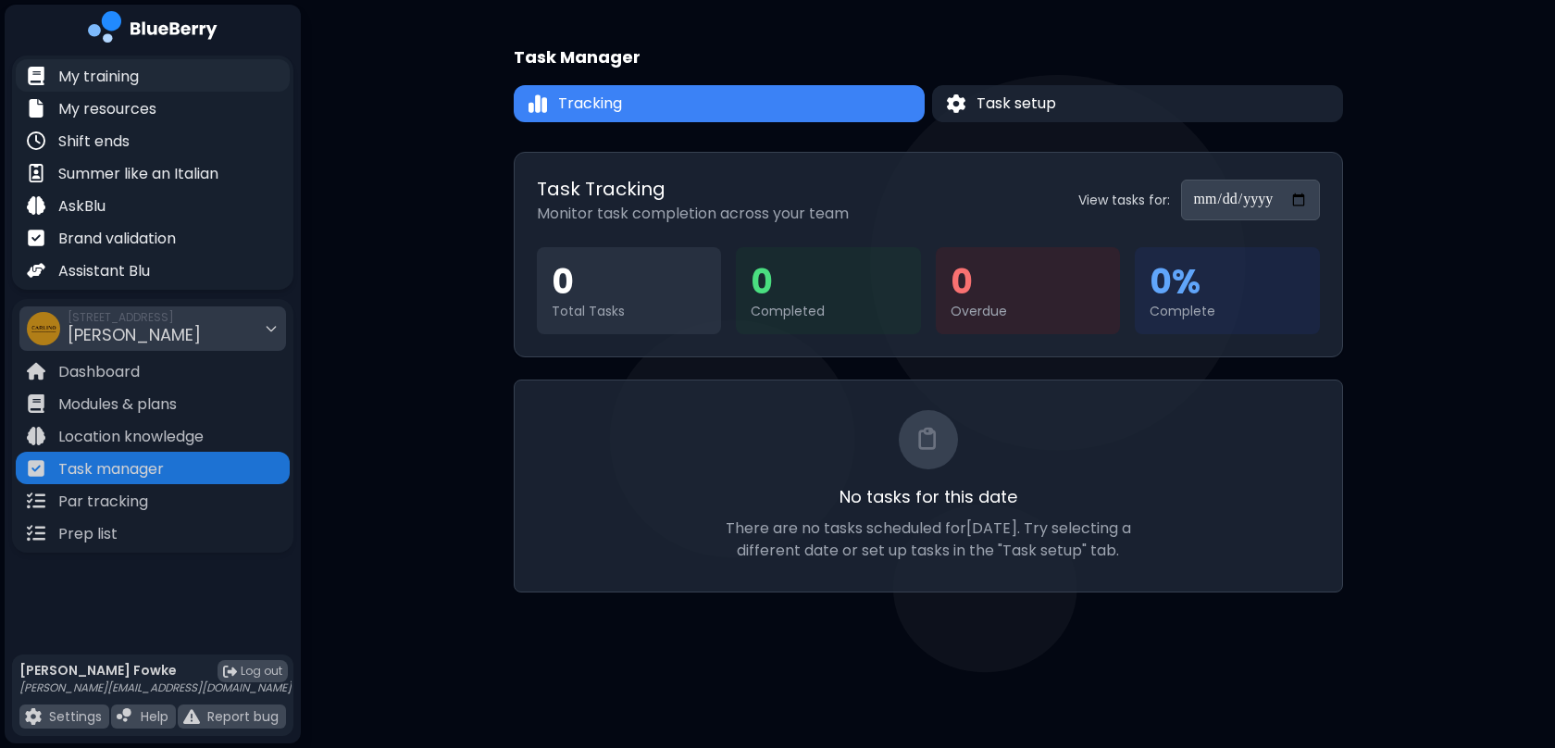
click at [120, 85] on p "My training" at bounding box center [98, 77] width 81 height 22
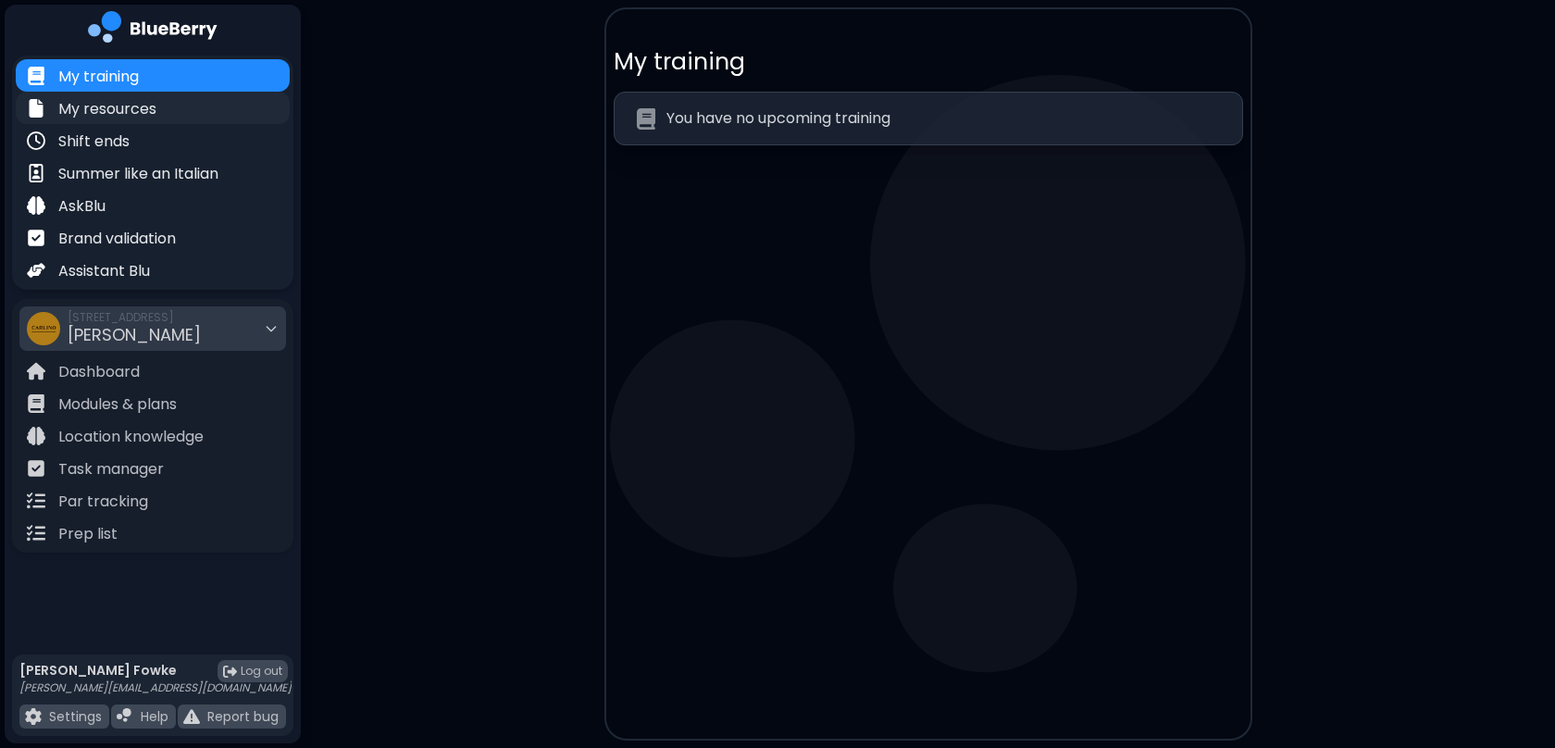
click at [134, 116] on p "My resources" at bounding box center [107, 109] width 98 height 22
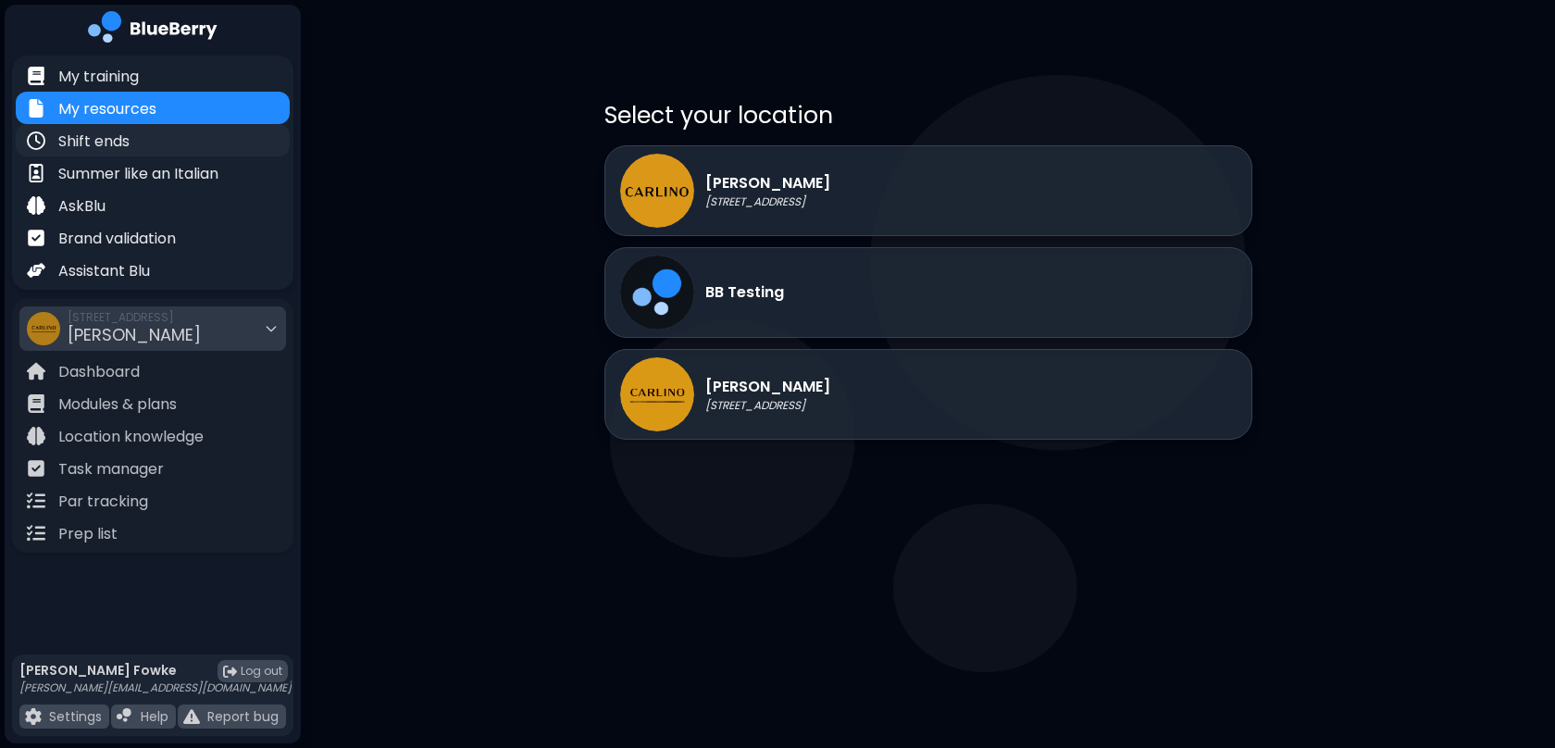
click at [120, 136] on p "Shift ends" at bounding box center [93, 142] width 71 height 22
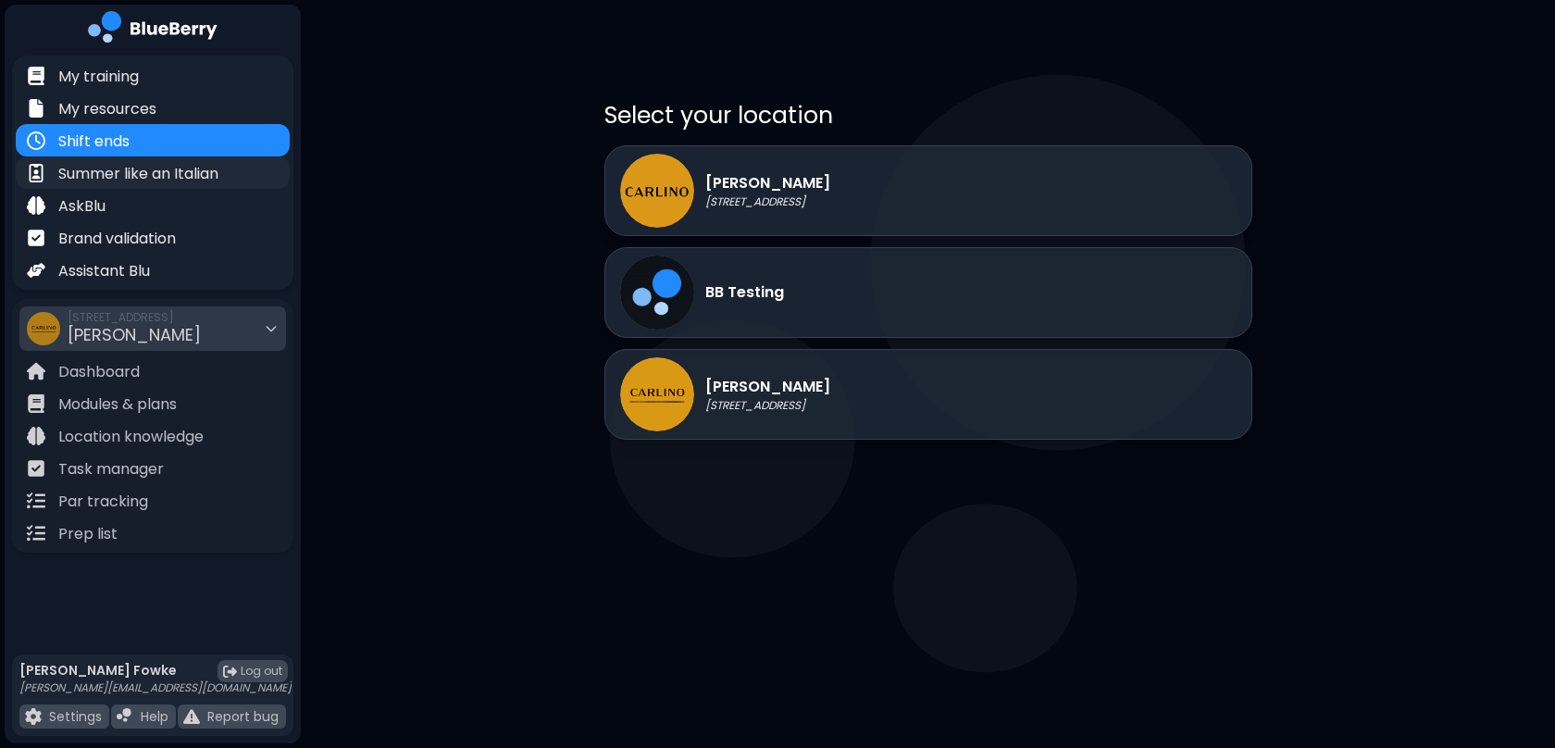
click at [121, 180] on p "Summer like an Italian" at bounding box center [138, 174] width 160 height 22
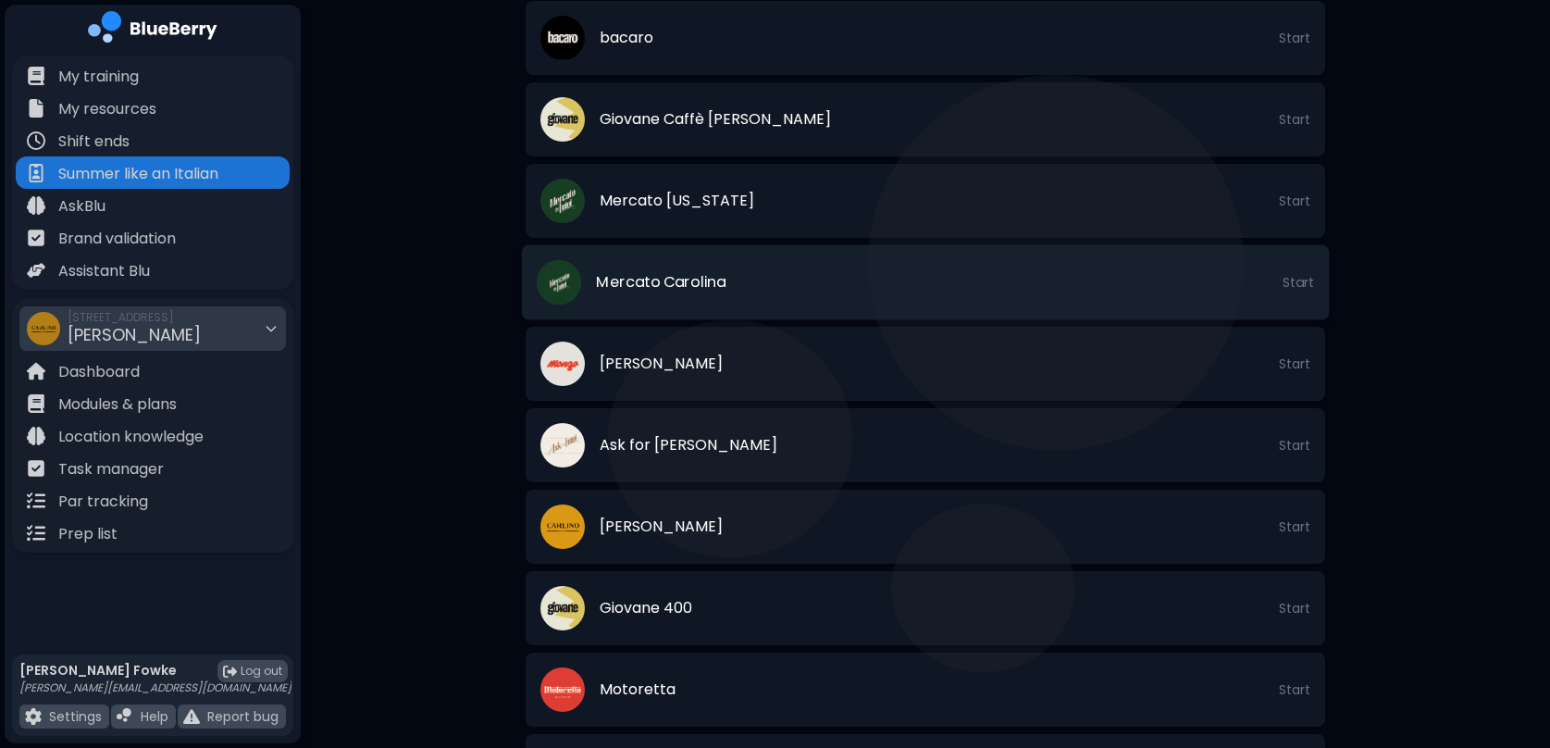
scroll to position [830, 0]
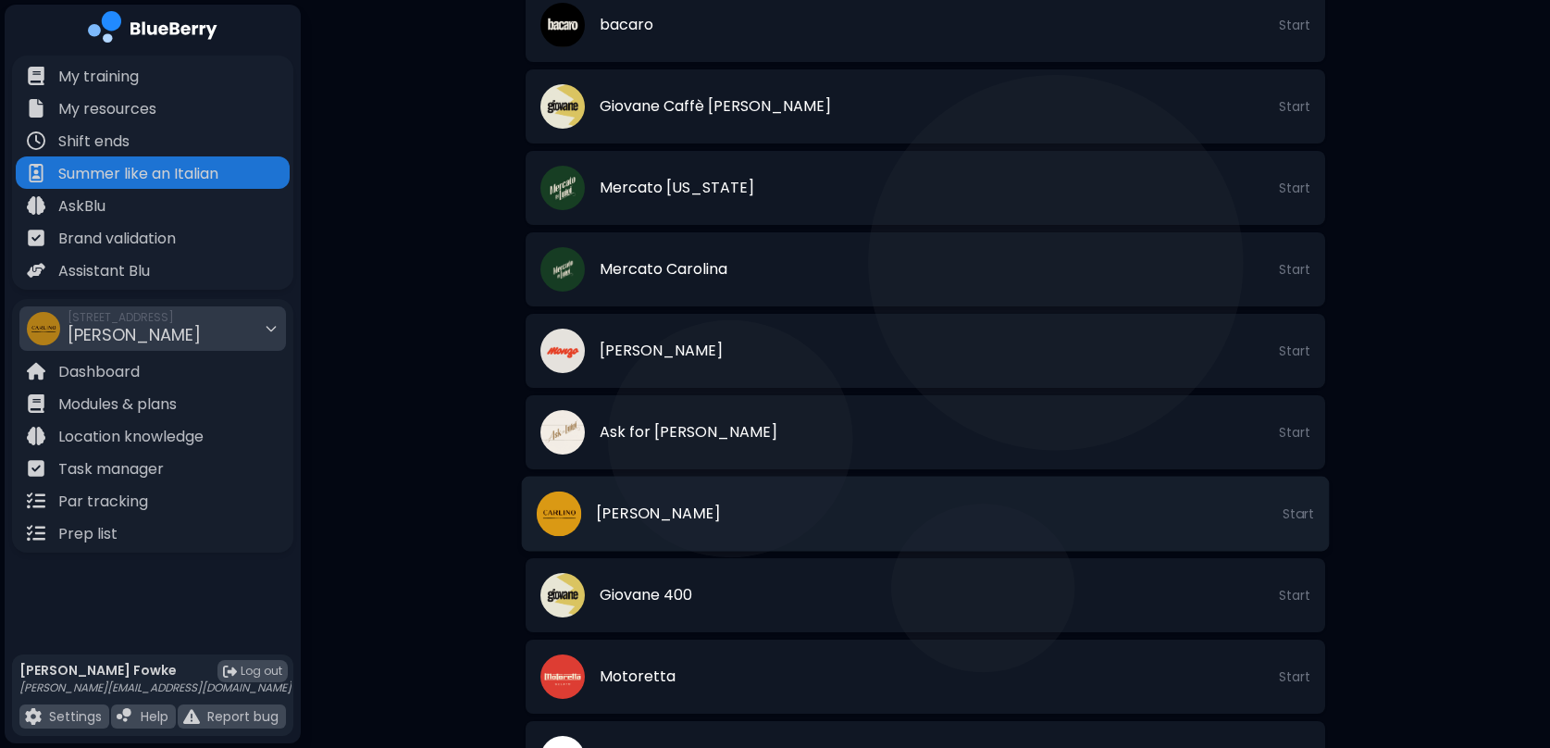
click at [889, 529] on li "[PERSON_NAME] Start" at bounding box center [926, 514] width 808 height 75
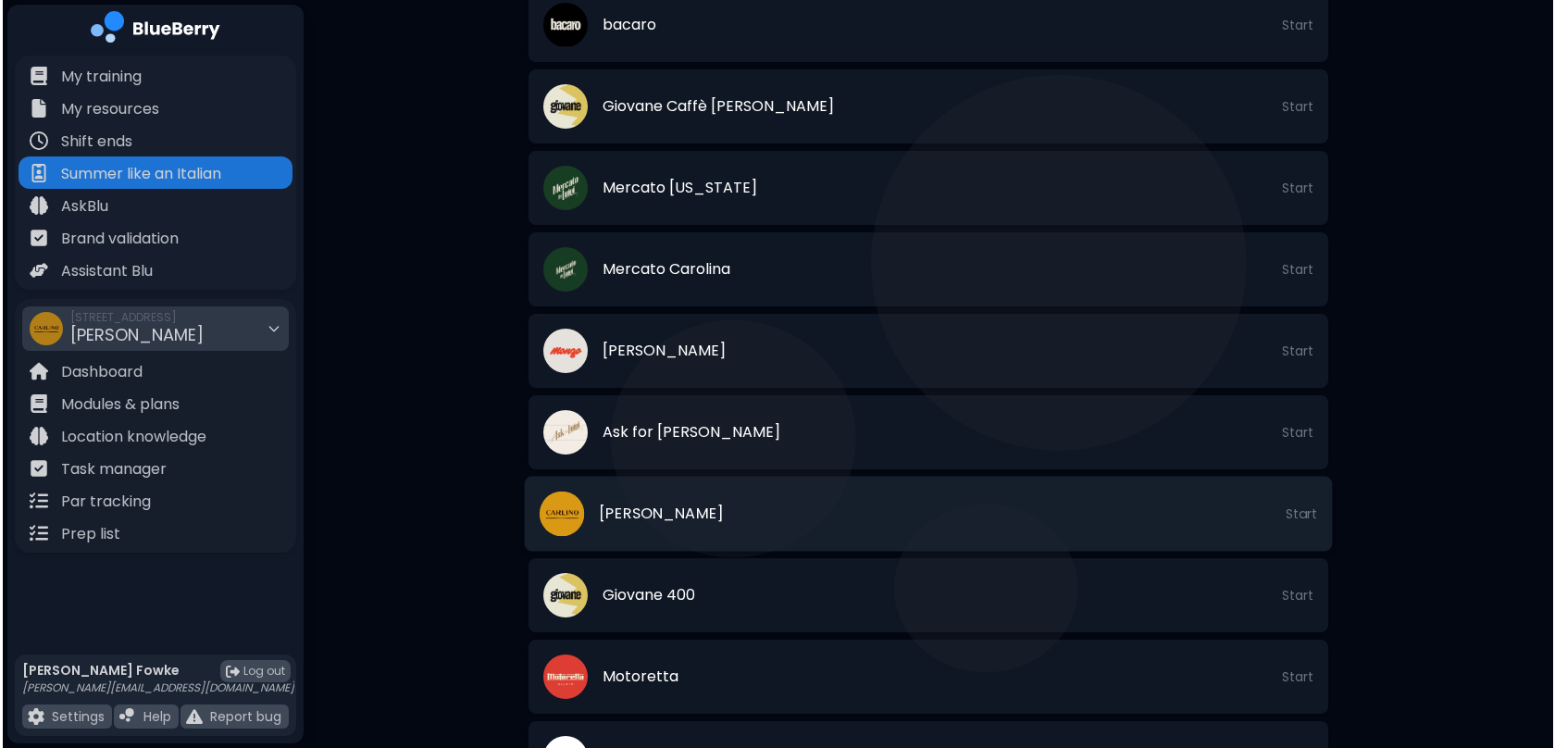
scroll to position [0, 0]
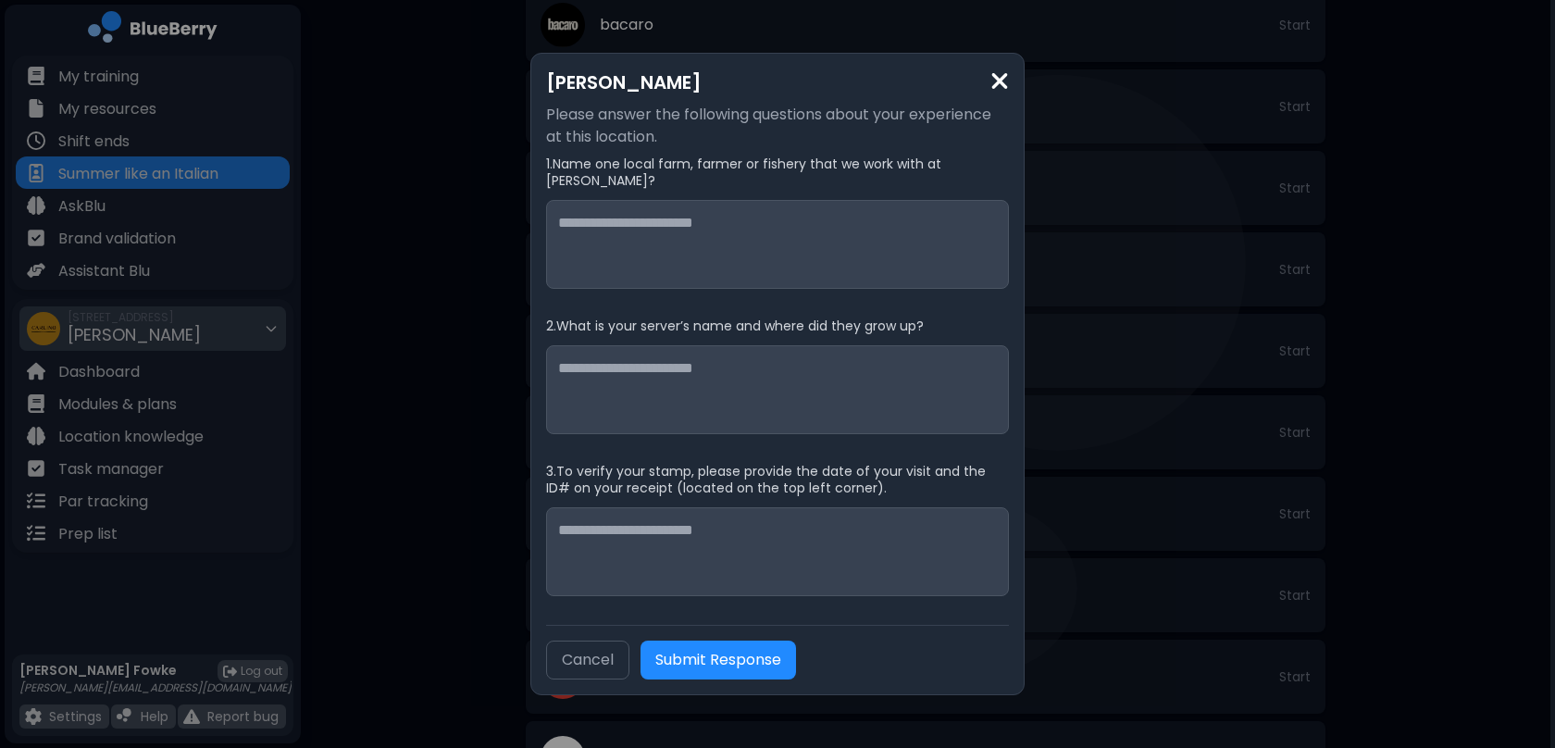
click at [1001, 88] on img at bounding box center [999, 80] width 19 height 25
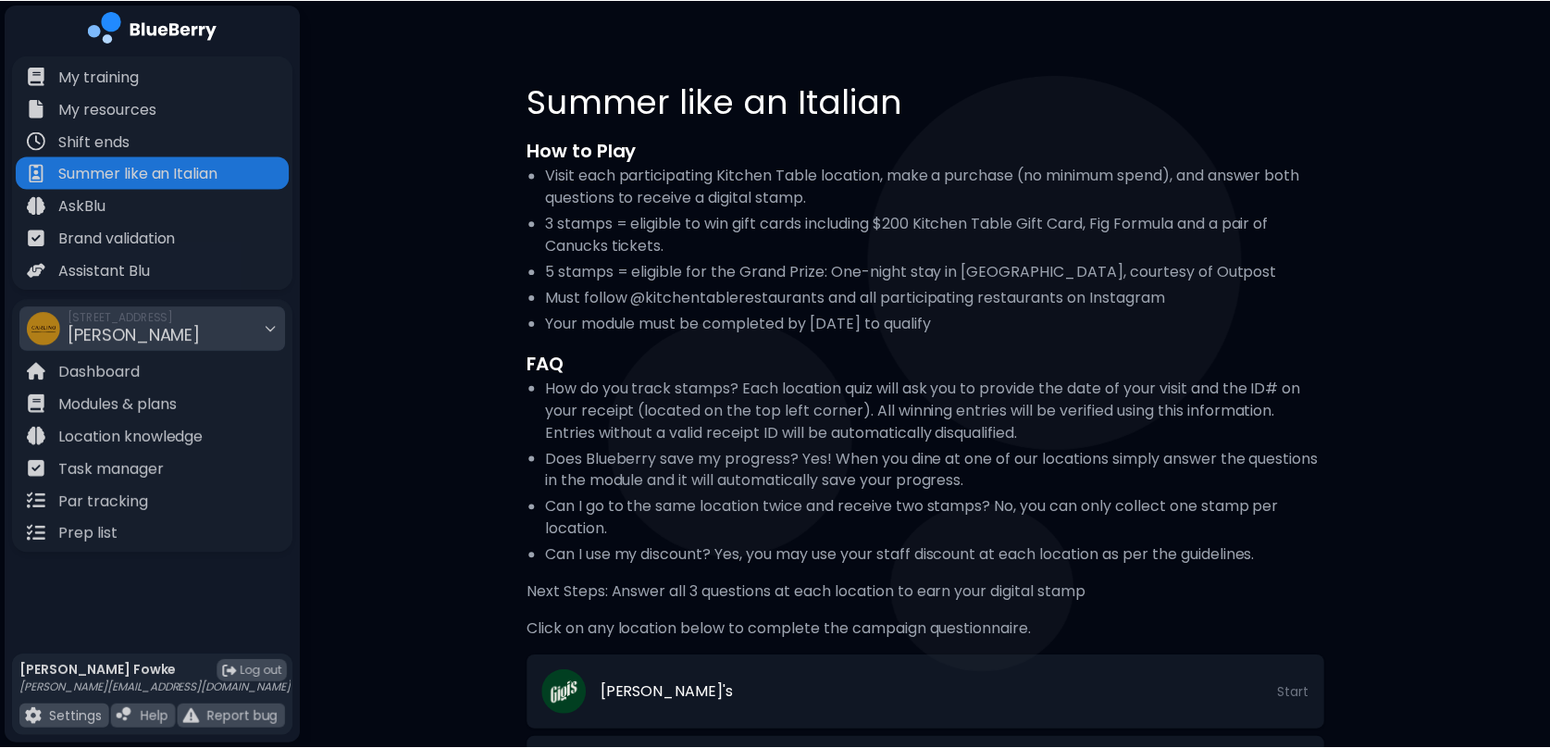
scroll to position [830, 0]
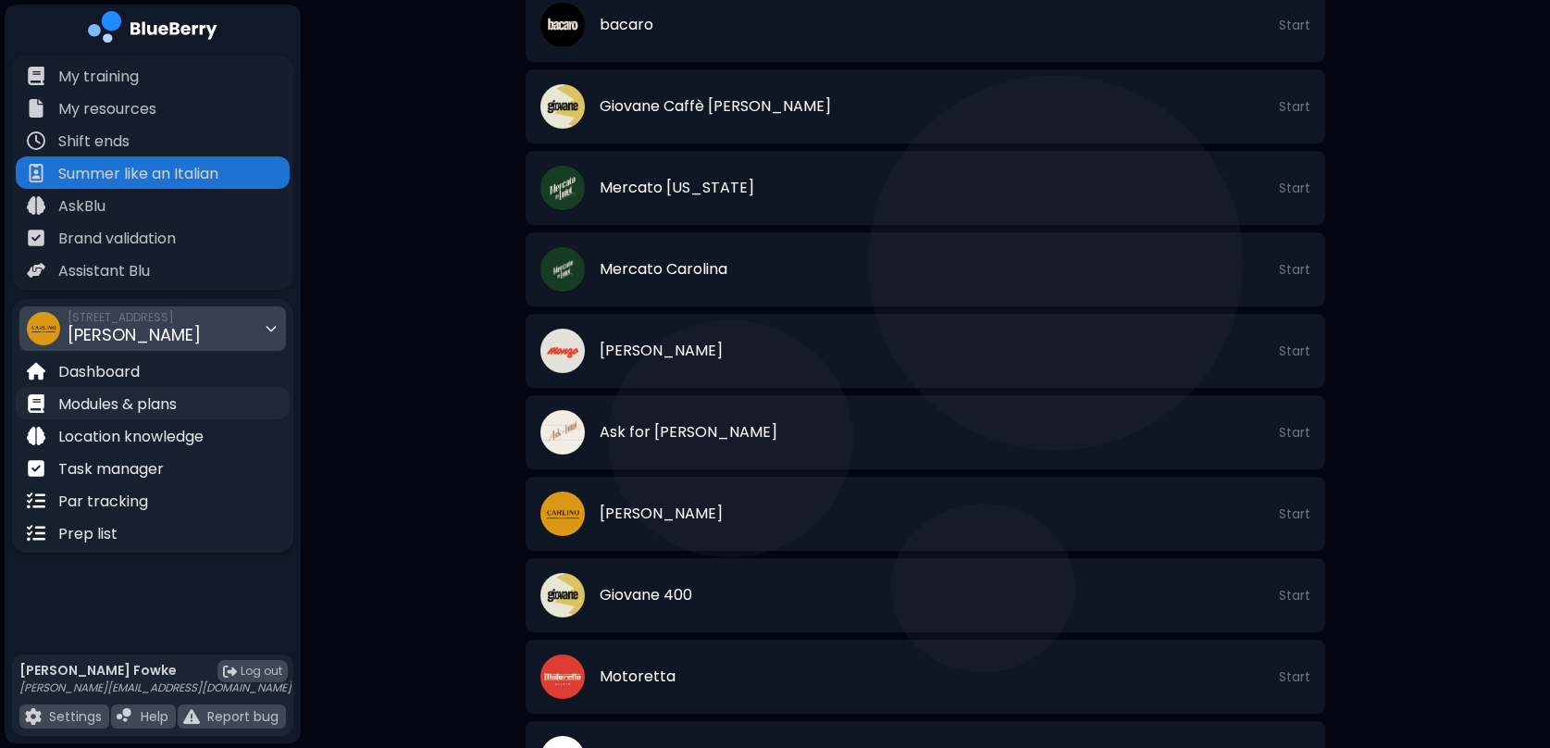
click at [221, 402] on div "Modules & plans" at bounding box center [153, 403] width 274 height 32
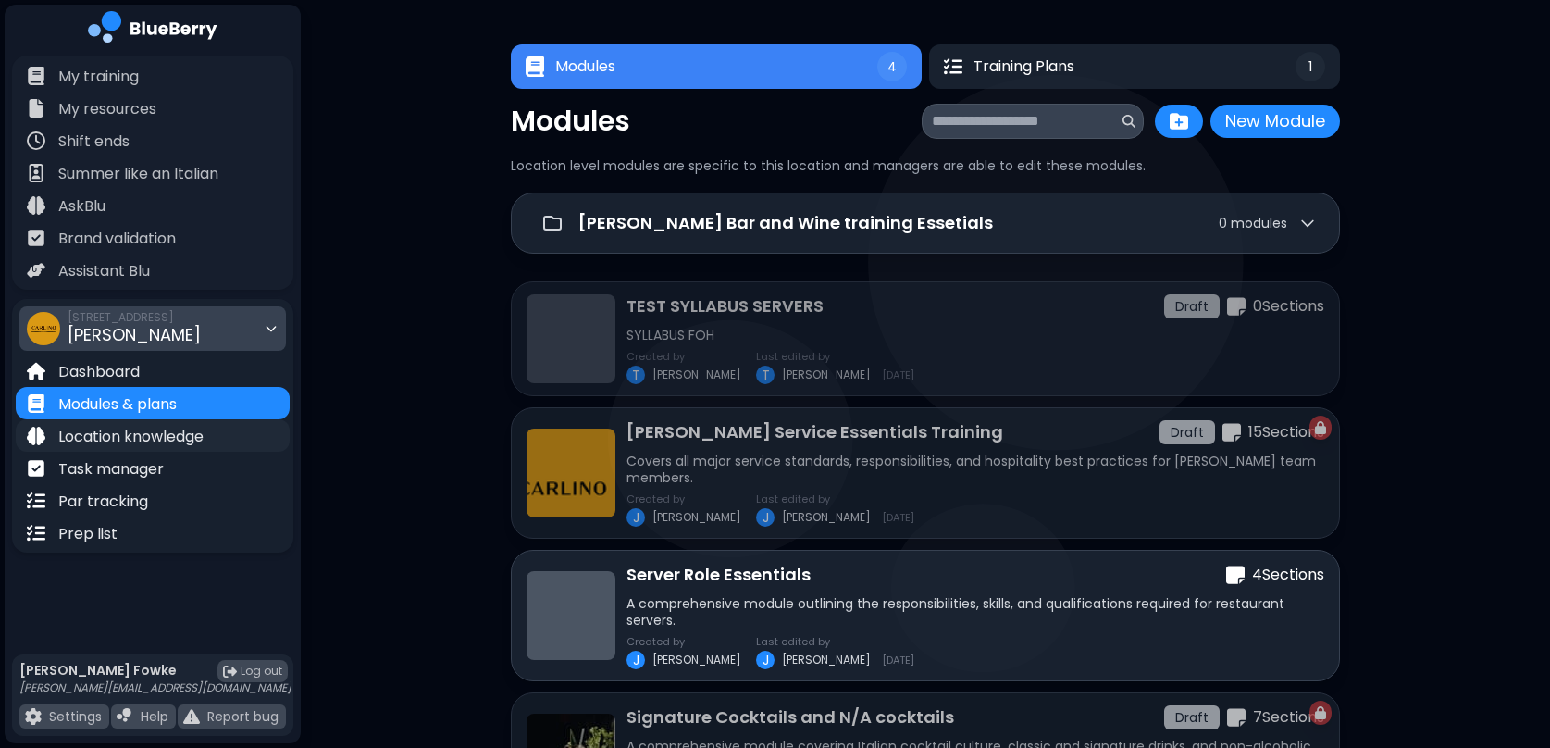
click at [201, 437] on p "Location knowledge" at bounding box center [130, 437] width 145 height 22
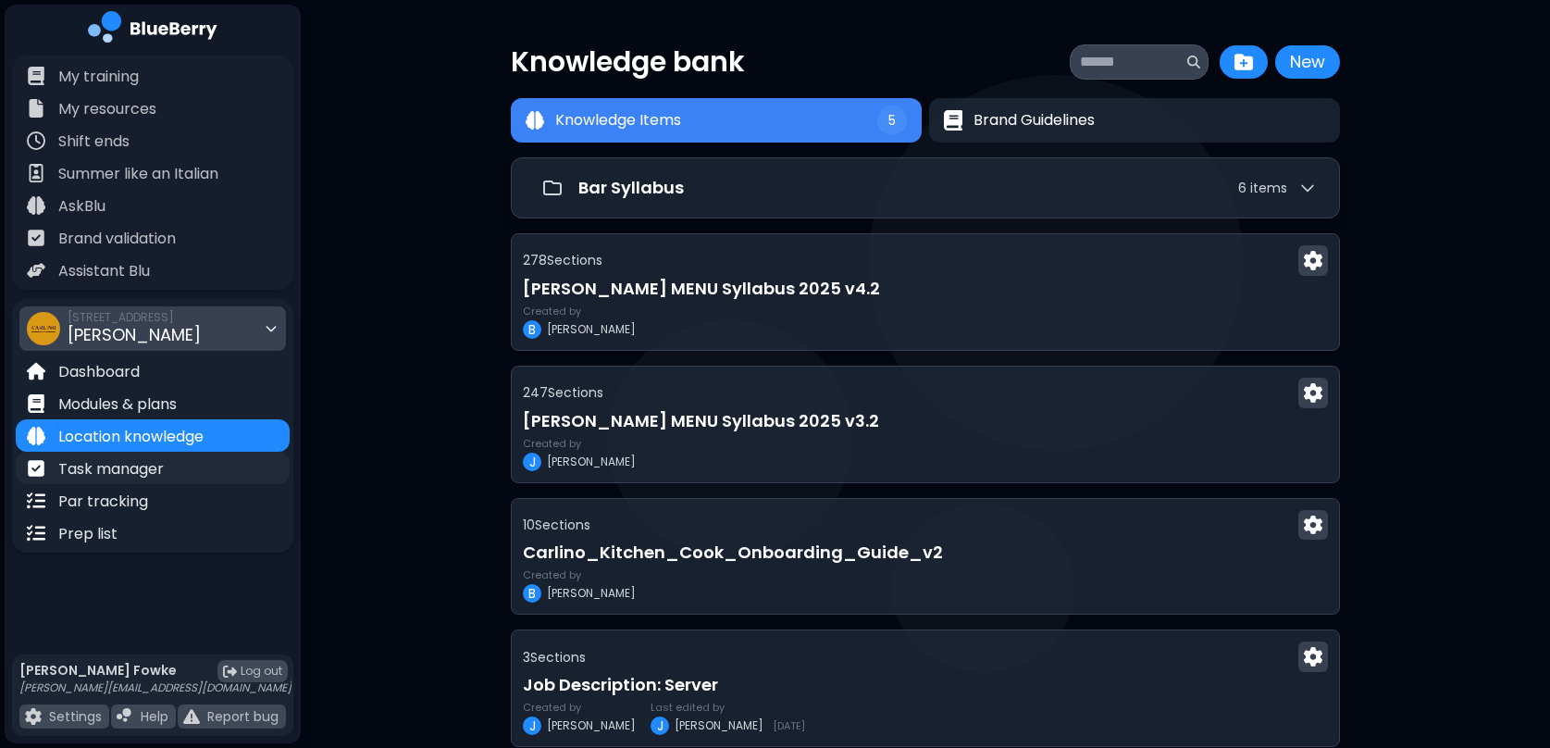
click at [167, 467] on div "Task manager" at bounding box center [153, 468] width 274 height 32
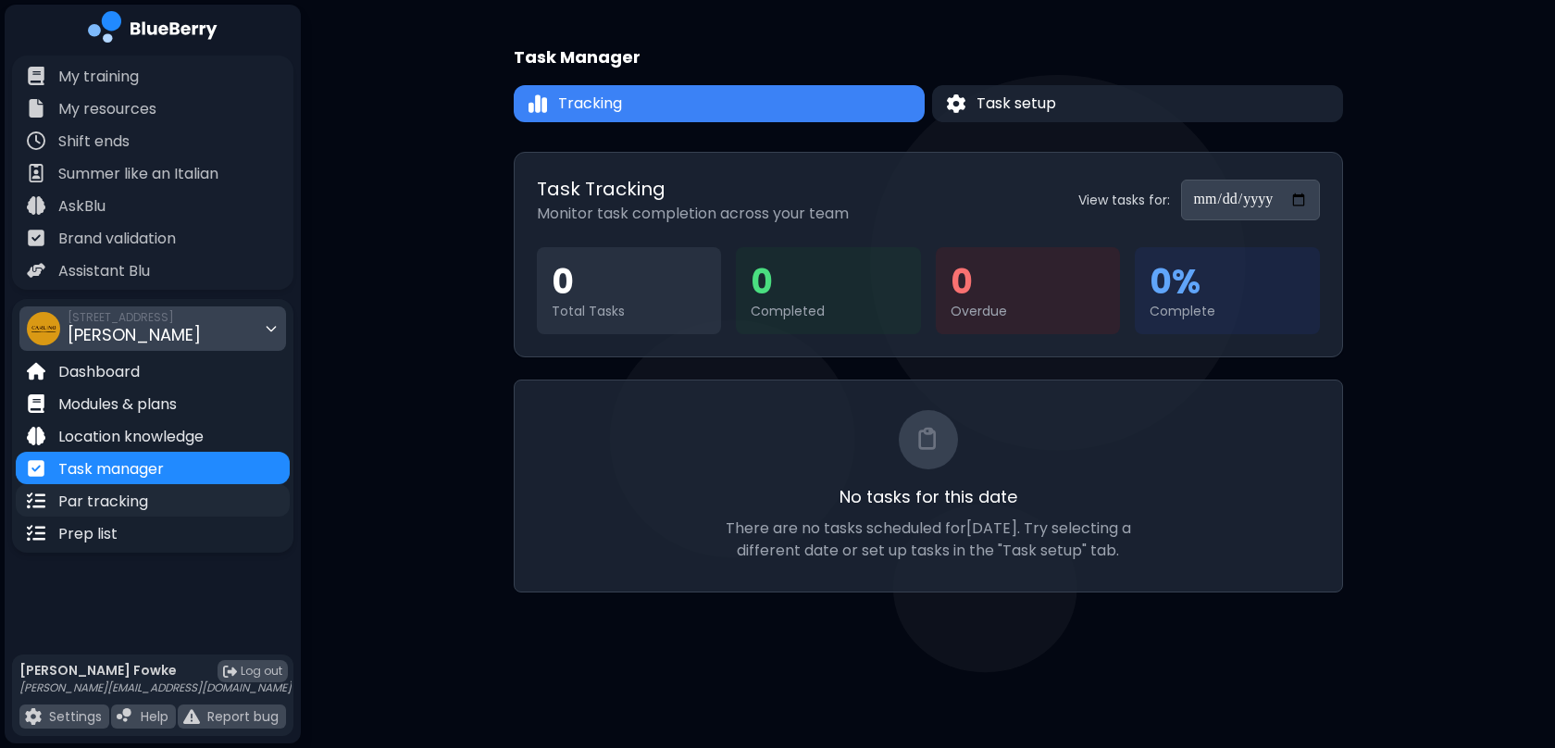
click at [155, 500] on div "Par tracking" at bounding box center [153, 500] width 274 height 32
